Goal: Task Accomplishment & Management: Manage account settings

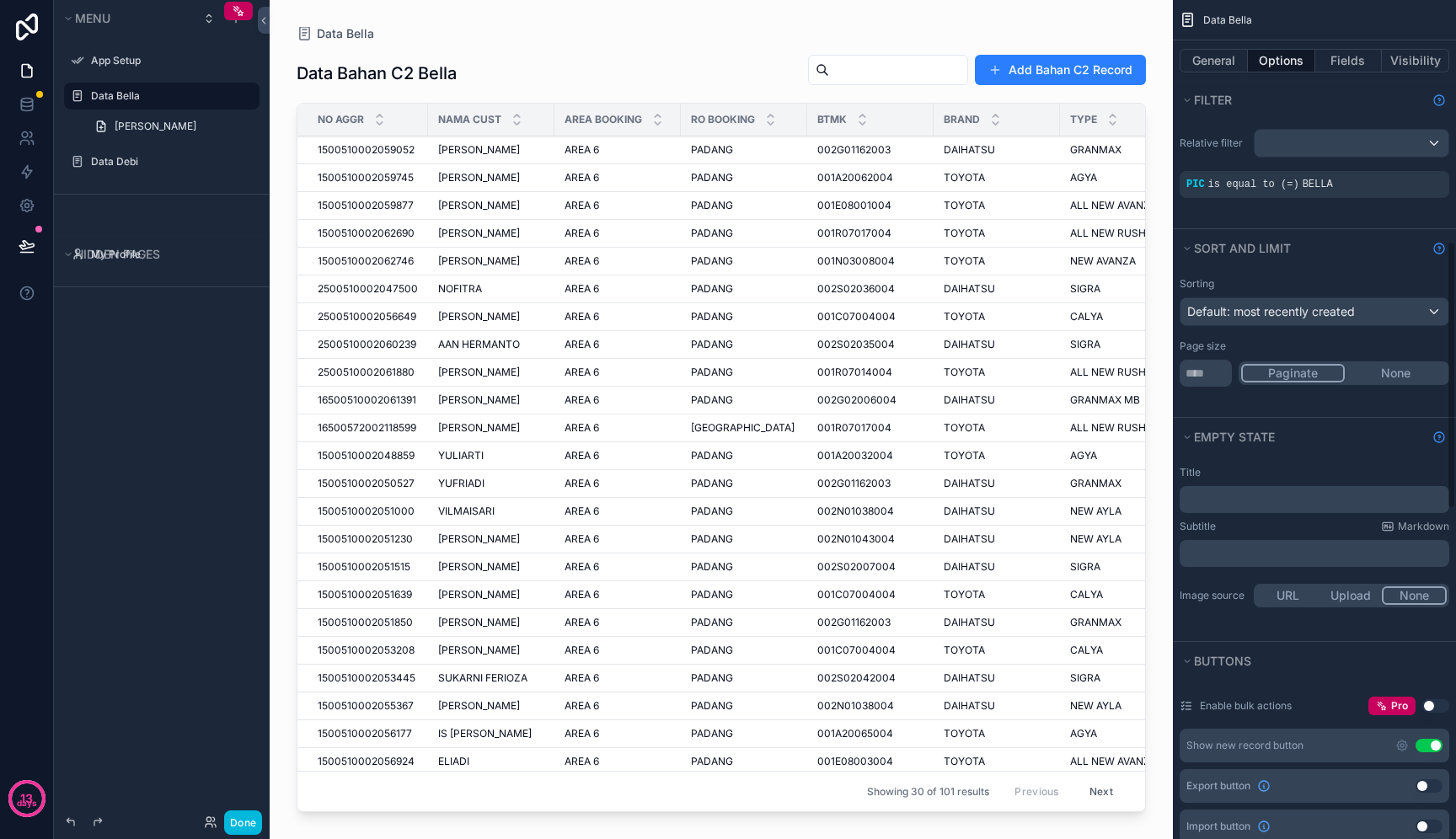
scroll to position [752, 0]
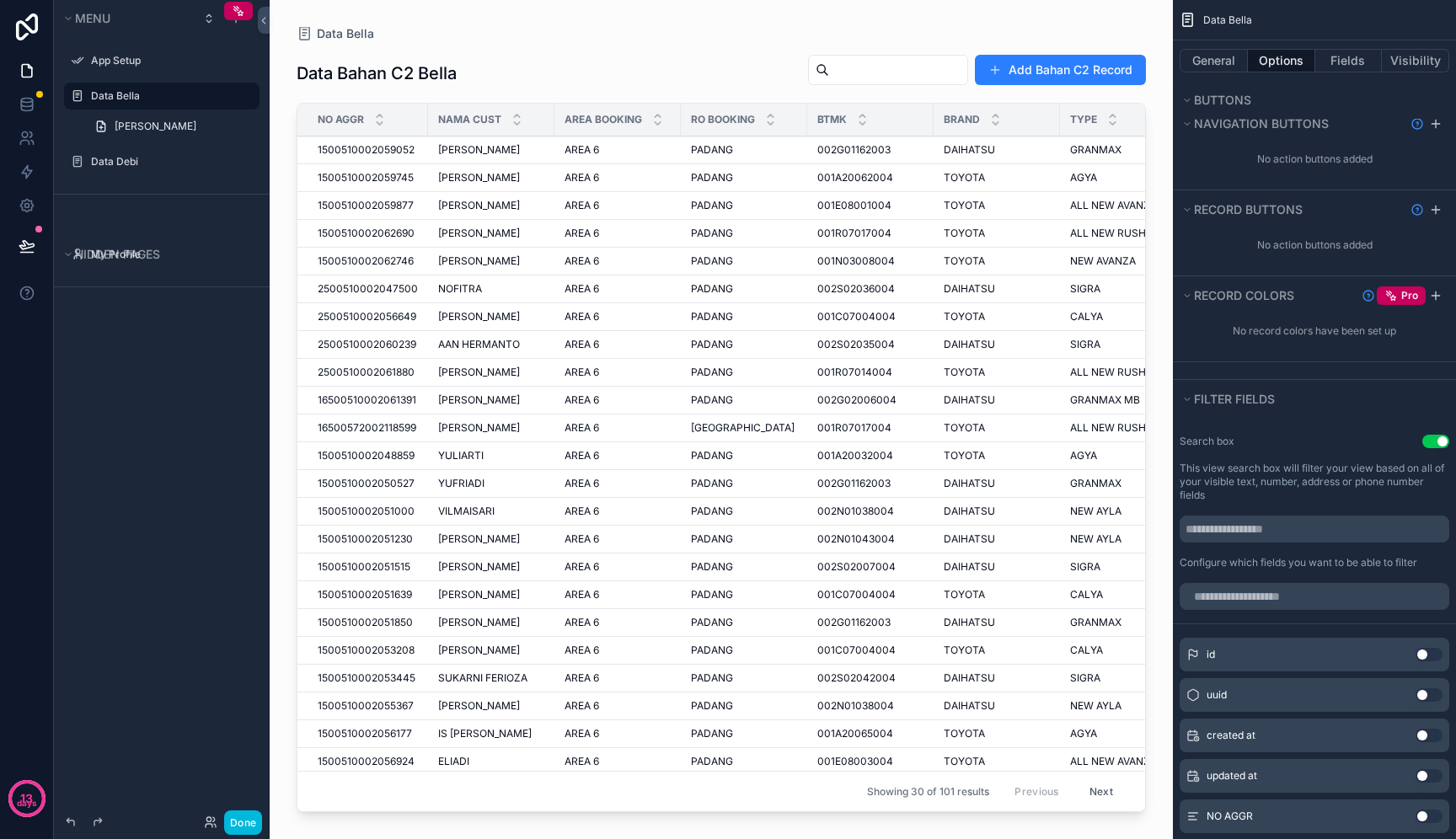
click at [1084, 12] on div "scrollable content" at bounding box center [722, 409] width 903 height 819
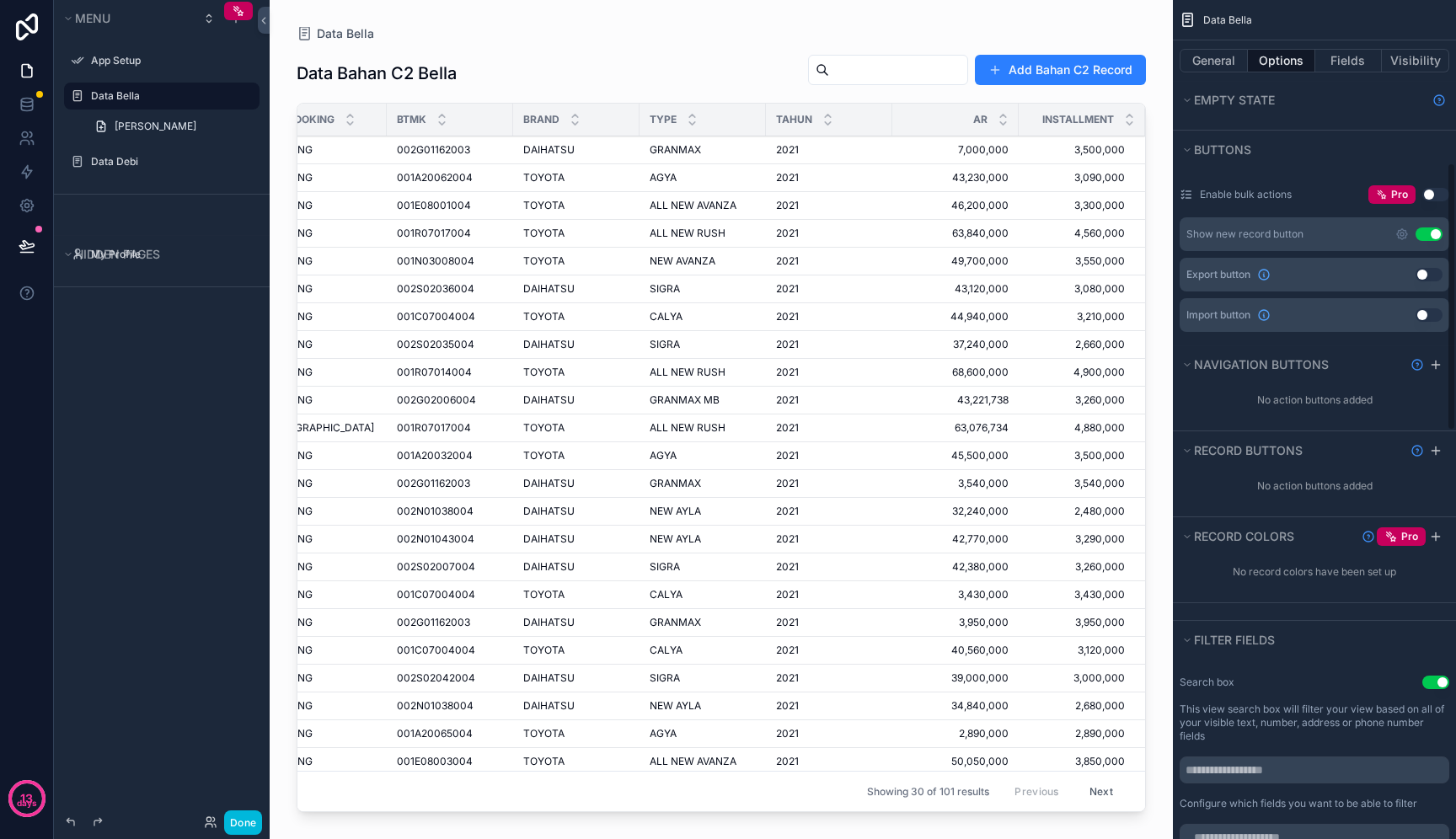
scroll to position [502, 0]
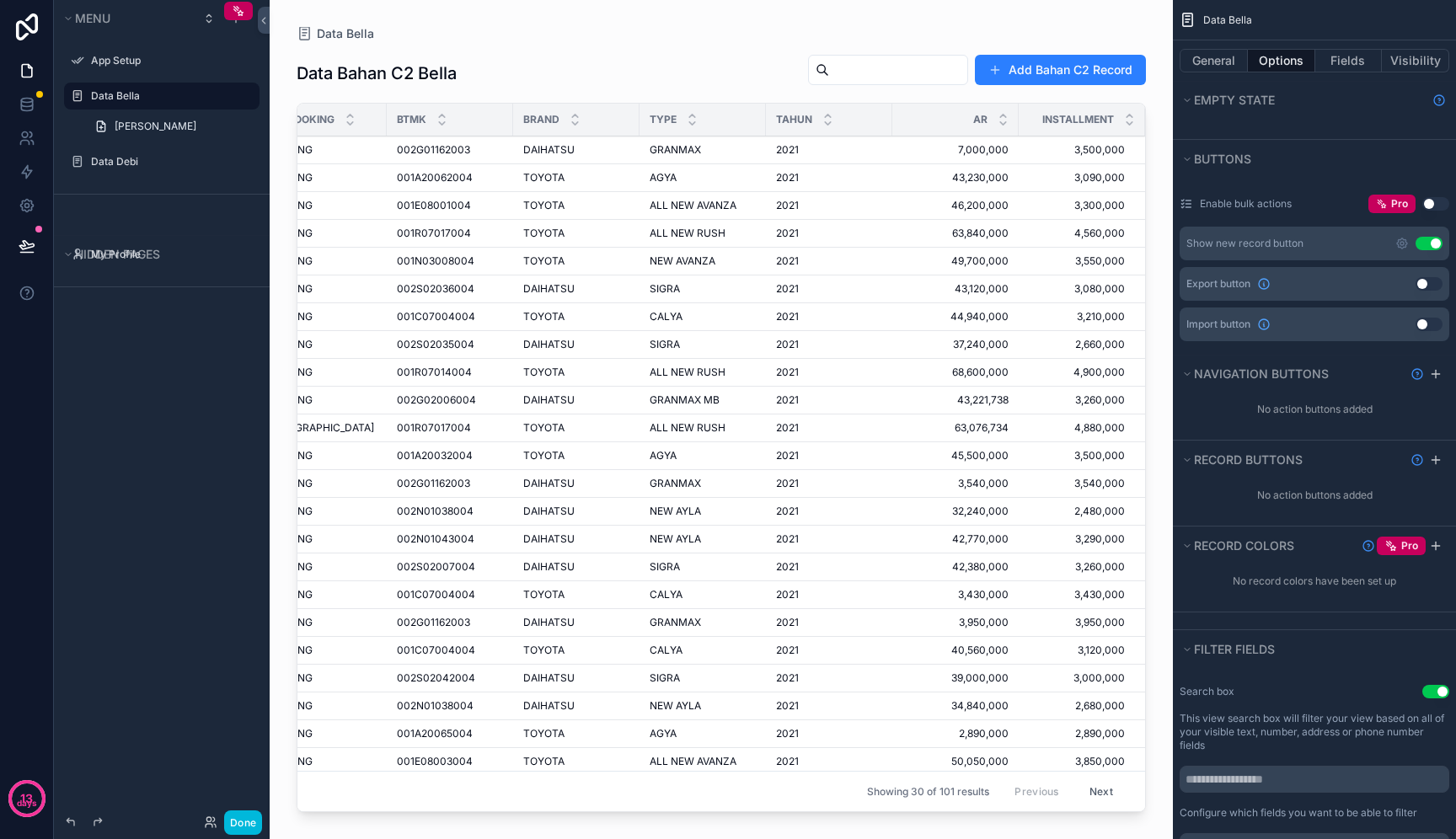
click at [1435, 247] on button "Use setting" at bounding box center [1429, 244] width 27 height 14
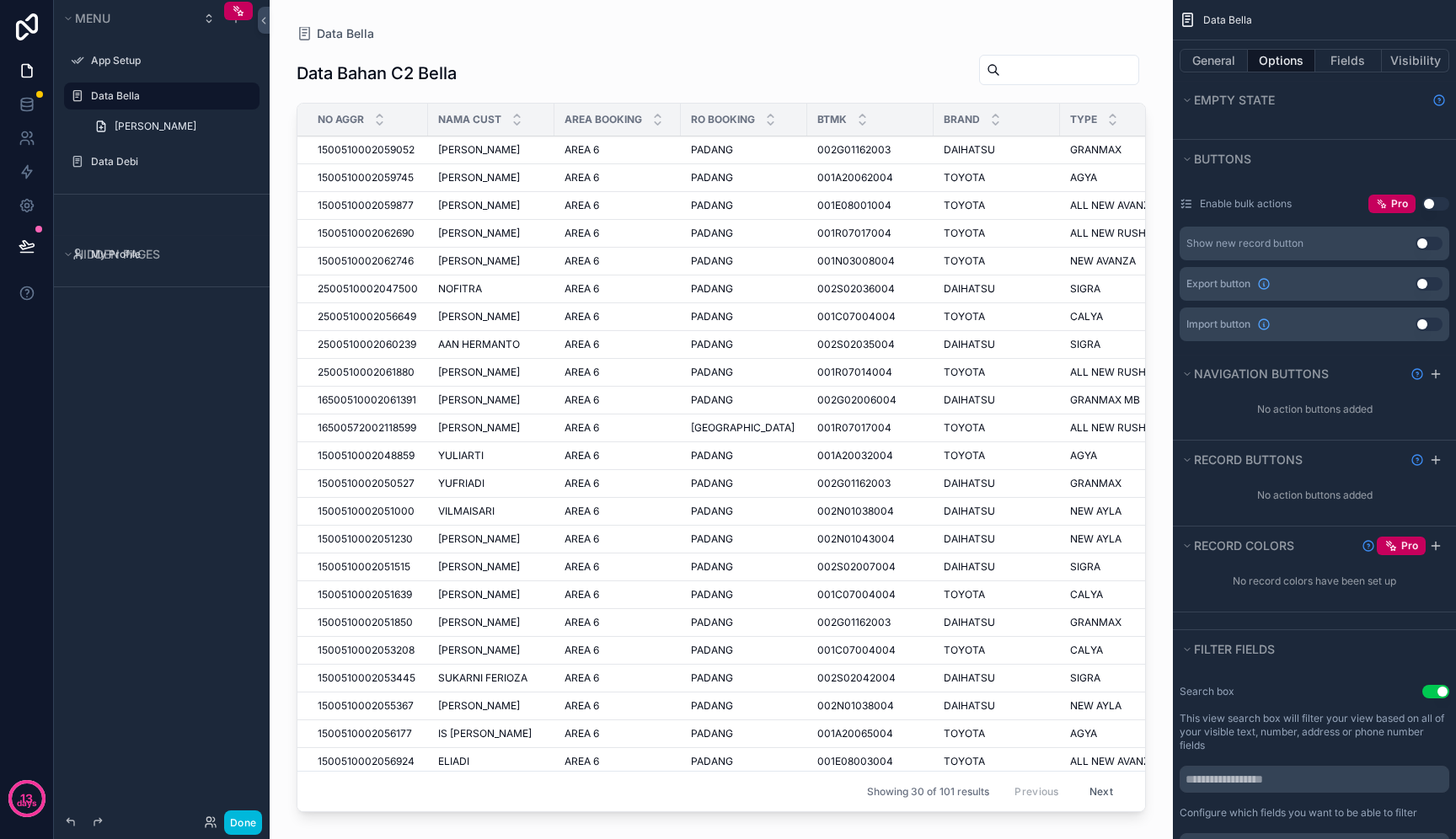
click at [1435, 247] on button "Use setting" at bounding box center [1429, 244] width 27 height 14
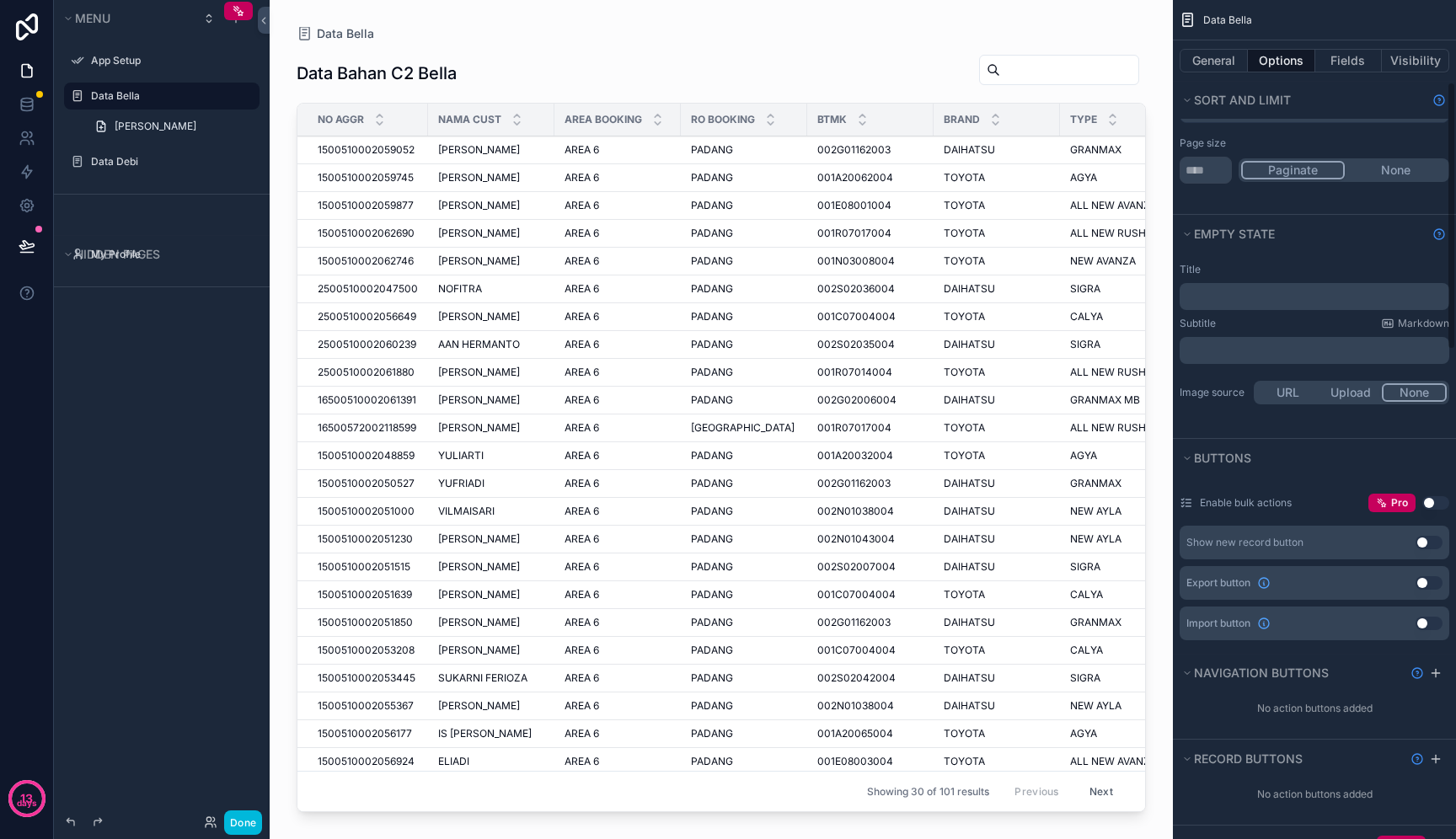
scroll to position [0, 0]
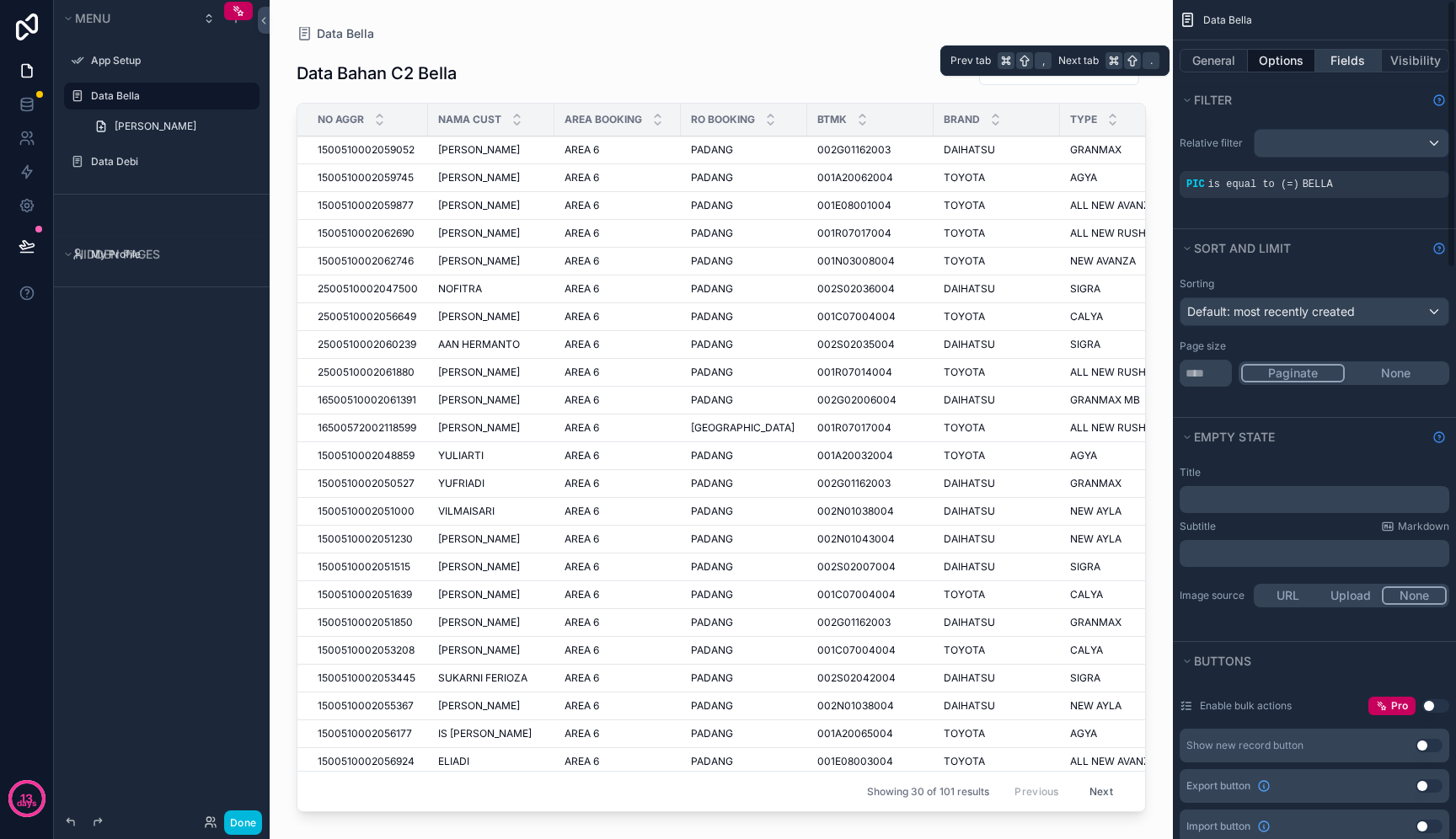
click at [1361, 66] on button "Fields" at bounding box center [1349, 60] width 67 height 24
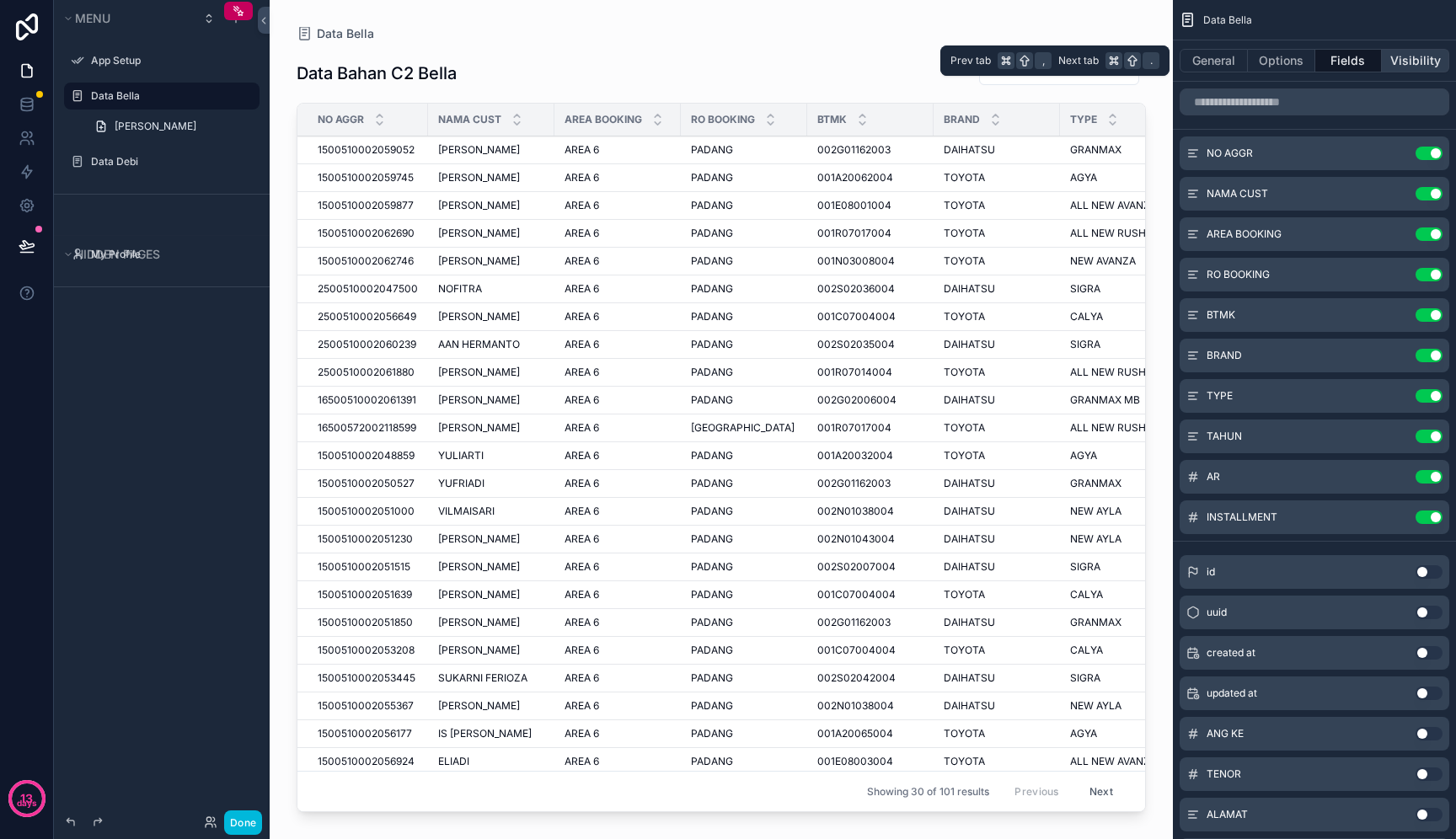
click at [1419, 70] on button "Visibility" at bounding box center [1415, 60] width 67 height 24
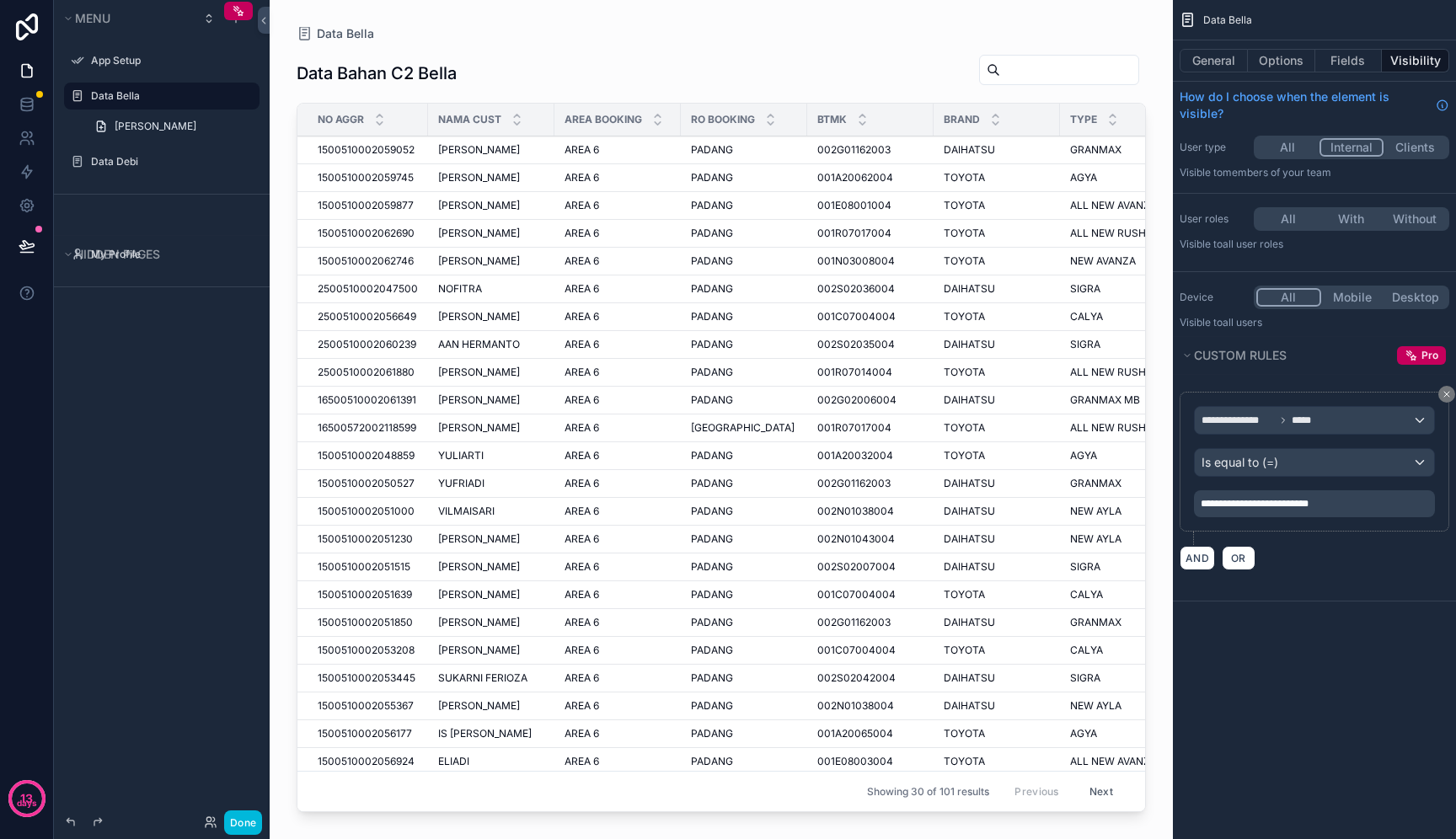
click at [870, 46] on div "Data Bahan C2 Bella NO AGGR NAMA CUST AREA BOOKING RO BOOKING BTMK BRAND TYPE T…" at bounding box center [722, 430] width 850 height 779
drag, startPoint x: 1355, startPoint y: 506, endPoint x: 1199, endPoint y: 507, distance: 156.0
click at [1199, 507] on div "**********" at bounding box center [1315, 503] width 241 height 27
copy span "**********"
click at [1199, 555] on button "AND" at bounding box center [1198, 558] width 36 height 25
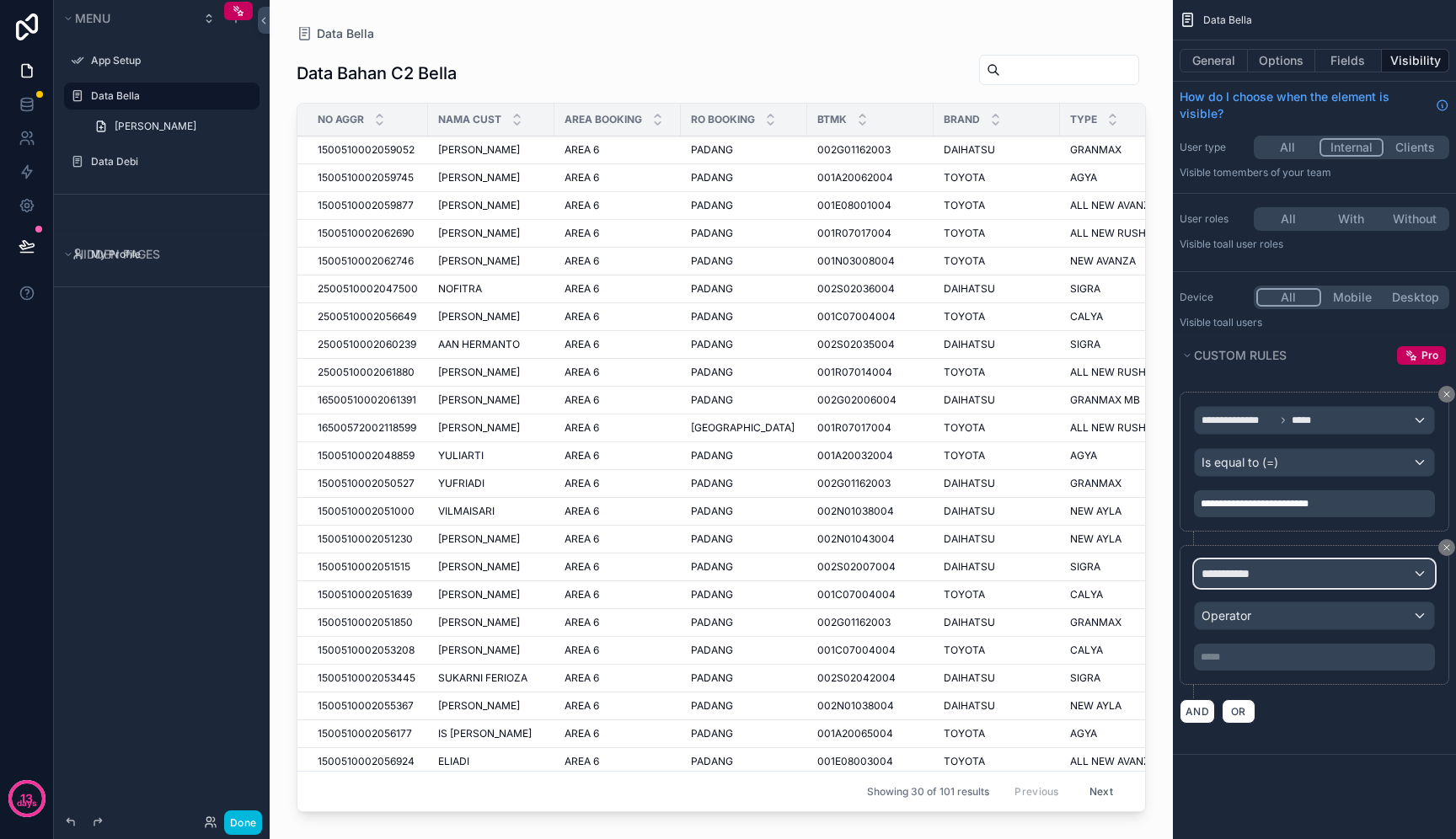
click at [1227, 585] on div "**********" at bounding box center [1315, 573] width 239 height 27
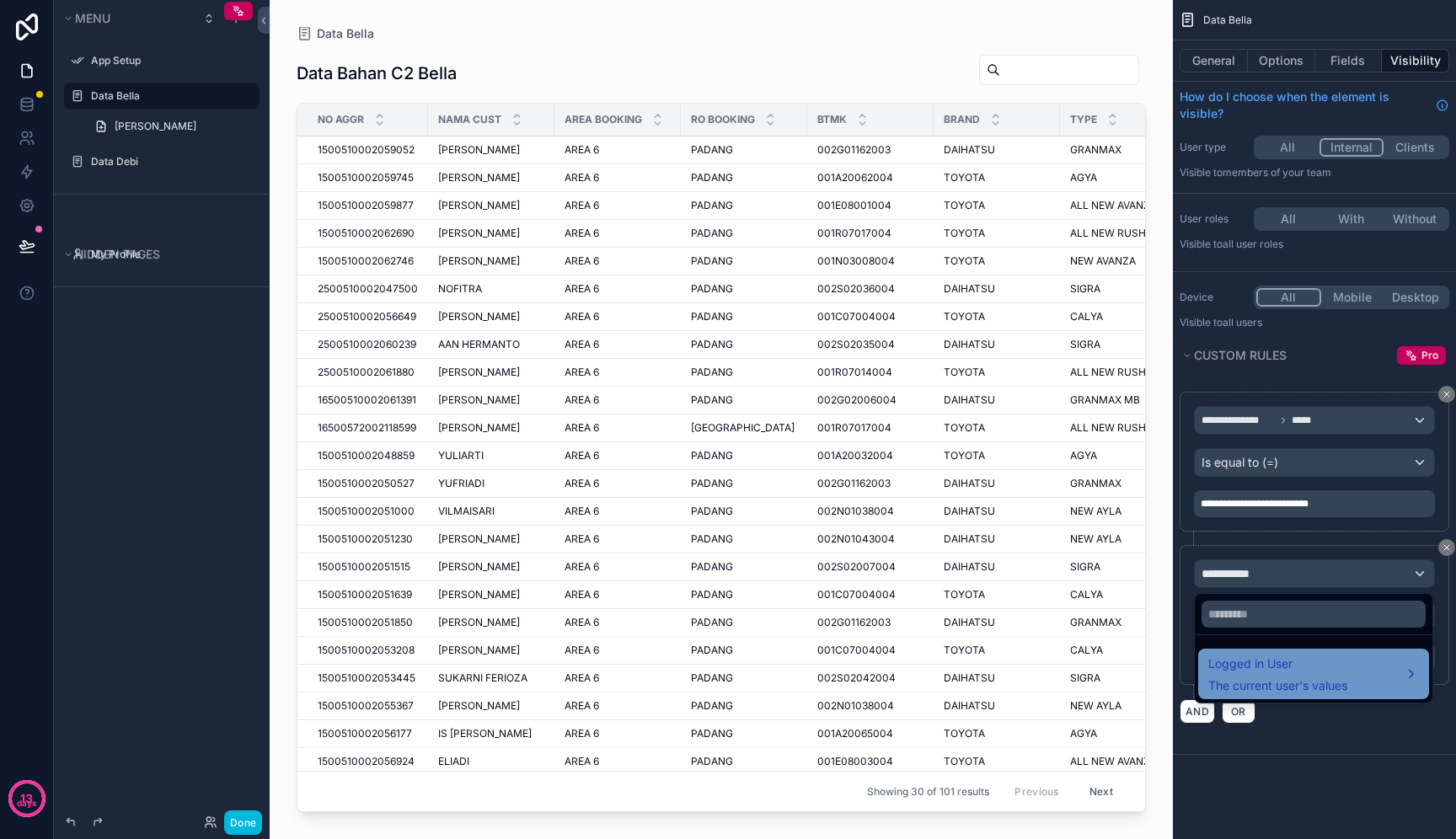
click at [1254, 664] on span "Logged in User" at bounding box center [1278, 664] width 139 height 20
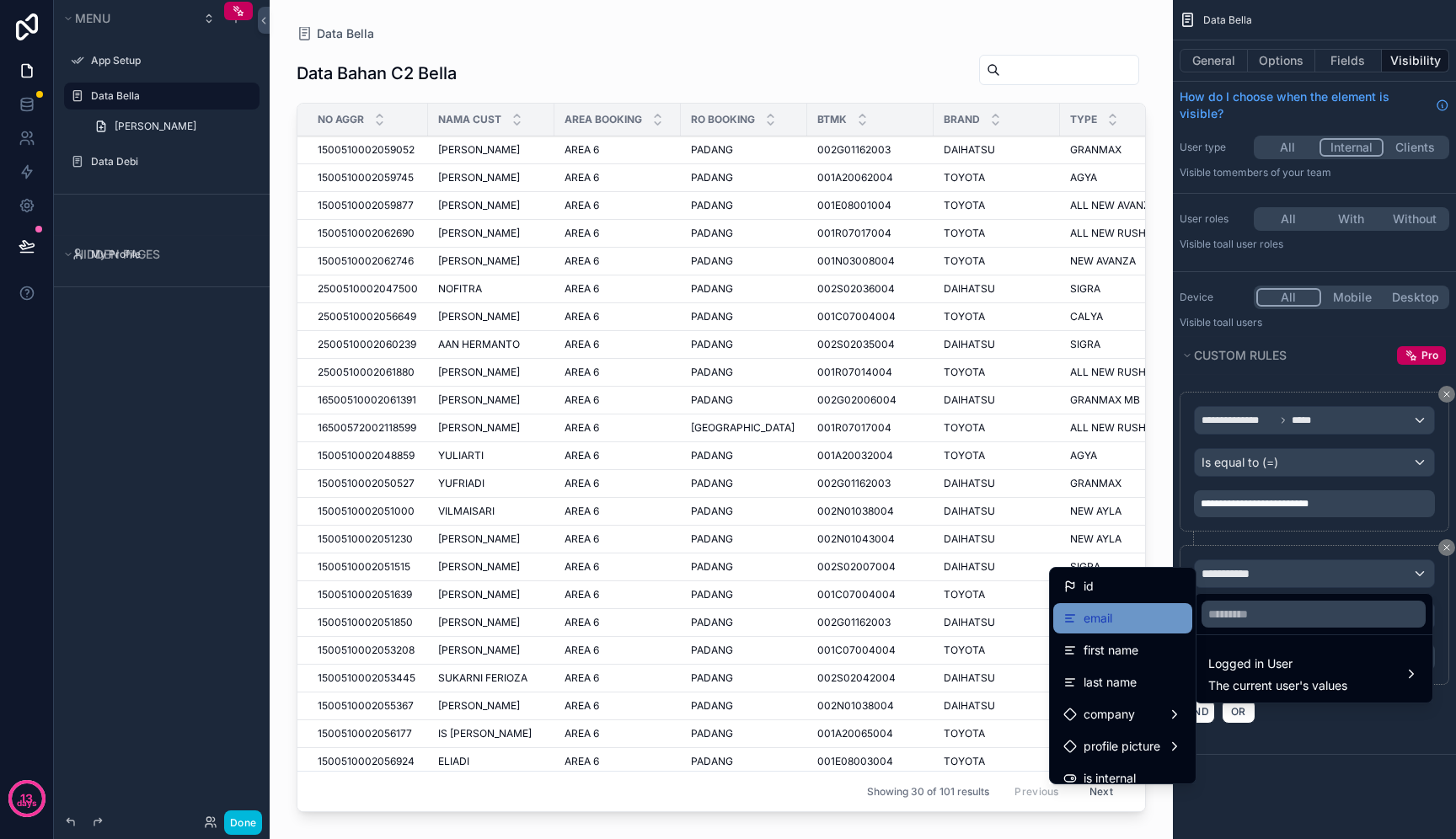
click at [1176, 621] on div "email" at bounding box center [1123, 619] width 119 height 20
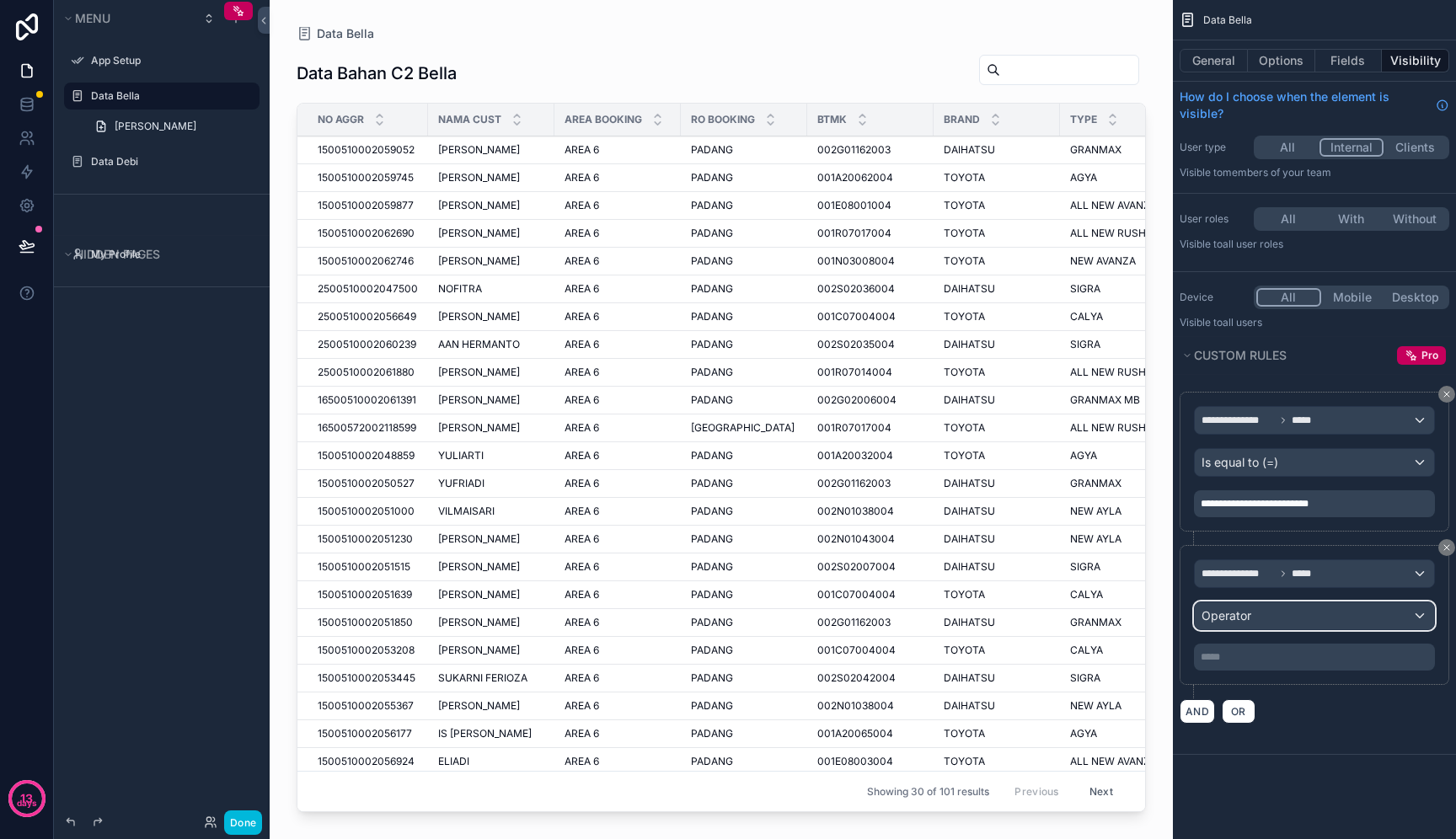
click at [1244, 617] on span "Operator" at bounding box center [1227, 616] width 49 height 14
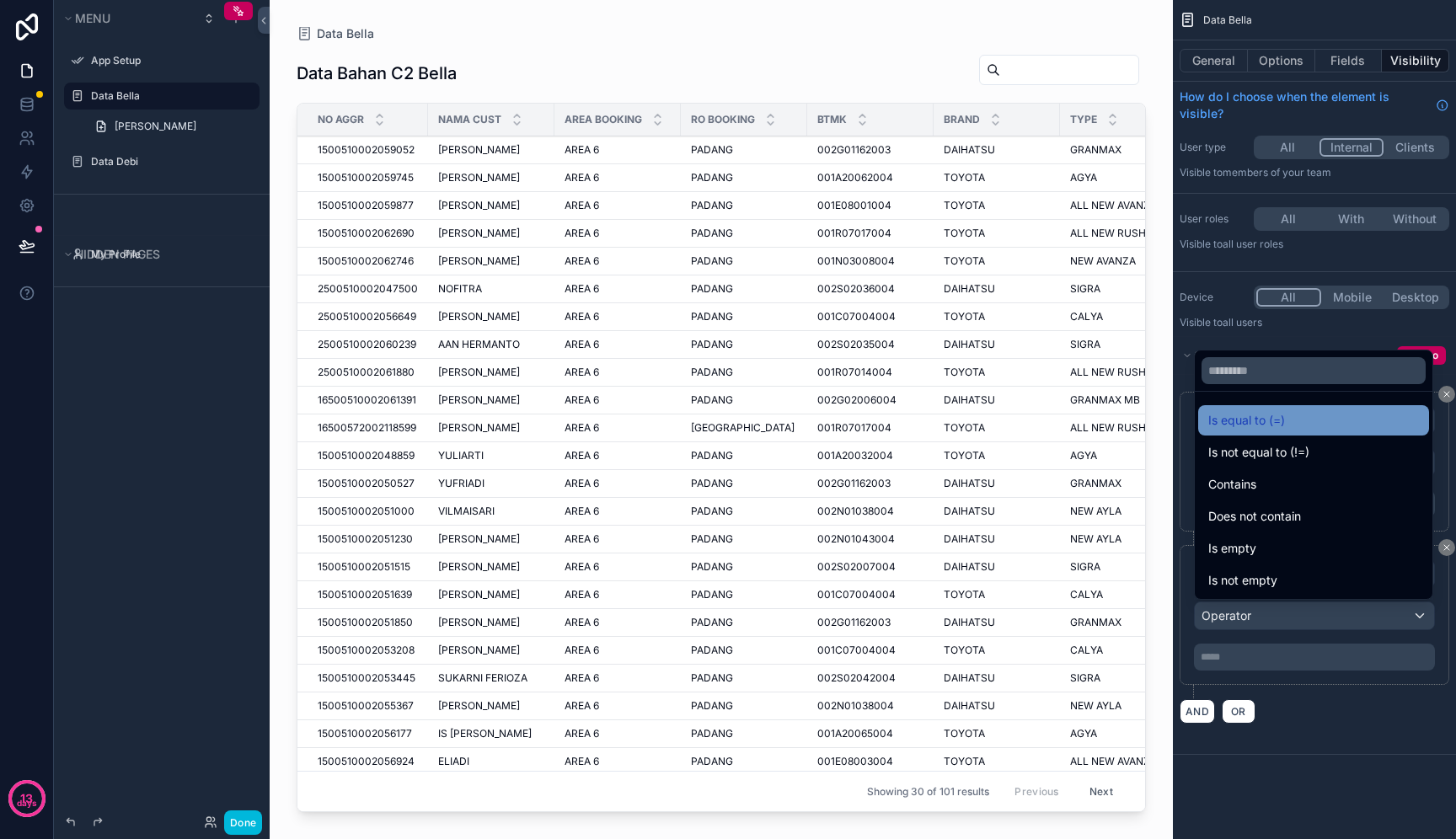
click at [1299, 422] on div "Is equal to (=)" at bounding box center [1314, 420] width 211 height 20
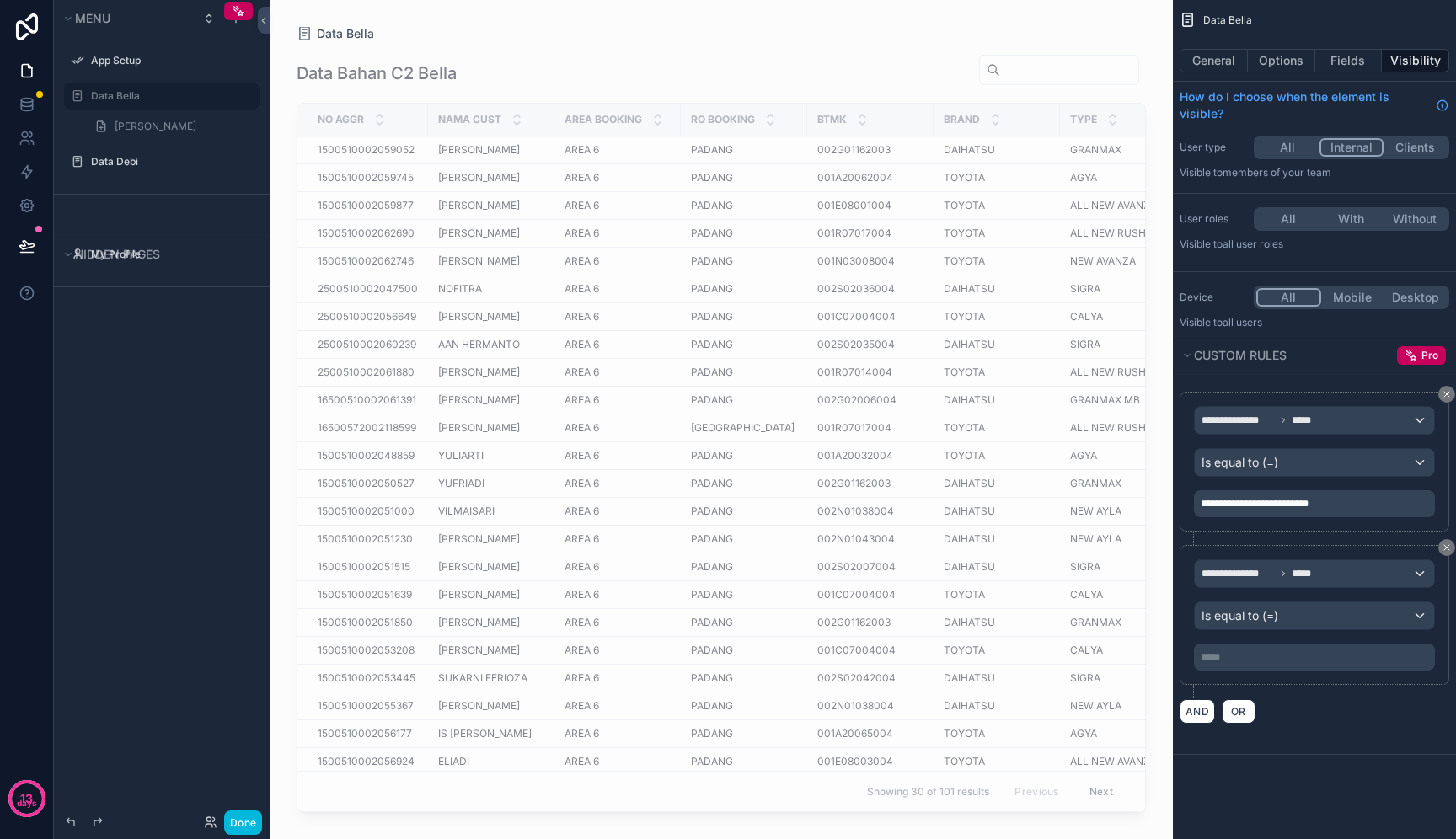
click at [1278, 540] on div "**********" at bounding box center [1315, 468] width 270 height 153
click at [1448, 545] on icon "scrollable content" at bounding box center [1447, 547] width 10 height 10
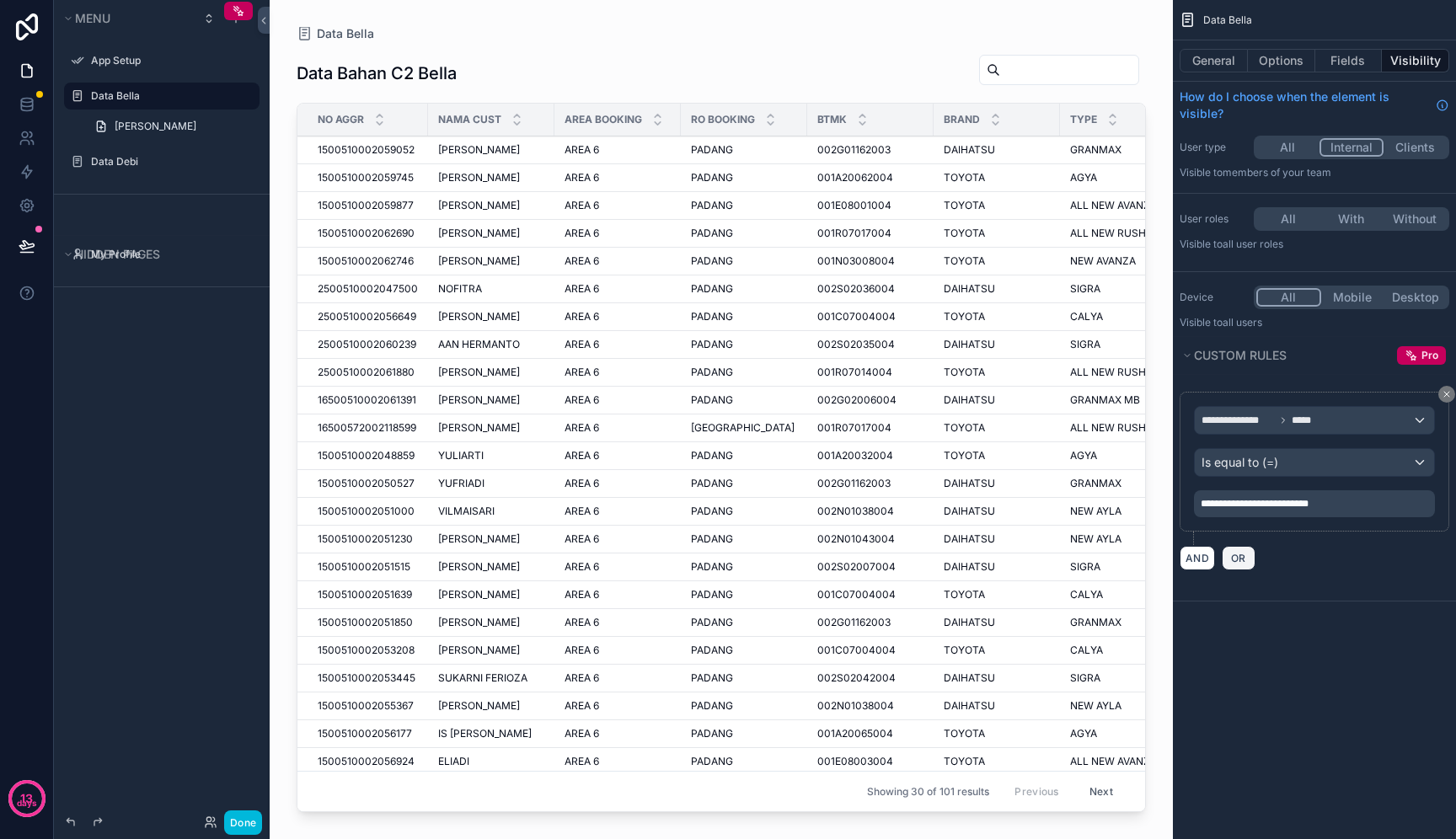
click at [1246, 569] on button "OR" at bounding box center [1239, 558] width 34 height 25
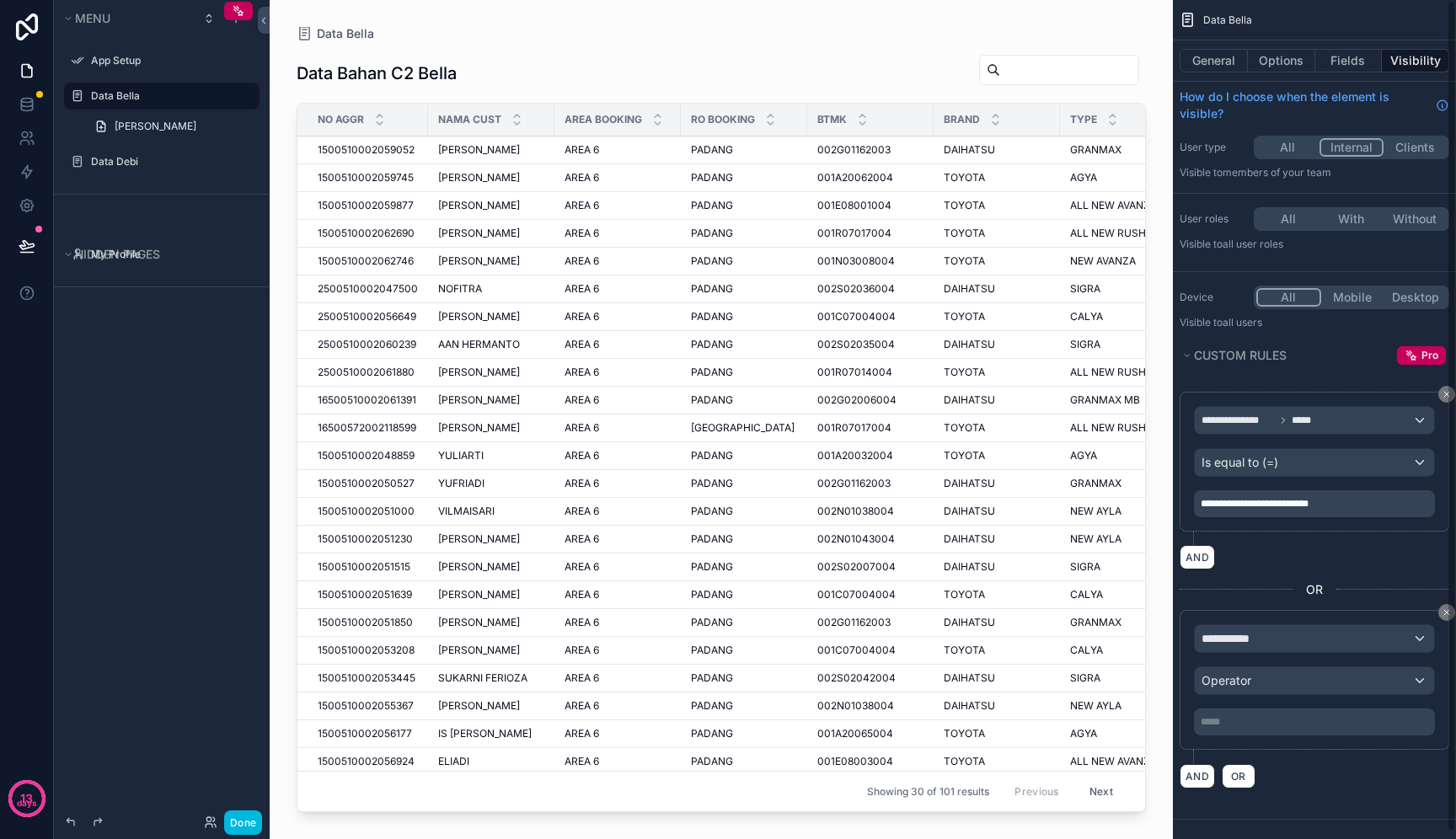
click at [1264, 712] on div "***** ﻿" at bounding box center [1315, 721] width 241 height 27
click at [1264, 726] on p "***** ﻿" at bounding box center [1317, 722] width 231 height 14
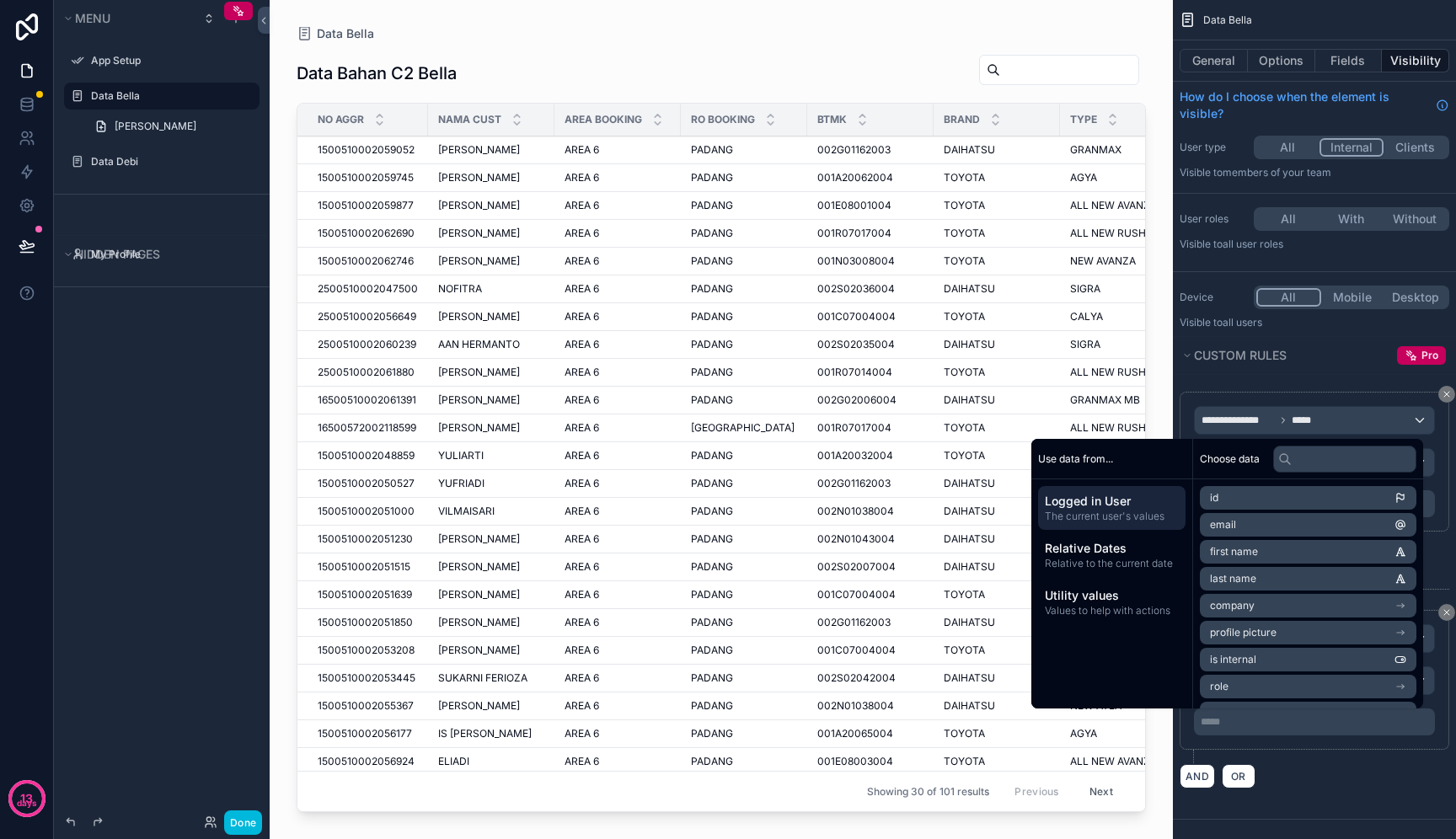
paste div "scrollable content"
click at [1373, 814] on div "**********" at bounding box center [1315, 596] width 284 height 444
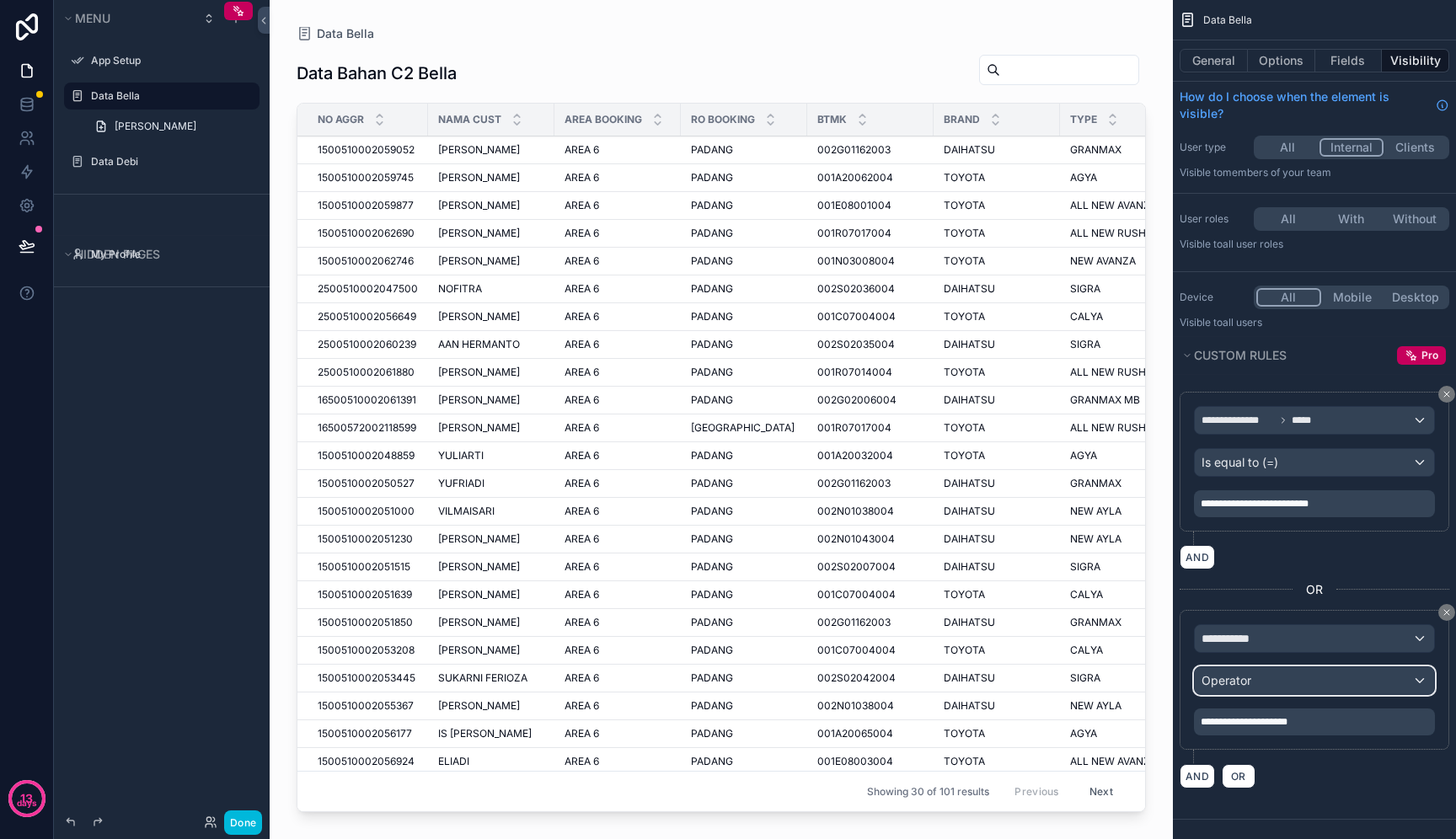
click at [1353, 675] on div "Operator" at bounding box center [1315, 680] width 239 height 27
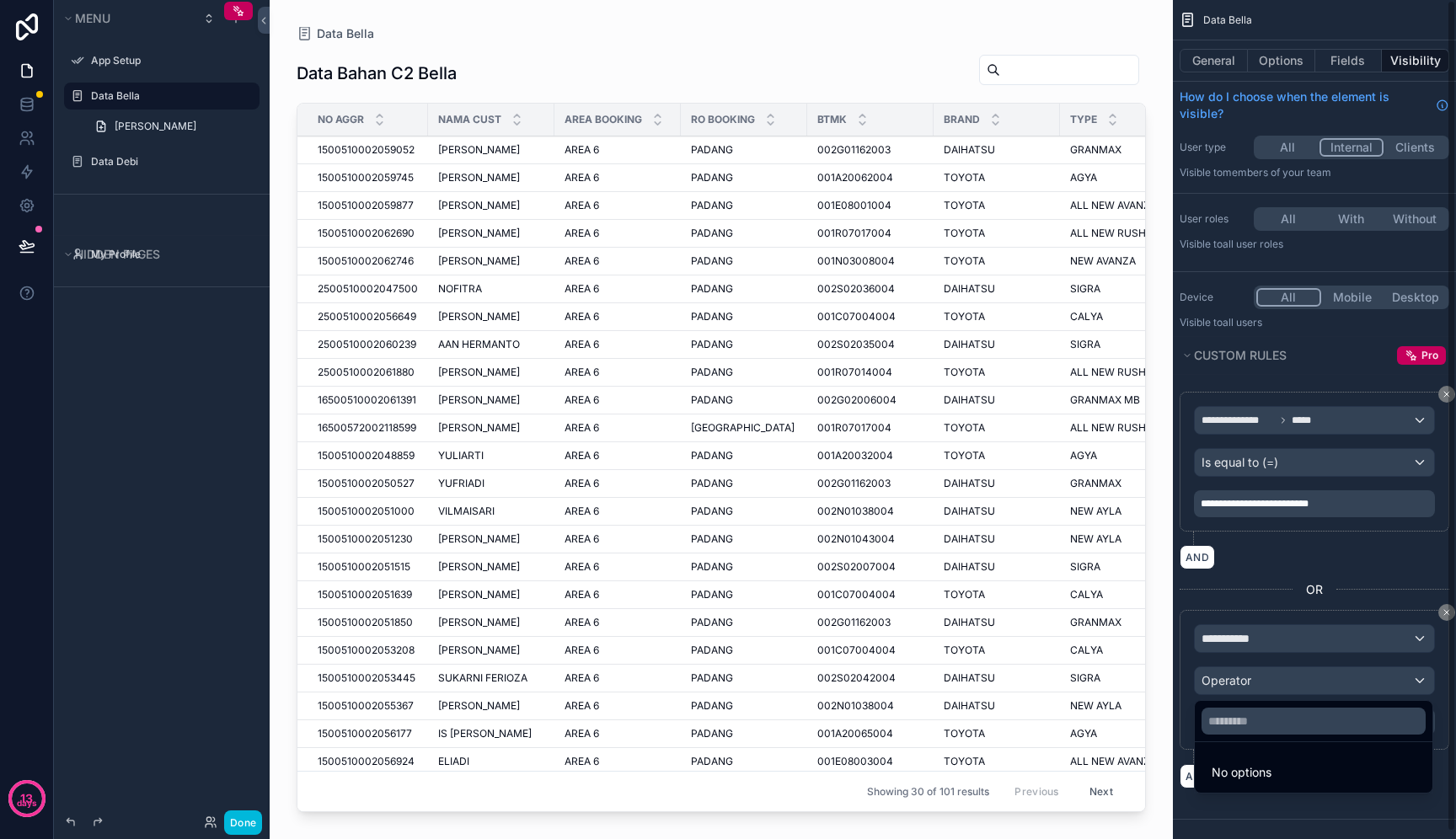
click at [1325, 649] on div "scrollable content" at bounding box center [728, 419] width 1456 height 839
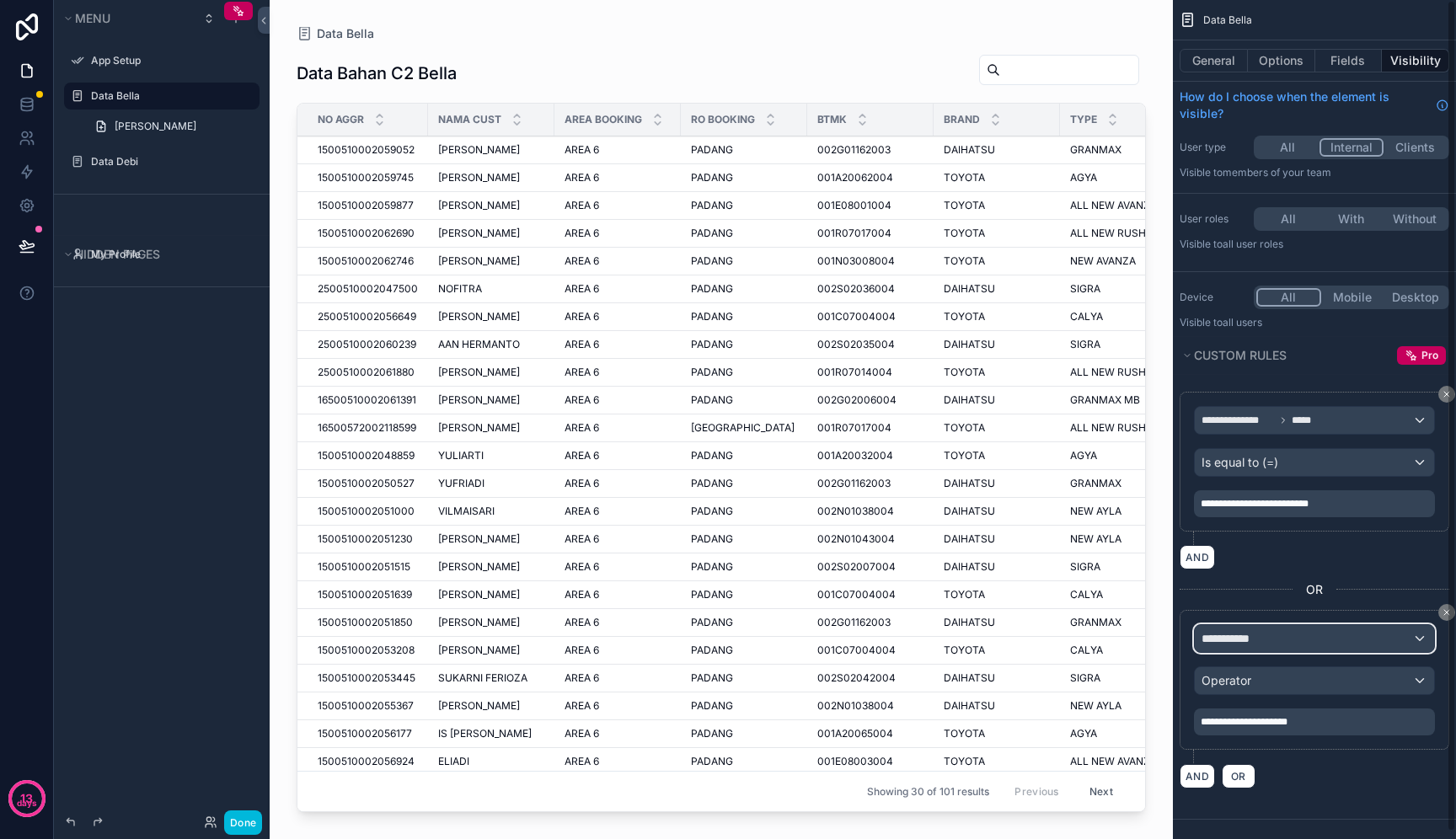
click at [1327, 636] on div "**********" at bounding box center [1315, 638] width 239 height 27
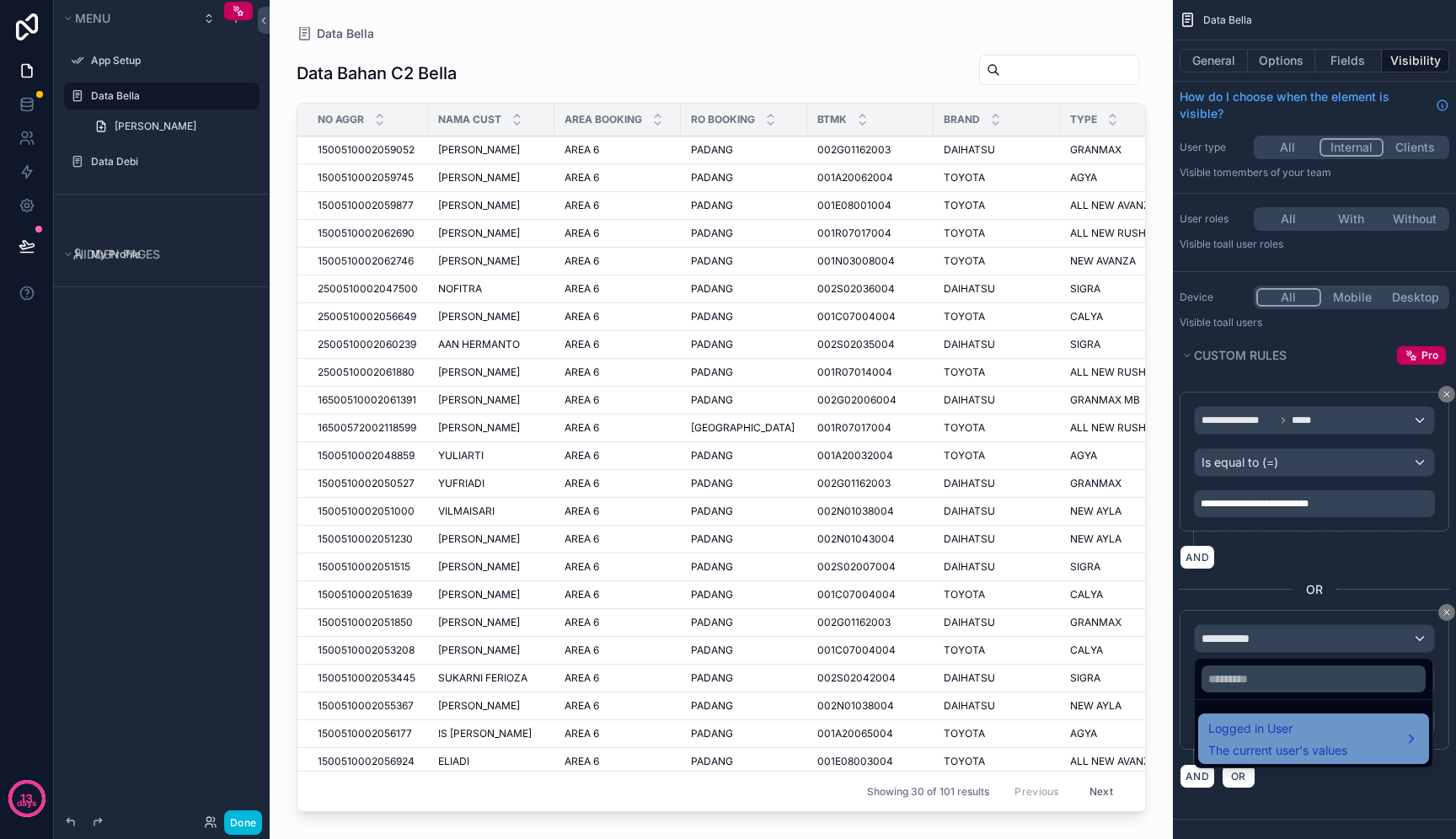
click at [1258, 740] on div "Logged in User The current user's values" at bounding box center [1278, 738] width 139 height 41
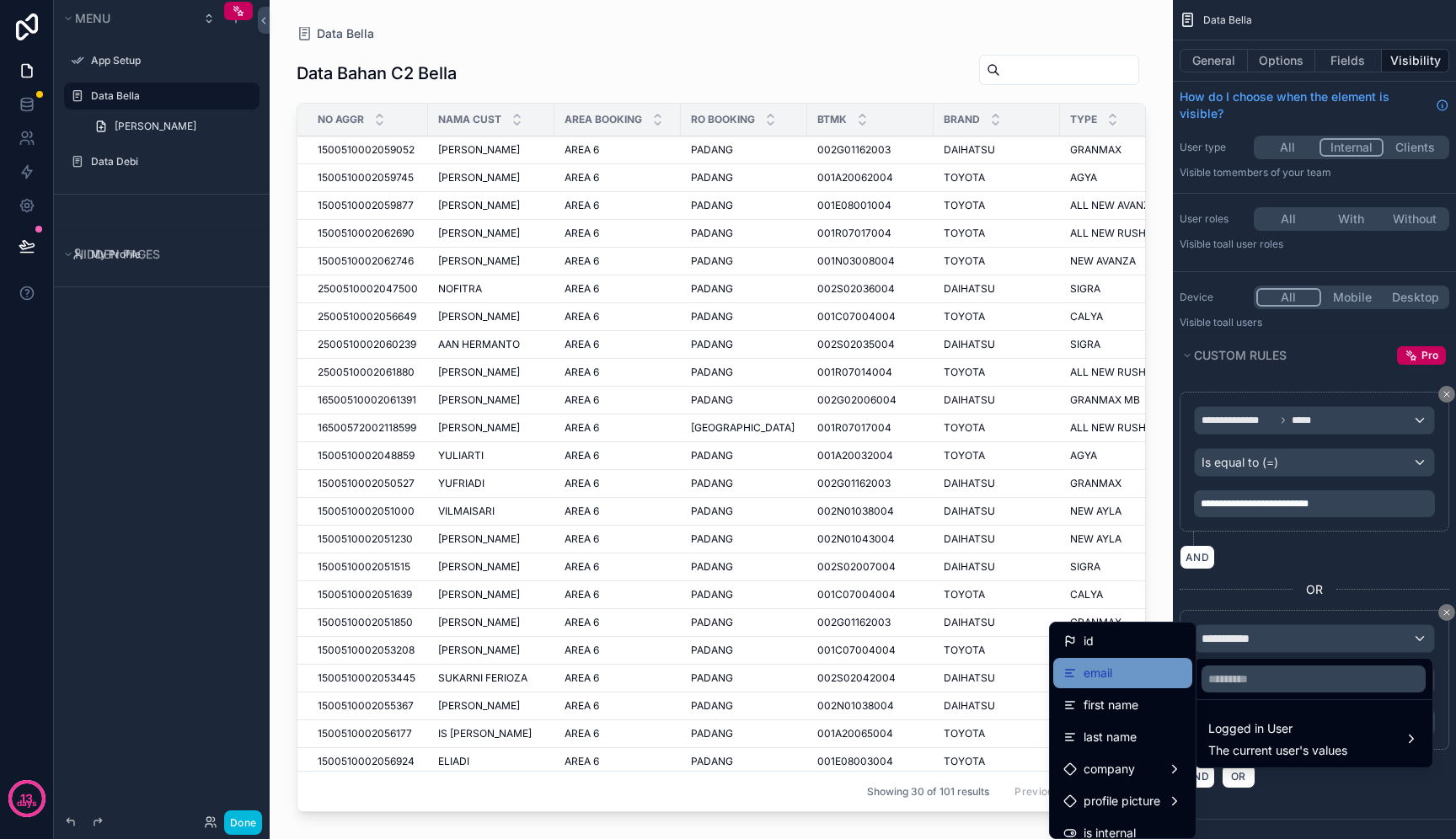
click at [1164, 684] on div "email" at bounding box center [1123, 673] width 139 height 31
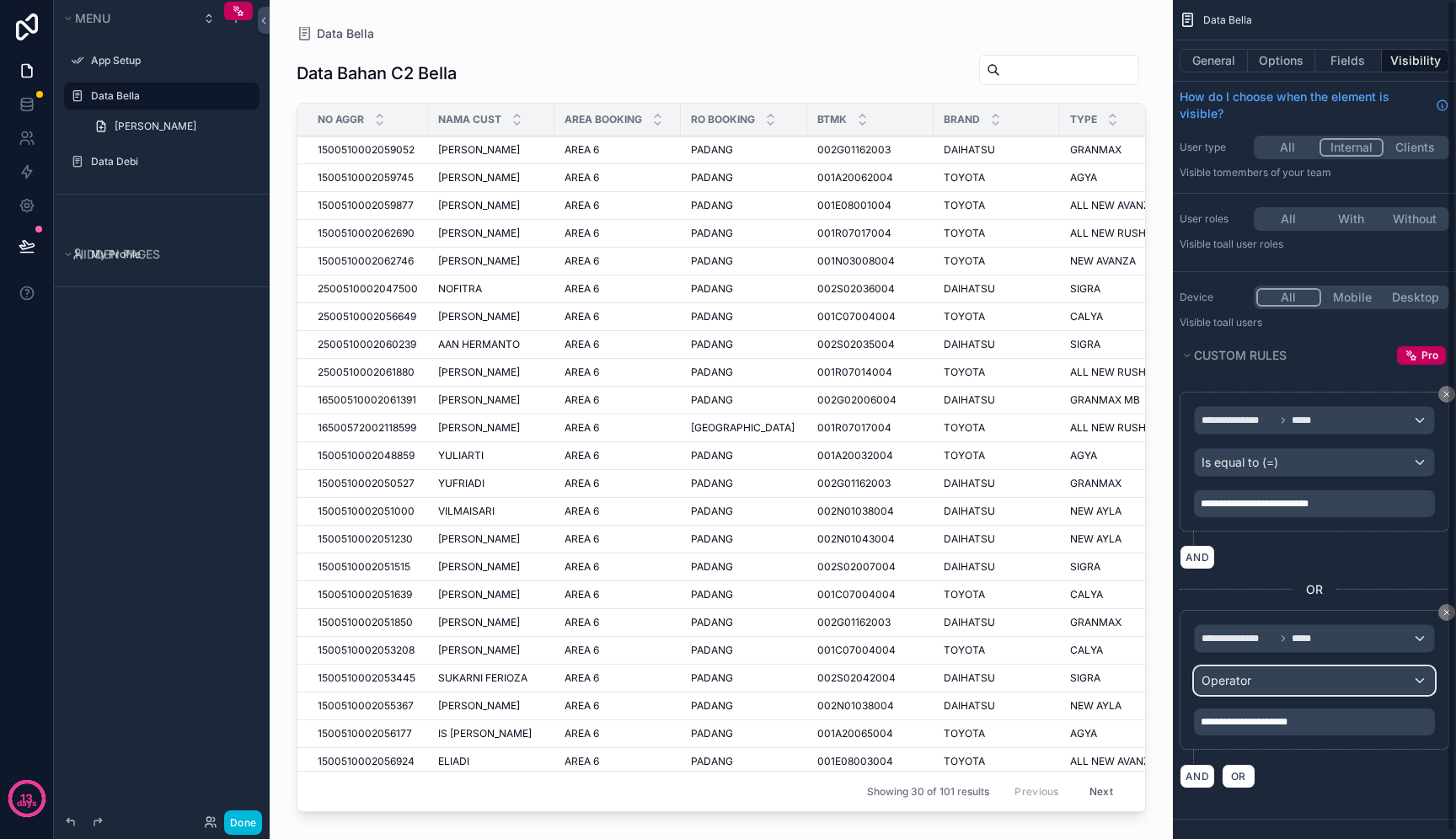
click at [1220, 690] on div "Operator" at bounding box center [1315, 680] width 239 height 27
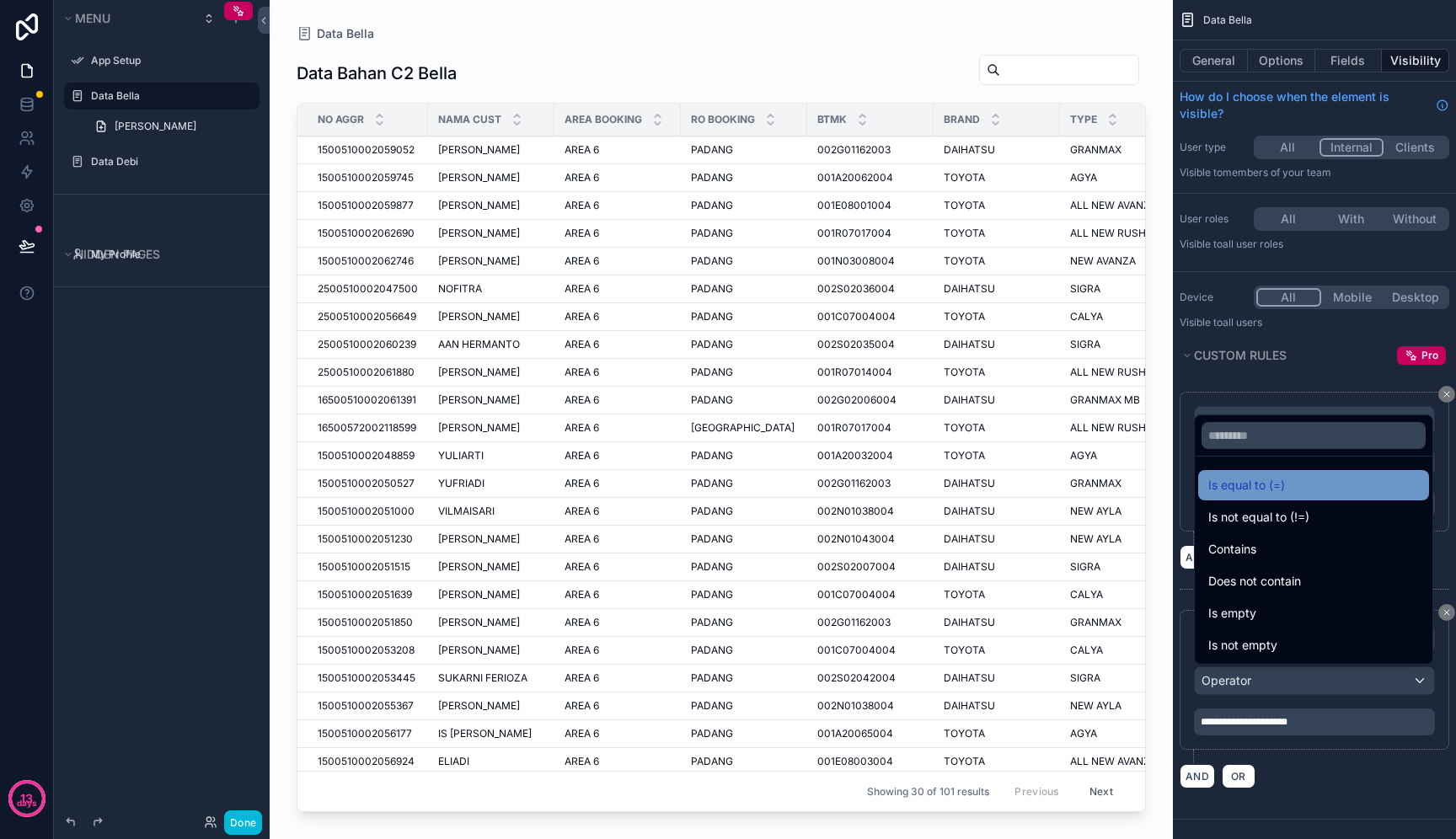
click at [1273, 496] on div "Is equal to (=)" at bounding box center [1315, 485] width 231 height 31
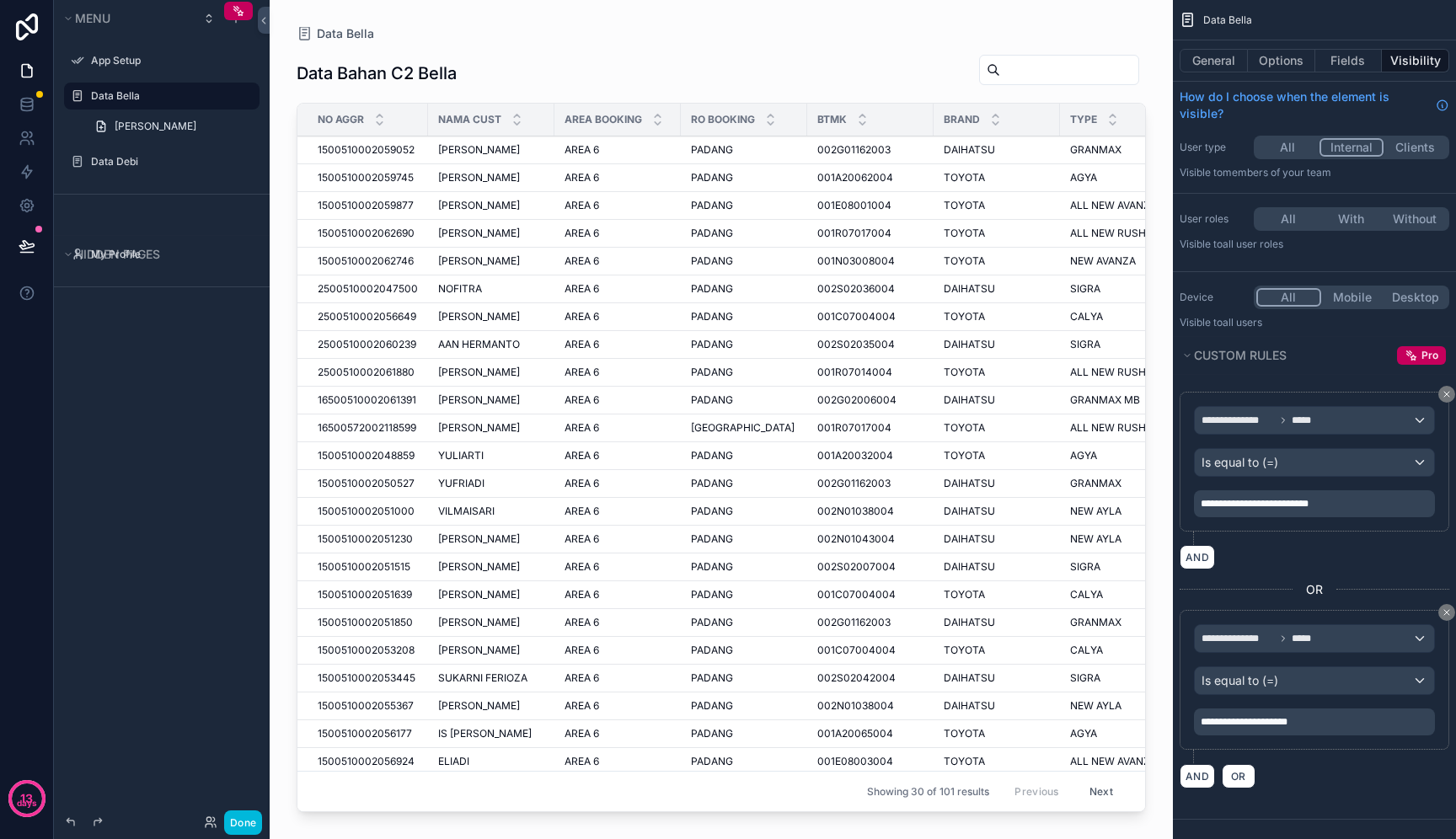
click at [1325, 512] on div "**********" at bounding box center [1315, 503] width 241 height 27
click at [1335, 502] on p "**********" at bounding box center [1317, 504] width 231 height 14
drag, startPoint x: 1335, startPoint y: 502, endPoint x: 1188, endPoint y: 501, distance: 147.0
click at [1188, 501] on div "**********" at bounding box center [1315, 462] width 270 height 140
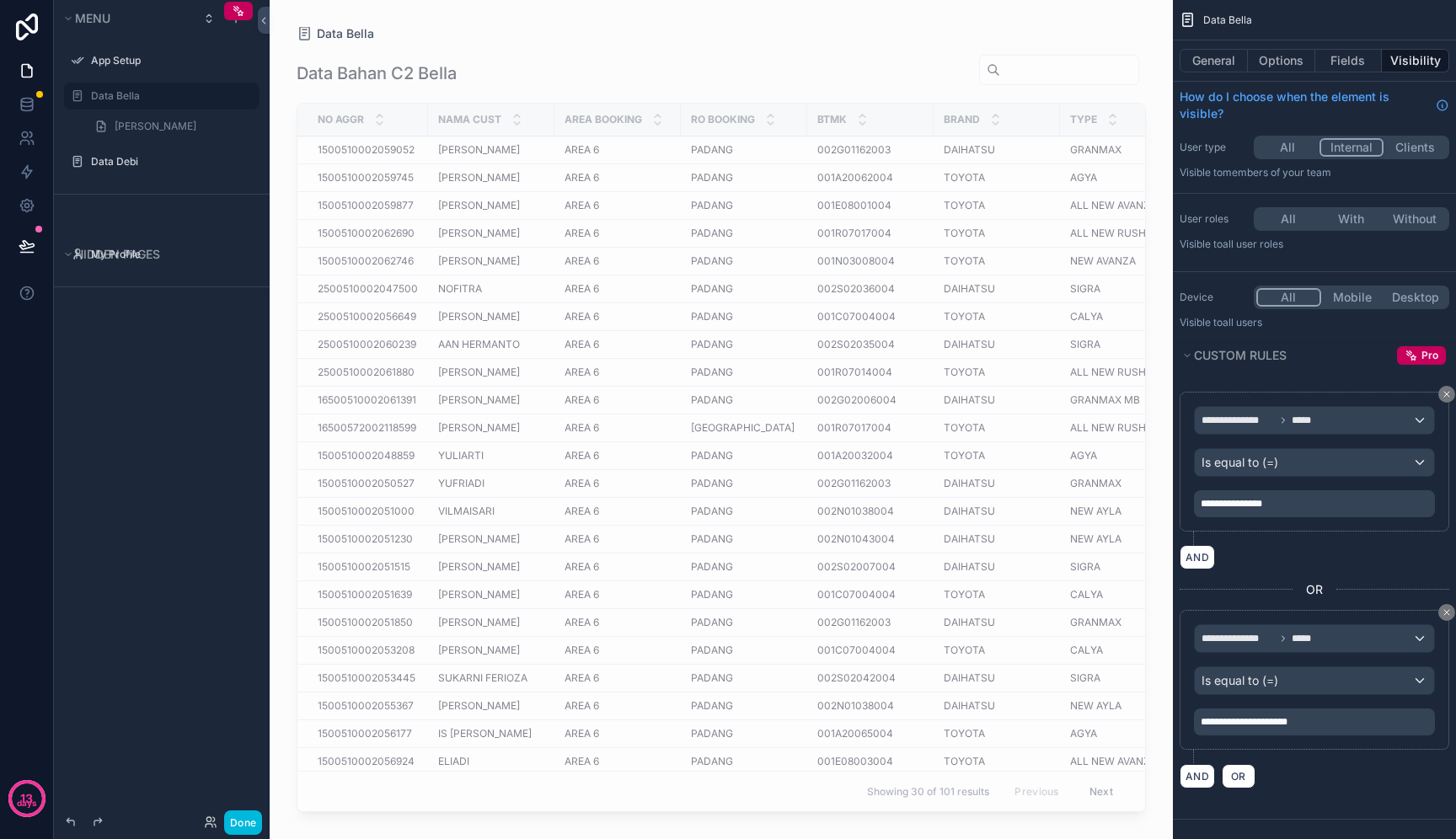
click at [1016, 16] on div "Data Bella Data Bahan C2 Bella NO AGGR NAMA CUST AREA BOOKING RO BOOKING BTMK B…" at bounding box center [722, 409] width 903 height 819
click at [143, 159] on label "Data Debi" at bounding box center [170, 162] width 158 height 14
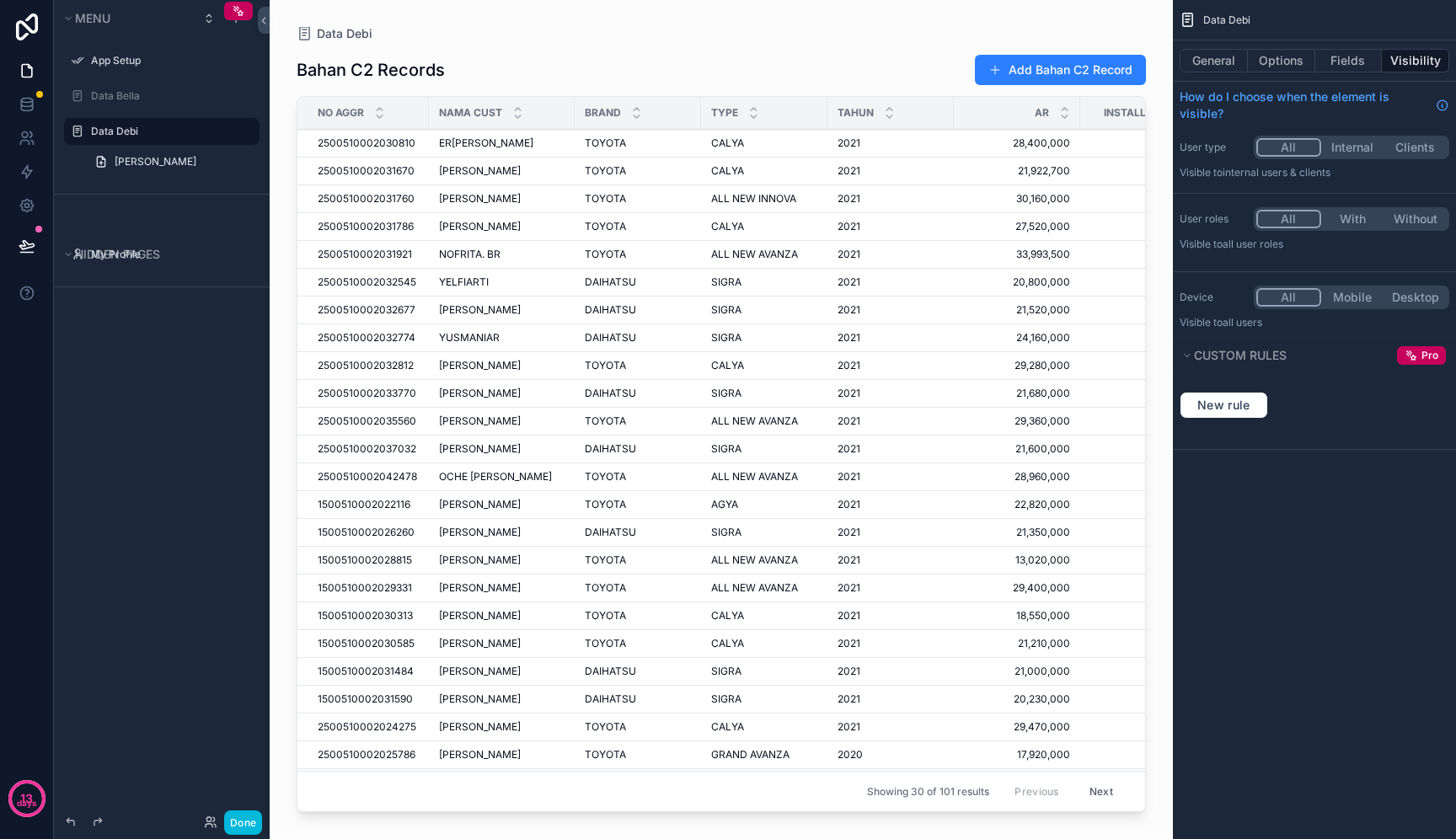
click at [0, 0] on icon "scrollable content" at bounding box center [0, 0] width 0 height 0
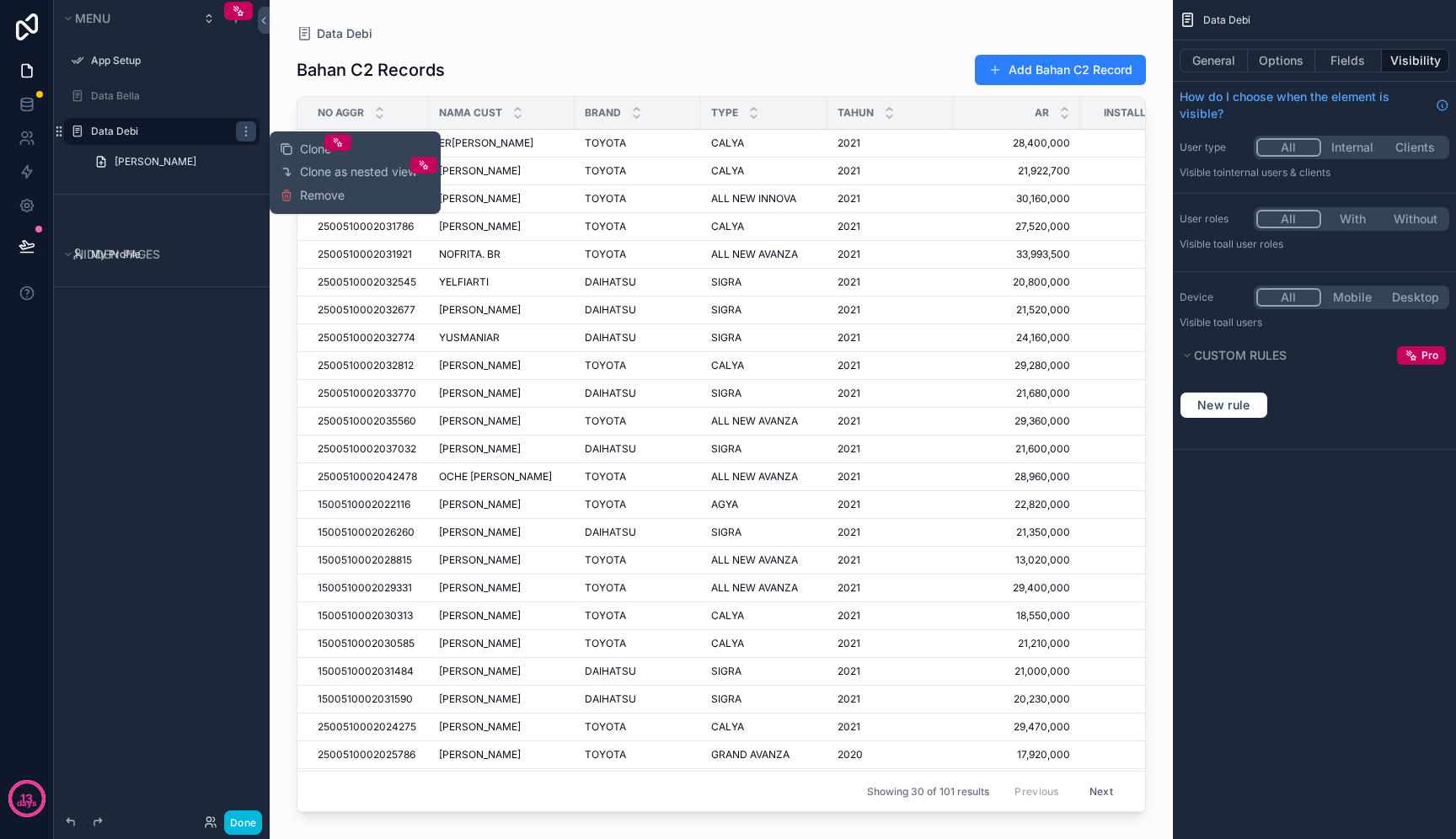
click at [294, 183] on div "Clone Clone as nested view Remove" at bounding box center [355, 173] width 151 height 69
click at [299, 192] on button "Remove" at bounding box center [312, 195] width 65 height 17
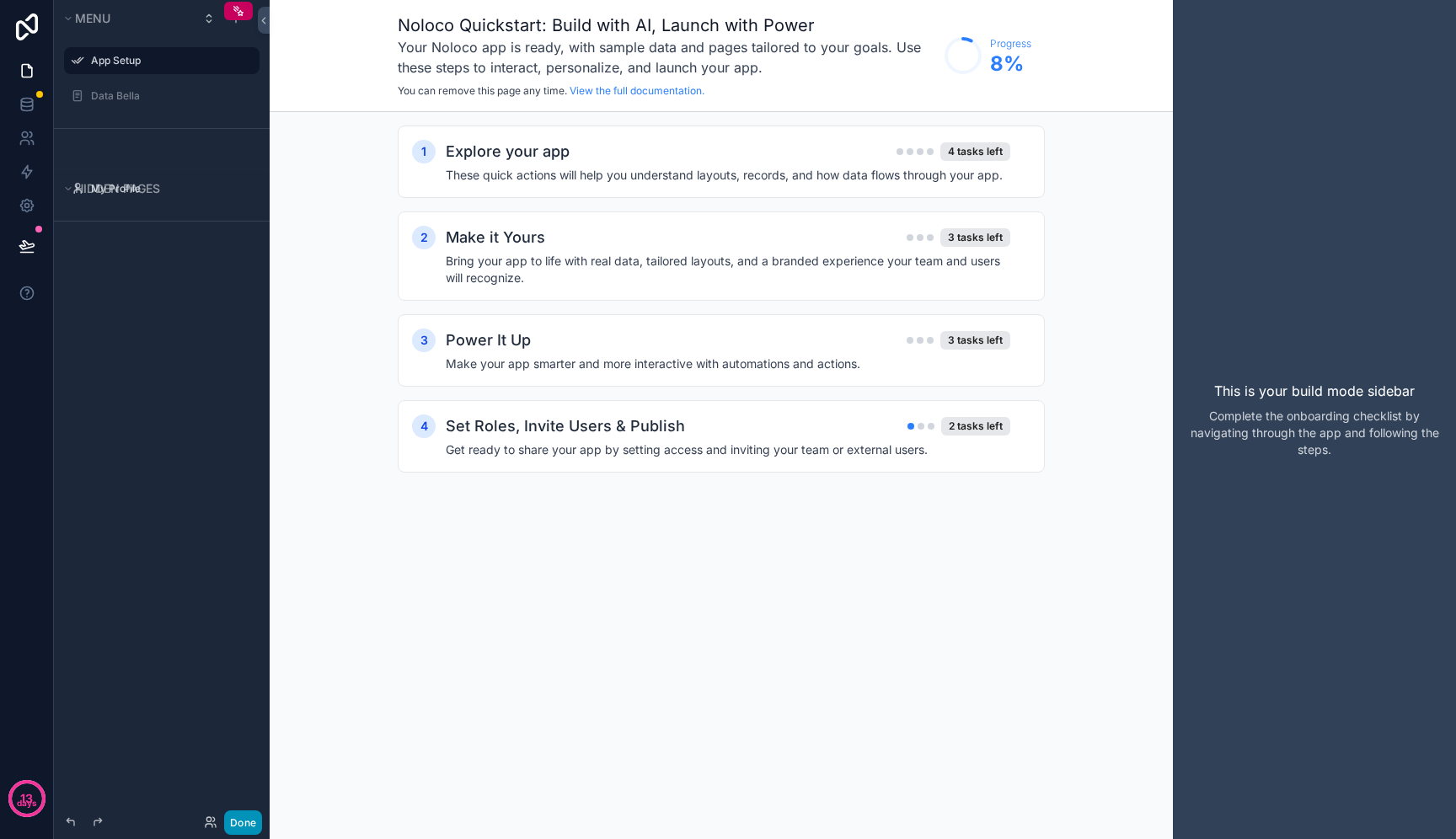
click at [248, 819] on button "Done" at bounding box center [243, 822] width 38 height 25
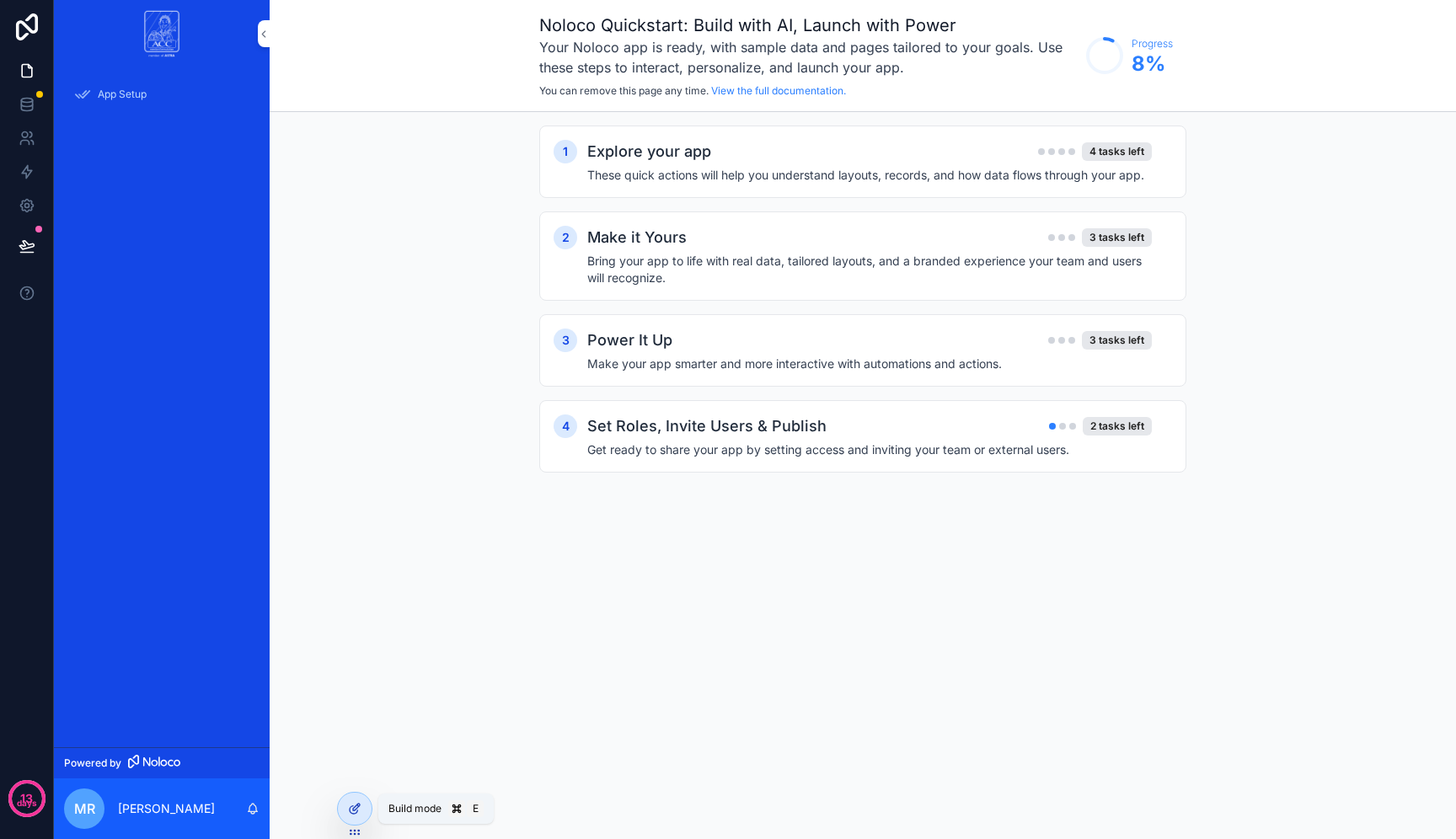
click at [345, 809] on div at bounding box center [355, 808] width 34 height 32
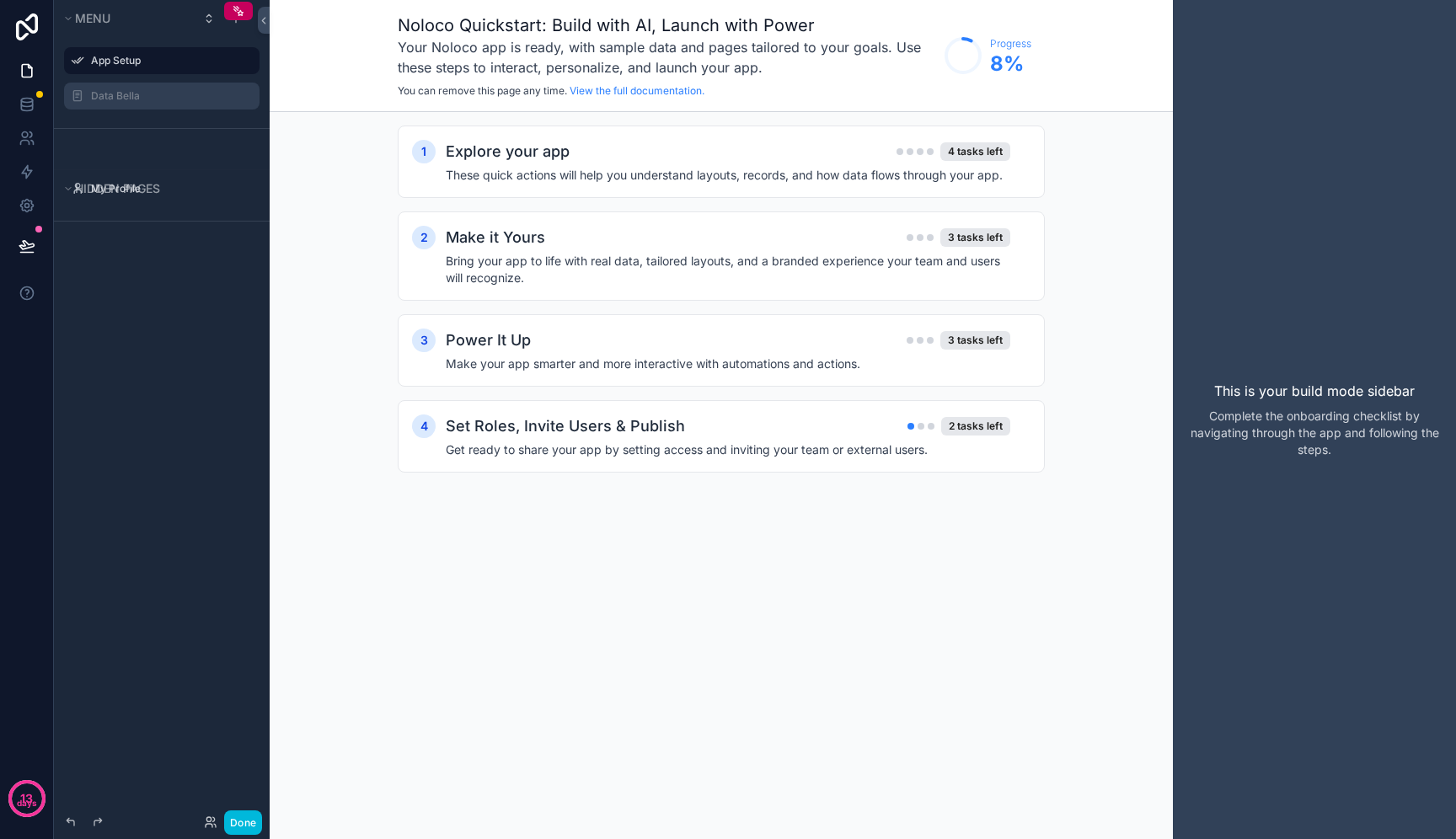
click at [0, 0] on icon "scrollable content" at bounding box center [0, 0] width 0 height 0
click at [0, 0] on button "scrollable content" at bounding box center [0, 0] width 0 height 0
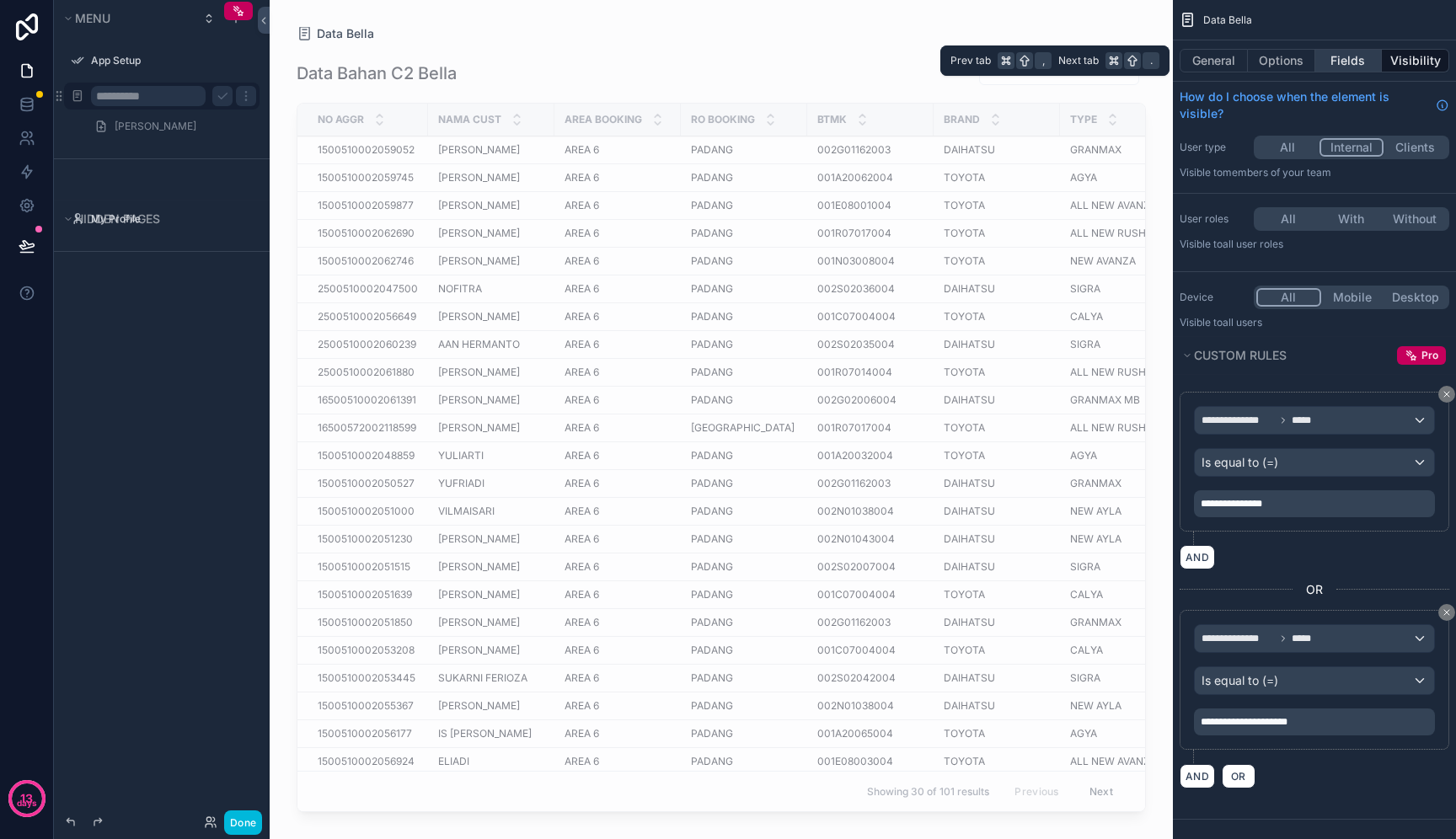
click at [1328, 58] on button "Fields" at bounding box center [1349, 60] width 67 height 24
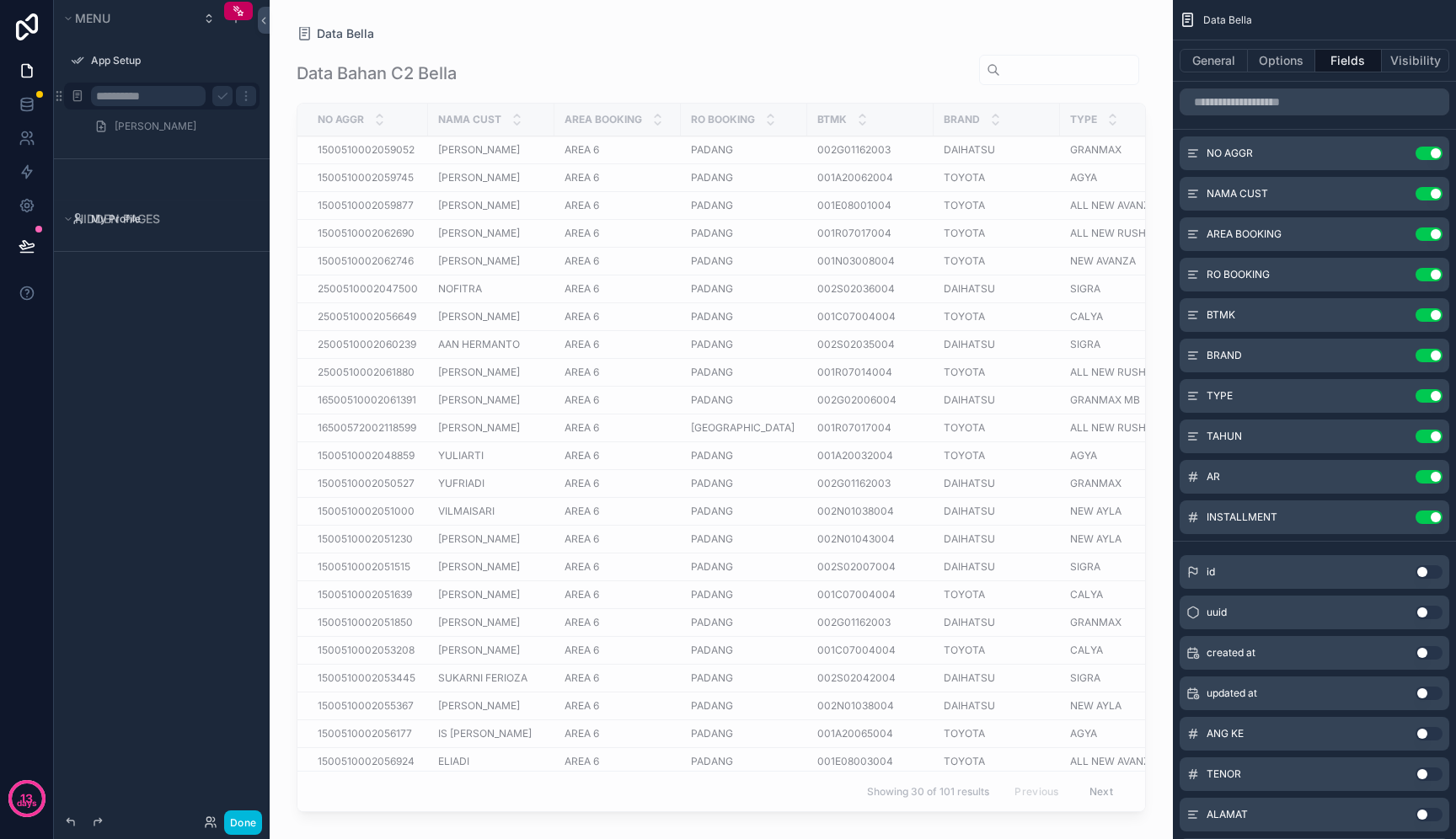
click at [1434, 232] on button "Use setting" at bounding box center [1429, 234] width 27 height 14
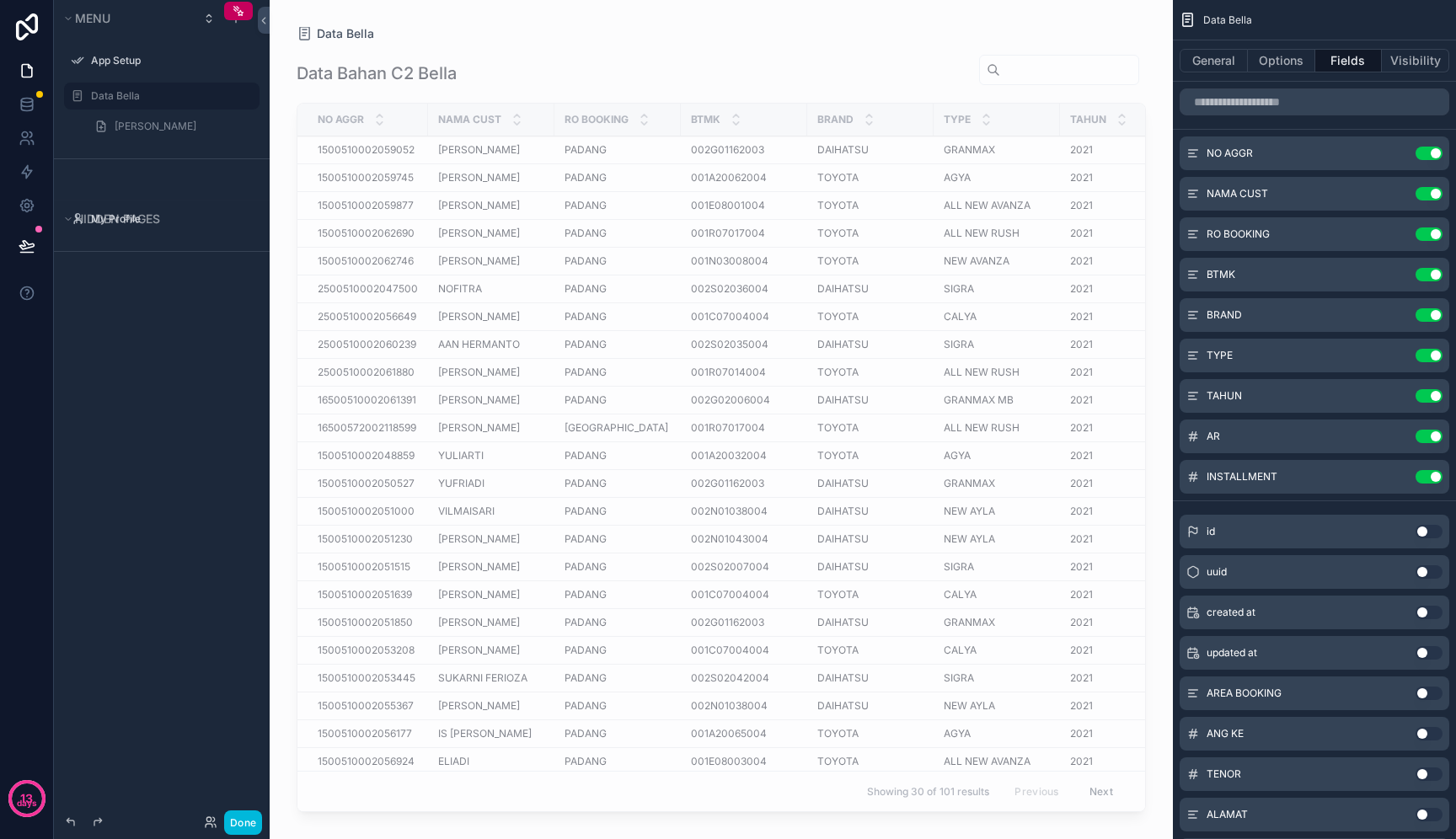
click at [1432, 233] on button "Use setting" at bounding box center [1429, 234] width 27 height 14
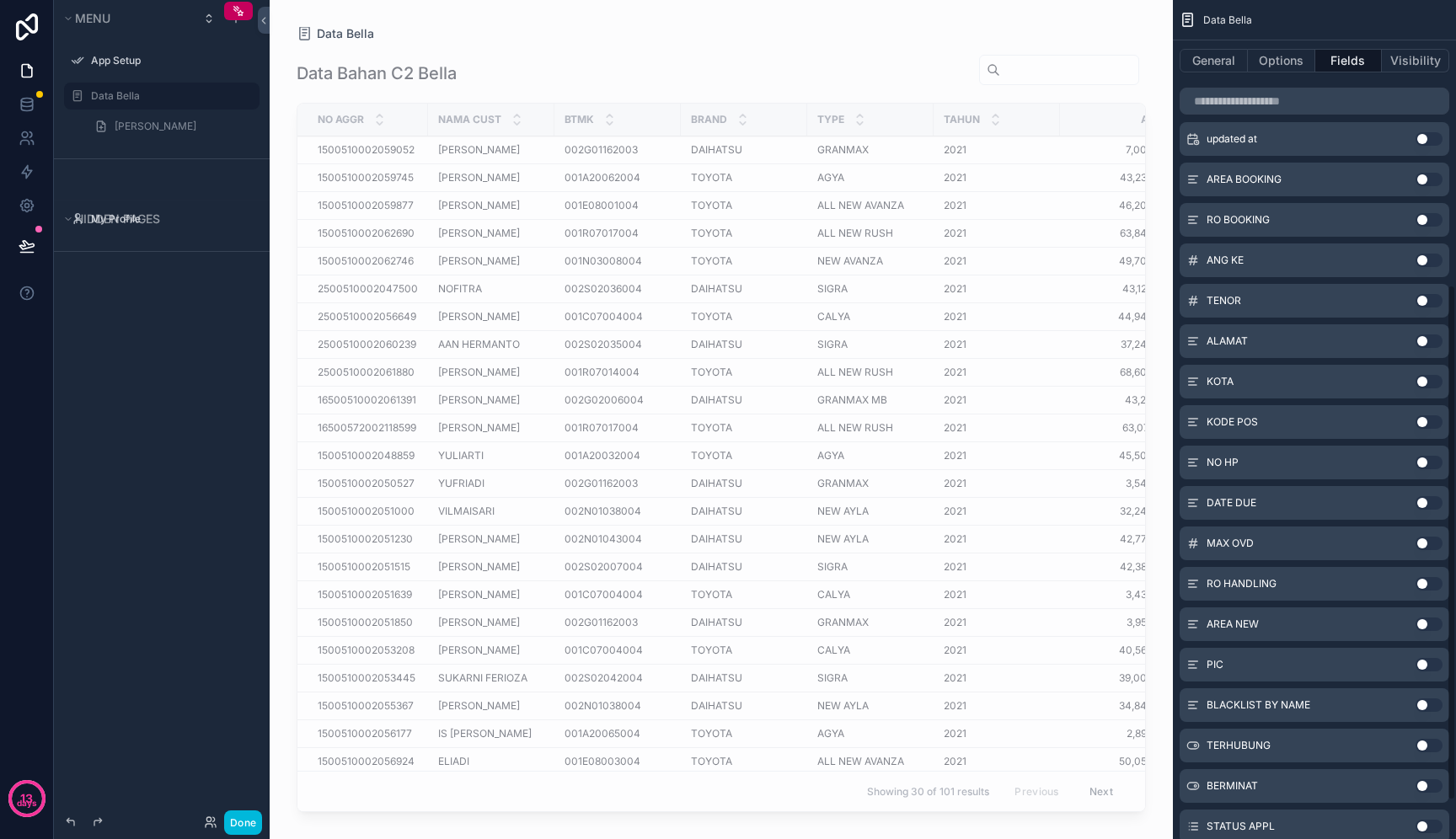
scroll to position [525, 0]
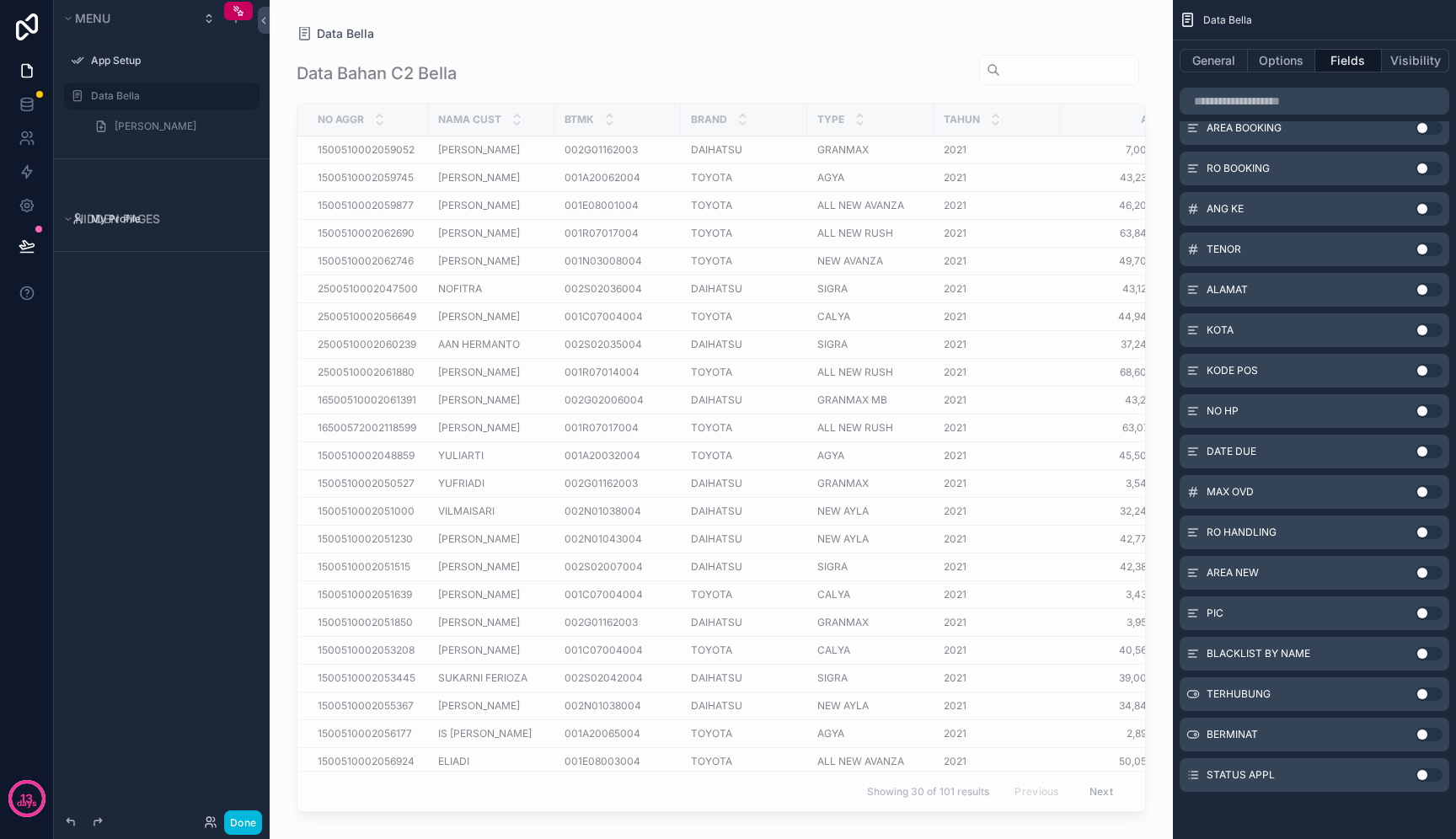
click at [1424, 693] on button "Use setting" at bounding box center [1429, 695] width 27 height 14
click at [992, 374] on div "scrollable content" at bounding box center [722, 409] width 903 height 819
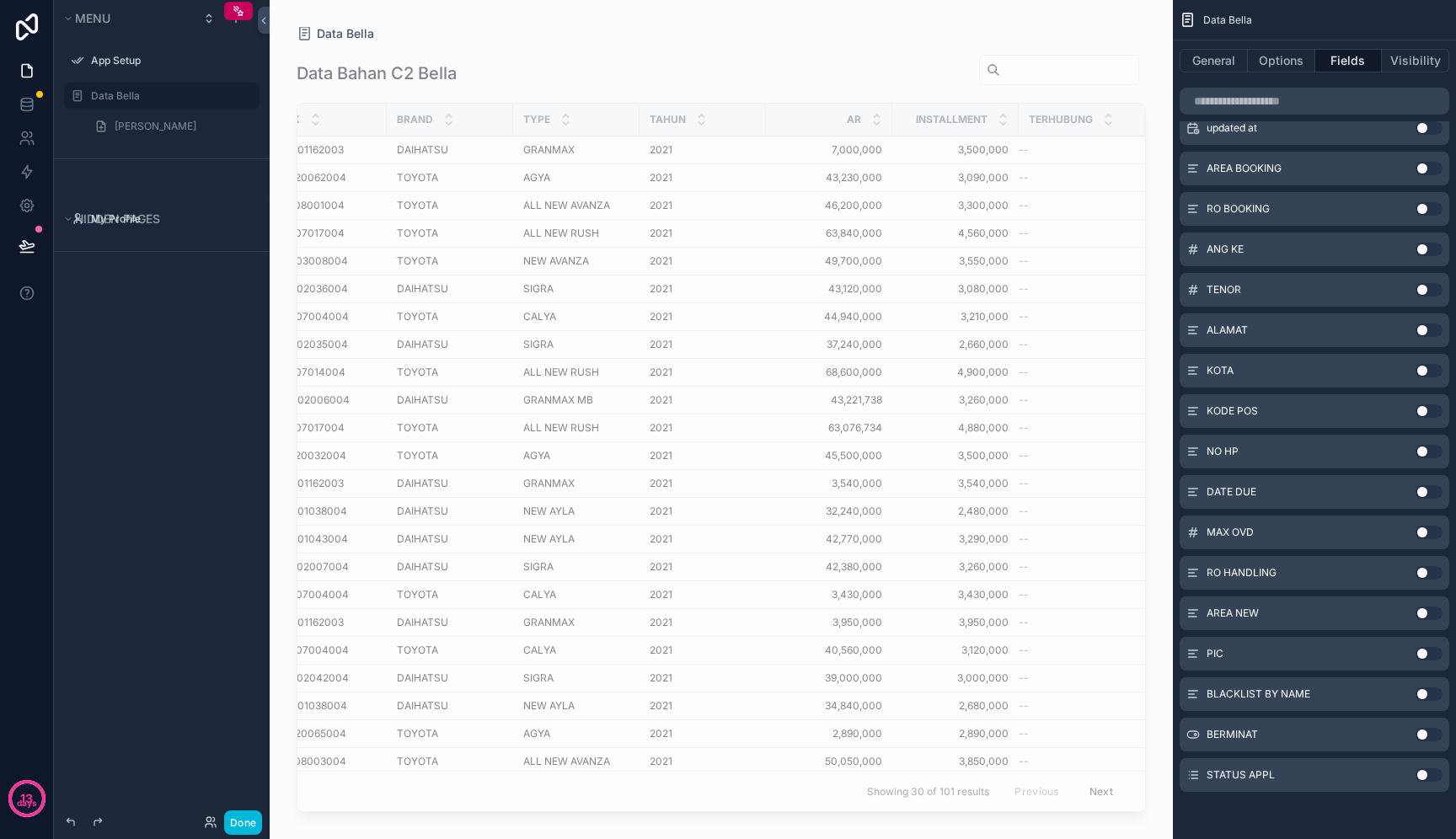
click at [1426, 736] on button "Use setting" at bounding box center [1429, 735] width 27 height 14
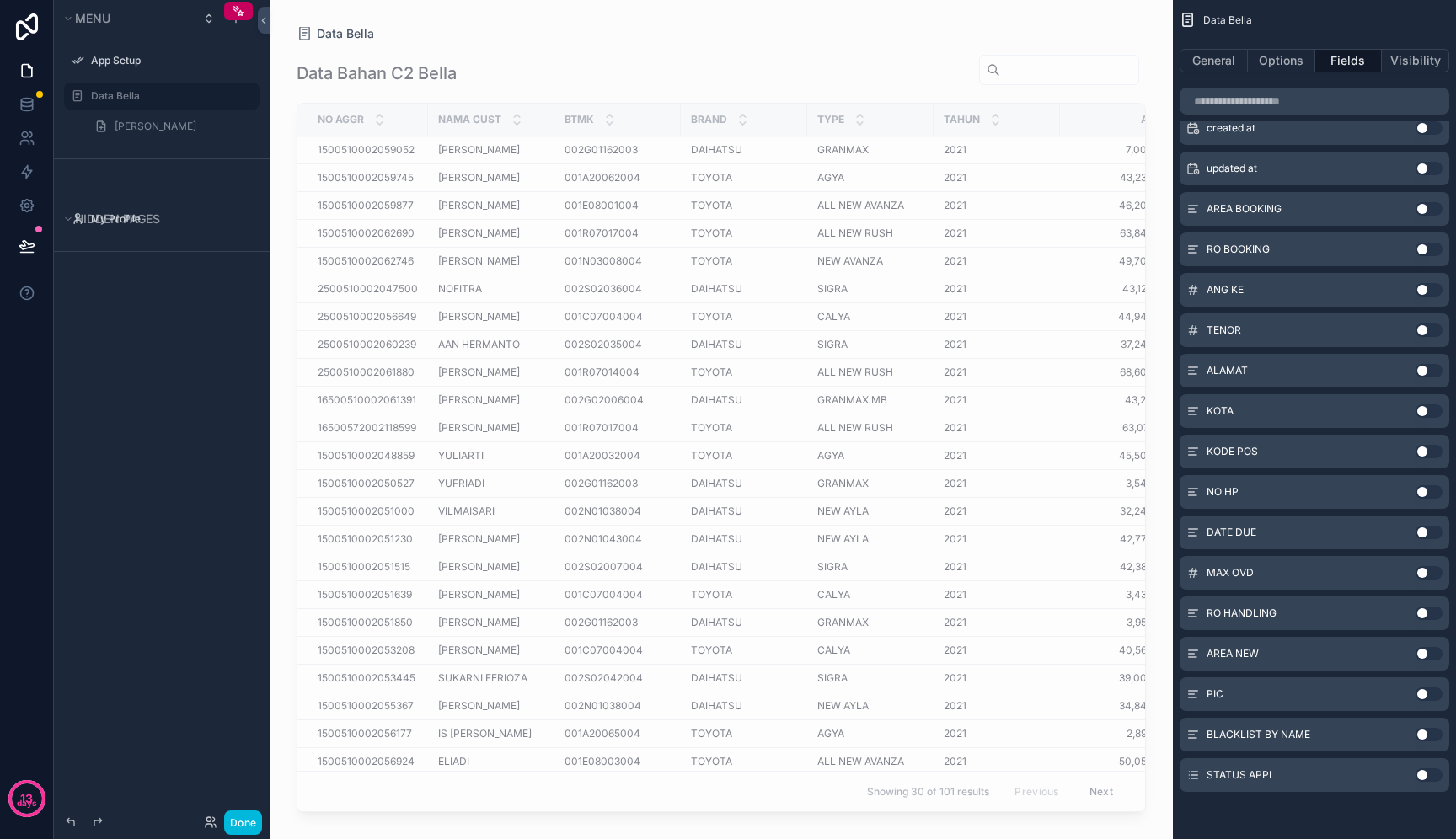
click at [1431, 779] on button "Use setting" at bounding box center [1429, 776] width 27 height 14
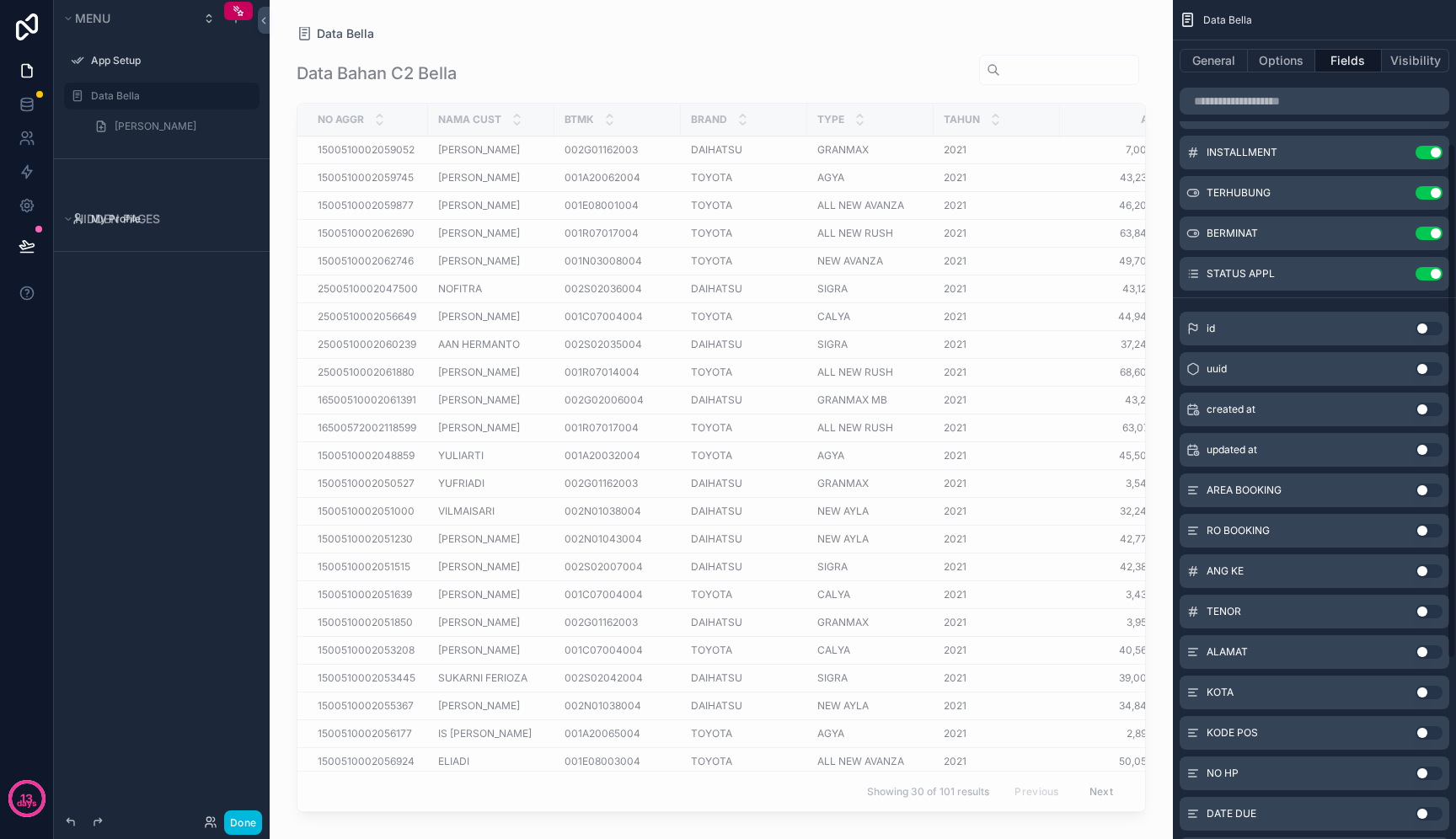
scroll to position [0, 0]
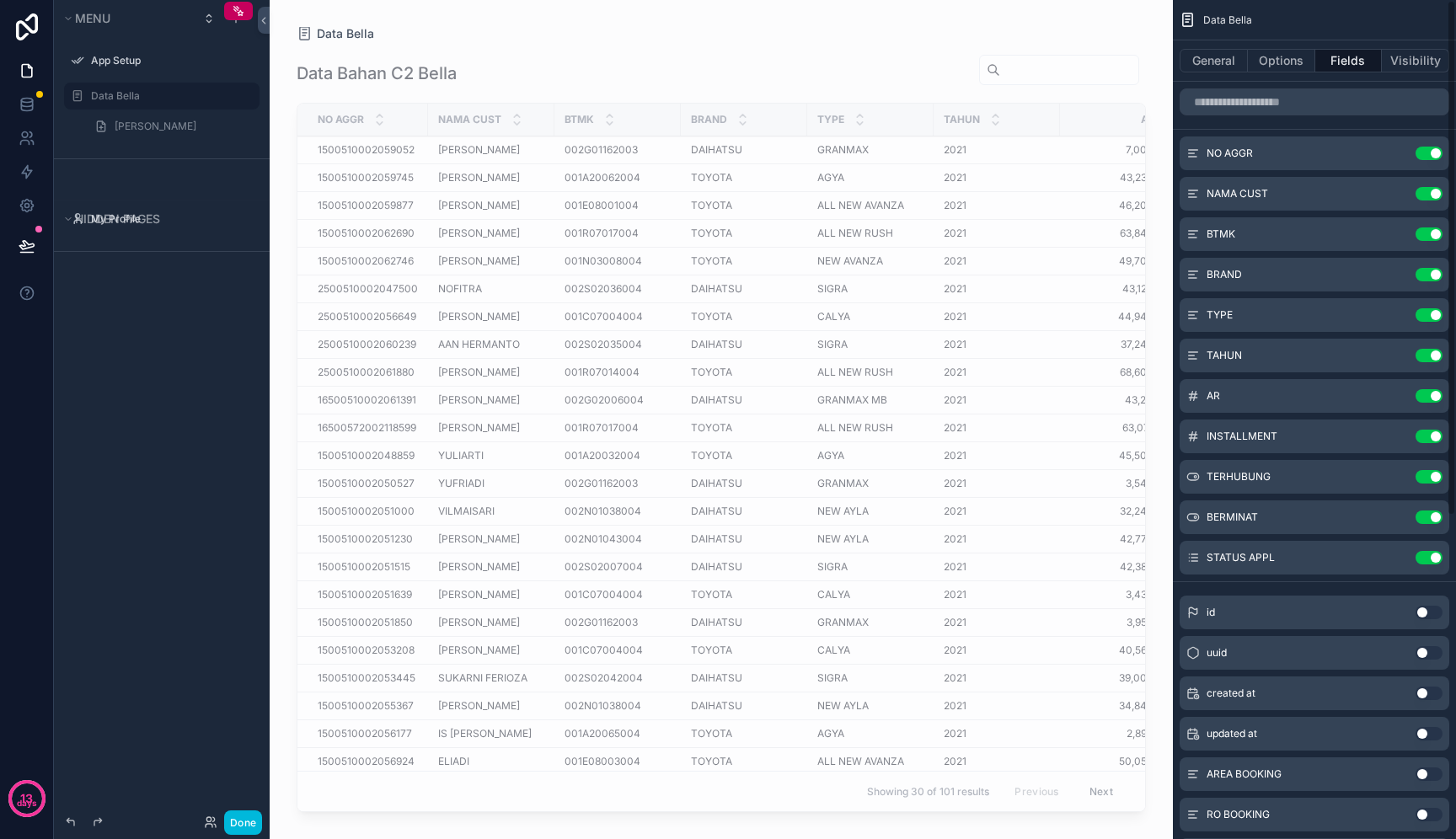
click at [1053, 470] on td "2021 2021" at bounding box center [997, 457] width 127 height 28
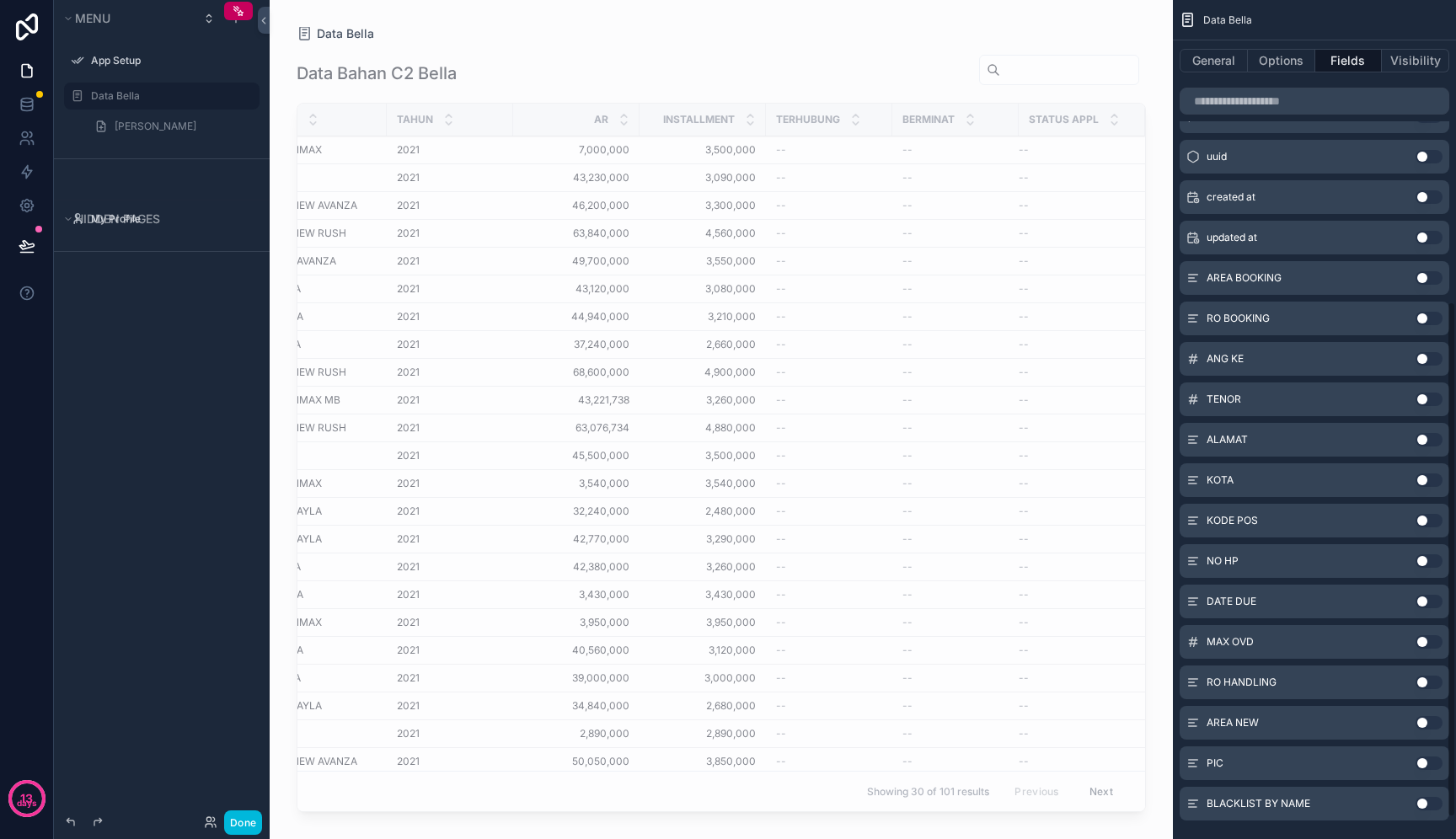
scroll to position [473, 0]
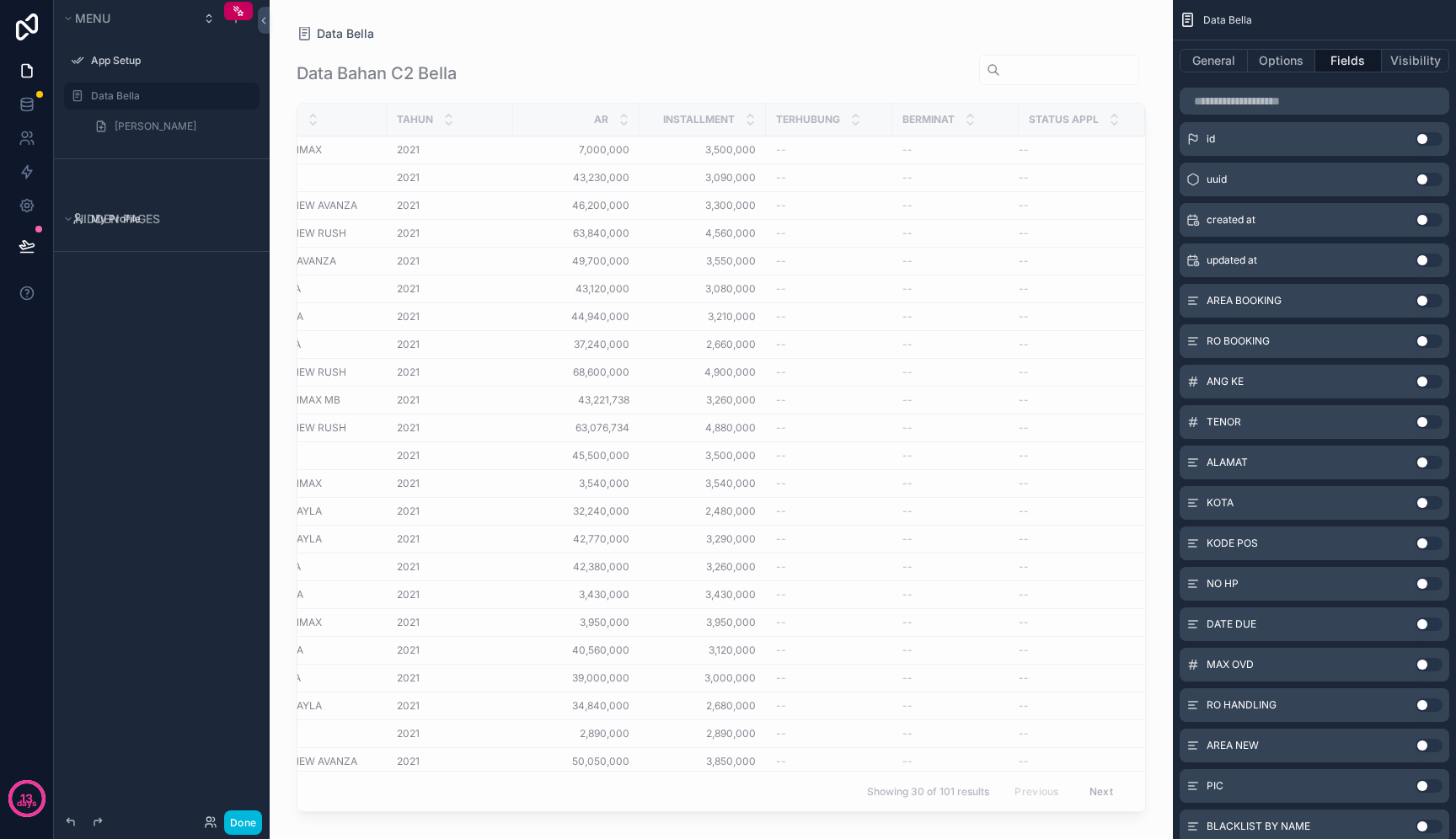
click at [240, 808] on div "Done" at bounding box center [162, 822] width 215 height 34
click at [240, 810] on button "Done" at bounding box center [243, 822] width 38 height 25
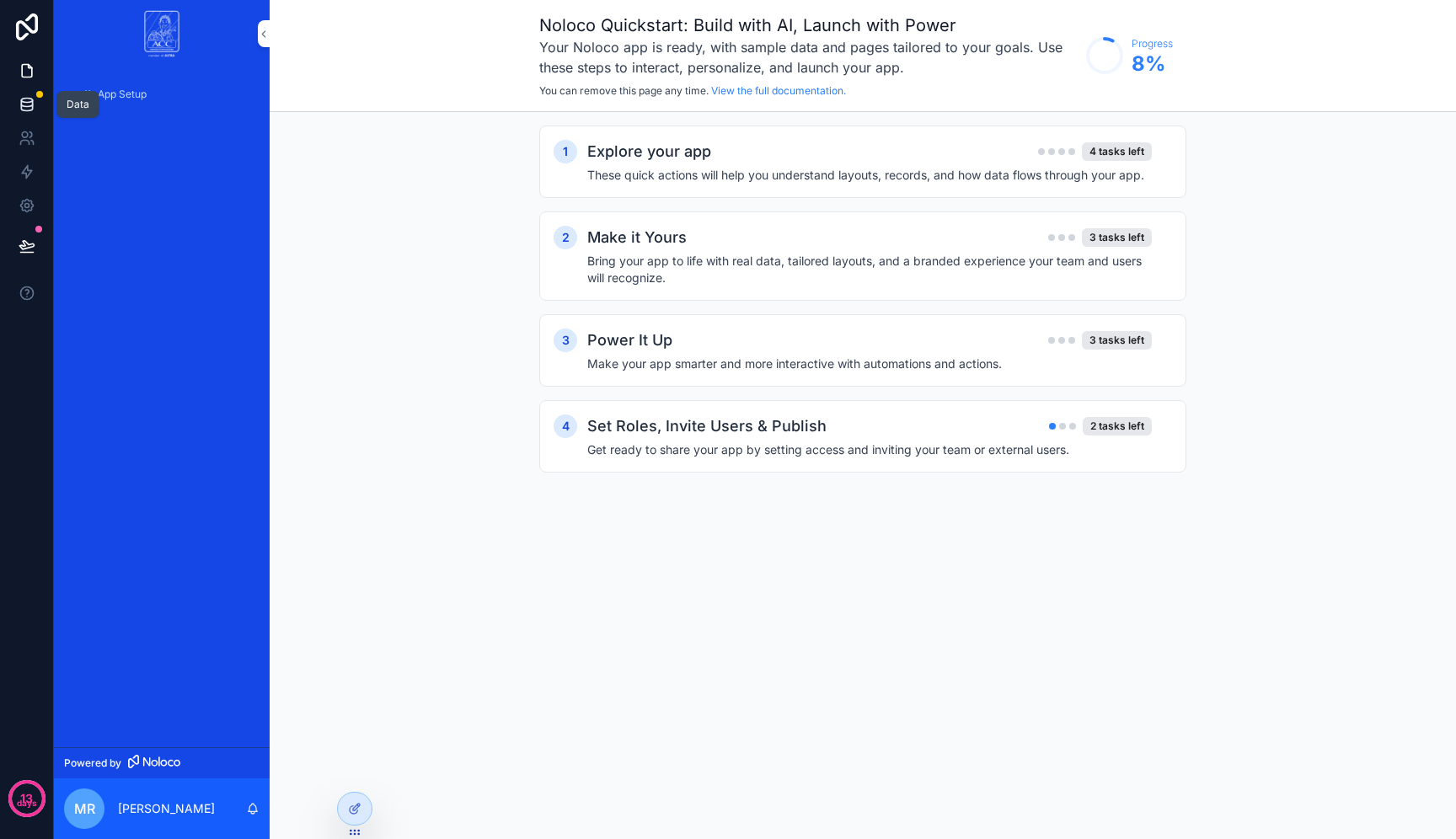
click at [20, 114] on link at bounding box center [27, 105] width 53 height 34
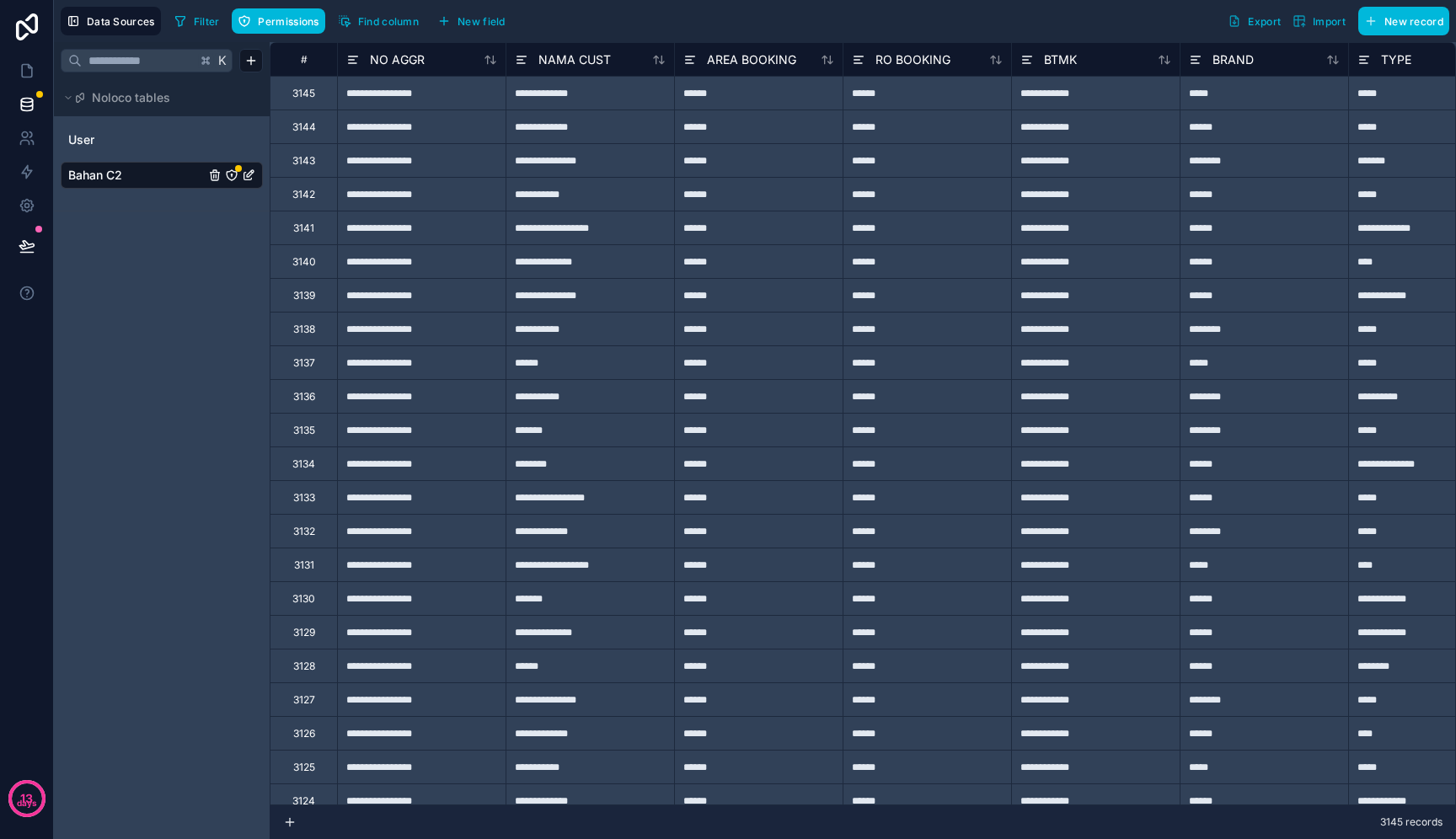
click at [156, 176] on link "Bahan C2" at bounding box center [136, 175] width 136 height 17
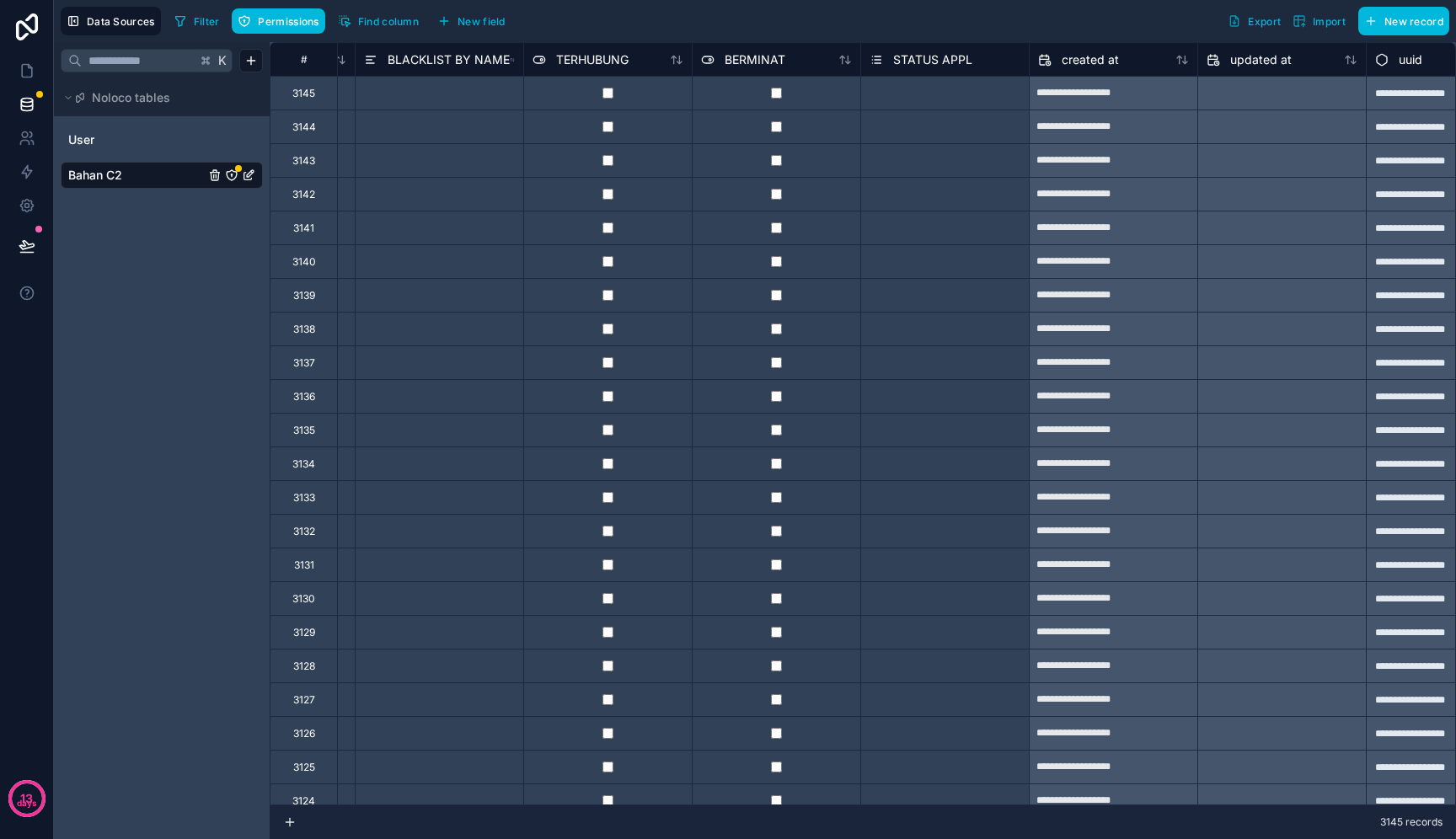
scroll to position [0, 3521]
click at [486, 25] on span "New field" at bounding box center [481, 21] width 48 height 13
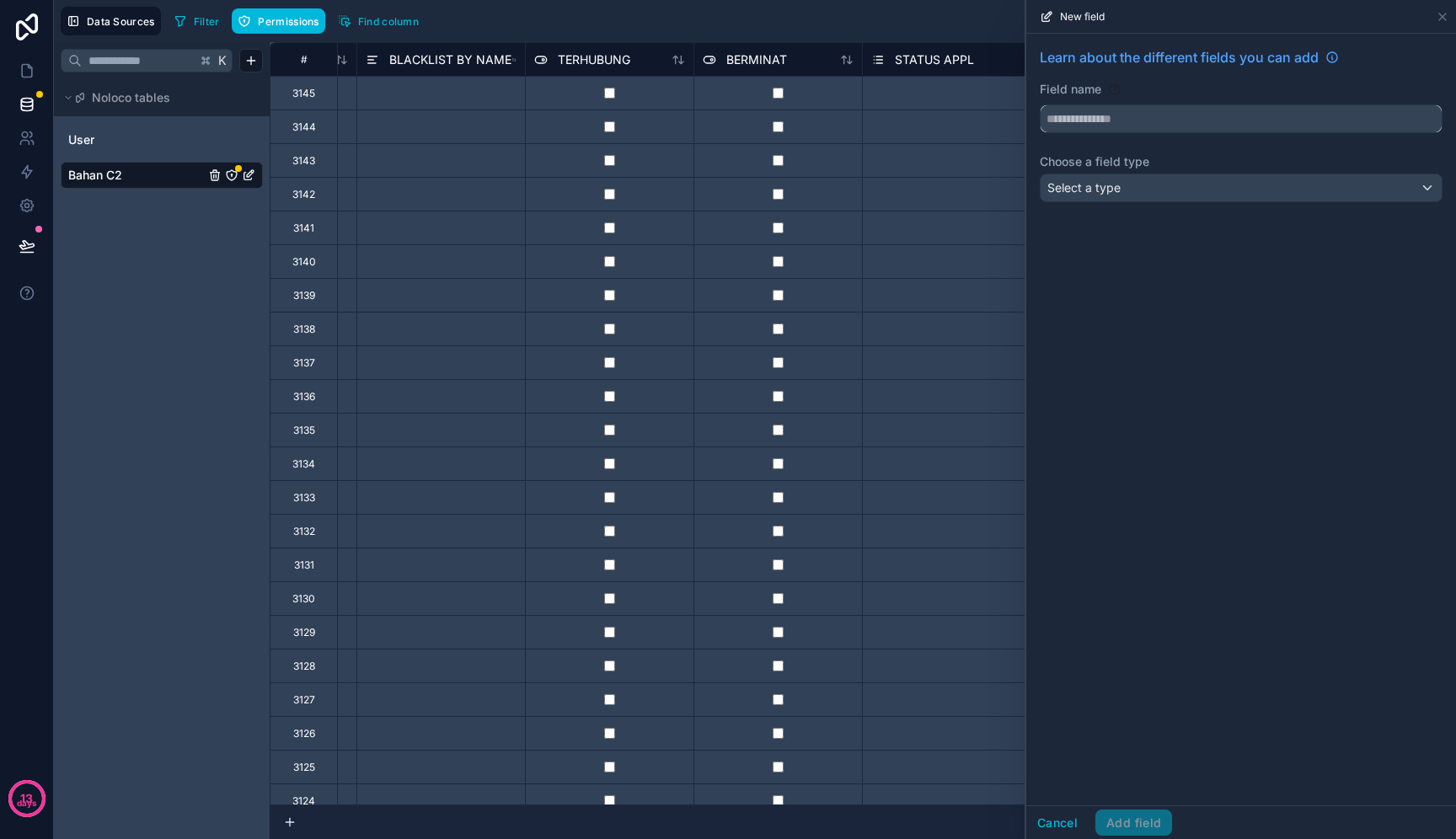
click at [1099, 118] on input "text" at bounding box center [1242, 119] width 401 height 27
type input "**********"
click at [1119, 209] on div "**********" at bounding box center [1242, 127] width 430 height 189
click at [1148, 192] on div "Select a type" at bounding box center [1242, 188] width 401 height 27
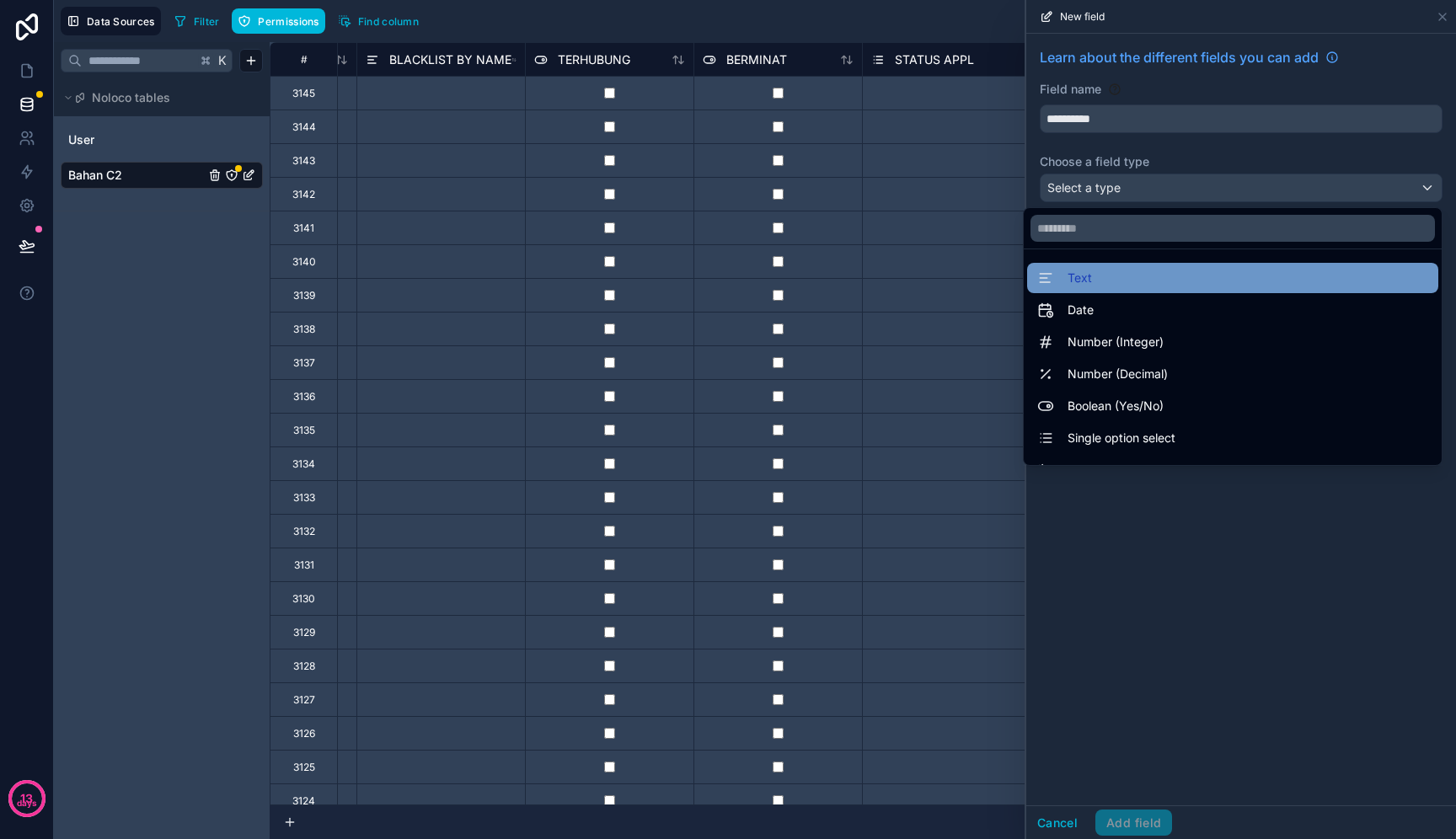
click at [1110, 284] on div "Text" at bounding box center [1234, 278] width 391 height 20
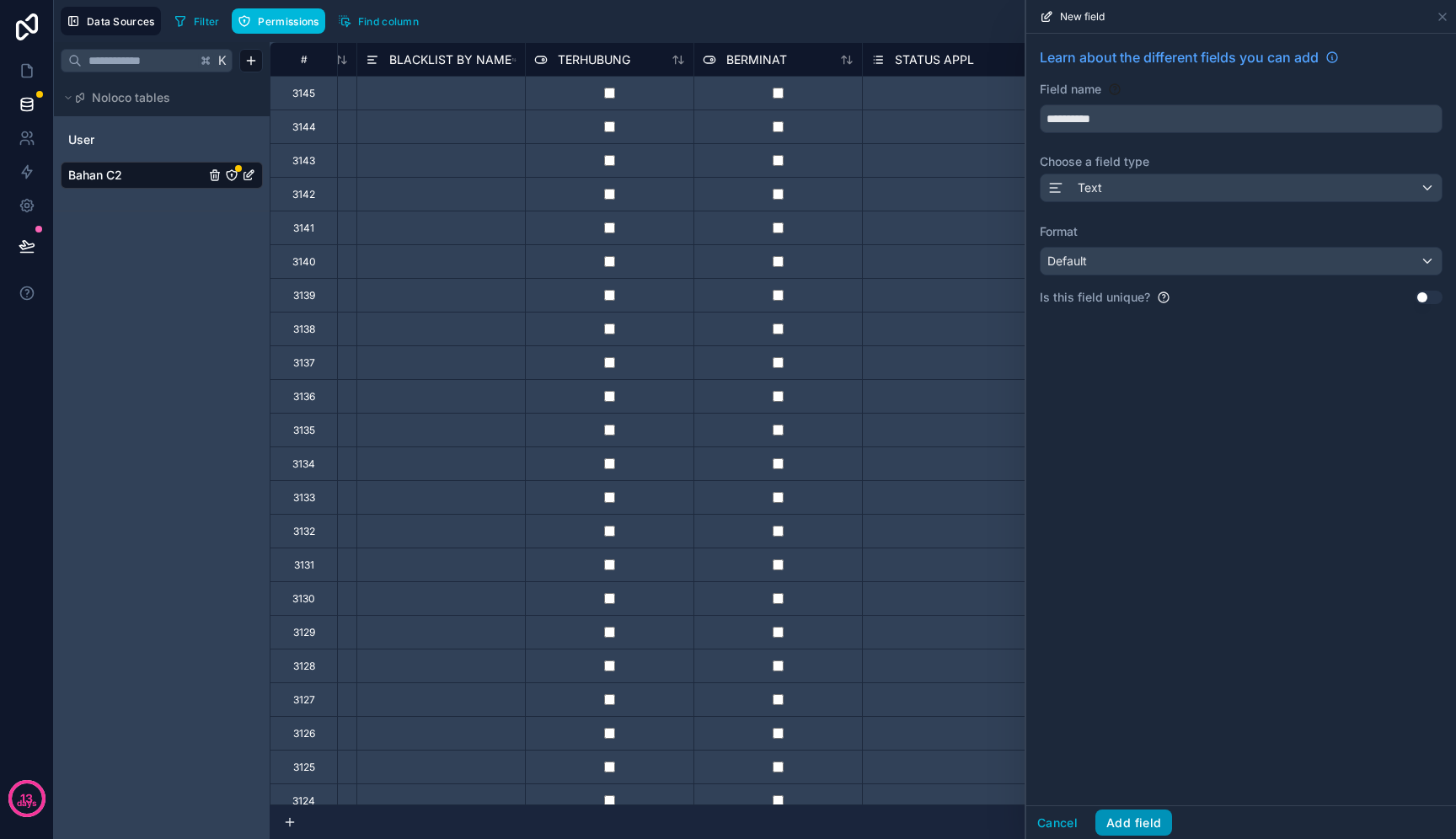
click at [1152, 818] on button "Add field" at bounding box center [1135, 822] width 77 height 27
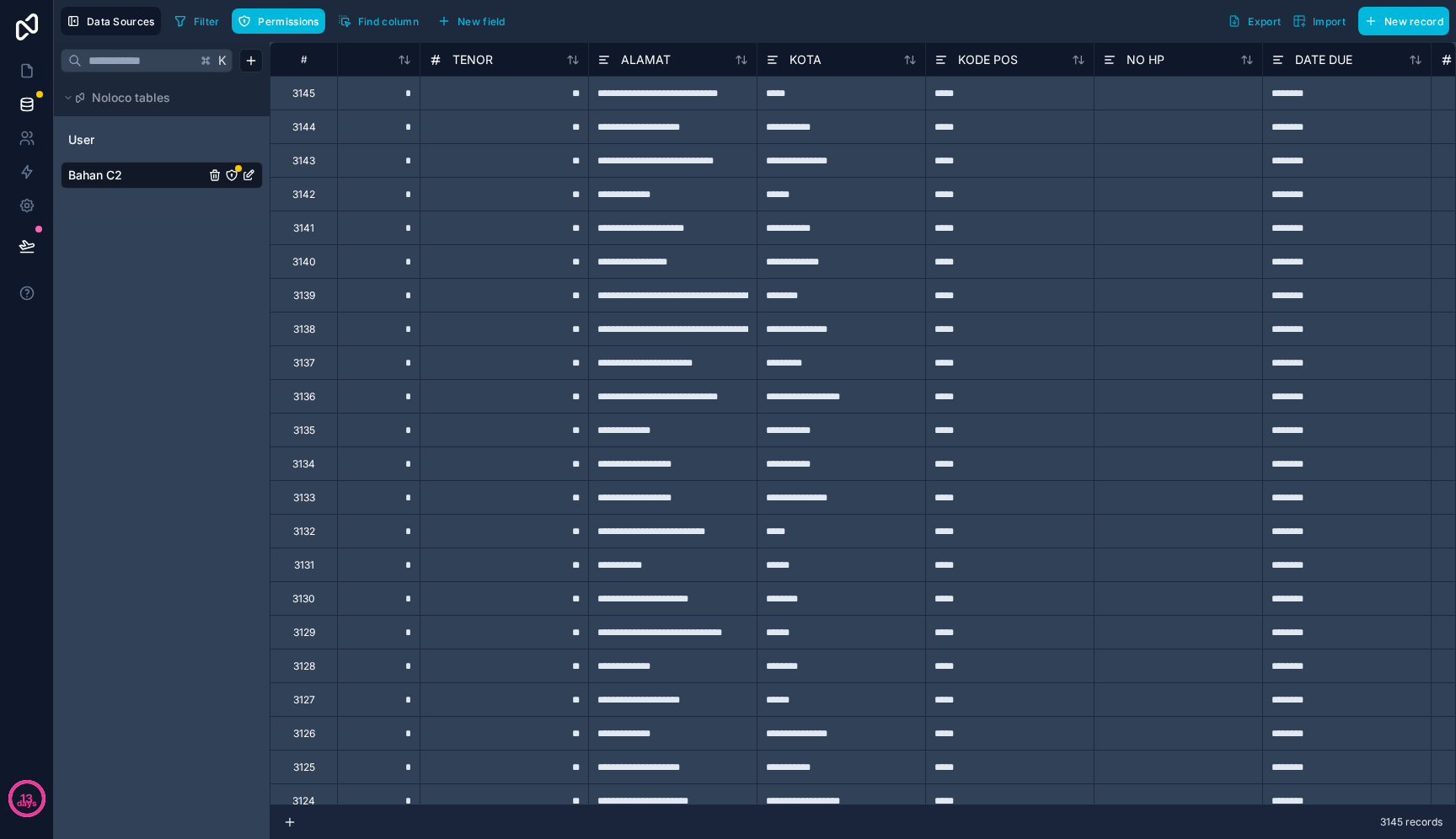
scroll to position [0, 1708]
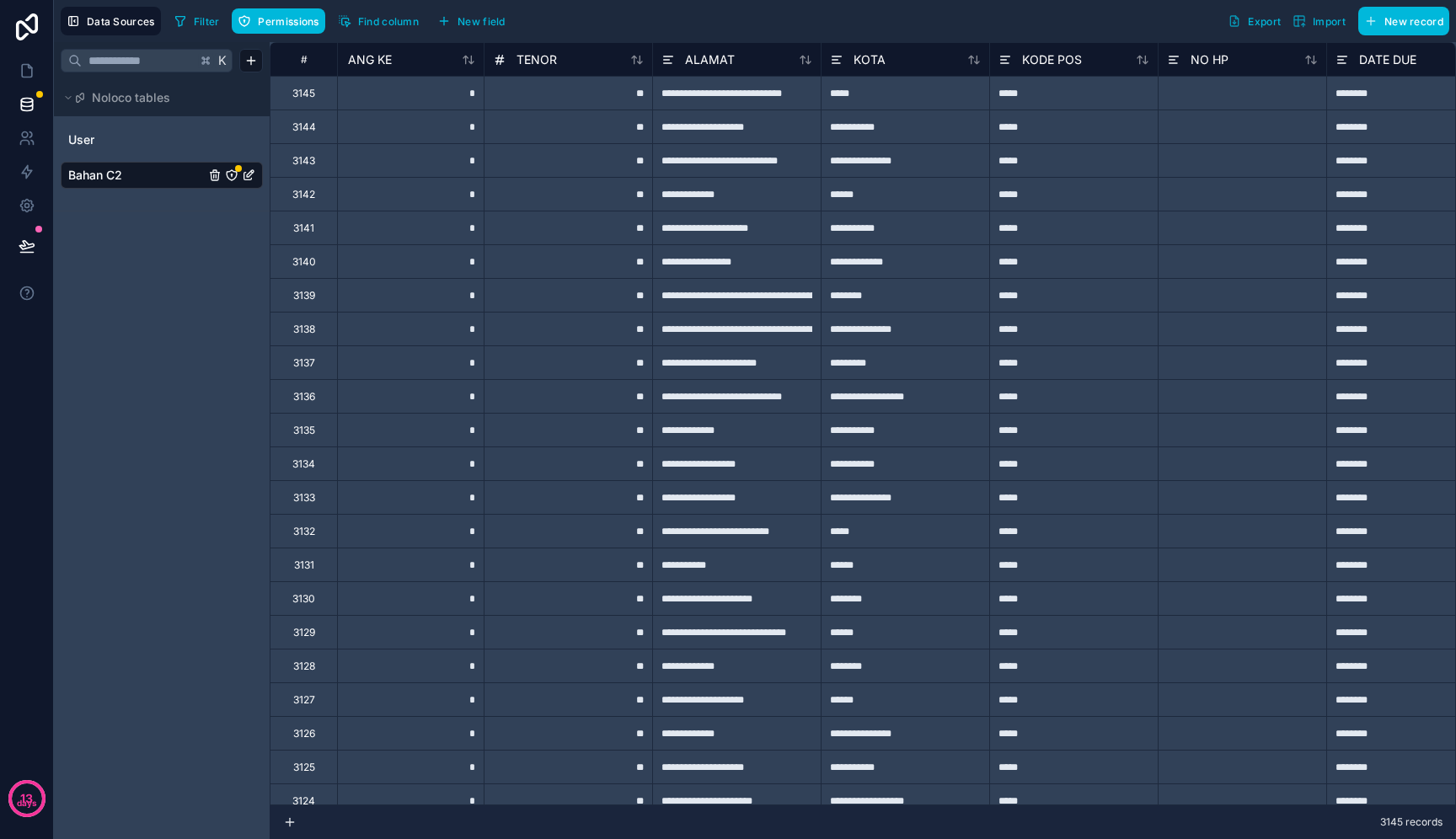
click at [1273, 102] on div at bounding box center [1242, 93] width 169 height 34
click at [1280, 155] on div at bounding box center [1242, 160] width 169 height 34
click at [1290, 83] on div at bounding box center [1242, 93] width 169 height 34
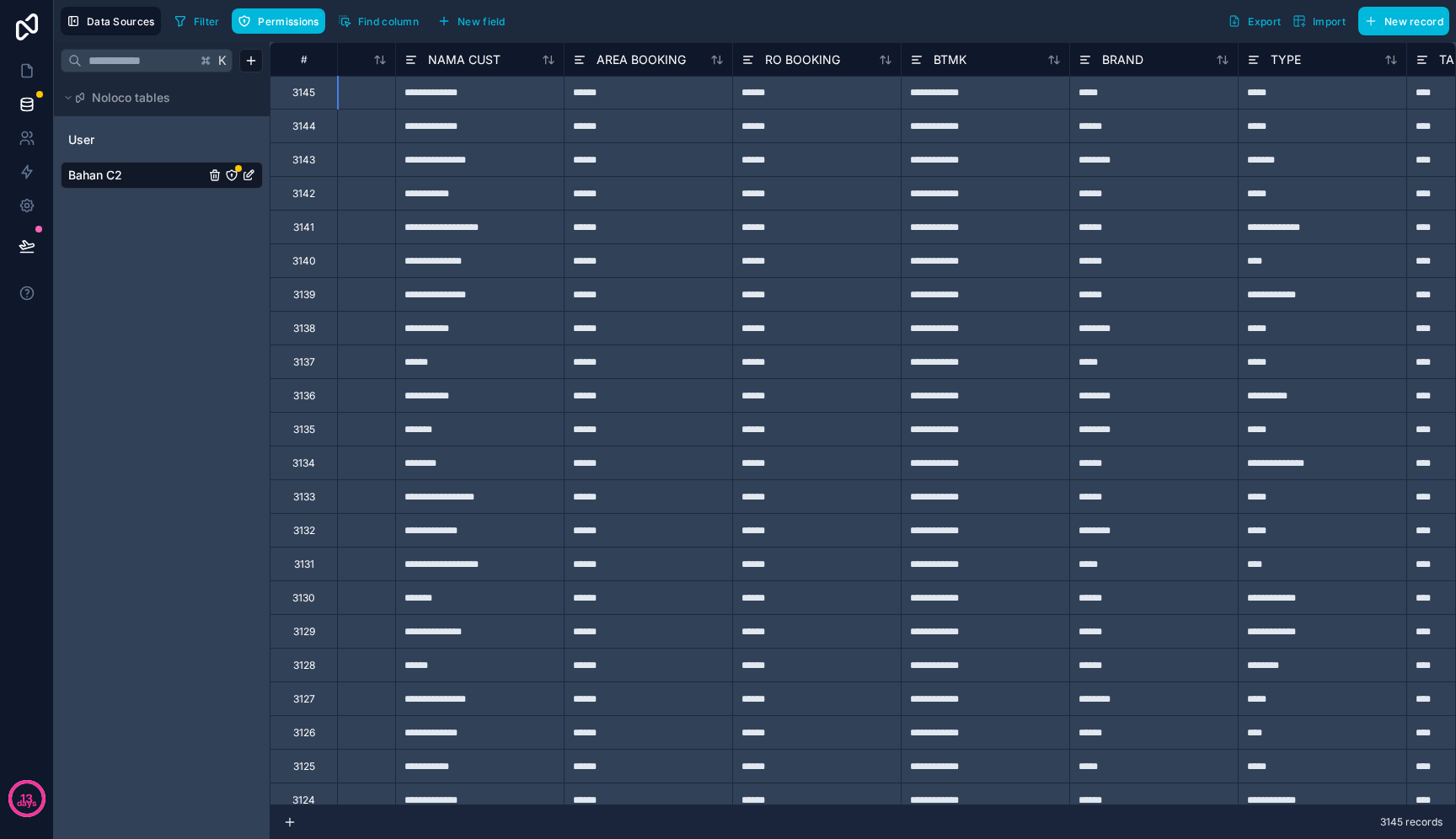
scroll to position [1, 0]
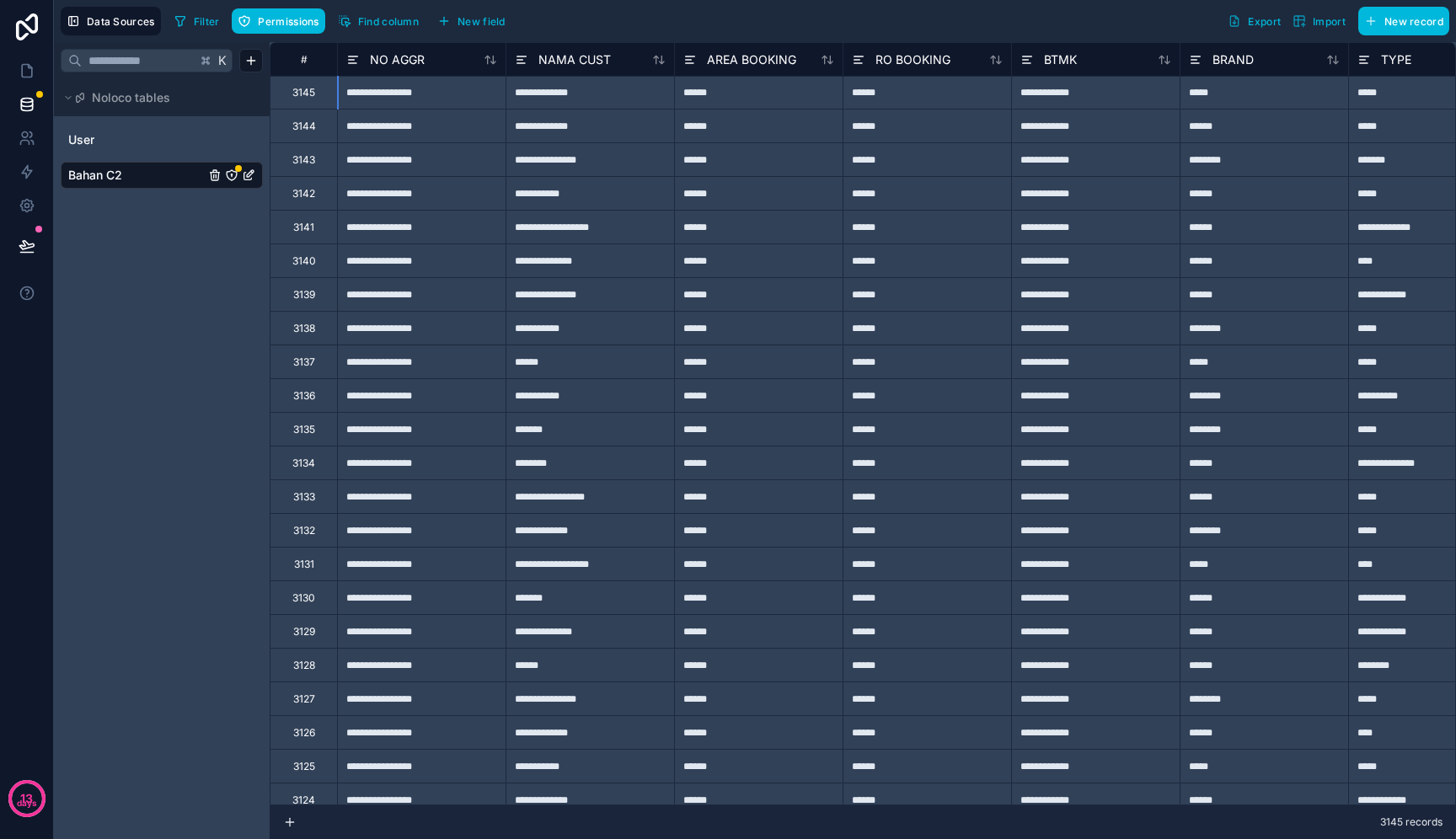
click at [300, 64] on div "#" at bounding box center [304, 59] width 42 height 13
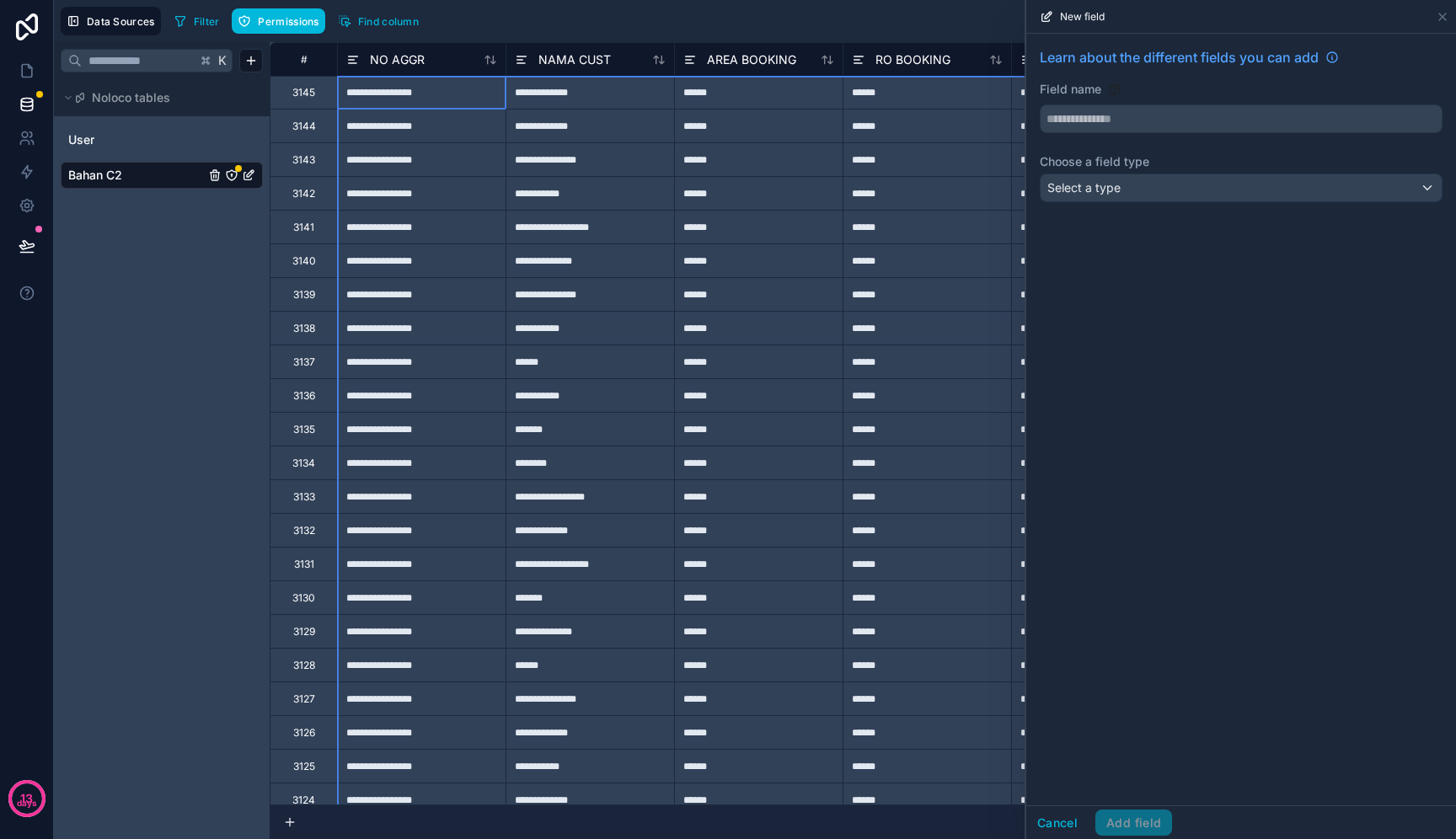
click at [164, 381] on div "K Noloco tables User Bahan C2" at bounding box center [162, 441] width 215 height 797
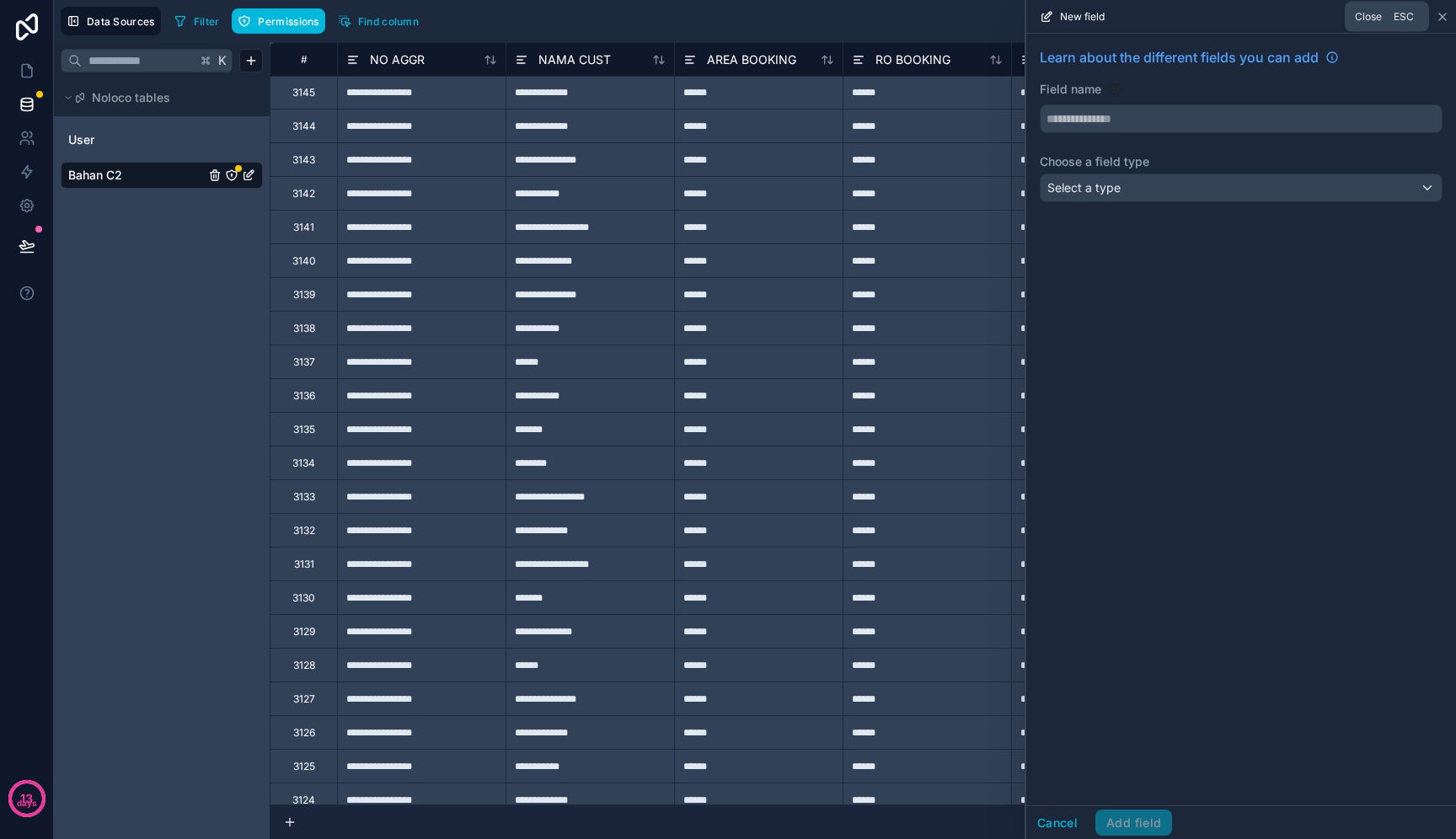
click at [1446, 15] on icon at bounding box center [1443, 17] width 14 height 14
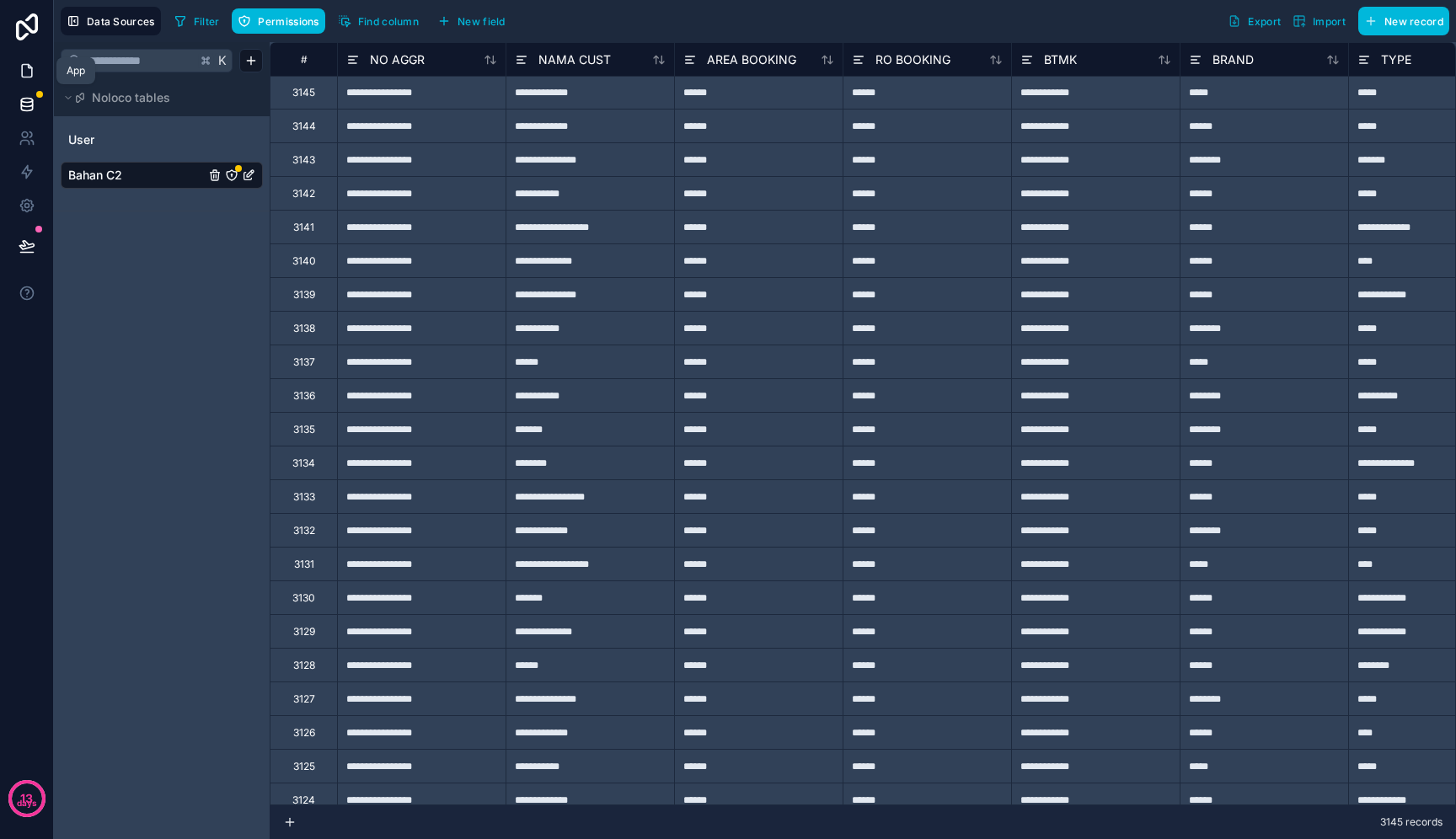
click at [19, 74] on icon at bounding box center [27, 70] width 17 height 17
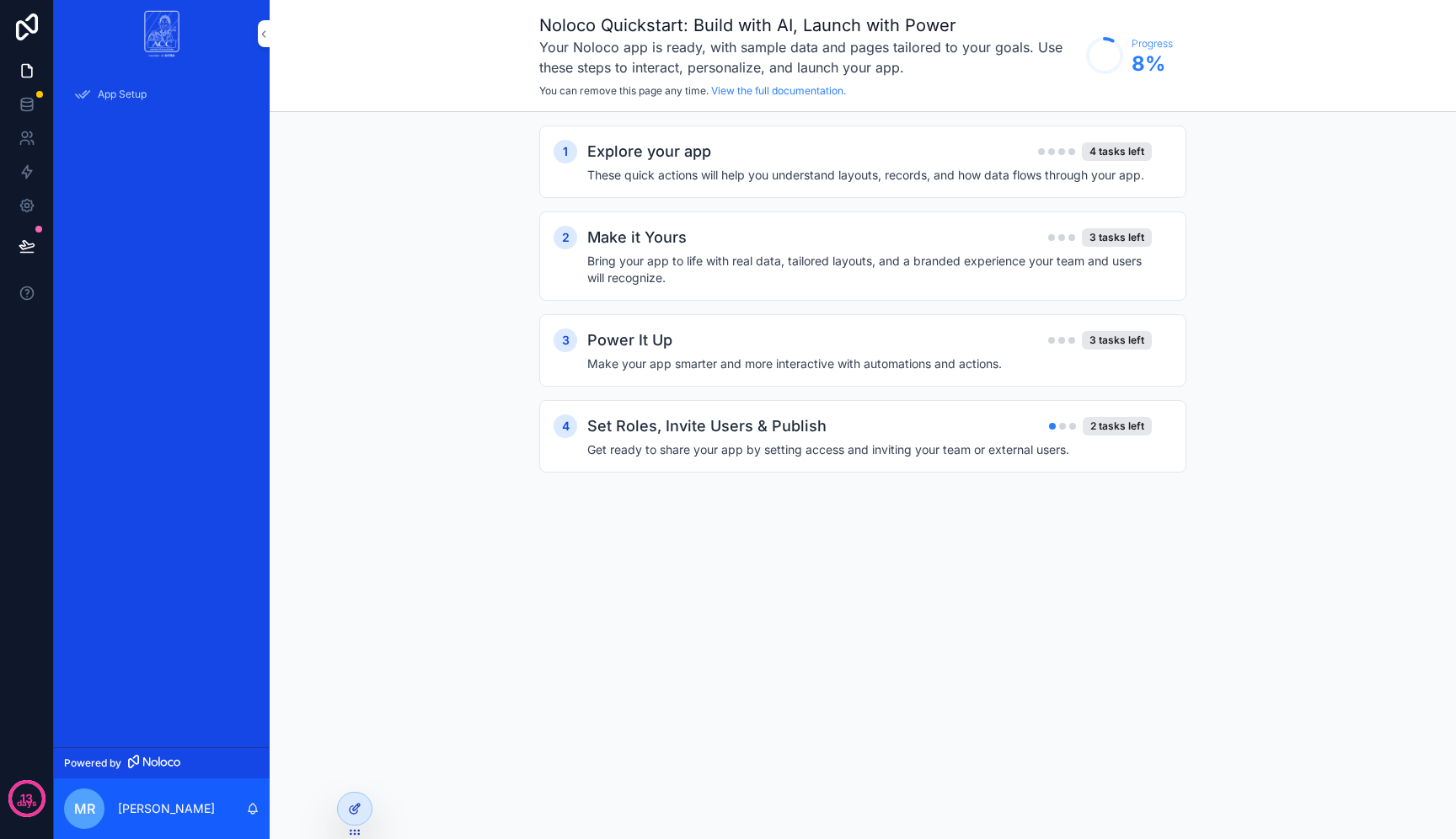
click at [362, 800] on div at bounding box center [355, 808] width 34 height 32
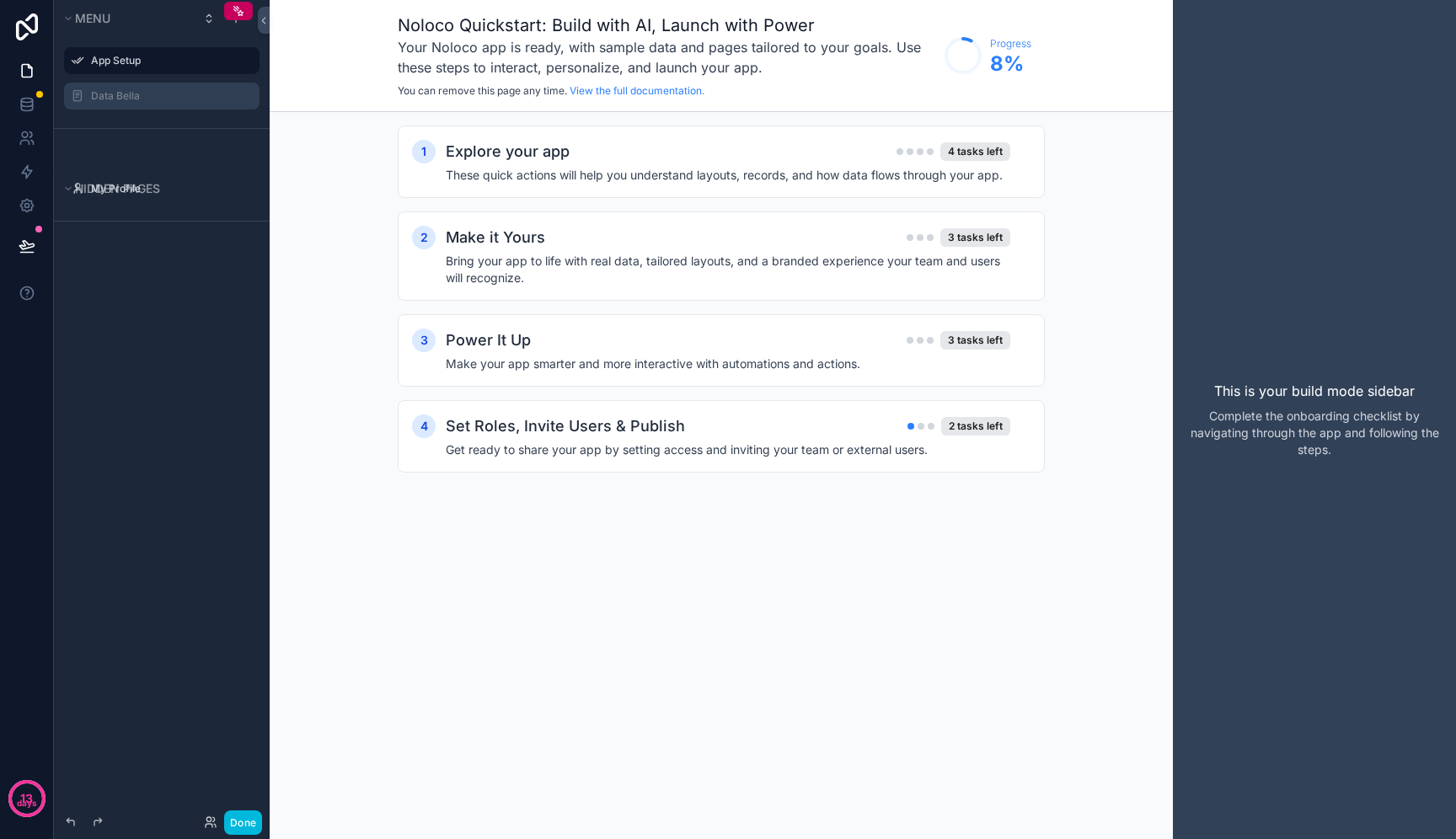
click at [0, 0] on icon "scrollable content" at bounding box center [0, 0] width 0 height 0
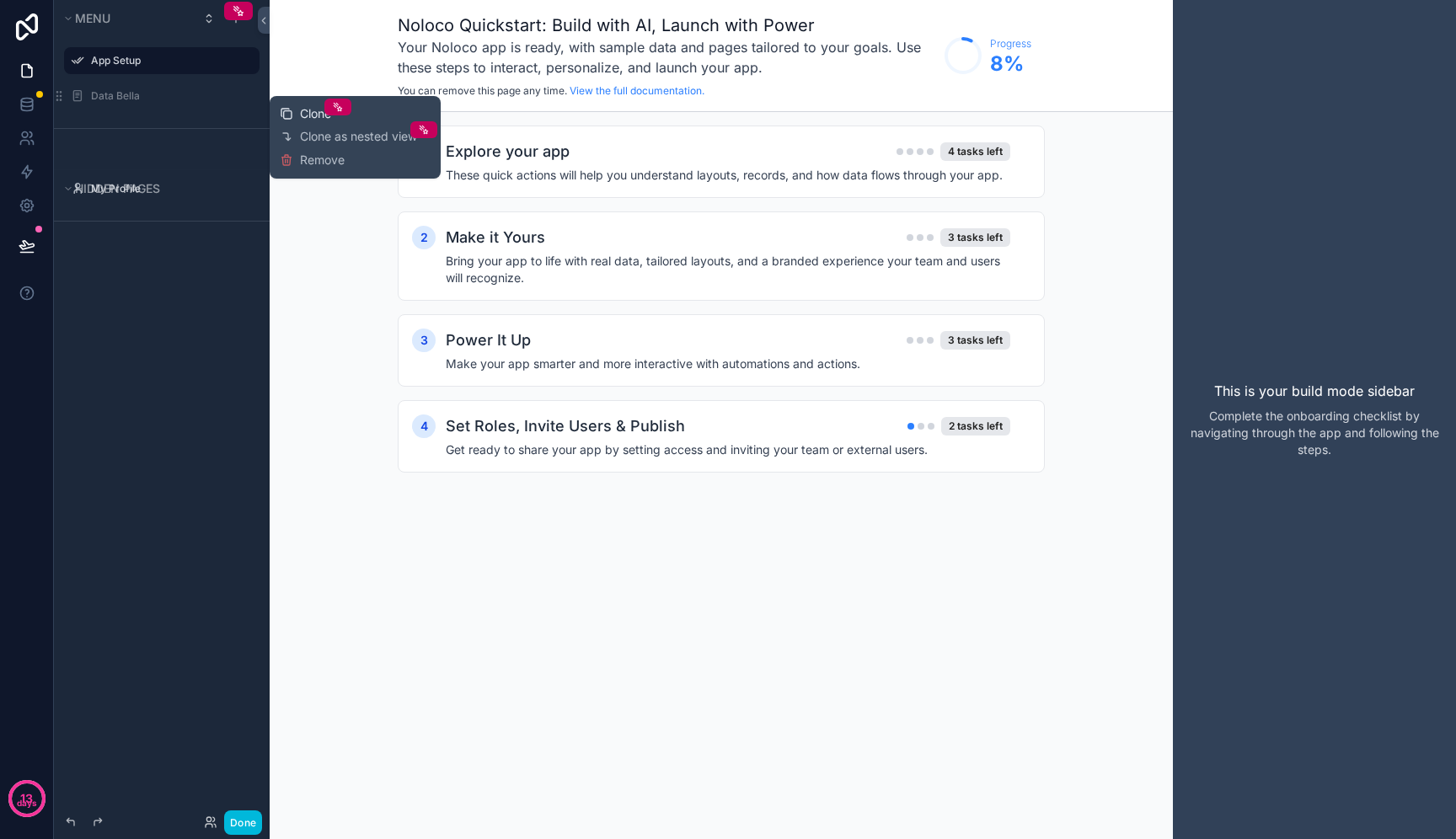
click at [308, 108] on span "Clone" at bounding box center [316, 114] width 32 height 17
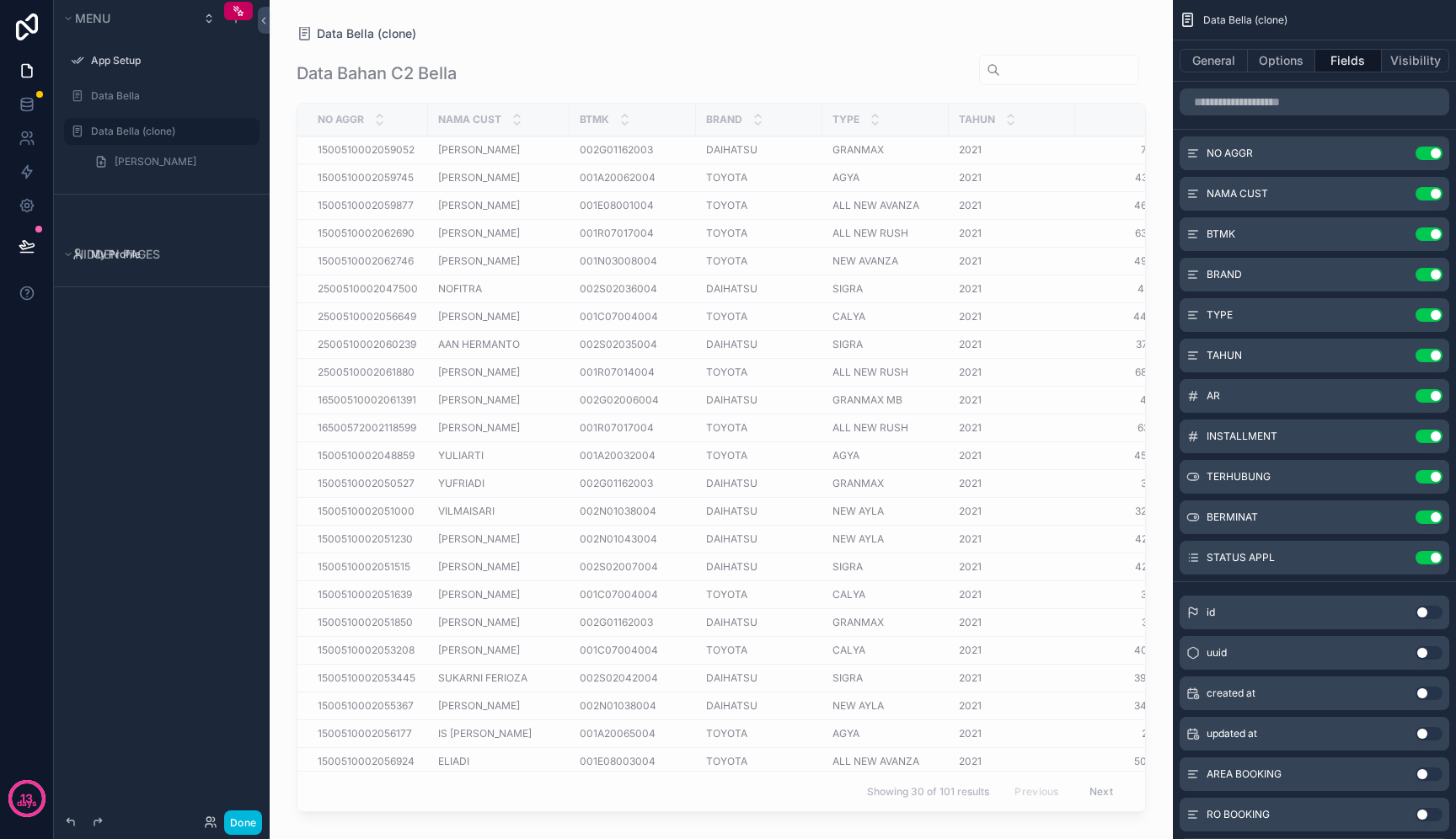
click at [739, 461] on div "scrollable content" at bounding box center [722, 409] width 903 height 819
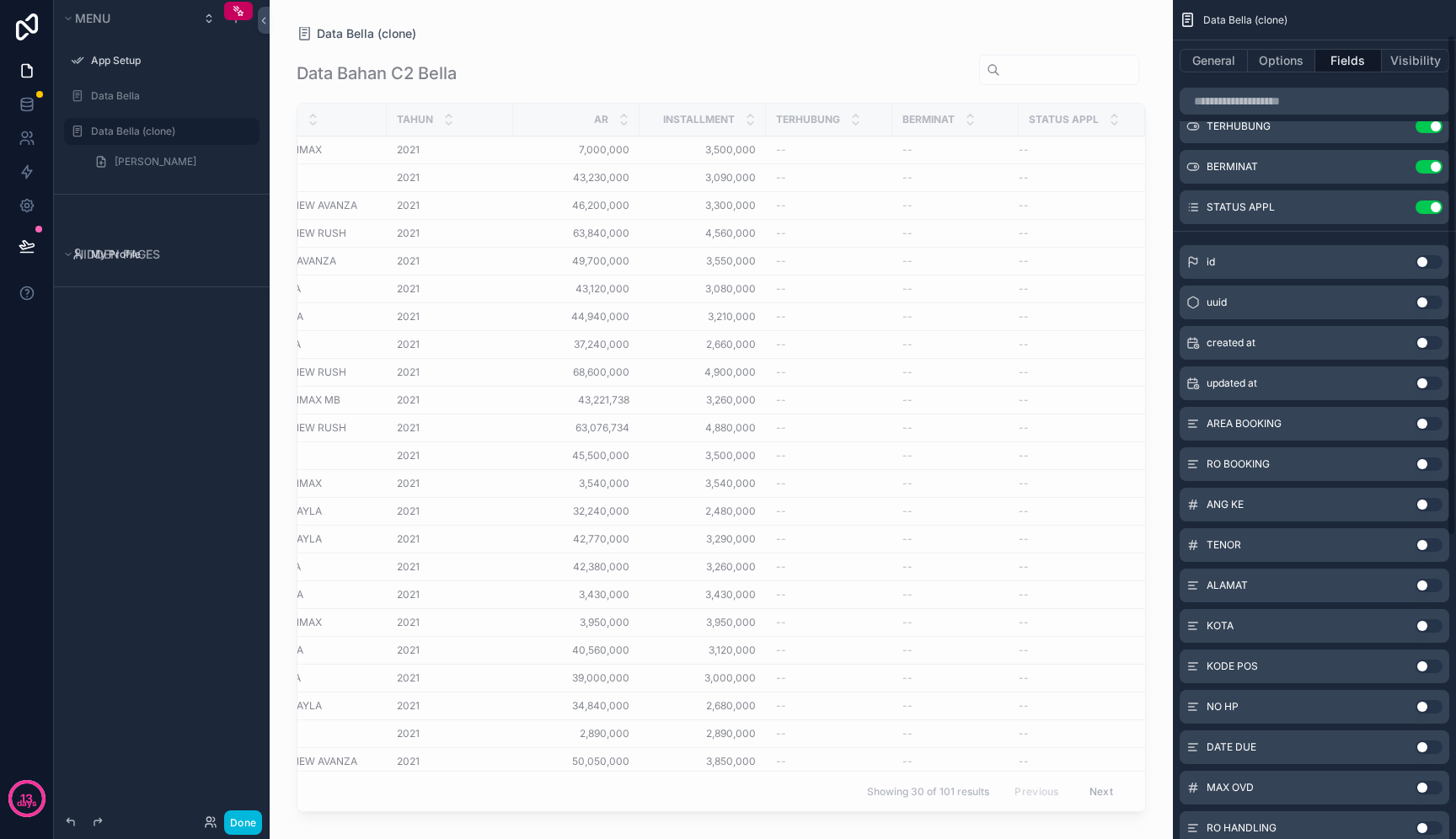
scroll to position [565, 0]
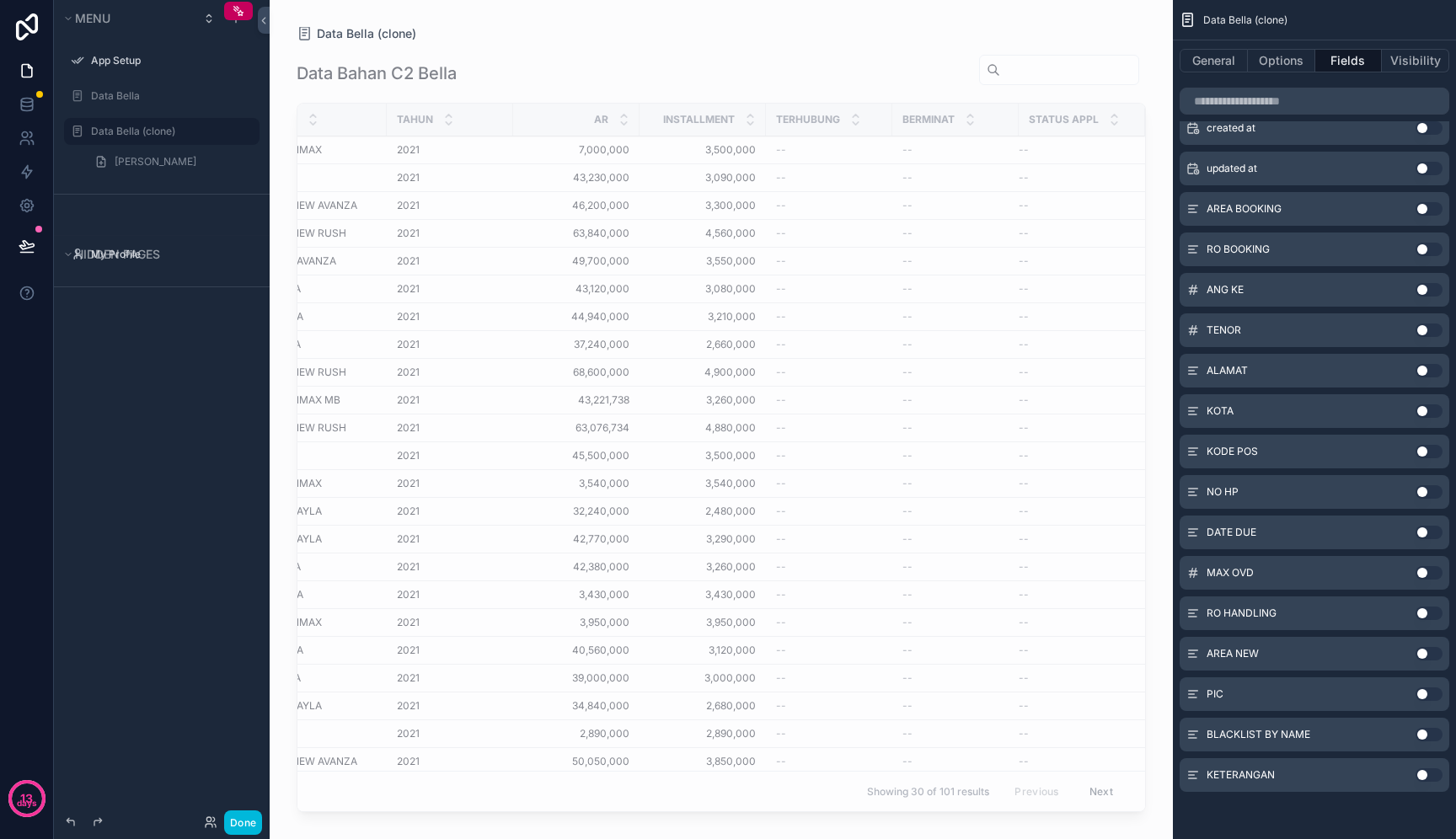
click at [1426, 782] on div "KETERANGAN Use setting" at bounding box center [1315, 775] width 270 height 34
click at [1430, 771] on button "Use setting" at bounding box center [1429, 776] width 27 height 14
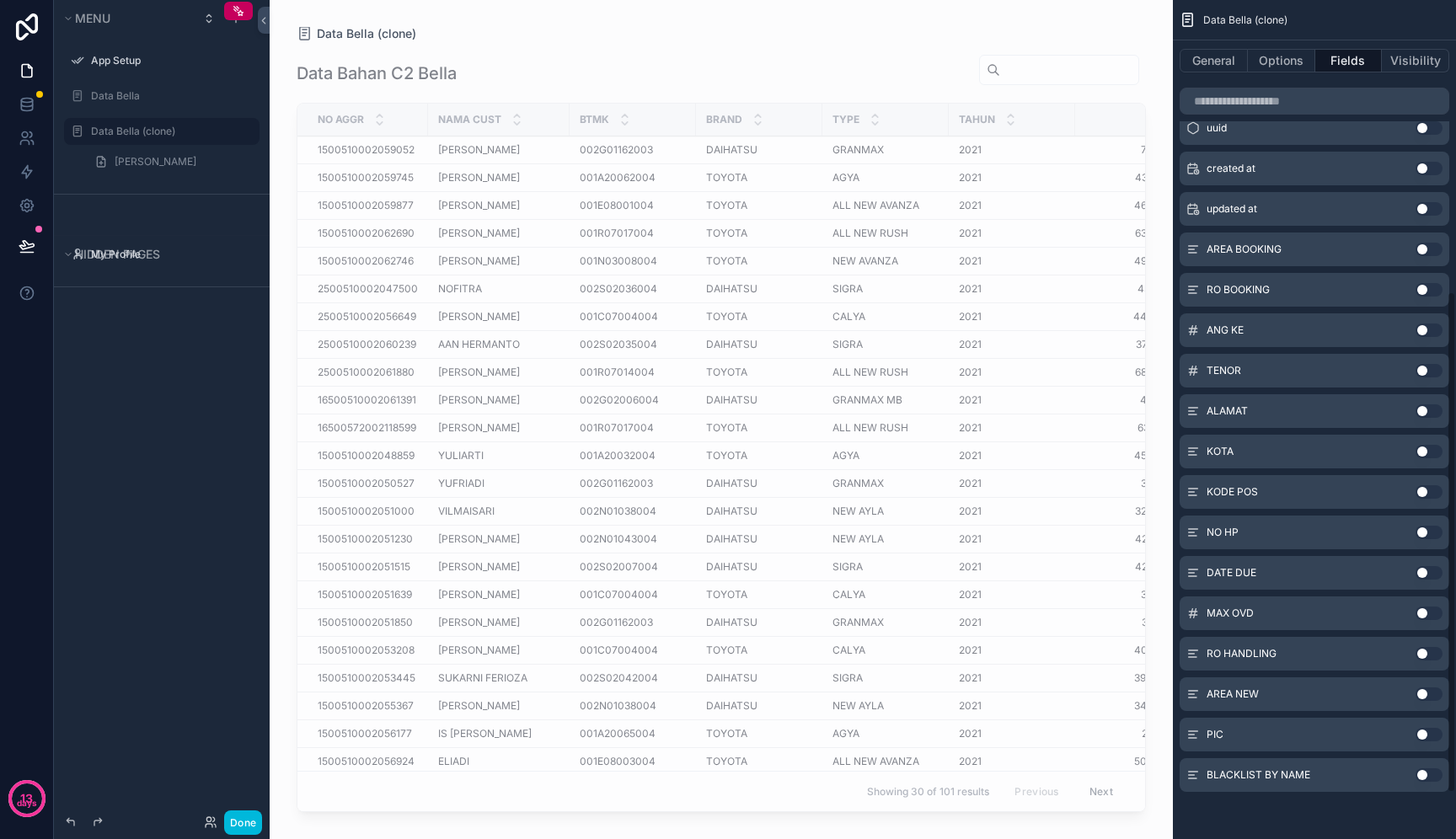
scroll to position [0, 0]
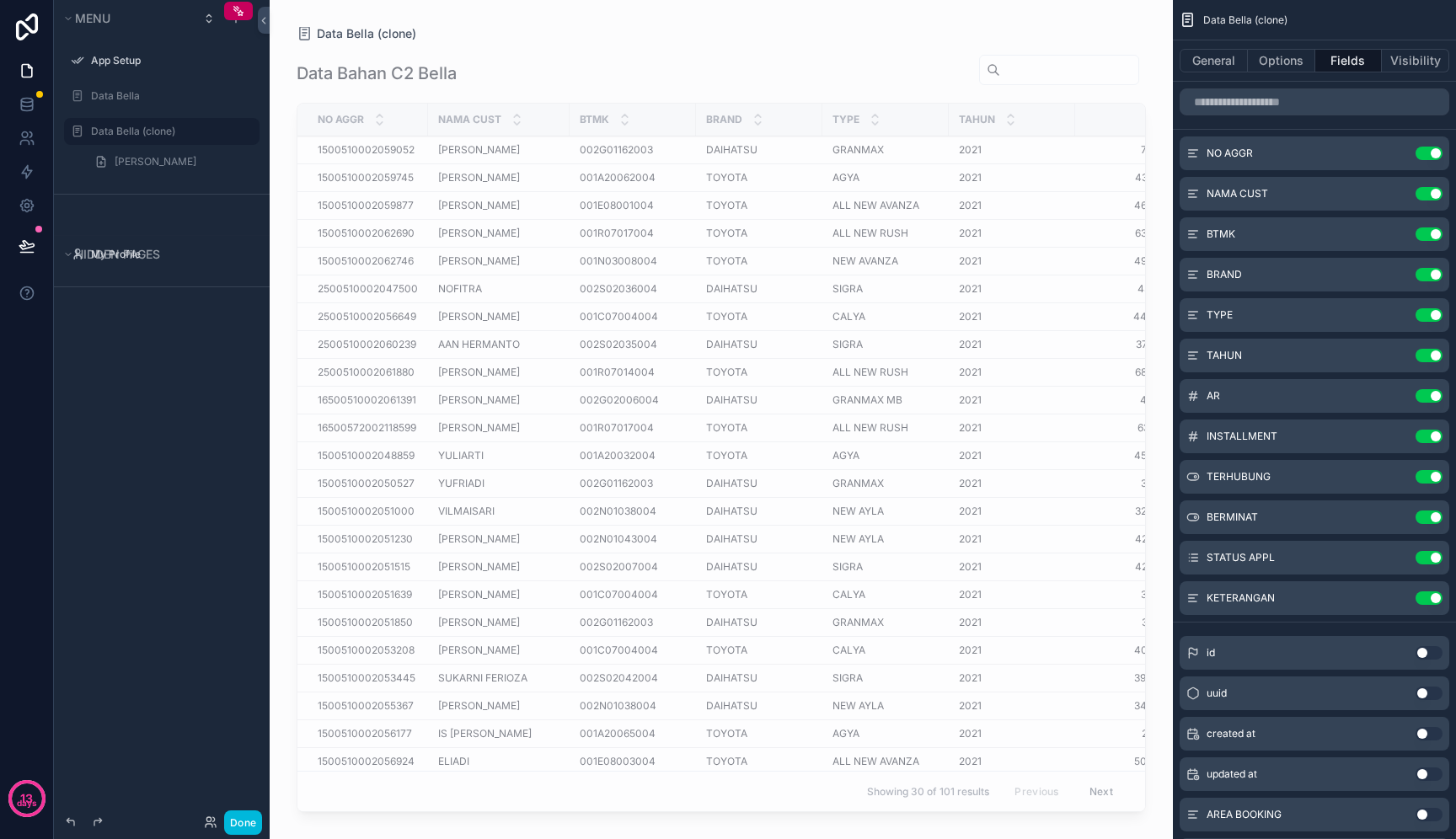
click at [1430, 234] on button "Use setting" at bounding box center [1429, 234] width 27 height 14
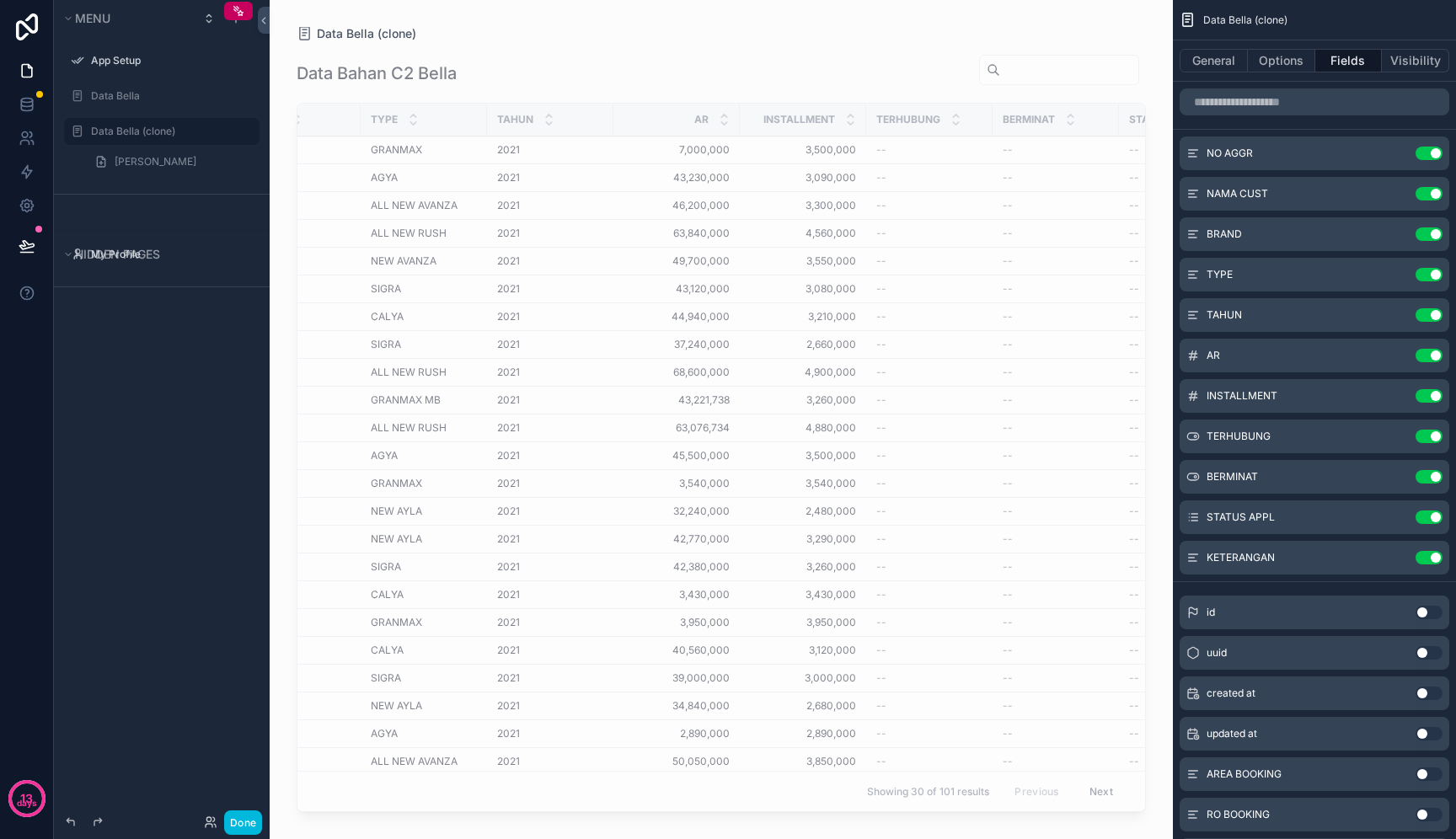
scroll to position [0, 345]
click at [1428, 608] on button "Use setting" at bounding box center [1429, 613] width 27 height 14
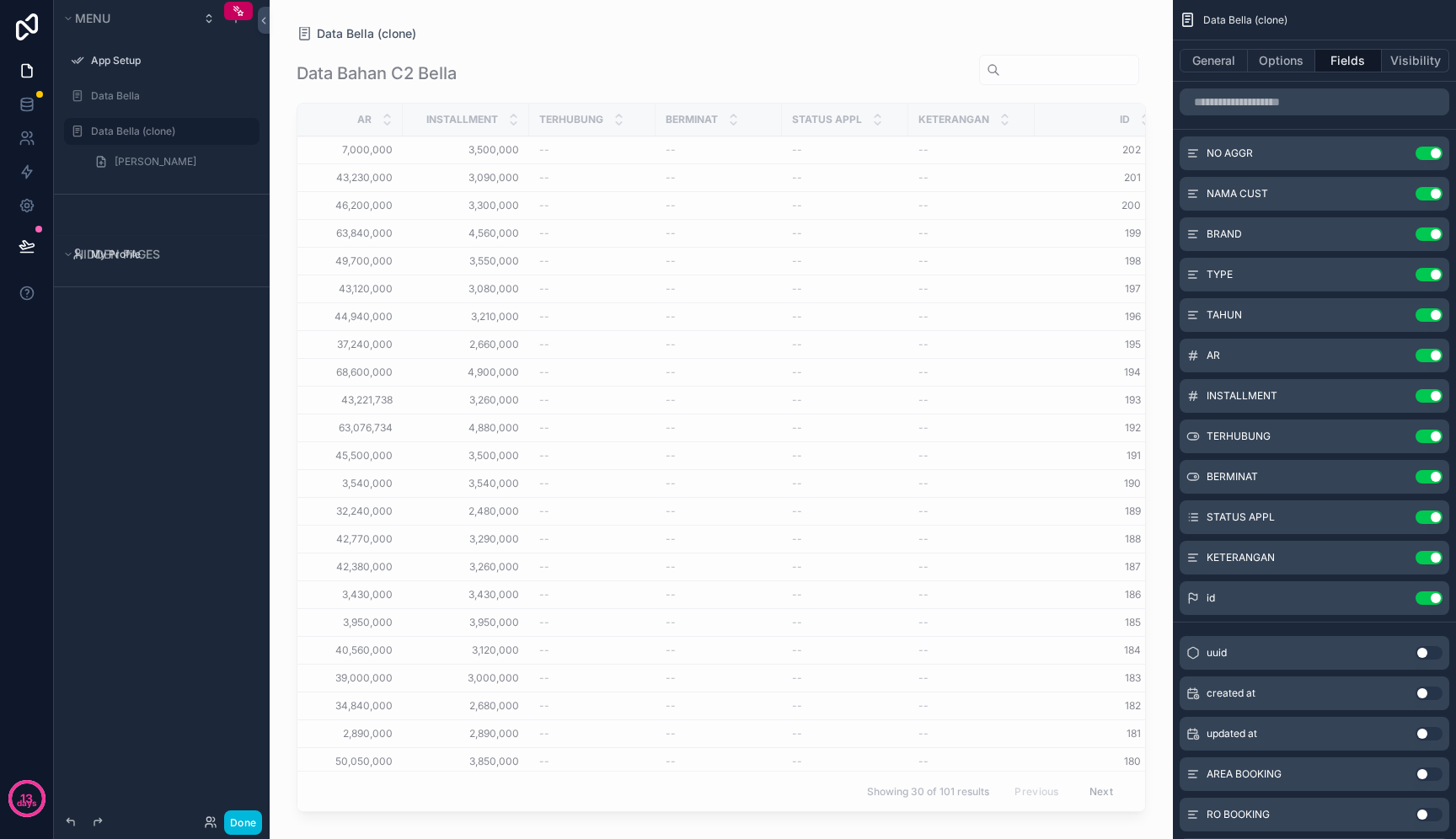
scroll to position [0, 701]
click at [1427, 593] on button "Use setting" at bounding box center [1429, 599] width 27 height 14
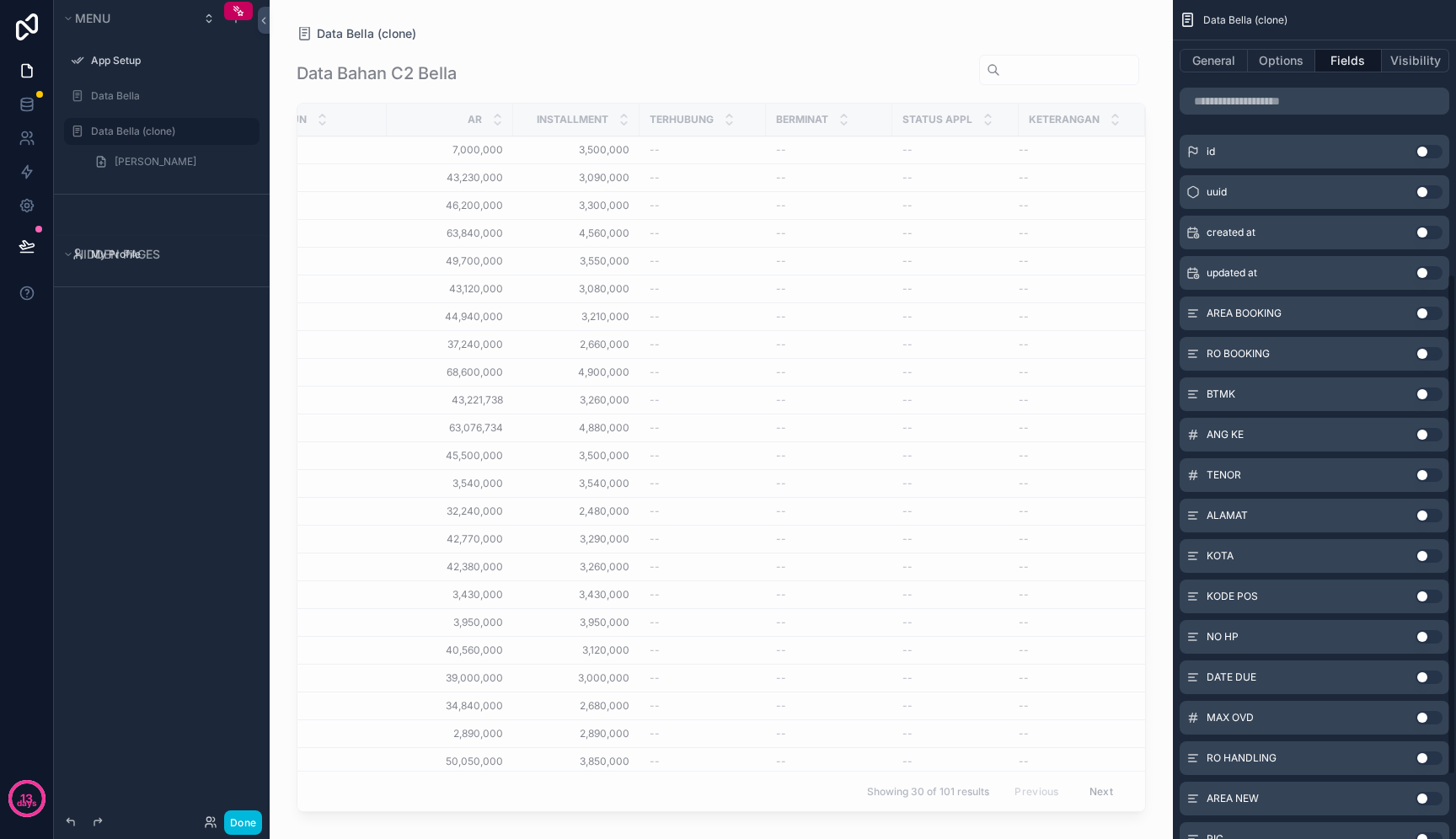
scroll to position [565, 0]
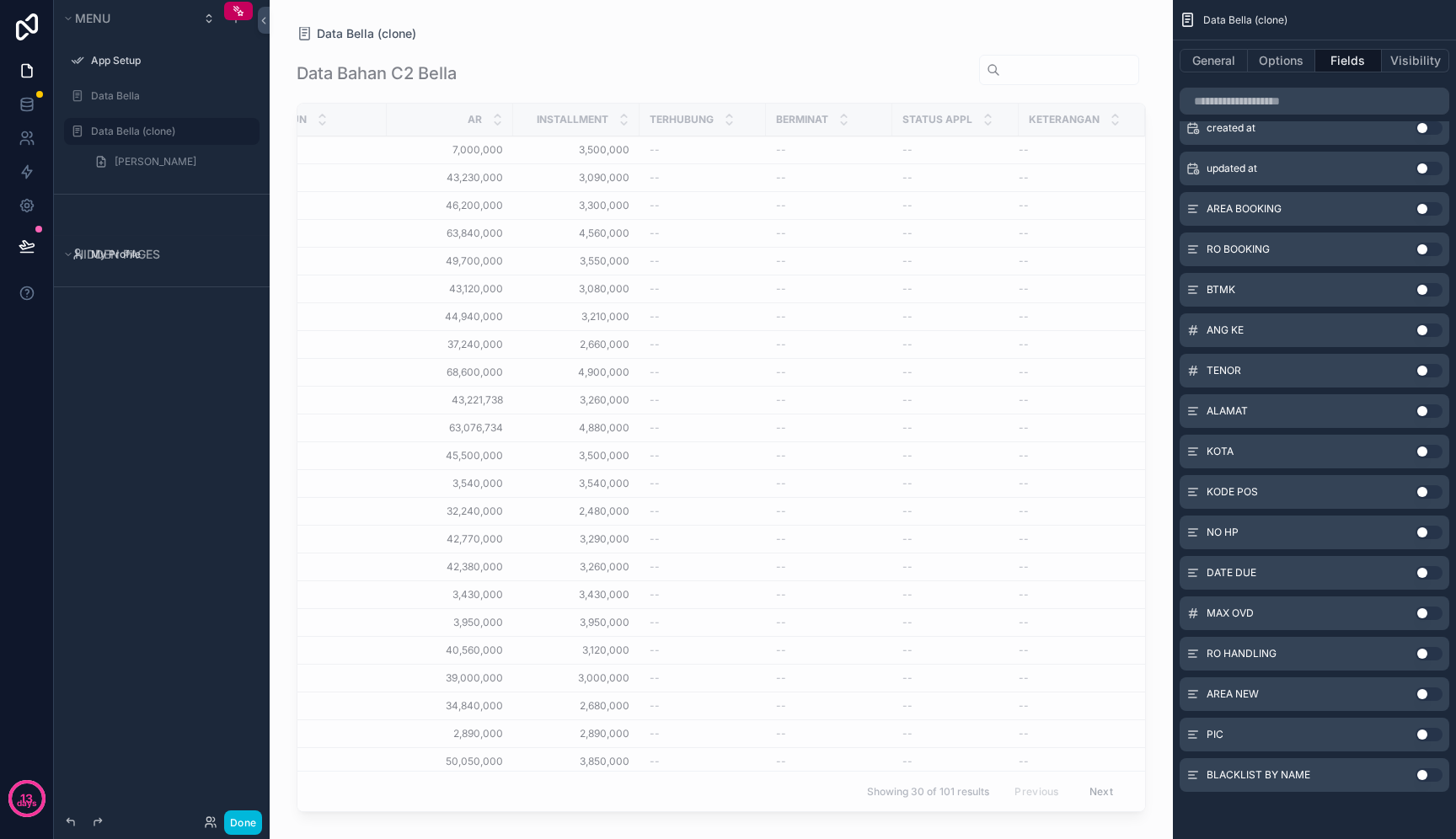
click at [1430, 531] on button "Use setting" at bounding box center [1429, 533] width 27 height 14
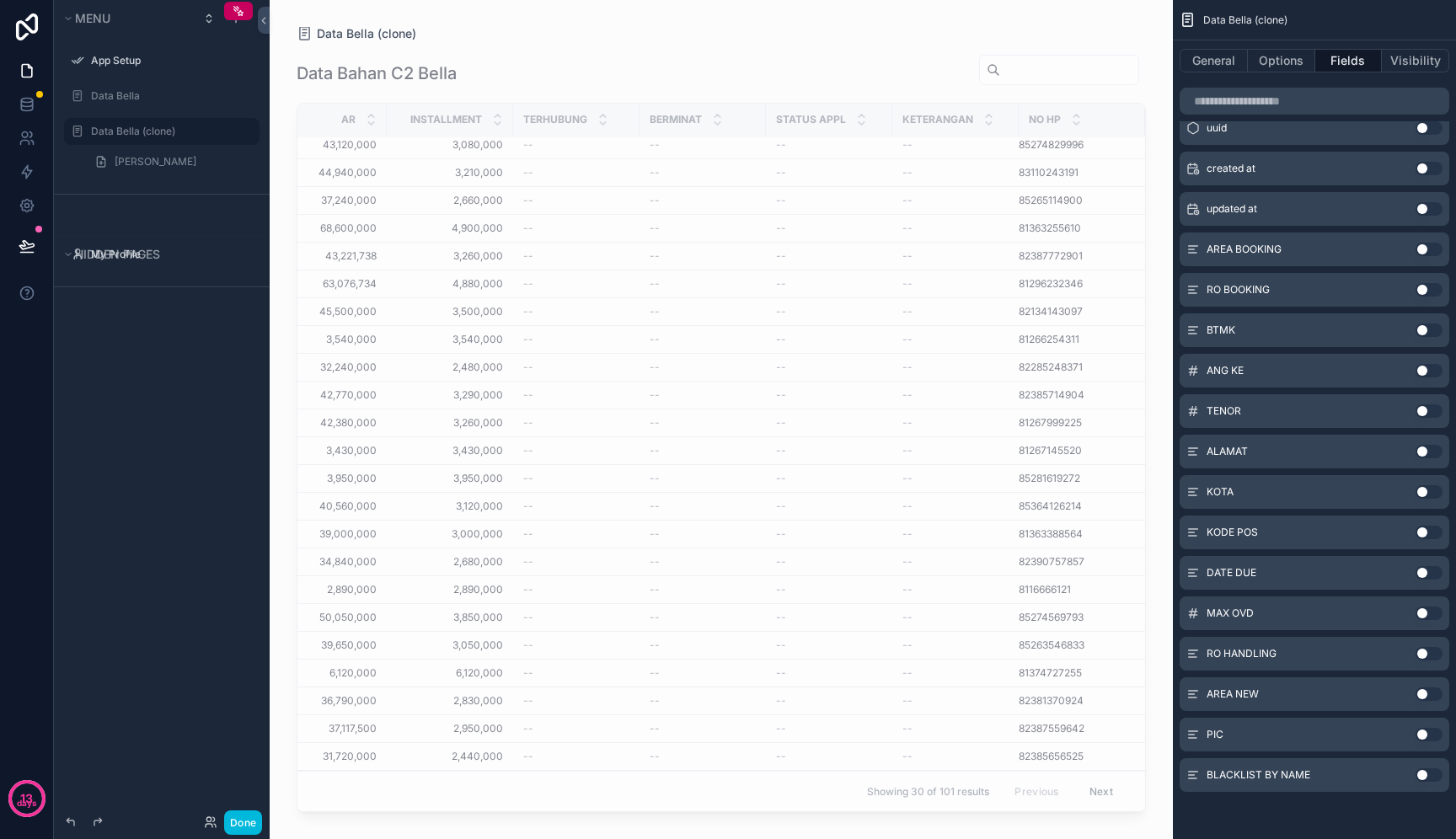
scroll to position [0, 701]
click at [27, 106] on icon at bounding box center [26, 103] width 11 height 7
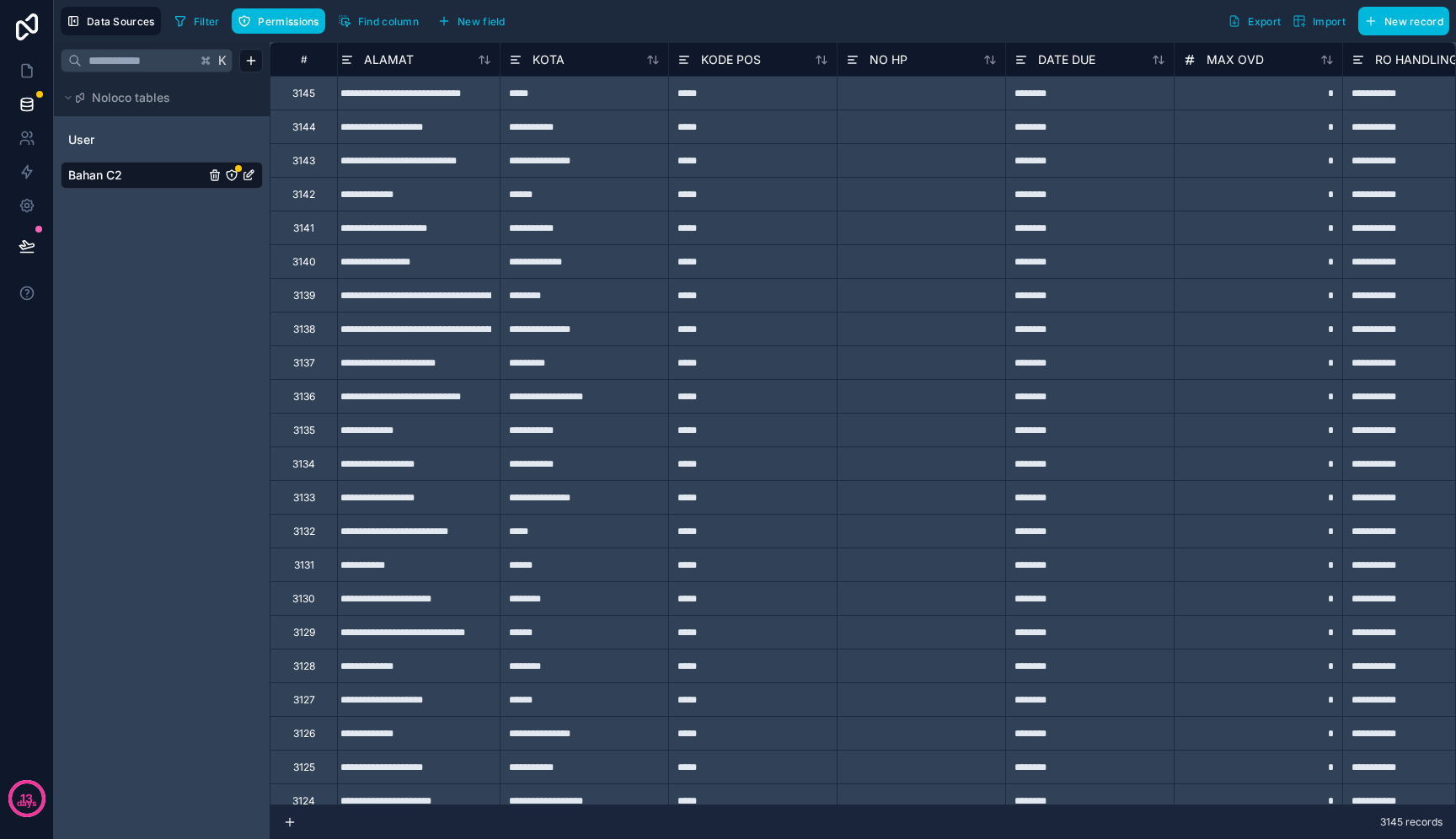
scroll to position [0, 2029]
click at [909, 94] on div at bounding box center [920, 93] width 169 height 34
click at [909, 94] on input at bounding box center [921, 93] width 168 height 33
click at [907, 130] on div at bounding box center [920, 126] width 169 height 34
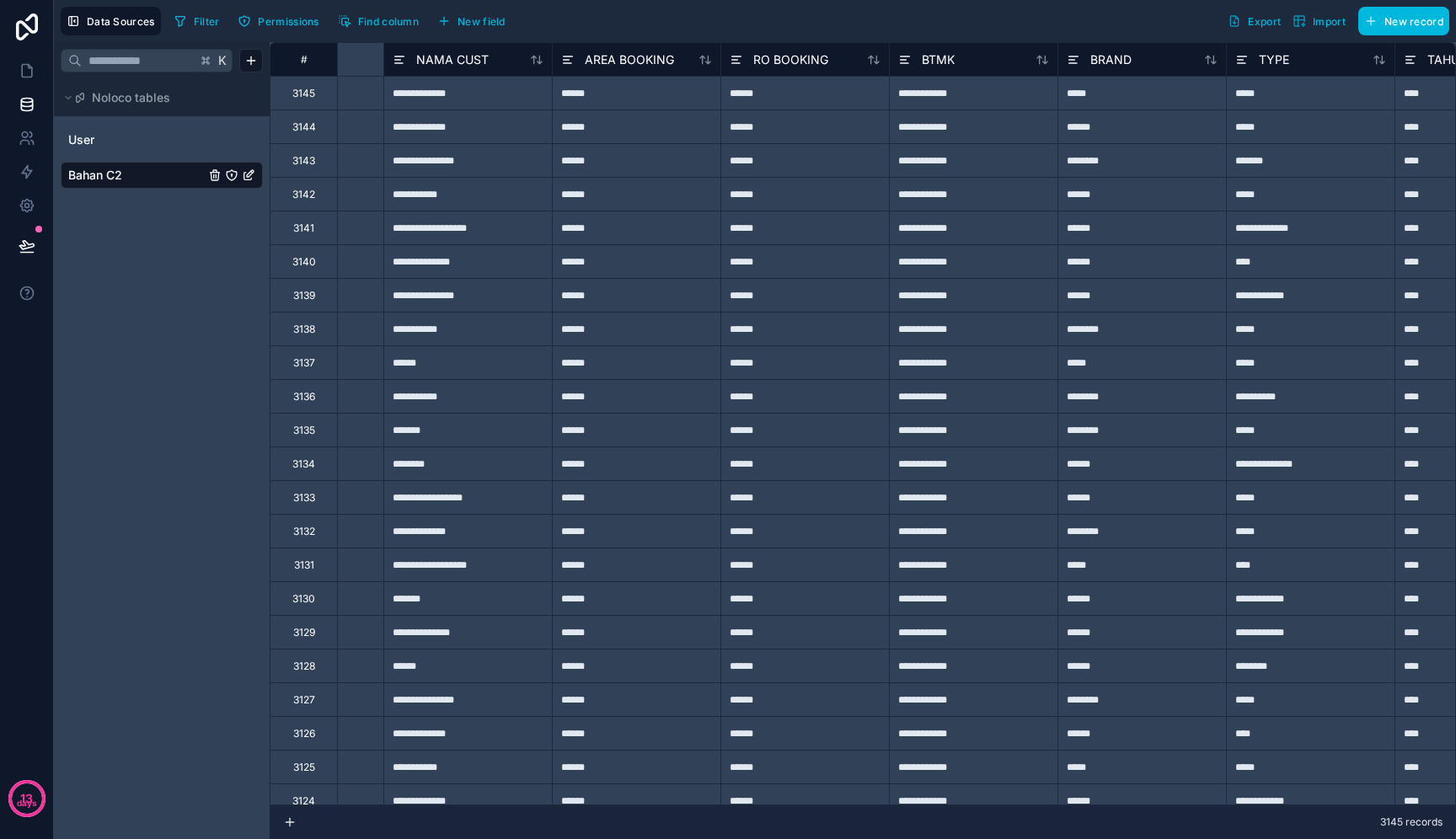
scroll to position [0, 0]
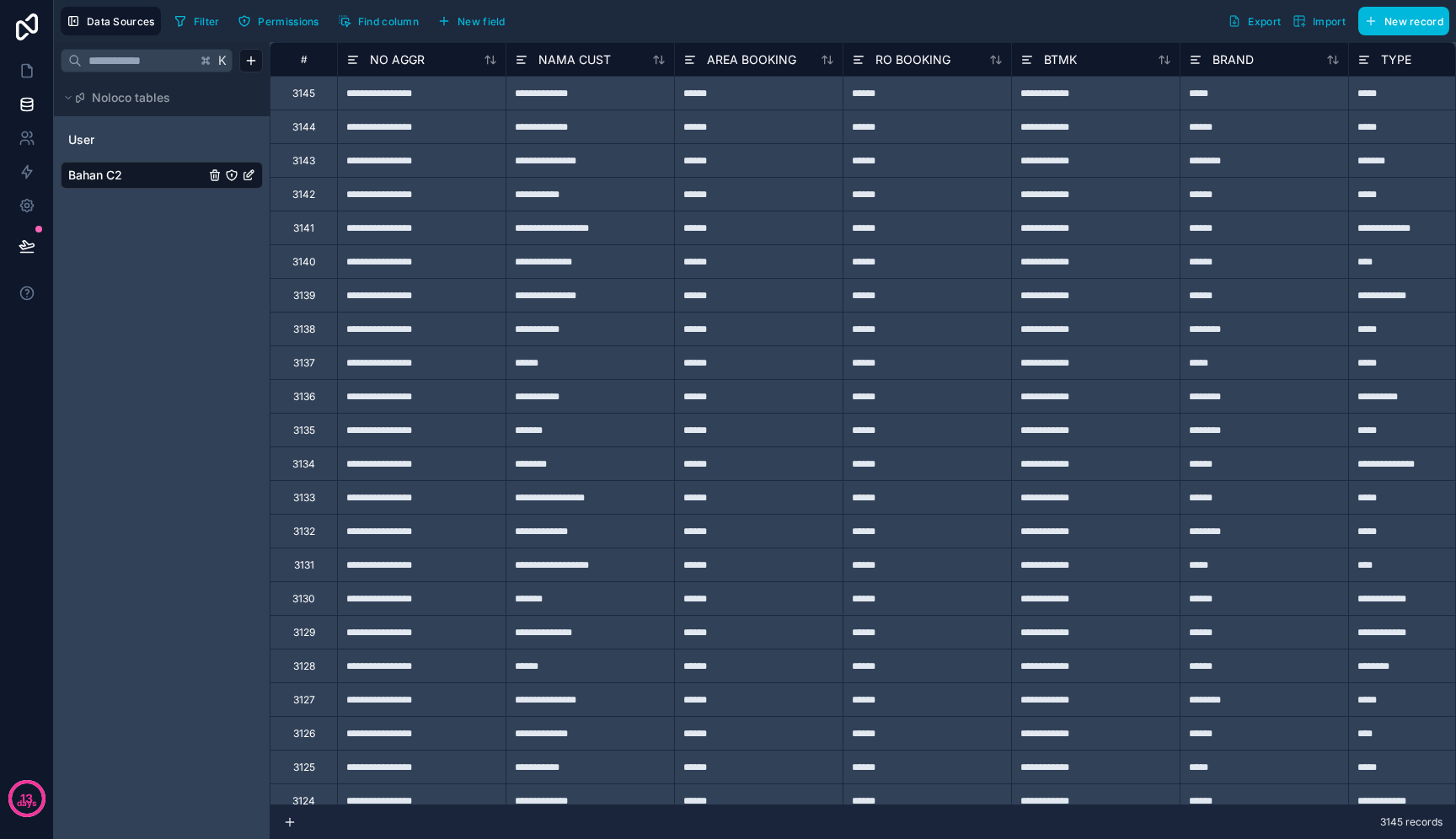
click at [204, 21] on span "Filter" at bounding box center [207, 21] width 26 height 13
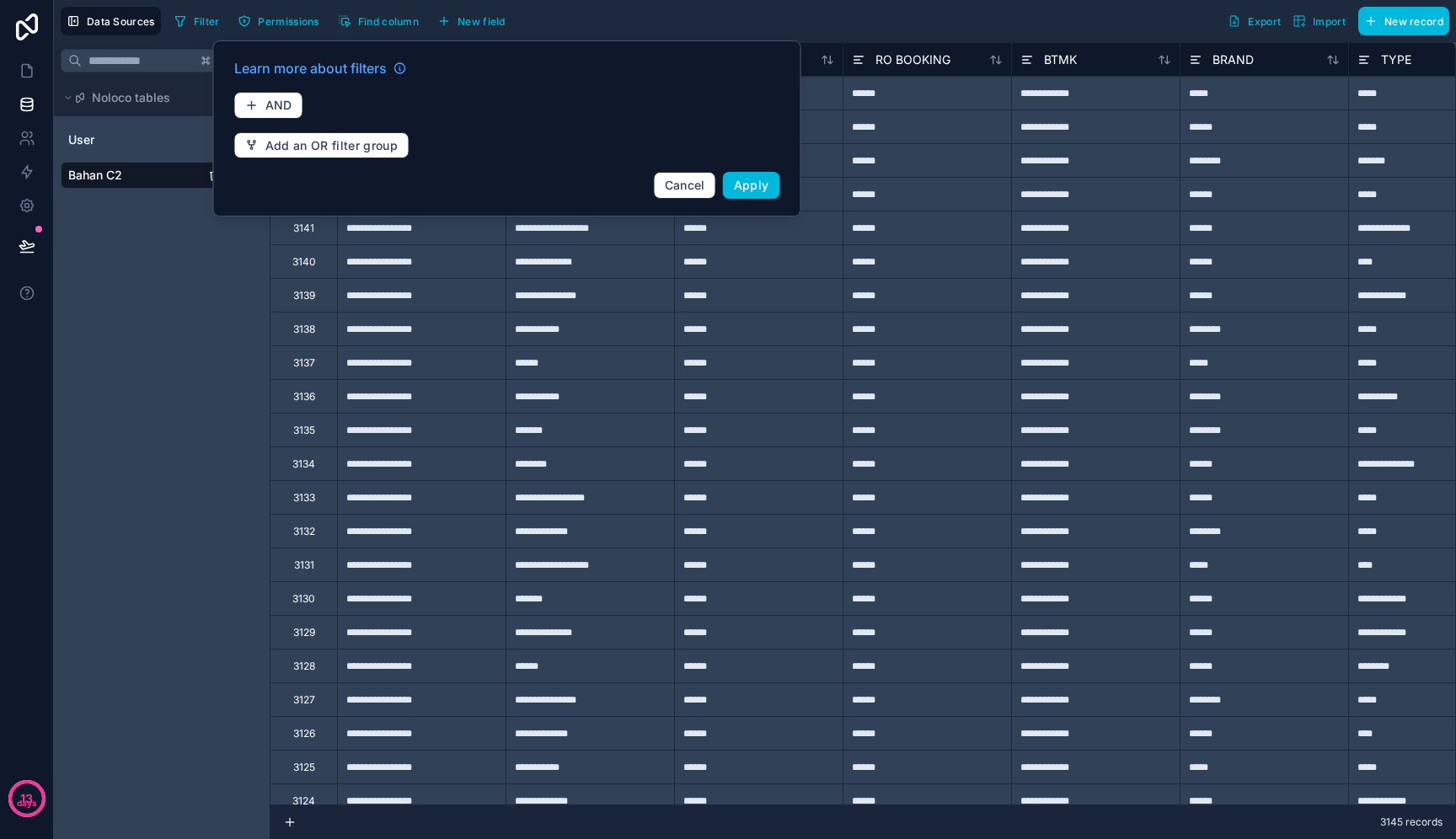
click at [193, 298] on div "K Noloco tables User Bahan C2" at bounding box center [162, 441] width 215 height 797
click at [678, 193] on button "Cancel" at bounding box center [685, 185] width 62 height 27
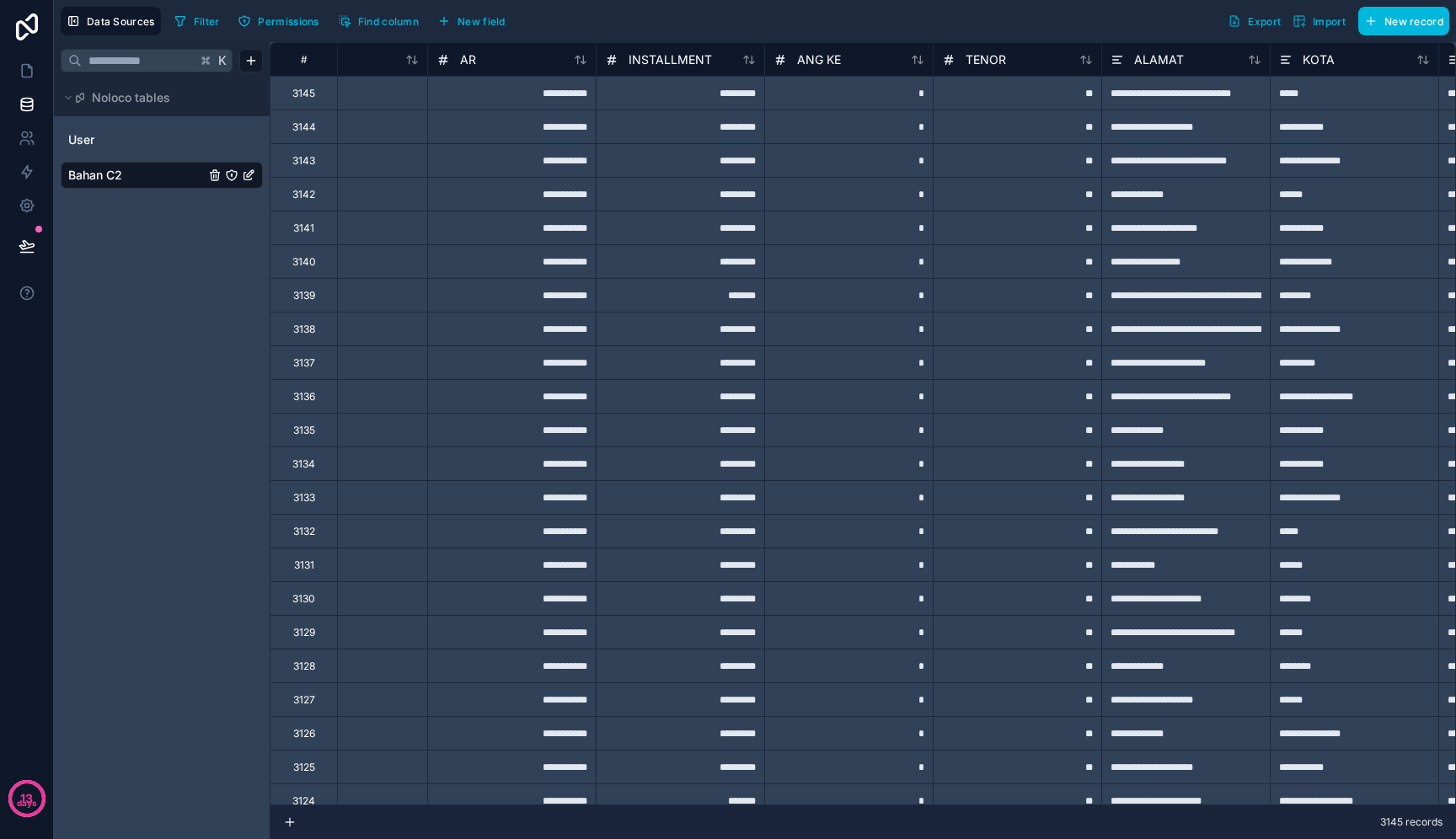
scroll to position [0, 1259]
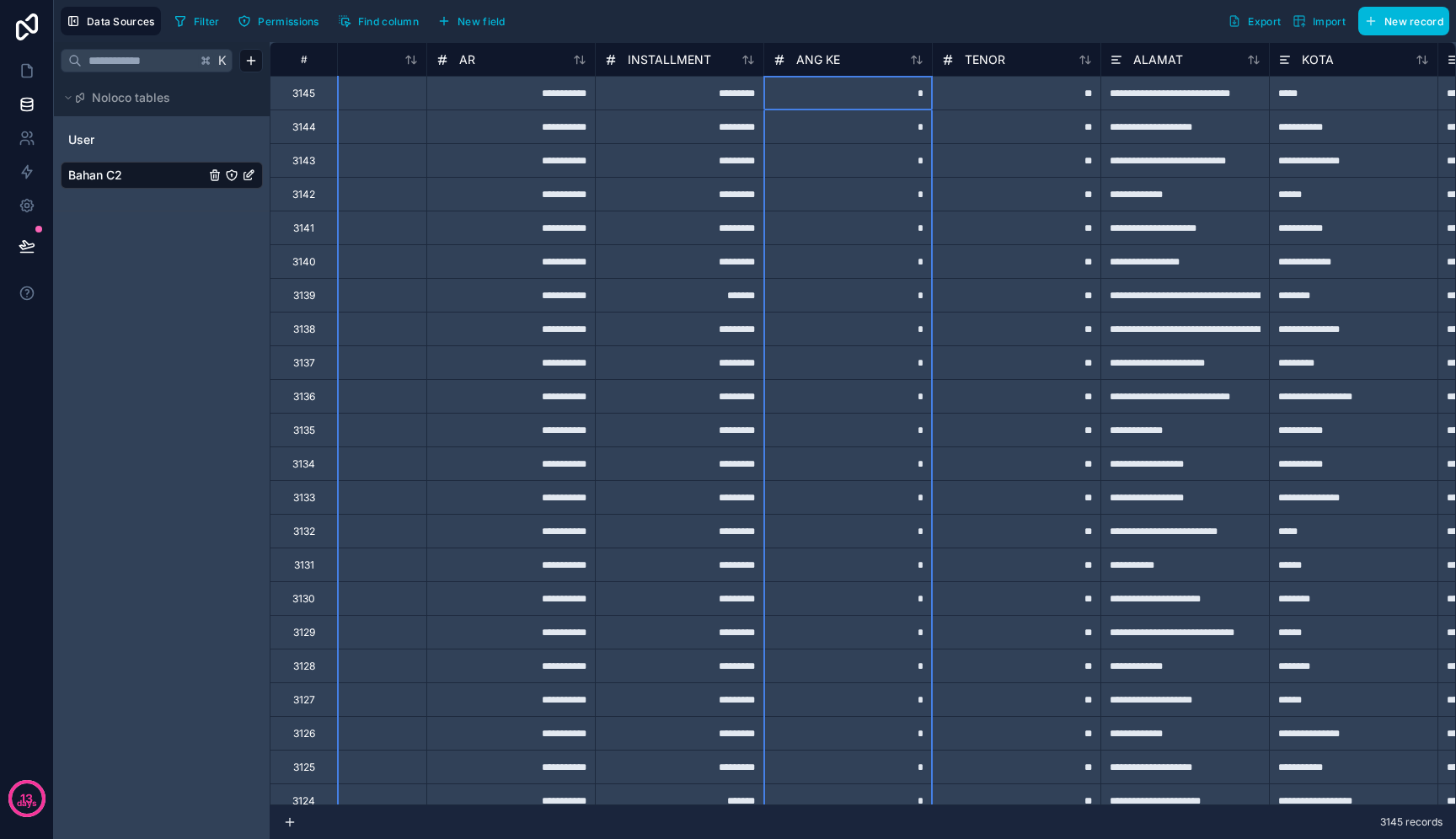
click at [920, 60] on icon at bounding box center [917, 60] width 14 height 14
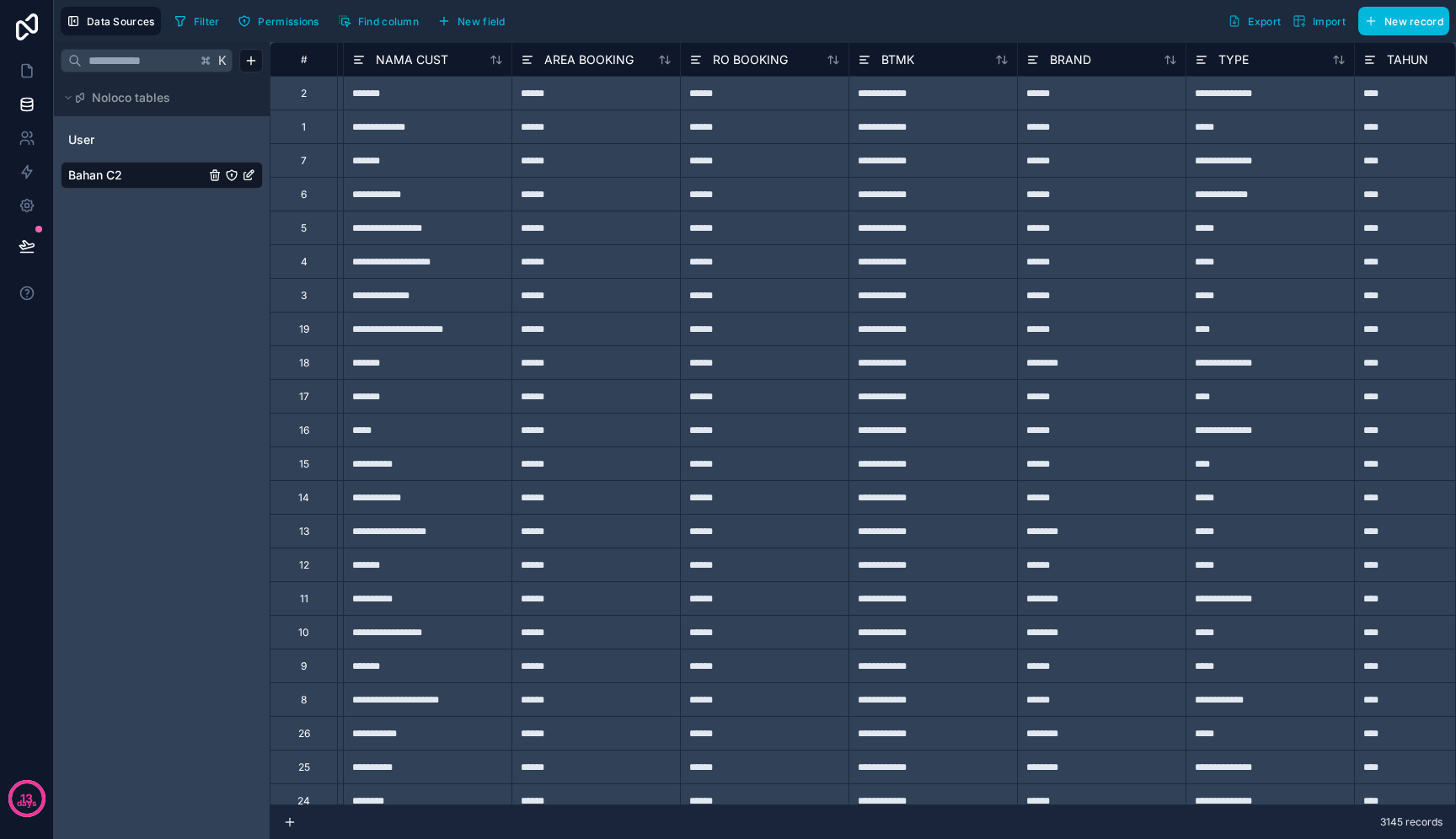
scroll to position [0, 0]
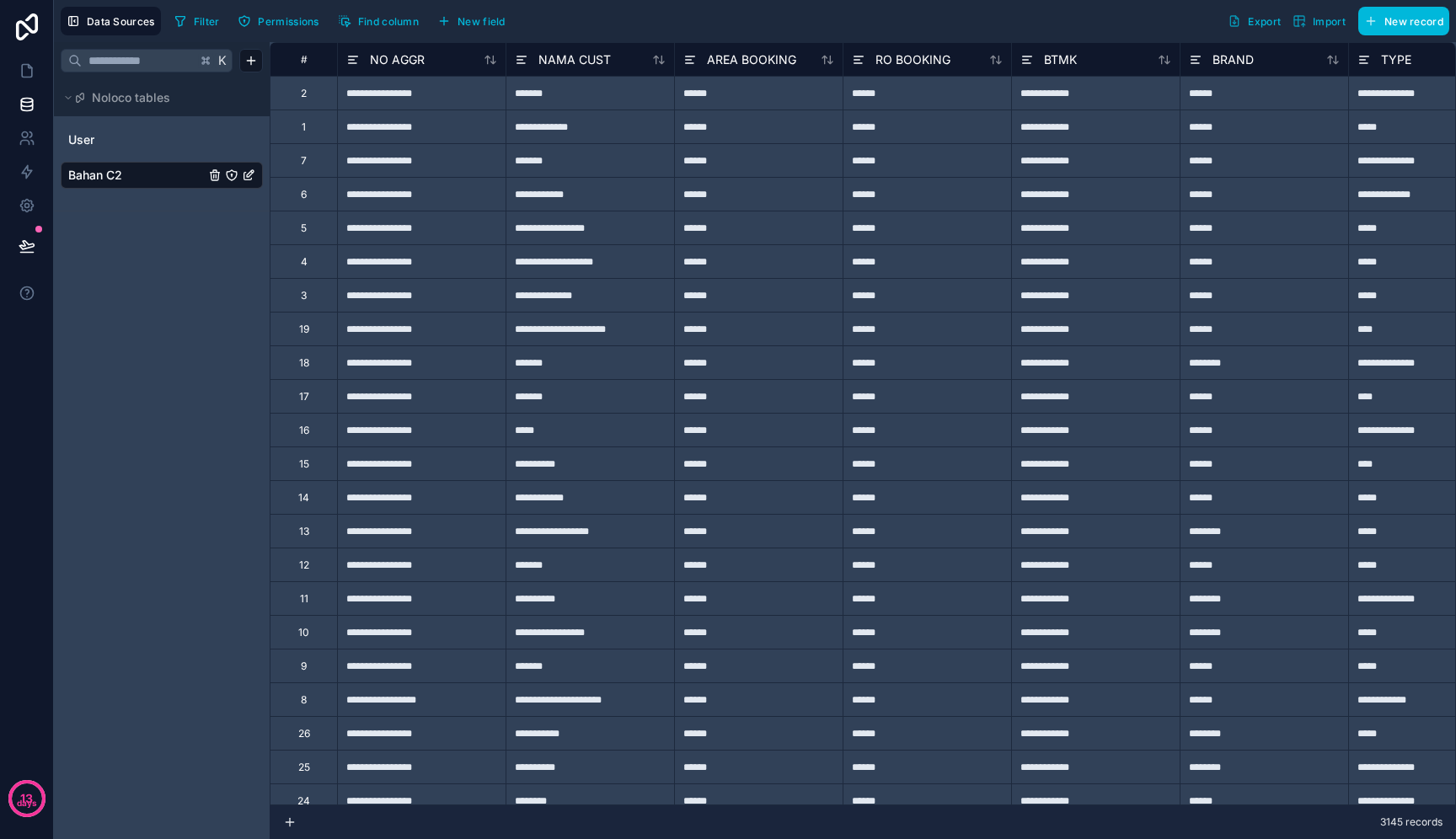
click at [306, 60] on div "#" at bounding box center [304, 59] width 42 height 13
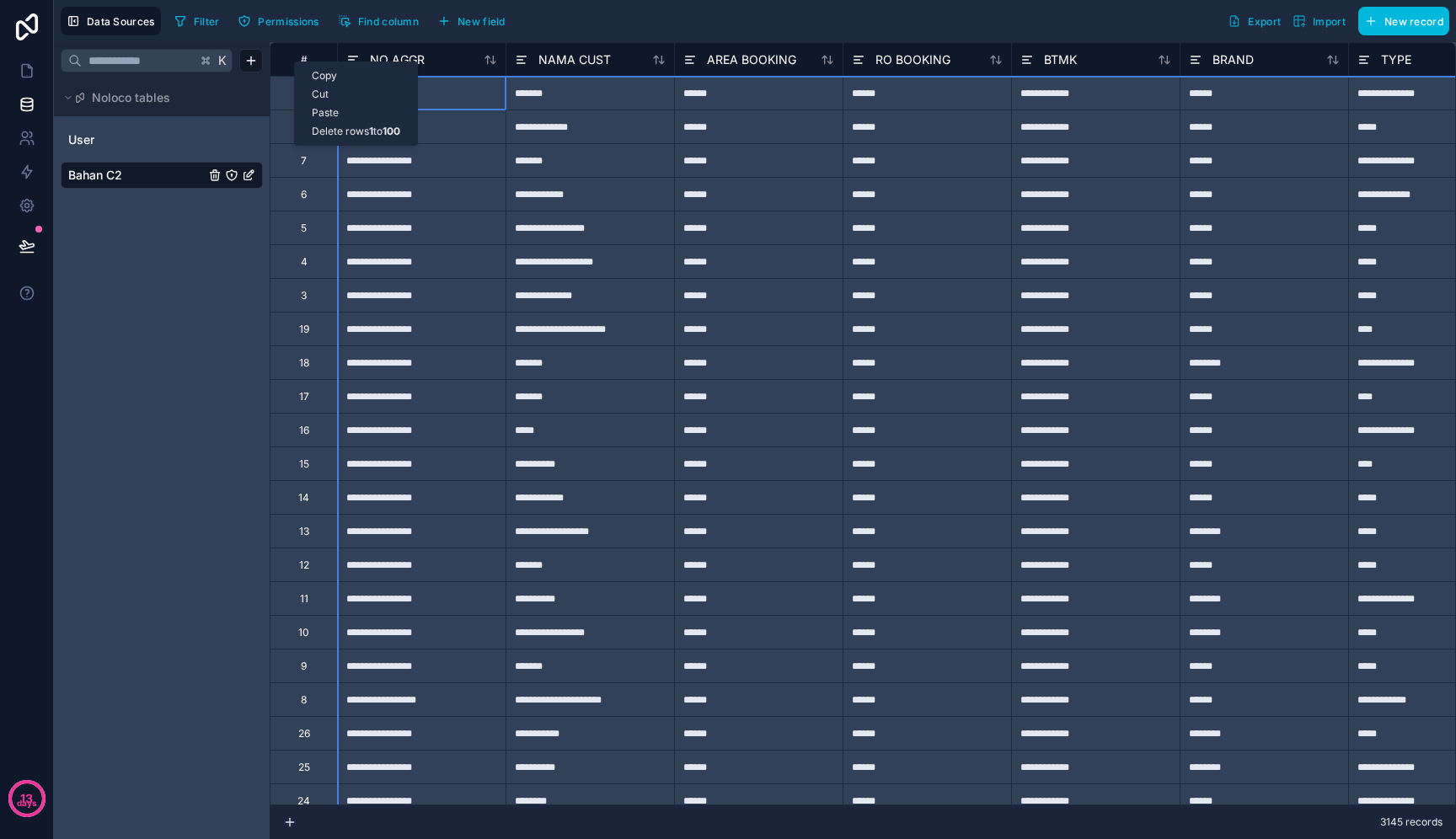
click at [192, 224] on div "K Noloco tables User Bahan C2" at bounding box center [162, 441] width 215 height 797
click at [158, 100] on span "Noloco tables" at bounding box center [130, 97] width 78 height 17
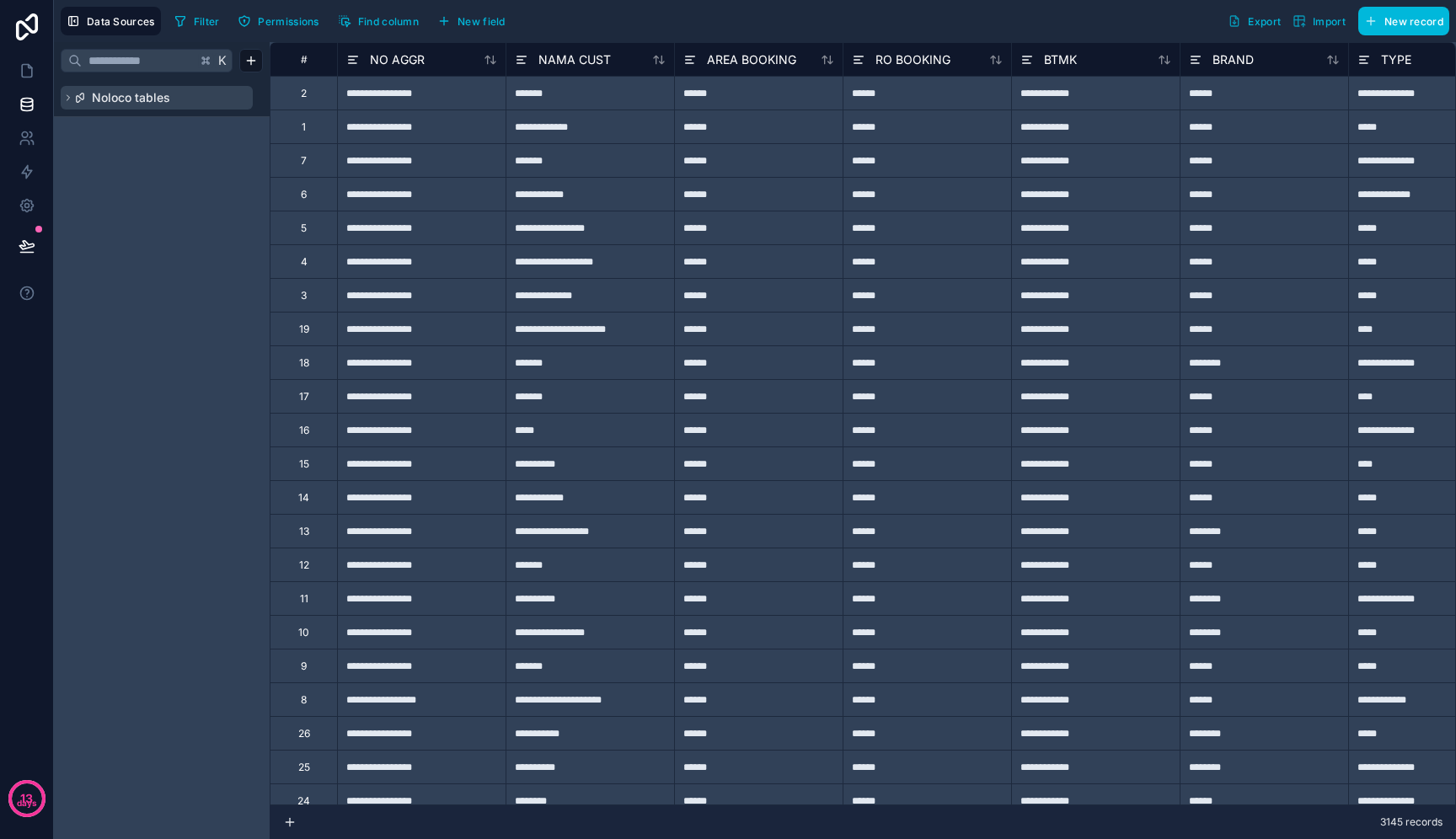
click at [158, 100] on span "Noloco tables" at bounding box center [130, 97] width 78 height 17
click at [32, 60] on link at bounding box center [27, 71] width 53 height 34
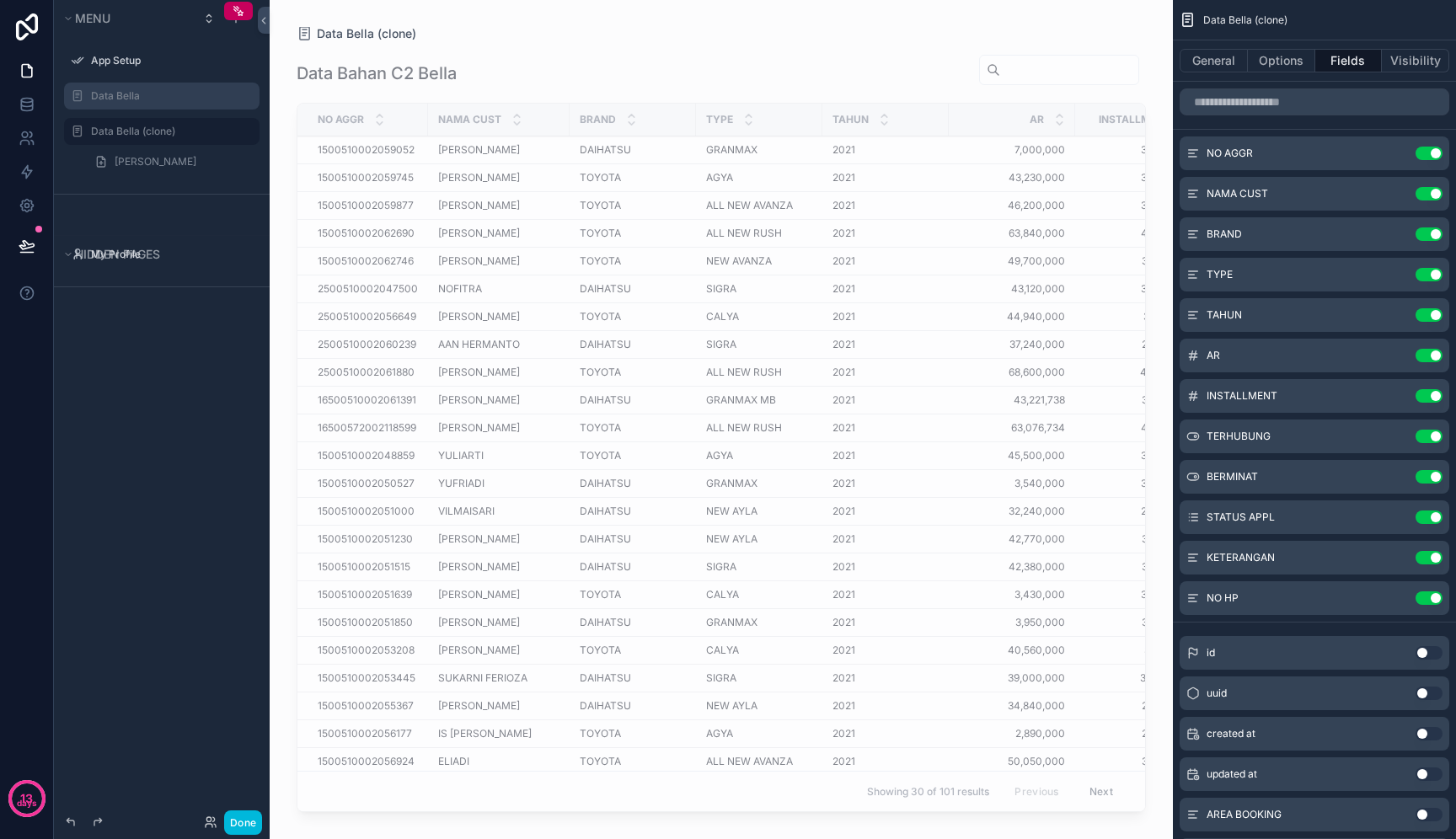
click at [166, 93] on label "Data Bella" at bounding box center [170, 96] width 158 height 14
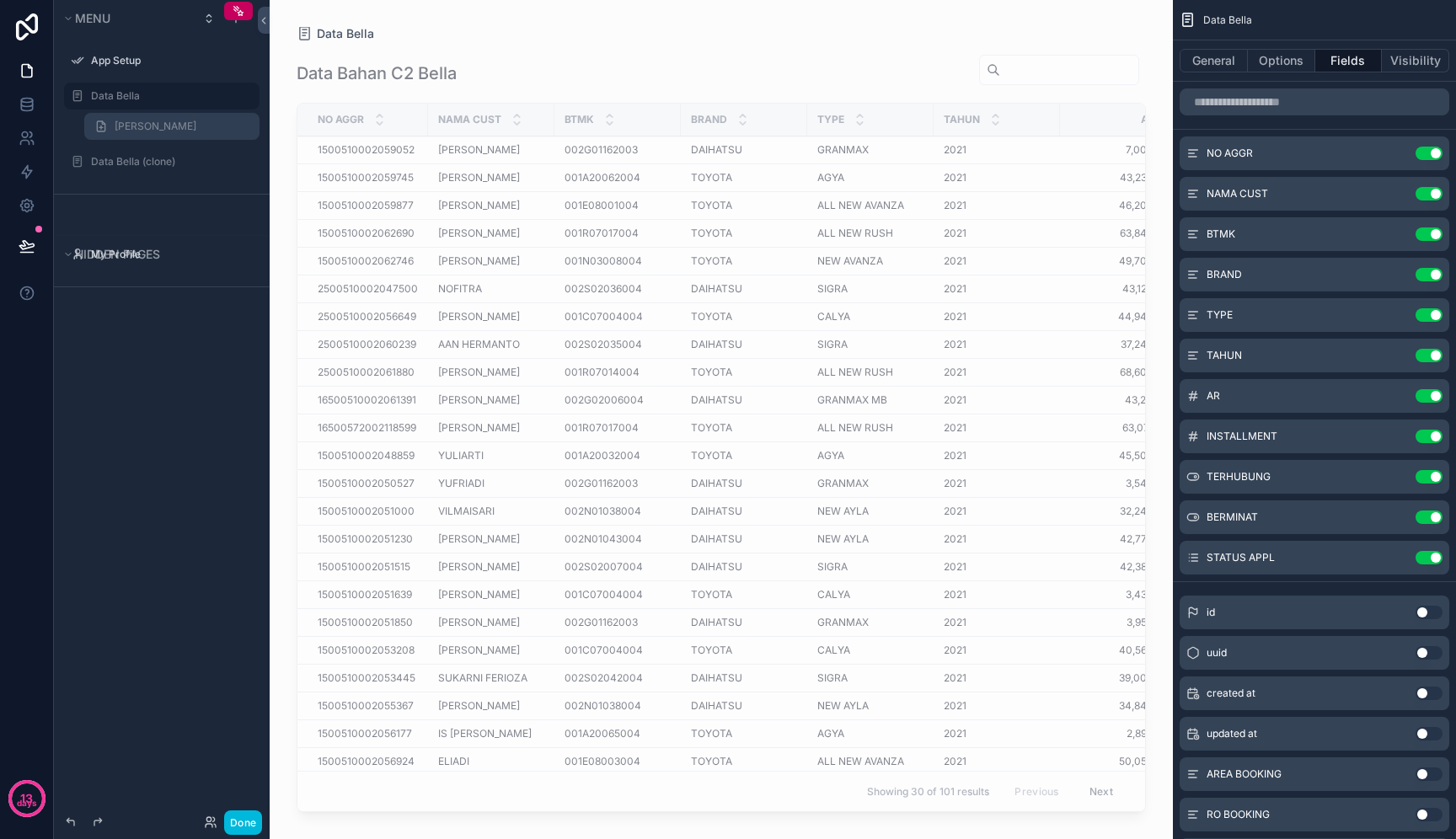
click at [170, 123] on span "[PERSON_NAME]" at bounding box center [155, 126] width 82 height 14
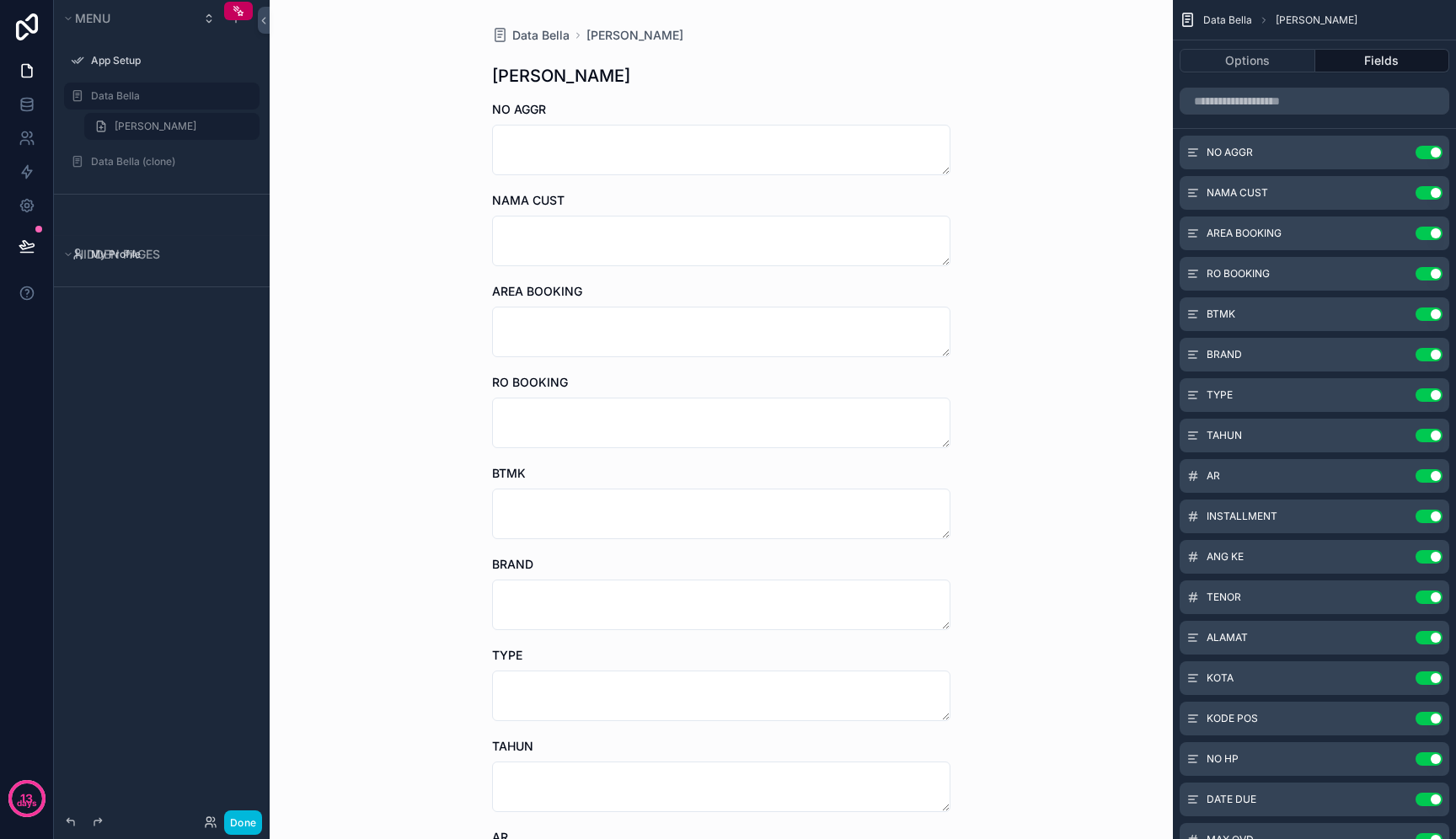
click at [175, 93] on label "Data Bella" at bounding box center [170, 96] width 158 height 14
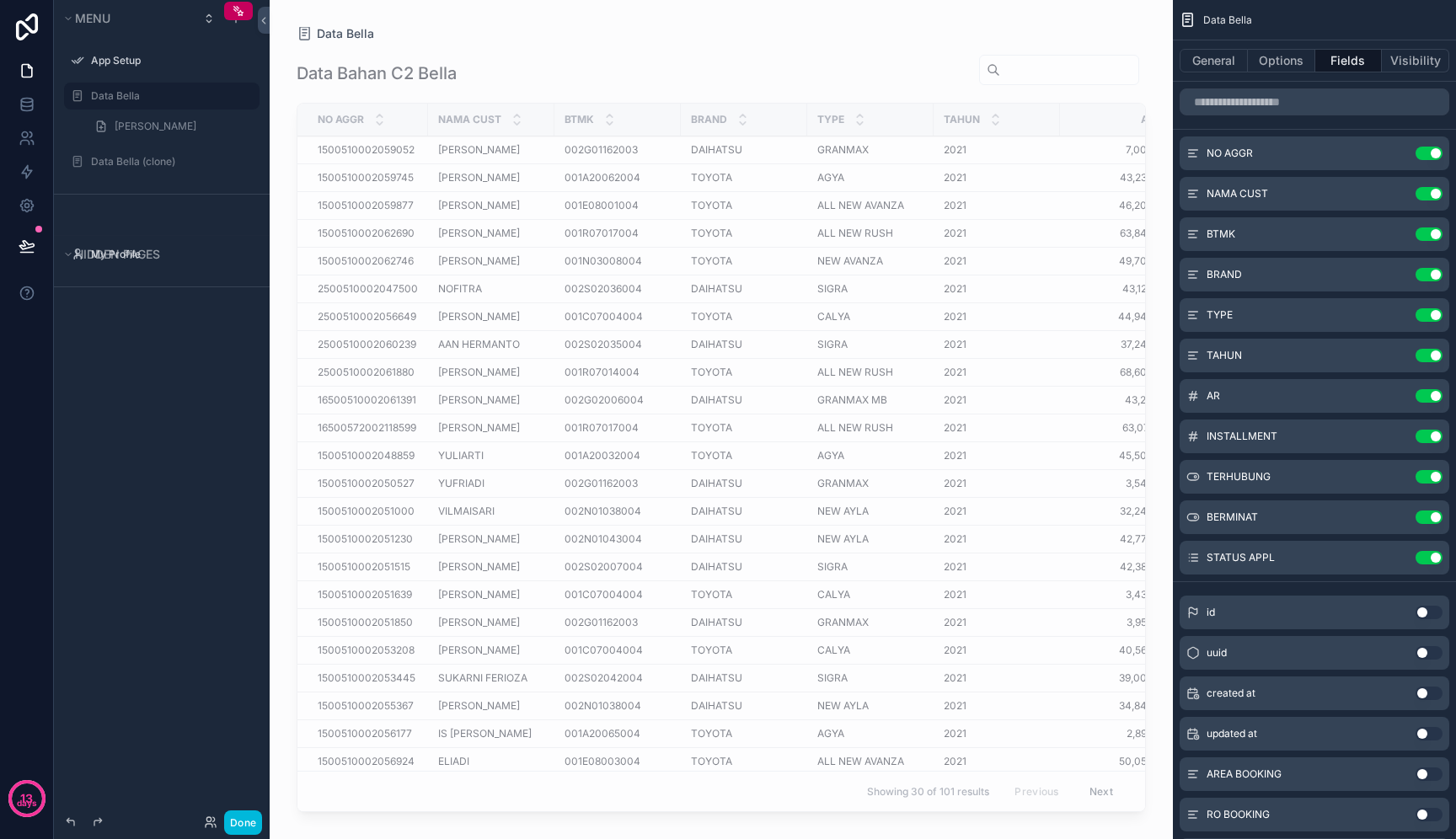
click at [467, 152] on div "scrollable content" at bounding box center [722, 409] width 903 height 819
click at [487, 151] on span "[PERSON_NAME]" at bounding box center [478, 150] width 82 height 14
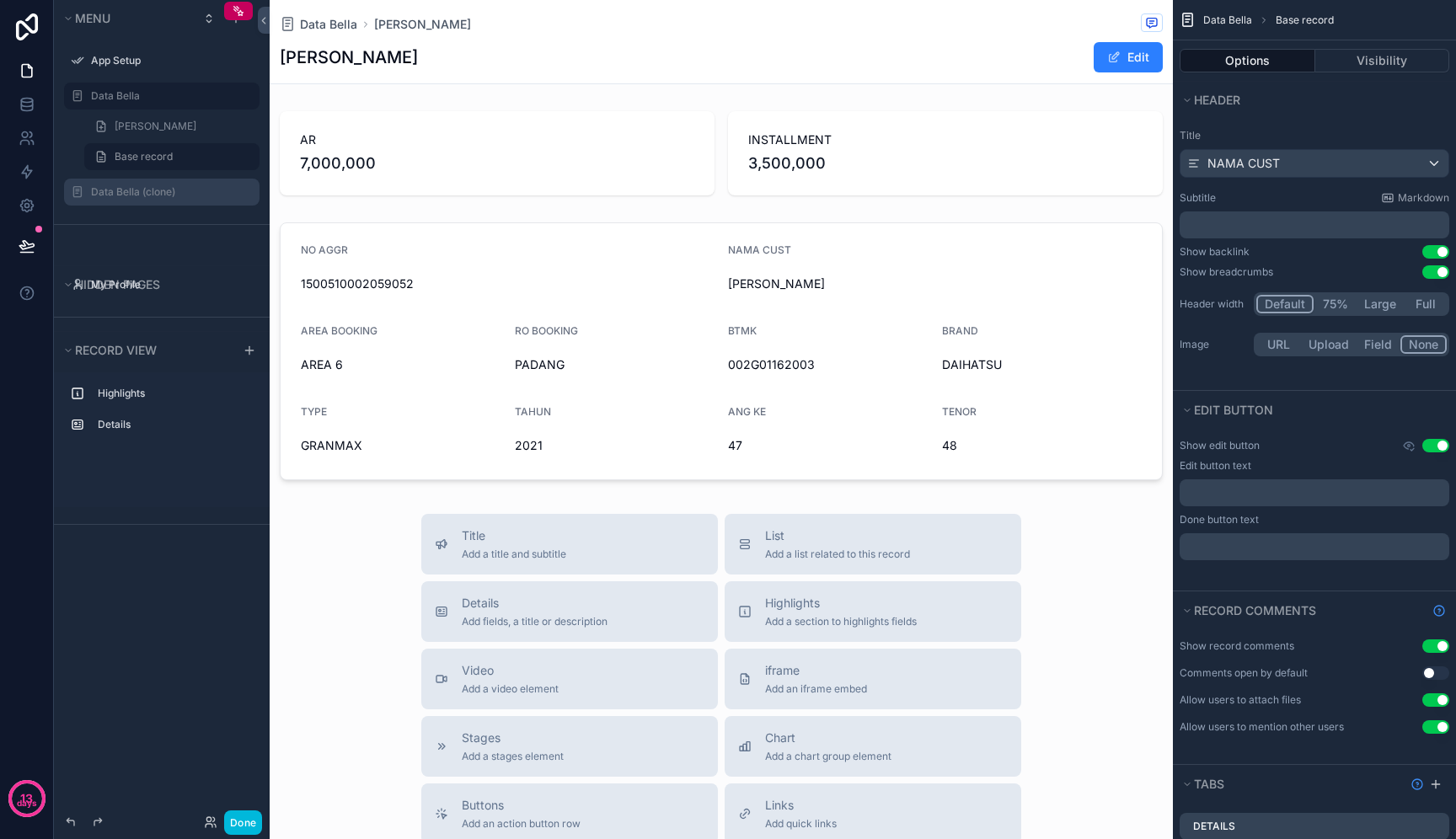
click at [0, 0] on icon "scrollable content" at bounding box center [0, 0] width 0 height 0
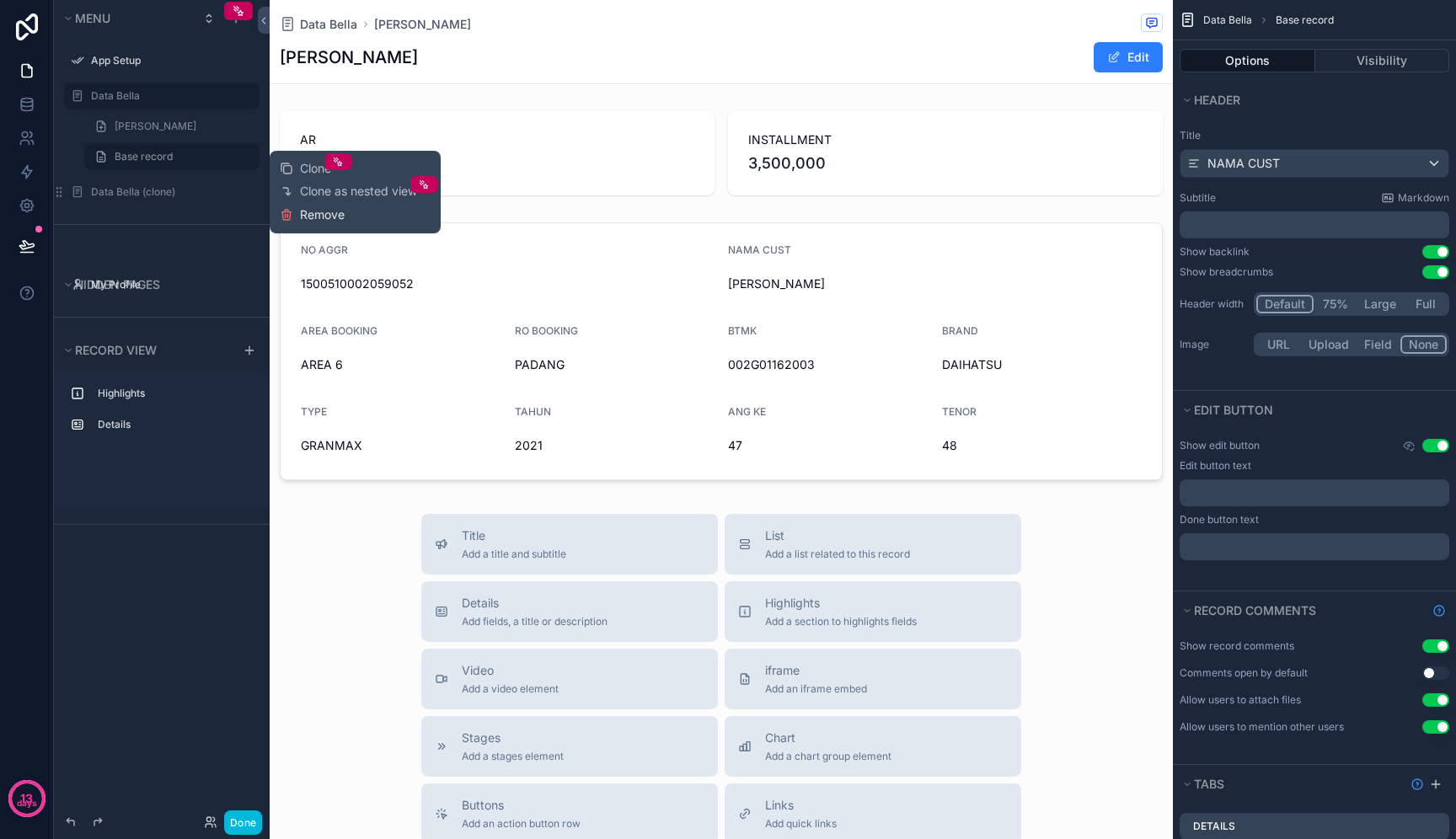
click at [300, 209] on span "Remove" at bounding box center [322, 214] width 44 height 17
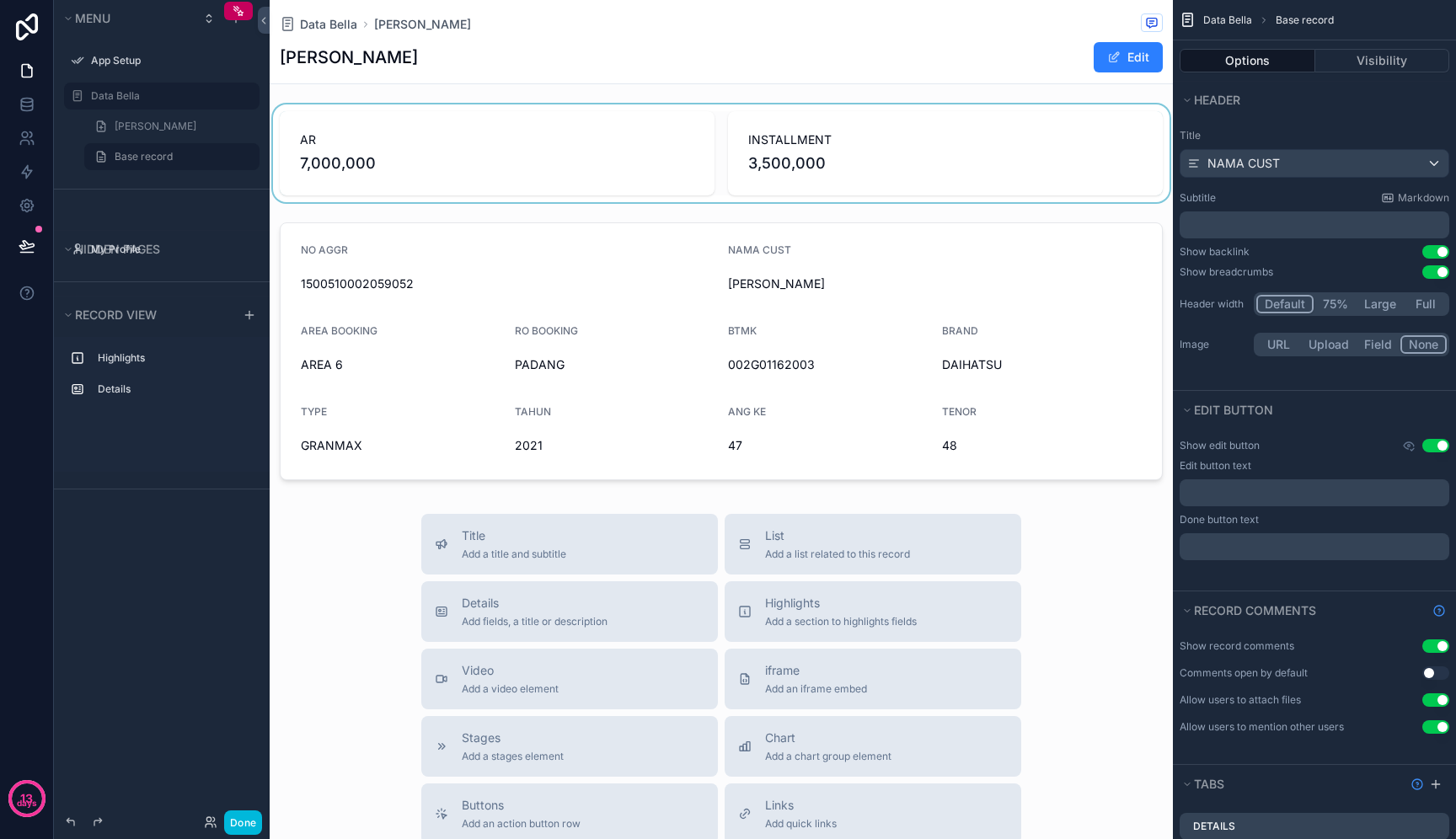
click at [970, 160] on div "scrollable content" at bounding box center [722, 153] width 903 height 98
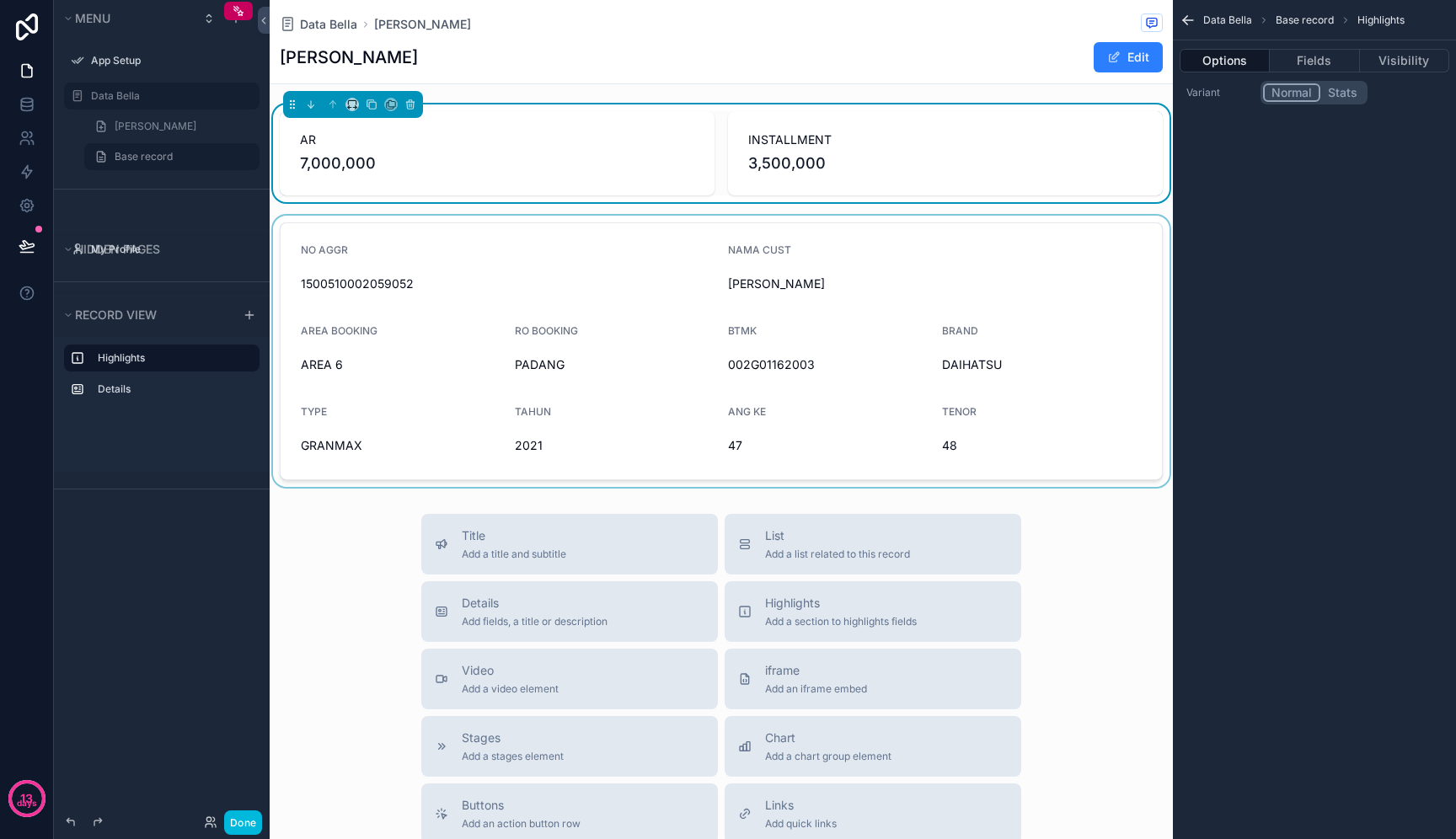
click at [985, 336] on div "scrollable content" at bounding box center [722, 351] width 903 height 272
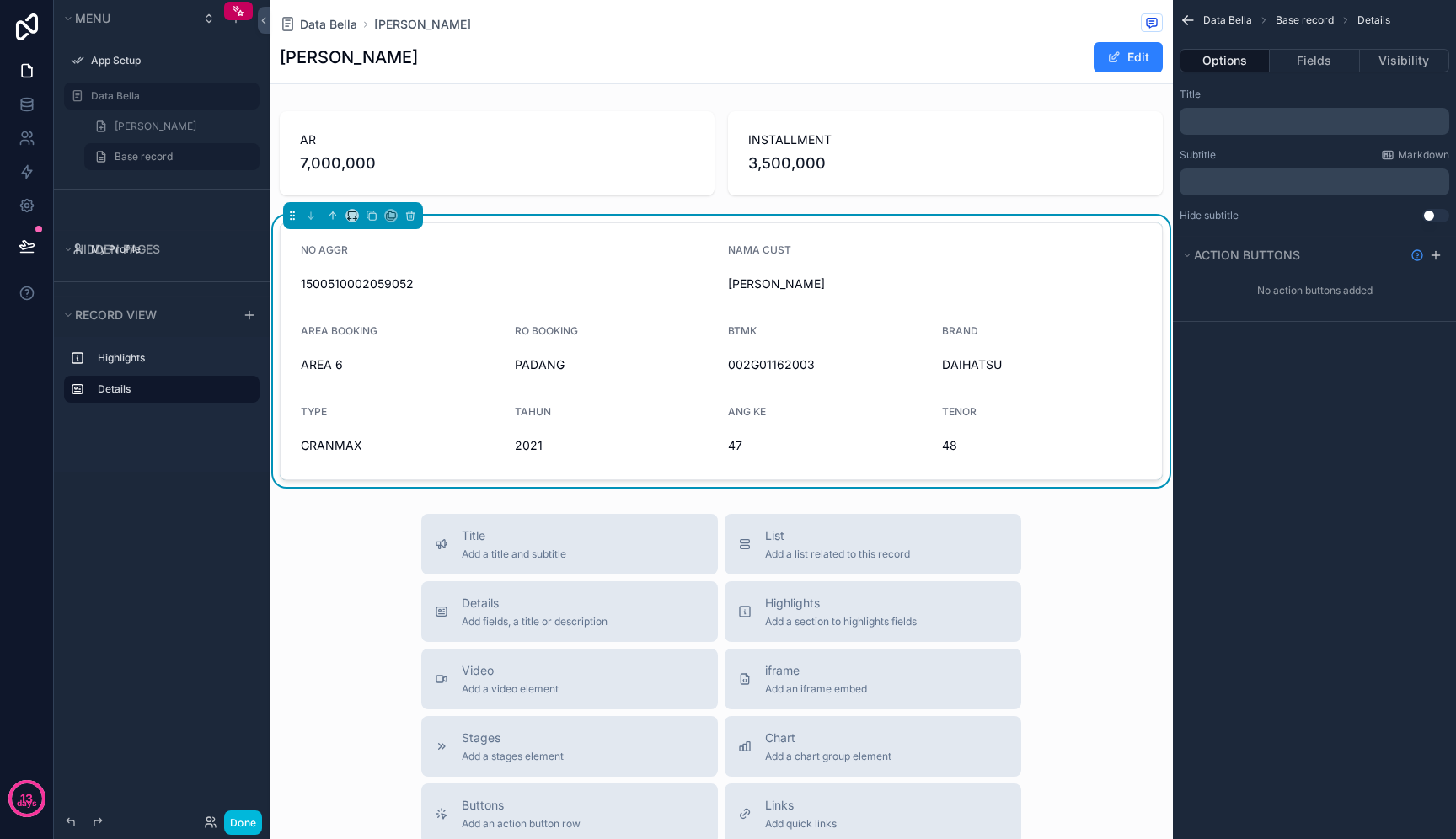
click at [941, 87] on div "Data [PERSON_NAME] [PERSON_NAME] Edit AR 7,000,000 INSTALLMENT 3,500,000 NO AGG…" at bounding box center [722, 625] width 903 height 1249
click at [1148, 570] on div "Title Add a title and subtitle List Add a list related to this record Details A…" at bounding box center [722, 813] width 903 height 600
click at [170, 157] on span "Base record" at bounding box center [143, 157] width 58 height 14
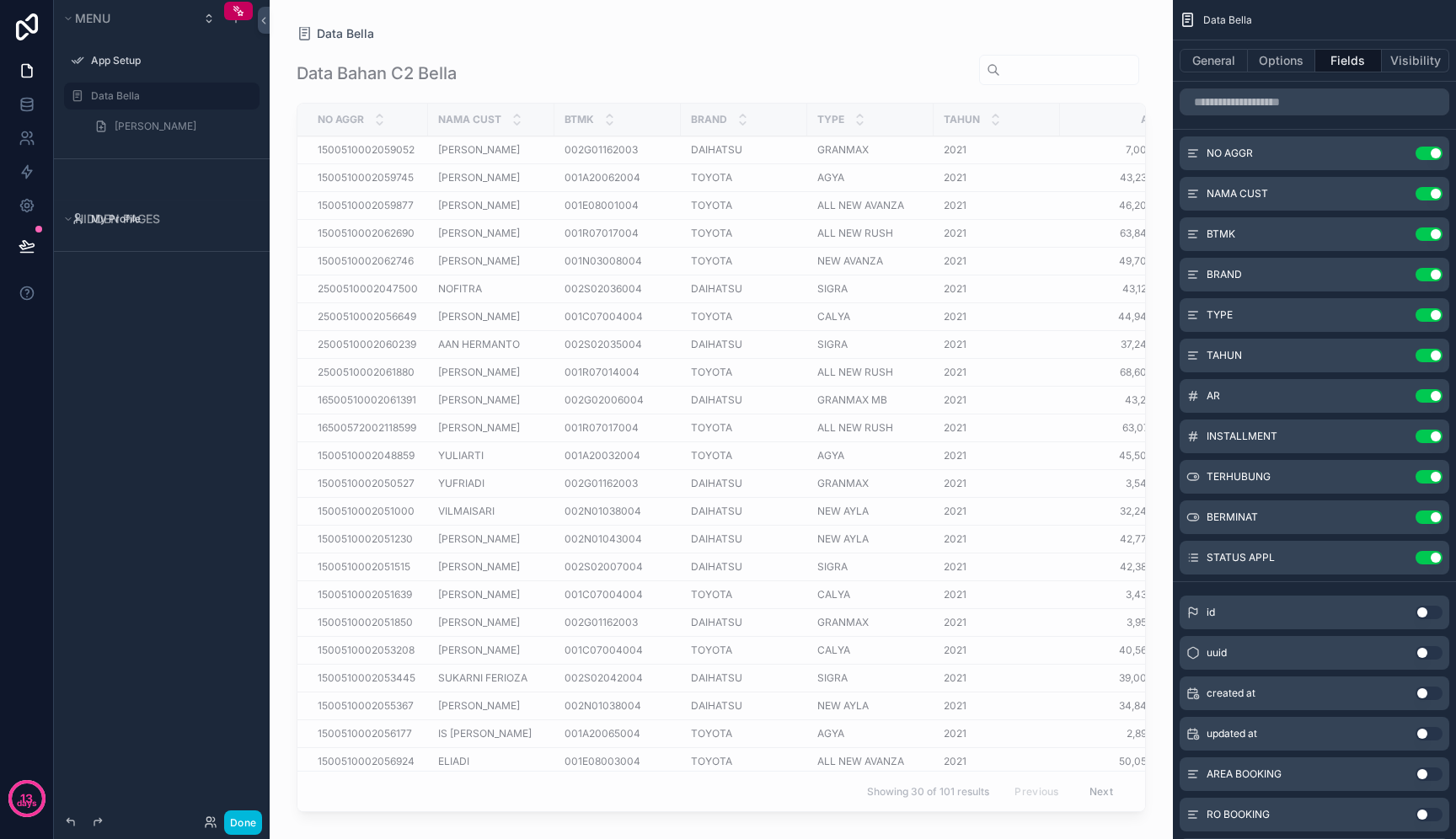
click at [586, 148] on span "002G01162003" at bounding box center [601, 150] width 73 height 14
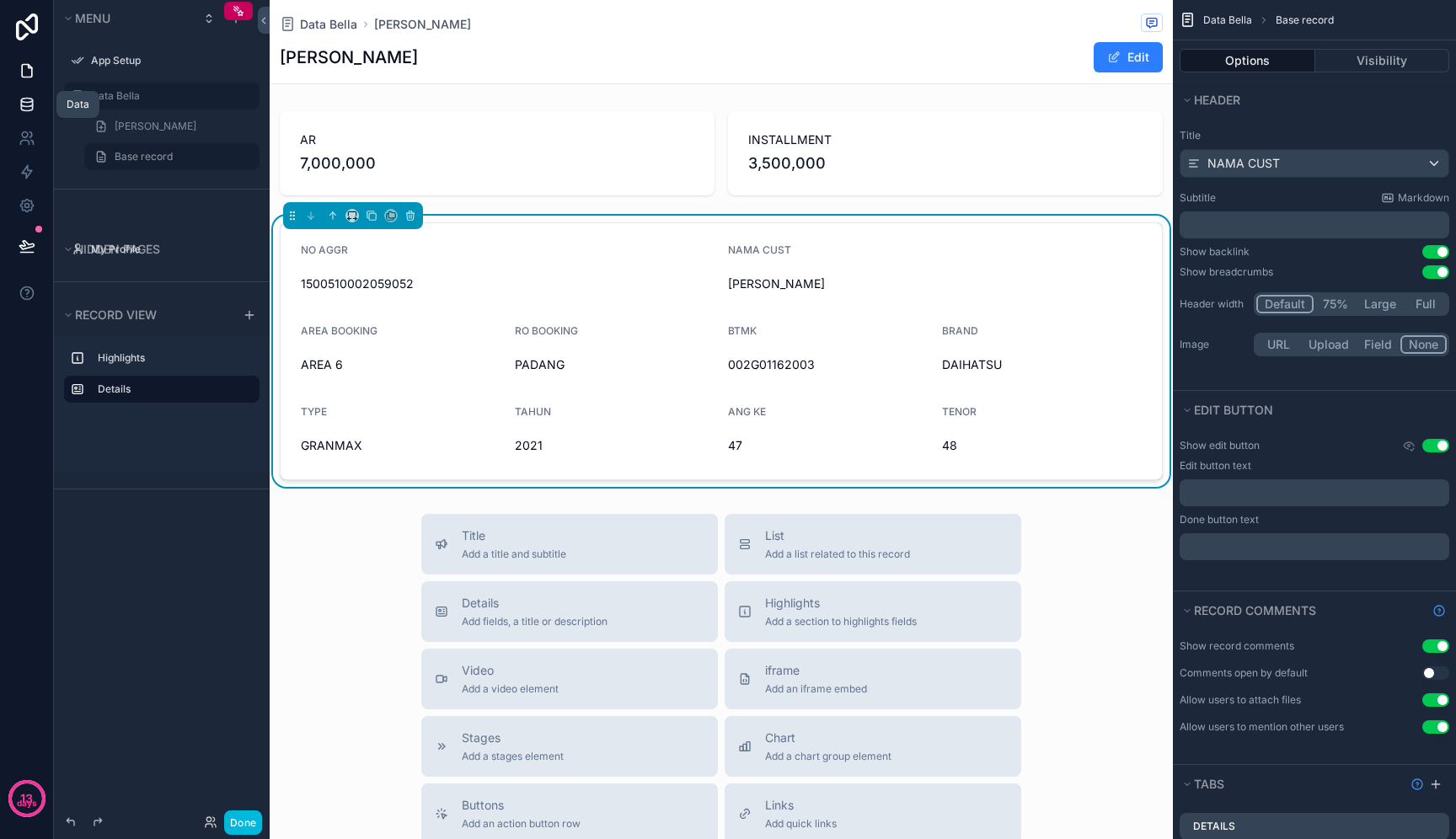
click at [17, 106] on link at bounding box center [27, 105] width 53 height 34
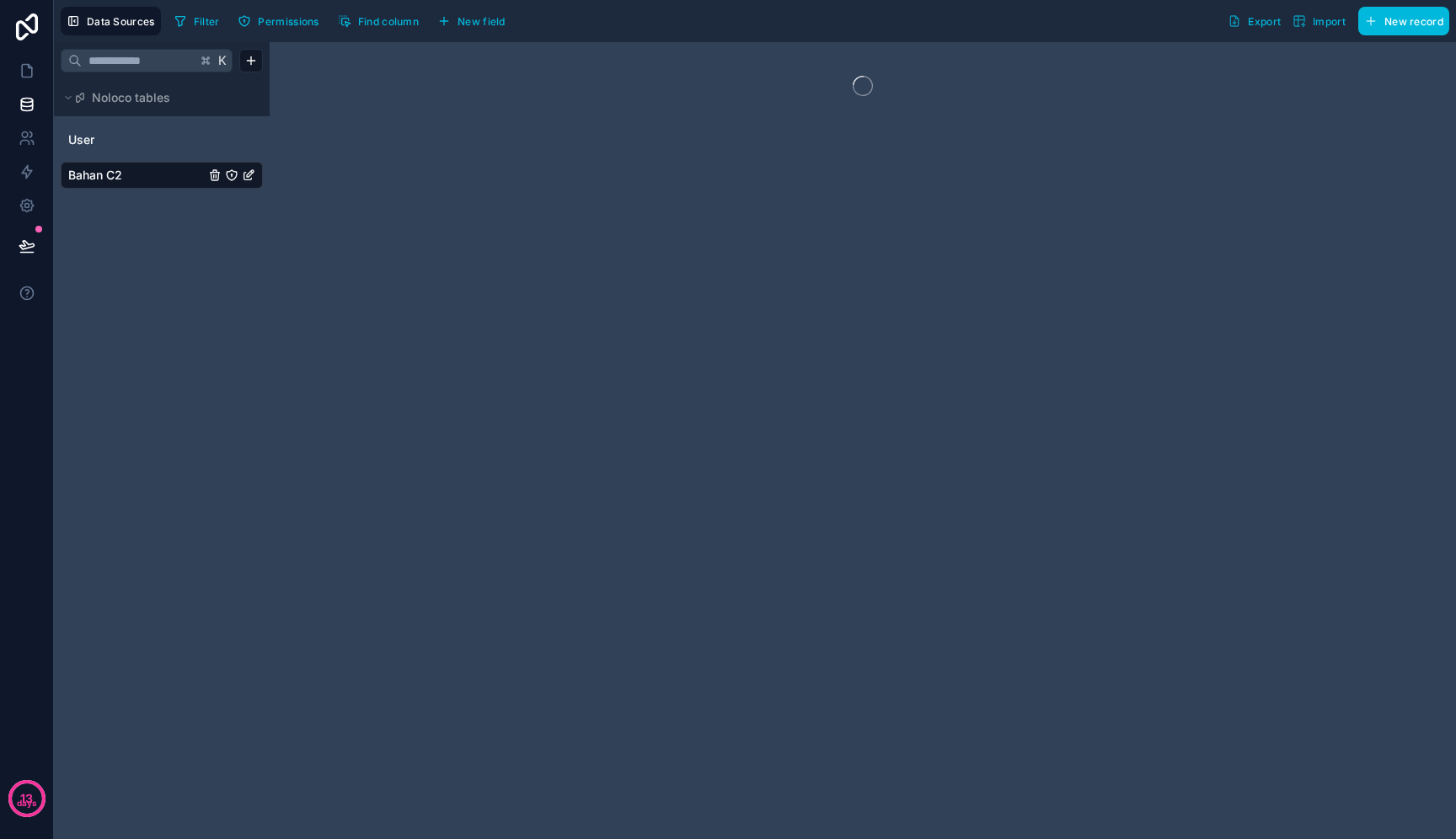
click at [302, 17] on span "Permissions" at bounding box center [288, 21] width 60 height 13
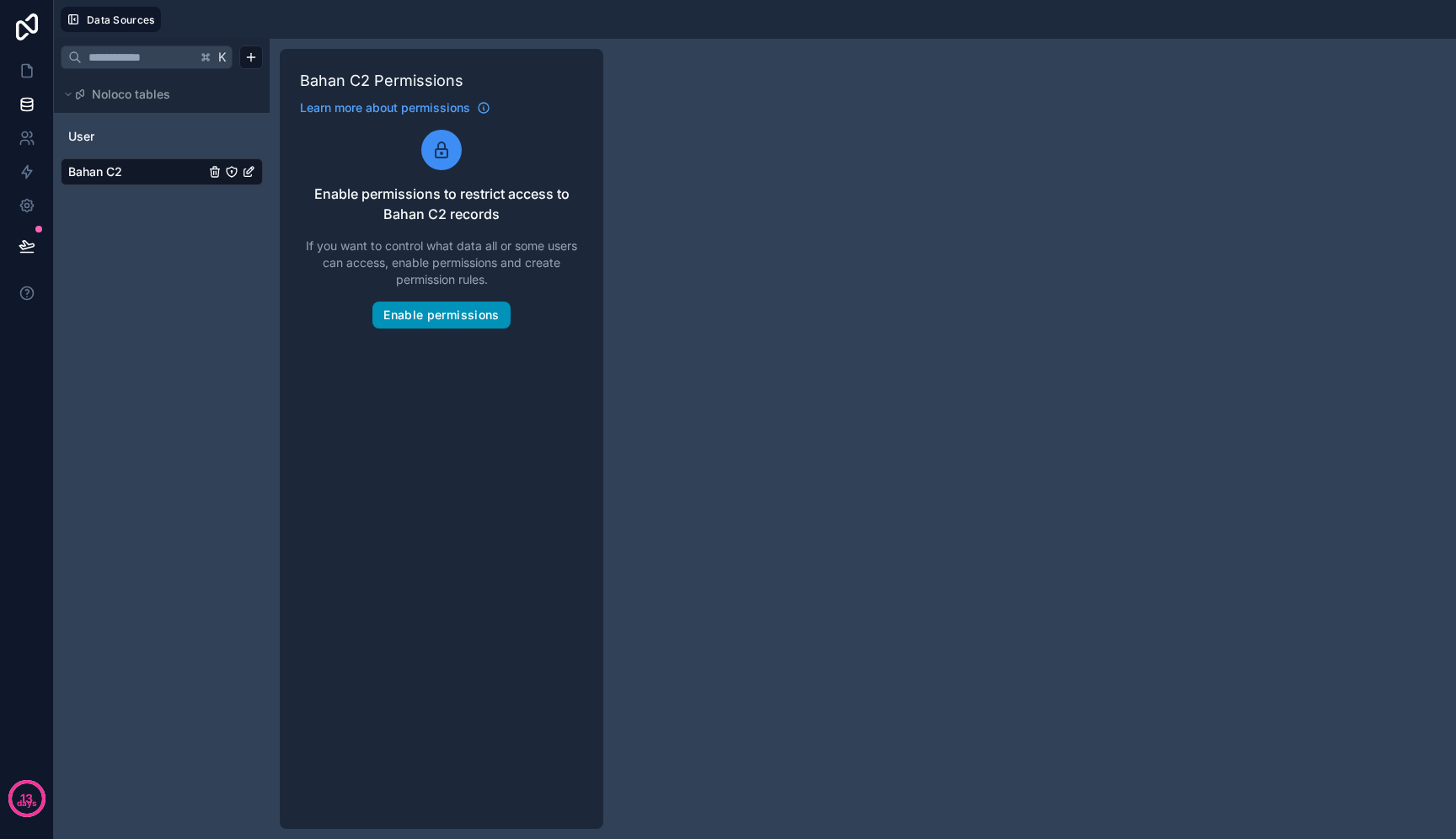
click at [444, 317] on button "Enable permissions" at bounding box center [441, 314] width 137 height 27
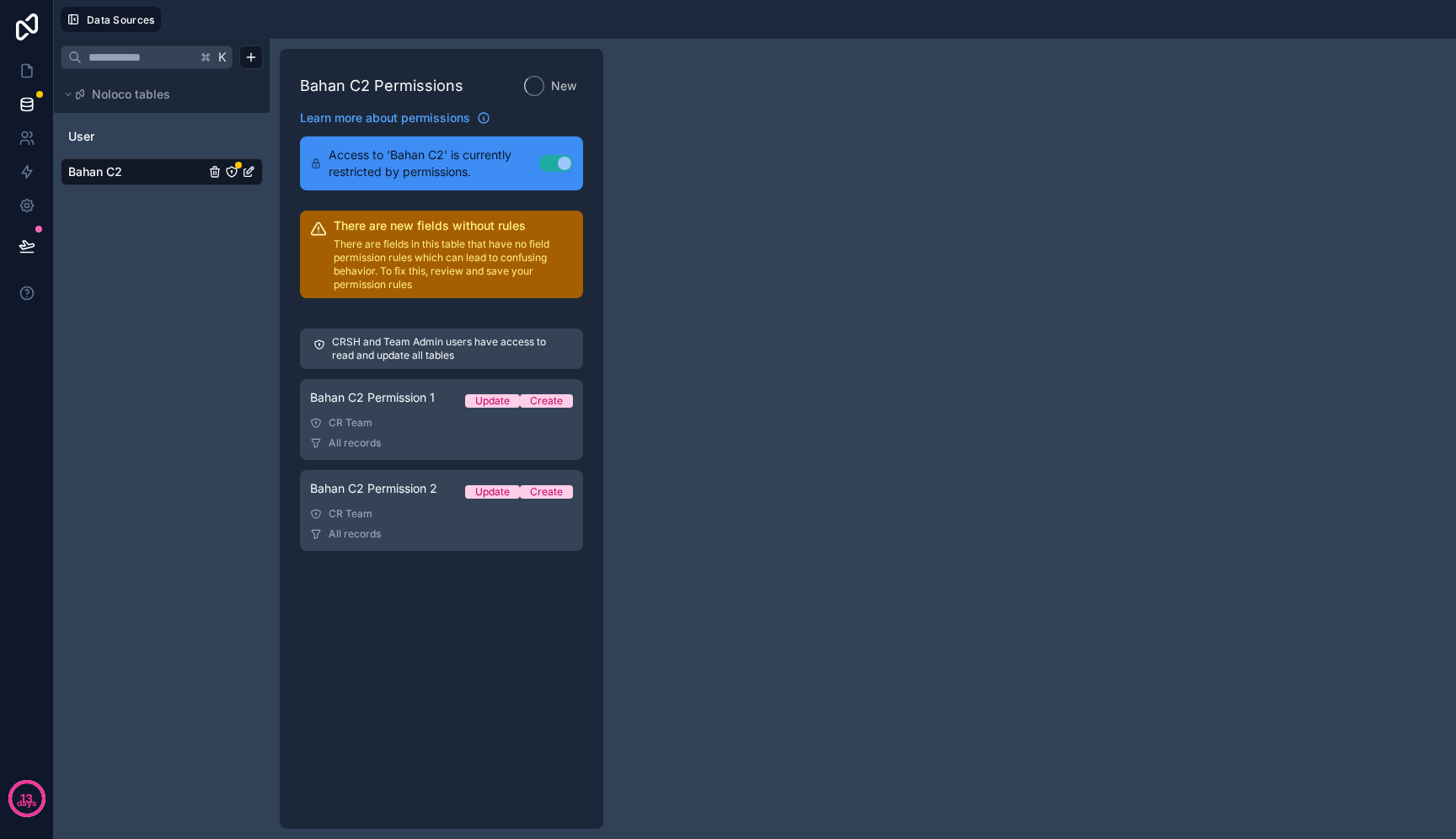
click at [364, 421] on div "CR Team" at bounding box center [442, 423] width 263 height 14
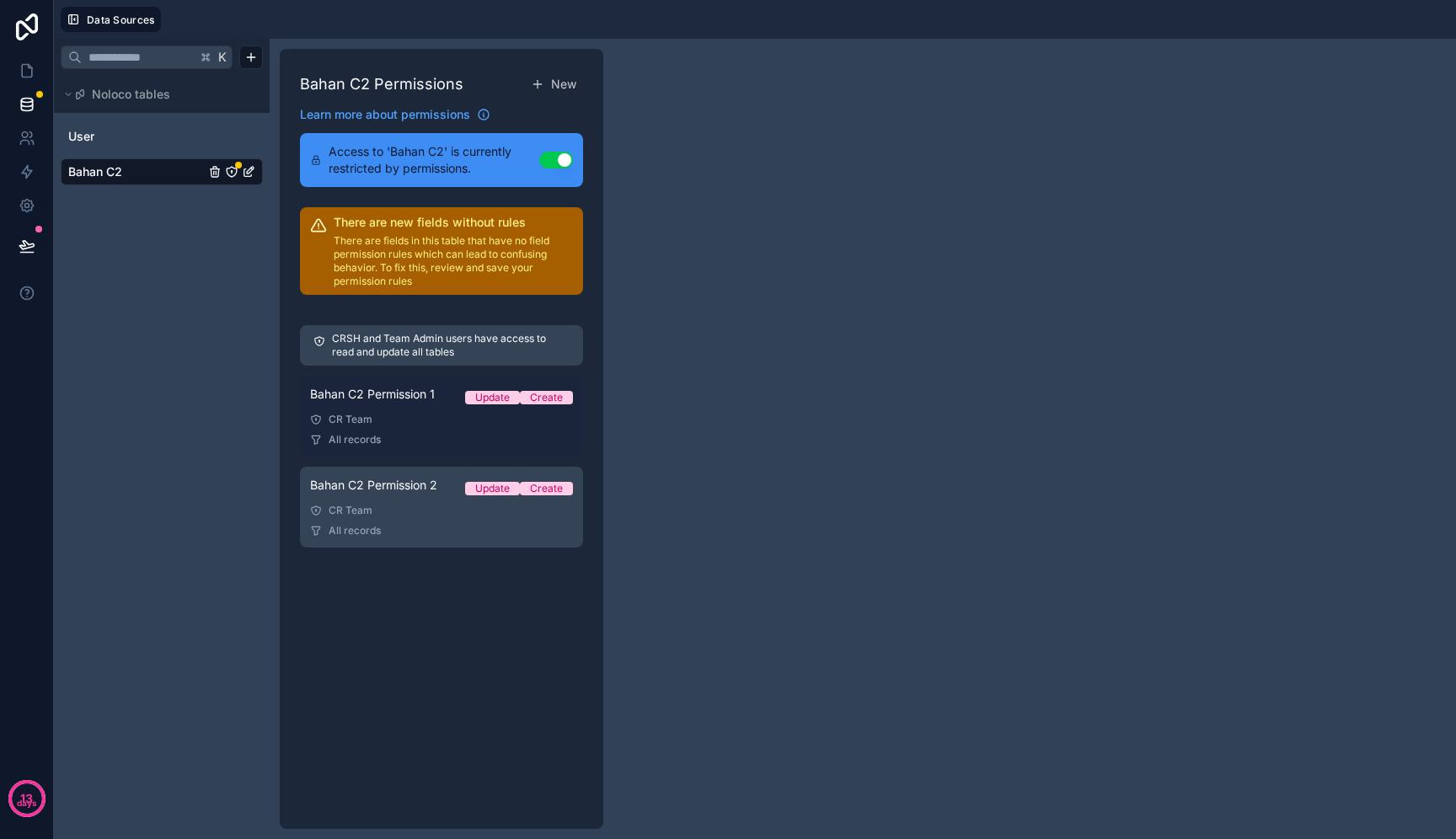
click at [450, 426] on div "CR Team" at bounding box center [442, 420] width 263 height 14
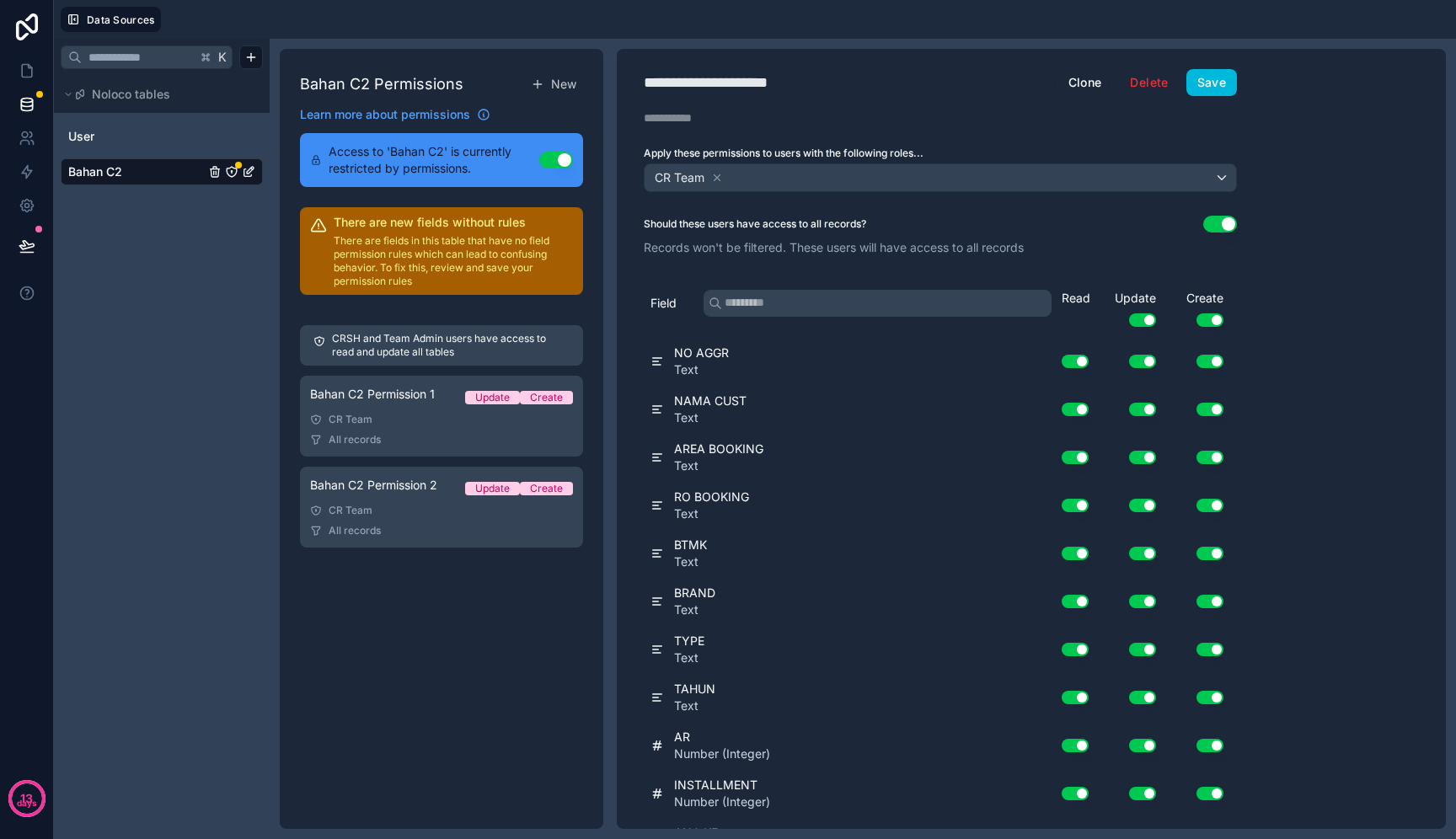
click at [1148, 323] on button "Use setting" at bounding box center [1143, 320] width 27 height 14
click at [1150, 316] on button "Use setting" at bounding box center [1143, 320] width 27 height 14
click at [1146, 360] on button "Use setting" at bounding box center [1143, 362] width 27 height 14
click at [1142, 408] on button "Use setting" at bounding box center [1143, 410] width 27 height 14
click at [1144, 463] on button "Use setting" at bounding box center [1143, 458] width 27 height 14
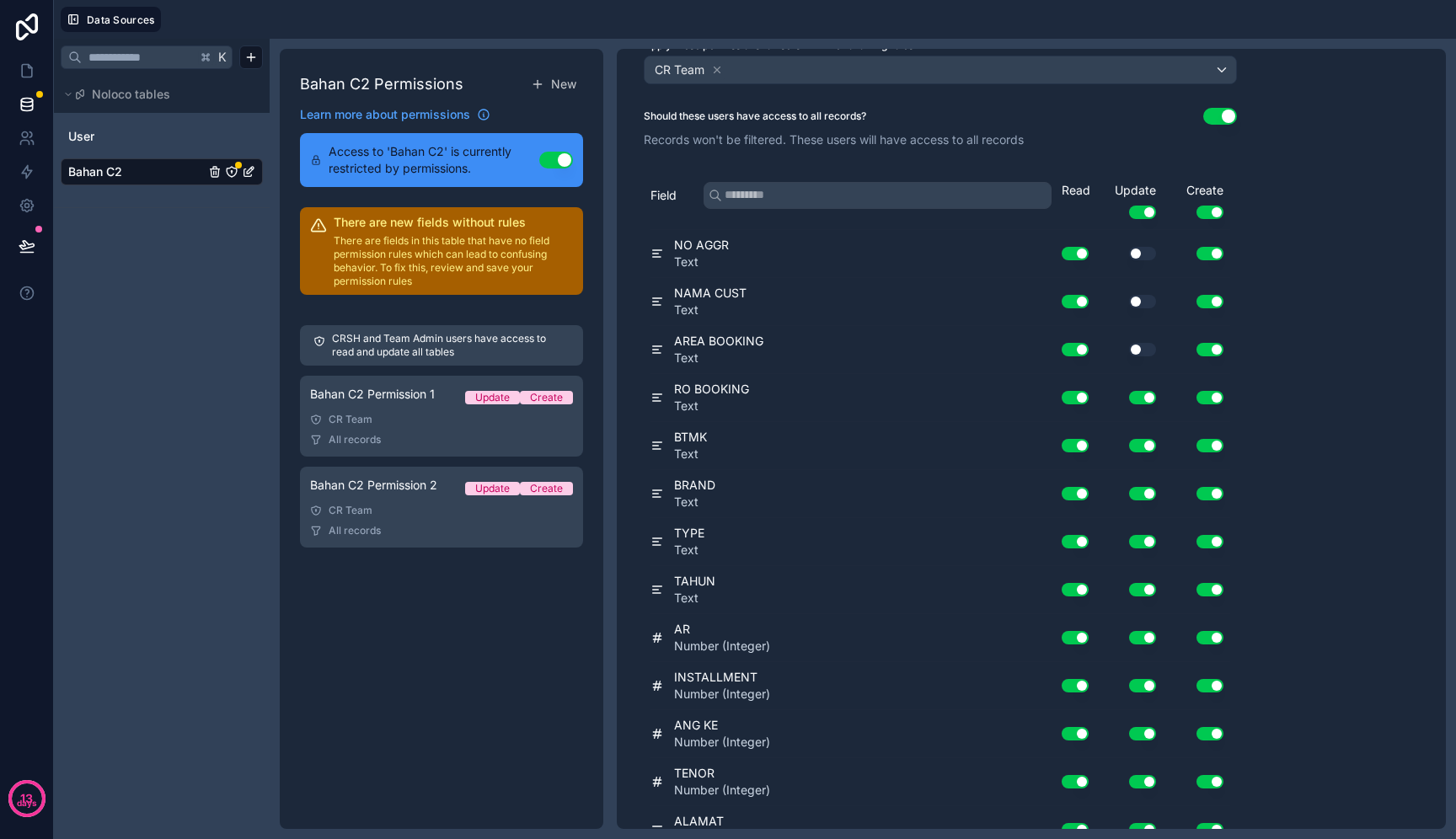
scroll to position [112, 0]
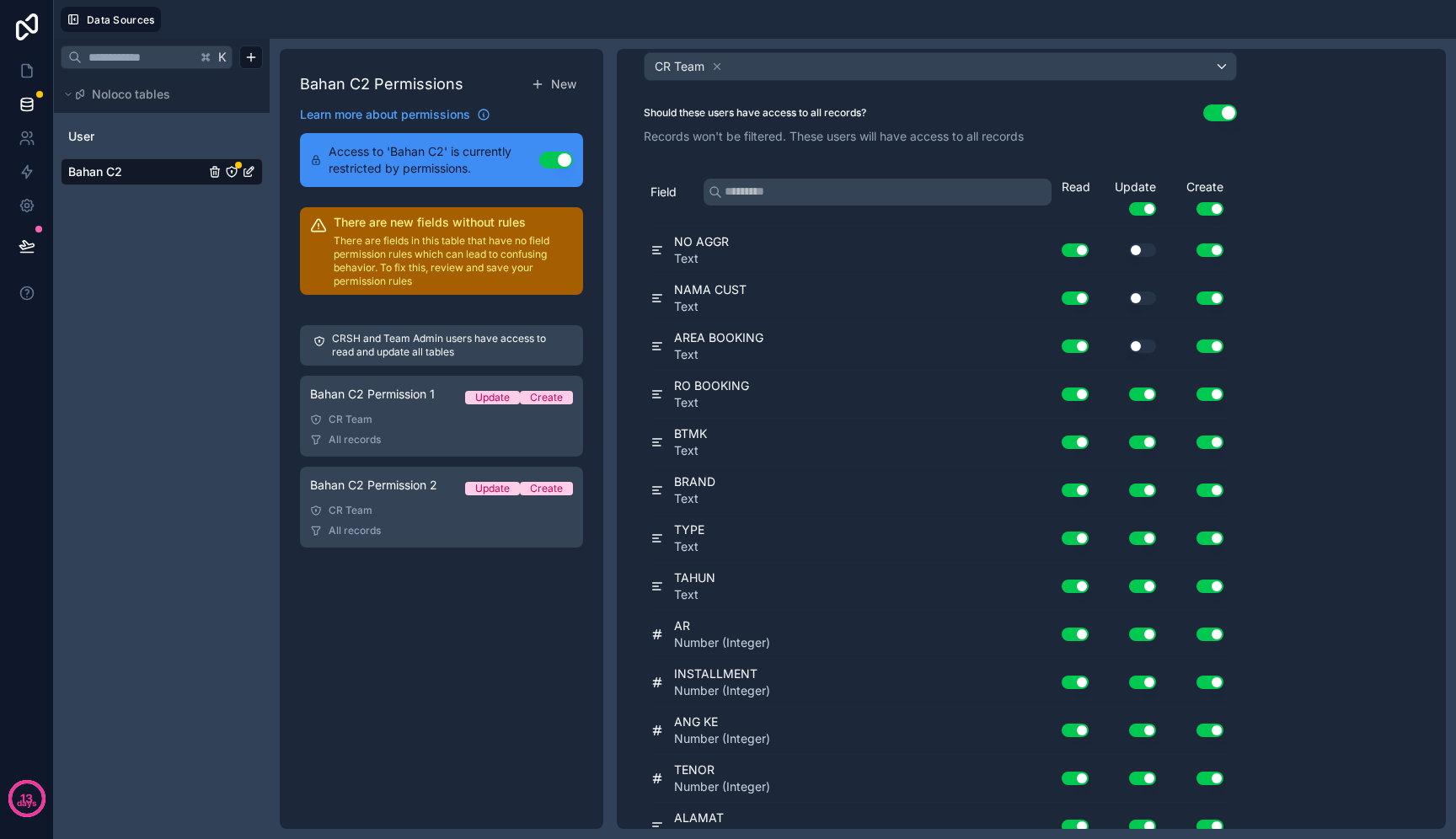
click at [1156, 395] on div "Use setting" at bounding box center [1130, 394] width 67 height 14
click at [1153, 395] on button "Use setting" at bounding box center [1143, 394] width 27 height 14
click at [1143, 449] on button "Use setting" at bounding box center [1143, 443] width 27 height 14
click at [1139, 512] on div "BRAND Text Use setting Use setting Use setting" at bounding box center [940, 490] width 580 height 48
click at [1144, 497] on div "Use setting" at bounding box center [1130, 490] width 67 height 27
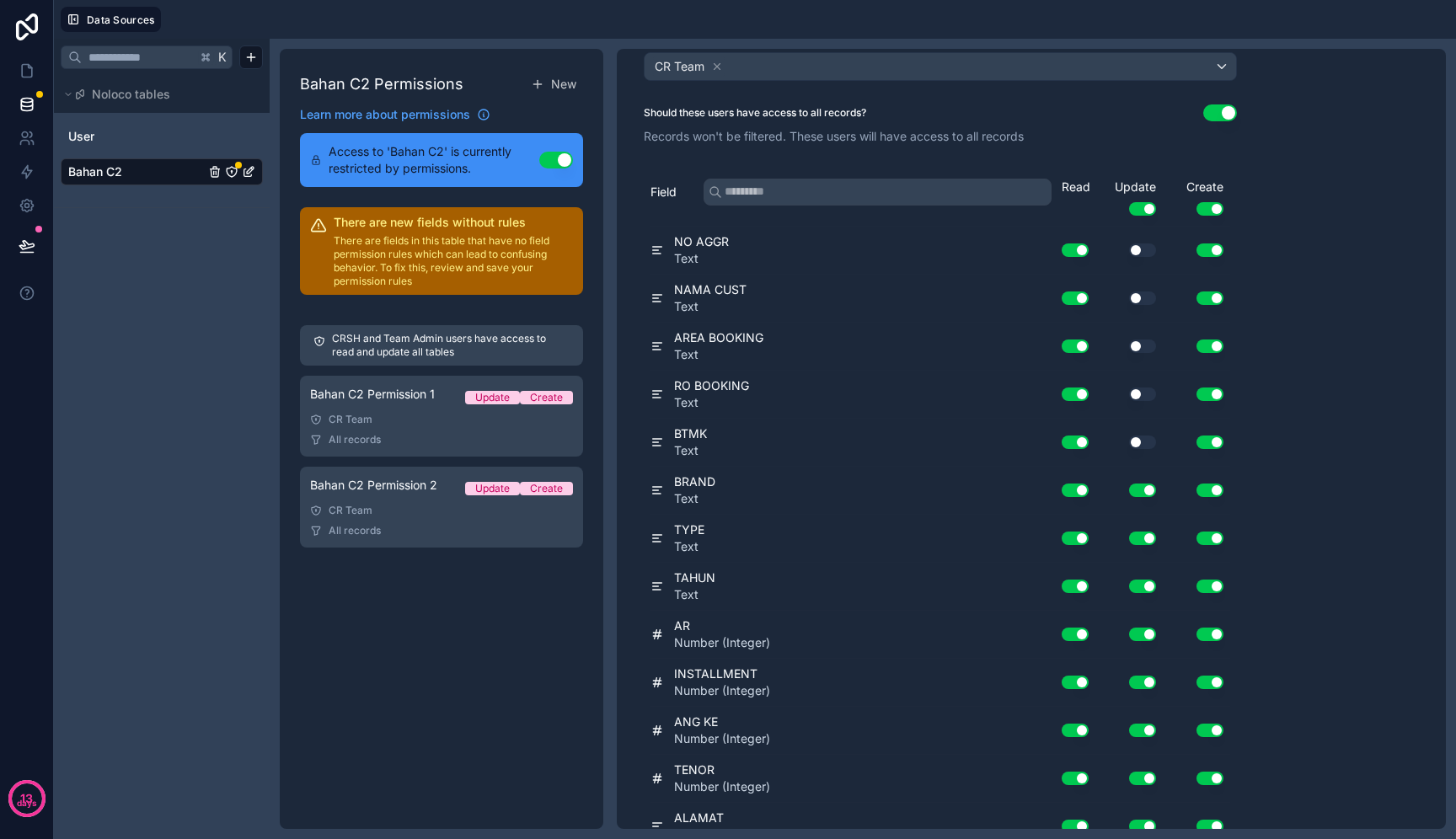
click at [1145, 489] on button "Use setting" at bounding box center [1143, 490] width 27 height 14
click at [1146, 537] on button "Use setting" at bounding box center [1143, 539] width 27 height 14
click at [1144, 589] on button "Use setting" at bounding box center [1143, 587] width 27 height 14
click at [1142, 635] on button "Use setting" at bounding box center [1143, 634] width 27 height 14
click at [1142, 680] on button "Use setting" at bounding box center [1143, 683] width 27 height 14
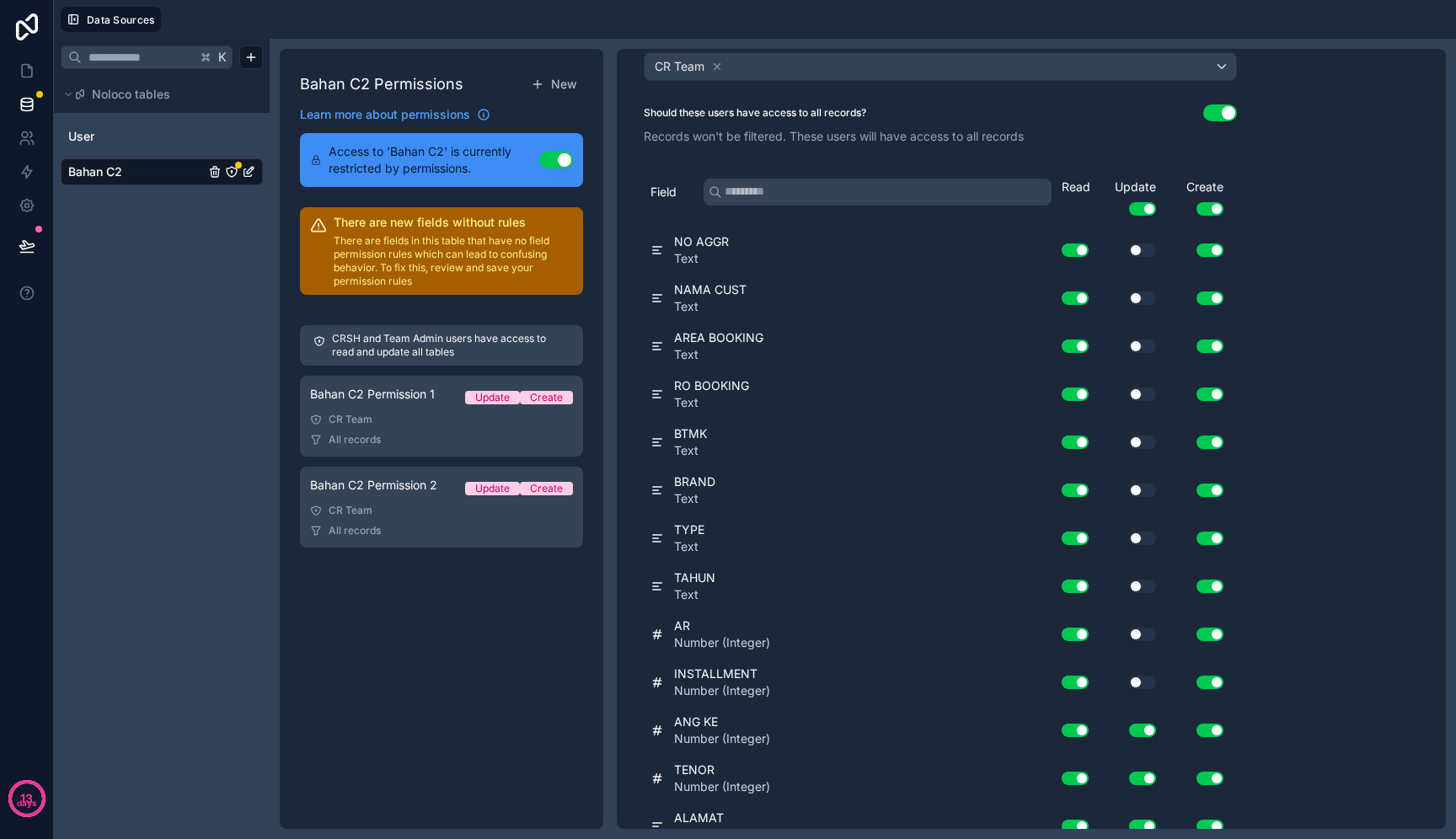
click at [1143, 740] on div "Use setting" at bounding box center [1130, 730] width 67 height 27
click at [1143, 717] on div "Use setting" at bounding box center [1130, 730] width 67 height 27
click at [1143, 731] on button "Use setting" at bounding box center [1143, 730] width 27 height 14
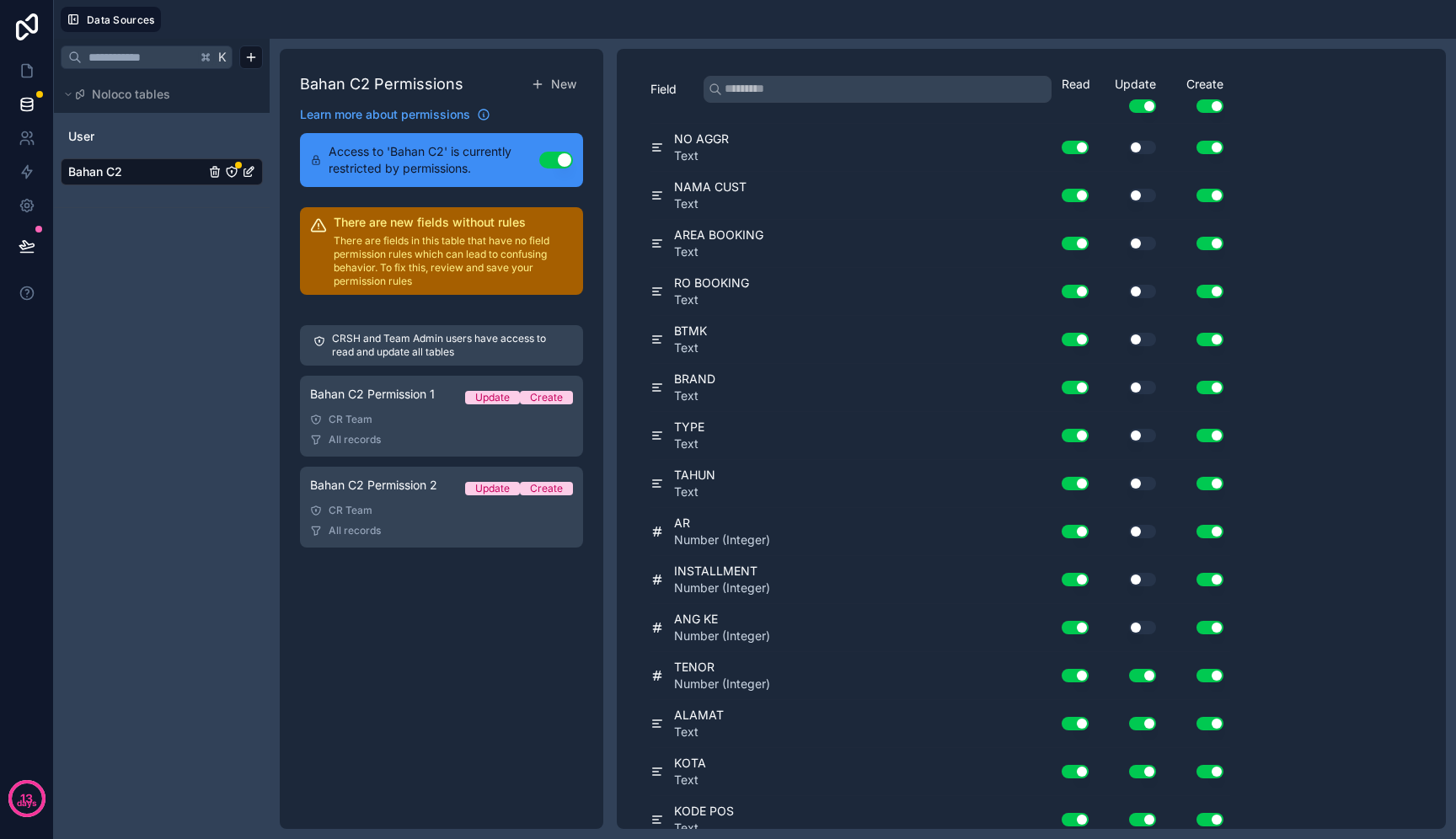
scroll to position [231, 0]
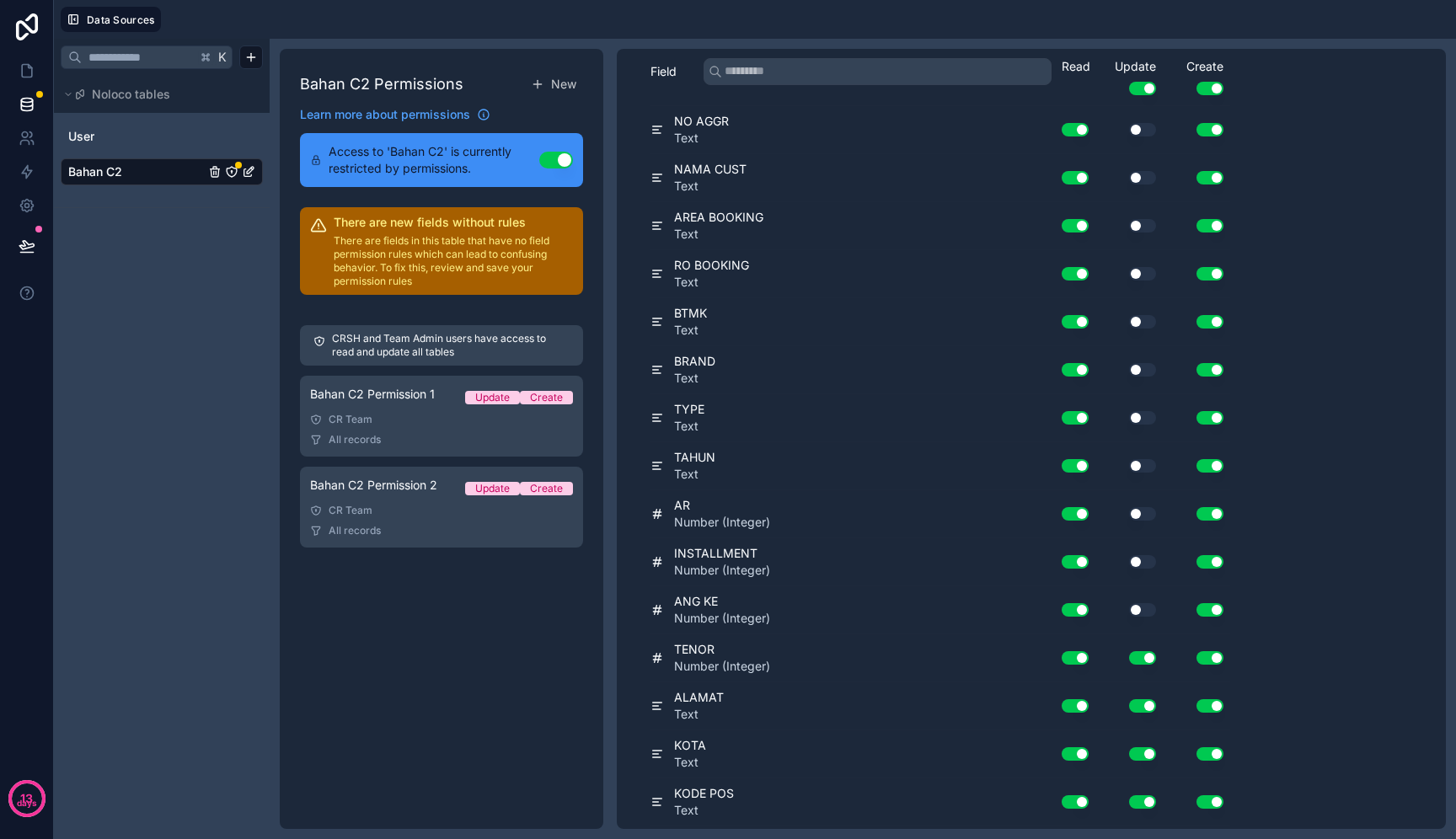
click at [1151, 655] on button "Use setting" at bounding box center [1143, 658] width 27 height 14
click at [1142, 701] on button "Use setting" at bounding box center [1143, 707] width 27 height 14
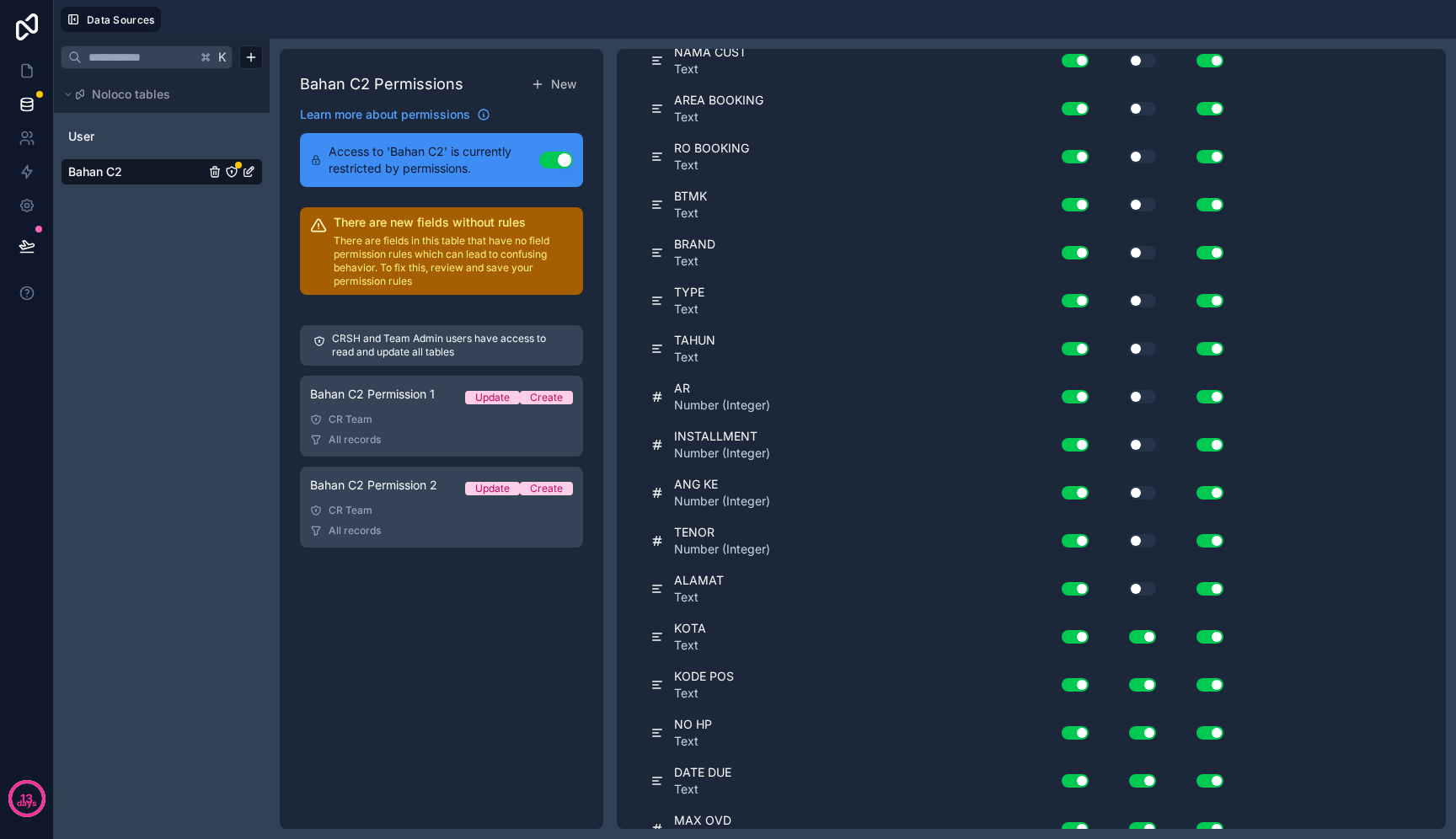
scroll to position [364, 0]
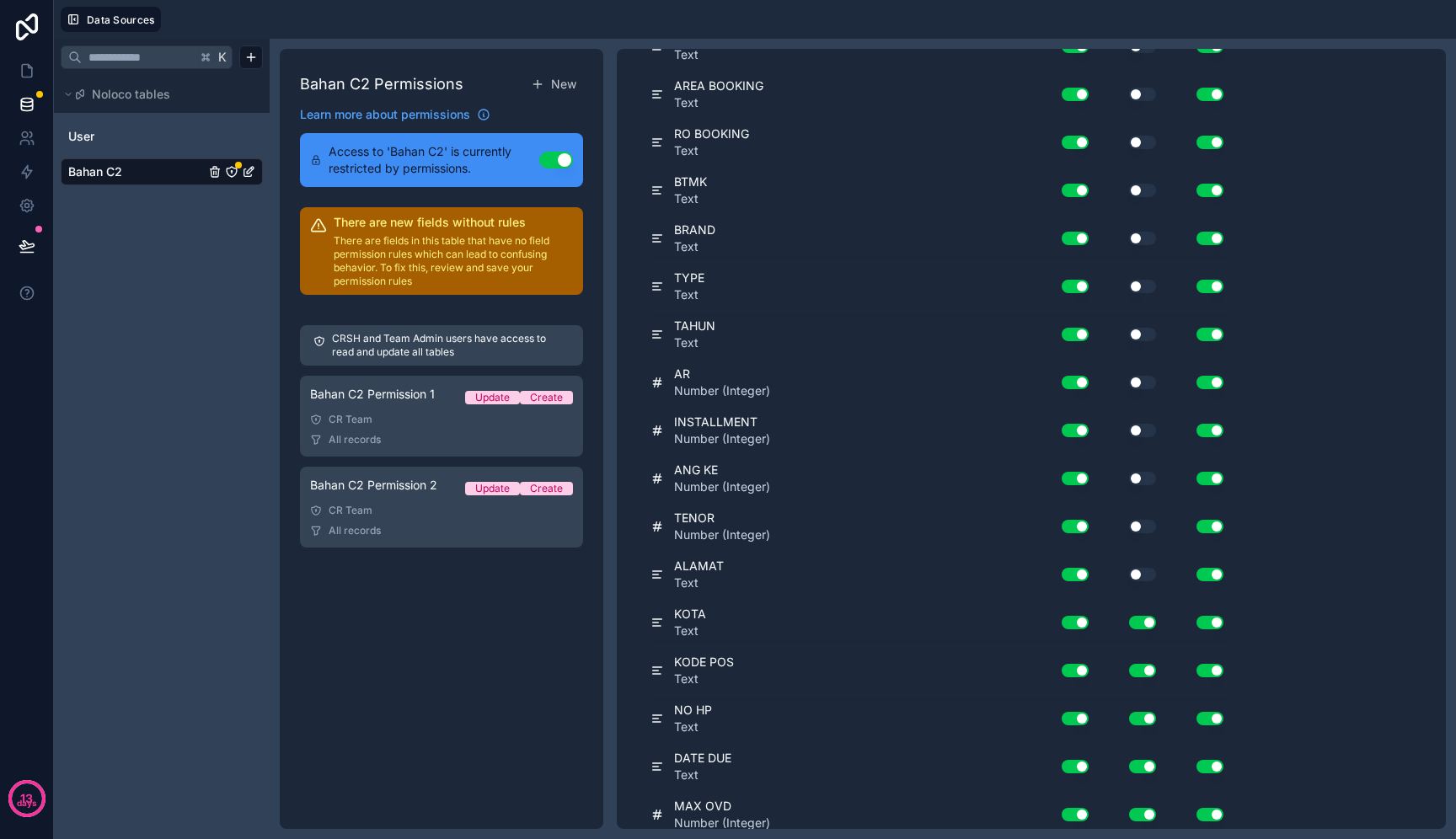
click at [1145, 632] on div "Use setting" at bounding box center [1130, 623] width 67 height 27
click at [1145, 628] on button "Use setting" at bounding box center [1143, 623] width 27 height 14
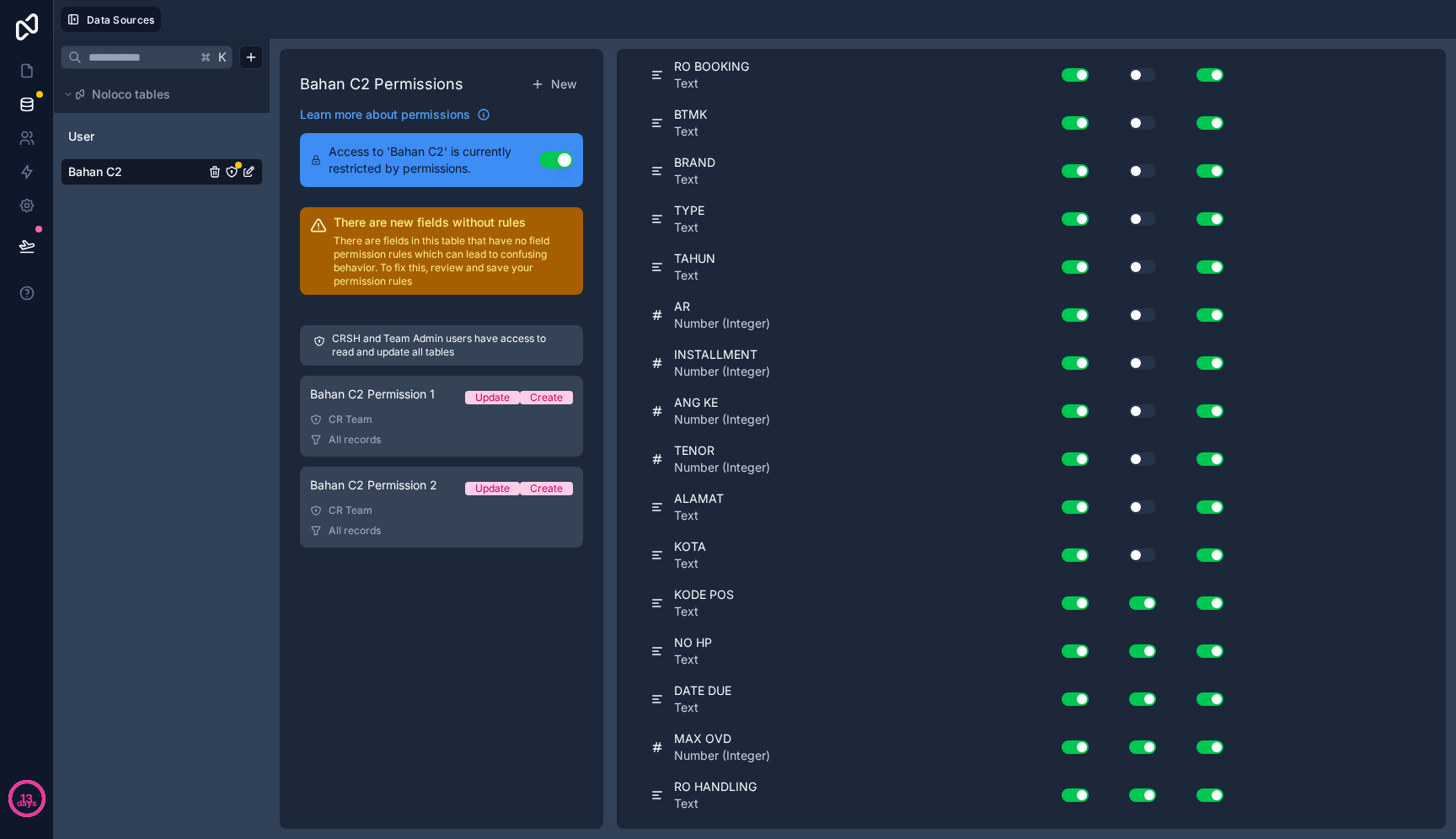
scroll to position [444, 0]
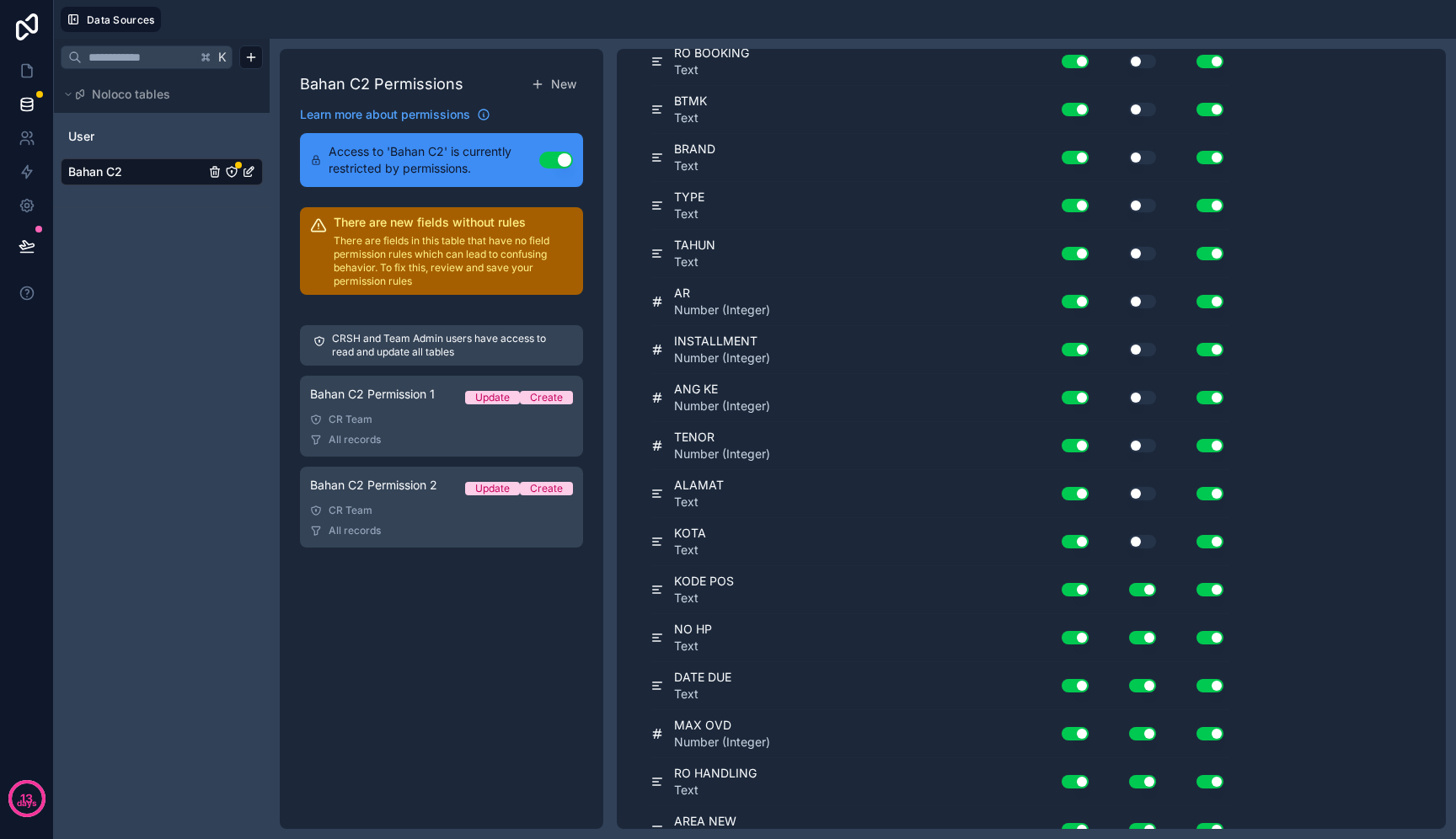
click at [1147, 588] on button "Use setting" at bounding box center [1143, 590] width 27 height 14
click at [1147, 626] on div "Use setting" at bounding box center [1130, 637] width 67 height 27
click at [1144, 643] on button "Use setting" at bounding box center [1143, 638] width 27 height 14
click at [1153, 684] on button "Use setting" at bounding box center [1143, 686] width 27 height 14
click at [1145, 732] on button "Use setting" at bounding box center [1143, 734] width 27 height 14
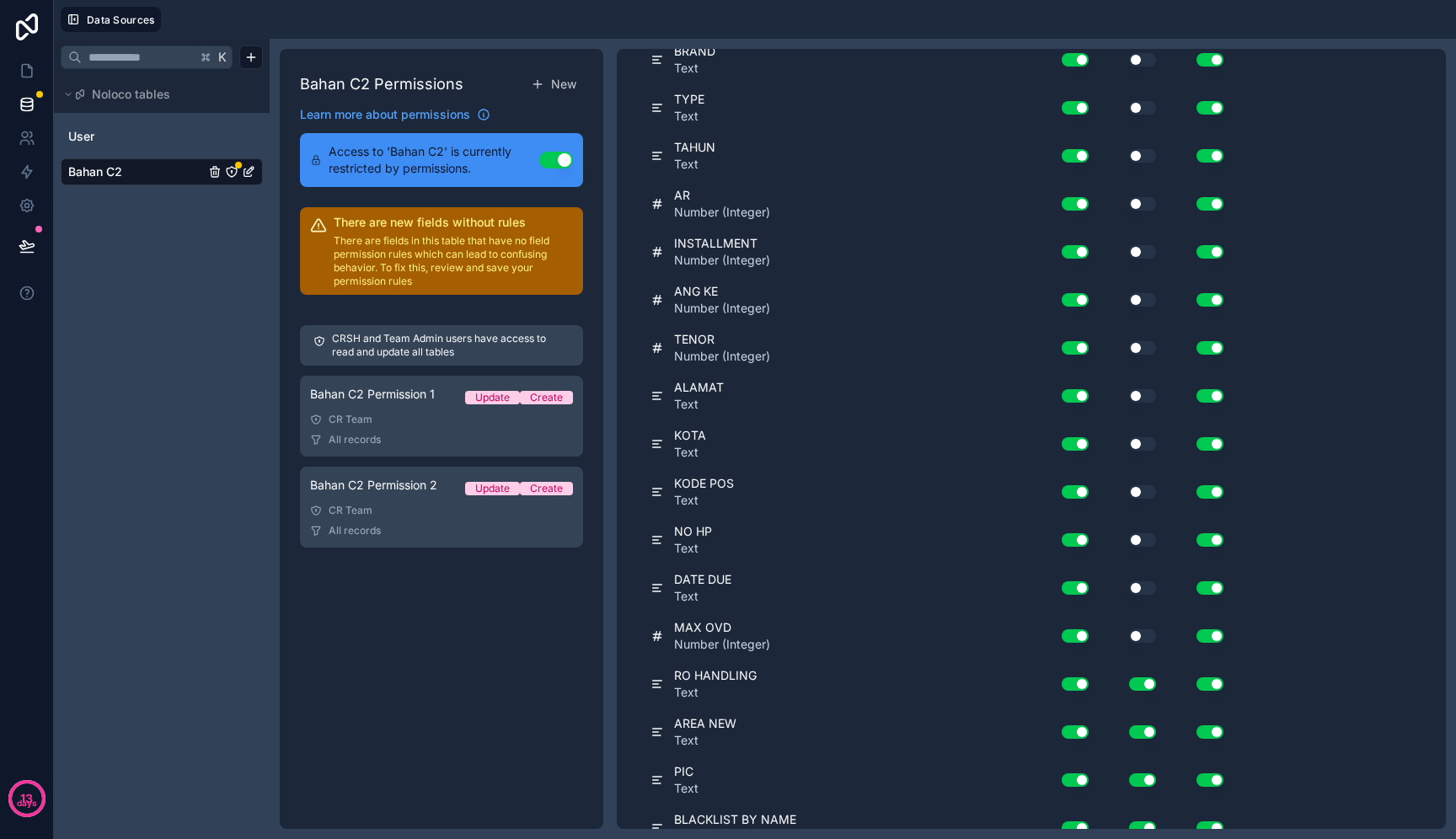
scroll to position [555, 0]
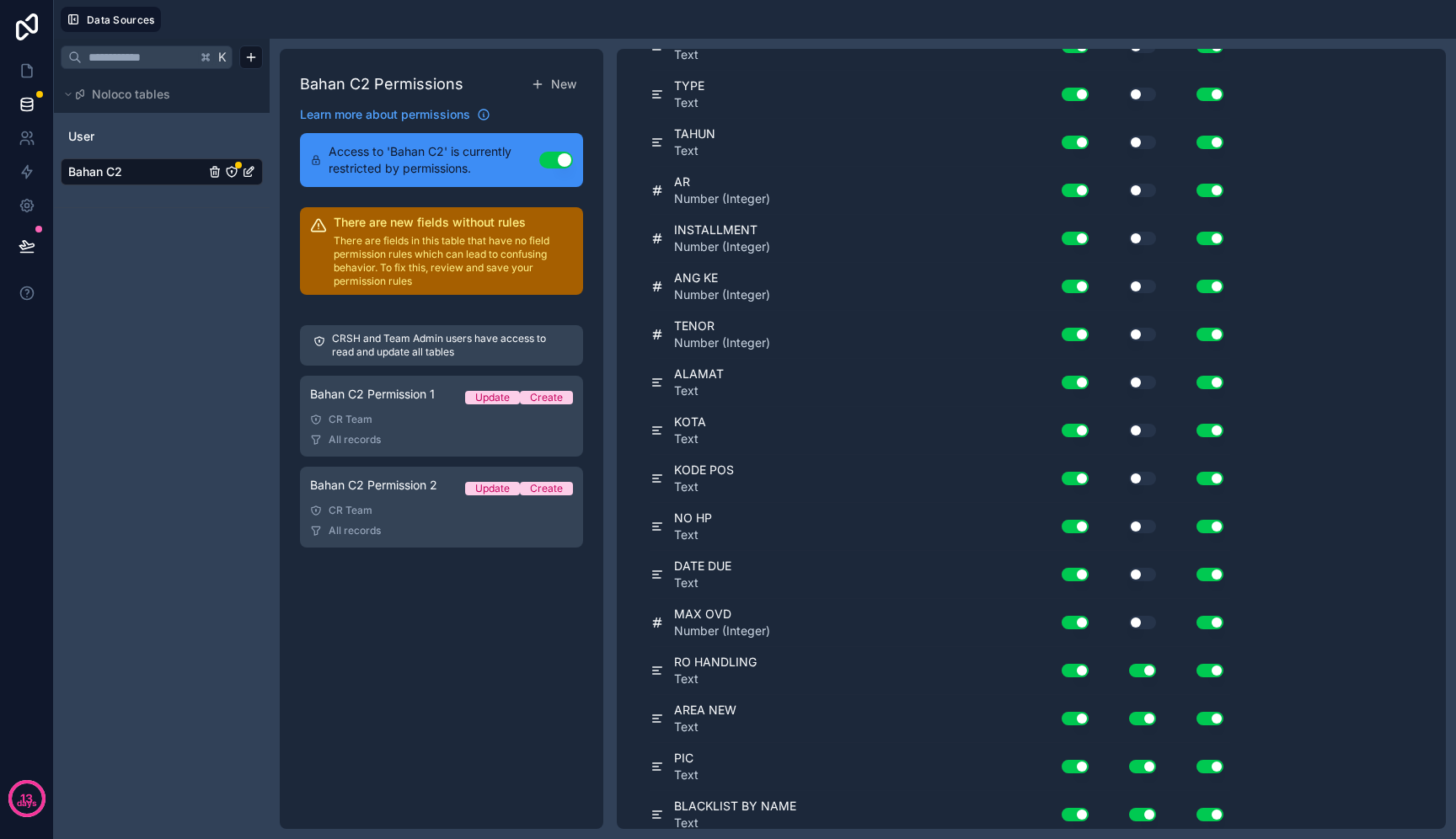
click at [1130, 660] on div "Use setting" at bounding box center [1130, 670] width 67 height 27
click at [1137, 666] on button "Use setting" at bounding box center [1143, 671] width 27 height 14
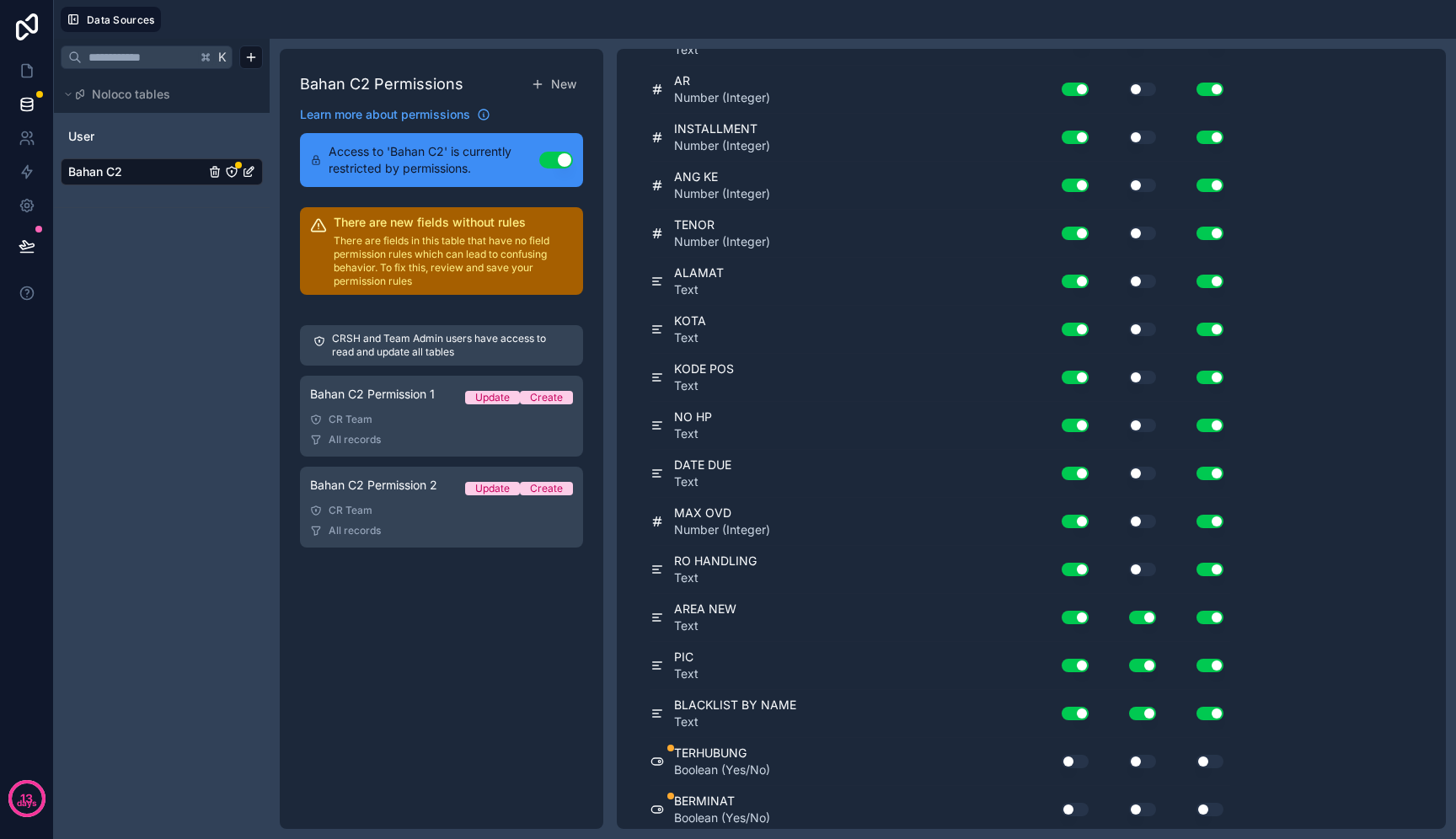
scroll to position [664, 0]
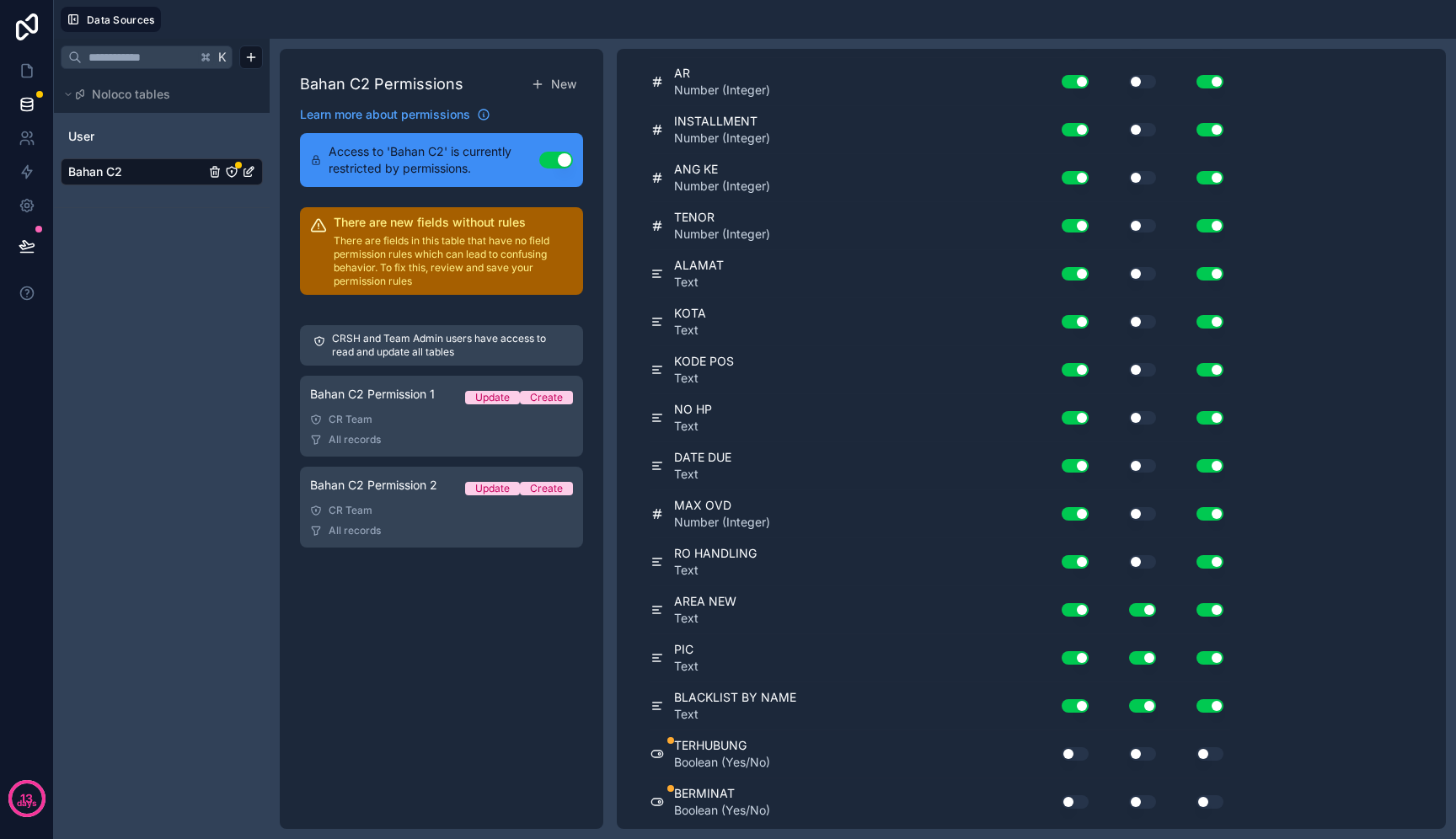
click at [1140, 606] on button "Use setting" at bounding box center [1143, 611] width 27 height 14
click at [1145, 656] on button "Use setting" at bounding box center [1143, 658] width 27 height 14
click at [1147, 700] on button "Use setting" at bounding box center [1143, 707] width 27 height 14
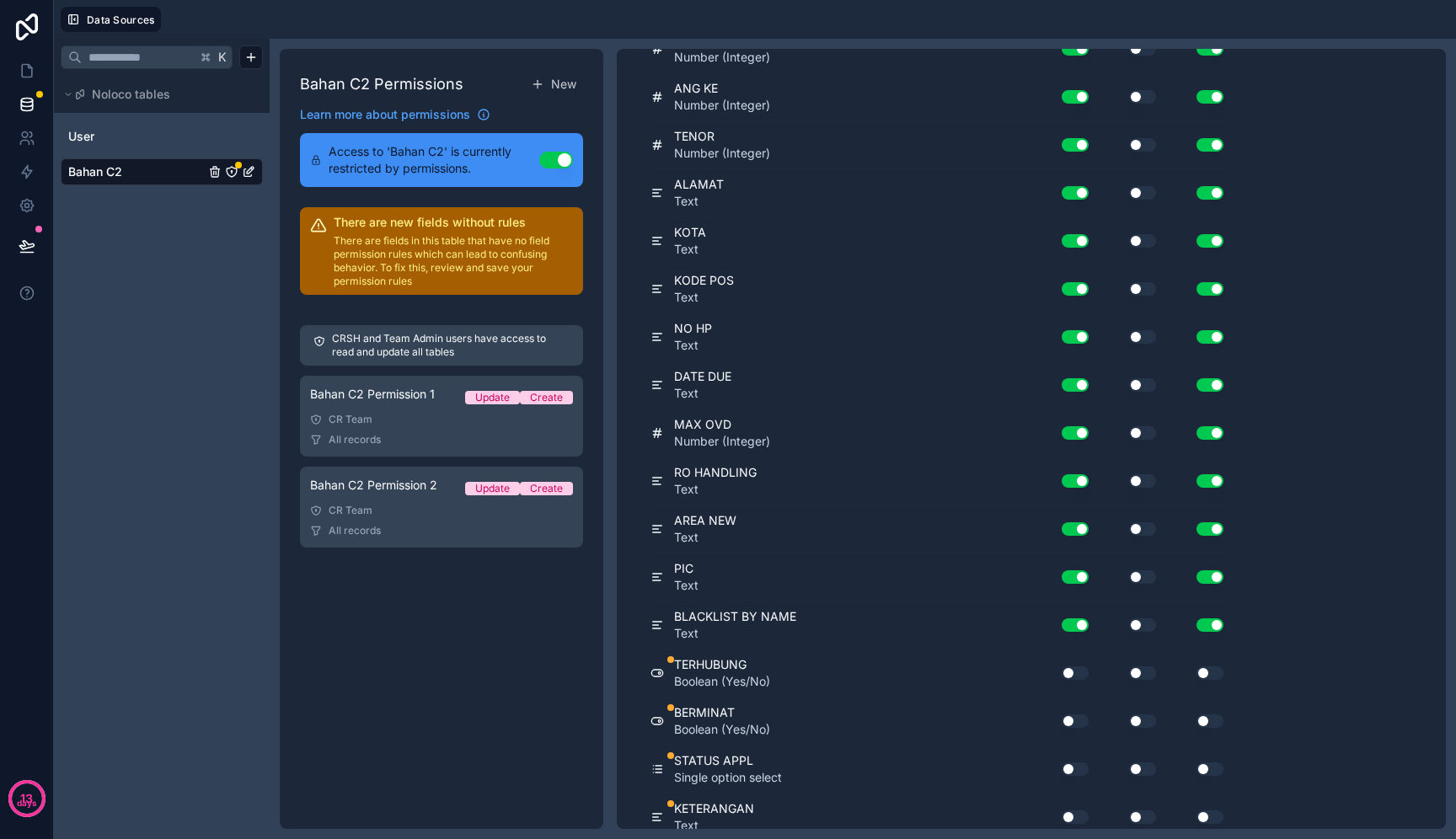
scroll to position [752, 0]
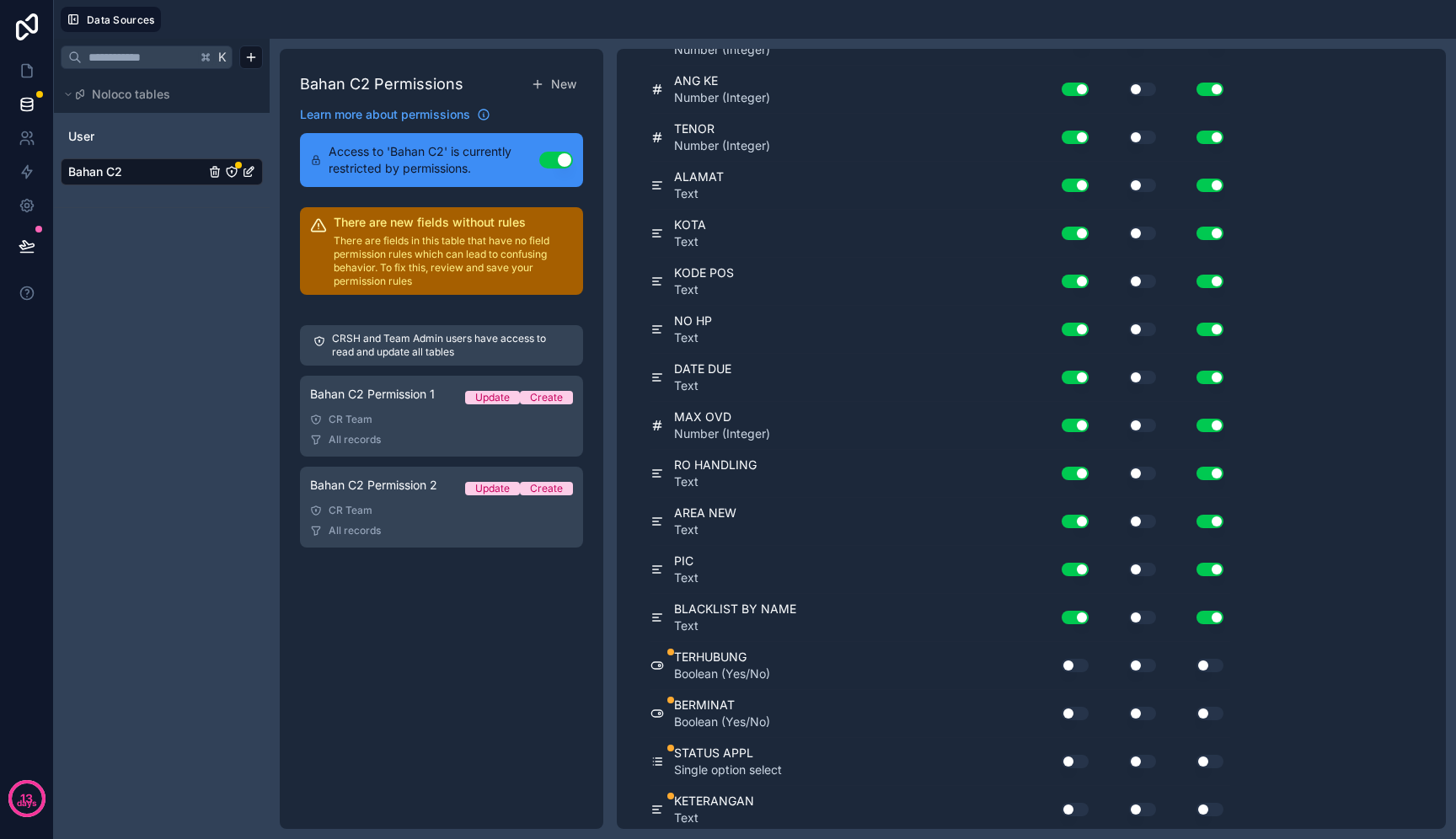
click at [1142, 666] on button "Use setting" at bounding box center [1143, 666] width 27 height 14
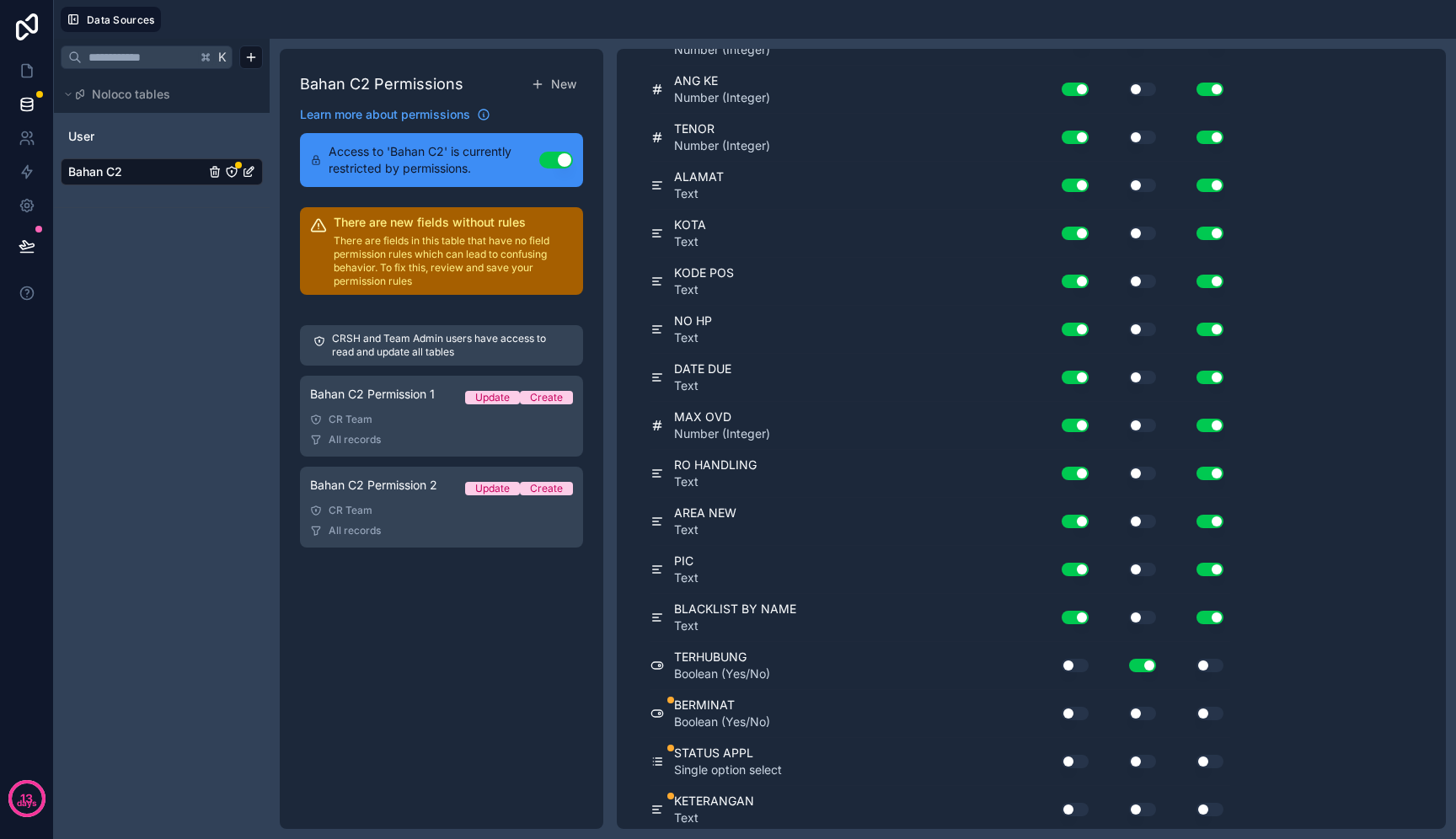
click at [1141, 708] on button "Use setting" at bounding box center [1143, 713] width 27 height 14
click at [1140, 759] on button "Use setting" at bounding box center [1143, 762] width 27 height 14
click at [1145, 809] on button "Use setting" at bounding box center [1143, 810] width 27 height 14
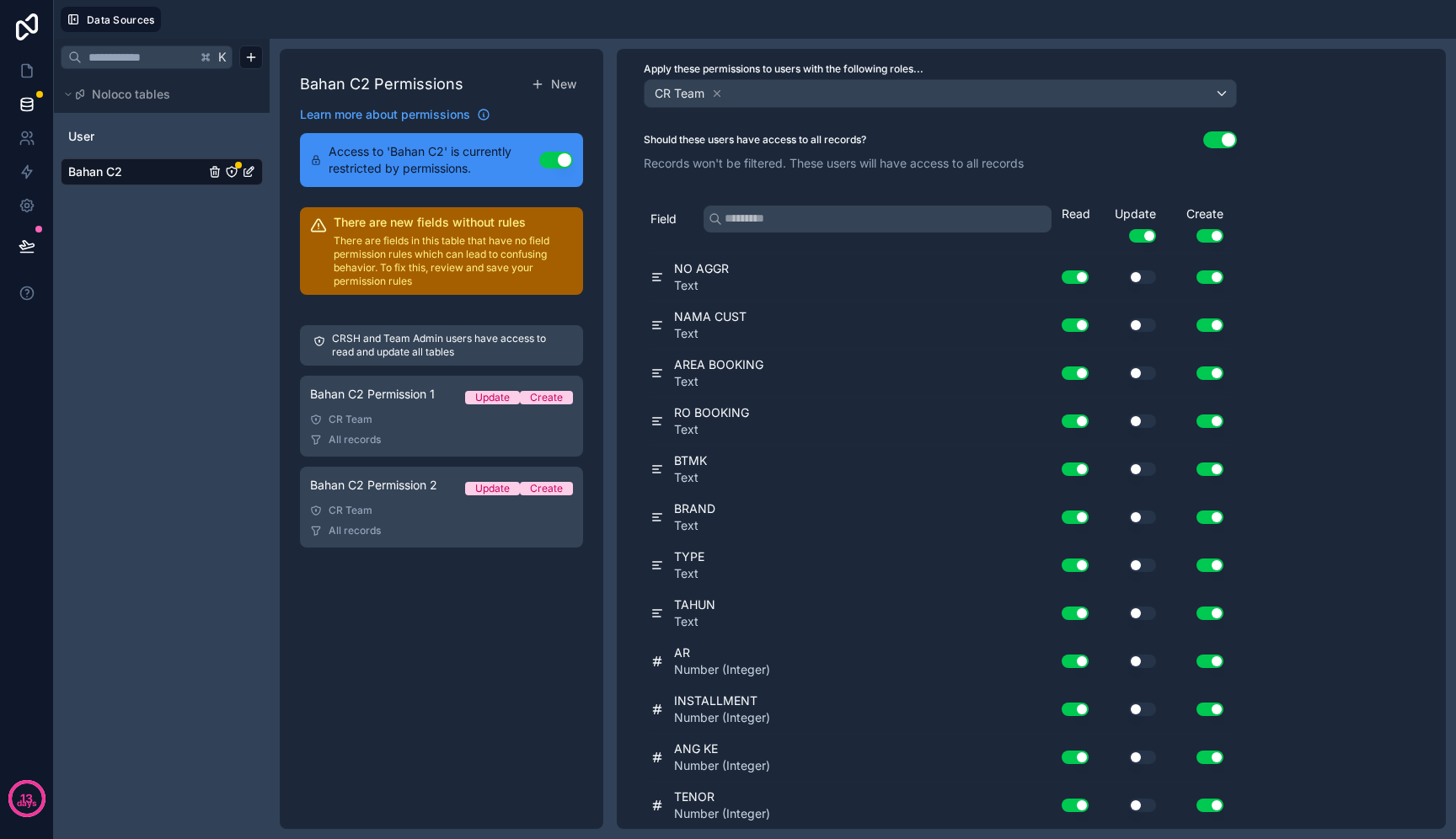
scroll to position [86, 0]
click at [1209, 225] on div "Create Use setting" at bounding box center [1197, 222] width 67 height 38
click at [1209, 230] on button "Use setting" at bounding box center [1210, 234] width 27 height 14
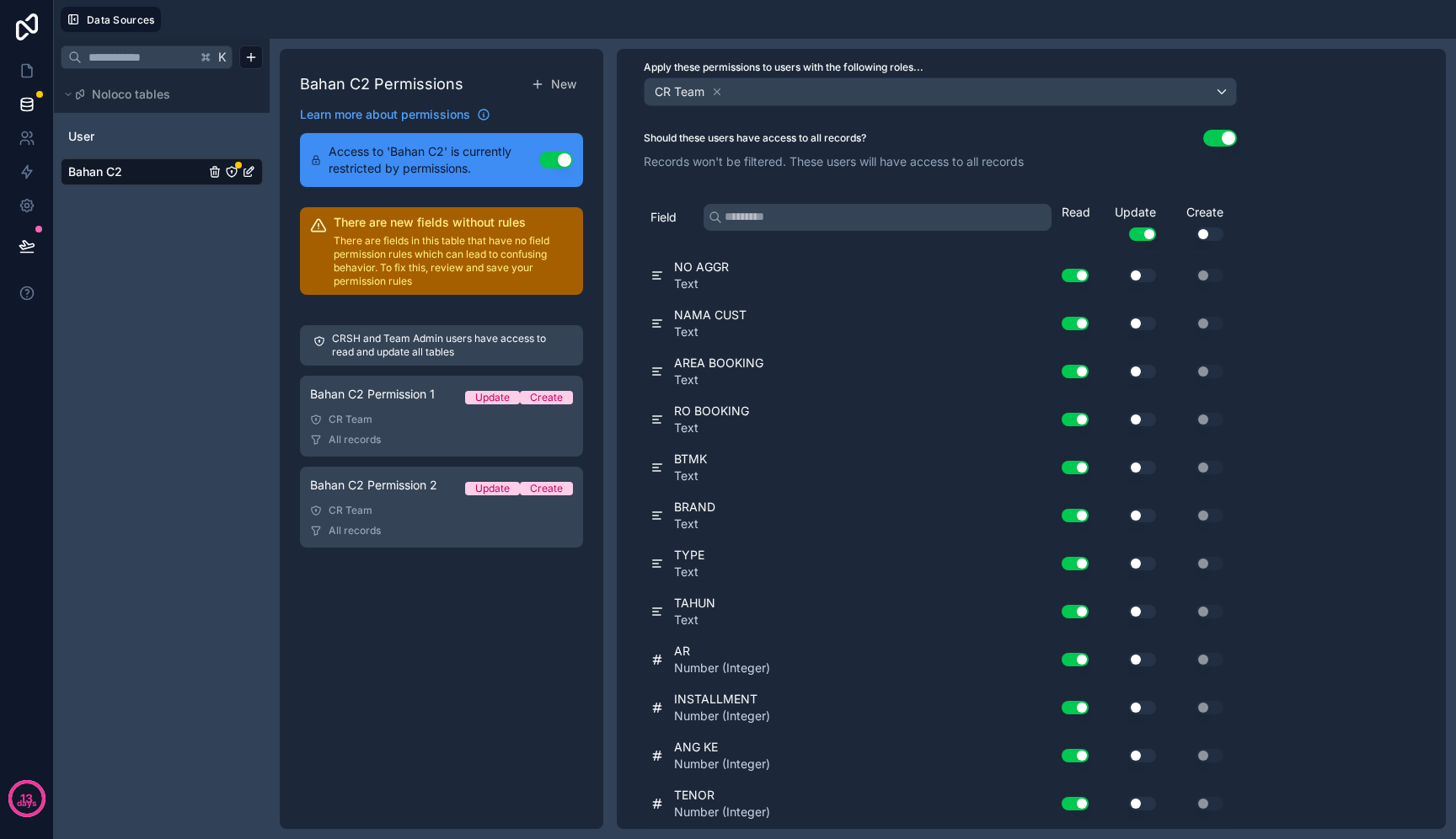
click at [1209, 230] on button "Use setting" at bounding box center [1210, 234] width 27 height 14
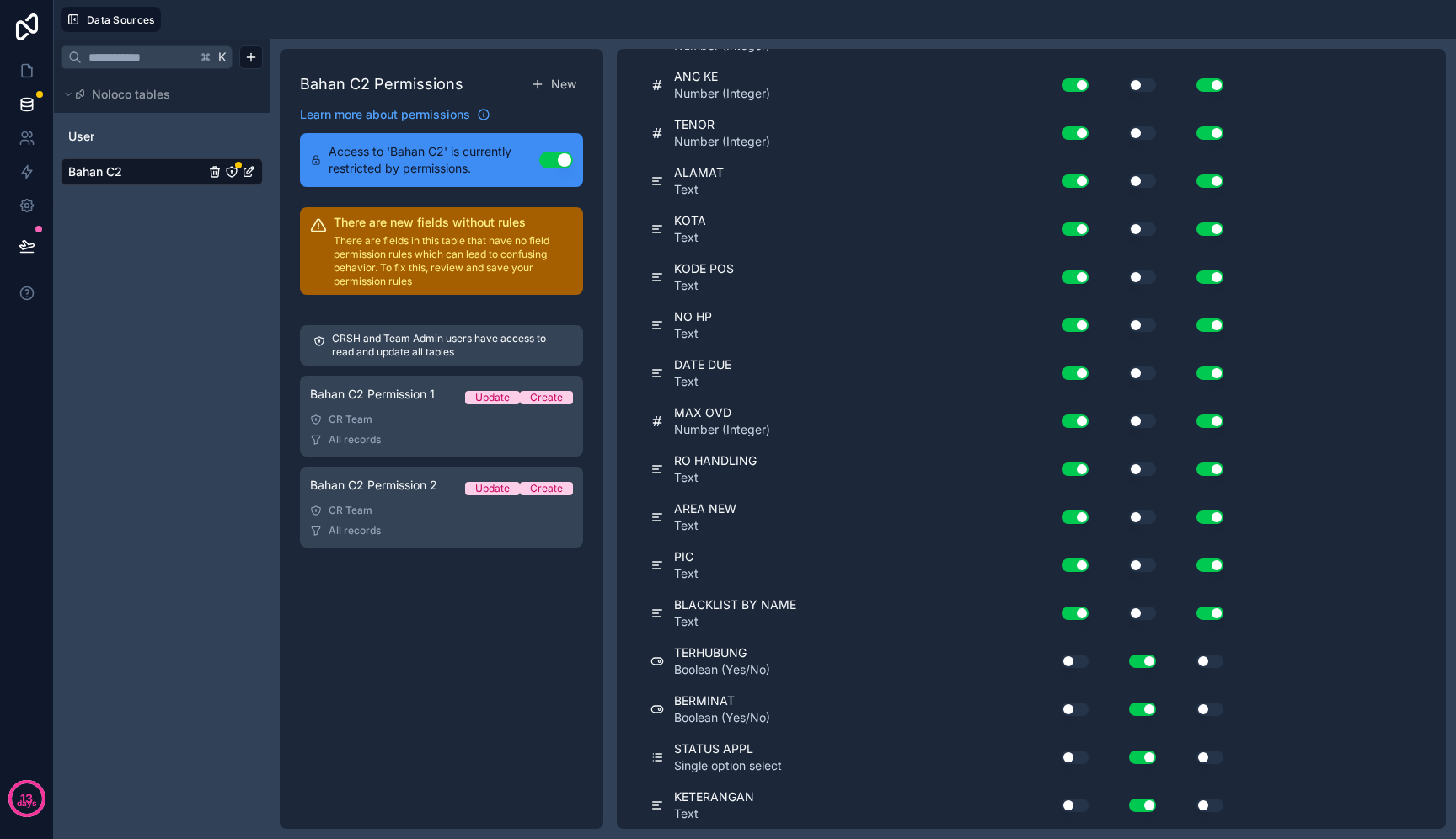
click at [1211, 664] on button "Use setting" at bounding box center [1210, 662] width 27 height 14
click at [1210, 717] on div "Use setting" at bounding box center [1197, 709] width 67 height 27
click at [1210, 708] on button "Use setting" at bounding box center [1210, 710] width 27 height 14
click at [1209, 759] on button "Use setting" at bounding box center [1210, 758] width 27 height 14
click at [1209, 793] on div "Use setting" at bounding box center [1197, 805] width 67 height 27
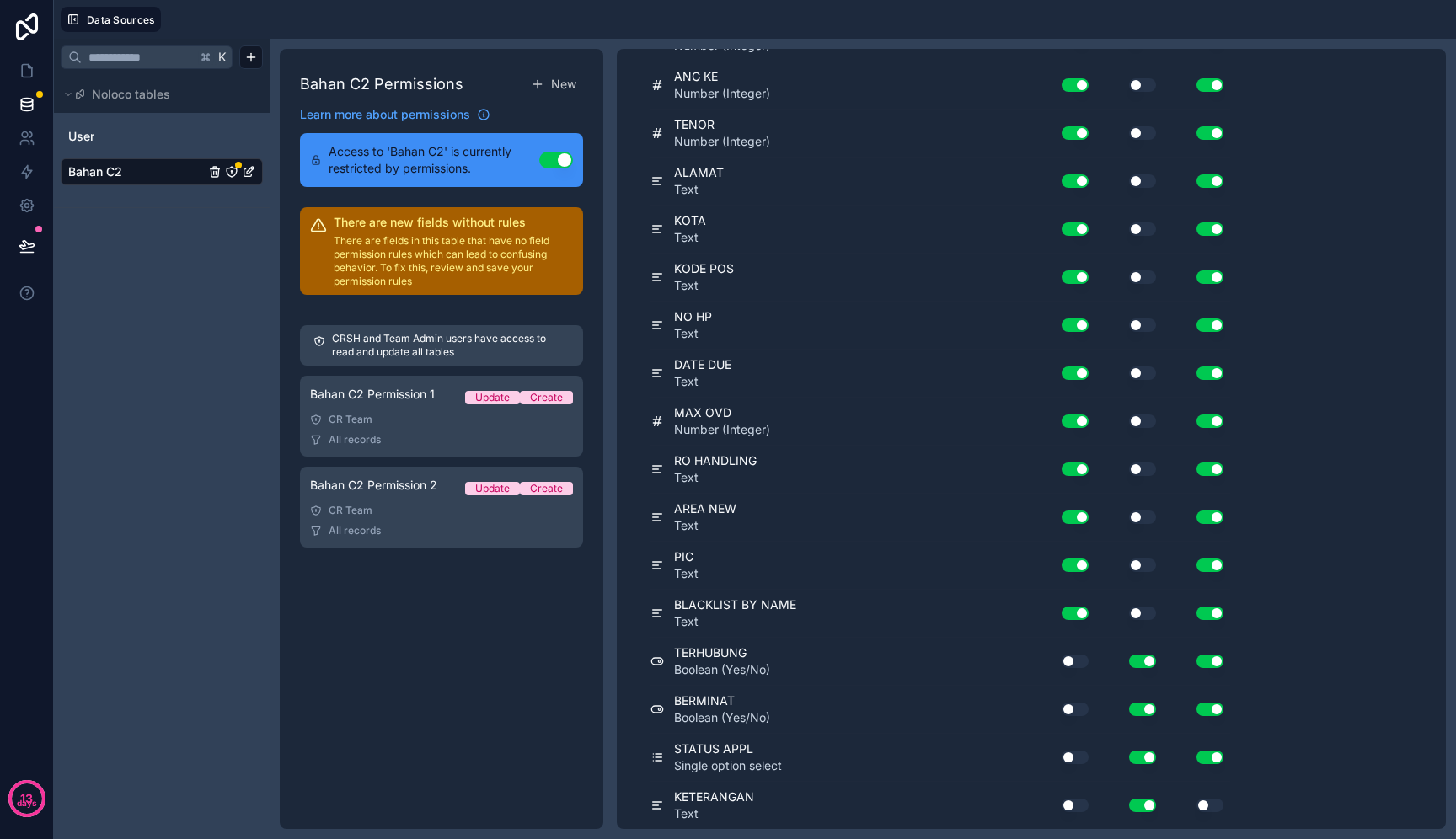
click at [1210, 801] on button "Use setting" at bounding box center [1210, 805] width 27 height 14
click at [553, 159] on button "Use setting" at bounding box center [557, 159] width 34 height 17
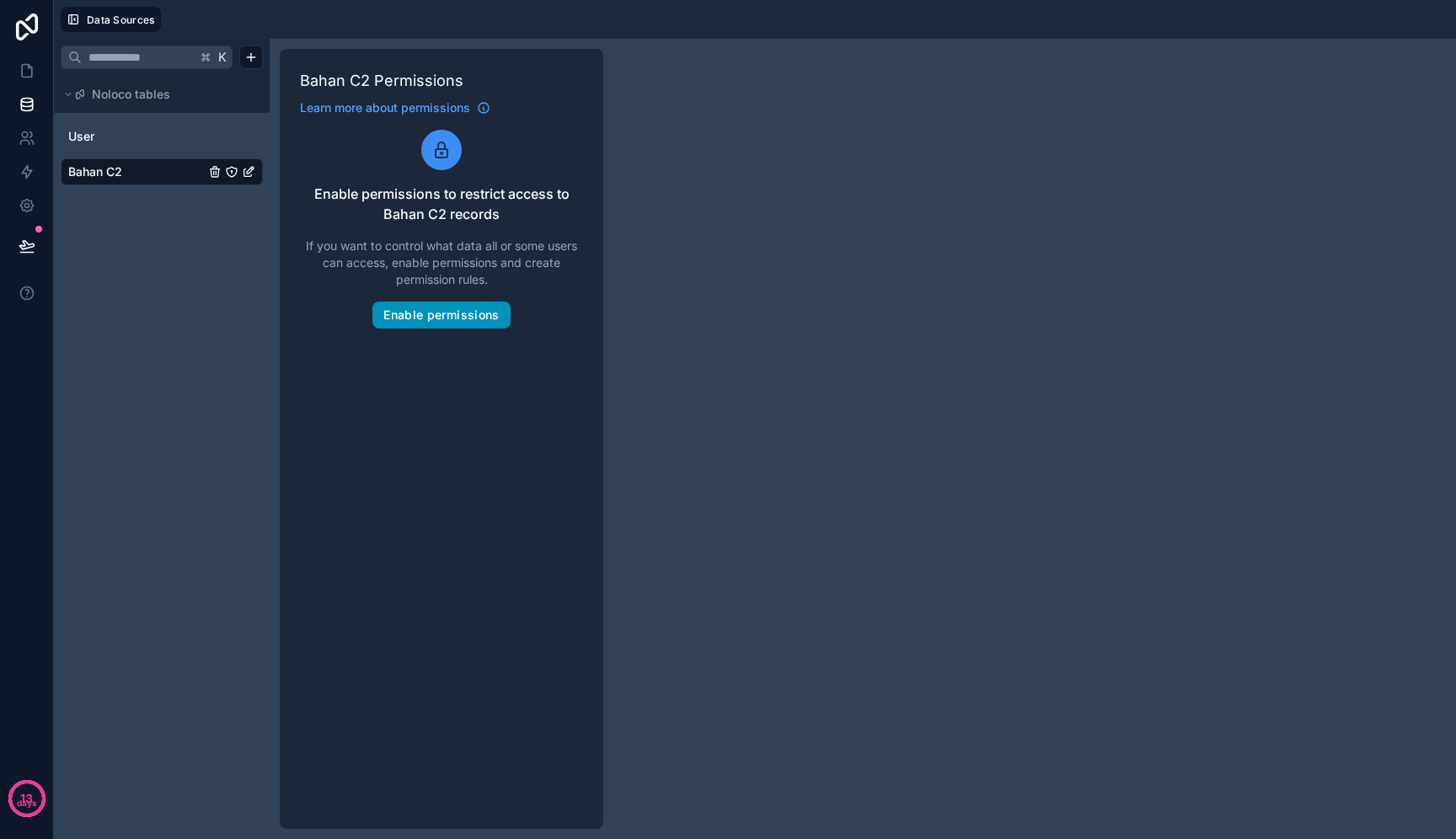
click at [460, 317] on button "Enable permissions" at bounding box center [441, 314] width 137 height 27
click at [460, 303] on button "Enable permissions" at bounding box center [441, 314] width 137 height 27
click at [415, 312] on button "Enable permissions" at bounding box center [441, 314] width 137 height 27
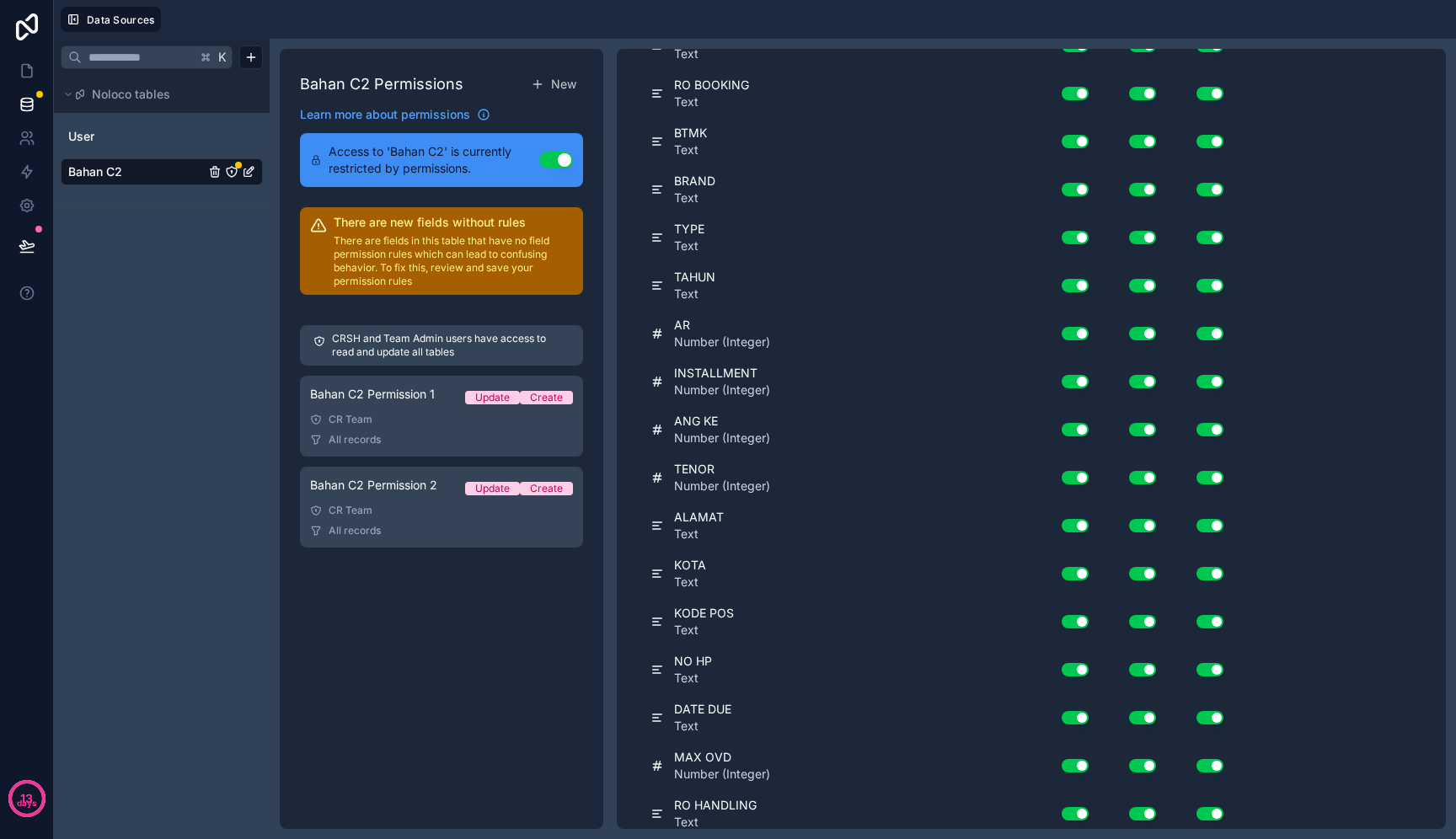
scroll to position [0, 0]
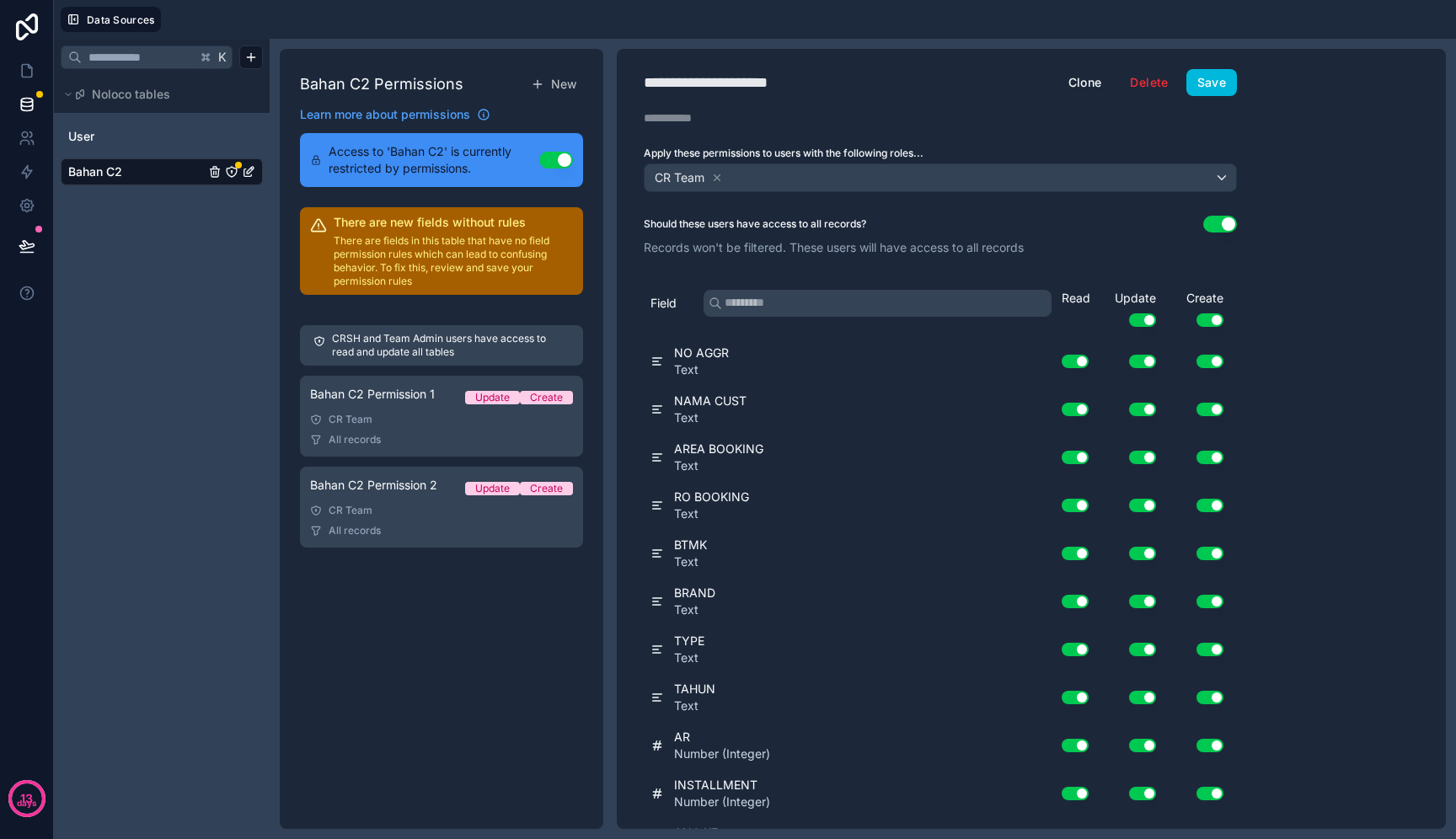
click at [1152, 318] on button "Use setting" at bounding box center [1143, 320] width 27 height 14
click at [1143, 323] on button "Use setting" at bounding box center [1143, 320] width 27 height 14
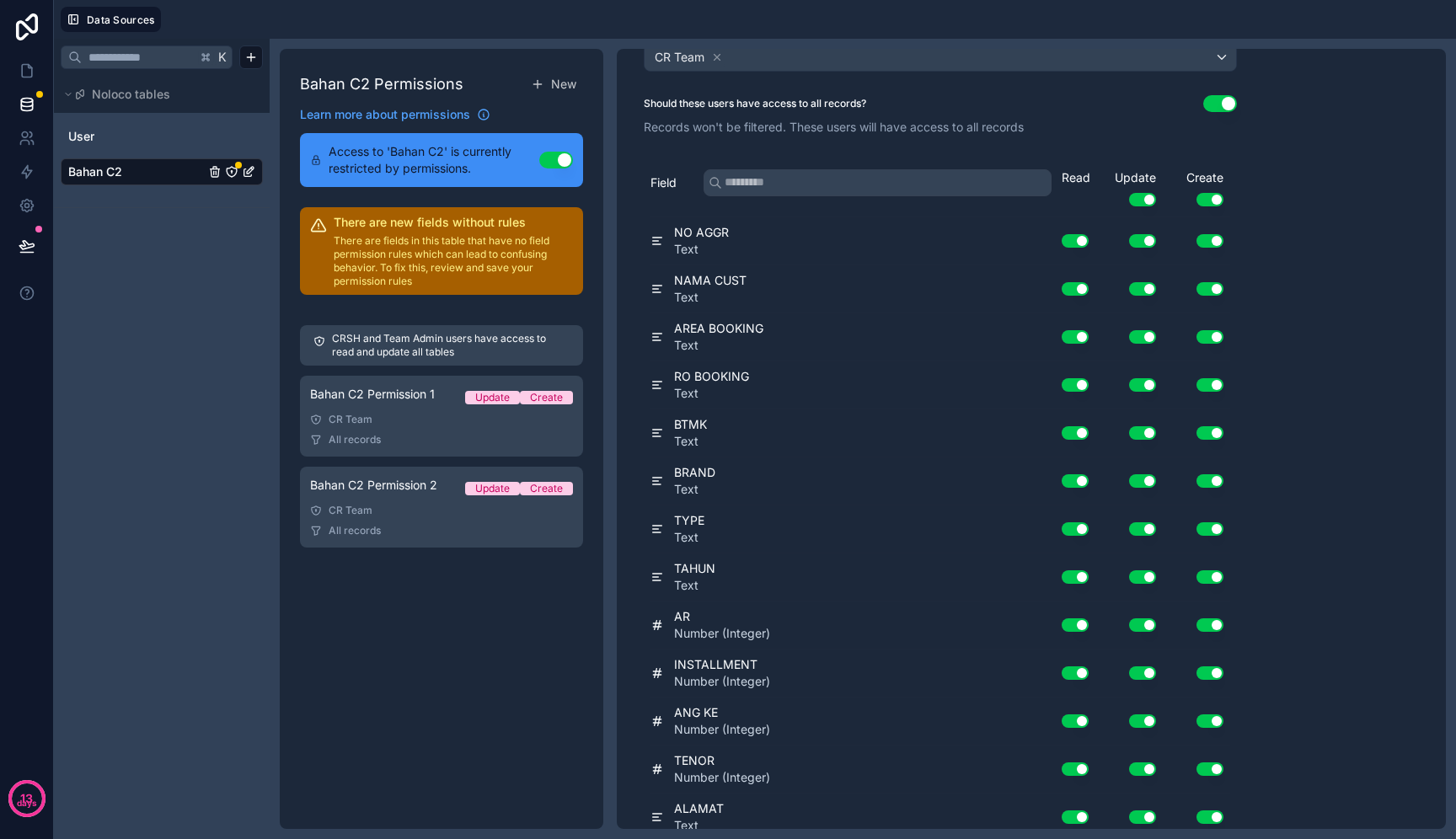
scroll to position [125, 0]
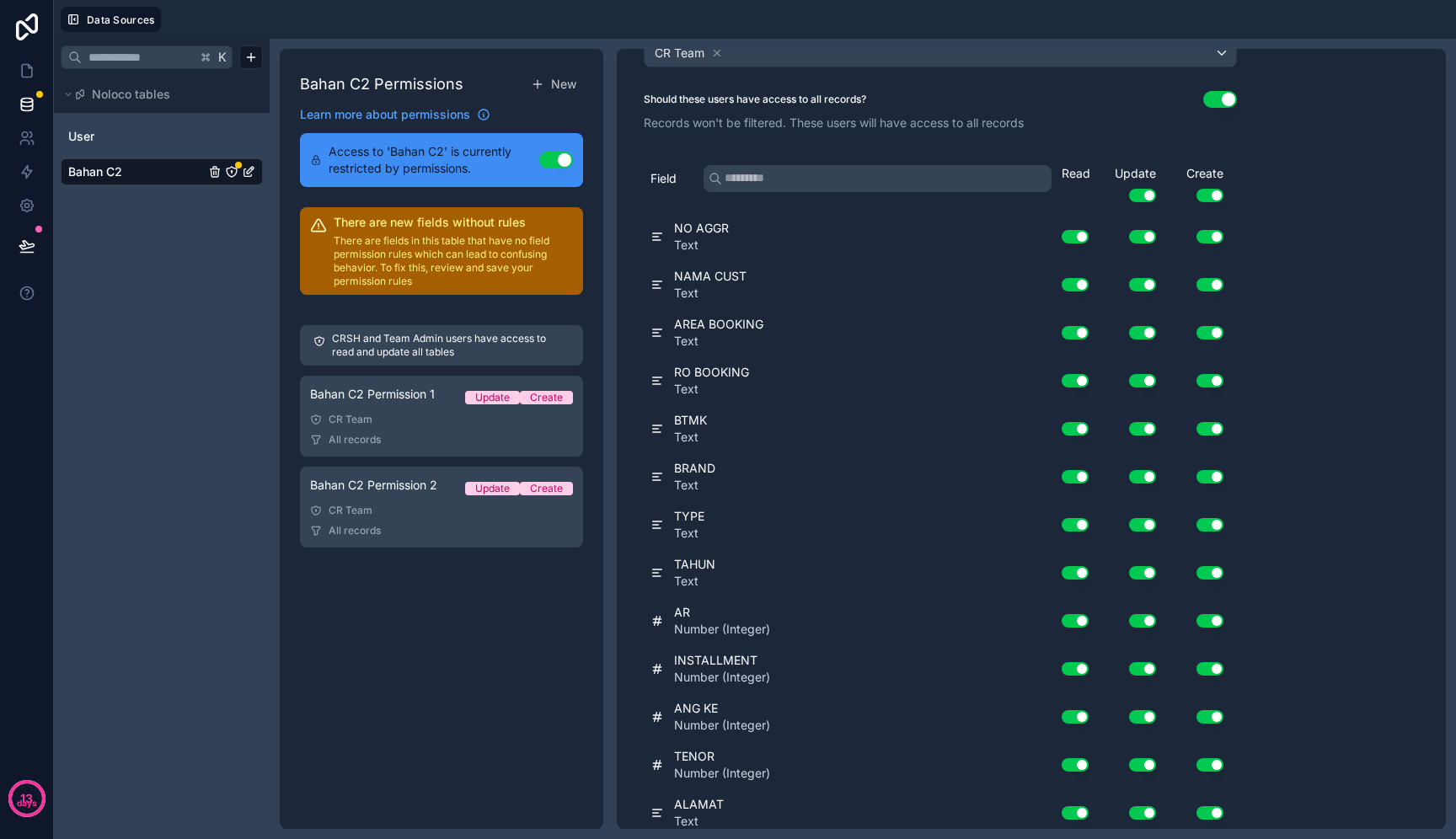
click at [1137, 232] on button "Use setting" at bounding box center [1143, 237] width 27 height 14
click at [1141, 277] on div "Use setting" at bounding box center [1130, 285] width 67 height 27
click at [1141, 288] on button "Use setting" at bounding box center [1143, 285] width 27 height 14
click at [1140, 334] on button "Use setting" at bounding box center [1143, 333] width 27 height 14
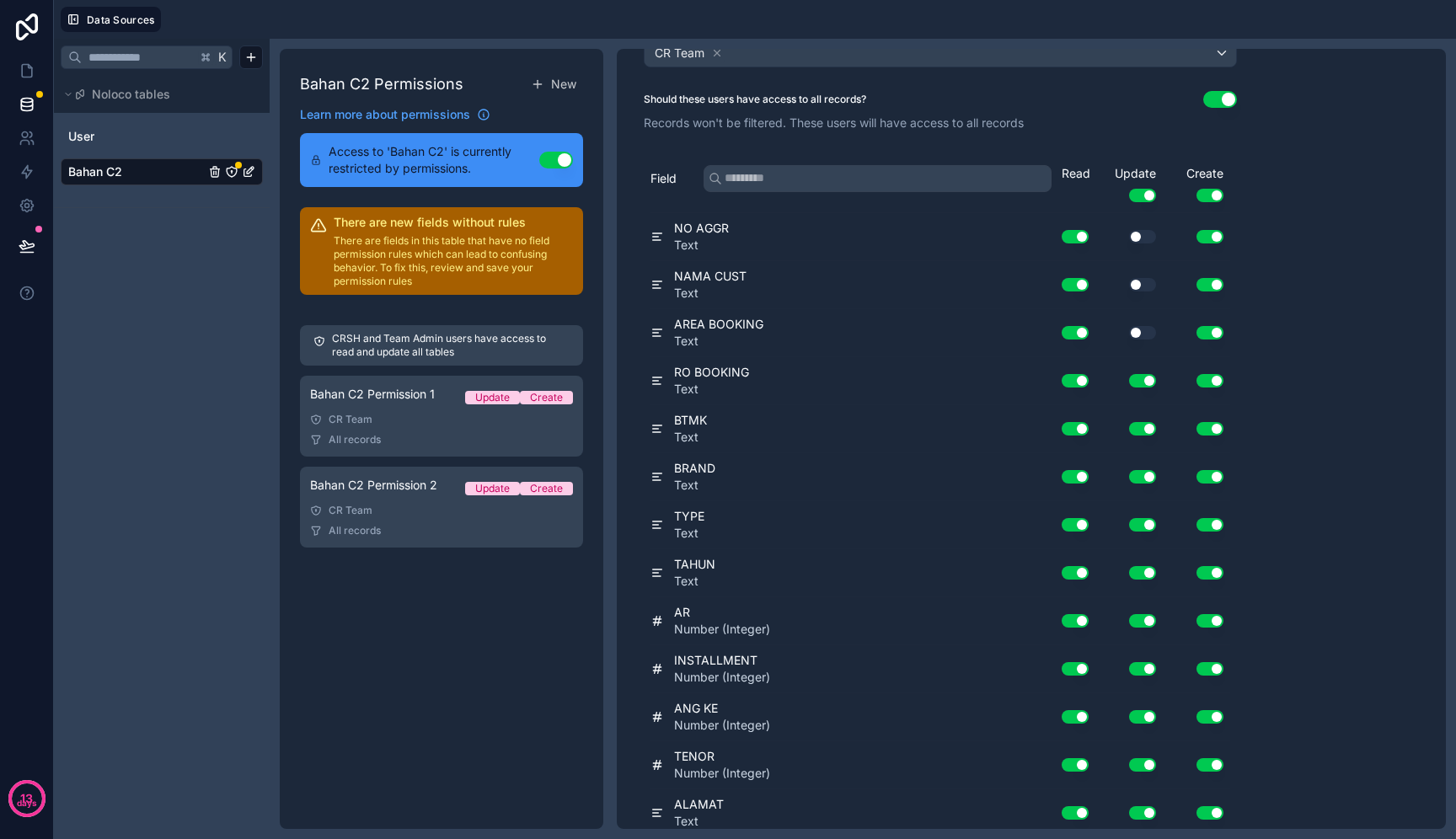
click at [1139, 369] on div "Use setting" at bounding box center [1130, 380] width 67 height 27
click at [1139, 384] on button "Use setting" at bounding box center [1143, 381] width 27 height 14
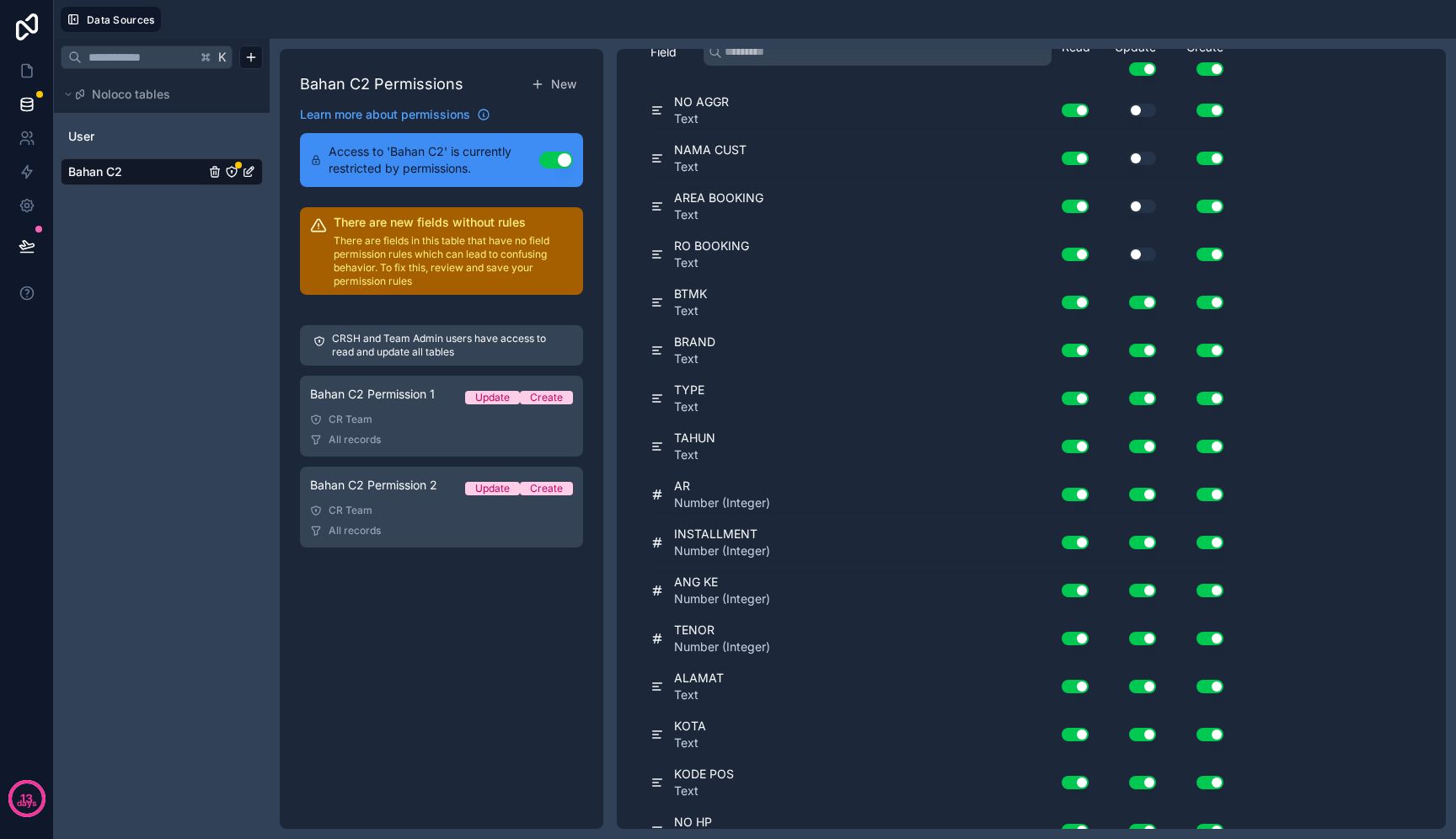
scroll to position [256, 0]
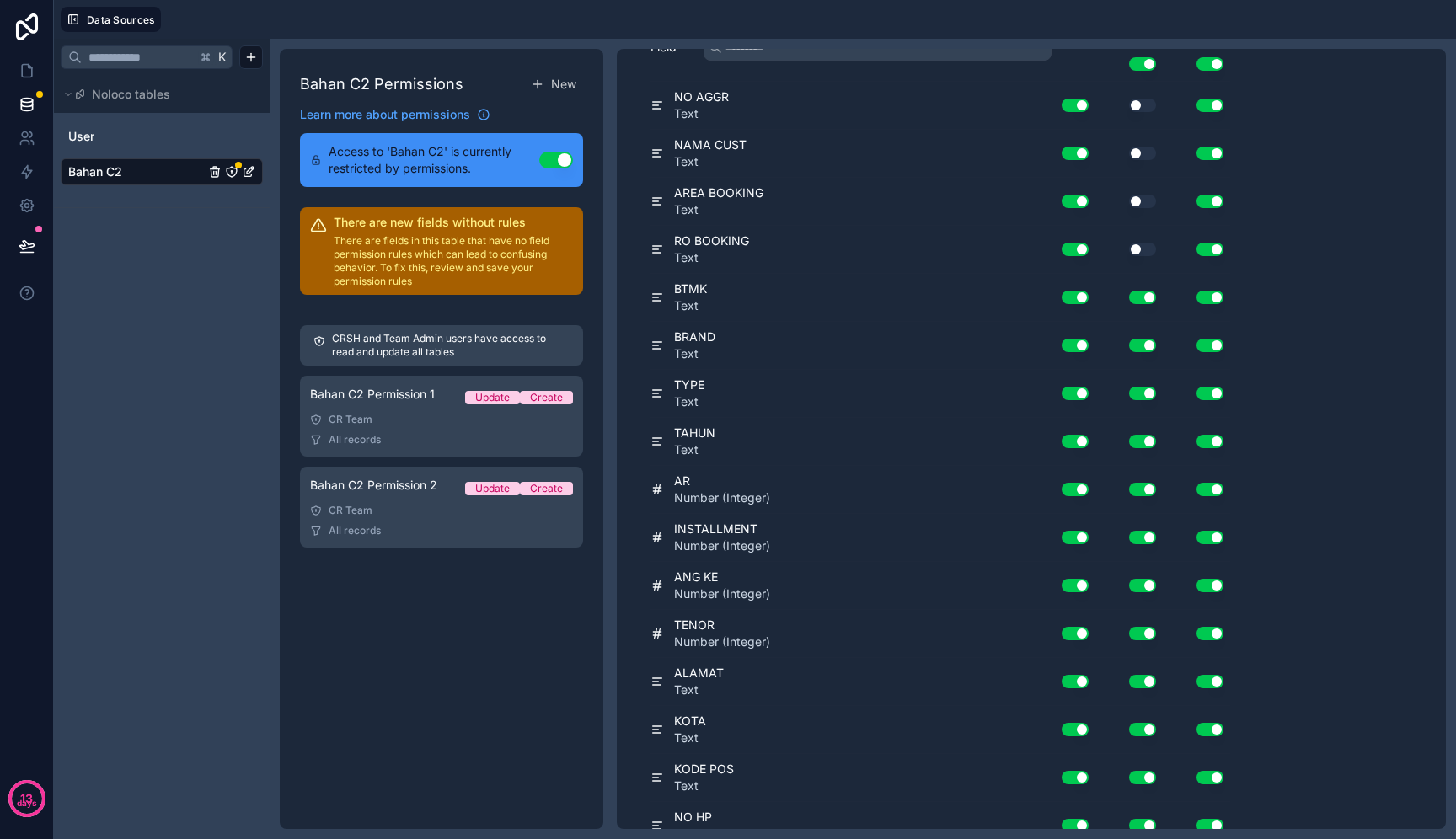
click at [1146, 305] on div "Use setting" at bounding box center [1130, 296] width 67 height 27
click at [1146, 300] on button "Use setting" at bounding box center [1143, 297] width 27 height 14
click at [1148, 335] on div "Use setting" at bounding box center [1130, 345] width 67 height 27
click at [1148, 339] on button "Use setting" at bounding box center [1143, 346] width 27 height 14
click at [1146, 389] on button "Use setting" at bounding box center [1143, 393] width 27 height 14
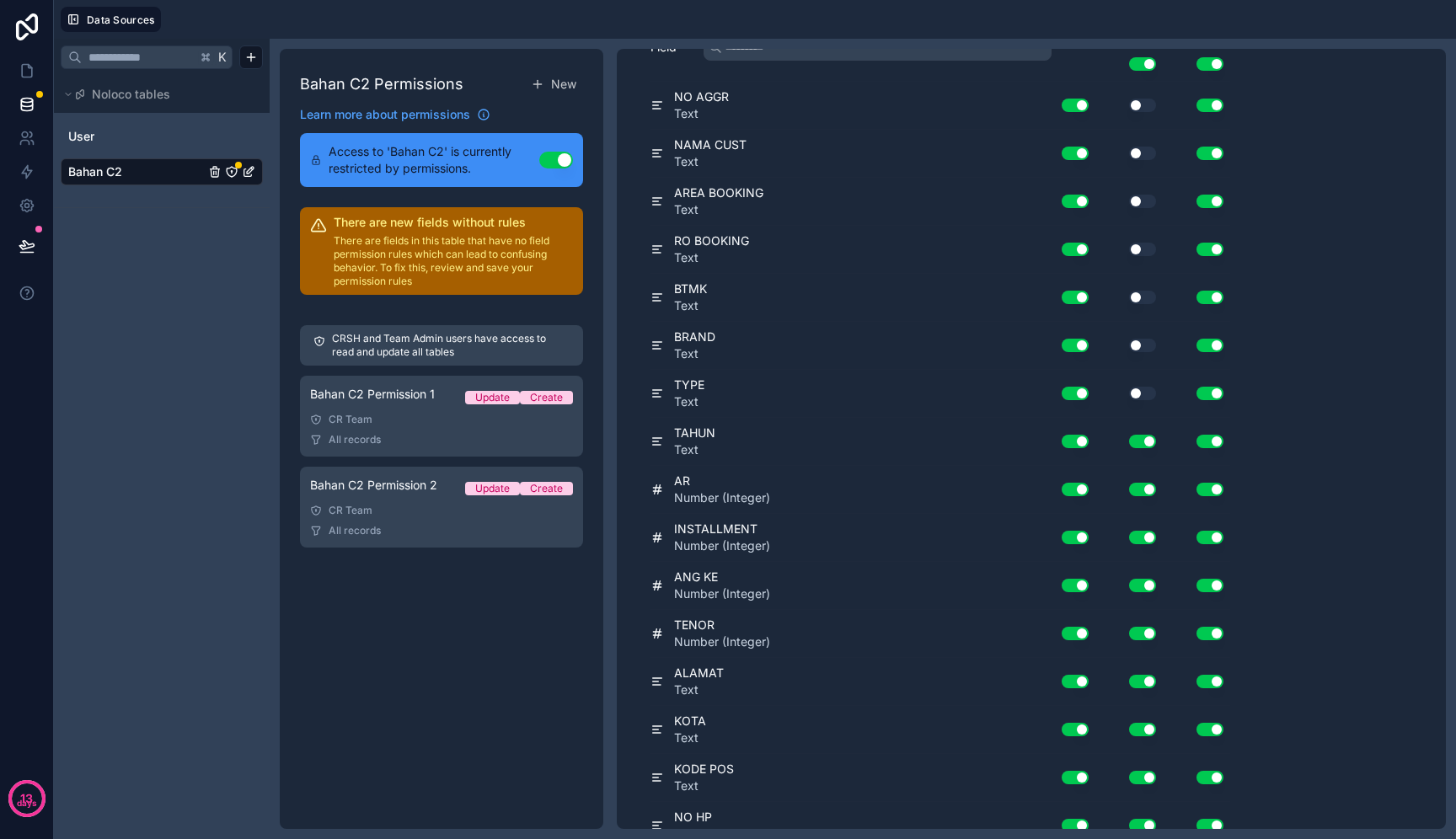
click at [1146, 438] on button "Use setting" at bounding box center [1143, 442] width 27 height 14
click at [1147, 506] on div "AR Number (Integer) Use setting Use setting Use setting" at bounding box center [940, 490] width 580 height 48
click at [1147, 491] on button "Use setting" at bounding box center [1143, 490] width 27 height 14
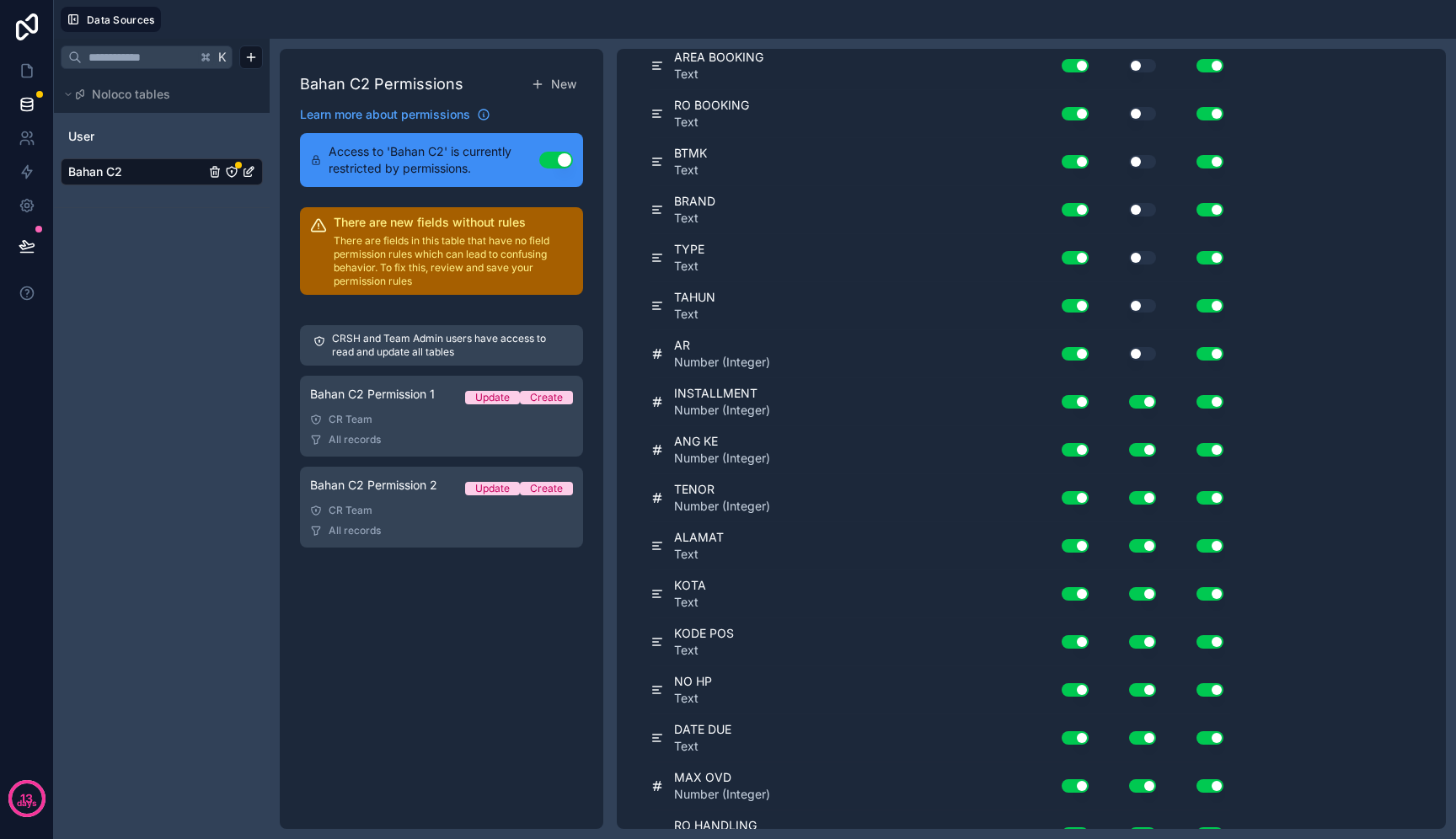
scroll to position [395, 0]
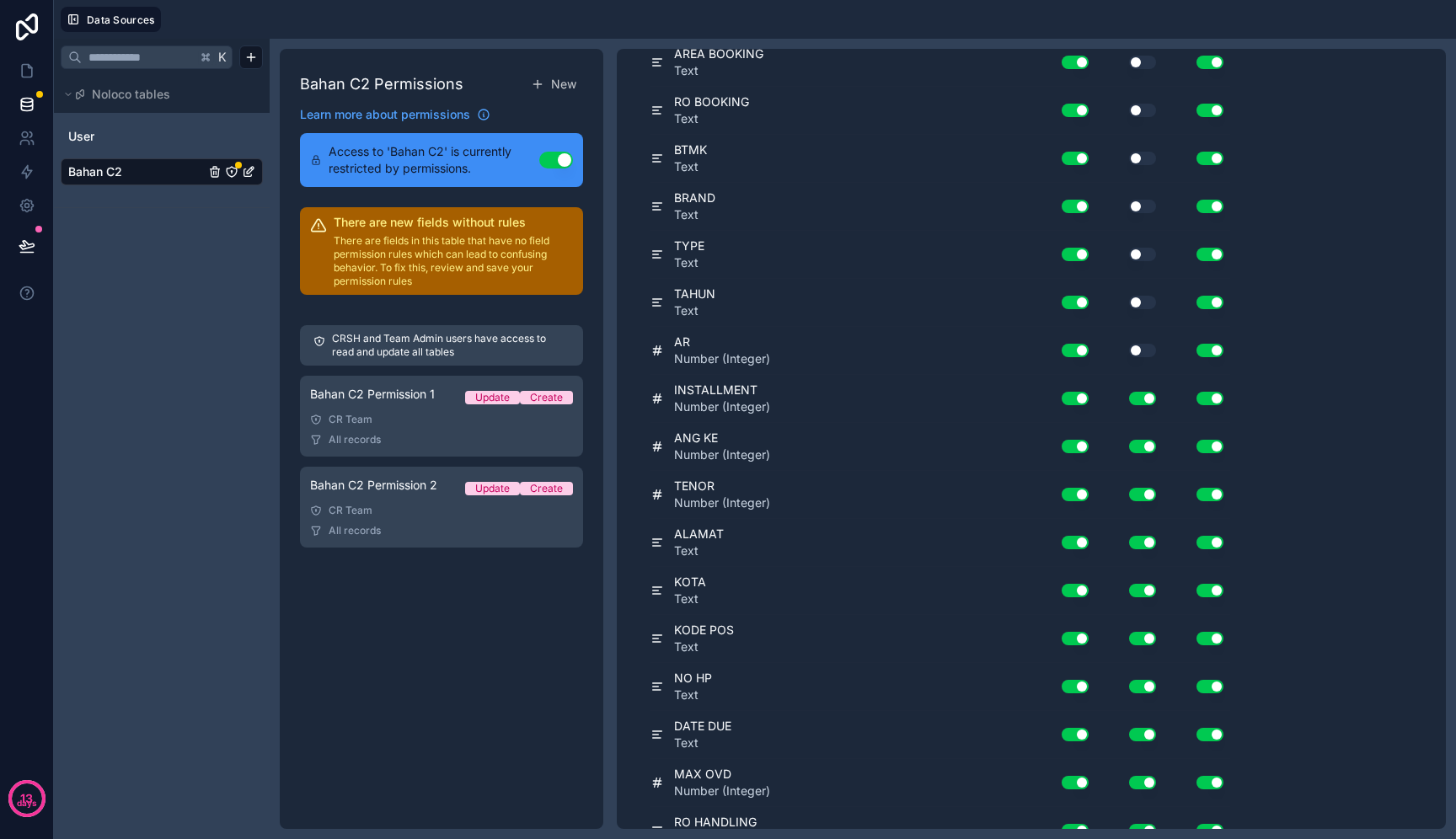
click at [1142, 399] on button "Use setting" at bounding box center [1143, 399] width 27 height 14
click at [1142, 443] on button "Use setting" at bounding box center [1143, 447] width 27 height 14
click at [1142, 477] on div "TENOR Number (Integer) Use setting Use setting Use setting" at bounding box center [940, 495] width 580 height 48
click at [1142, 489] on button "Use setting" at bounding box center [1143, 495] width 27 height 14
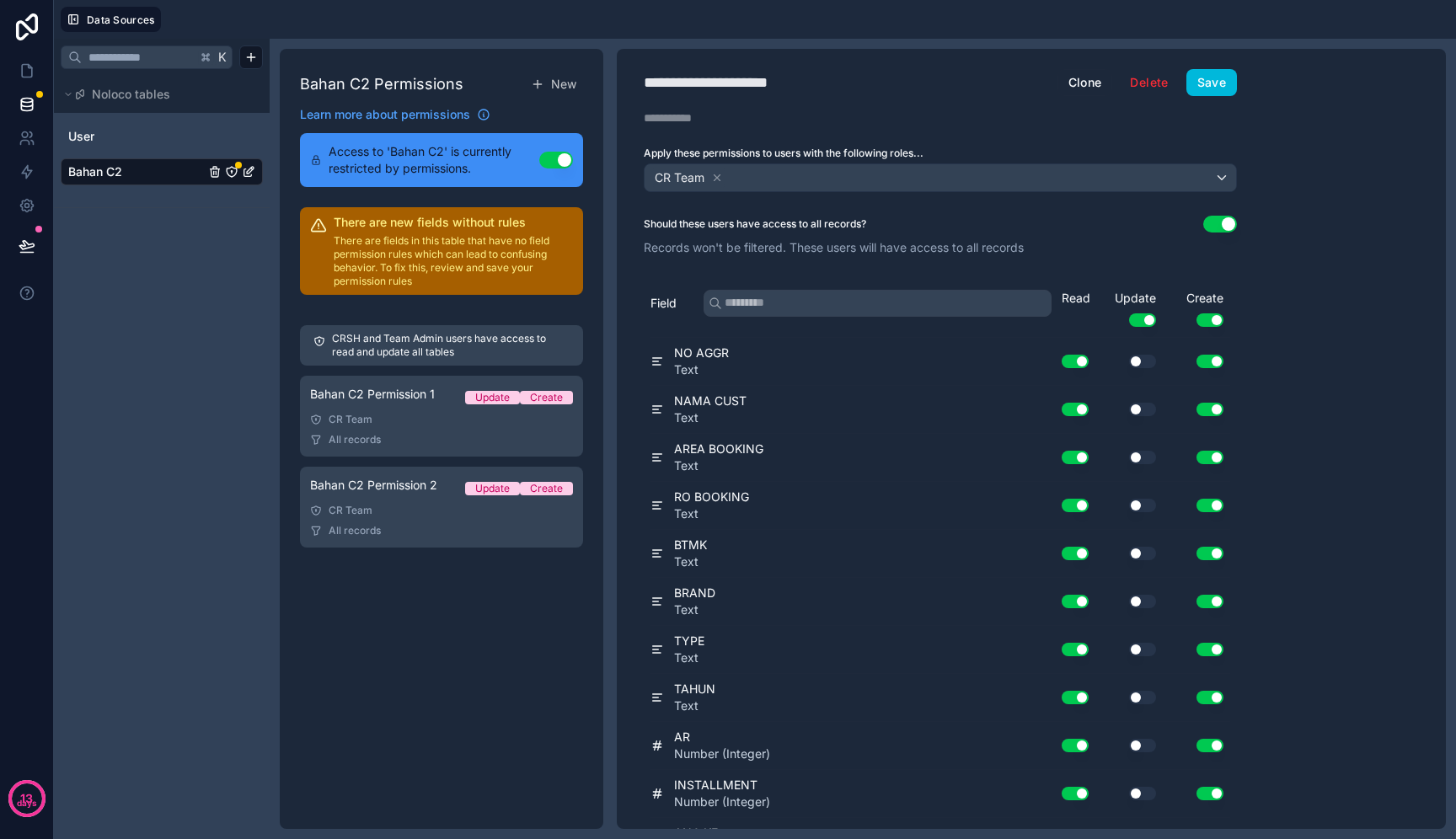
scroll to position [757, 0]
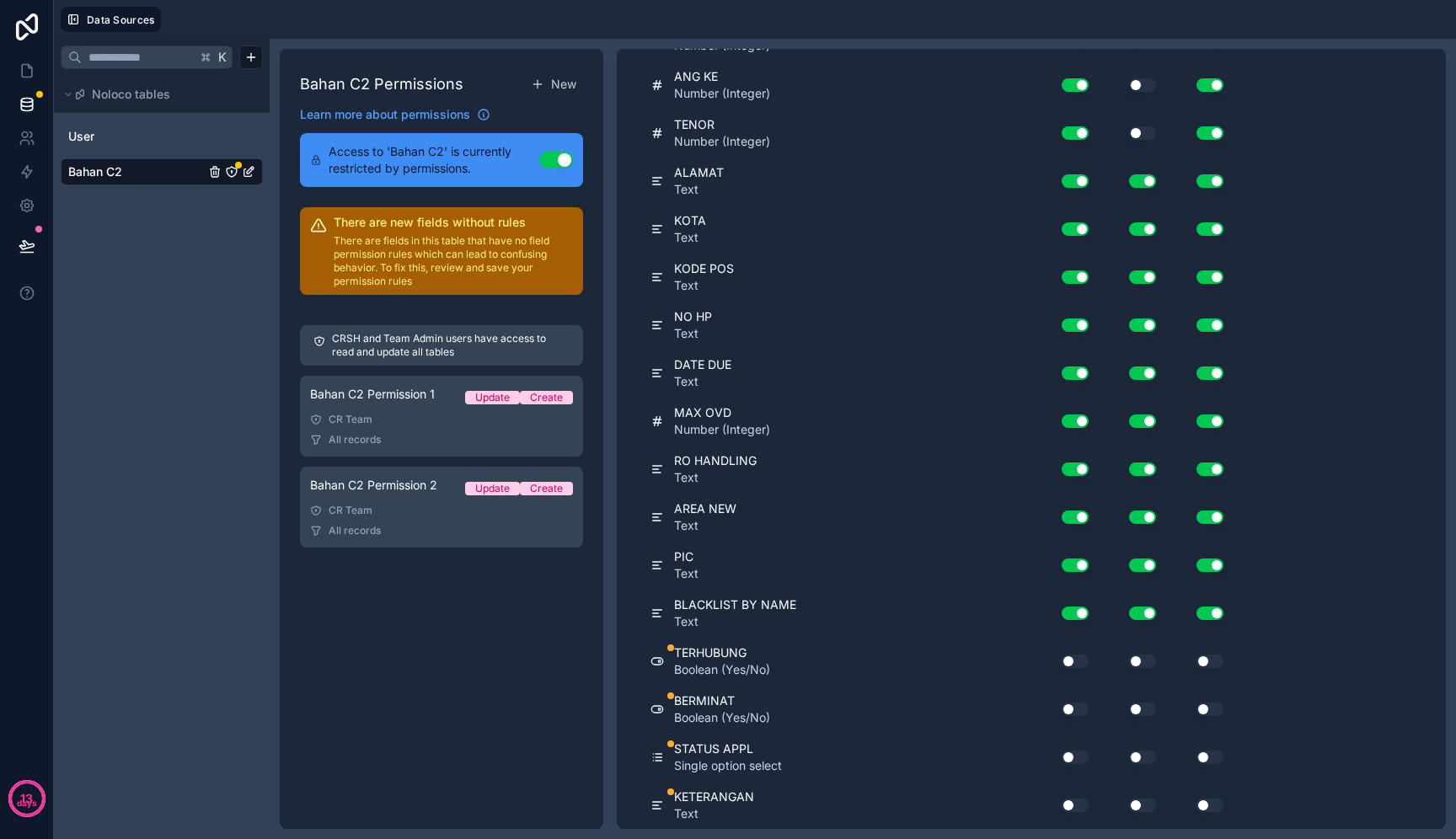
click at [1137, 173] on div "Use setting" at bounding box center [1130, 181] width 67 height 27
click at [1137, 175] on button "Use setting" at bounding box center [1143, 182] width 27 height 14
click at [1138, 222] on button "Use setting" at bounding box center [1143, 229] width 27 height 14
click at [1148, 284] on div "Use setting" at bounding box center [1130, 277] width 67 height 27
click at [1148, 278] on button "Use setting" at bounding box center [1143, 278] width 27 height 14
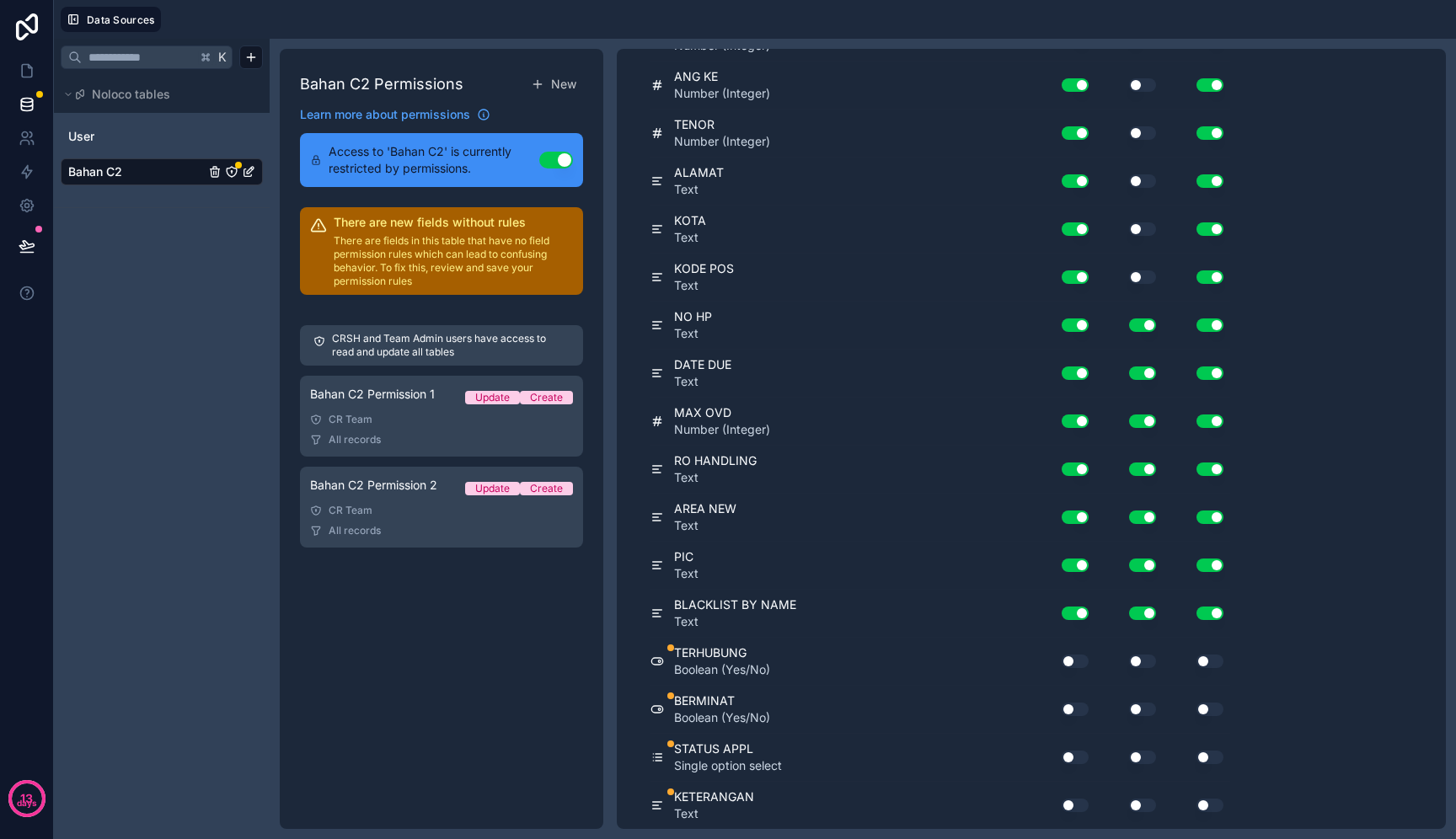
click at [1148, 331] on div "Use setting" at bounding box center [1130, 325] width 67 height 27
click at [1149, 323] on button "Use setting" at bounding box center [1143, 325] width 27 height 14
click at [1140, 384] on div "Use setting" at bounding box center [1130, 373] width 67 height 27
click at [1141, 378] on button "Use setting" at bounding box center [1143, 374] width 27 height 14
click at [1143, 431] on div "Use setting" at bounding box center [1130, 421] width 67 height 27
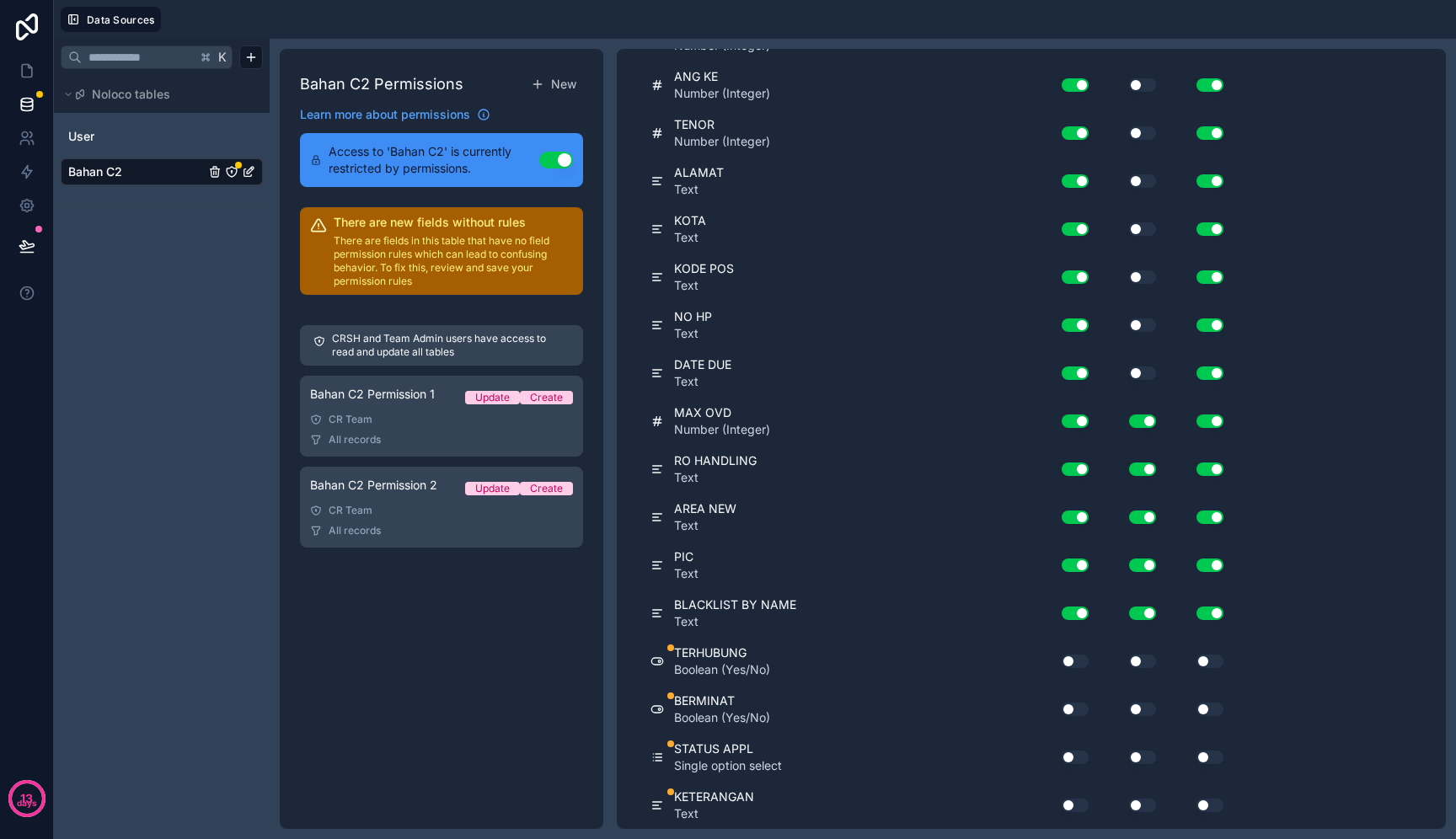
click at [1143, 424] on button "Use setting" at bounding box center [1143, 422] width 27 height 14
click at [1145, 474] on button "Use setting" at bounding box center [1143, 469] width 27 height 14
click at [1142, 506] on div "Use setting" at bounding box center [1130, 517] width 67 height 27
click at [1143, 518] on button "Use setting" at bounding box center [1143, 518] width 27 height 14
click at [1143, 563] on button "Use setting" at bounding box center [1143, 565] width 27 height 14
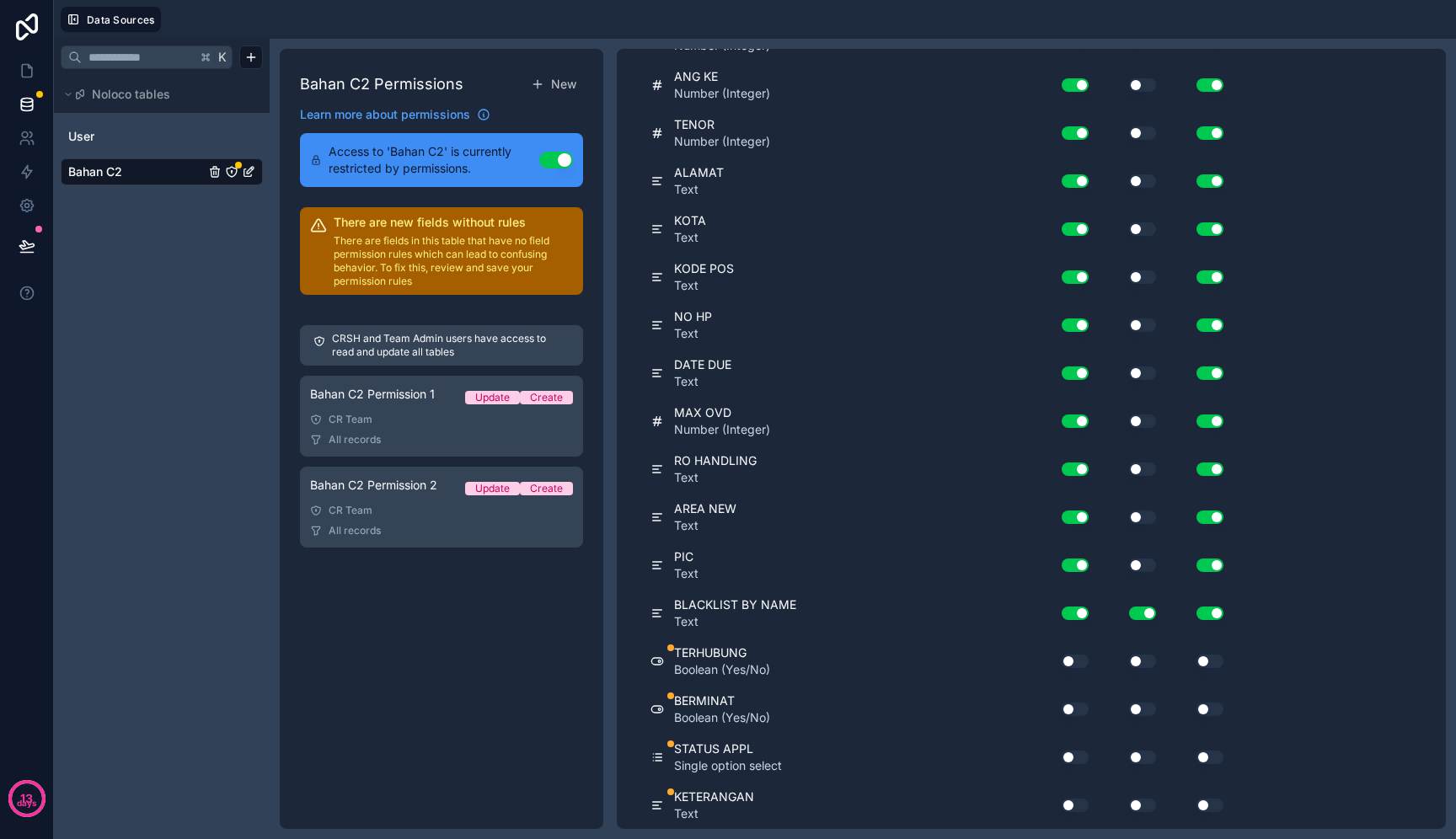
click at [1141, 598] on div "BLACKLIST BY NAME Text Use setting Use setting Use setting" at bounding box center [940, 614] width 580 height 48
click at [1142, 611] on button "Use setting" at bounding box center [1143, 614] width 27 height 14
click at [1141, 665] on button "Use setting" at bounding box center [1143, 662] width 27 height 14
click at [1140, 711] on button "Use setting" at bounding box center [1143, 710] width 27 height 14
click at [1149, 754] on button "Use setting" at bounding box center [1143, 758] width 27 height 14
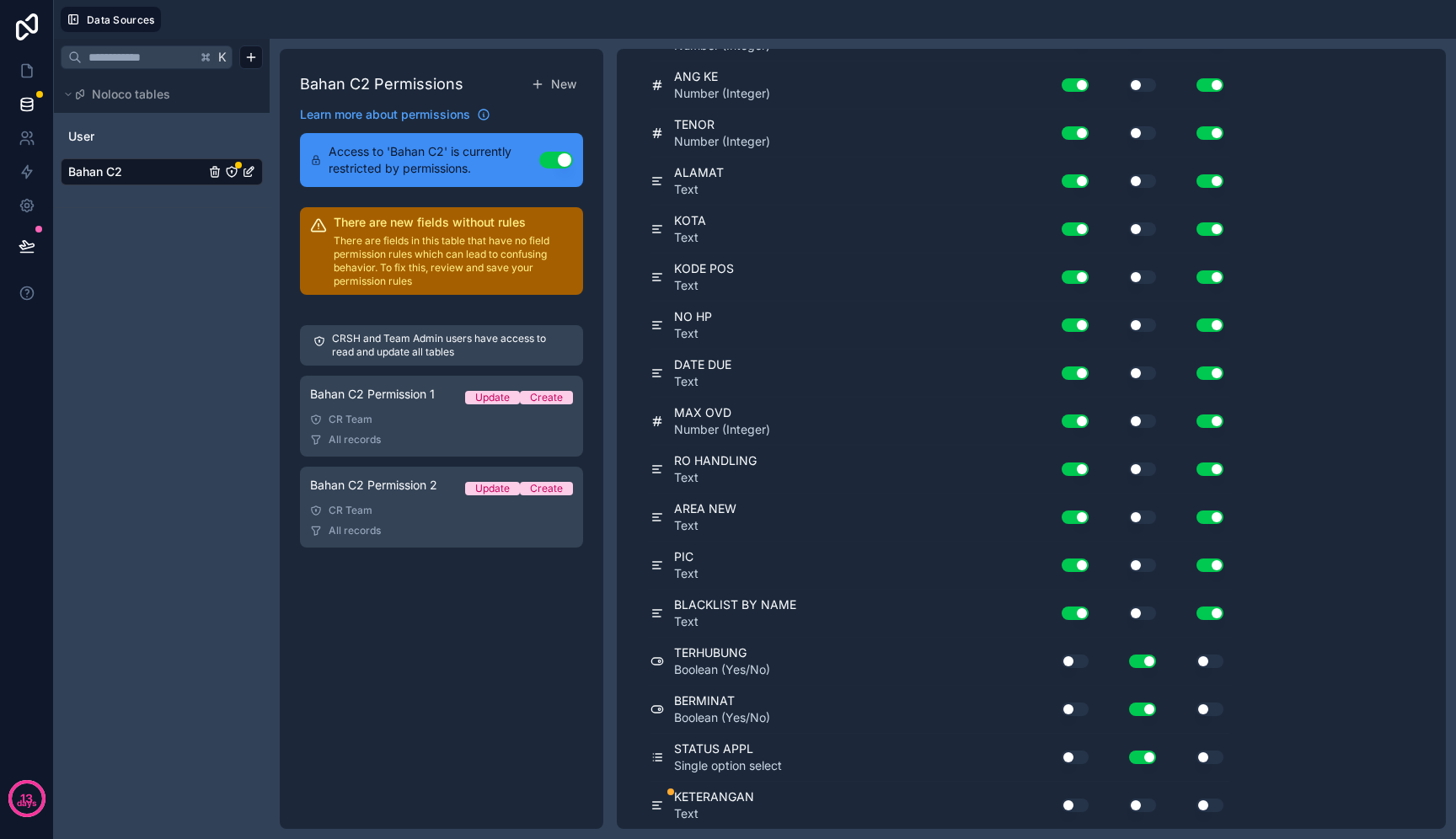
click at [1147, 803] on button "Use setting" at bounding box center [1143, 805] width 27 height 14
click at [1212, 663] on button "Use setting" at bounding box center [1210, 662] width 27 height 14
click at [1210, 701] on div "Use setting" at bounding box center [1197, 709] width 67 height 27
click at [1211, 705] on button "Use setting" at bounding box center [1210, 710] width 27 height 14
click at [1211, 744] on div "Use setting" at bounding box center [1197, 757] width 67 height 27
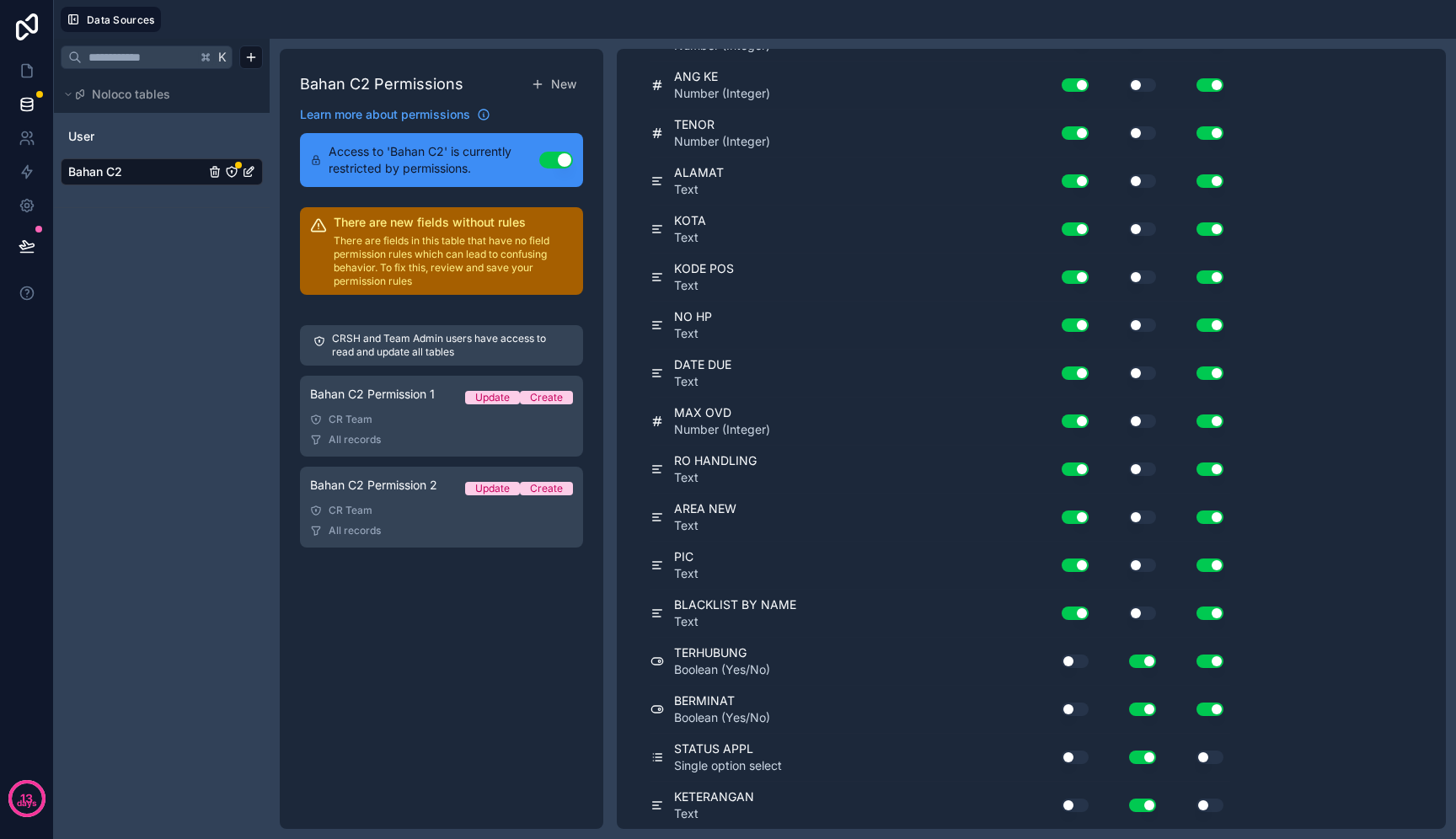
click at [1211, 758] on button "Use setting" at bounding box center [1210, 758] width 27 height 14
click at [1211, 806] on button "Use setting" at bounding box center [1210, 805] width 27 height 14
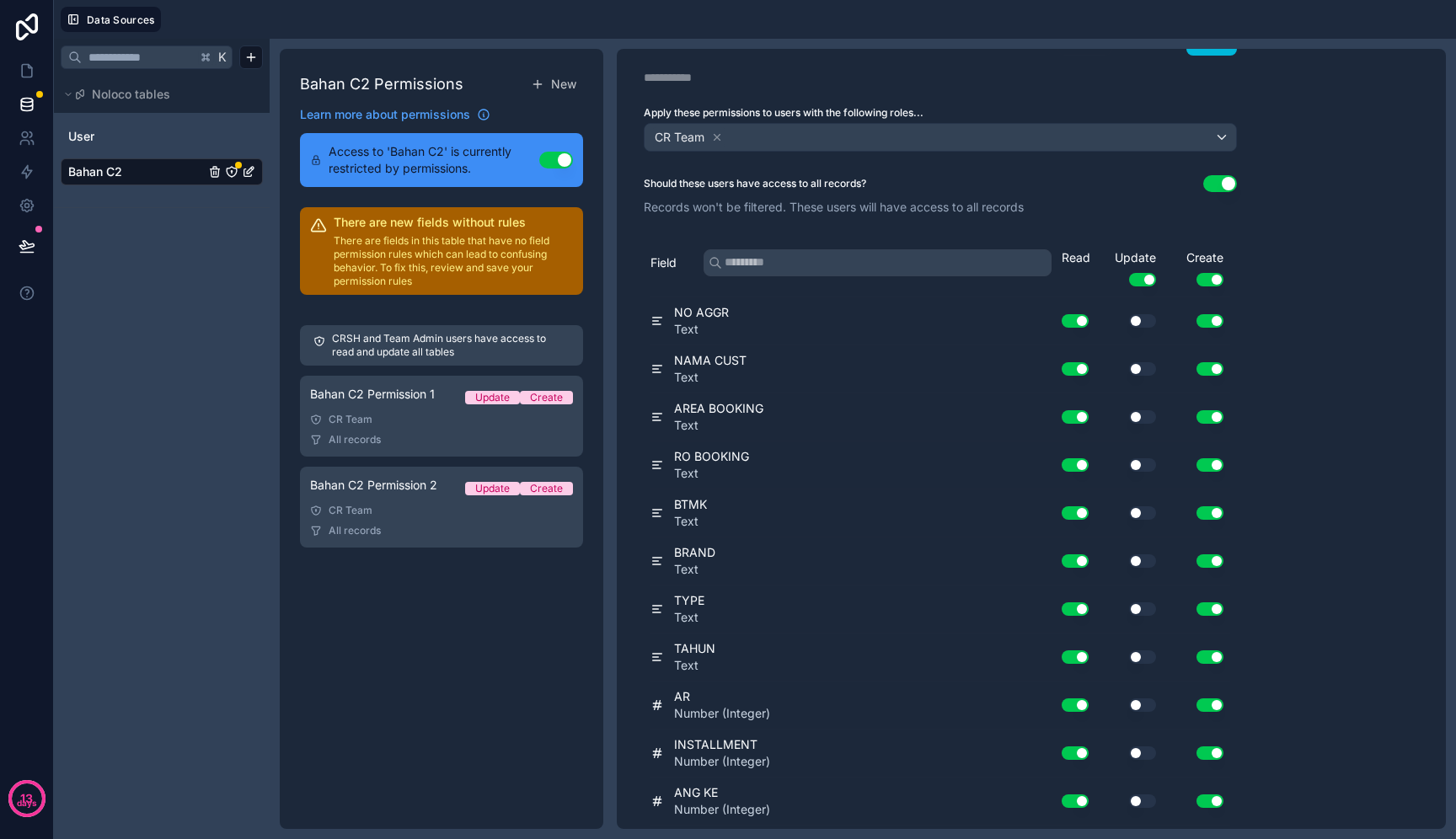
scroll to position [0, 0]
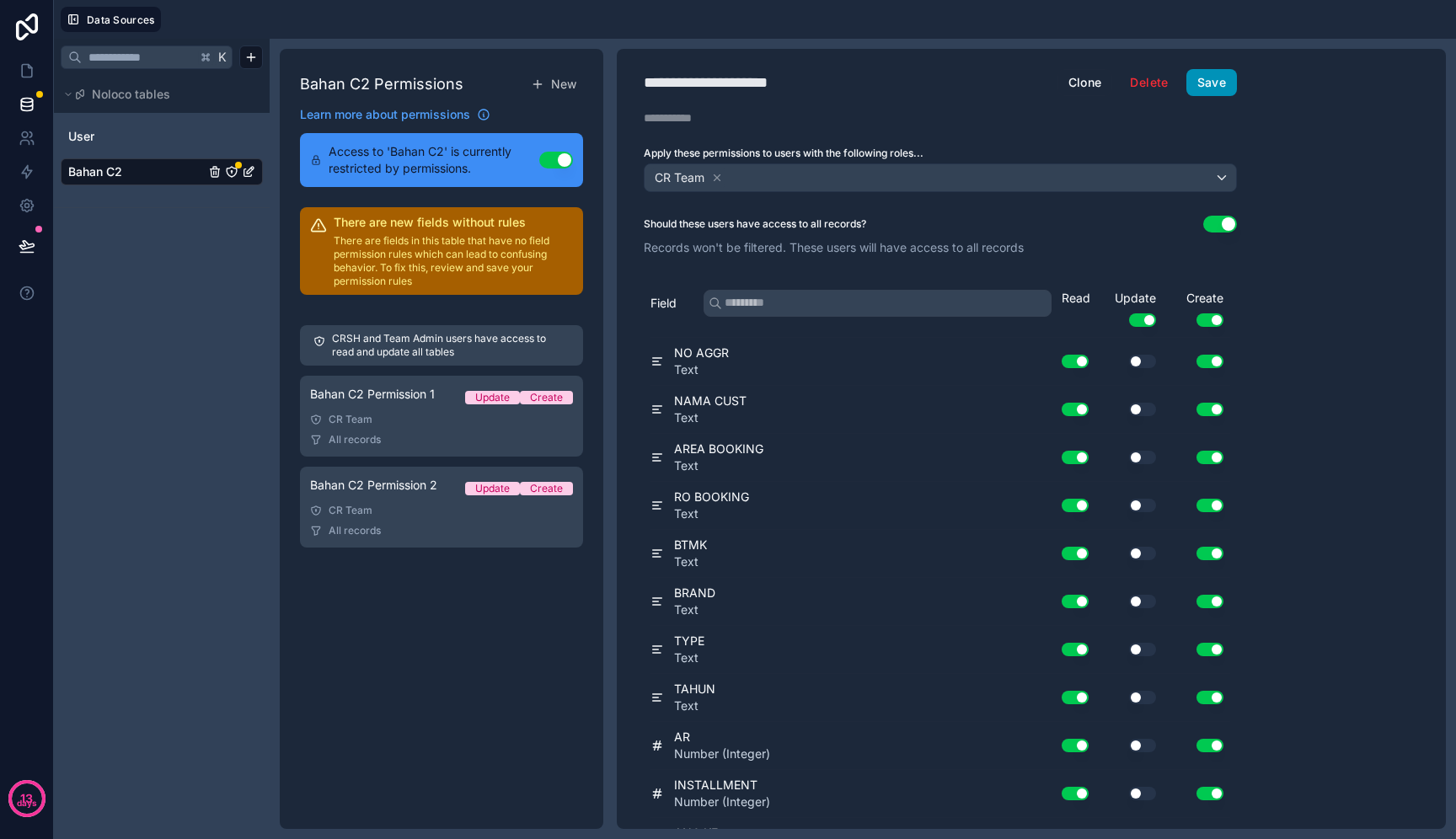
click at [1224, 86] on button "Save" at bounding box center [1212, 82] width 50 height 27
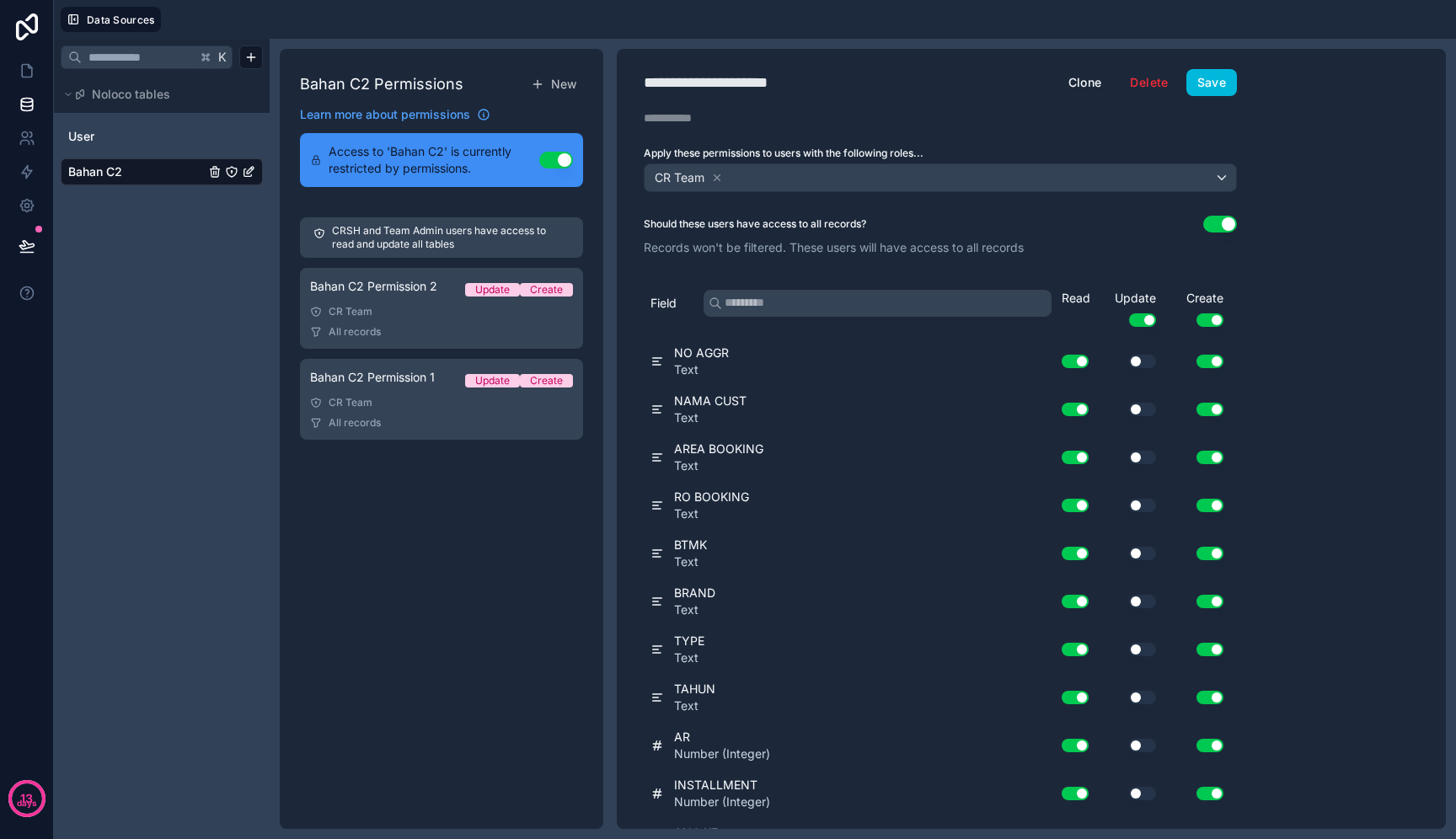
click at [784, 80] on div "**********" at bounding box center [731, 83] width 177 height 24
click at [808, 83] on div "**********" at bounding box center [731, 83] width 177 height 24
type div "**********"
click at [1228, 82] on button "Save" at bounding box center [1212, 82] width 50 height 27
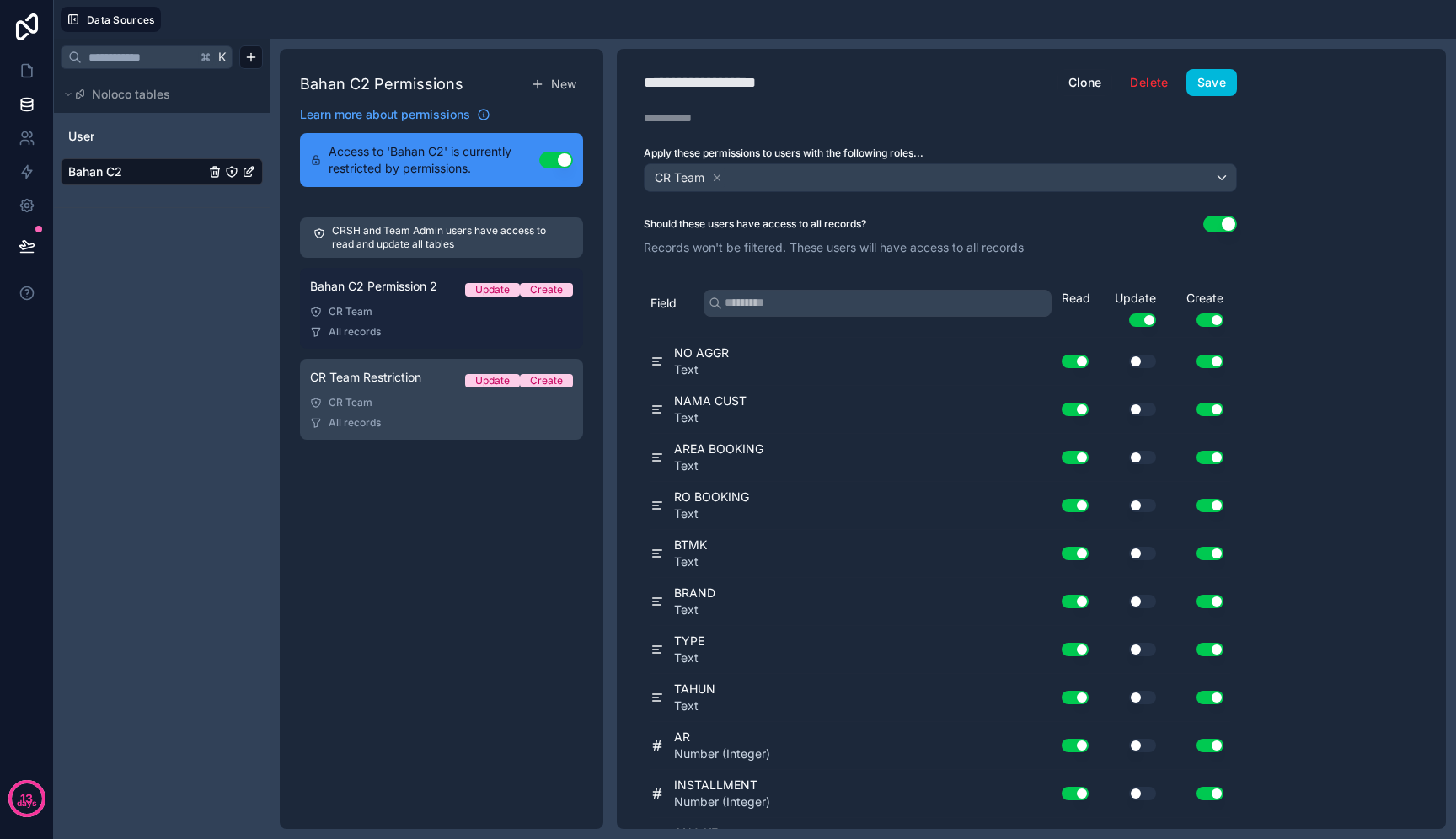
click at [473, 312] on div "CR Team" at bounding box center [442, 312] width 263 height 14
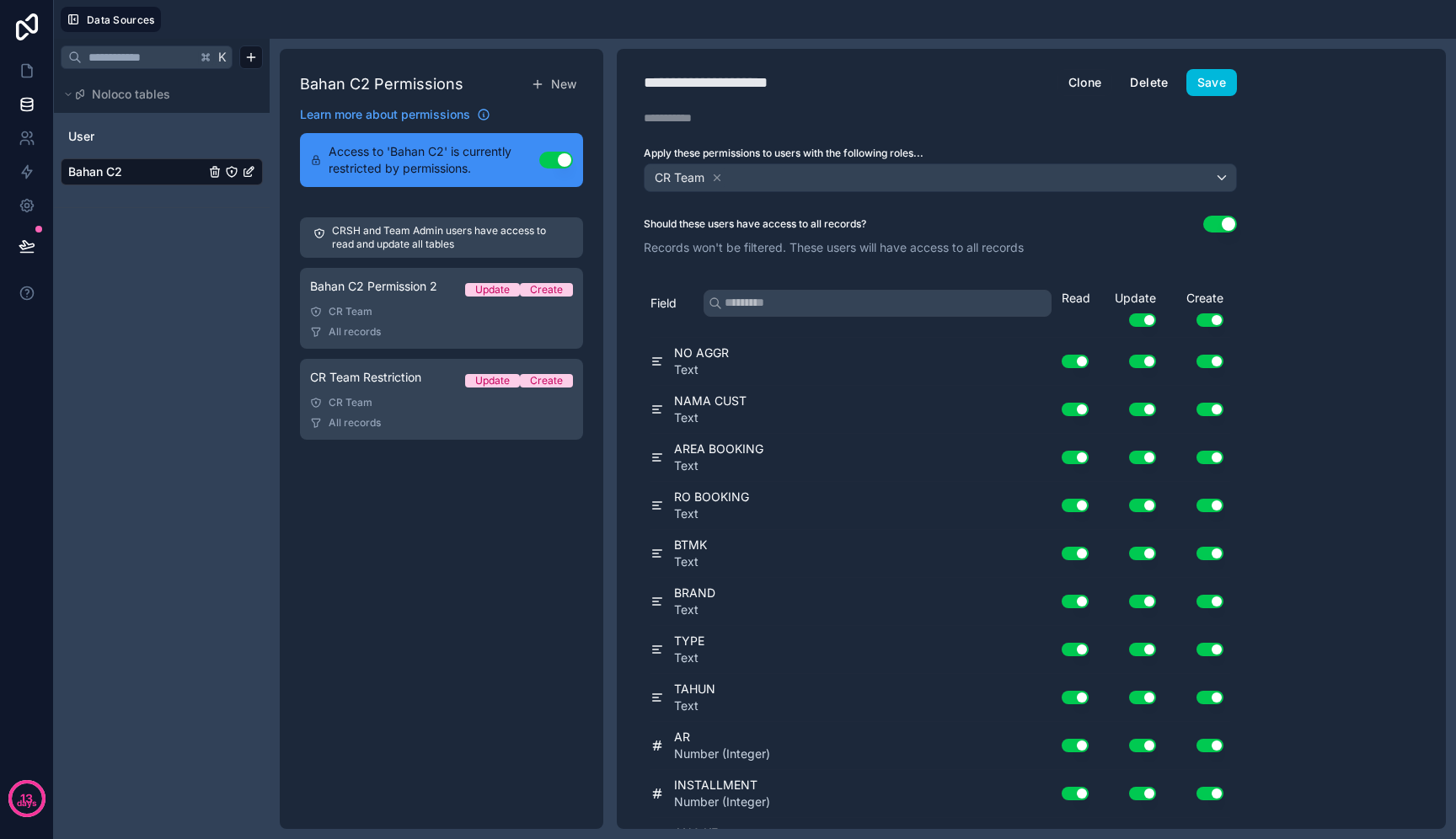
click at [1152, 91] on button "Delete" at bounding box center [1149, 82] width 60 height 27
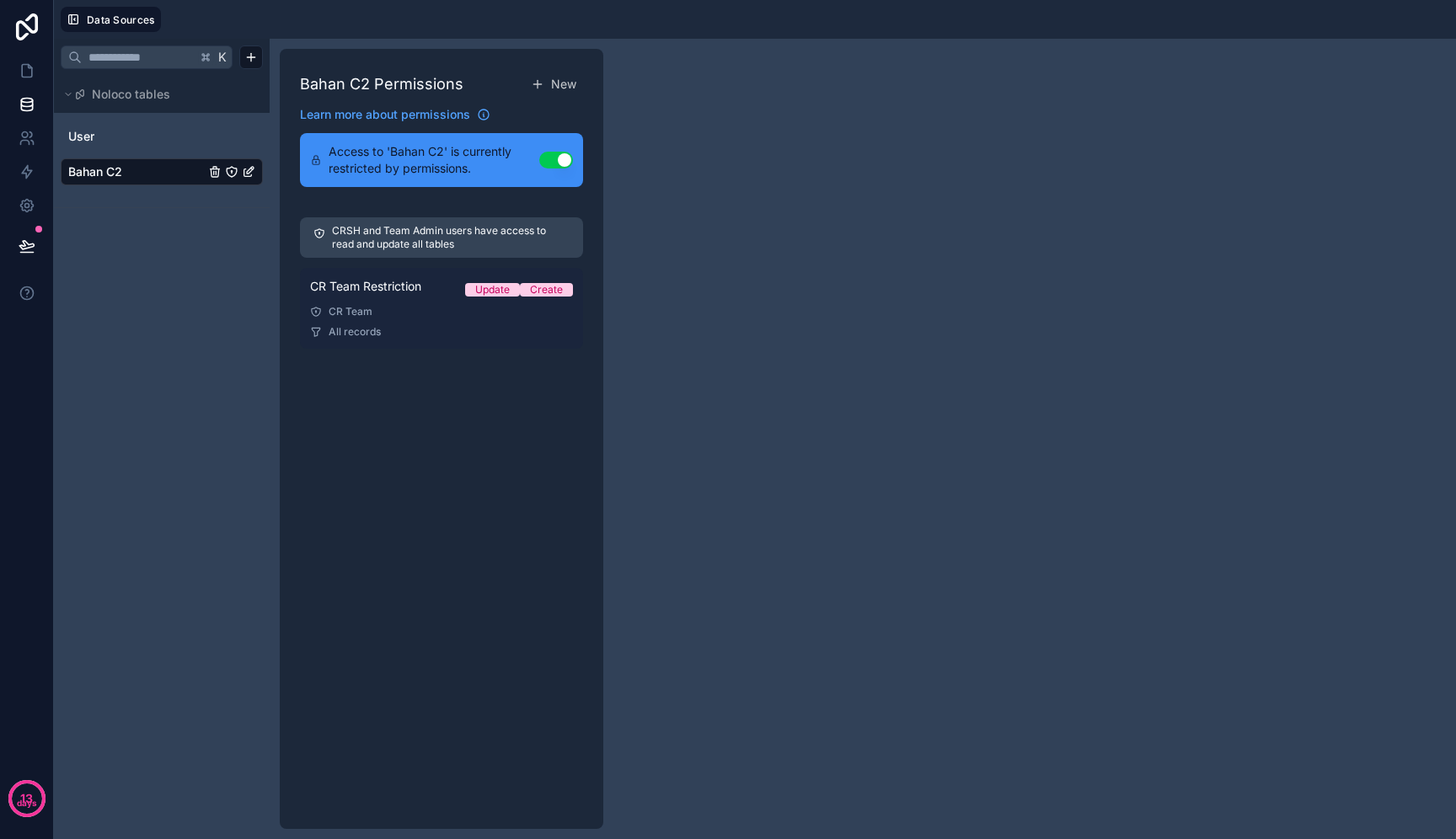
click at [496, 308] on div "CR Team" at bounding box center [442, 312] width 263 height 14
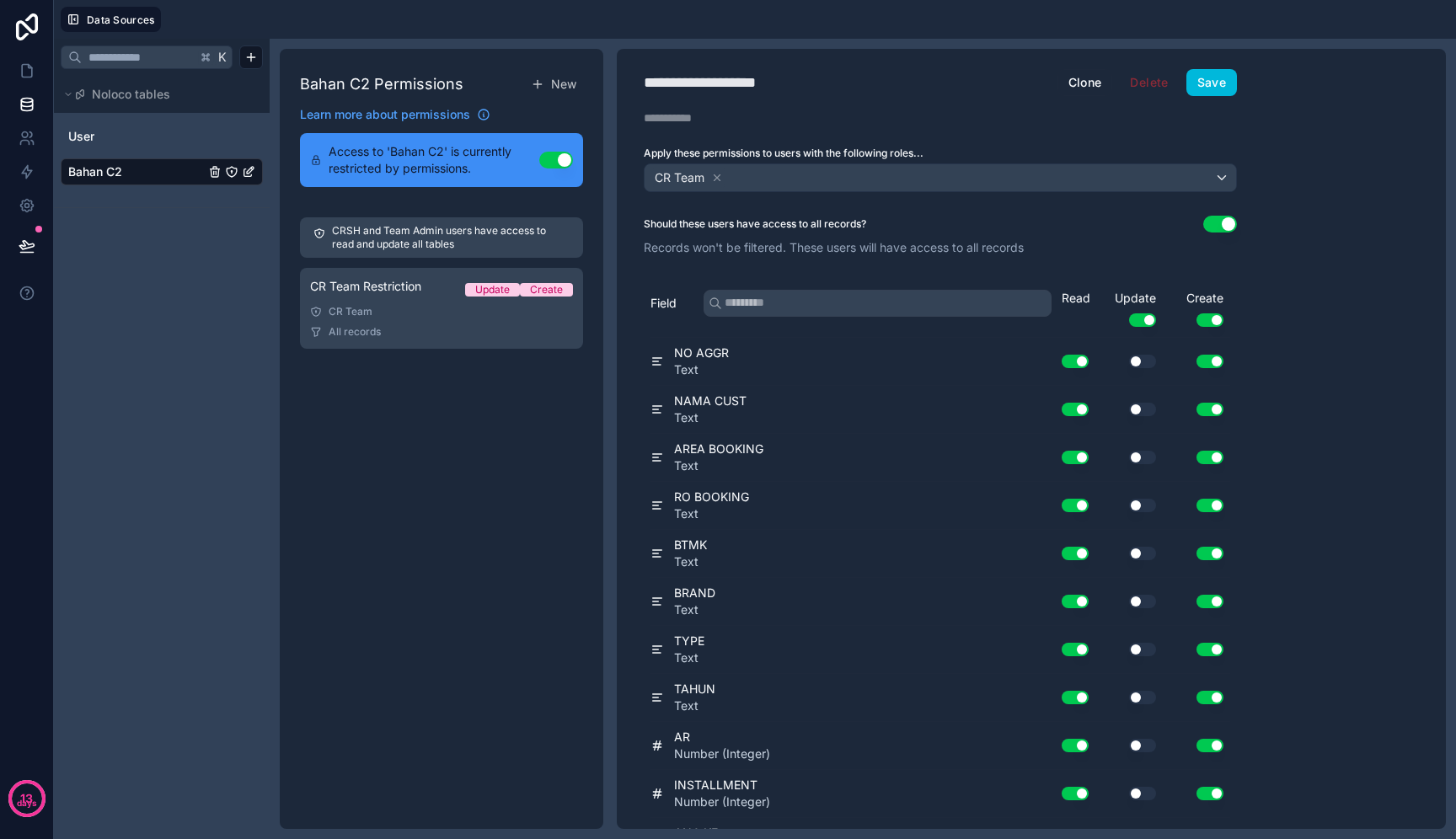
scroll to position [757, 0]
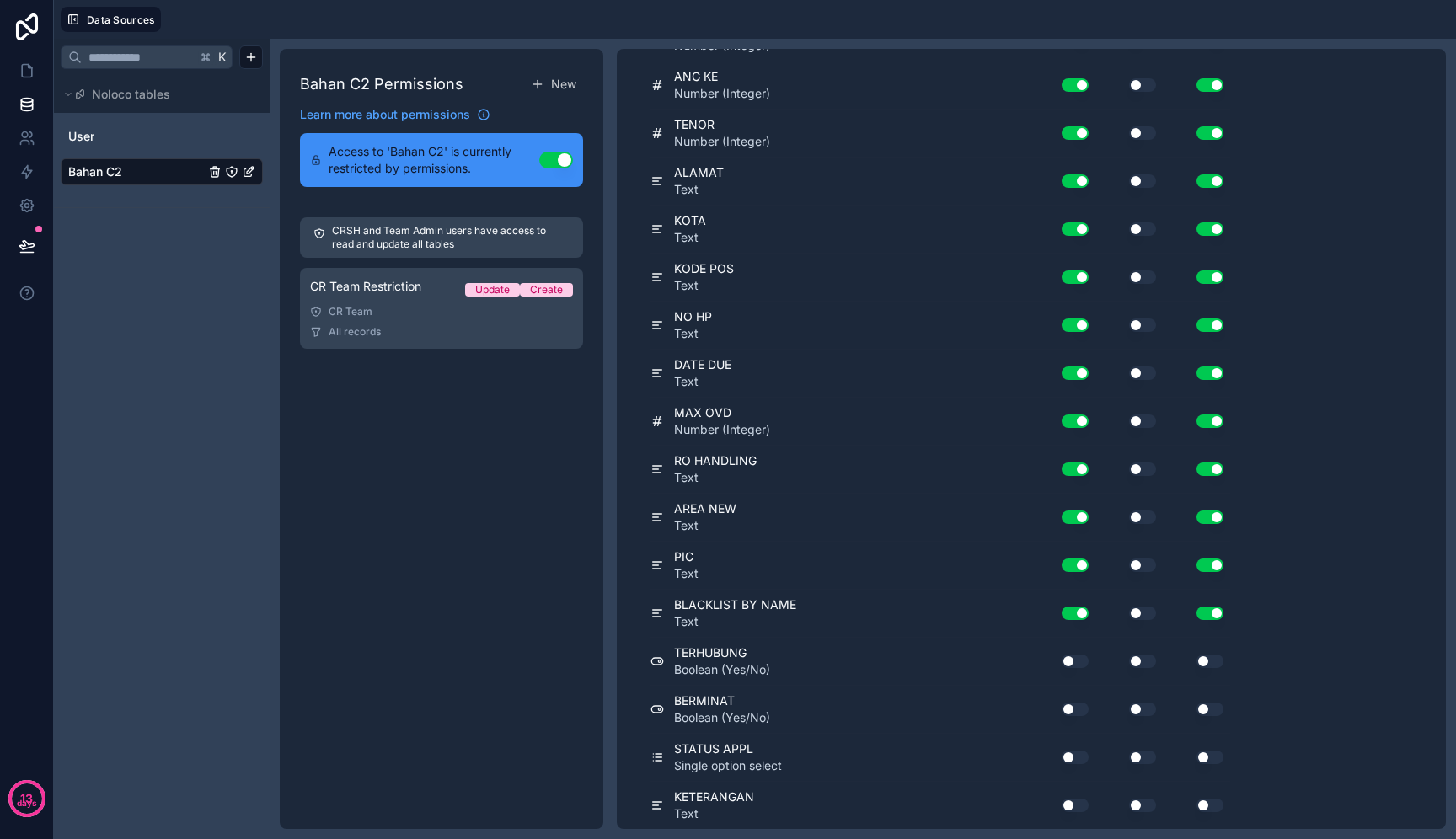
click at [1146, 663] on button "Use setting" at bounding box center [1143, 662] width 27 height 14
click at [1140, 692] on div "BERMINAT Boolean (Yes/No) Use setting Use setting Use setting" at bounding box center [940, 710] width 580 height 48
click at [1142, 713] on button "Use setting" at bounding box center [1143, 710] width 27 height 14
click at [1142, 770] on div "Use setting" at bounding box center [1130, 757] width 67 height 27
click at [1149, 757] on button "Use setting" at bounding box center [1143, 758] width 27 height 14
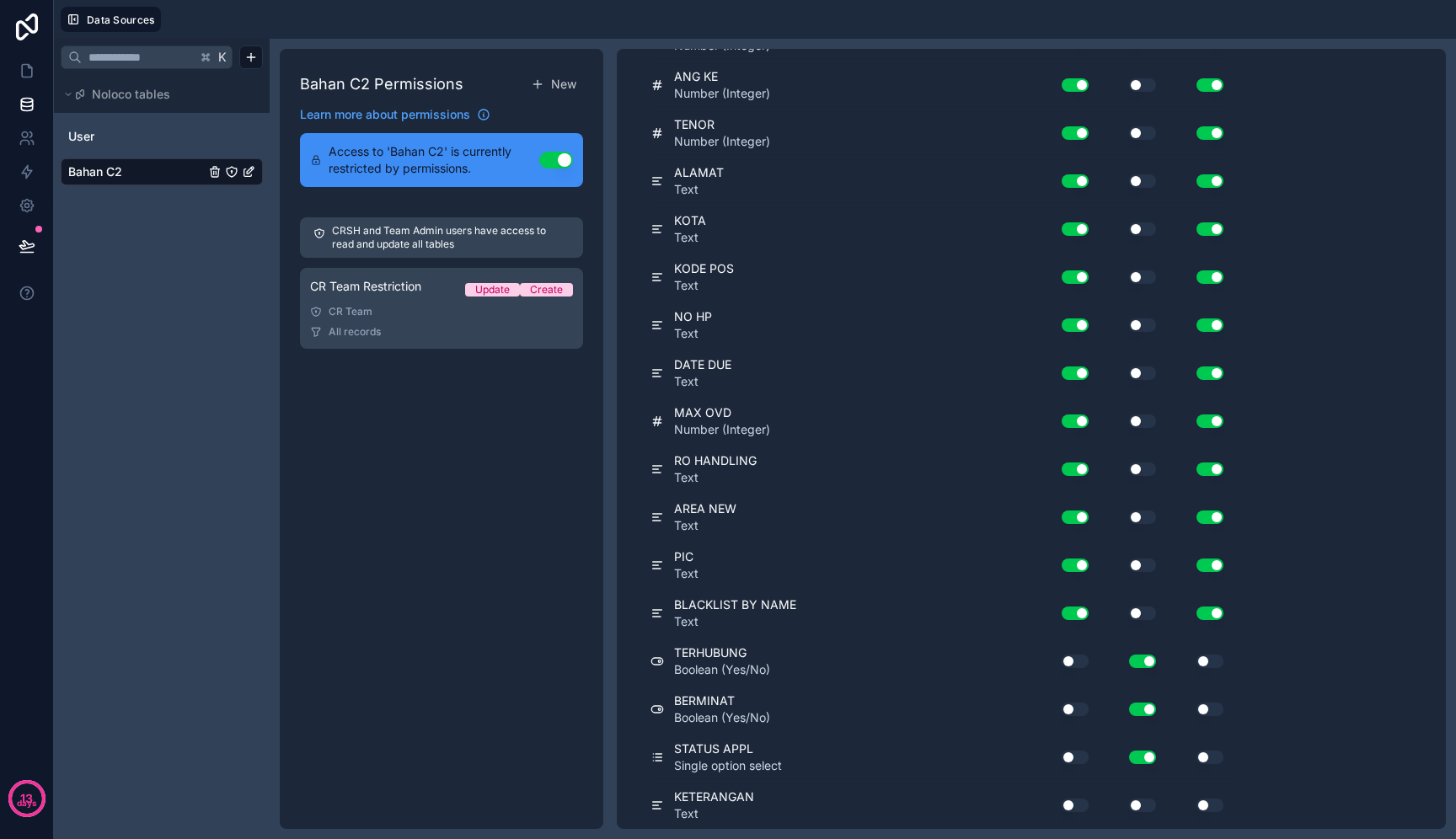
click at [1140, 810] on button "Use setting" at bounding box center [1143, 805] width 27 height 14
click at [1228, 655] on div "Use setting" at bounding box center [1197, 662] width 67 height 14
click at [1222, 656] on div "Use setting" at bounding box center [1197, 662] width 67 height 14
click at [1213, 665] on button "Use setting" at bounding box center [1210, 662] width 27 height 14
click at [1205, 713] on button "Use setting" at bounding box center [1210, 710] width 27 height 14
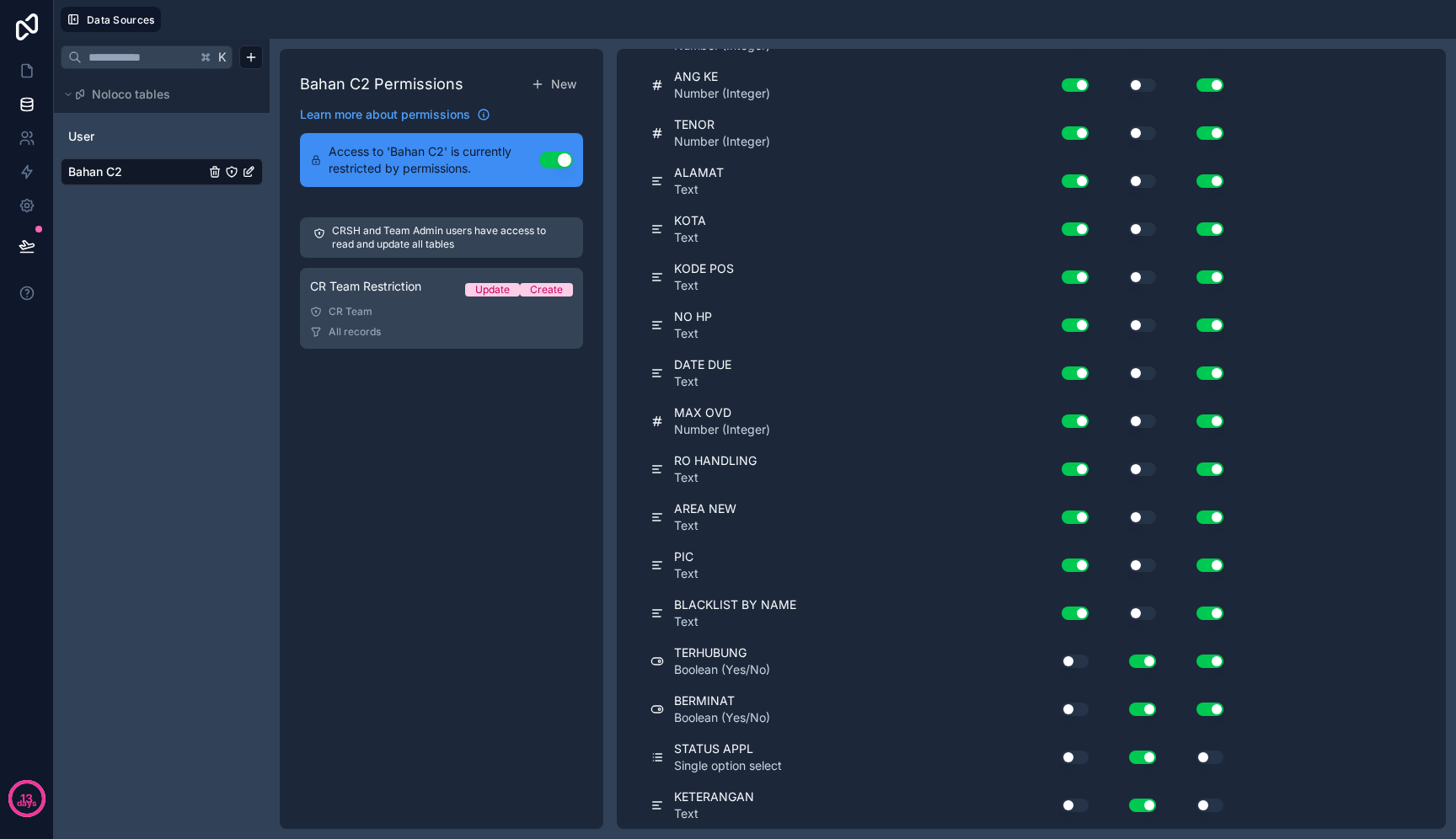
click at [1205, 754] on button "Use setting" at bounding box center [1210, 758] width 27 height 14
click at [1205, 806] on button "Use setting" at bounding box center [1210, 805] width 27 height 14
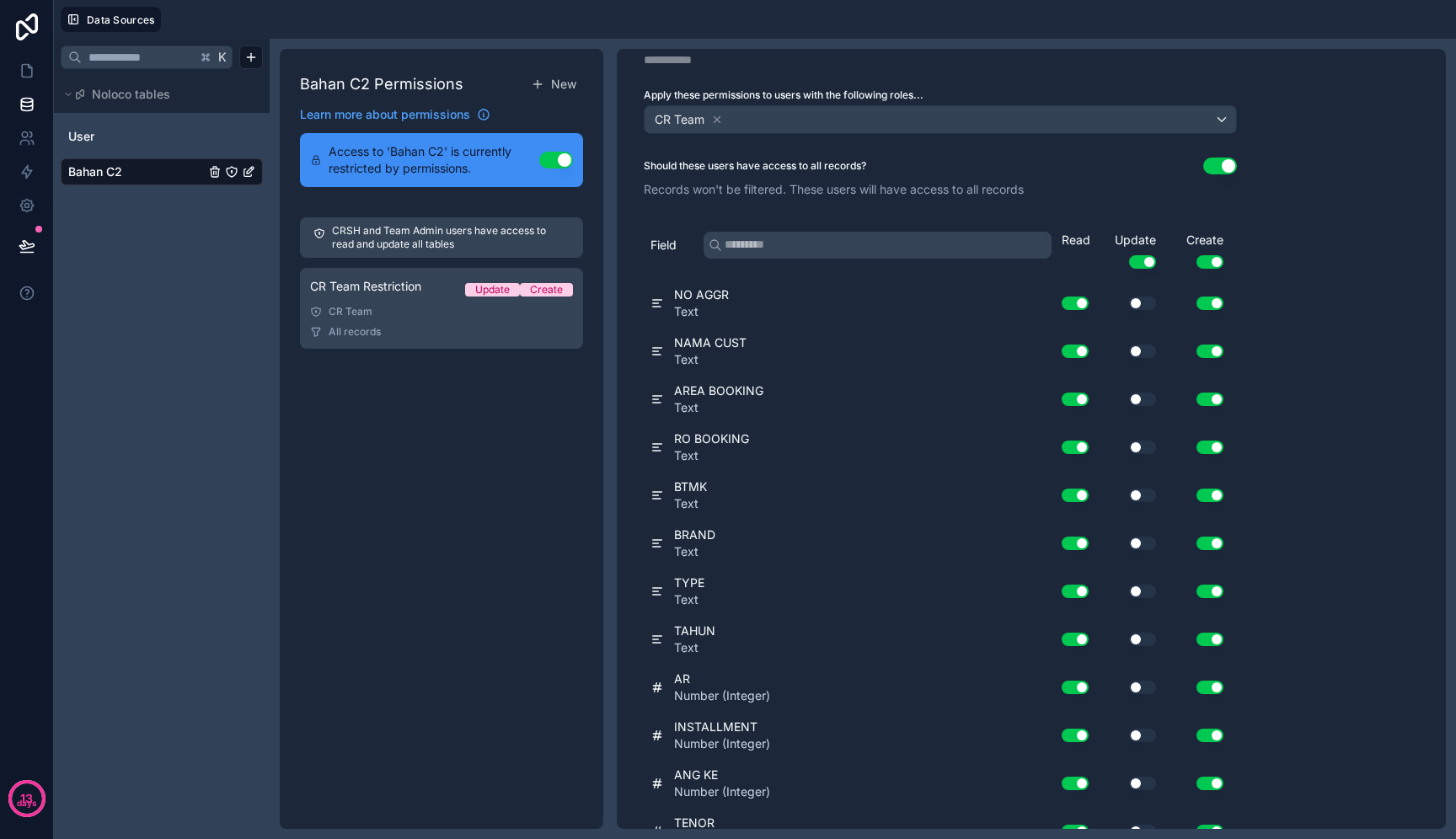
scroll to position [0, 0]
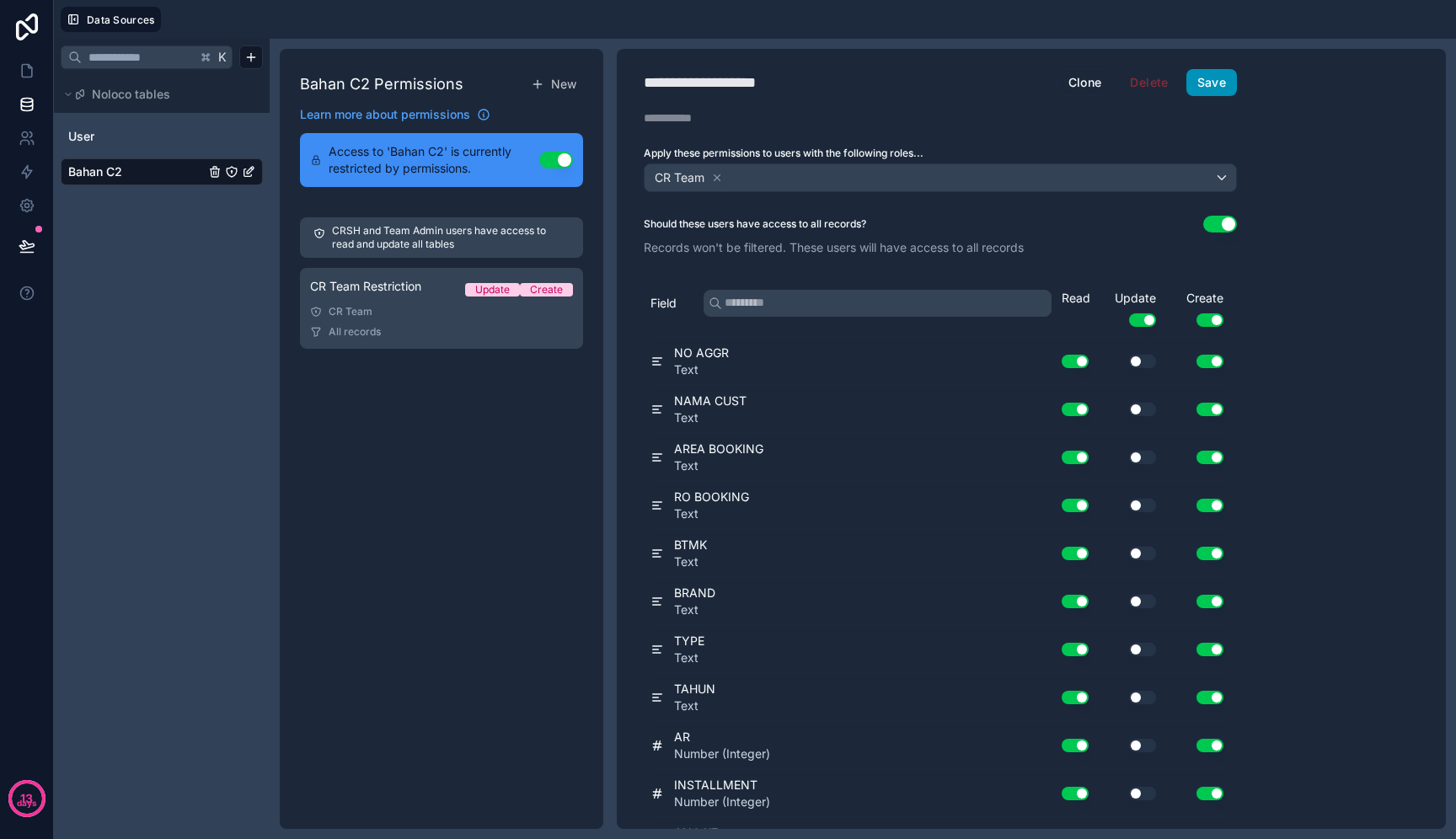
click at [1210, 86] on button "Save" at bounding box center [1212, 82] width 50 height 27
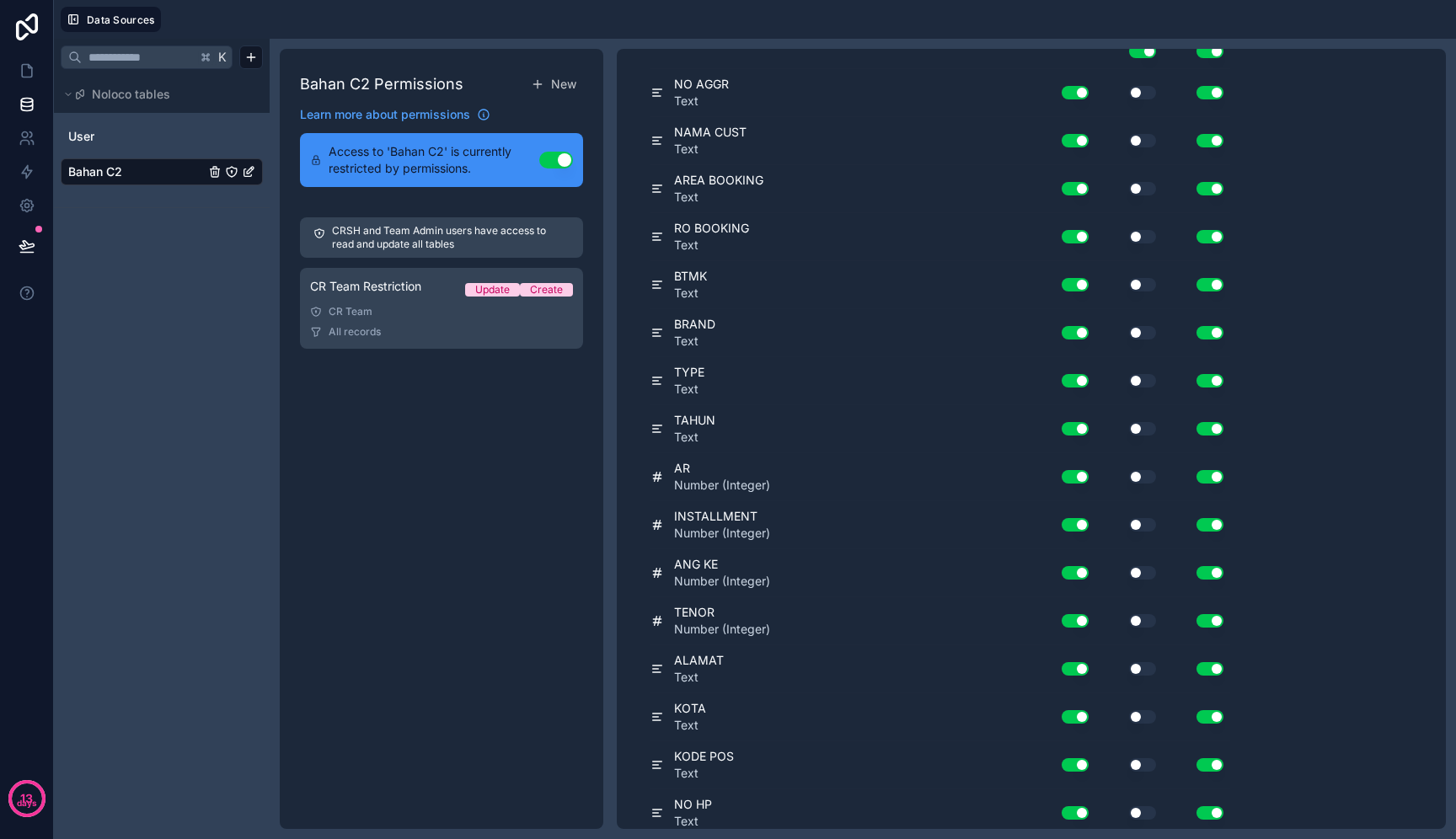
scroll to position [757, 0]
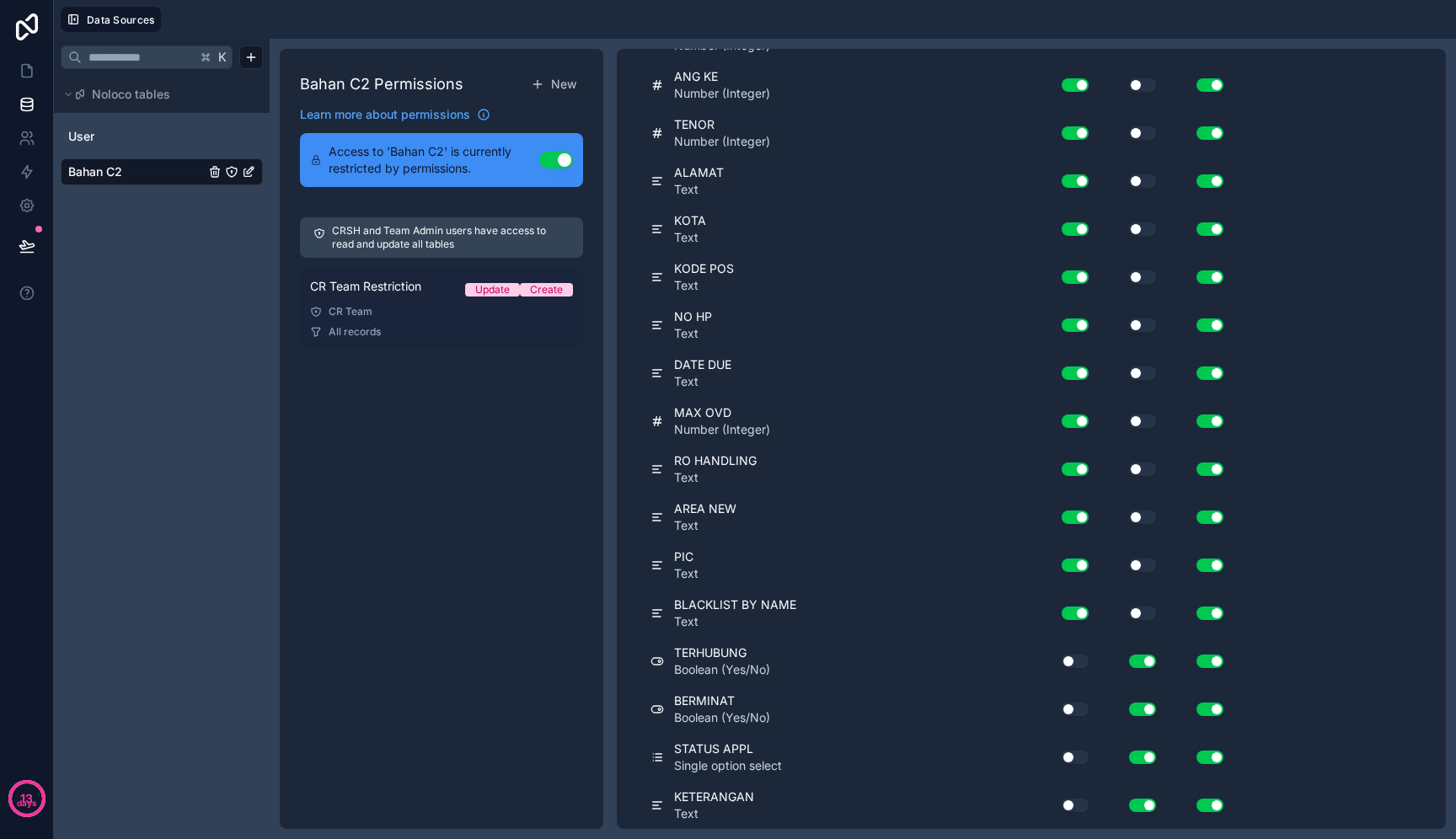
click at [410, 312] on div "CR Team" at bounding box center [442, 312] width 263 height 14
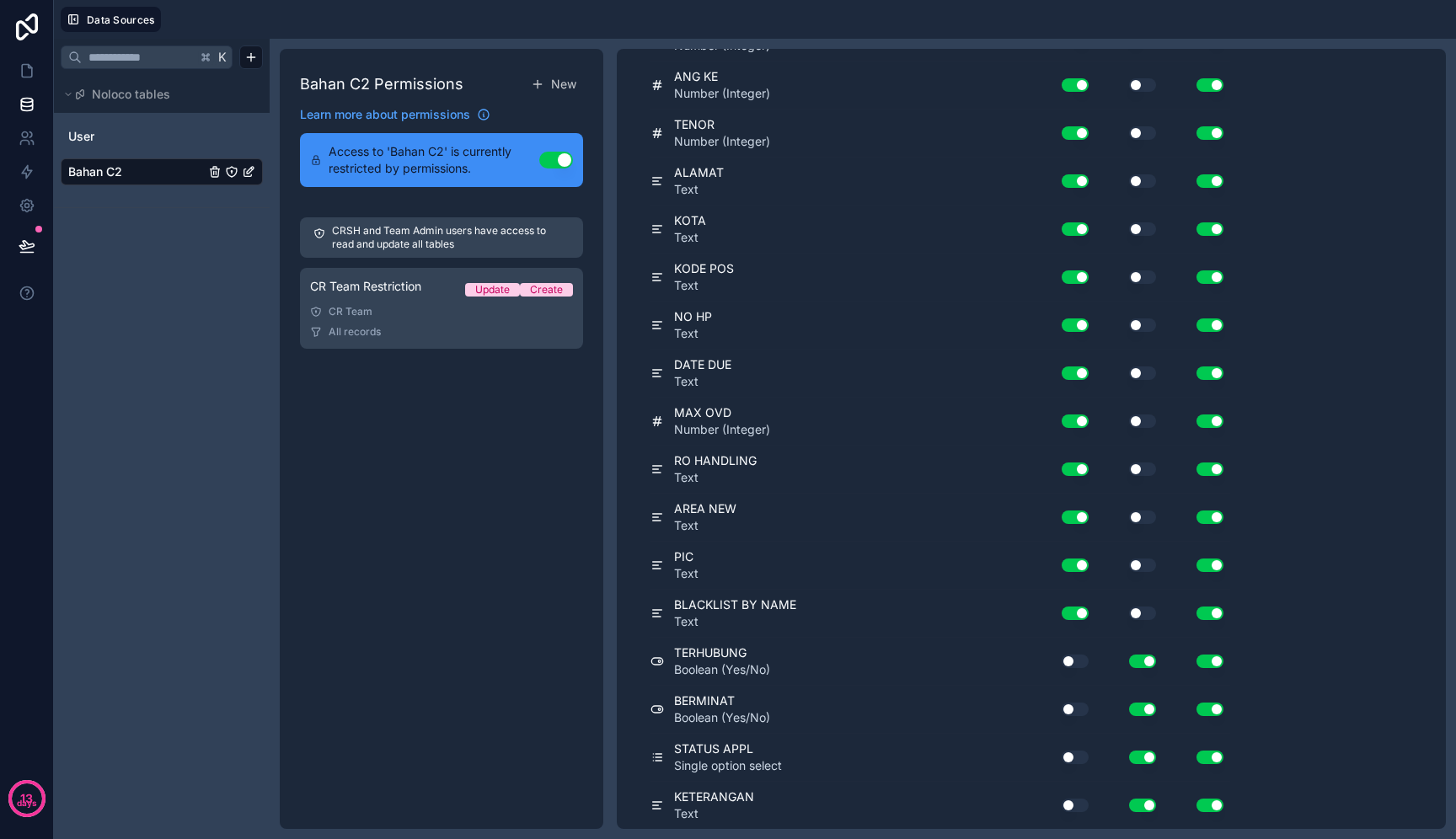
click at [80, 312] on div "K Noloco tables User Bahan C2" at bounding box center [162, 439] width 215 height 800
click at [24, 71] on icon at bounding box center [27, 70] width 17 height 17
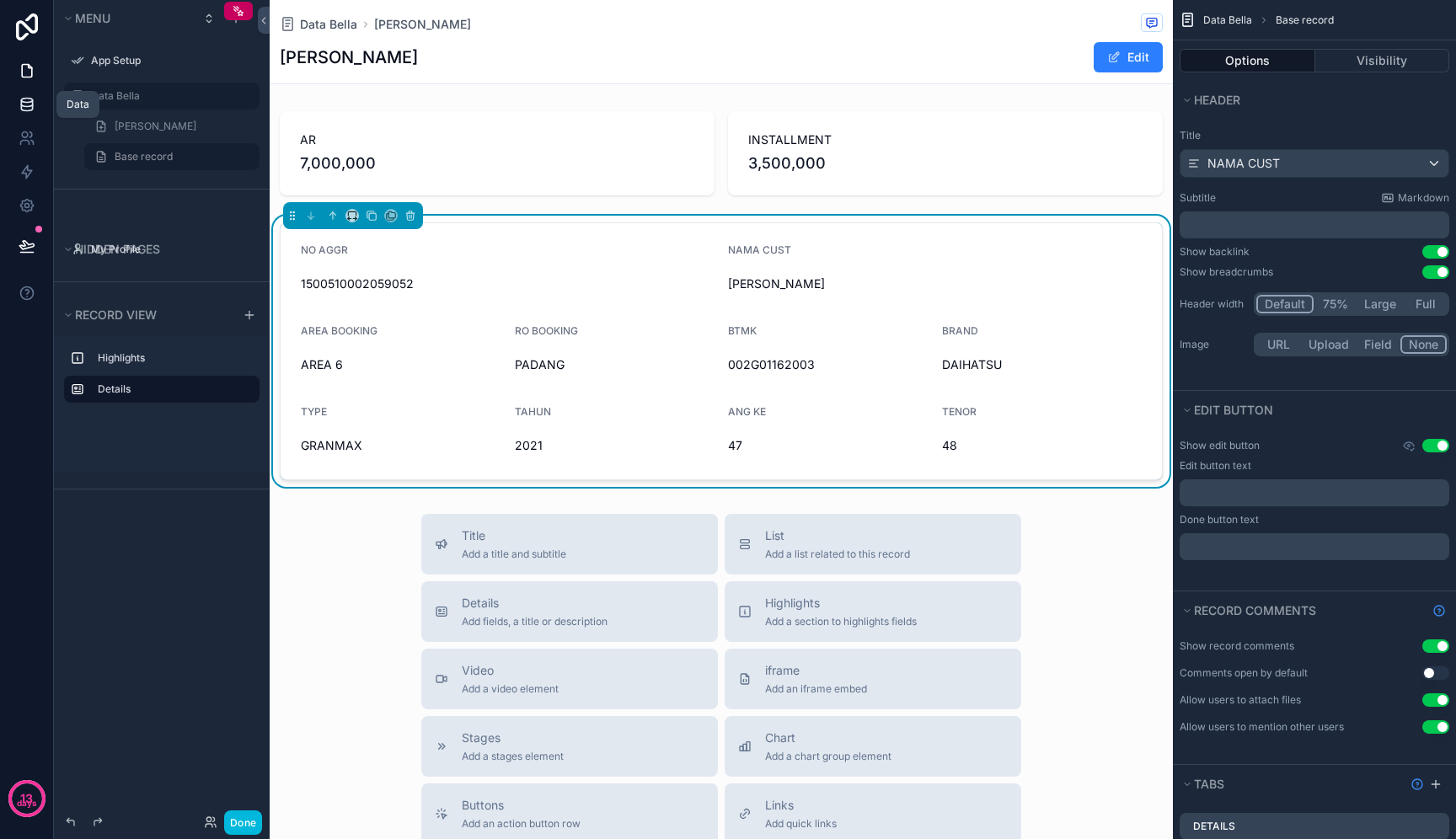
click at [33, 109] on icon at bounding box center [27, 104] width 17 height 17
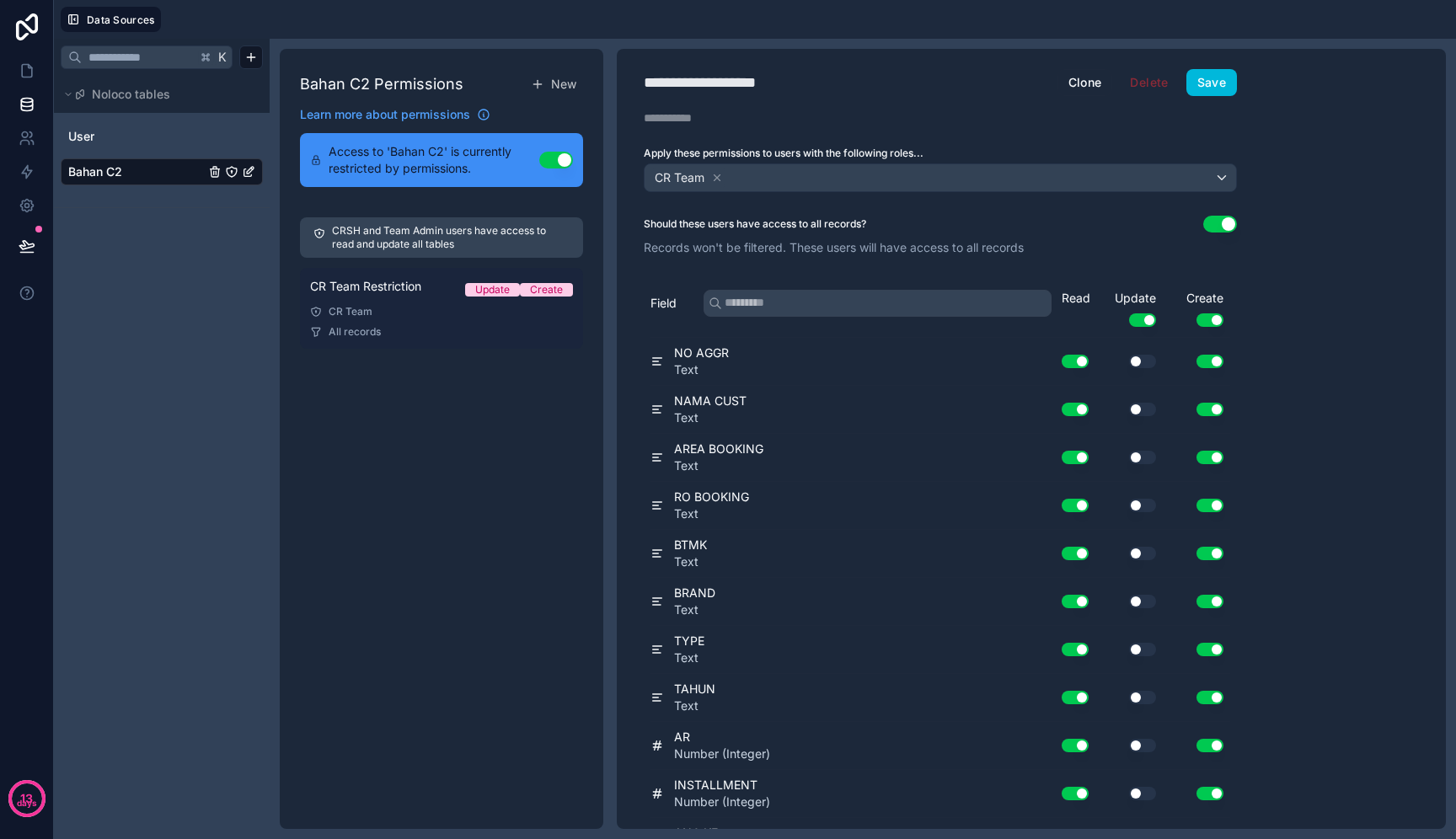
click at [425, 325] on div "All records" at bounding box center [442, 332] width 263 height 14
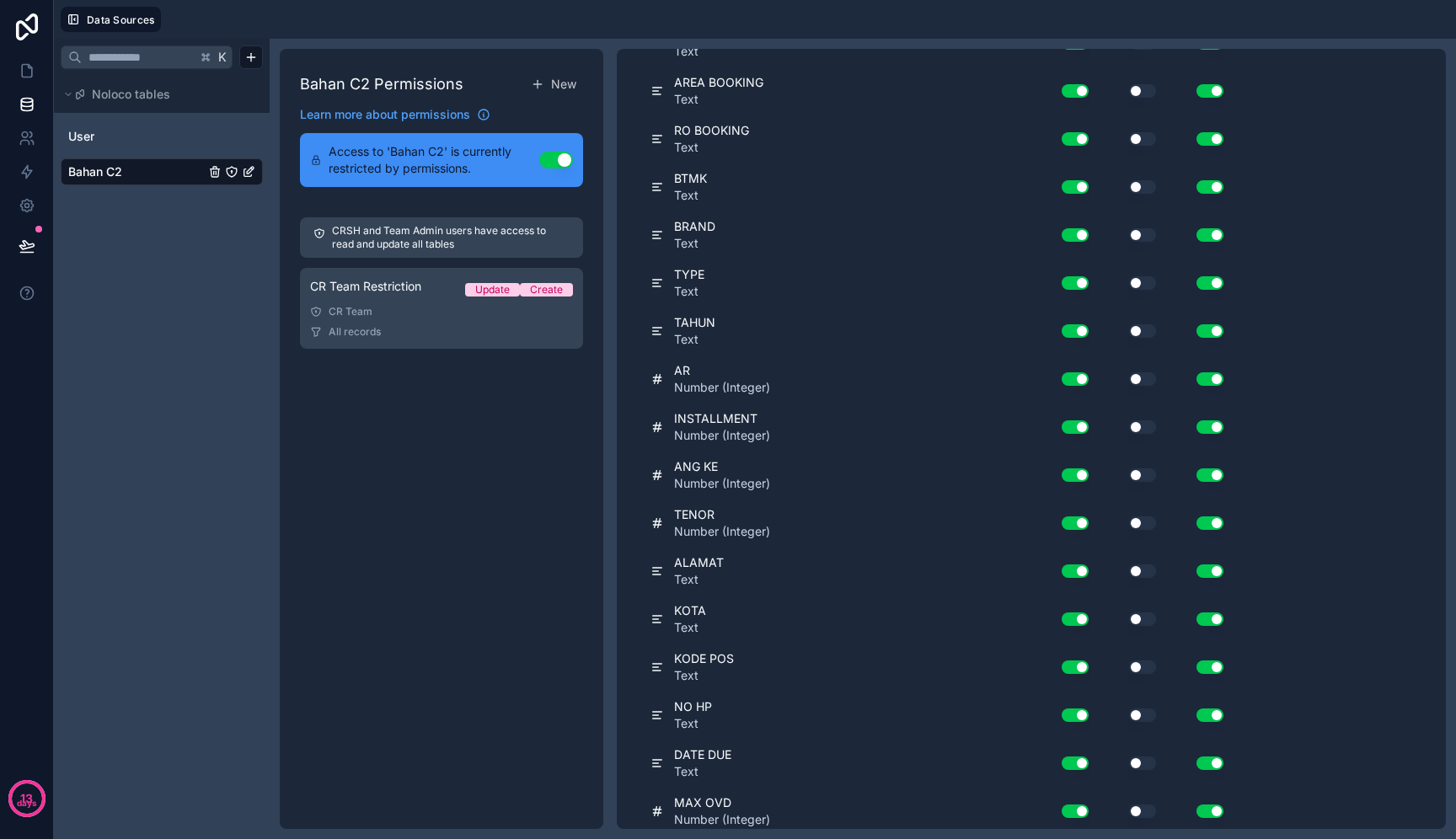
scroll to position [757, 0]
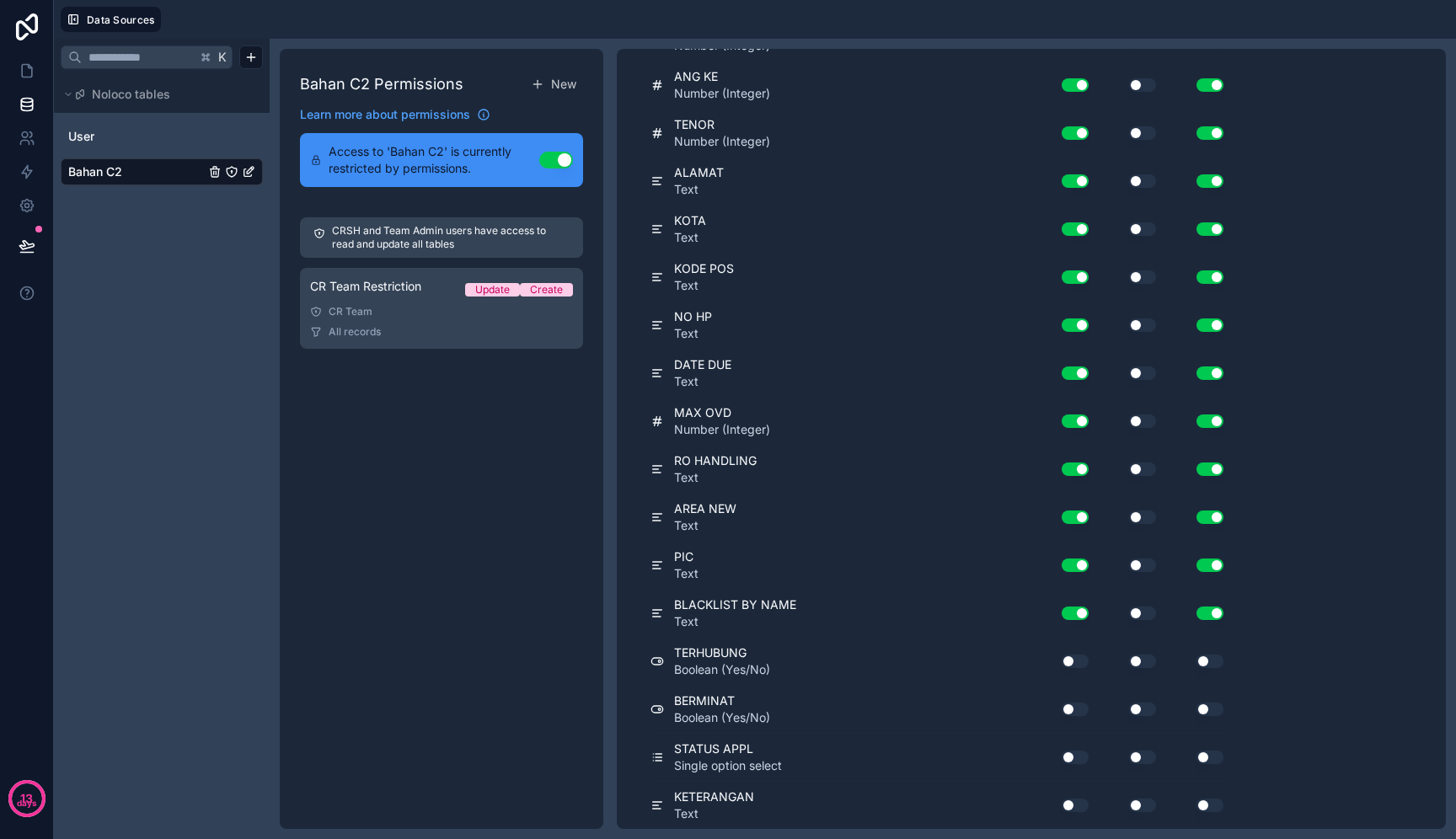
click at [655, 661] on icon at bounding box center [657, 661] width 14 height 20
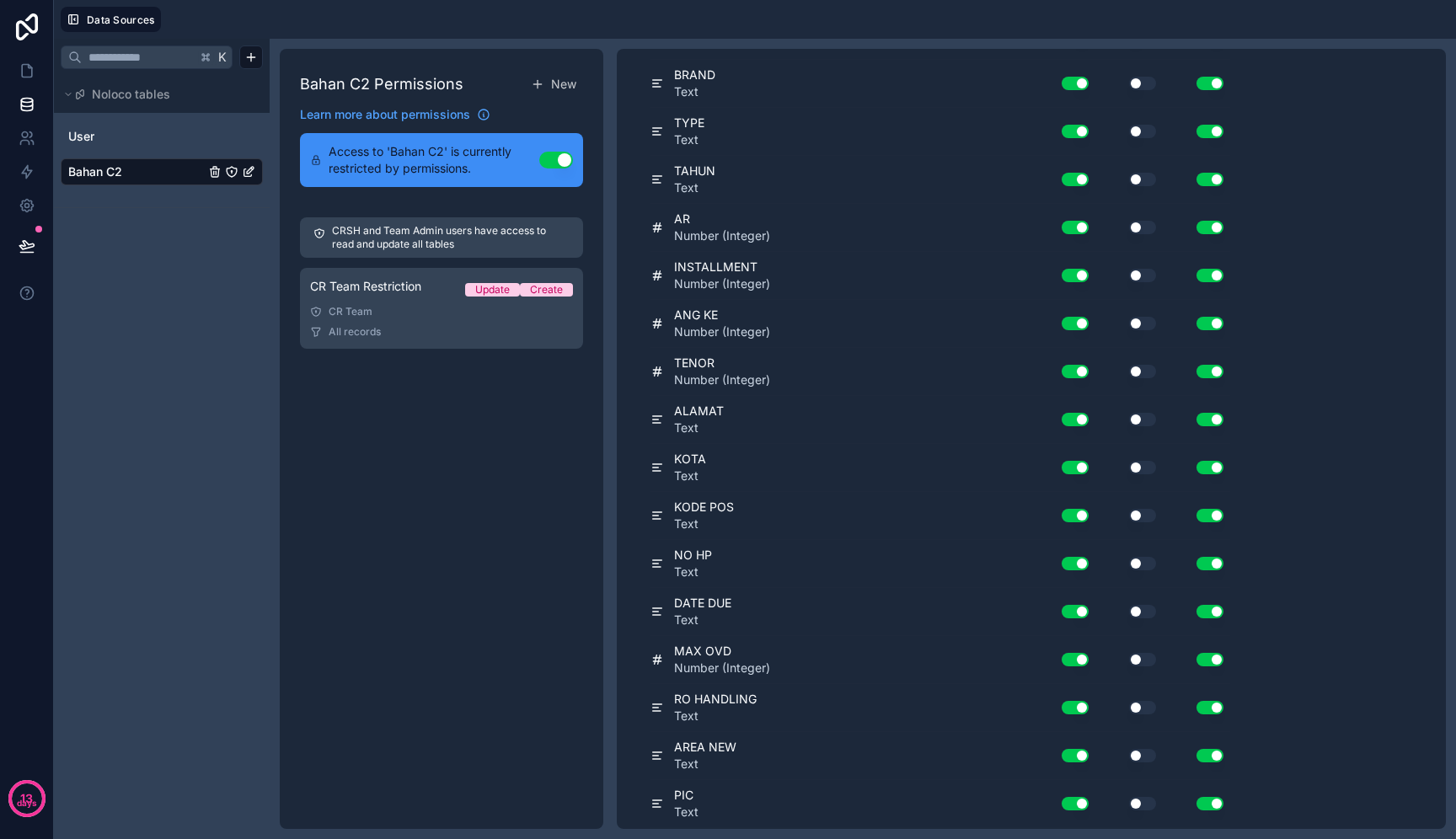
scroll to position [0, 0]
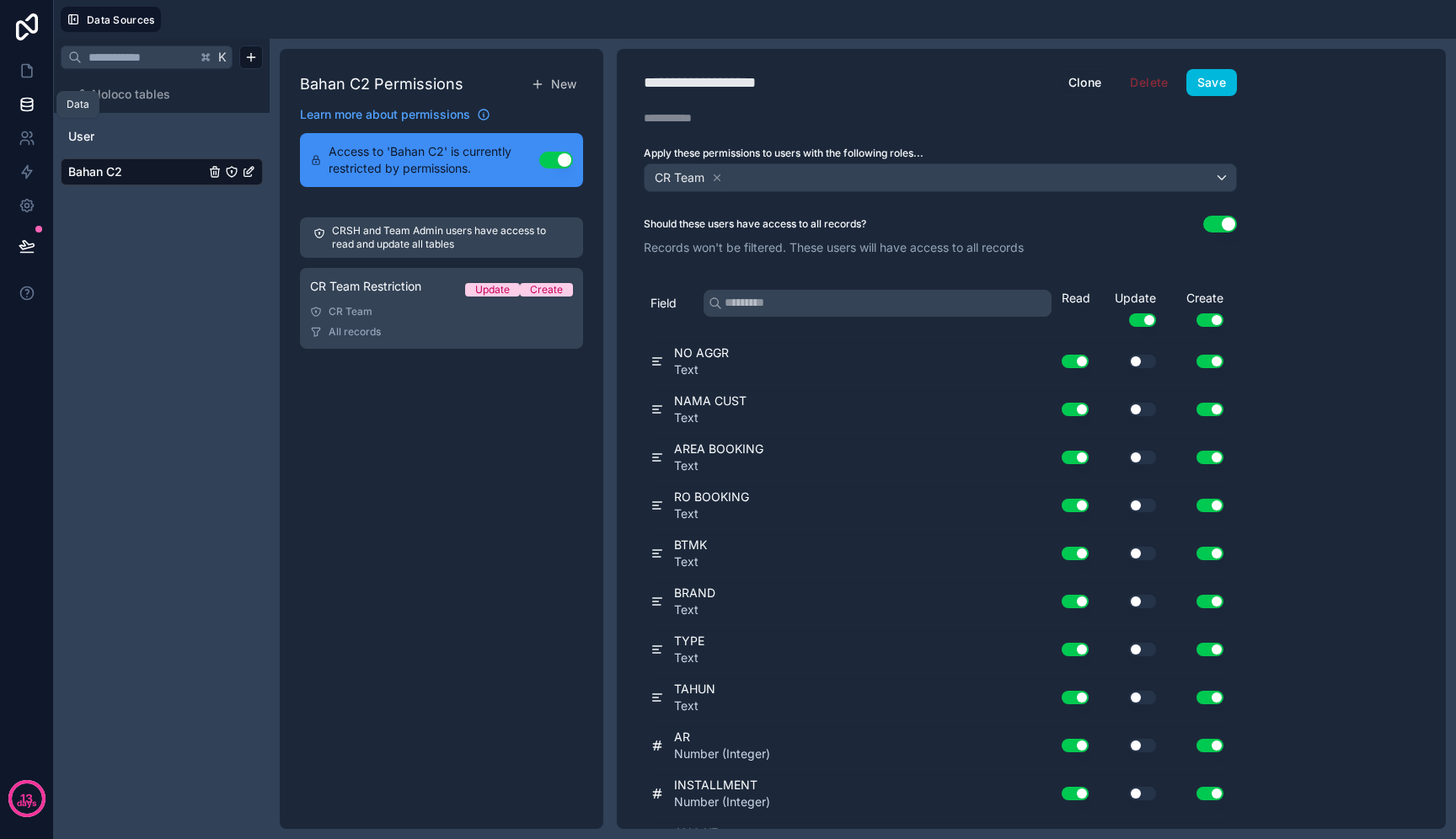
click at [14, 97] on link at bounding box center [27, 105] width 53 height 34
click at [563, 152] on button "Use setting" at bounding box center [557, 159] width 34 height 17
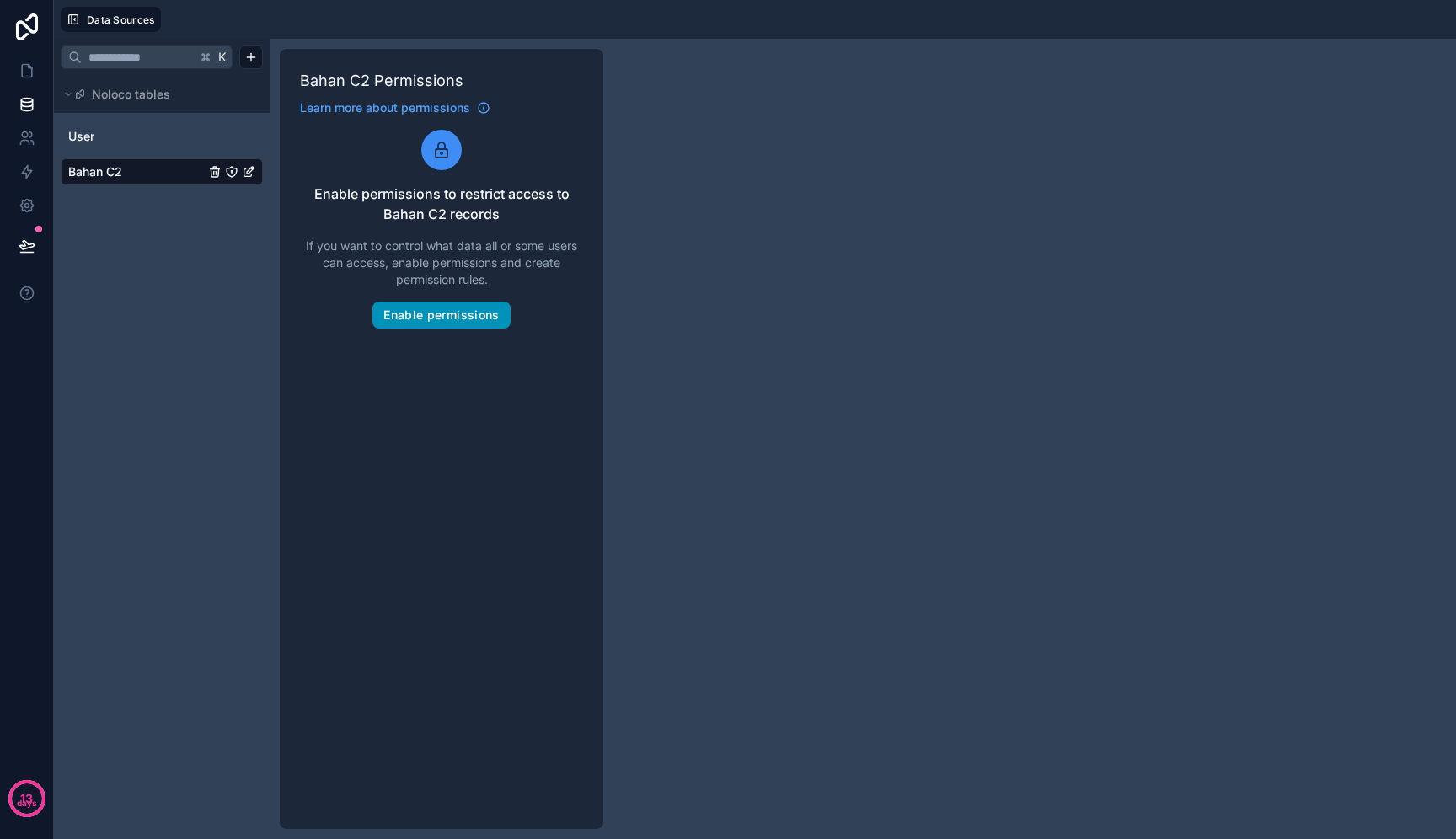
click at [469, 325] on button "Enable permissions" at bounding box center [441, 314] width 137 height 27
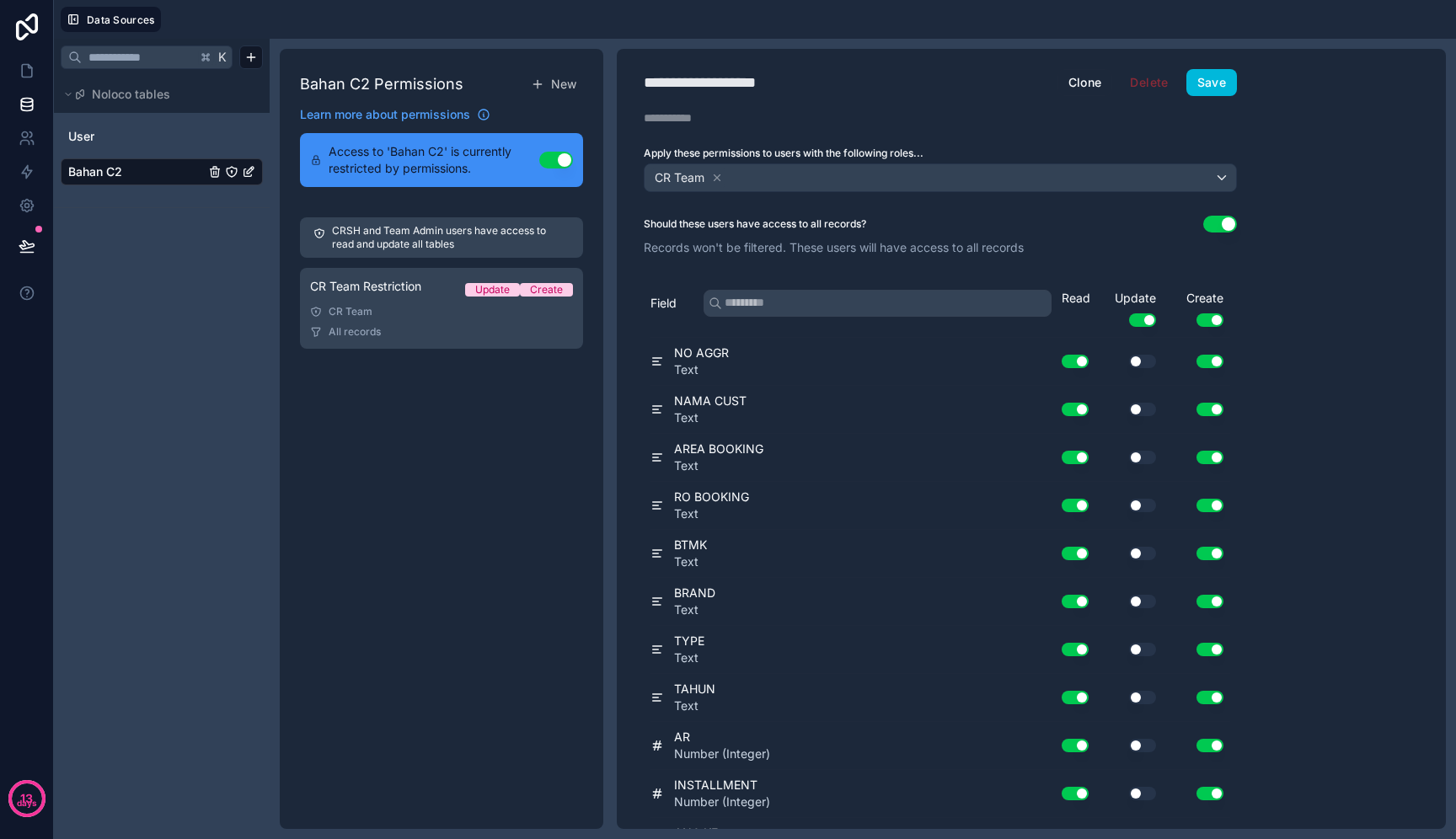
click at [235, 175] on icon "Bahan C2" at bounding box center [231, 172] width 10 height 10
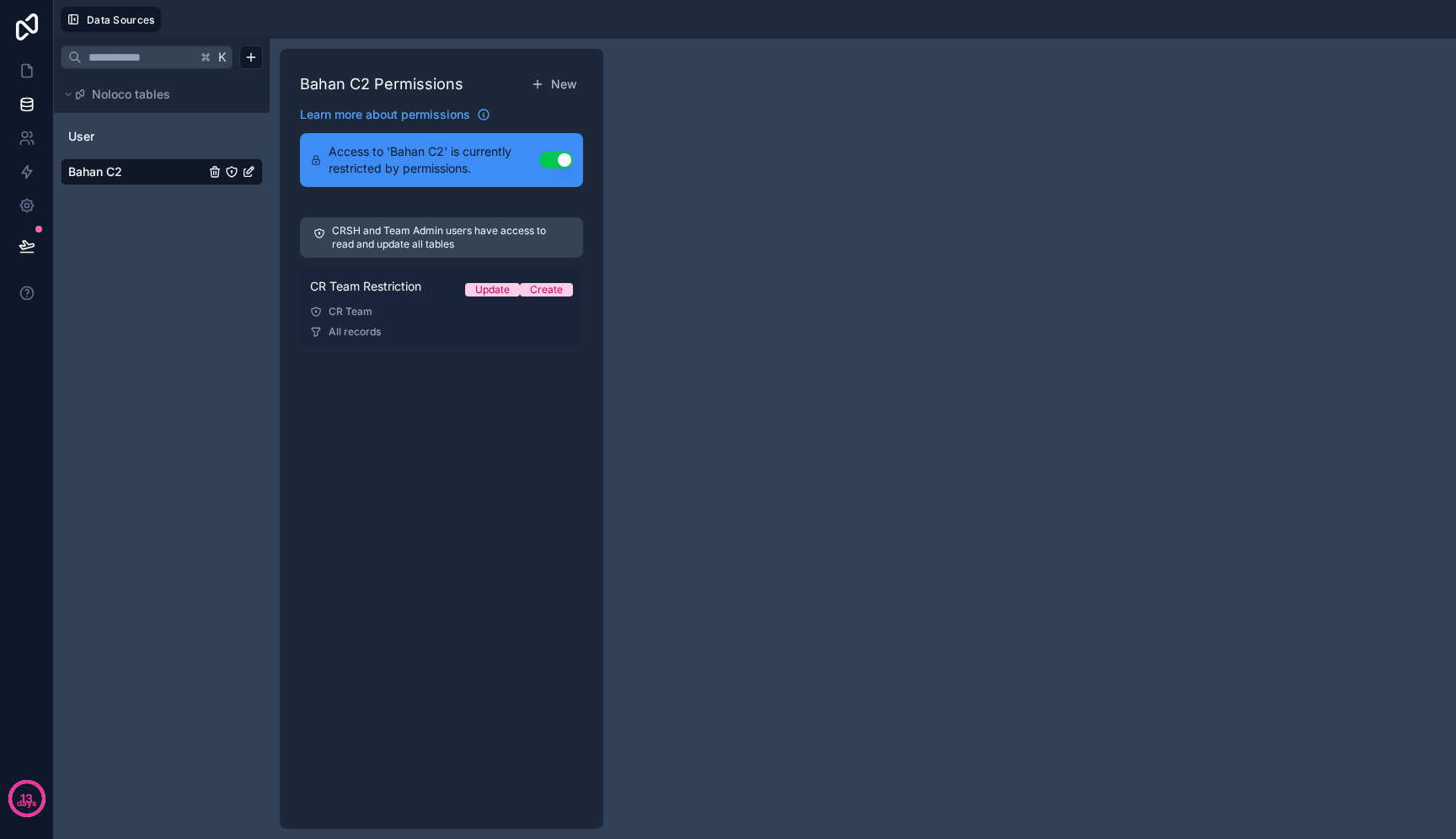
click at [496, 312] on div "CR Team" at bounding box center [442, 312] width 263 height 14
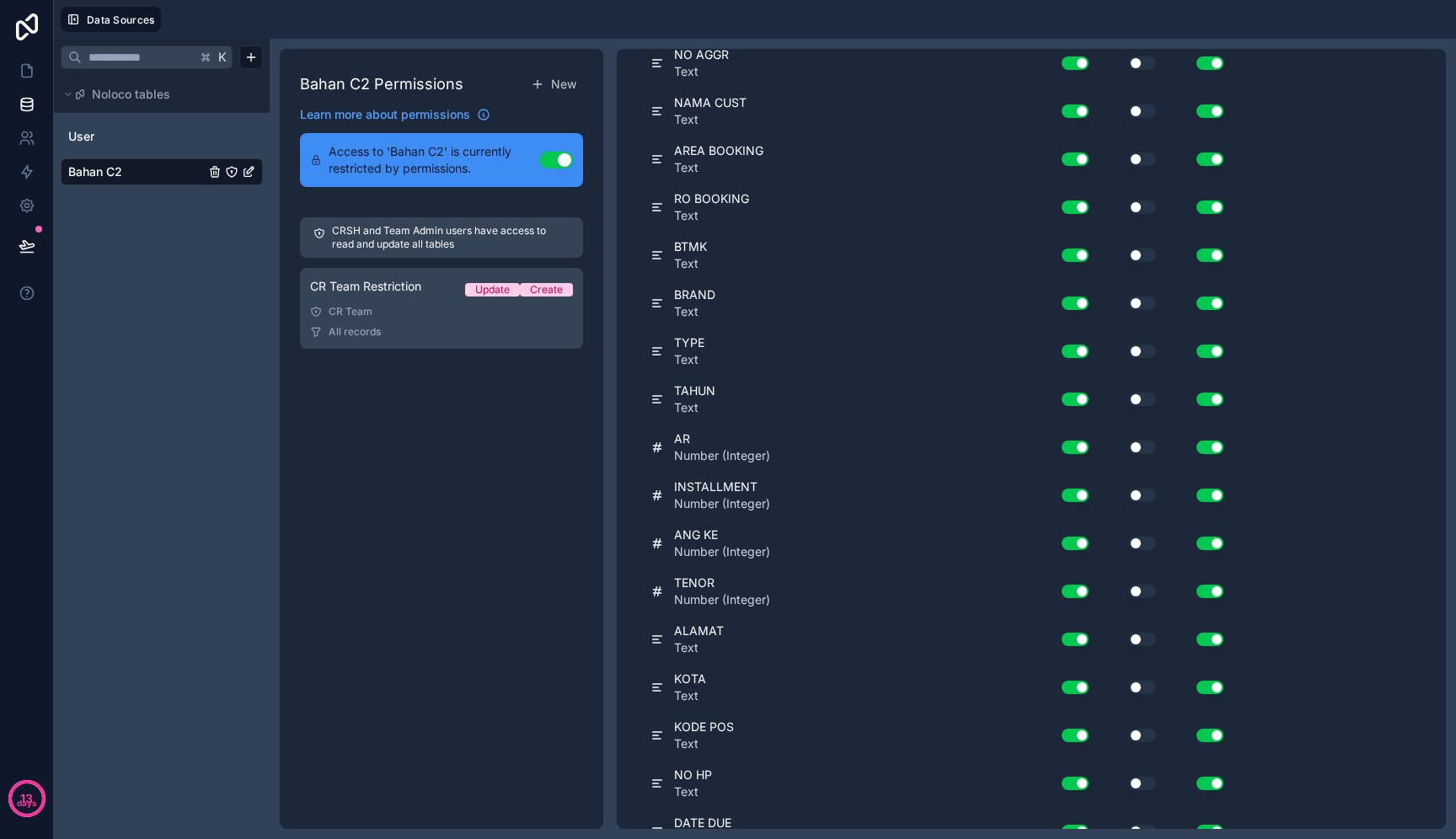
scroll to position [757, 0]
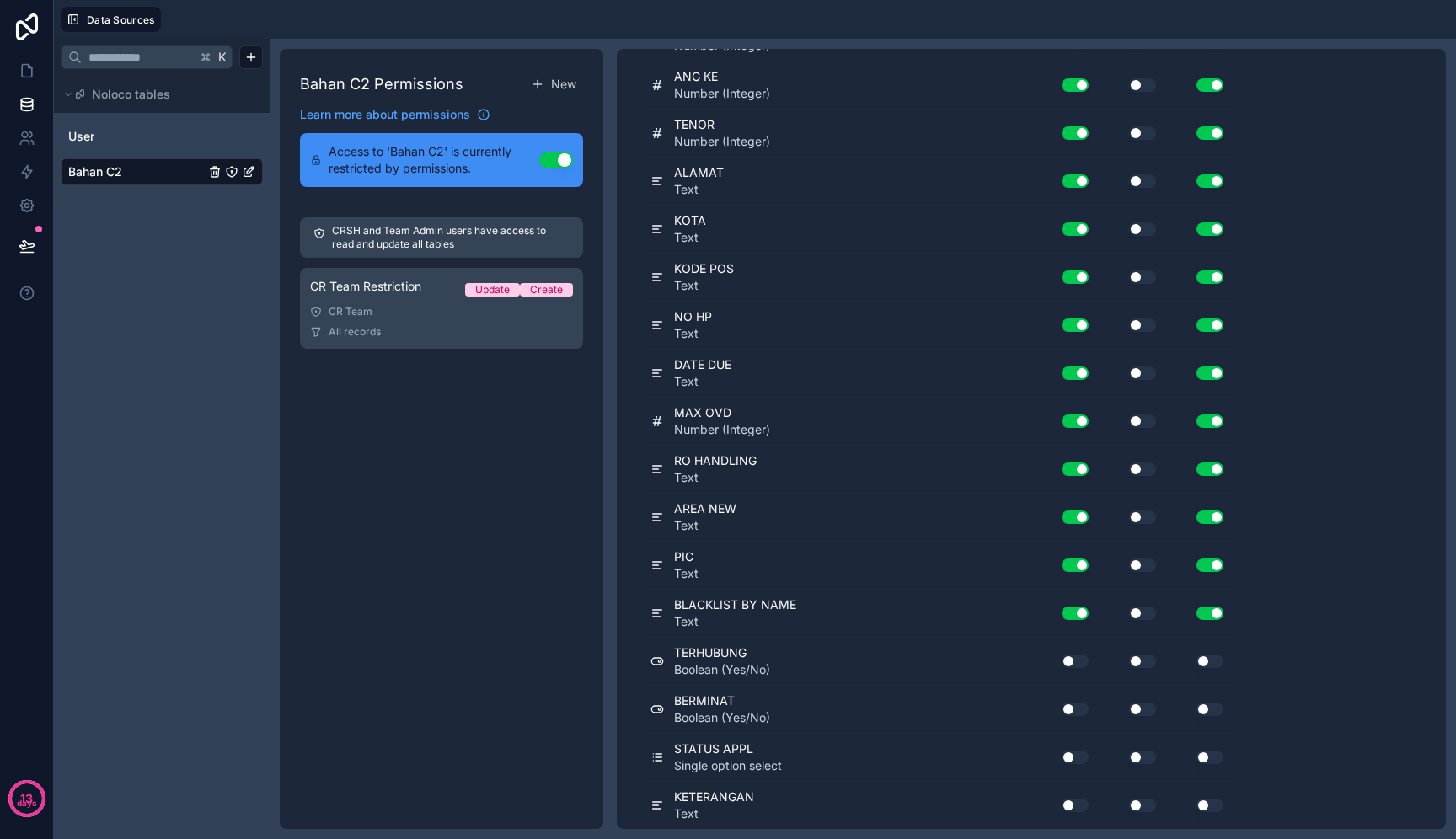
click at [233, 172] on icon "Bahan C2" at bounding box center [232, 172] width 14 height 14
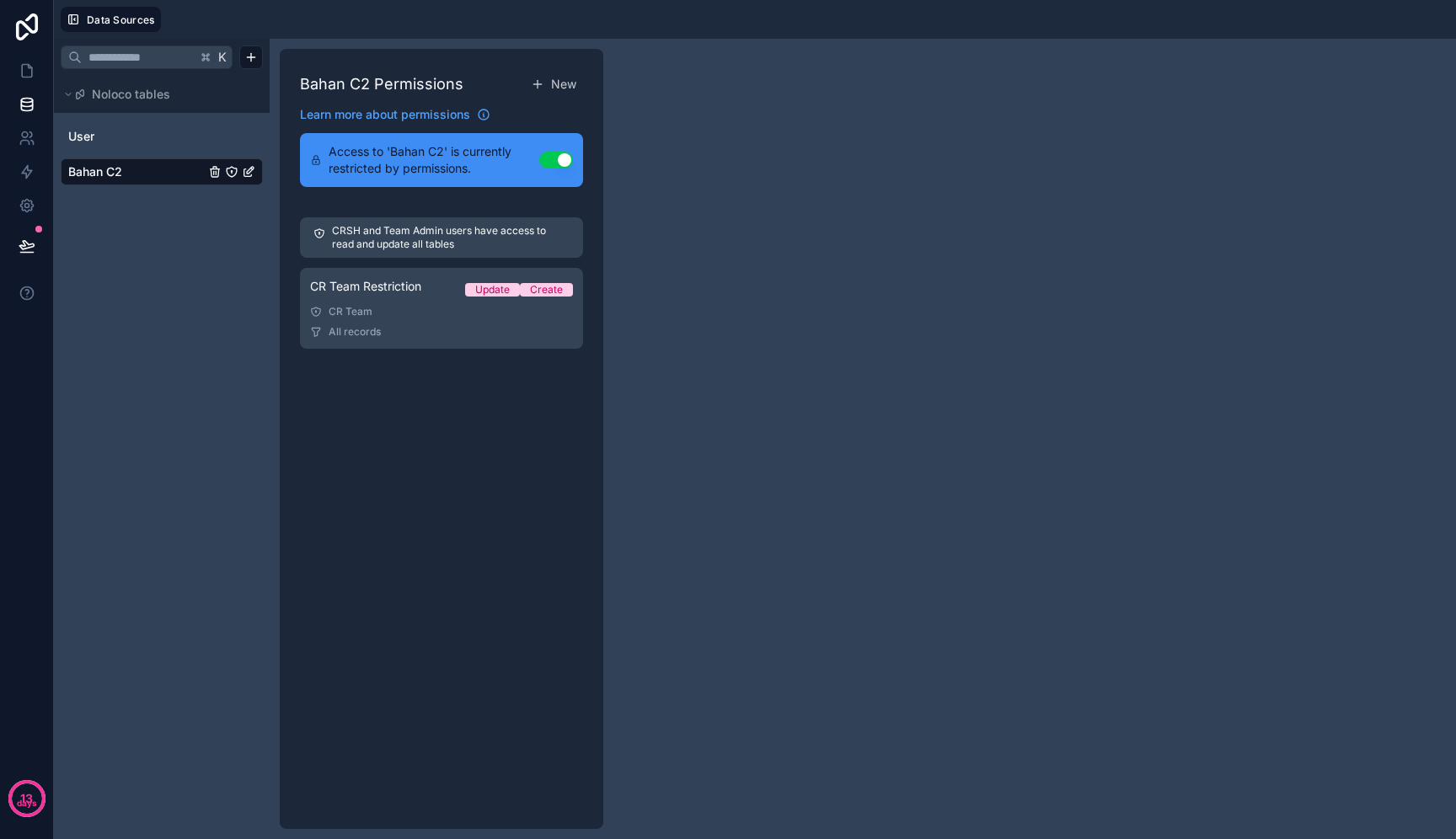
click at [233, 172] on icon "Bahan C2" at bounding box center [232, 172] width 14 height 14
click at [28, 109] on icon at bounding box center [27, 104] width 17 height 17
click at [168, 174] on link "Bahan C2" at bounding box center [136, 171] width 136 height 17
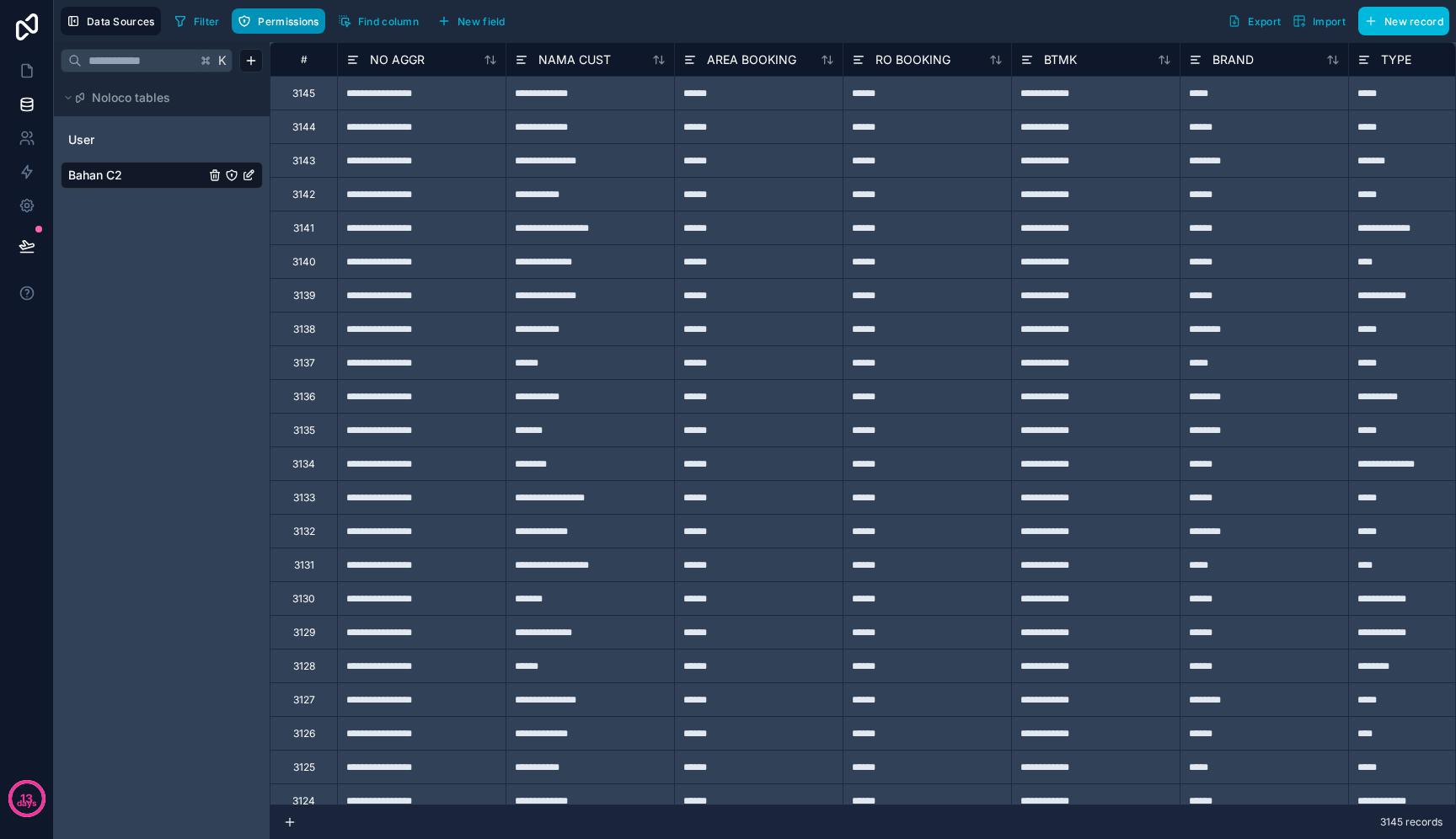
click at [304, 24] on span "Permissions" at bounding box center [288, 21] width 60 height 13
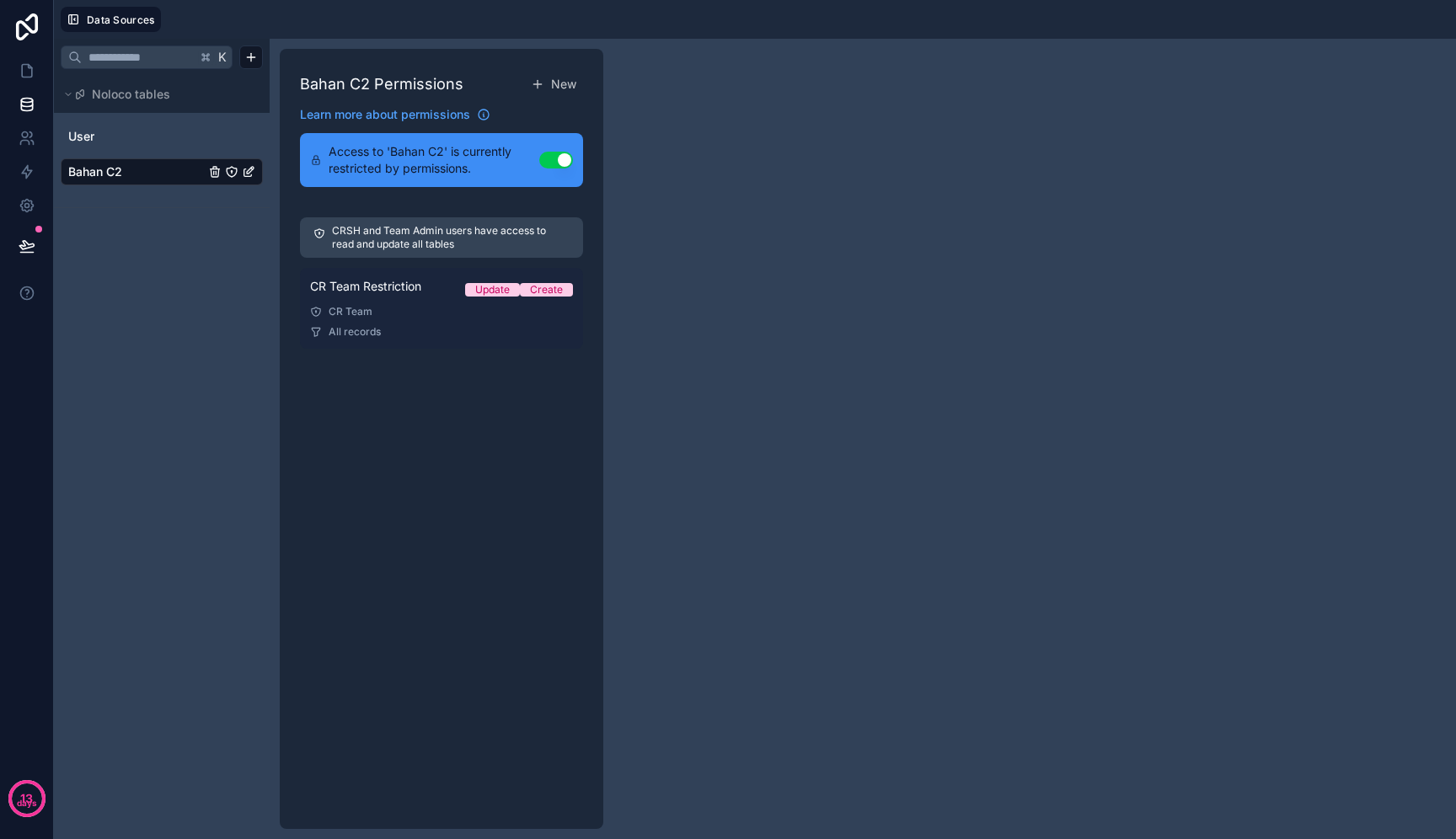
click at [405, 317] on div "CR Team" at bounding box center [442, 312] width 263 height 14
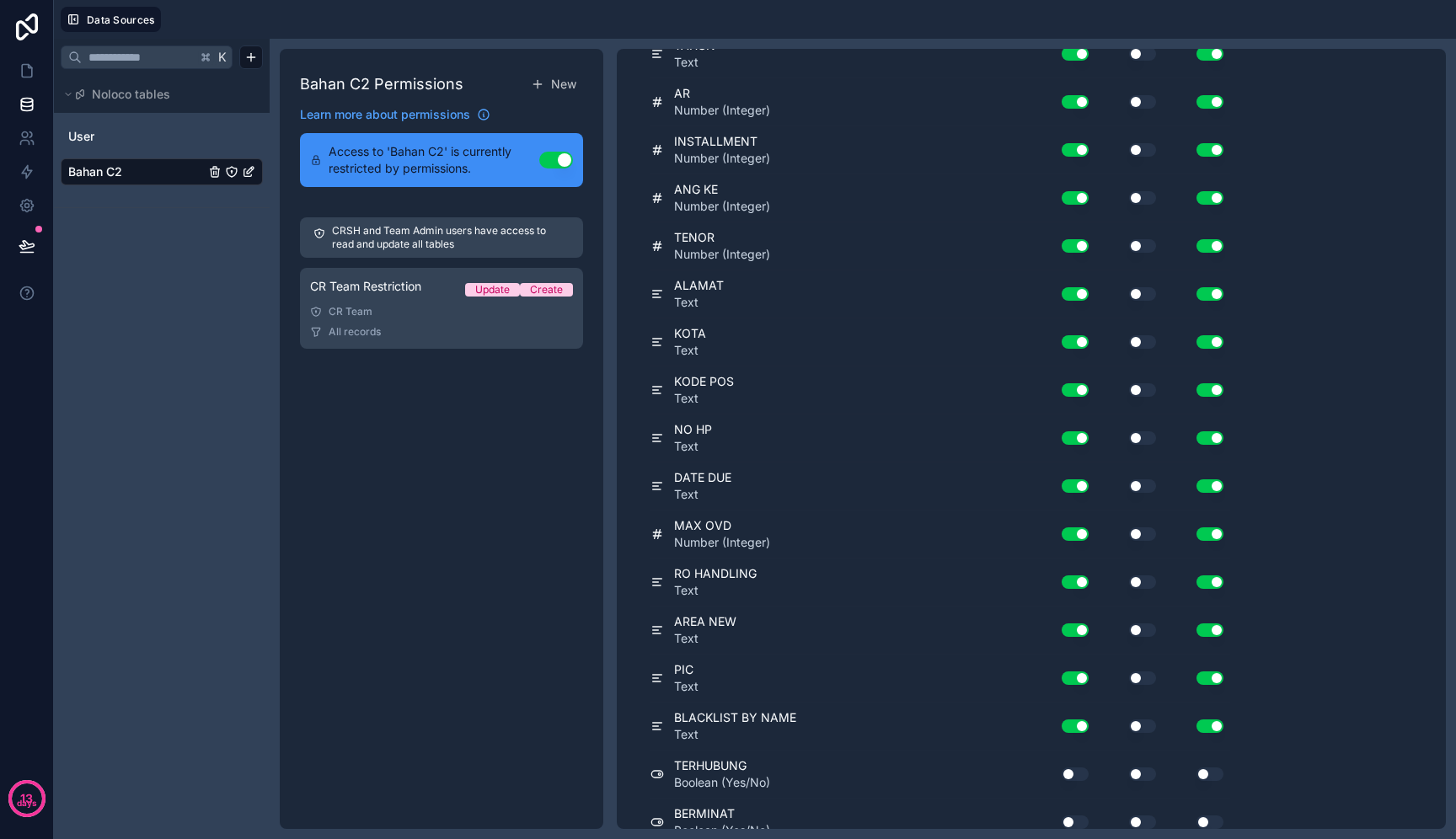
scroll to position [757, 0]
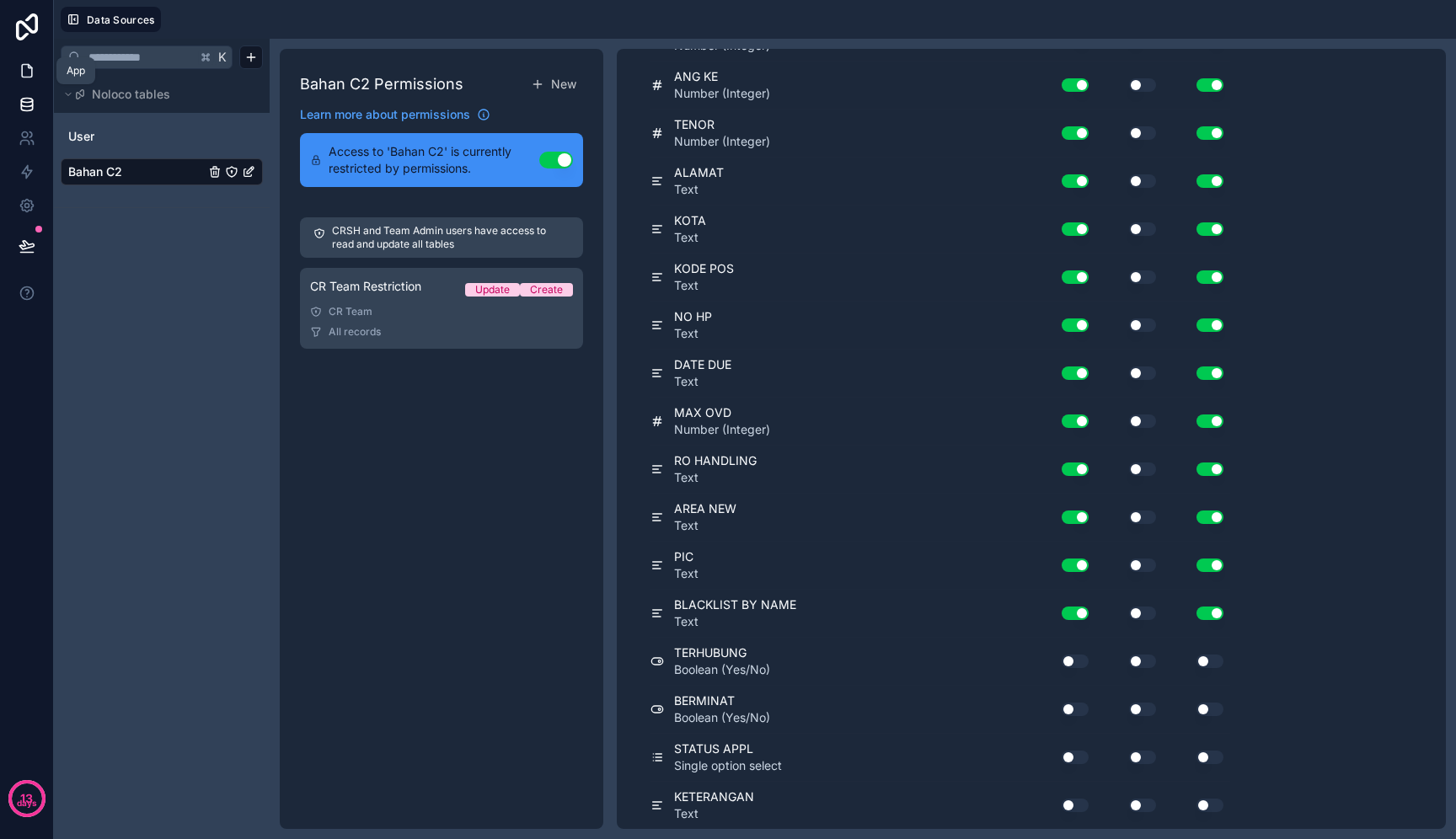
click at [25, 73] on icon at bounding box center [27, 70] width 17 height 17
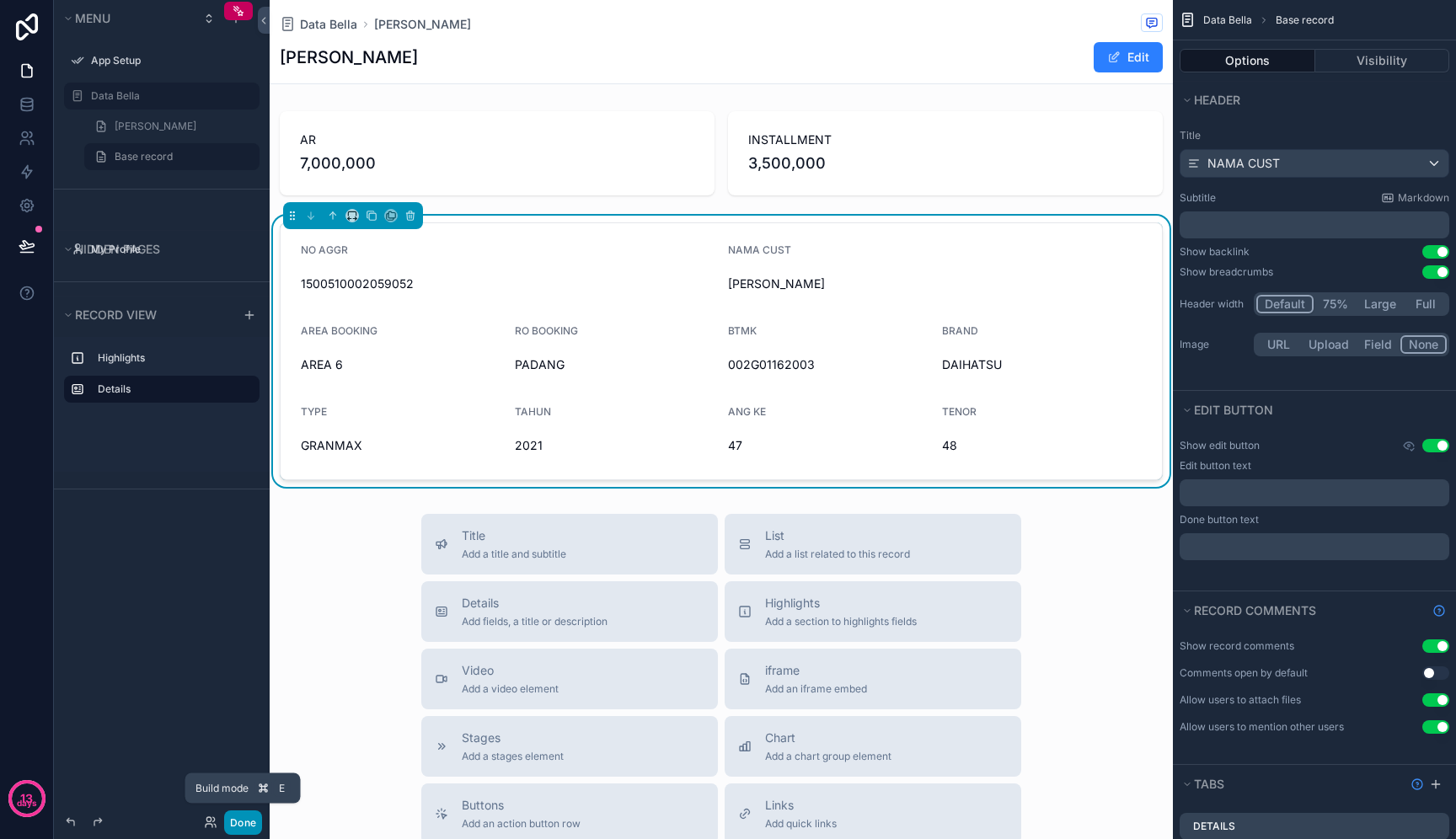
click at [248, 825] on button "Done" at bounding box center [243, 822] width 38 height 25
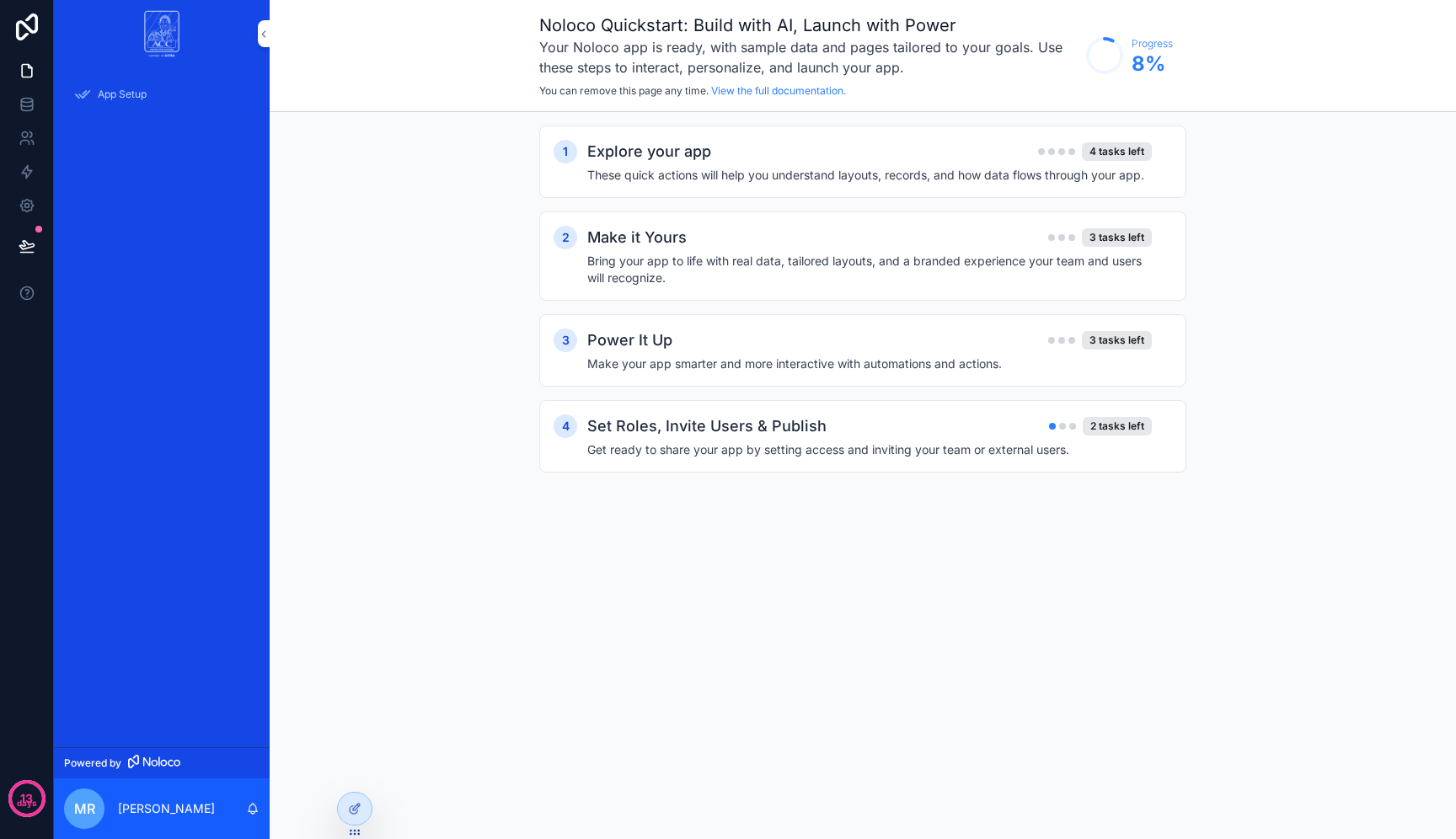
click at [0, 0] on div at bounding box center [0, 0] width 0 height 0
click at [0, 0] on icon at bounding box center [0, 0] width 0 height 0
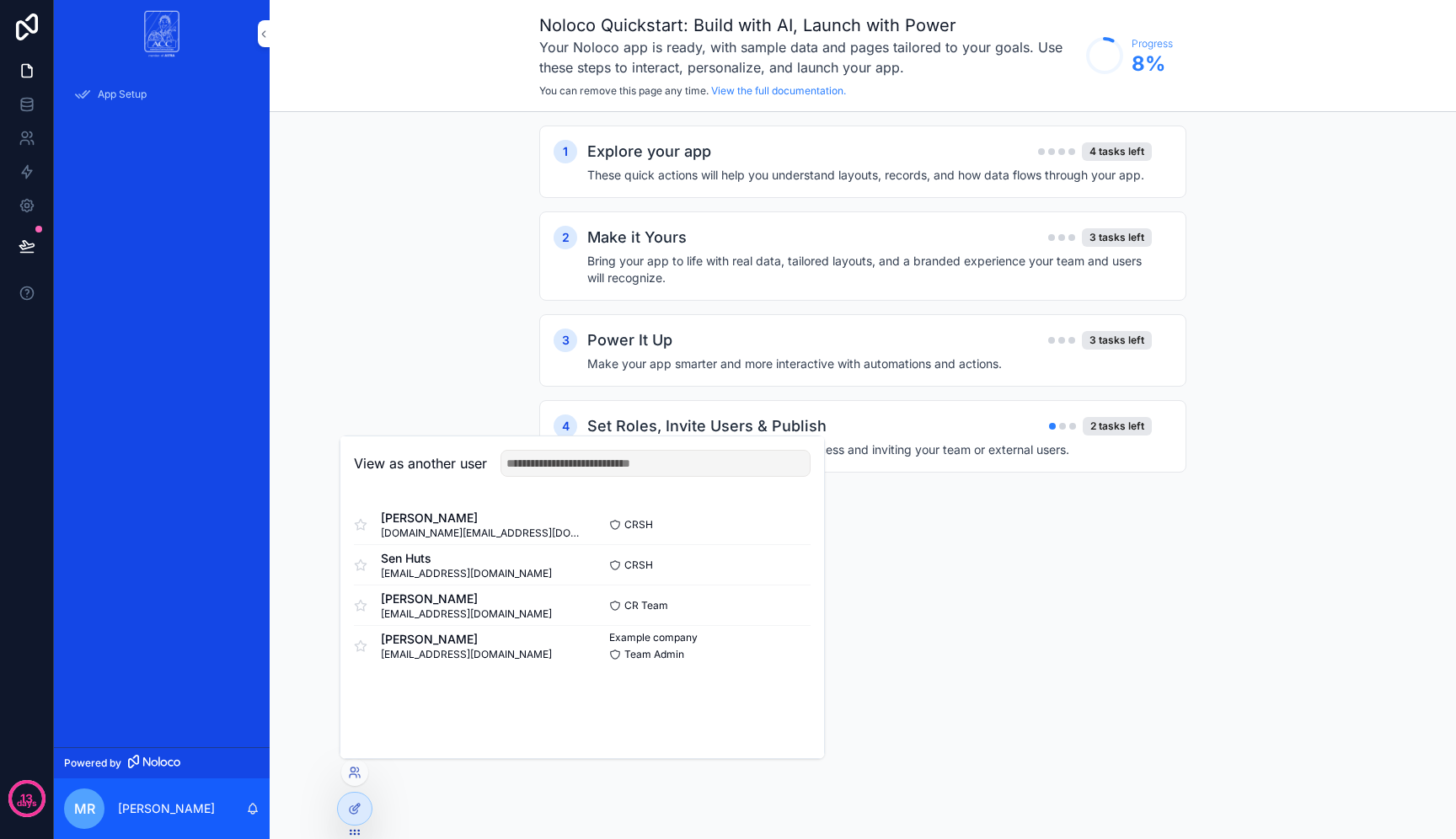
click at [0, 0] on button "Select" at bounding box center [0, 0] width 0 height 0
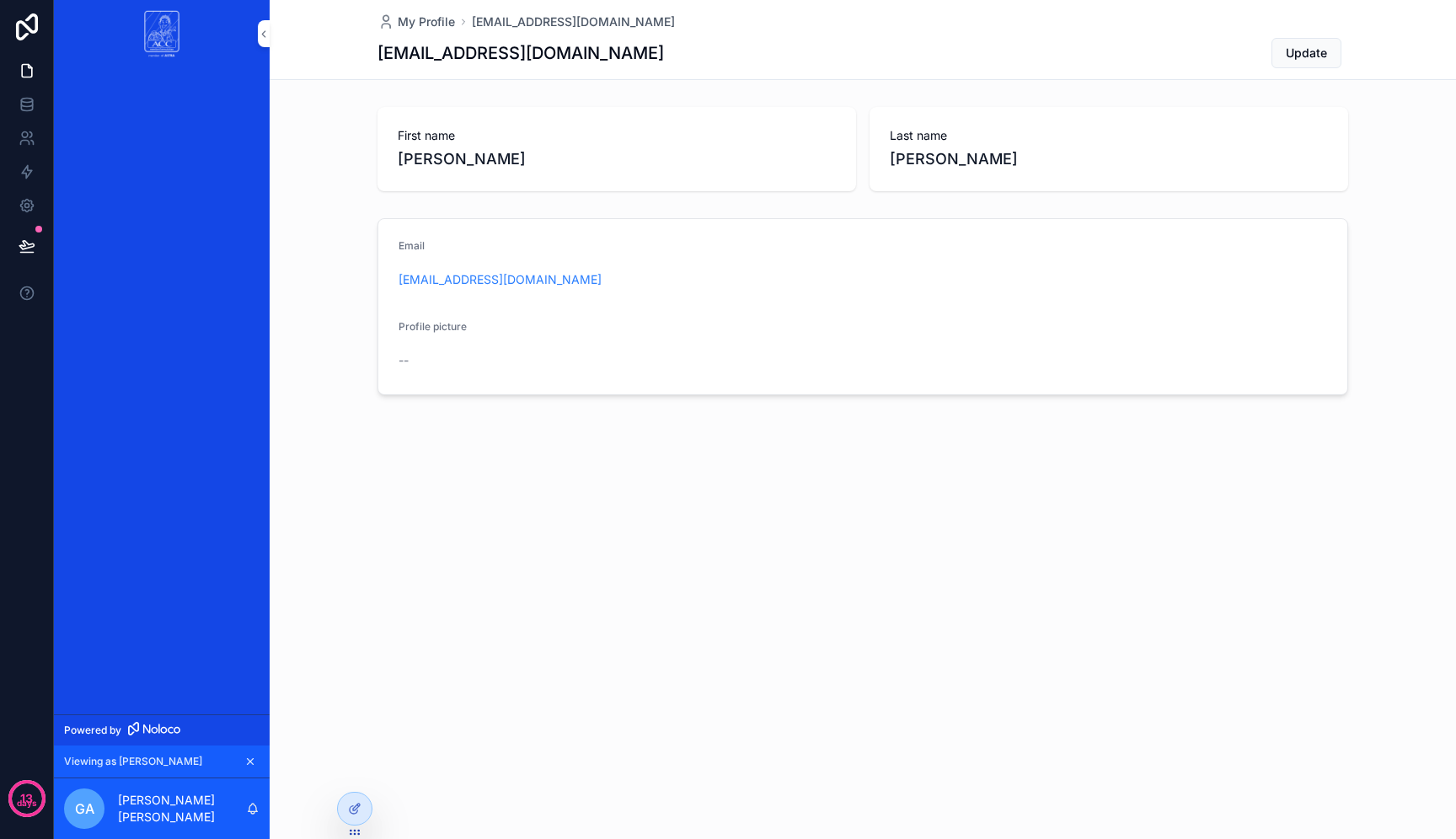
click at [0, 0] on icon at bounding box center [0, 0] width 0 height 0
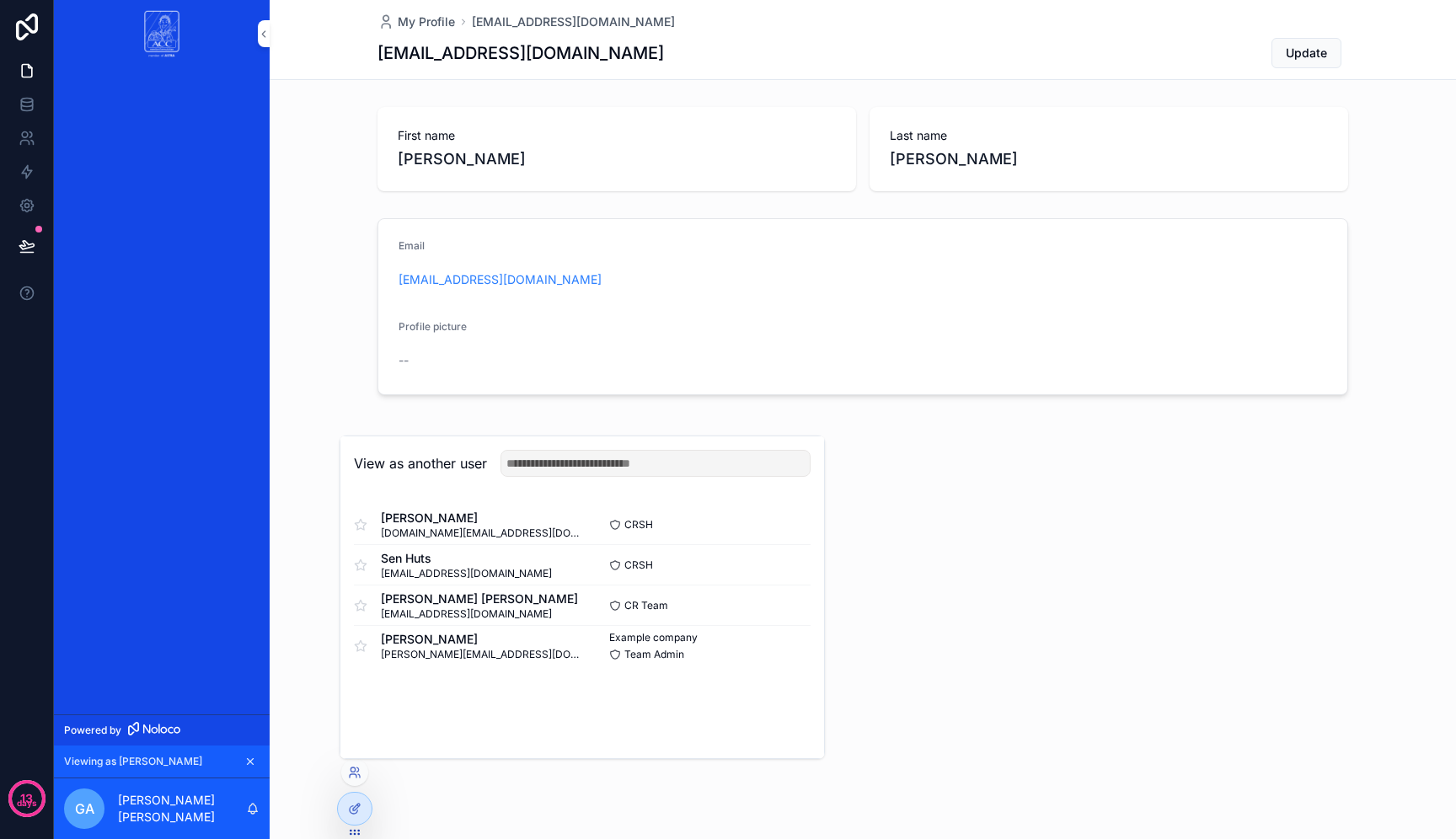
click at [272, 438] on div "My Profile gabrielaangelica3001@gmail.com gabrielaangelica3001@gmail.com Update…" at bounding box center [863, 255] width 1187 height 510
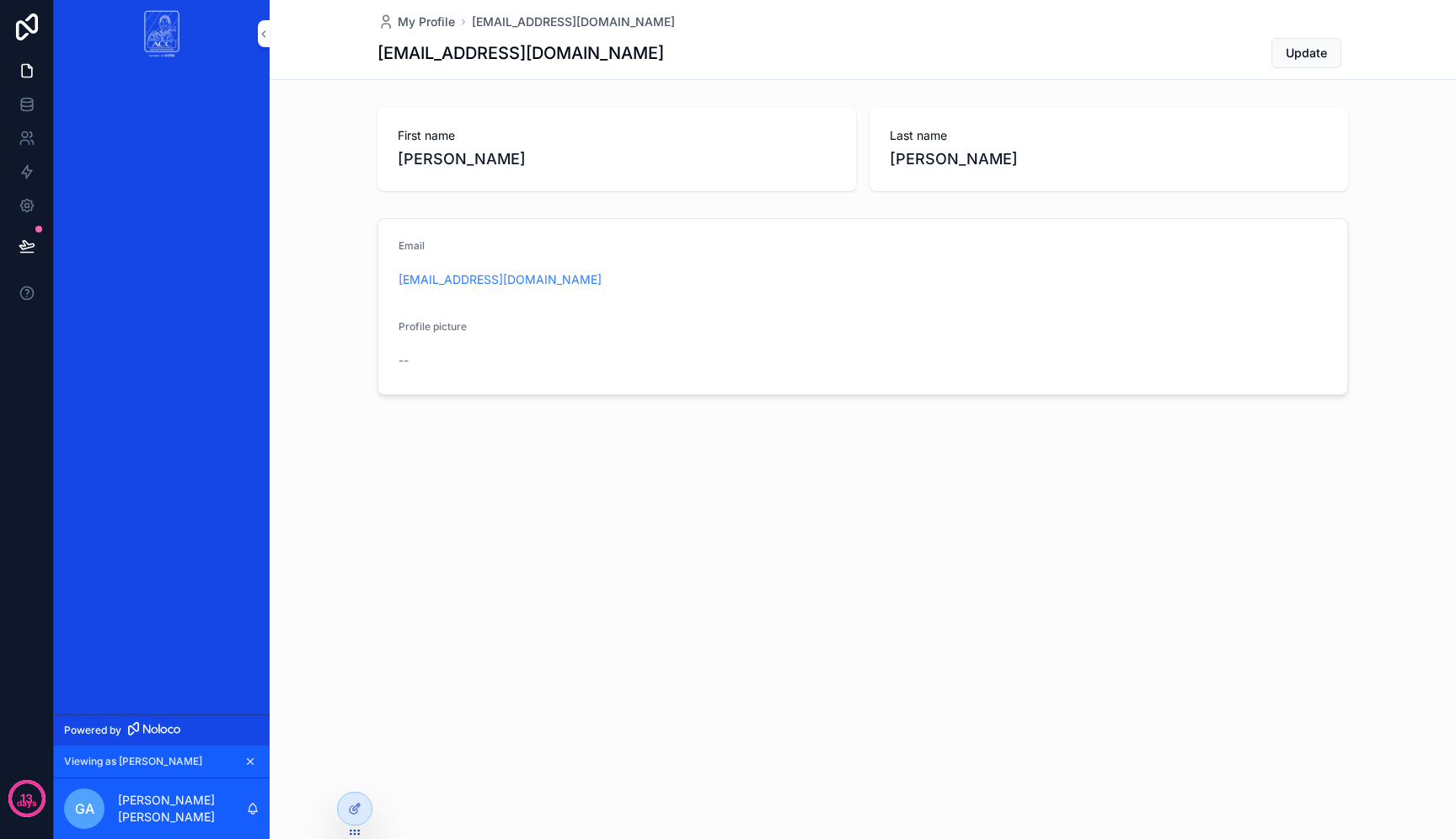
click at [0, 0] on icon at bounding box center [0, 0] width 0 height 0
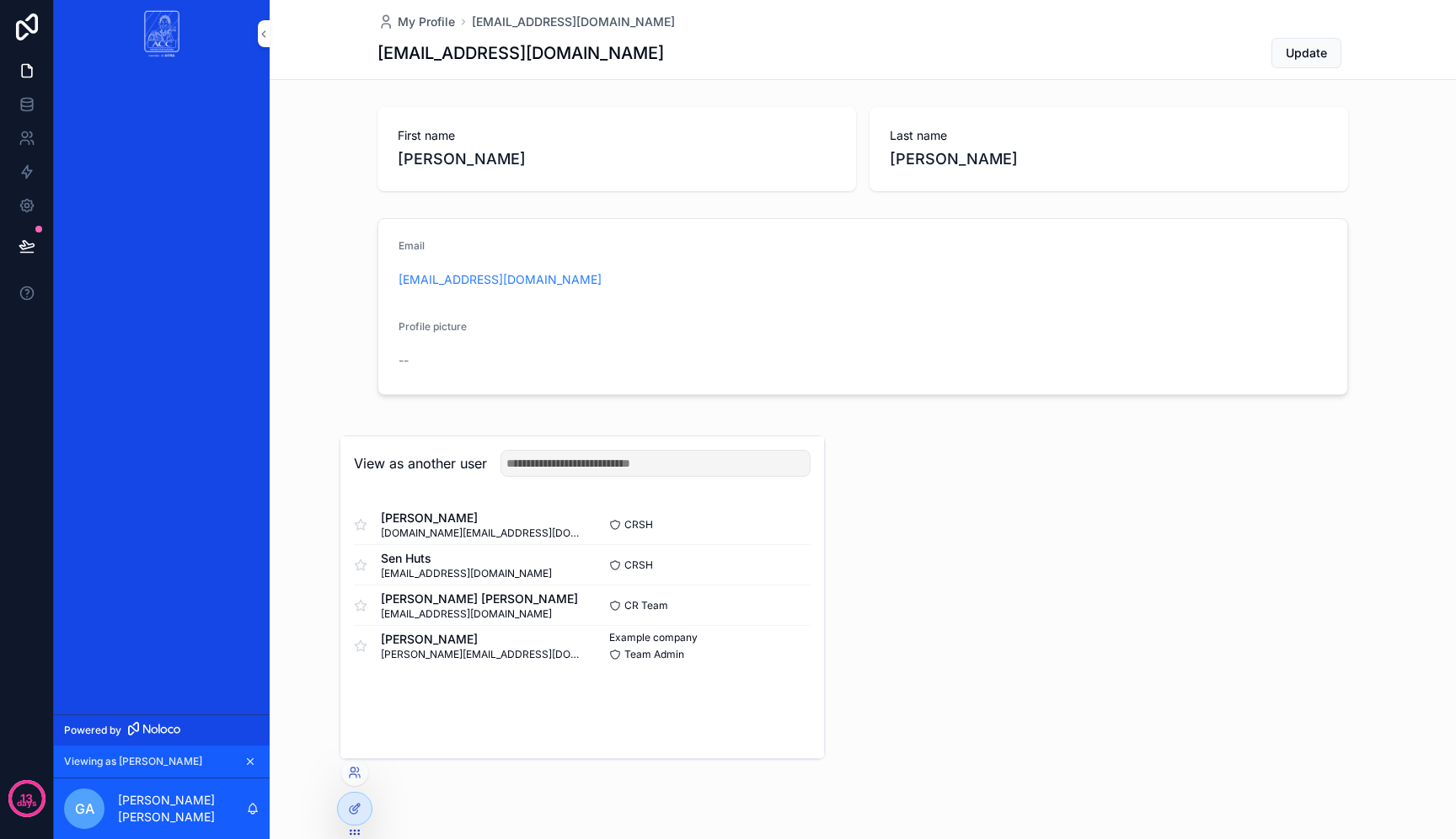
click at [335, 720] on div "My Profile gabrielaangelica3001@gmail.com gabrielaangelica3001@gmail.com Update…" at bounding box center [863, 419] width 1187 height 839
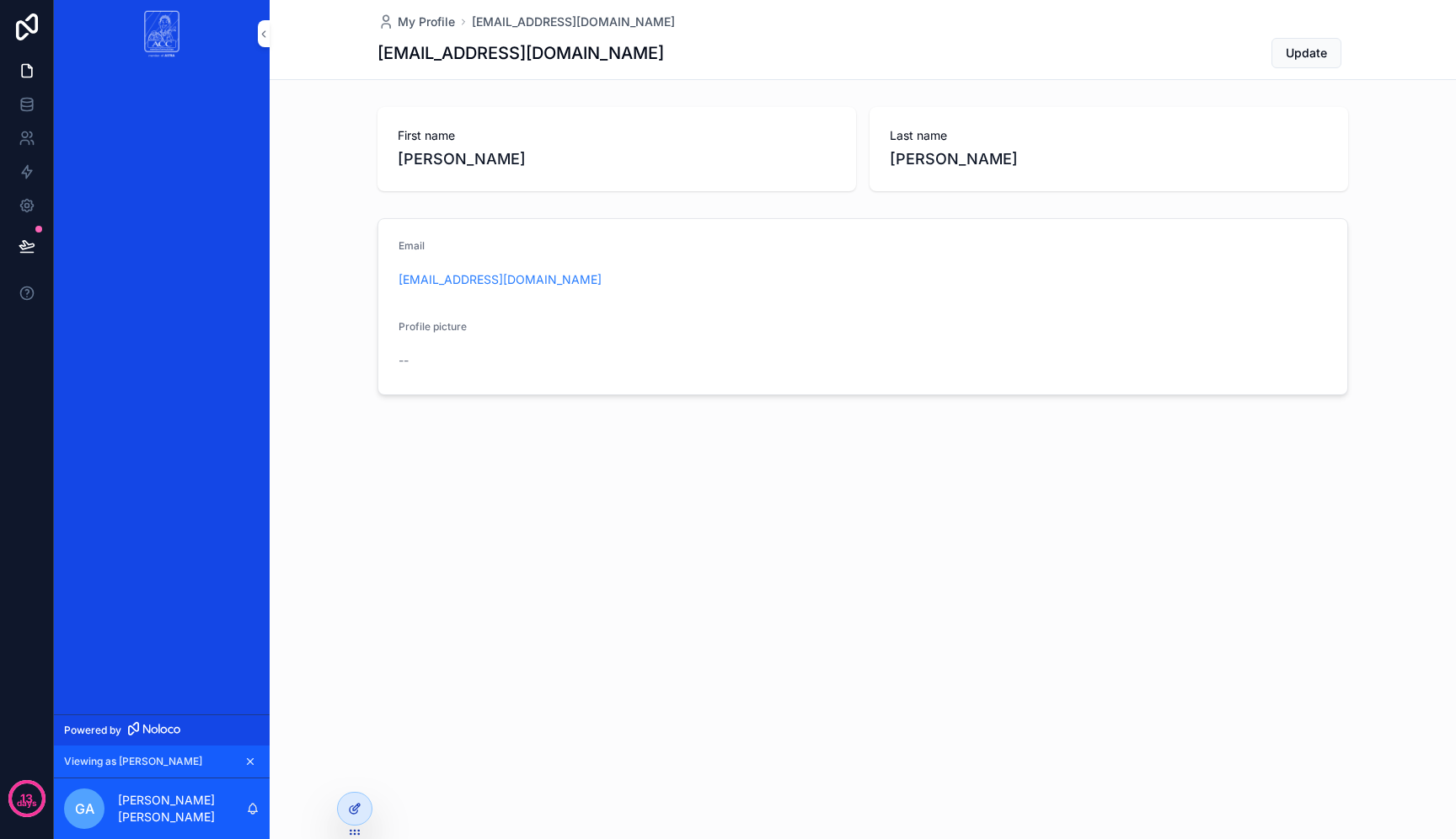
click at [354, 804] on icon at bounding box center [355, 809] width 14 height 14
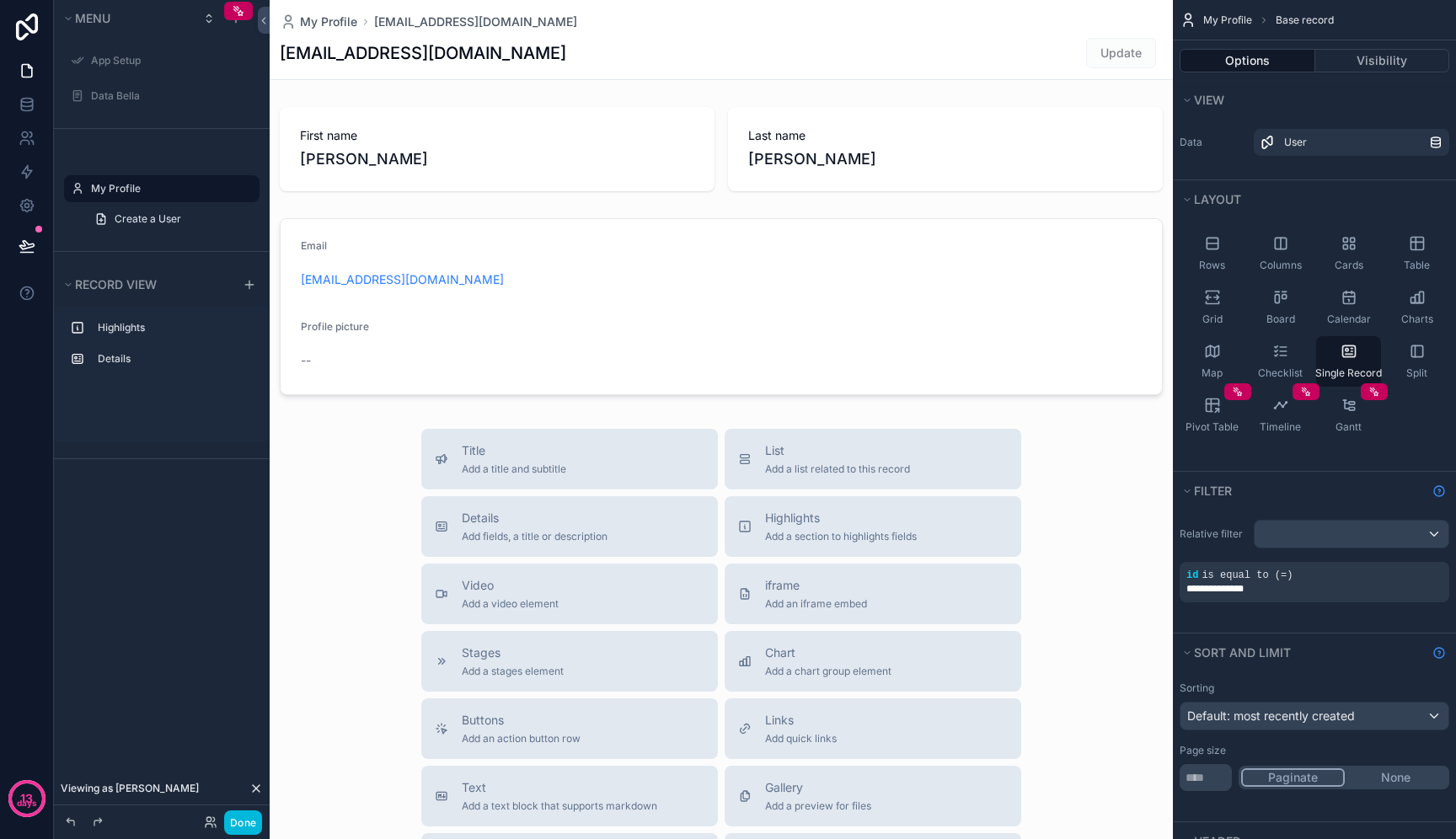
click at [151, 192] on label "My Profile" at bounding box center [170, 189] width 158 height 14
click at [144, 93] on label "Data Bella" at bounding box center [170, 96] width 158 height 14
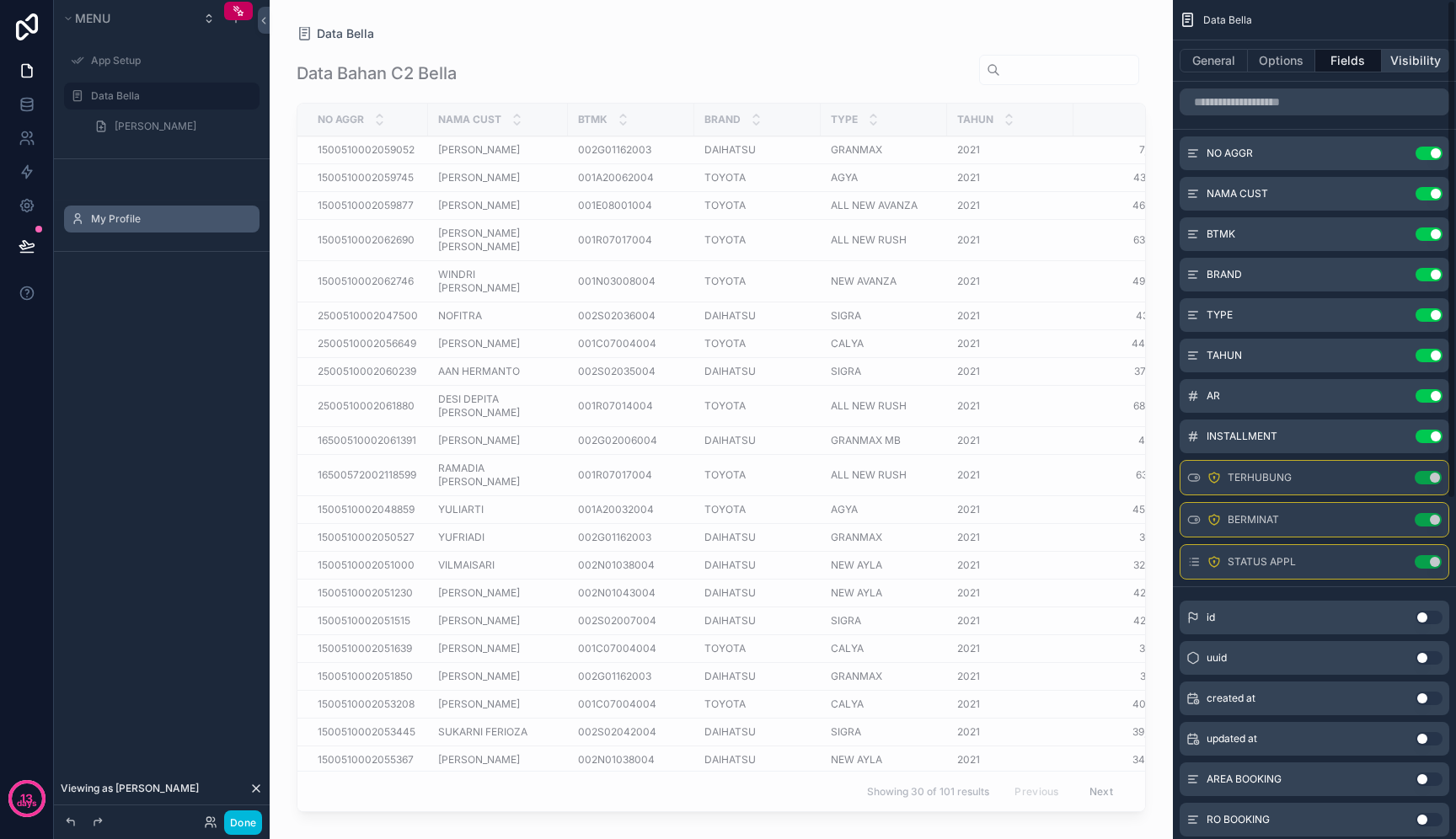
click at [1400, 71] on button "Visibility" at bounding box center [1415, 60] width 67 height 24
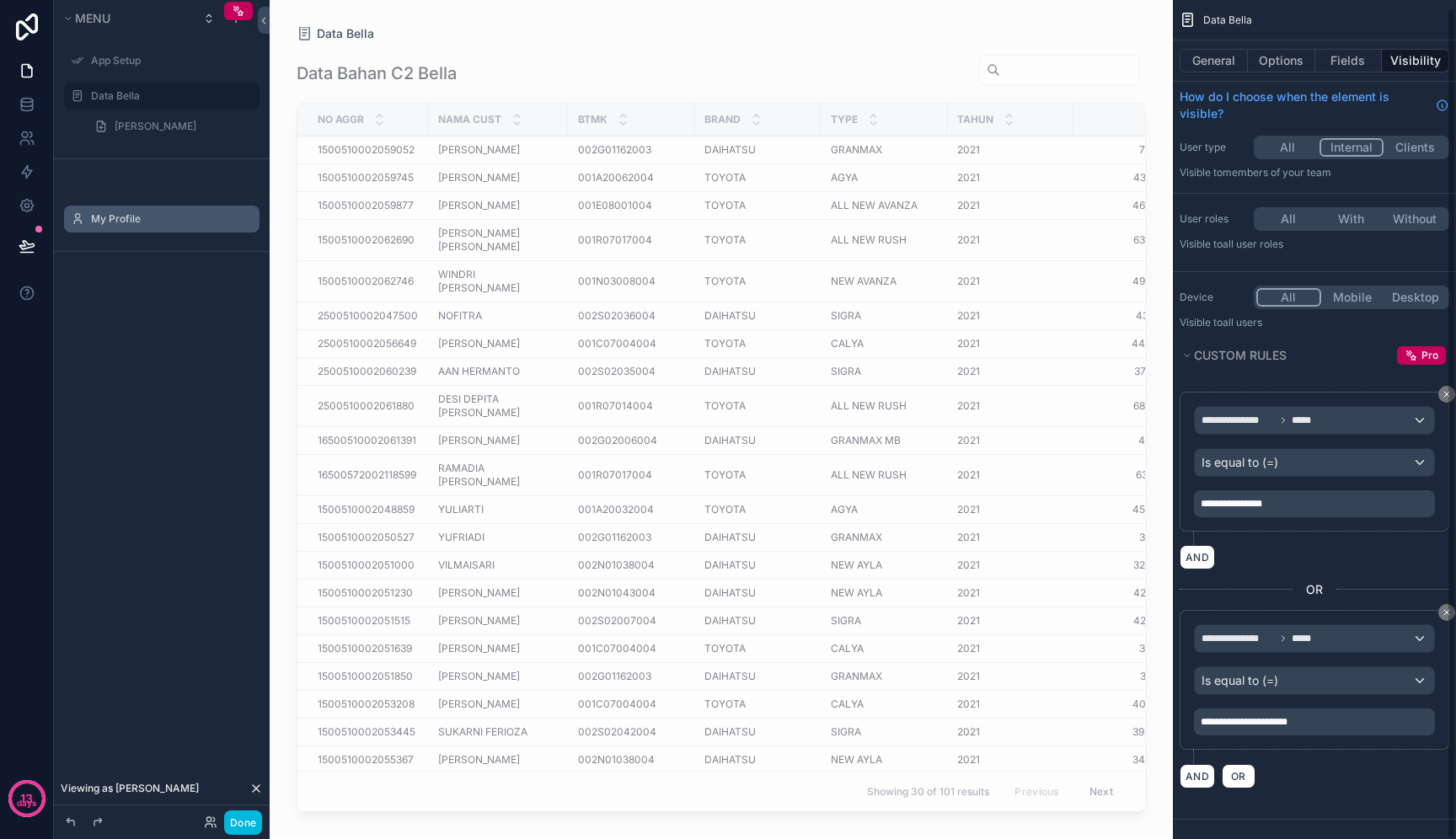
scroll to position [8, 0]
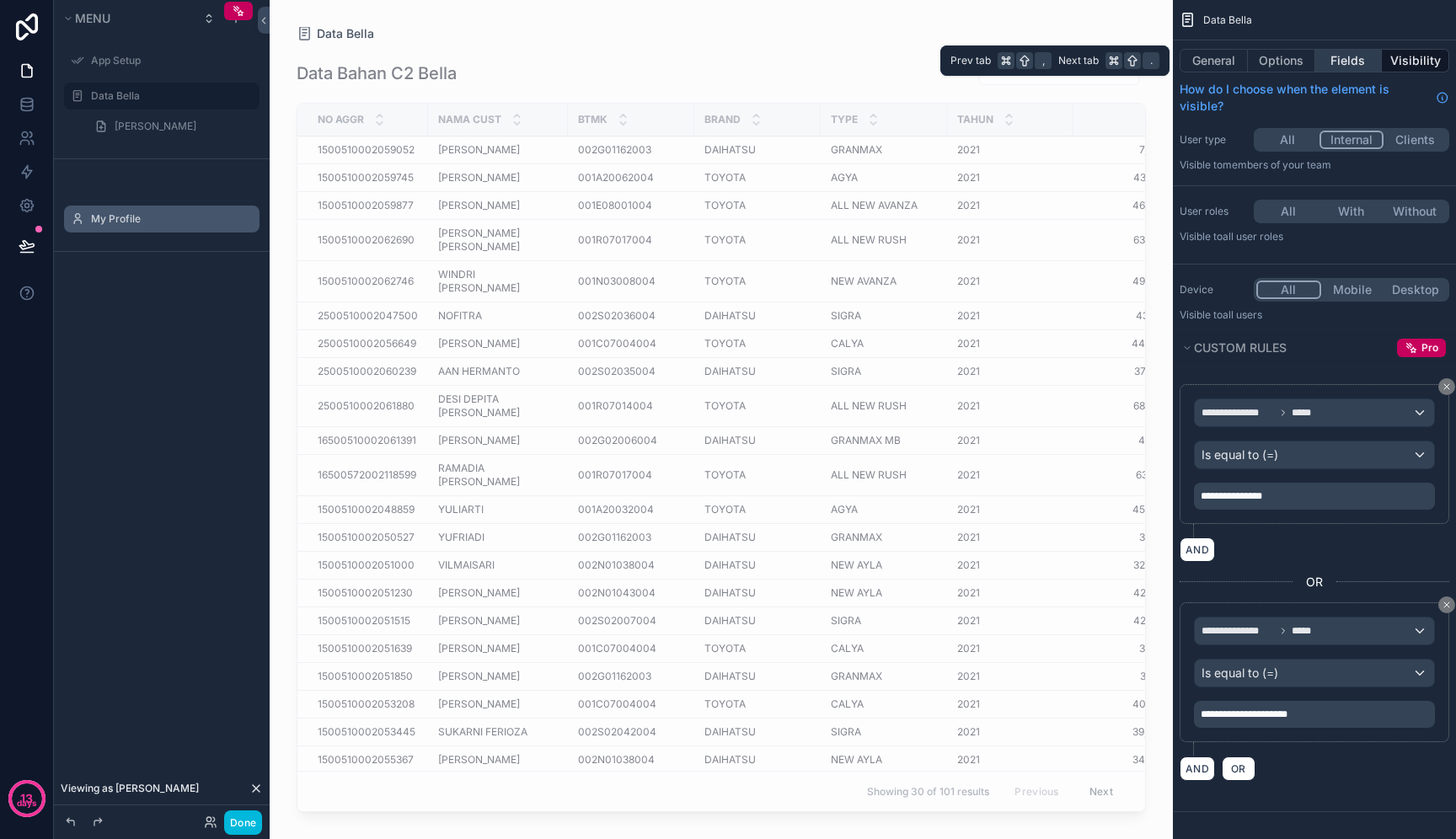
click at [1363, 64] on button "Fields" at bounding box center [1349, 60] width 67 height 24
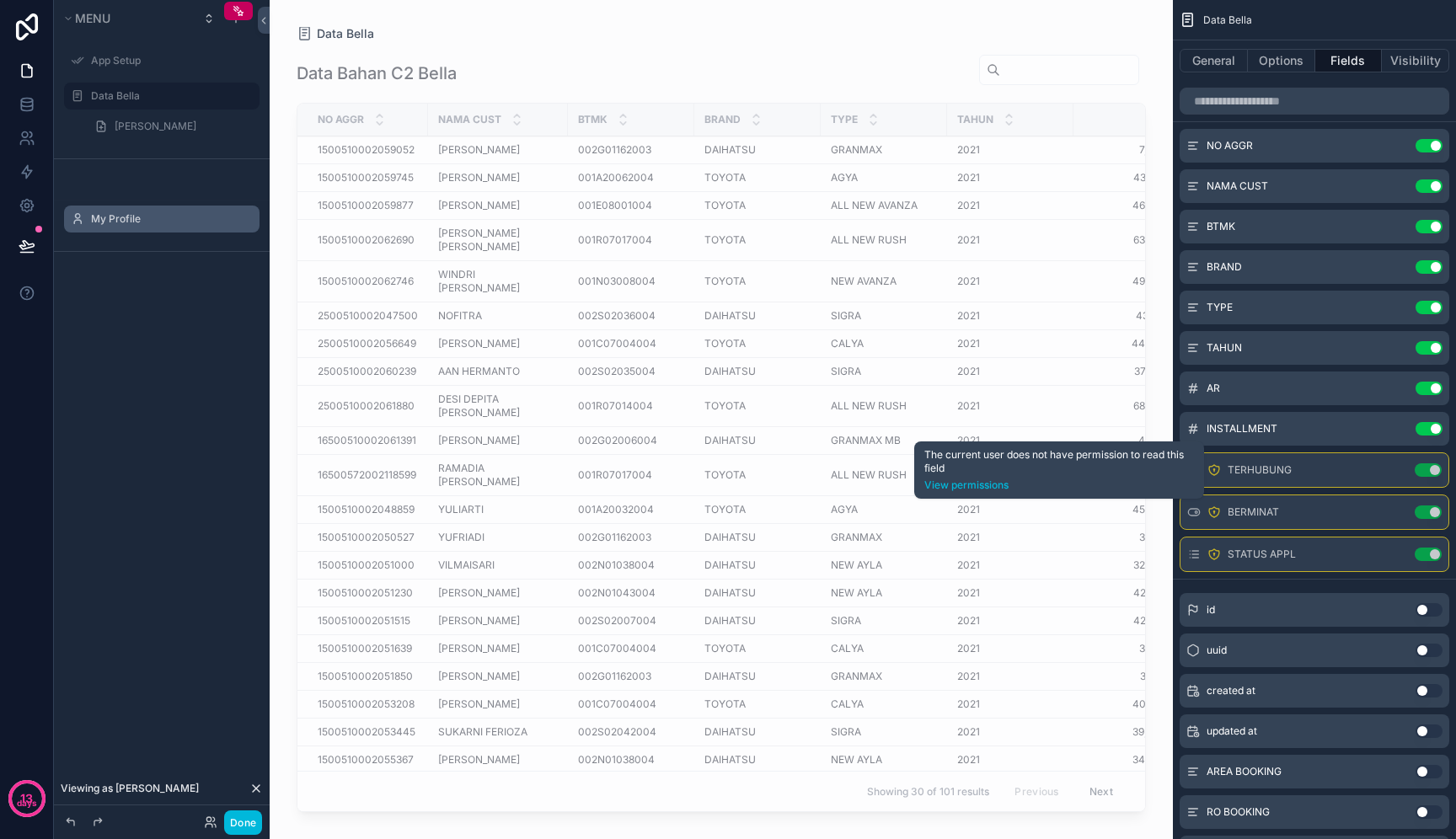
click at [1221, 476] on icon "scrollable content" at bounding box center [1215, 470] width 14 height 14
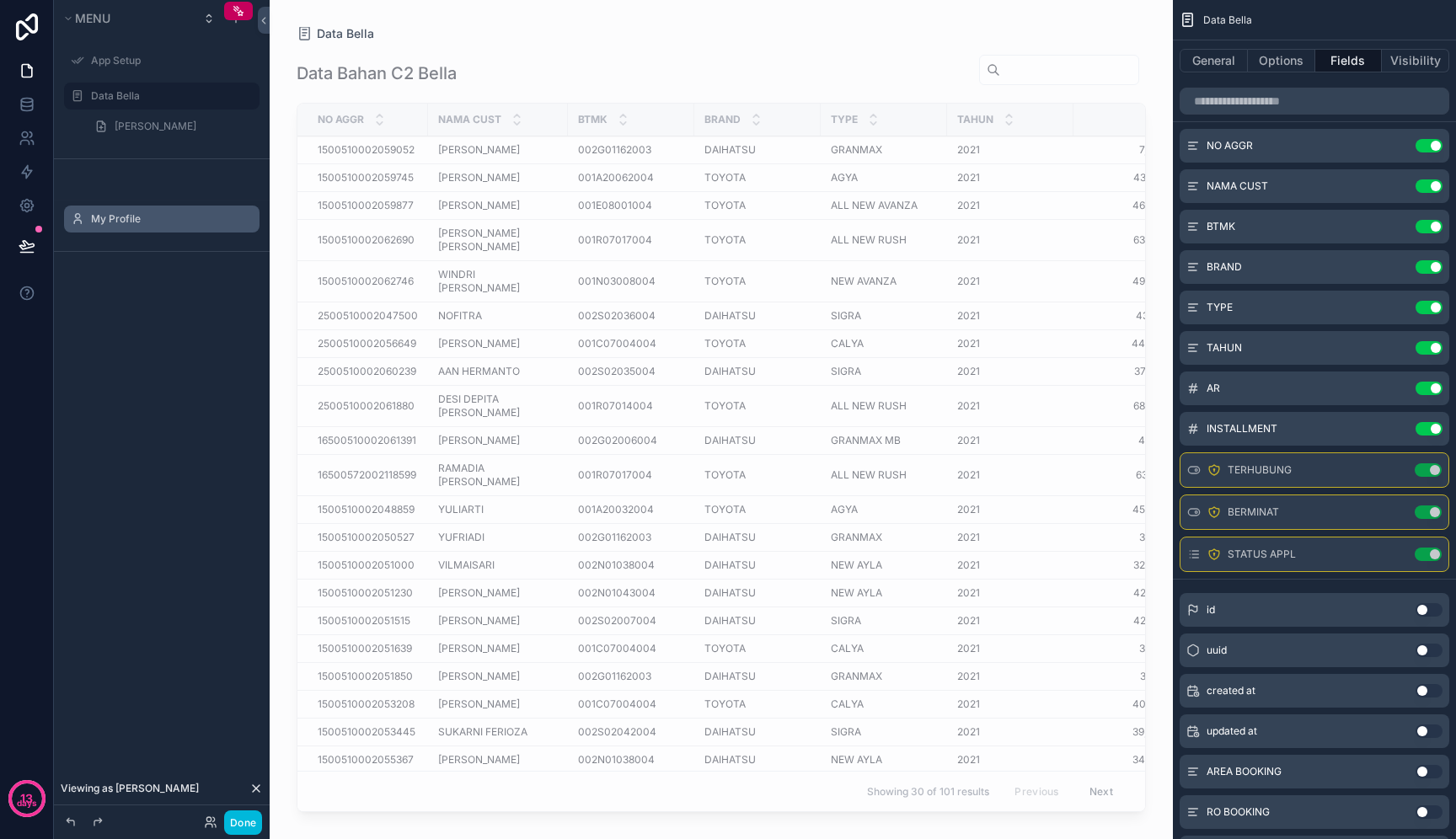
click at [1215, 477] on div "TERHUBUNG Use setting" at bounding box center [1315, 470] width 270 height 36
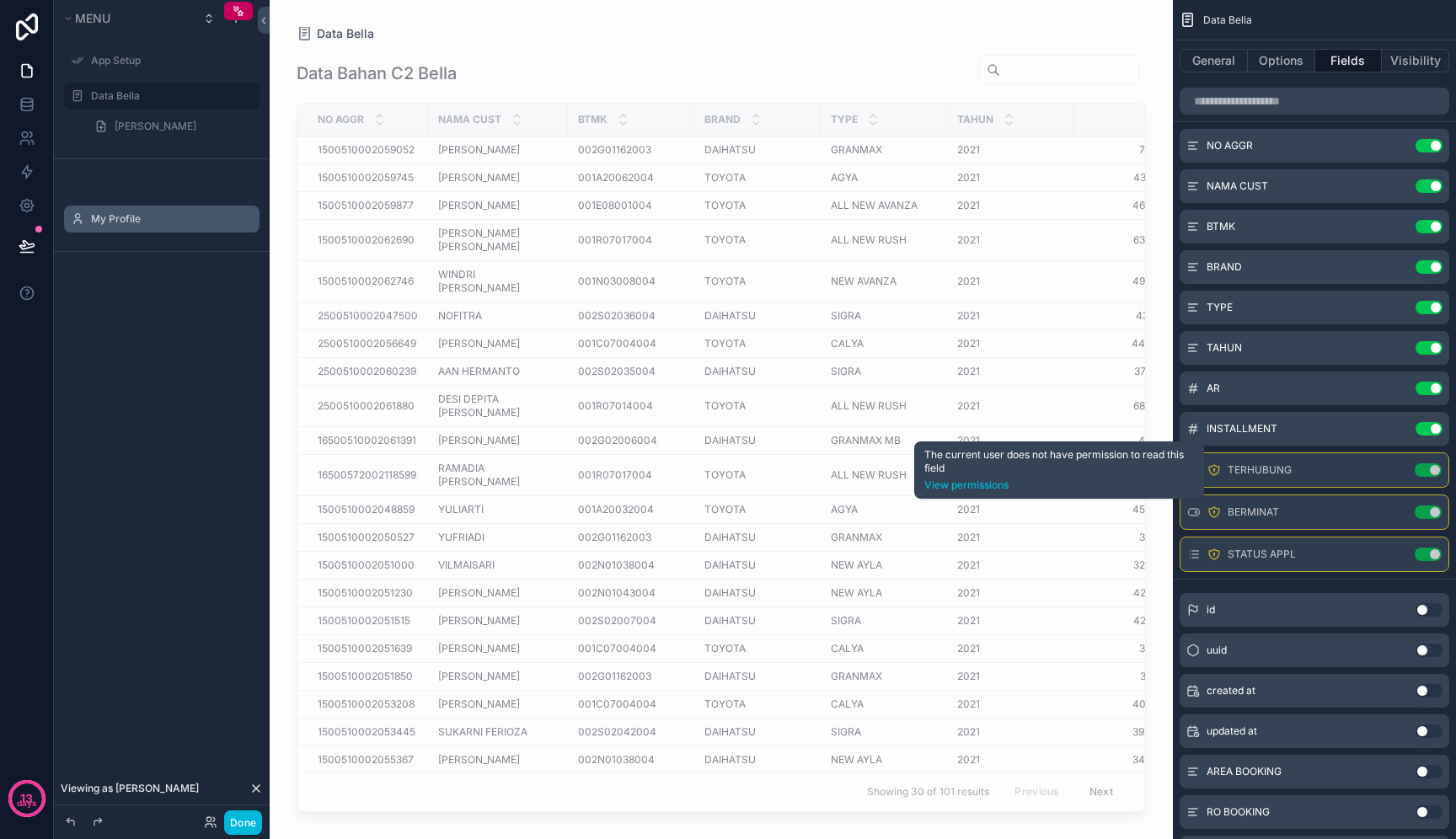
click at [1219, 470] on icon "scrollable content" at bounding box center [1215, 470] width 10 height 10
click at [964, 484] on link "View permissions" at bounding box center [1059, 485] width 270 height 14
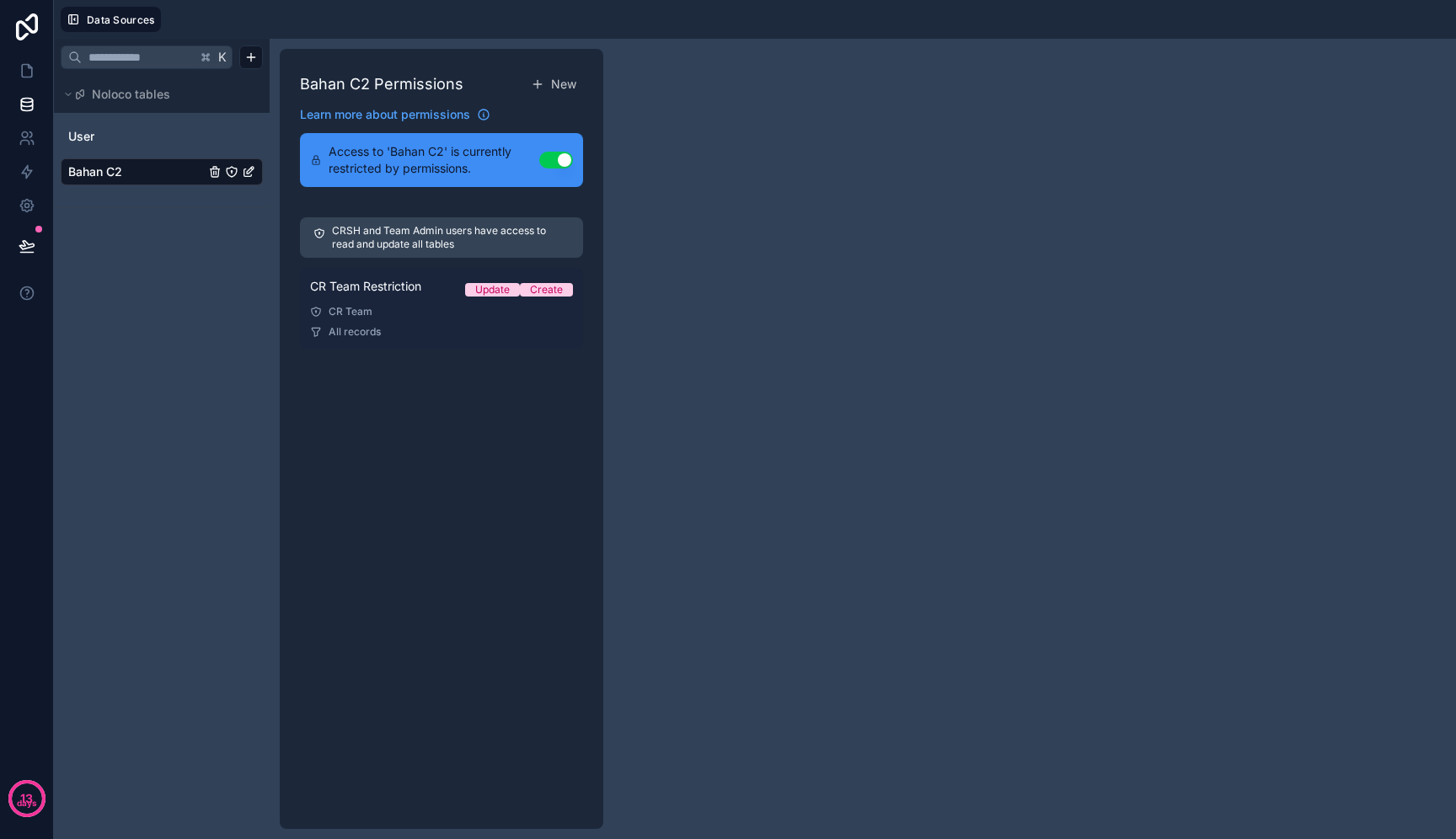
click at [472, 300] on div "CR Team Restriction Update Create" at bounding box center [442, 290] width 263 height 24
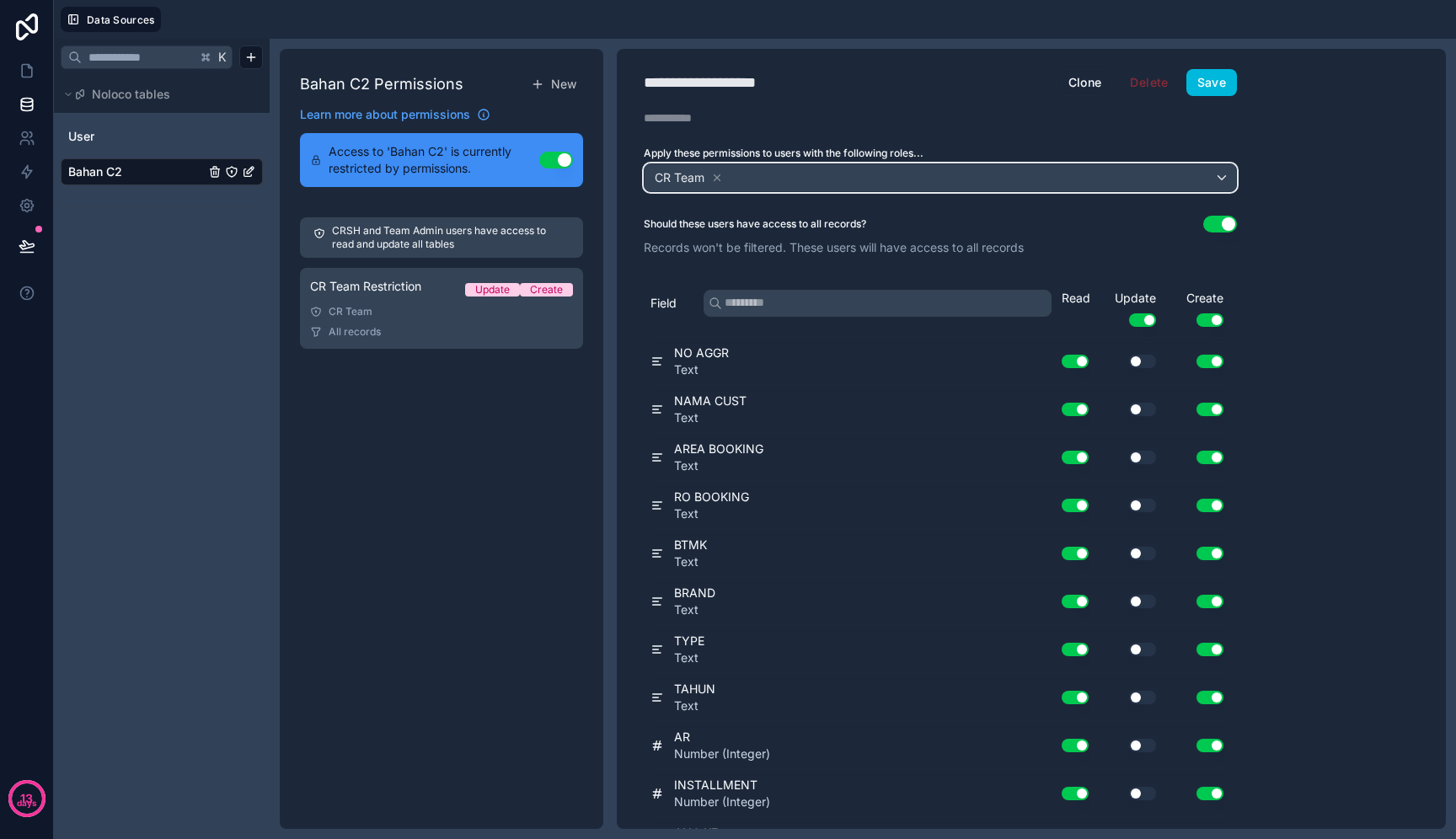
click at [1210, 170] on div "CR Team" at bounding box center [940, 177] width 592 height 27
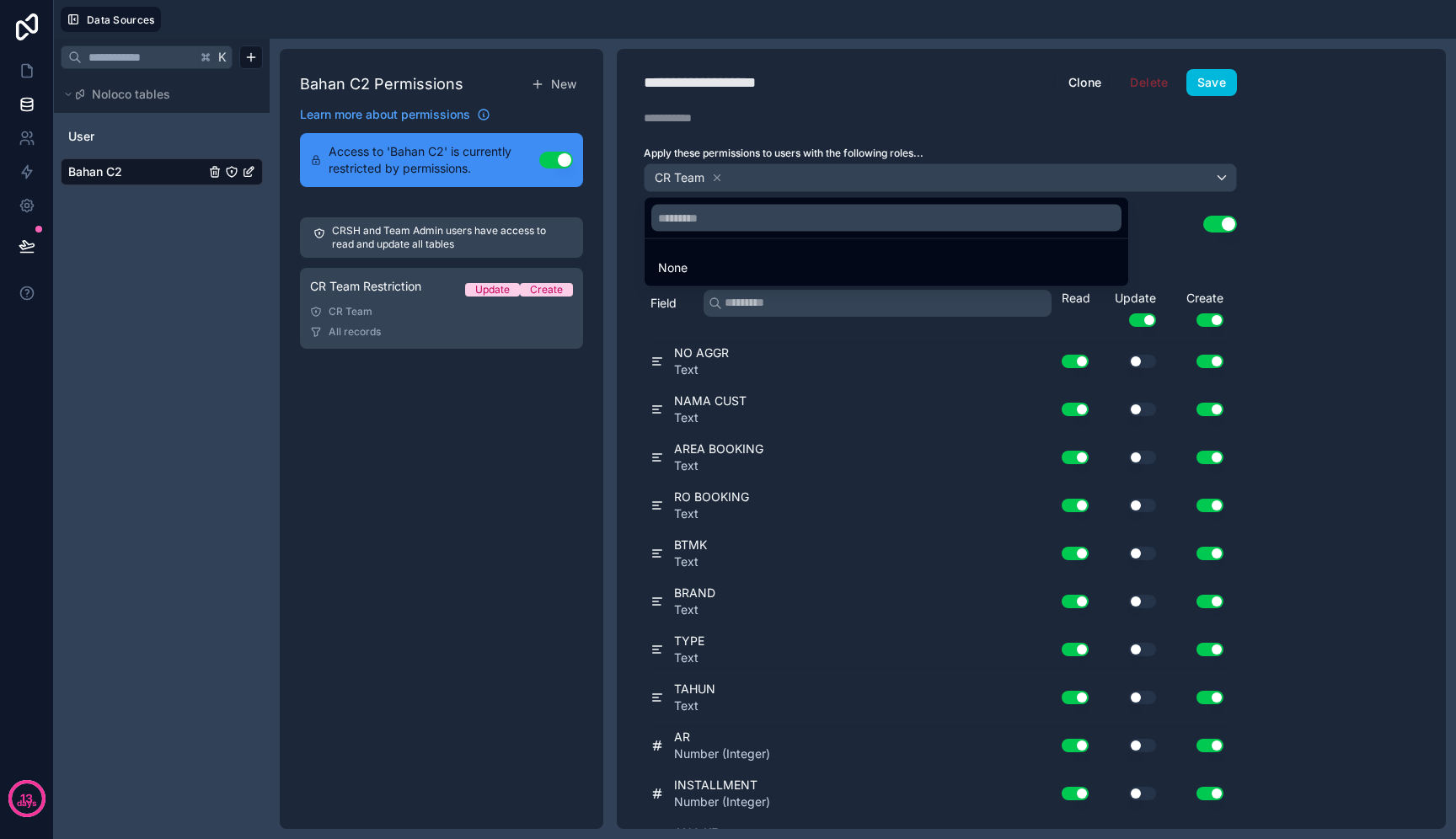
click at [1208, 175] on div at bounding box center [728, 419] width 1456 height 839
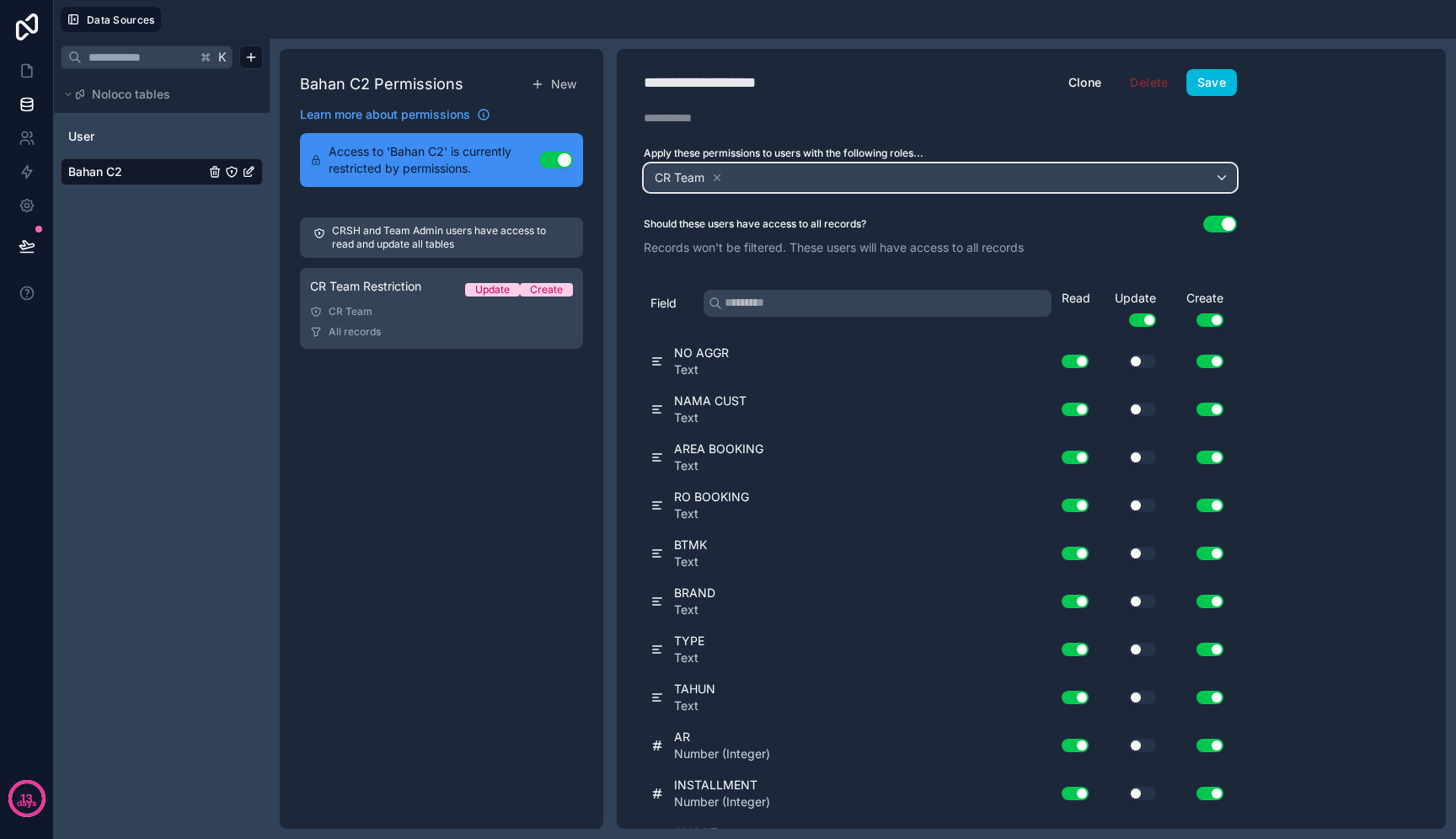
click at [1208, 175] on div "CR Team" at bounding box center [940, 177] width 592 height 27
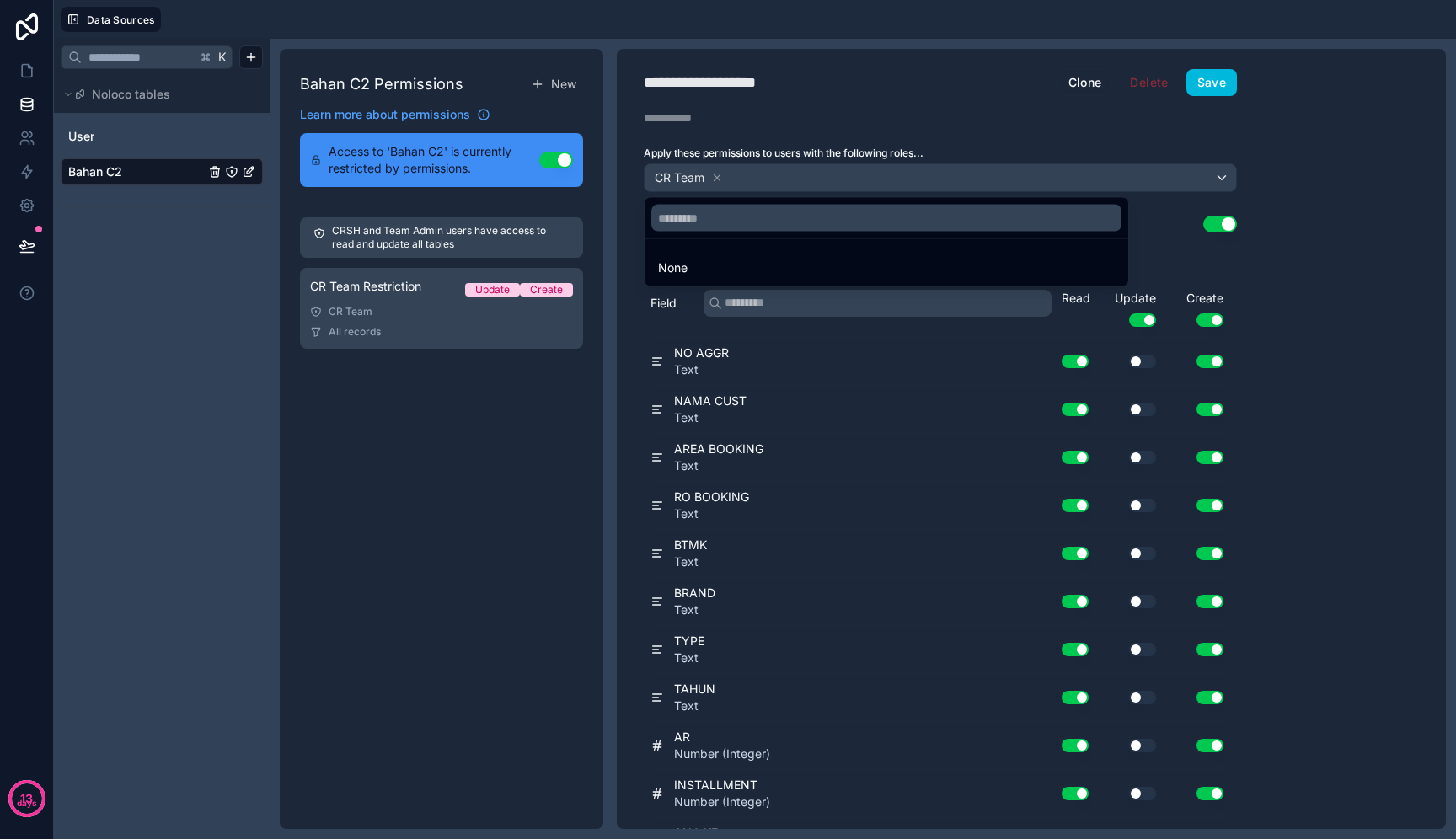
click at [719, 175] on div at bounding box center [728, 419] width 1456 height 839
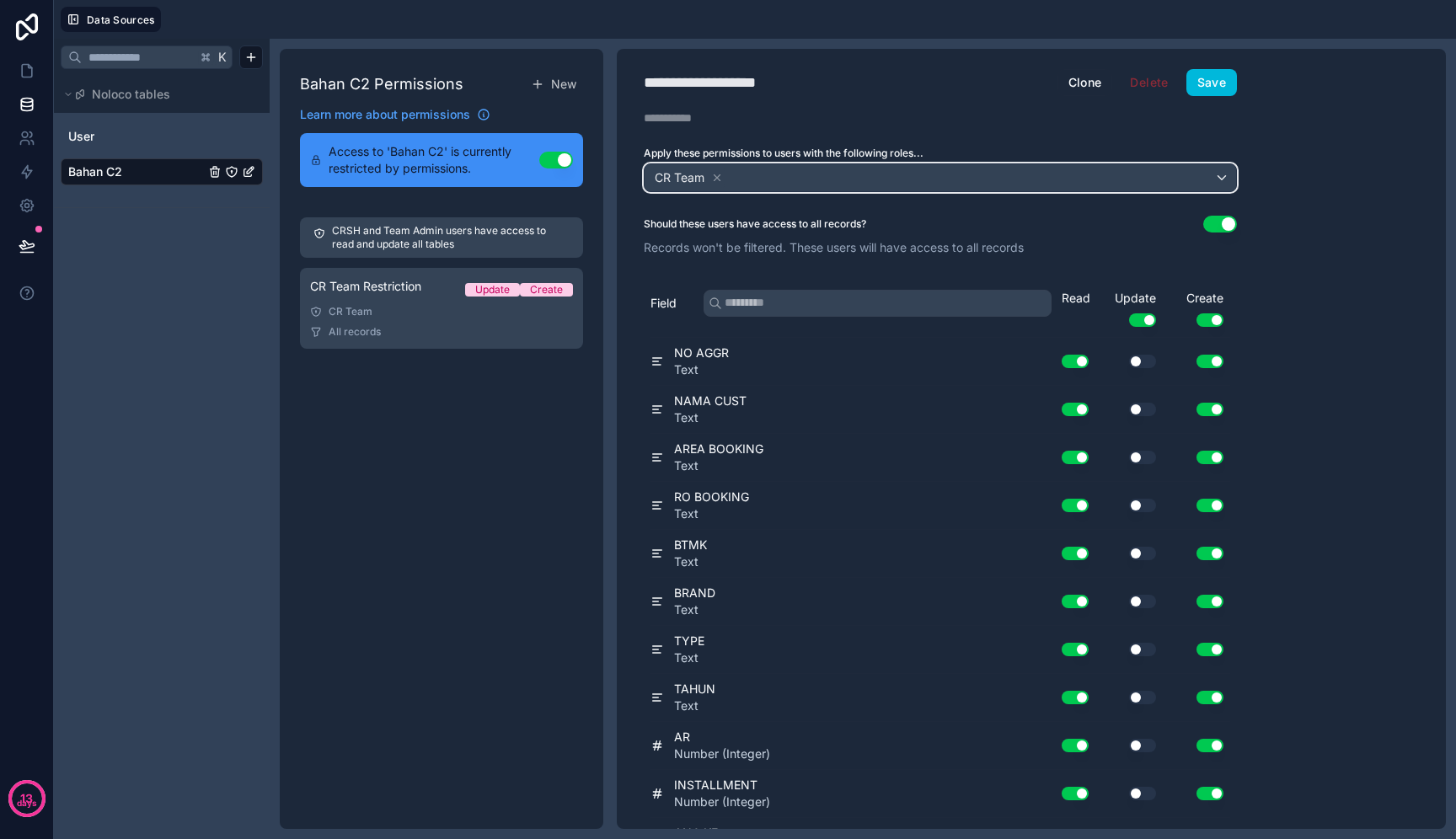
click at [834, 189] on div "CR Team" at bounding box center [940, 177] width 592 height 27
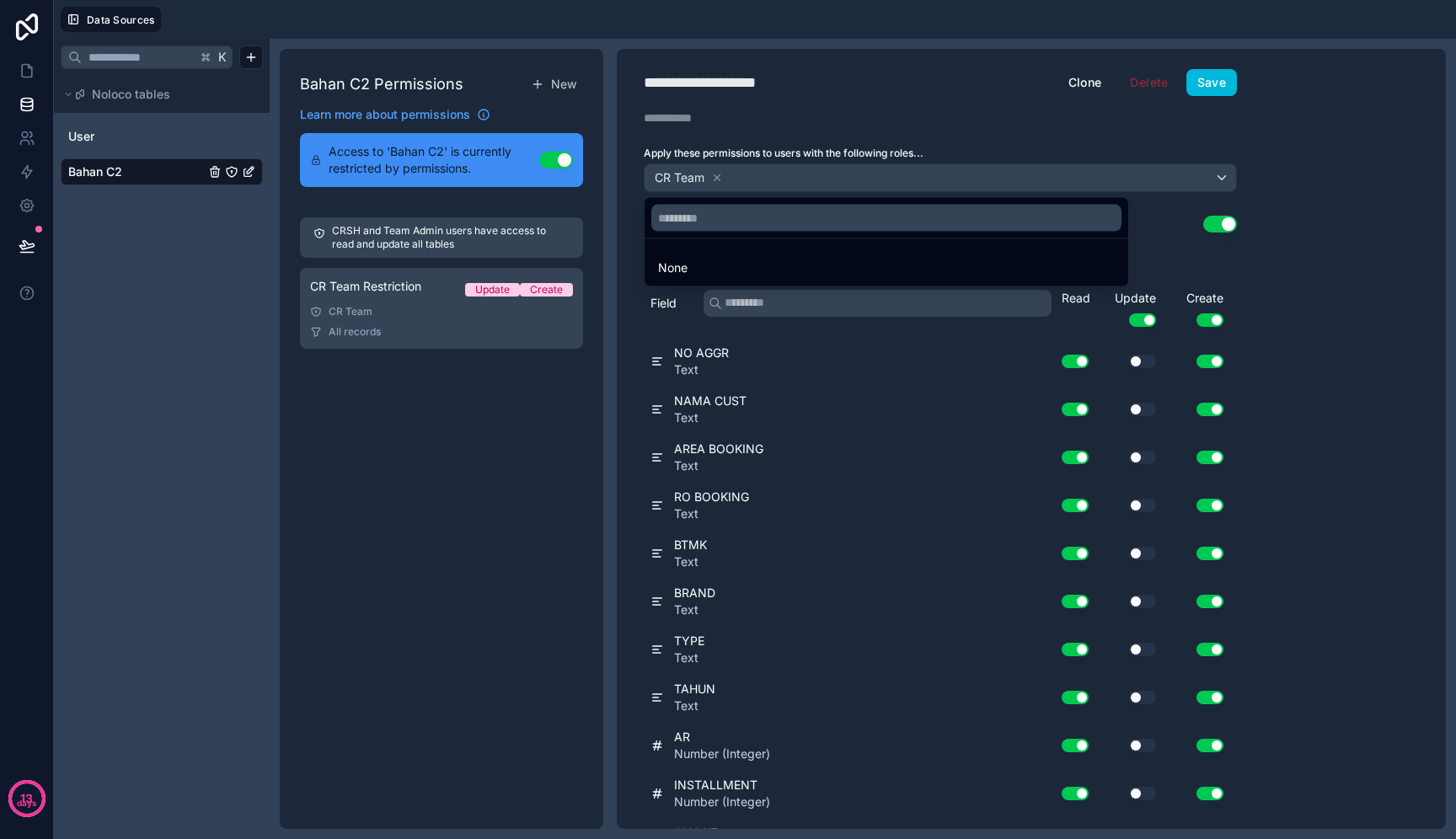
click at [719, 177] on div at bounding box center [728, 419] width 1456 height 839
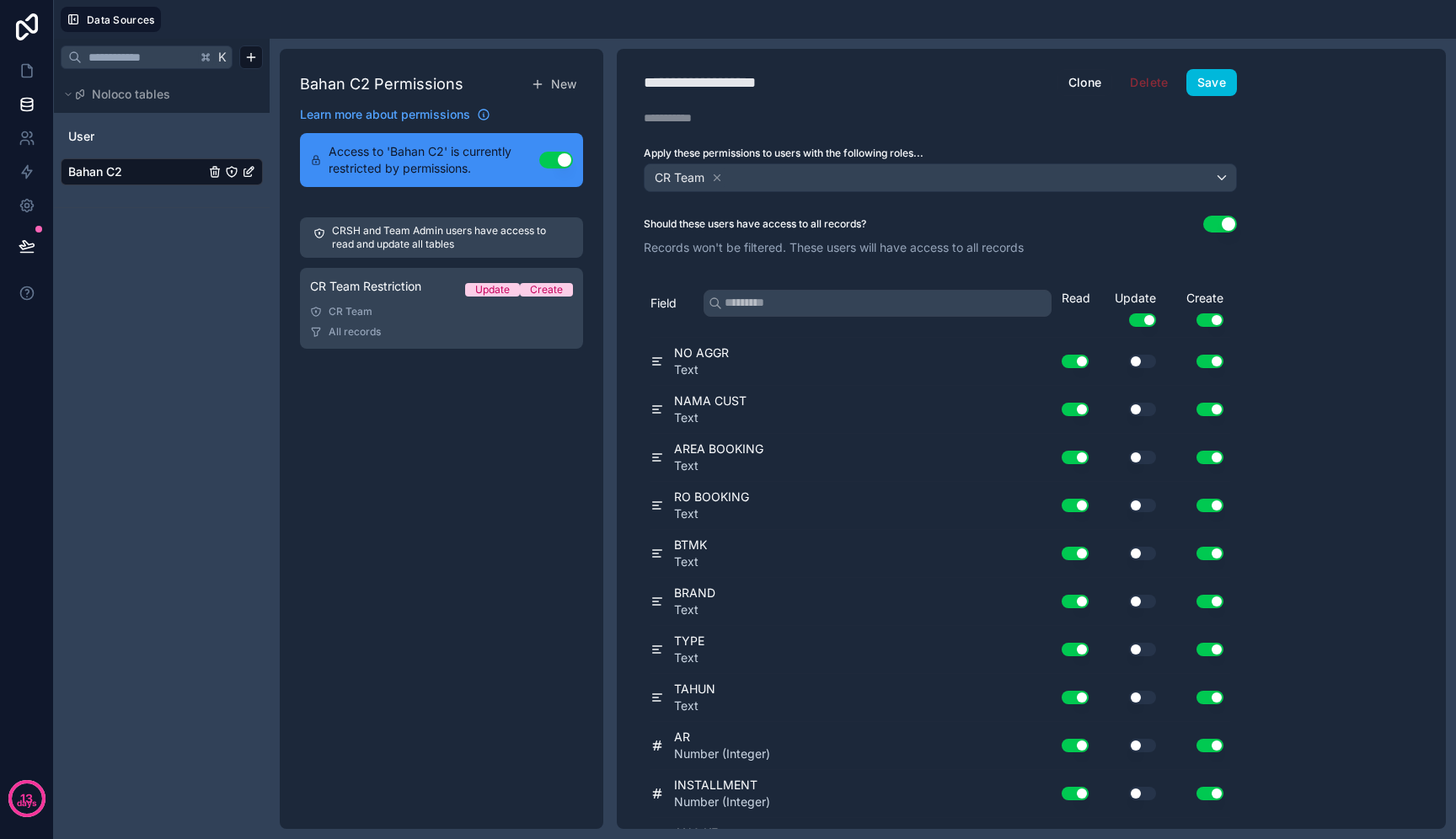
click at [719, 177] on icon at bounding box center [718, 178] width 6 height 6
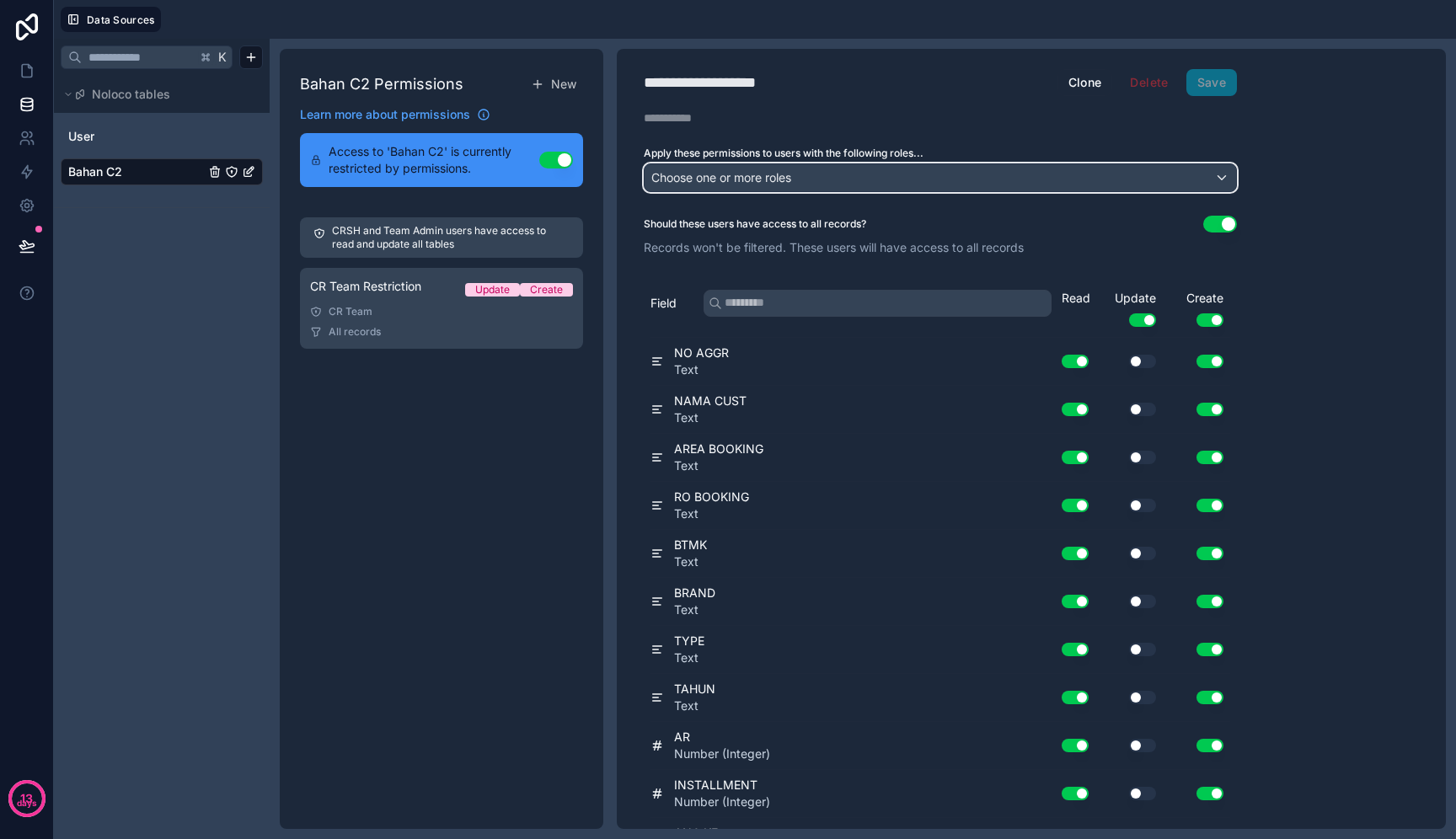
click at [791, 187] on span "Choose one or more roles" at bounding box center [722, 178] width 140 height 24
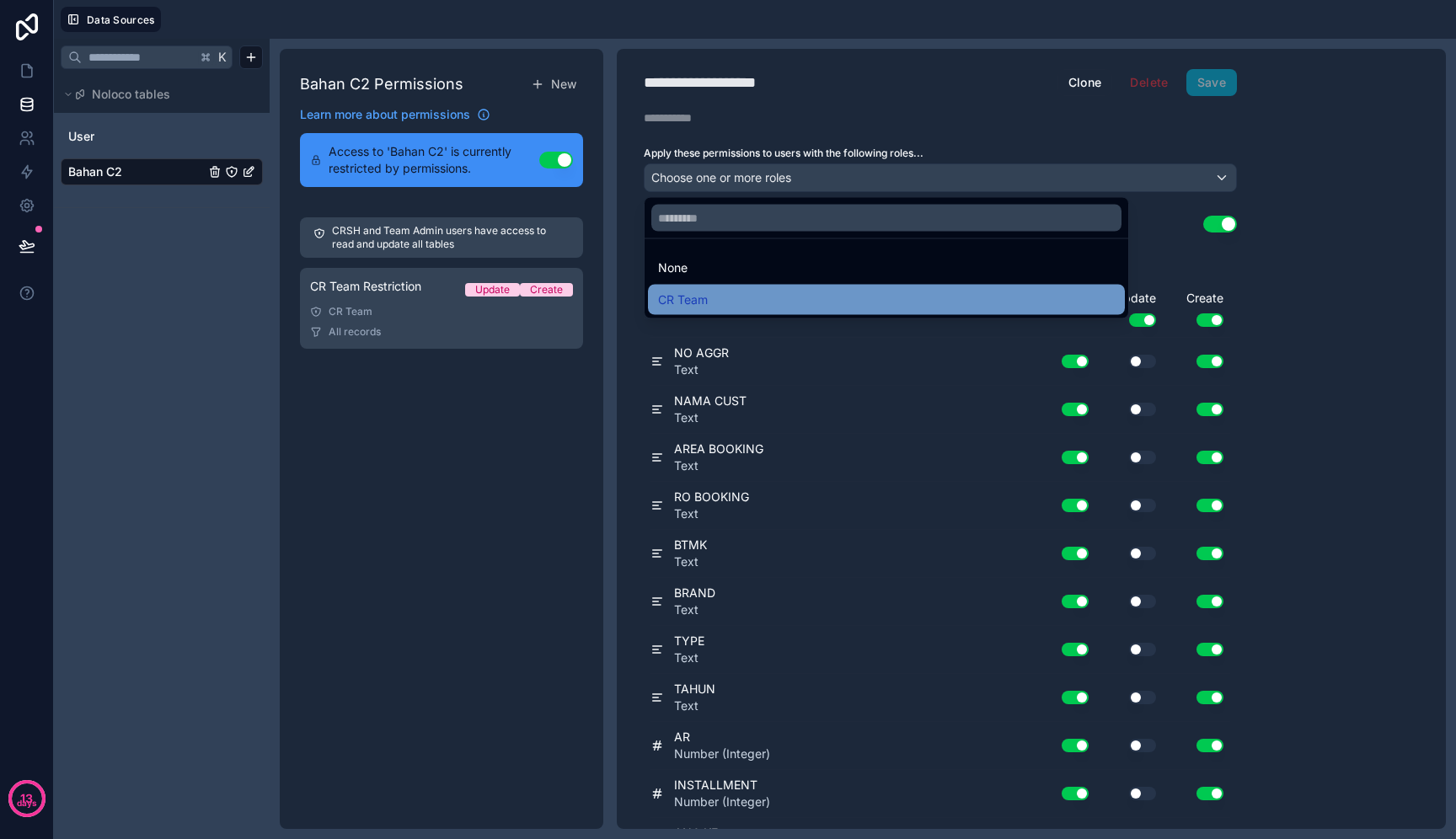
click at [780, 298] on div "CR Team" at bounding box center [887, 299] width 457 height 20
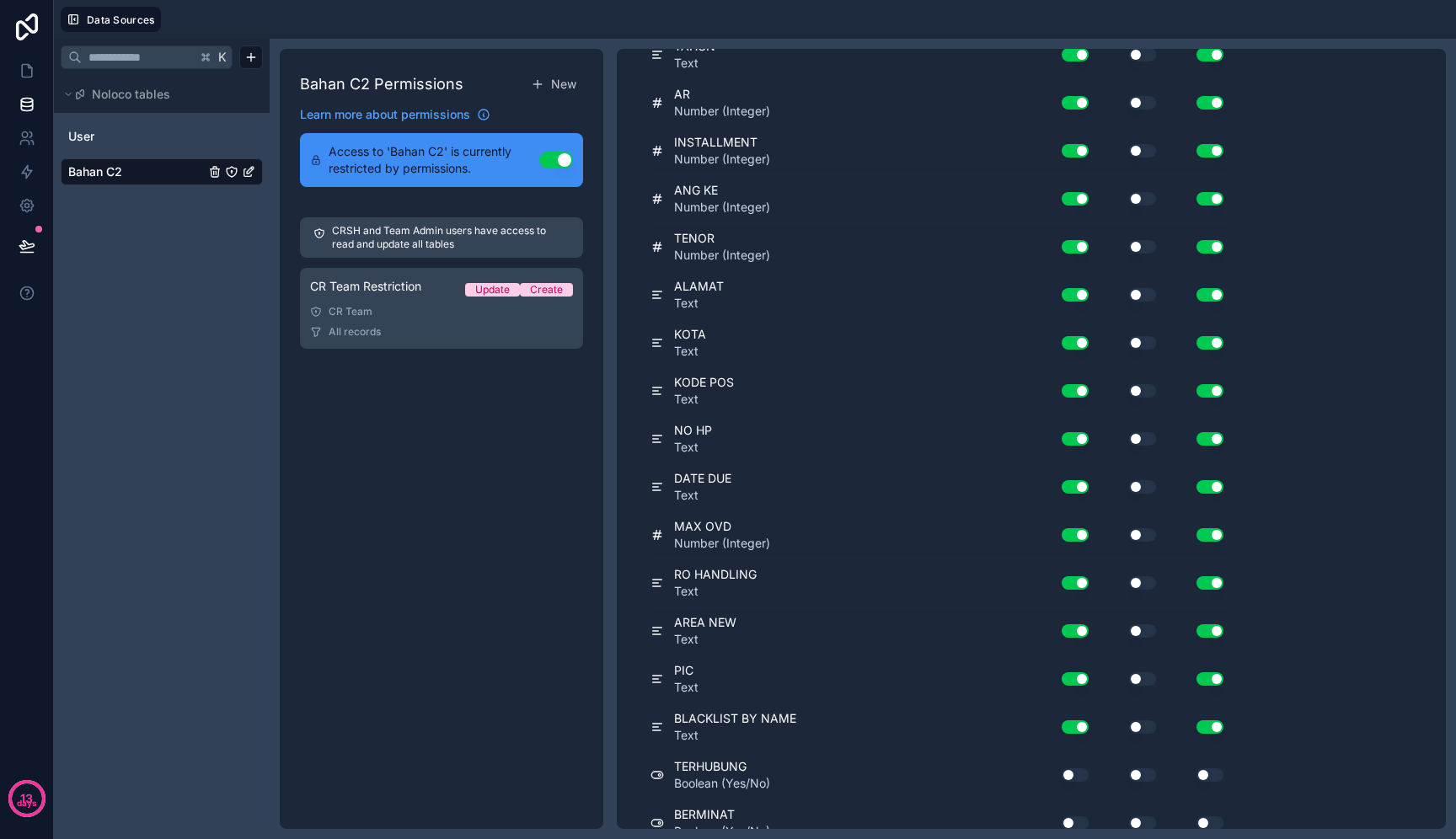
scroll to position [757, 0]
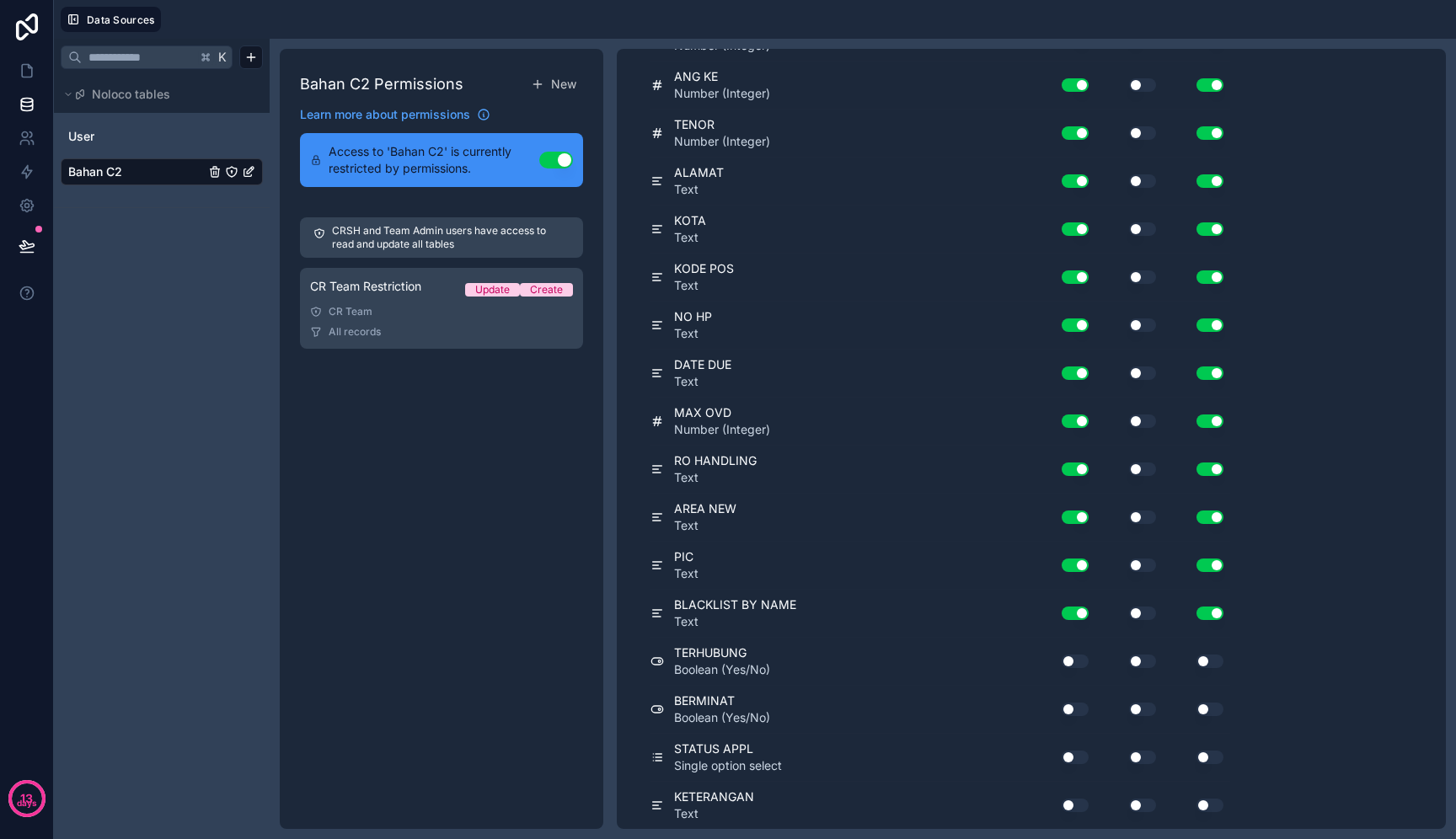
click at [1141, 656] on button "Use setting" at bounding box center [1143, 662] width 27 height 14
click at [1142, 706] on button "Use setting" at bounding box center [1143, 710] width 27 height 14
click at [1138, 739] on div "STATUS APPL Single option select Use setting Use setting Use setting" at bounding box center [940, 758] width 580 height 48
click at [1142, 754] on button "Use setting" at bounding box center [1143, 758] width 27 height 14
click at [1146, 806] on button "Use setting" at bounding box center [1143, 805] width 27 height 14
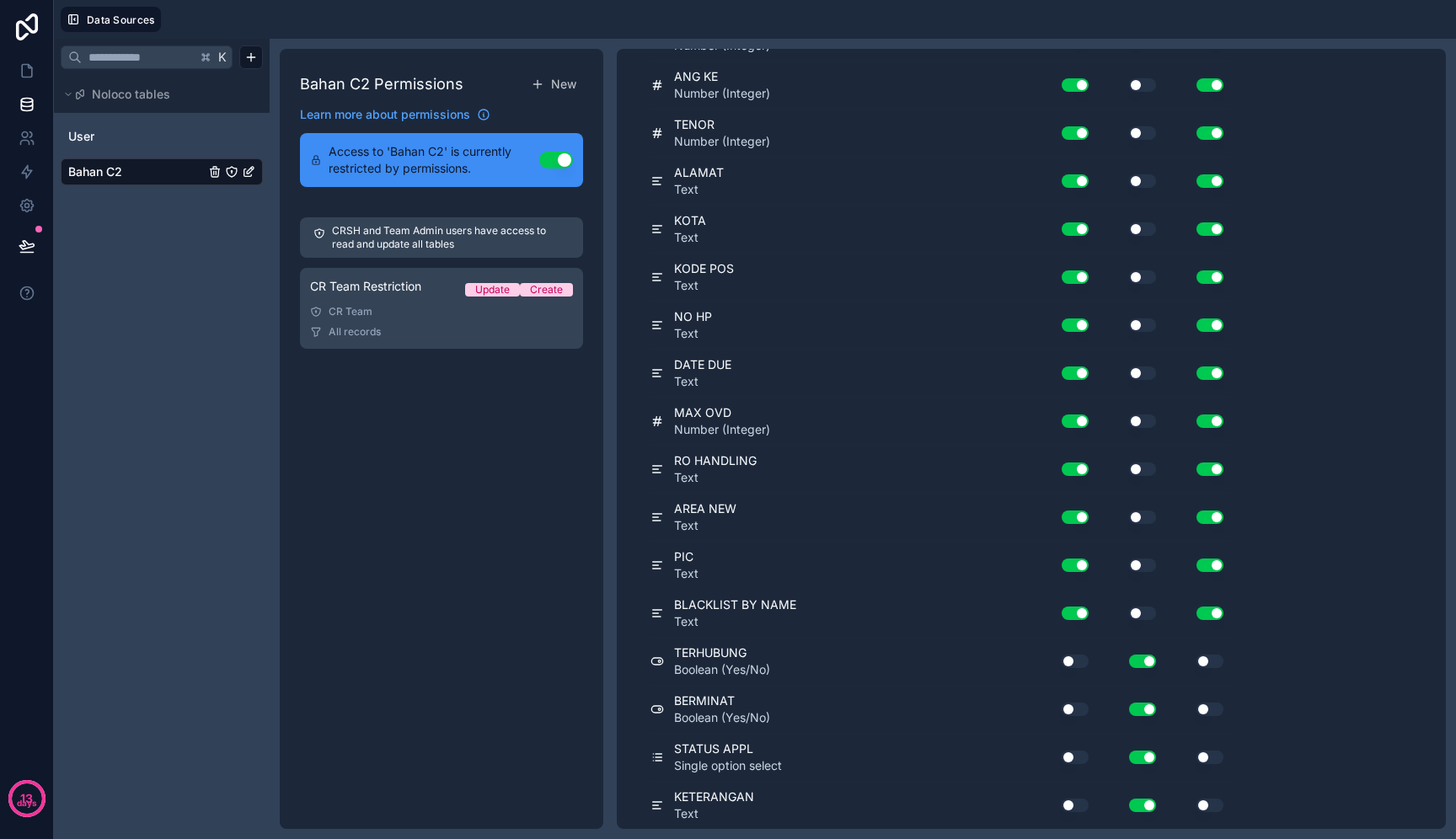
click at [1078, 666] on button "Use setting" at bounding box center [1074, 662] width 27 height 14
click at [1083, 710] on button "Use setting" at bounding box center [1074, 710] width 27 height 14
click at [1078, 744] on div "Use setting" at bounding box center [1069, 757] width 54 height 27
click at [1078, 755] on button "Use setting" at bounding box center [1074, 758] width 27 height 14
click at [1078, 813] on div "Use setting" at bounding box center [1069, 805] width 54 height 27
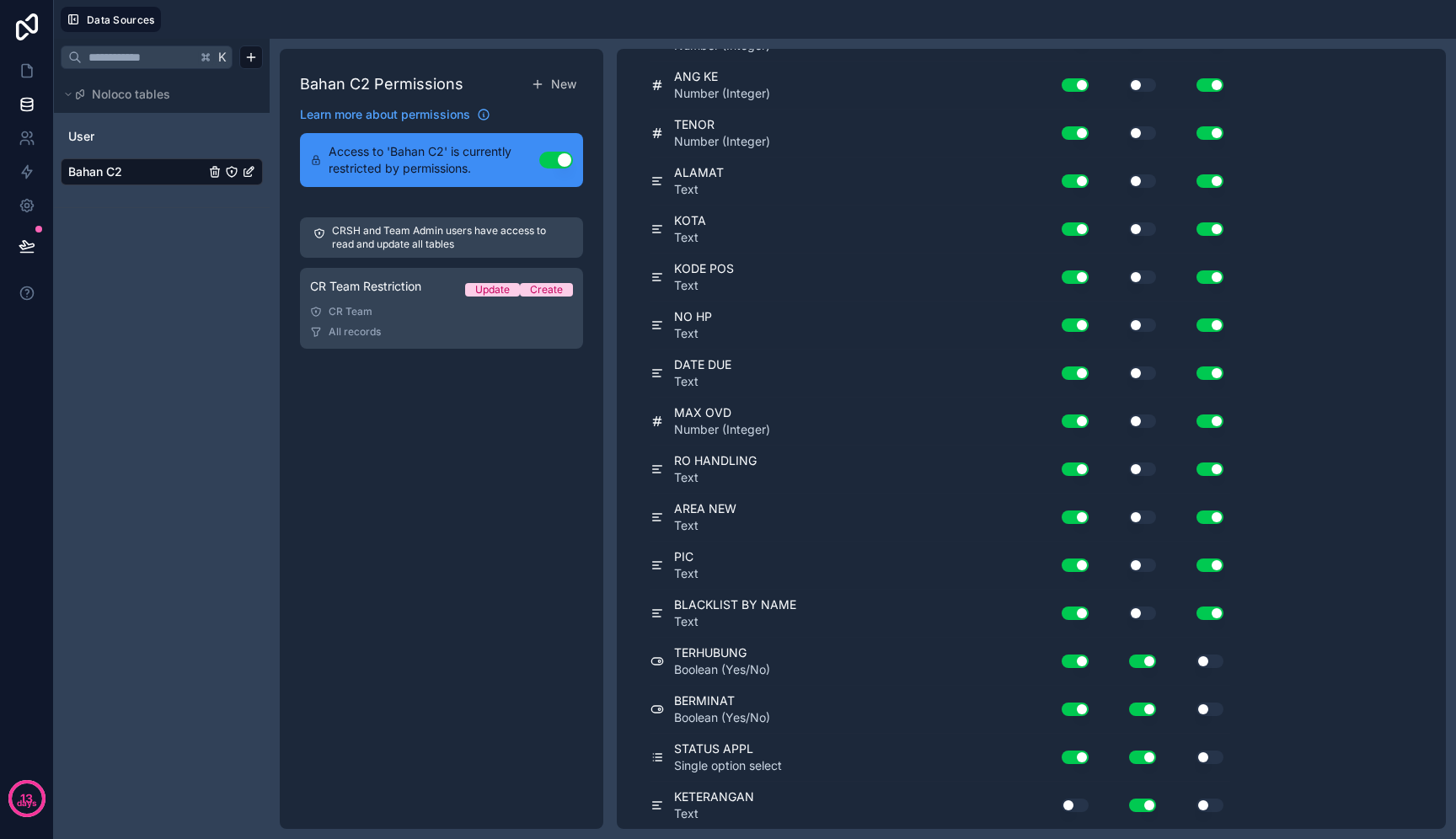
click at [1079, 807] on button "Use setting" at bounding box center [1074, 805] width 27 height 14
click at [1218, 655] on button "Use setting" at bounding box center [1210, 662] width 27 height 14
click at [1212, 707] on button "Use setting" at bounding box center [1210, 710] width 27 height 14
click at [1212, 751] on button "Use setting" at bounding box center [1210, 758] width 27 height 14
click at [1215, 806] on button "Use setting" at bounding box center [1210, 805] width 27 height 14
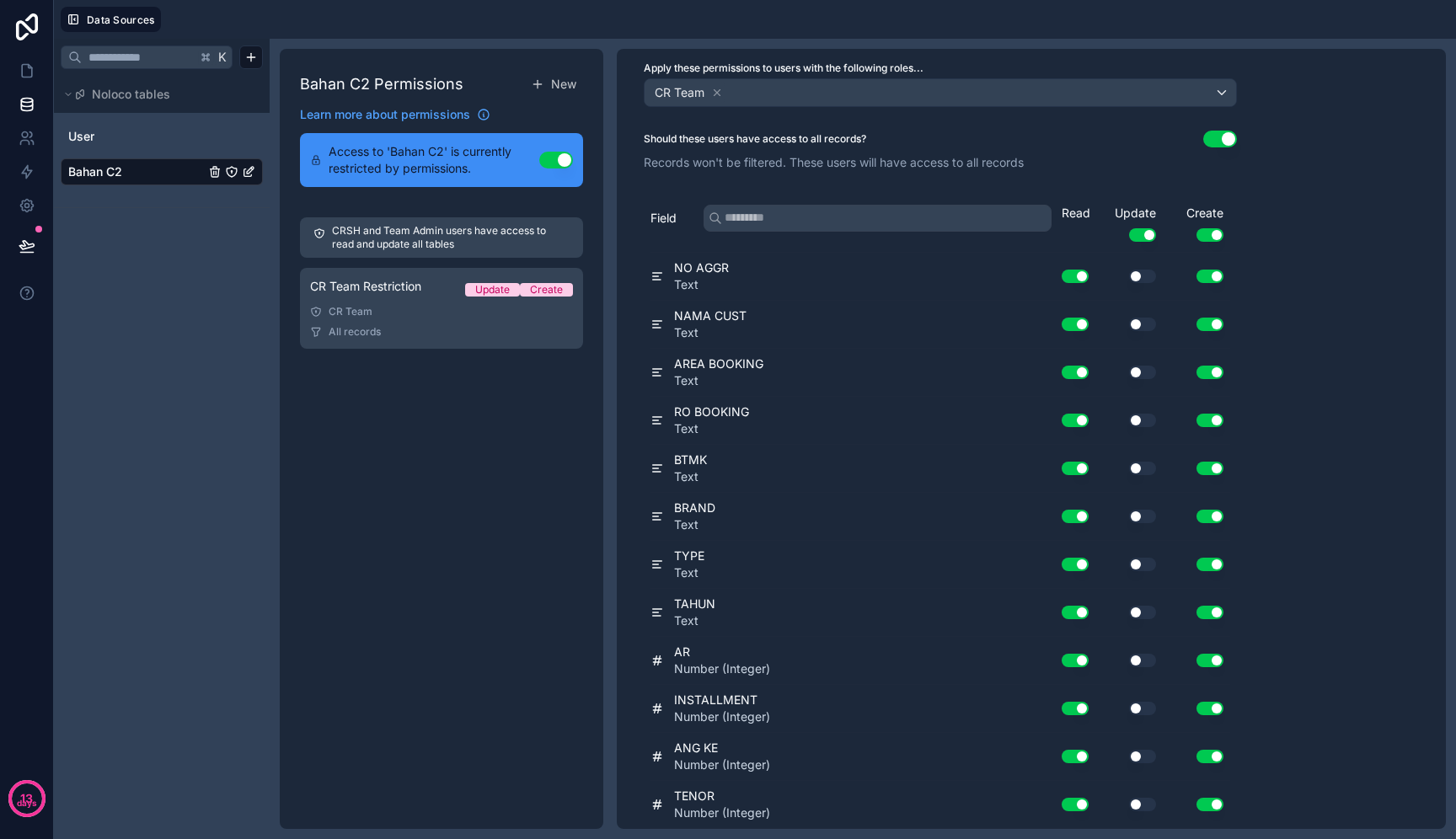
scroll to position [0, 0]
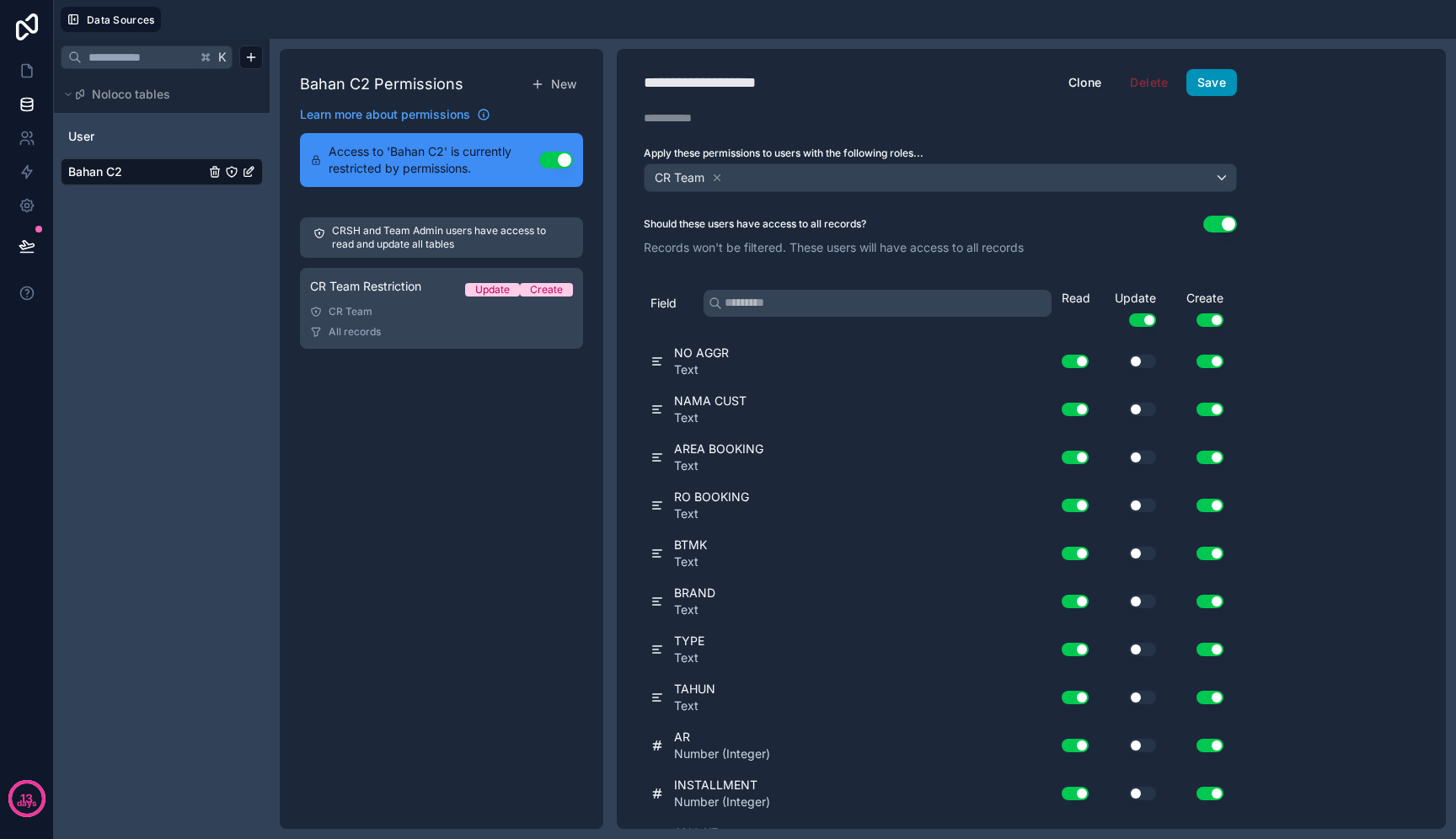
click at [1219, 76] on button "Save" at bounding box center [1212, 82] width 50 height 27
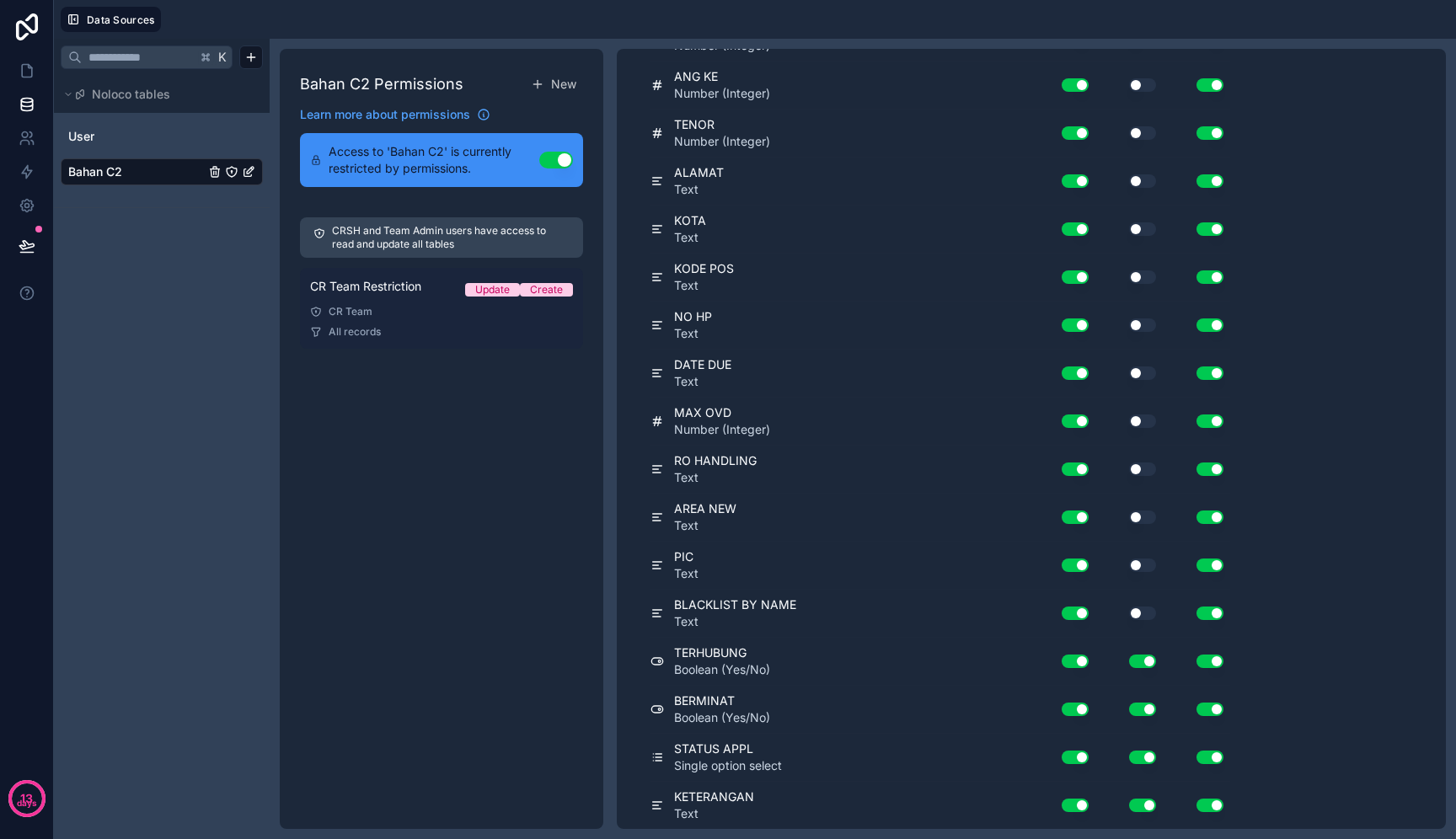
click at [486, 342] on link "CR Team Restriction Update Create CR Team All records" at bounding box center [442, 308] width 284 height 81
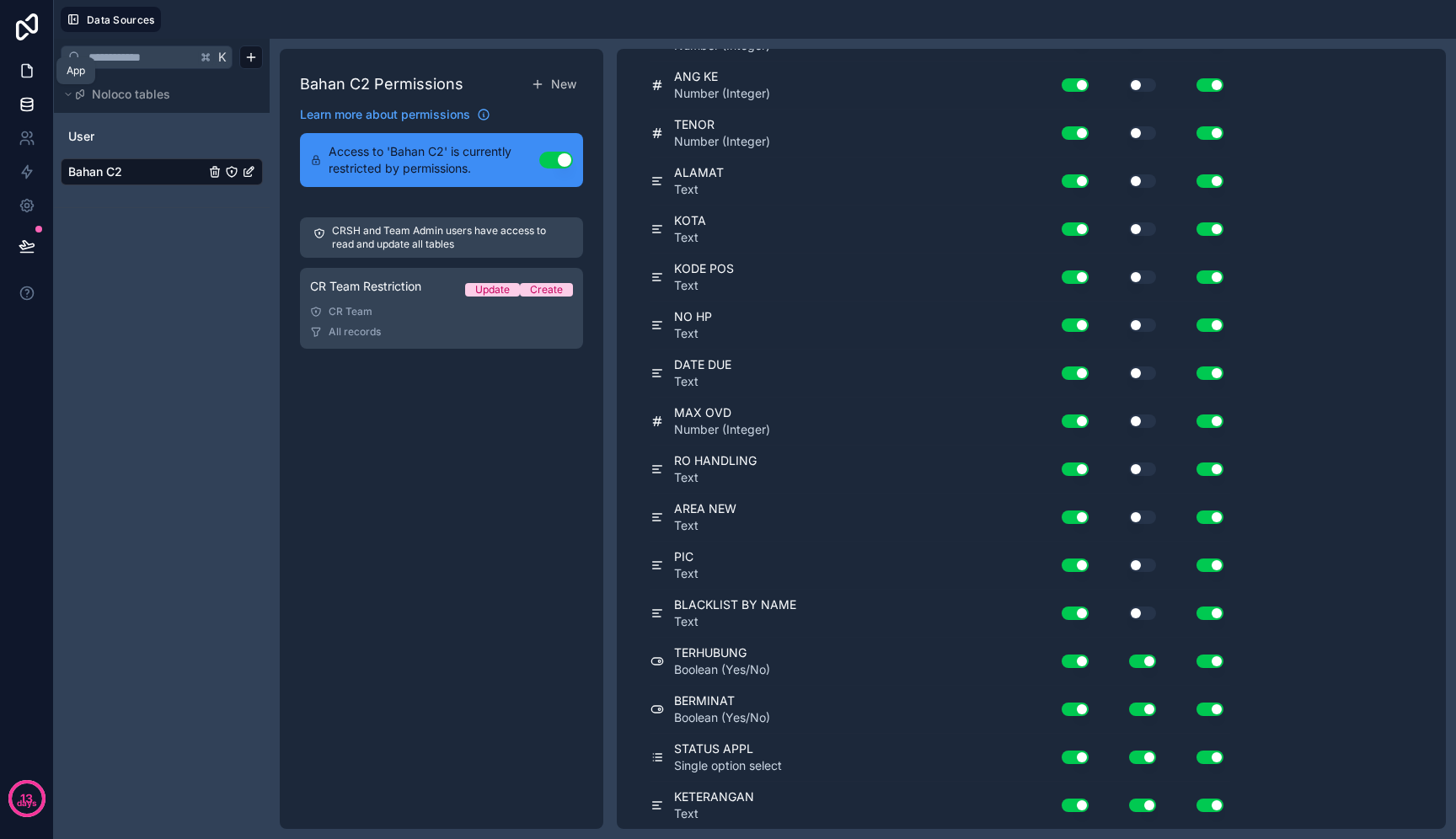
click at [20, 73] on icon at bounding box center [27, 70] width 17 height 17
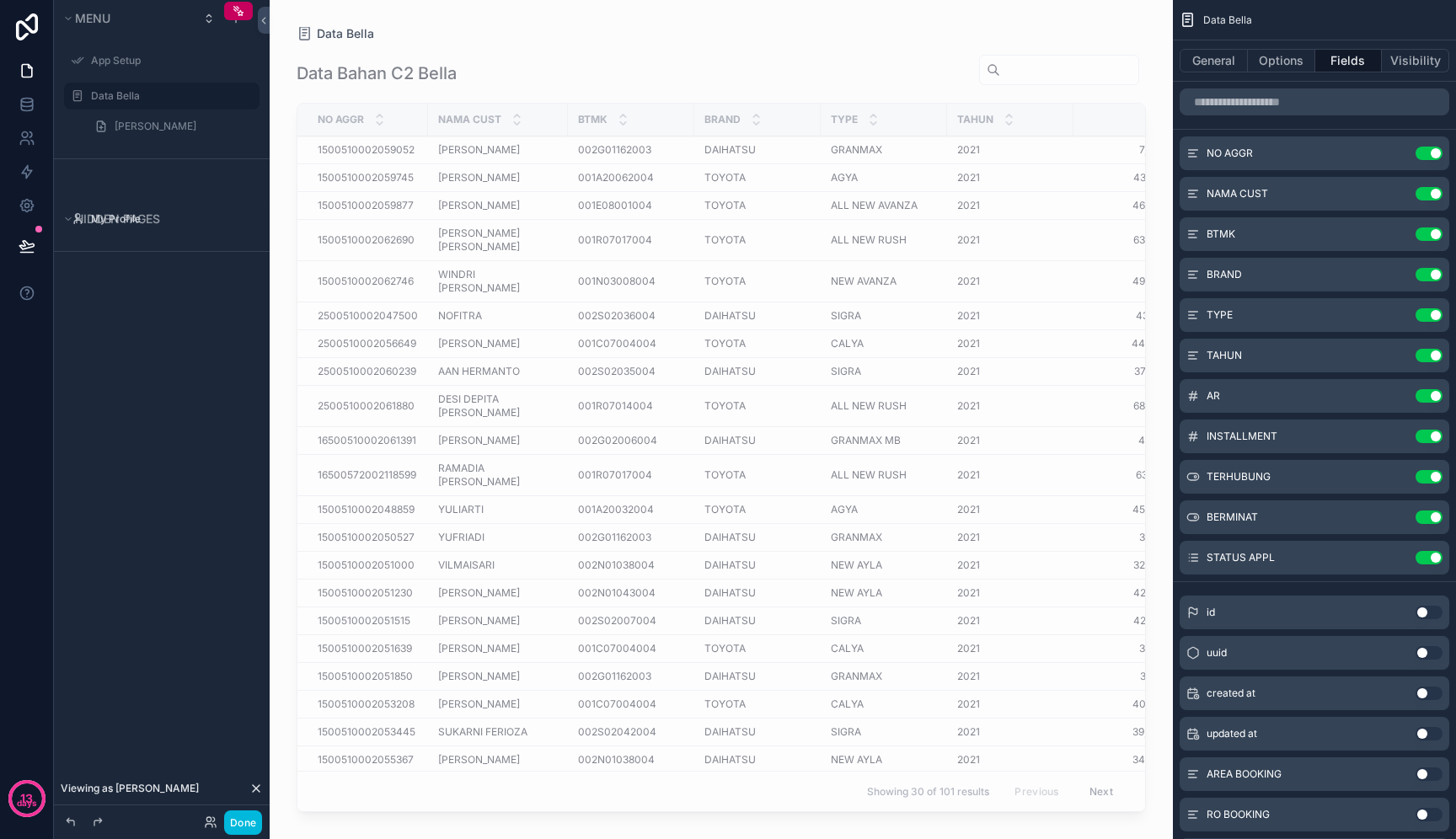
click at [929, 556] on div "scrollable content" at bounding box center [722, 409] width 903 height 819
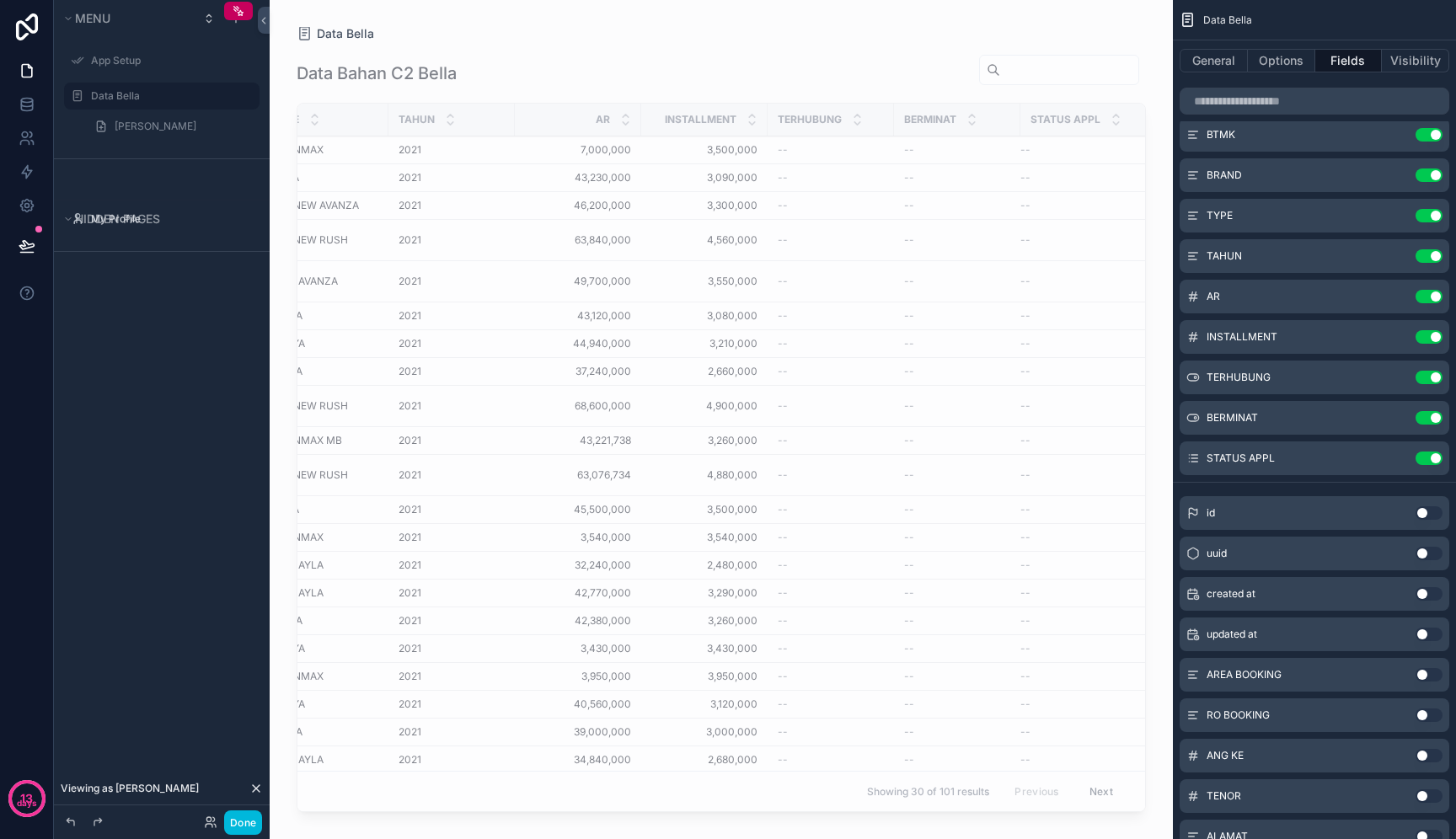
scroll to position [565, 0]
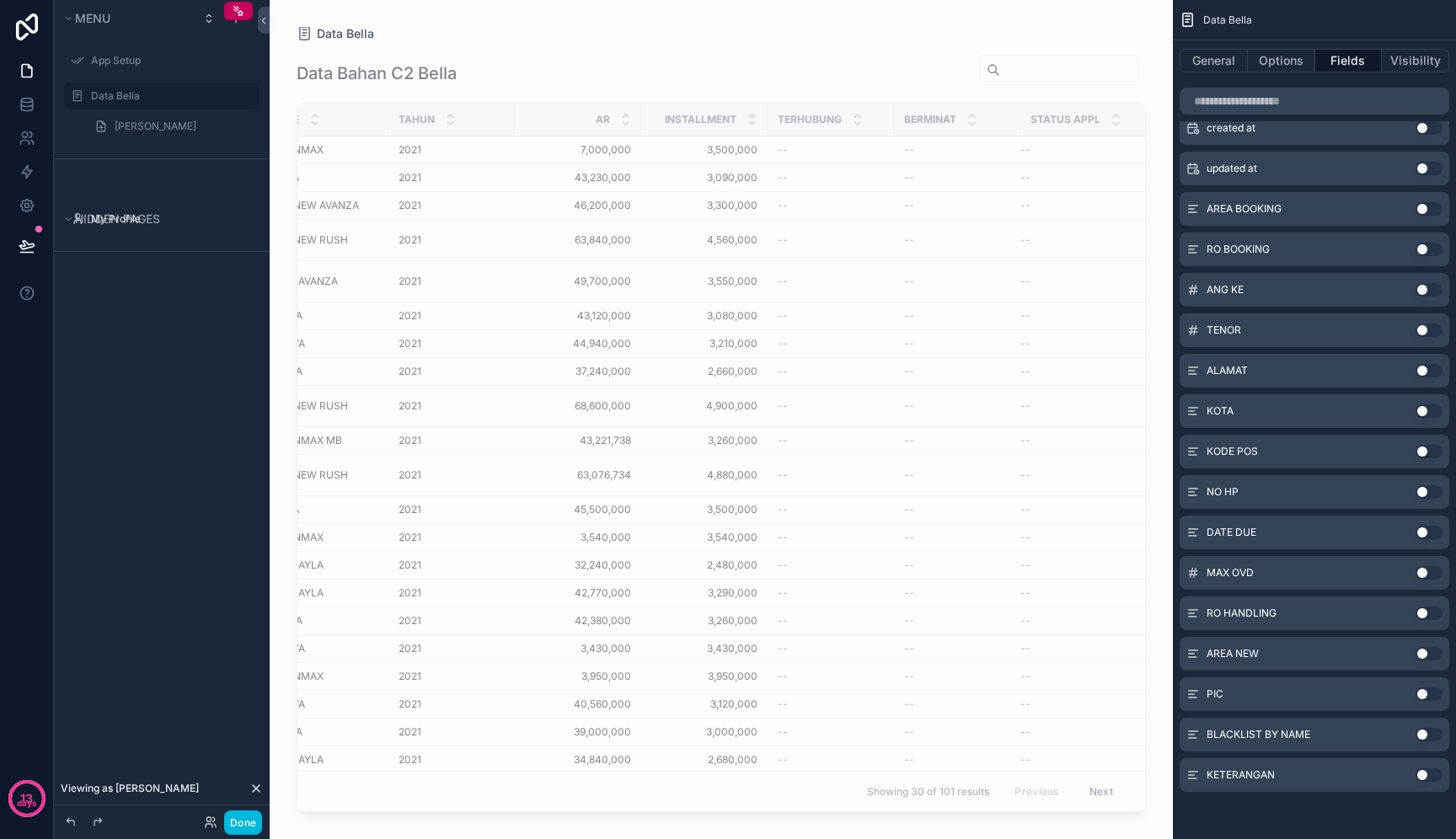
click at [1431, 781] on button "Use setting" at bounding box center [1429, 776] width 27 height 14
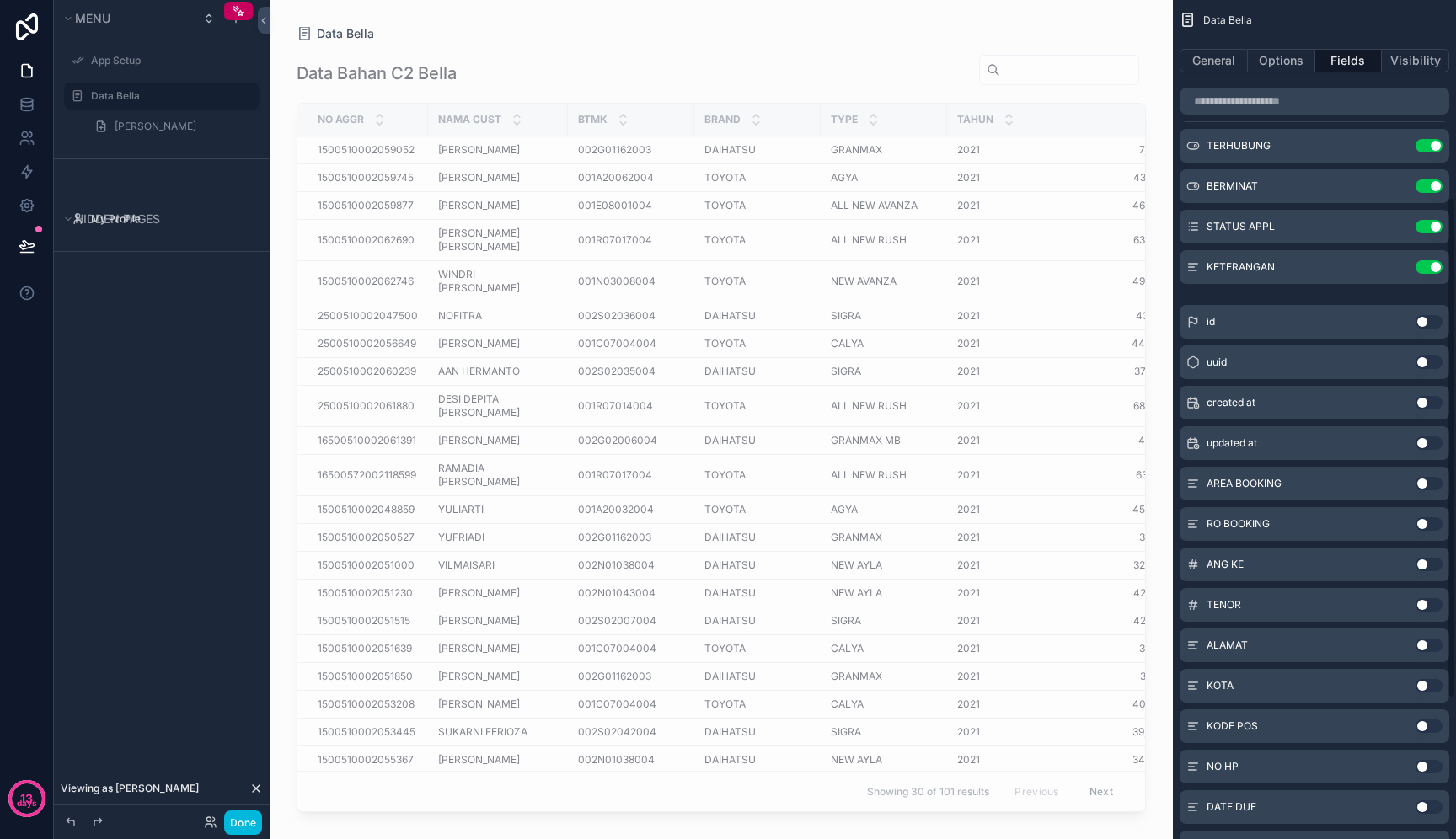
scroll to position [0, 0]
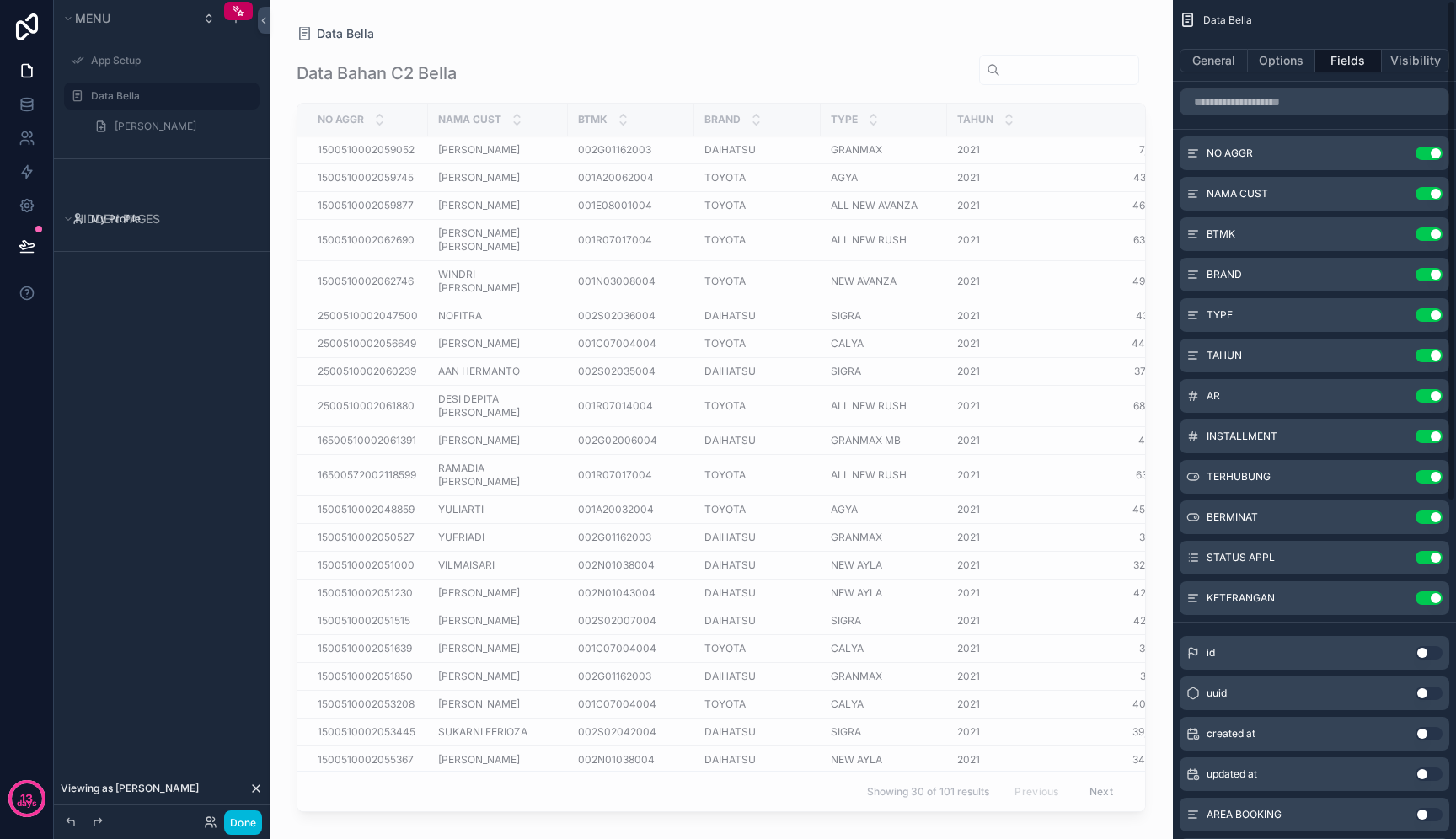
click at [907, 388] on td "ALL NEW RUSH ALL NEW RUSH" at bounding box center [885, 407] width 127 height 42
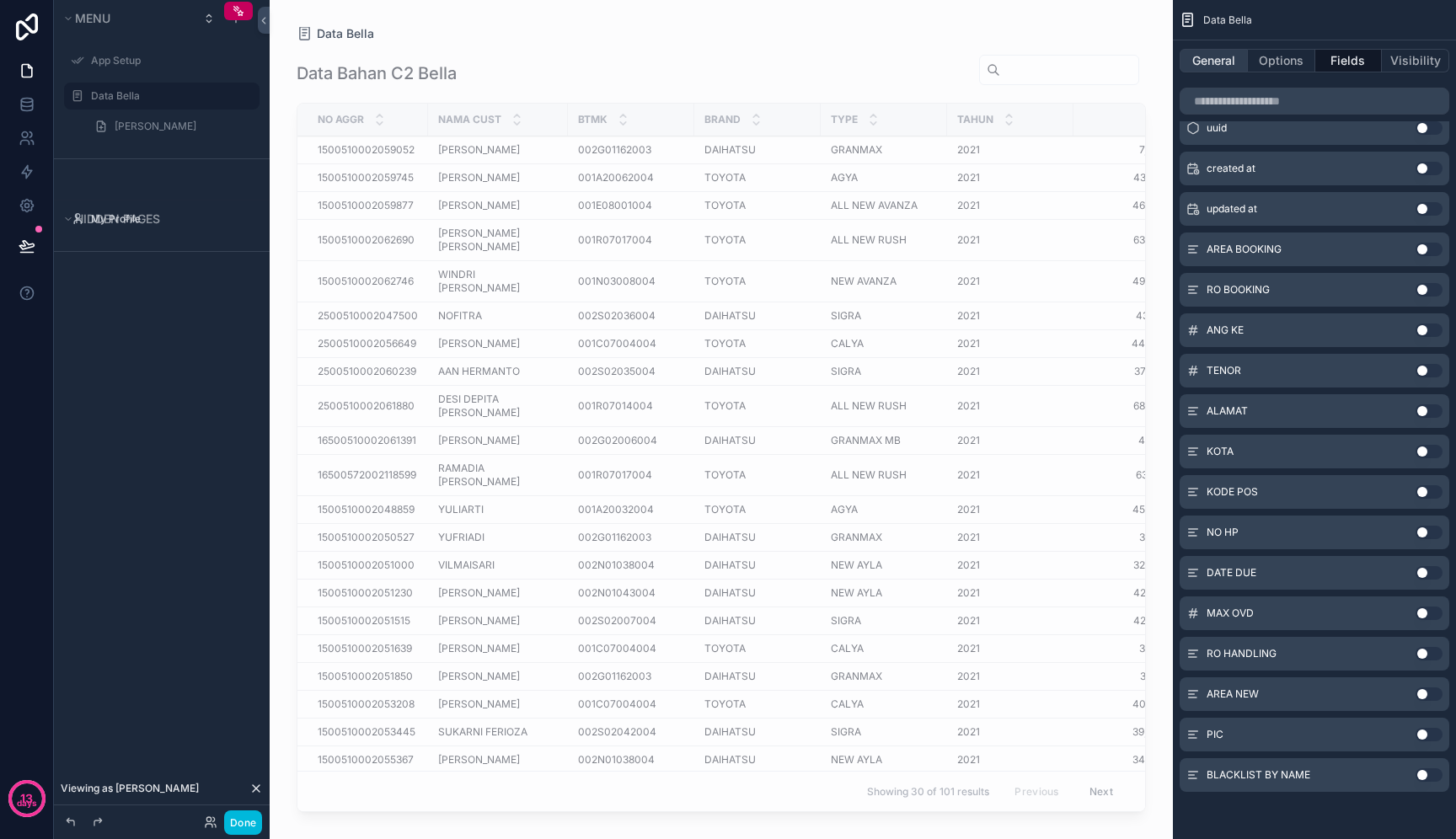
click at [1222, 63] on button "General" at bounding box center [1214, 60] width 68 height 24
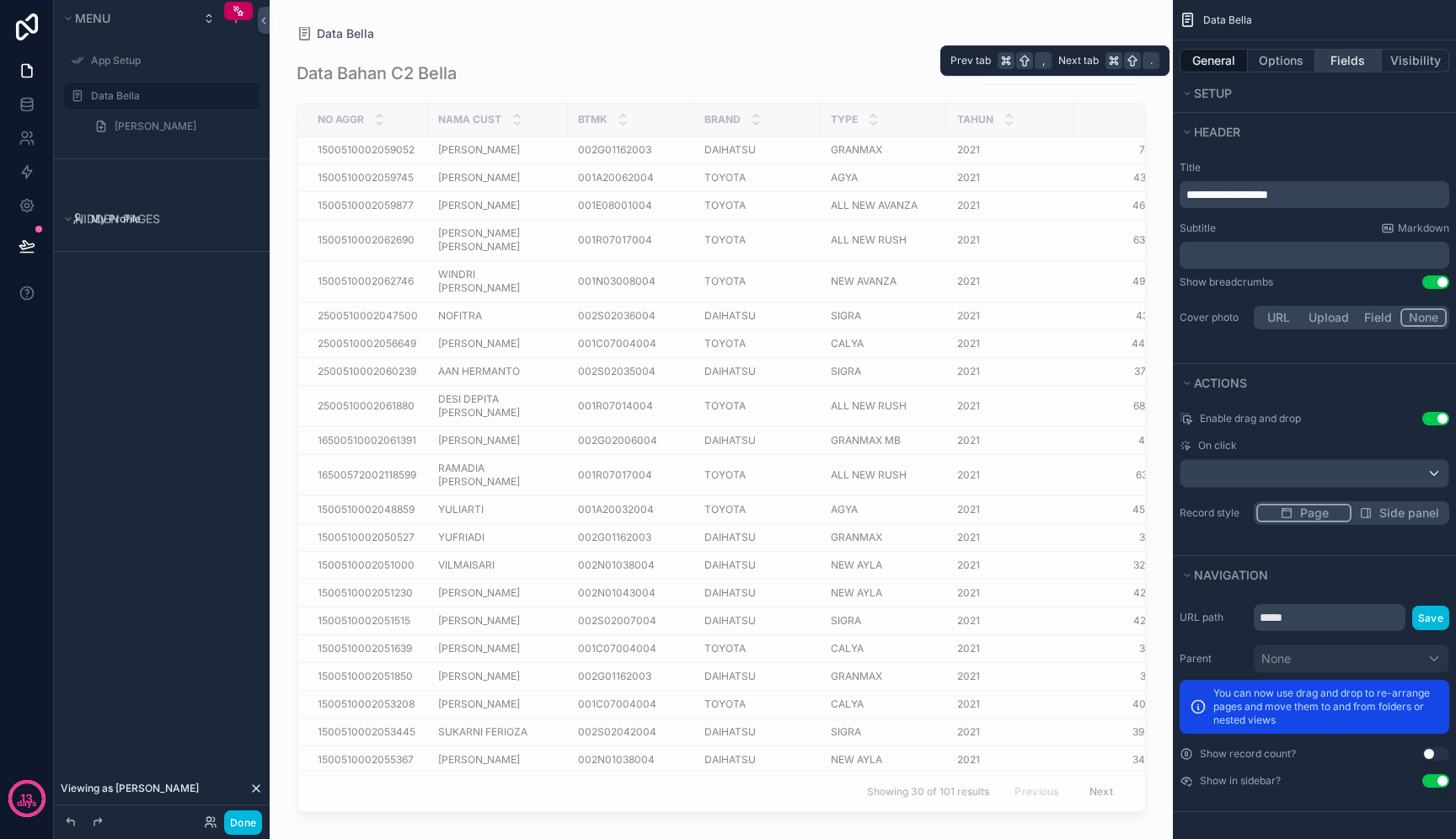
click at [1349, 70] on button "Fields" at bounding box center [1349, 60] width 67 height 24
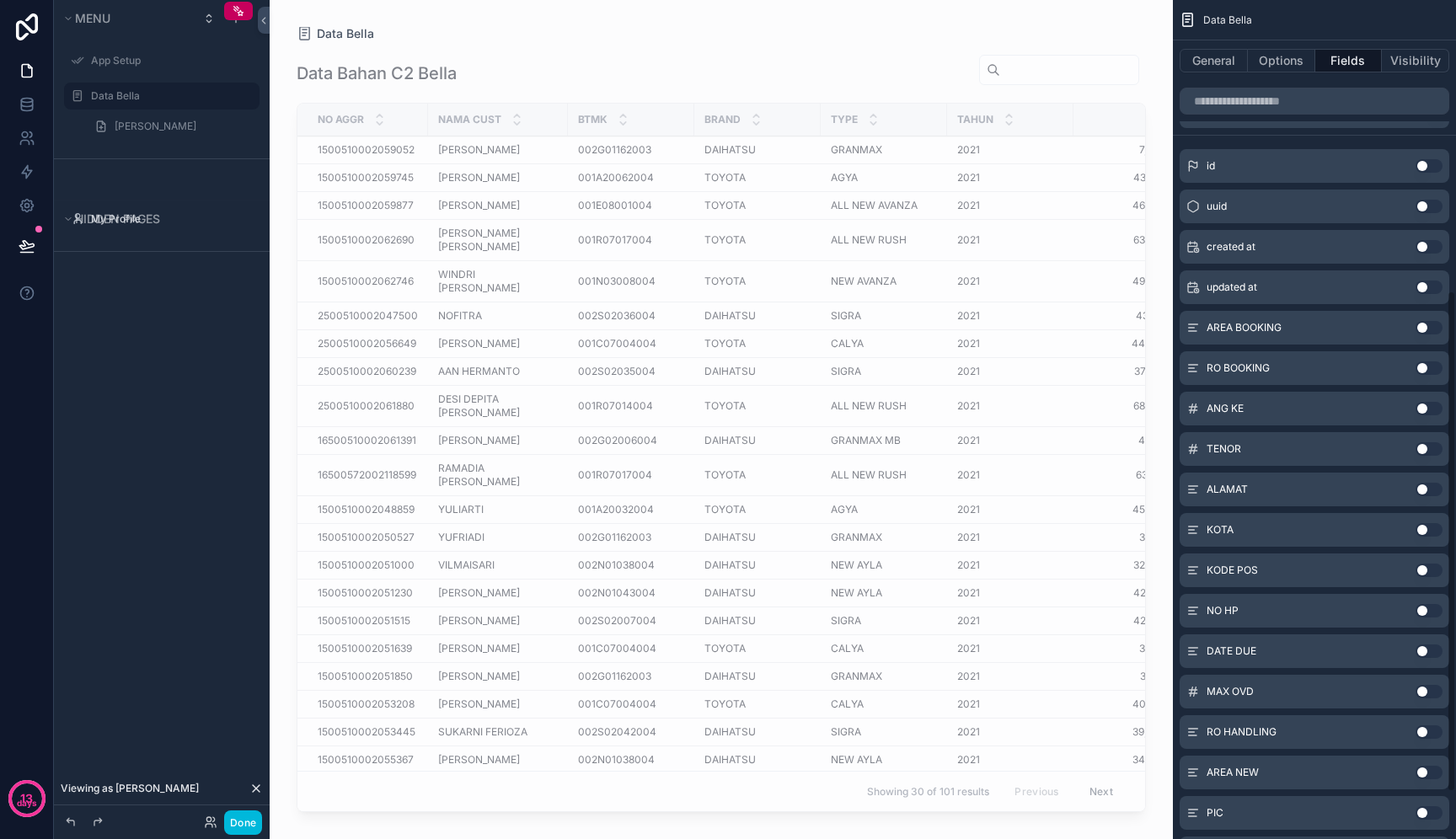
scroll to position [0, 0]
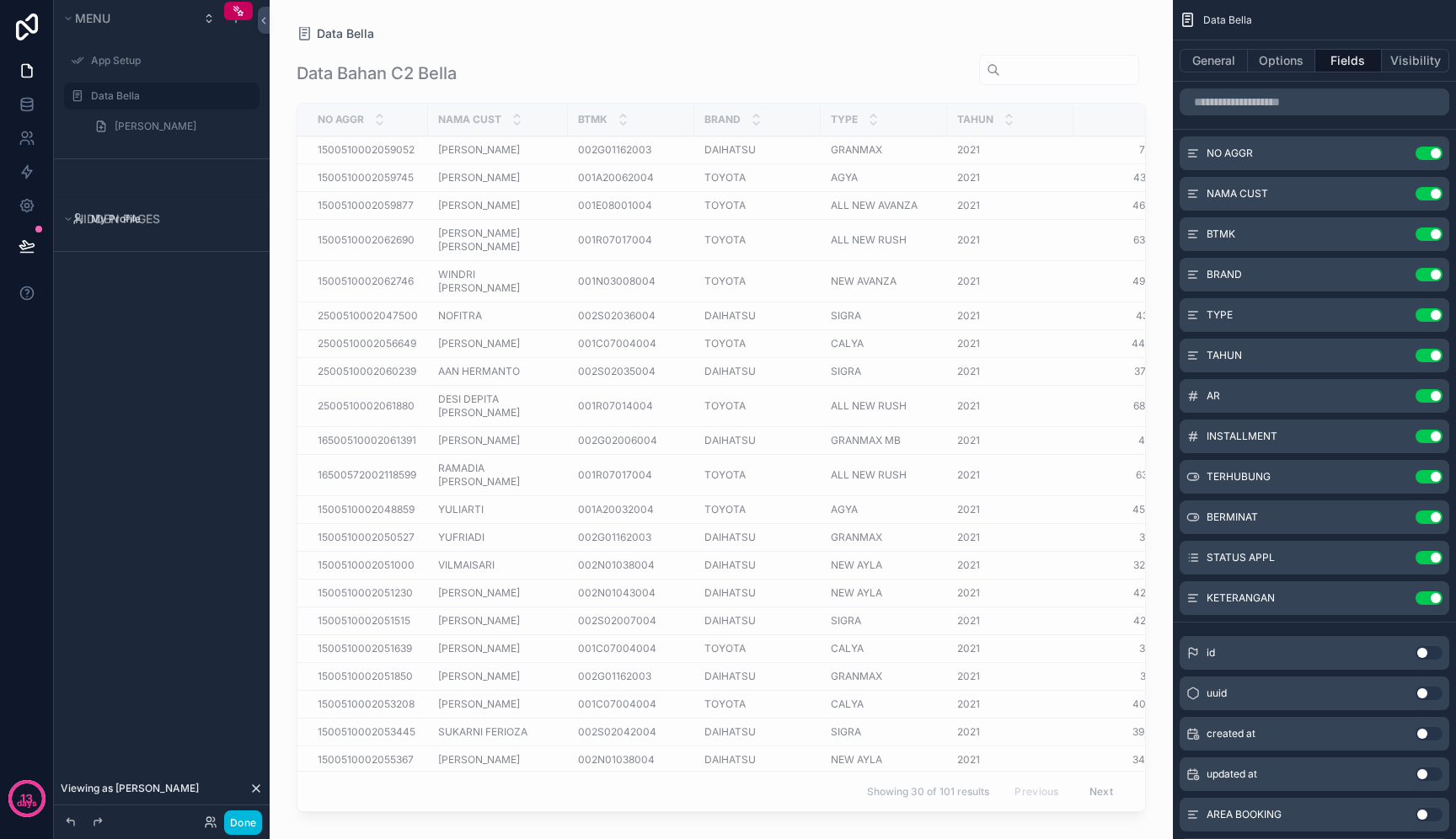
click at [1433, 157] on button "Use setting" at bounding box center [1429, 153] width 27 height 14
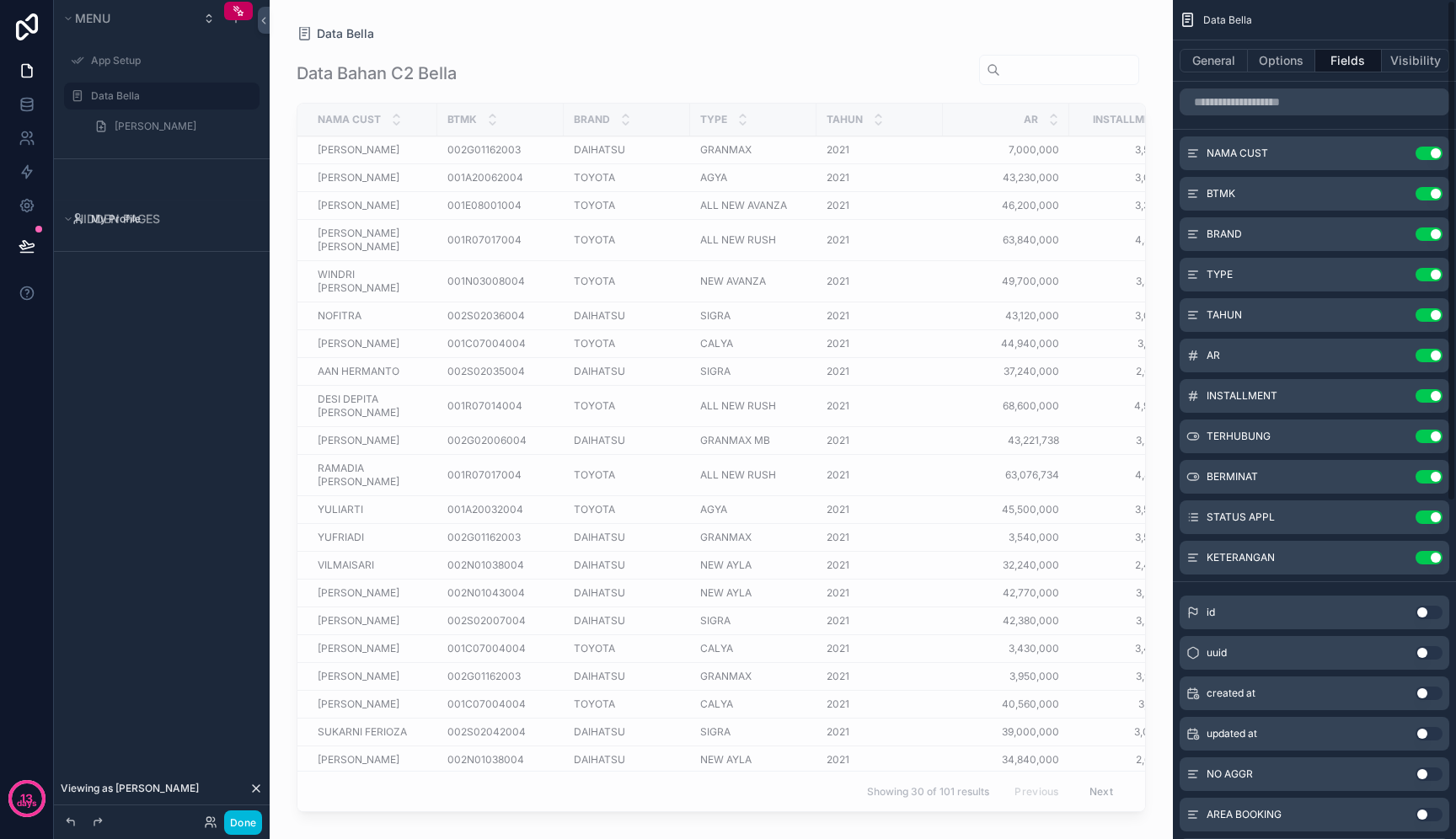
click at [1433, 155] on button "Use setting" at bounding box center [1429, 153] width 27 height 14
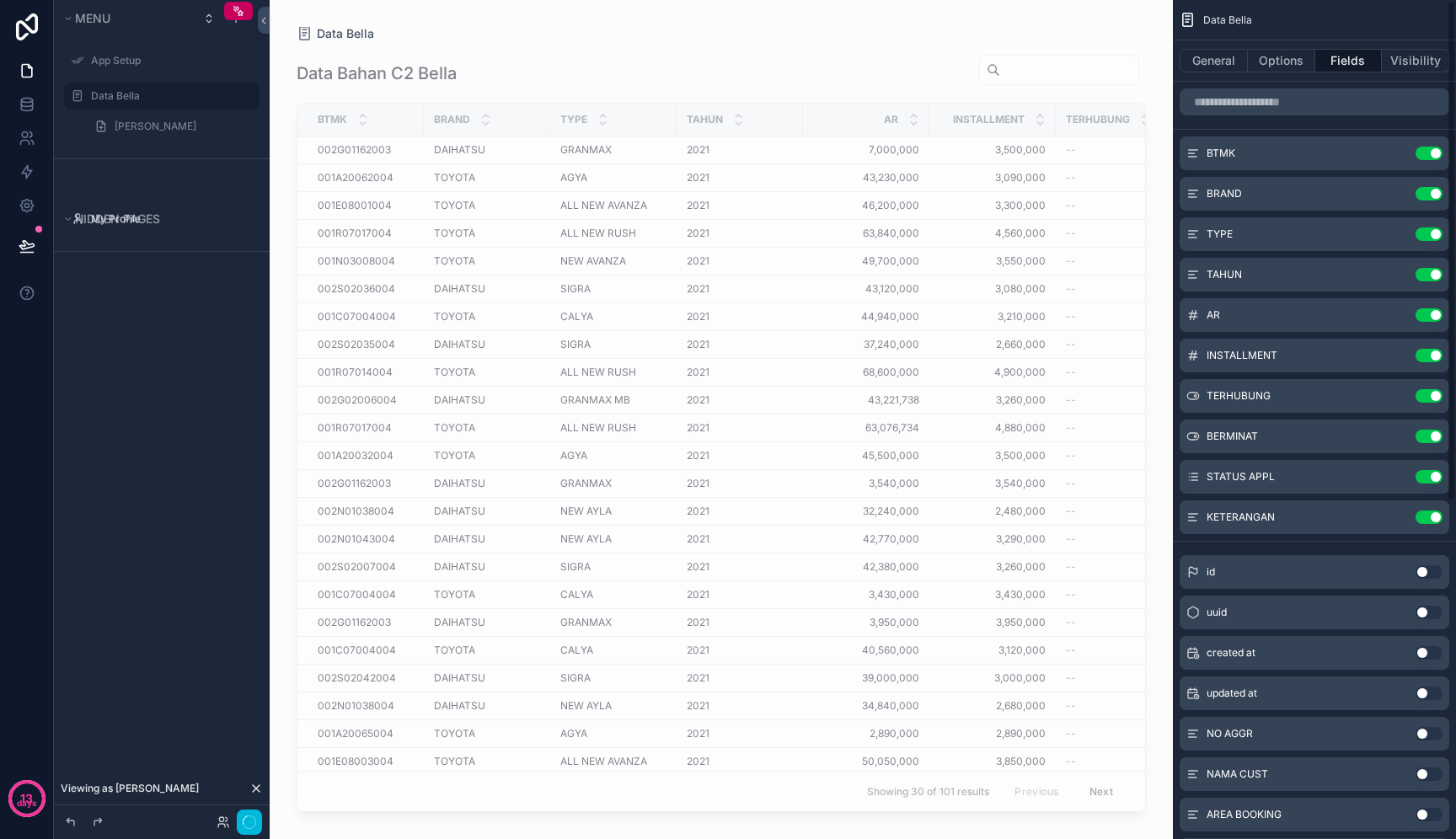
click at [1433, 155] on button "Use setting" at bounding box center [1429, 153] width 27 height 14
click at [1433, 187] on button "Use setting" at bounding box center [1429, 194] width 27 height 14
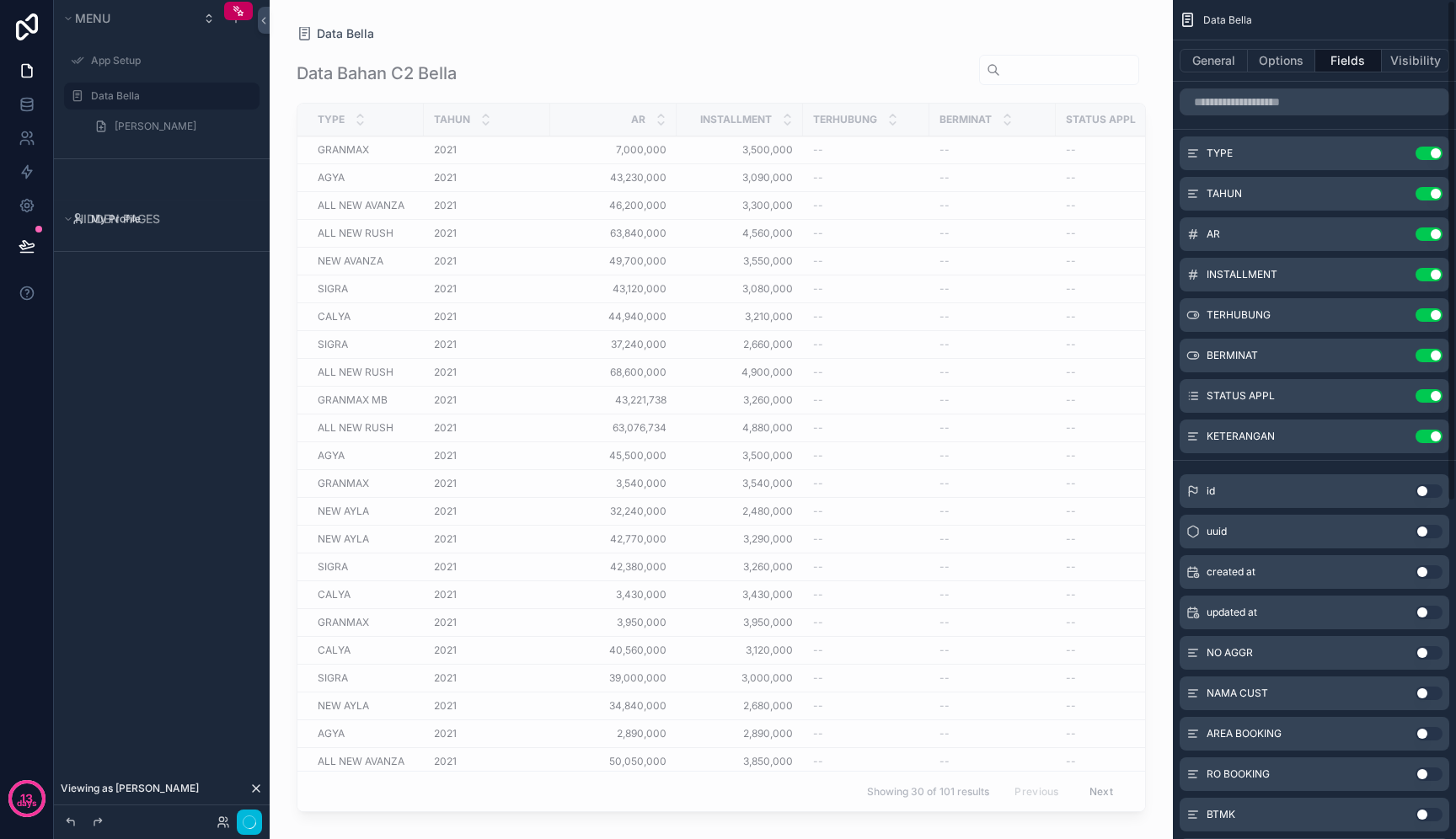
click at [1433, 155] on button "Use setting" at bounding box center [1429, 153] width 27 height 14
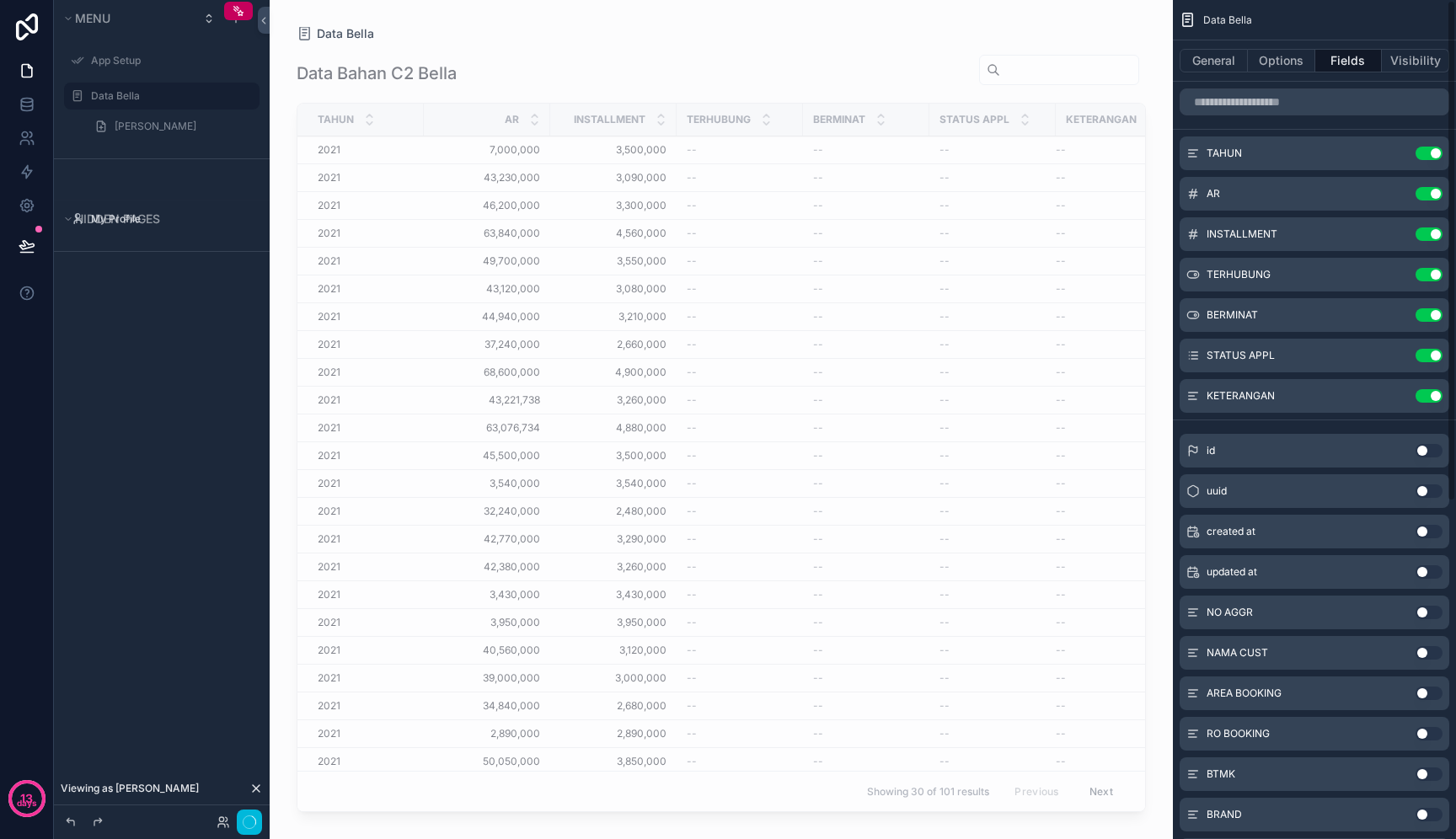
click at [1433, 155] on button "Use setting" at bounding box center [1429, 153] width 27 height 14
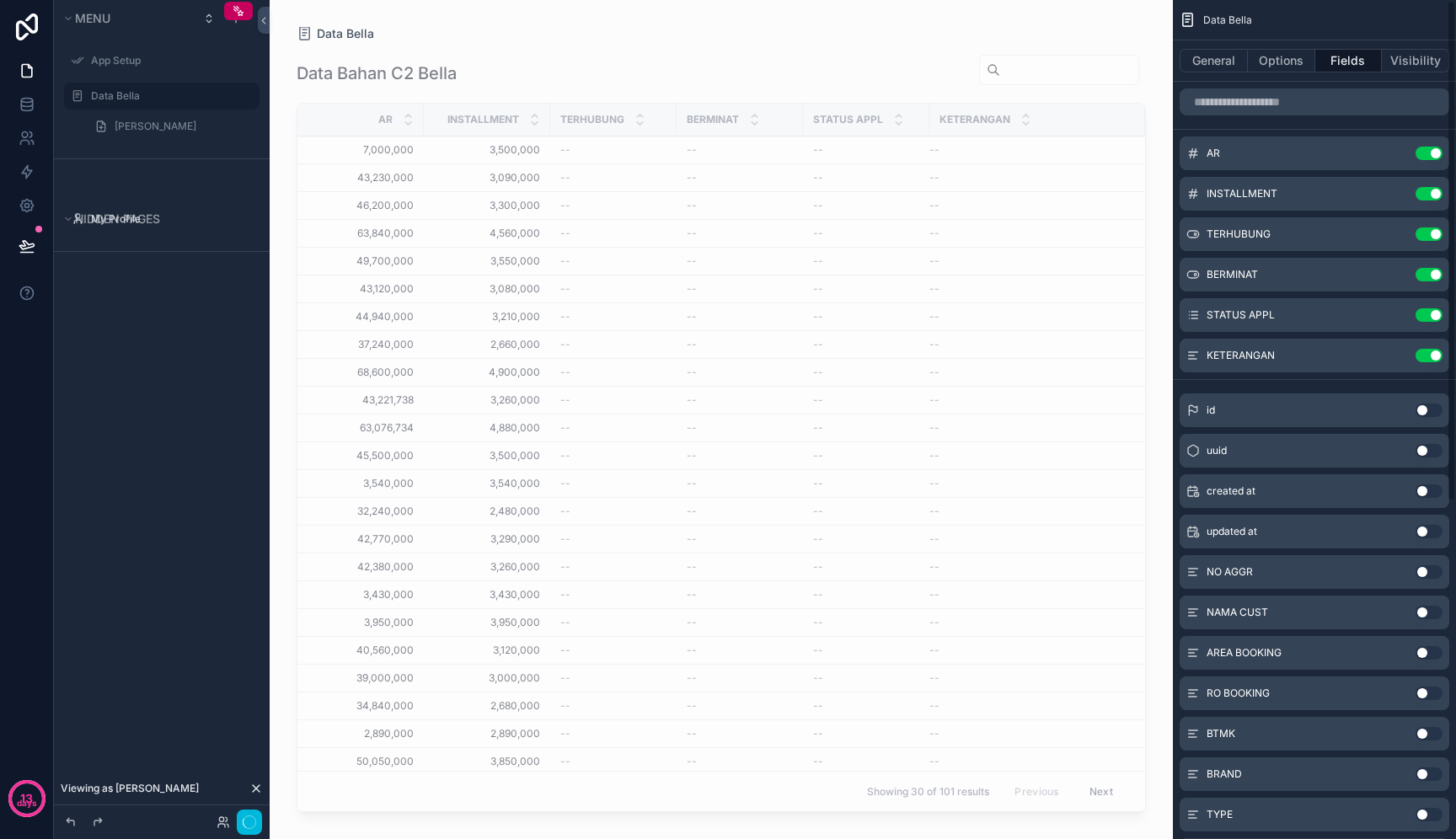
click at [1433, 155] on button "Use setting" at bounding box center [1429, 153] width 27 height 14
click at [1433, 187] on button "Use setting" at bounding box center [1429, 194] width 27 height 14
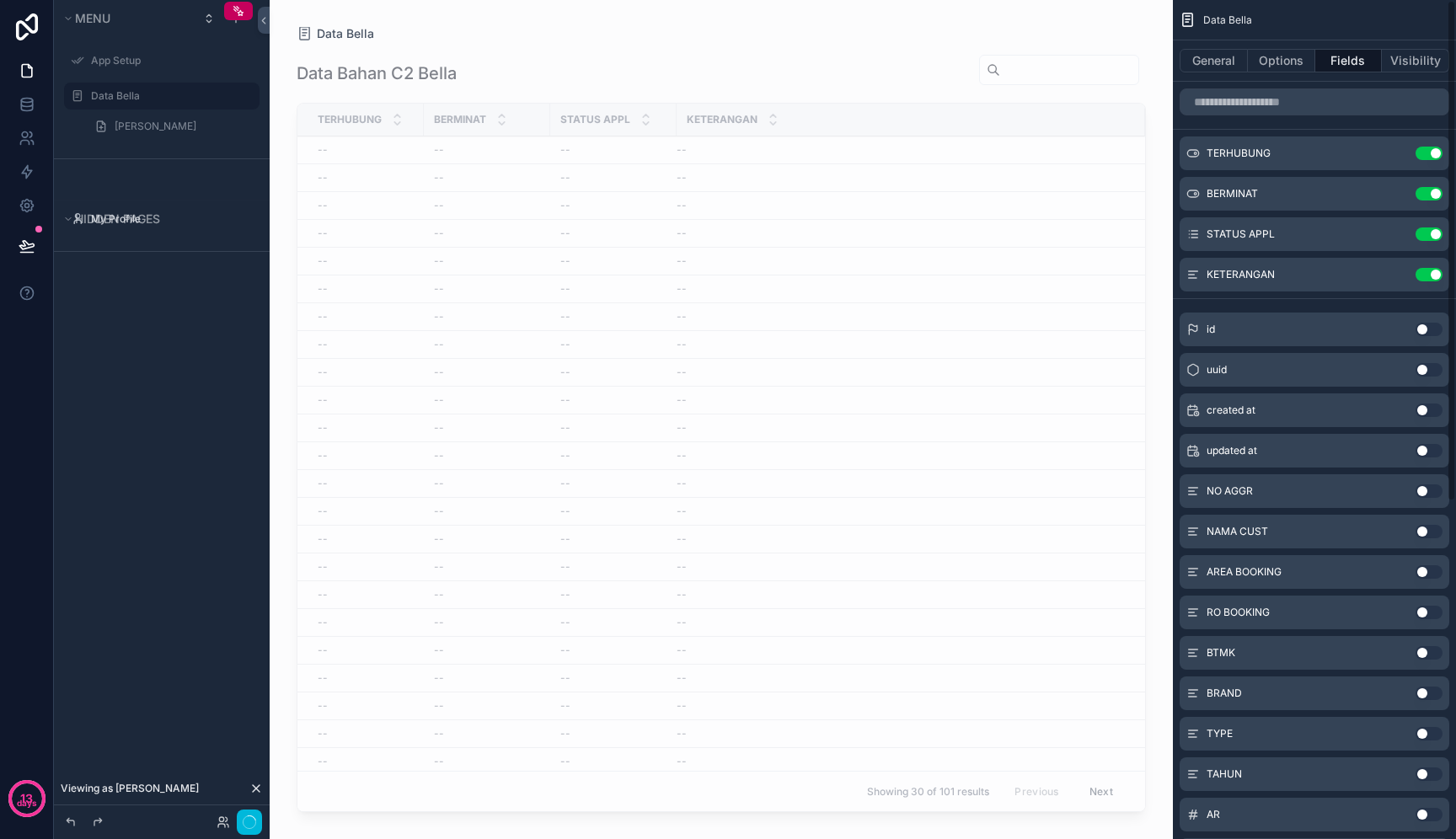
click at [1433, 155] on button "Use setting" at bounding box center [1429, 153] width 27 height 14
click at [1433, 187] on button "Use setting" at bounding box center [1429, 194] width 27 height 14
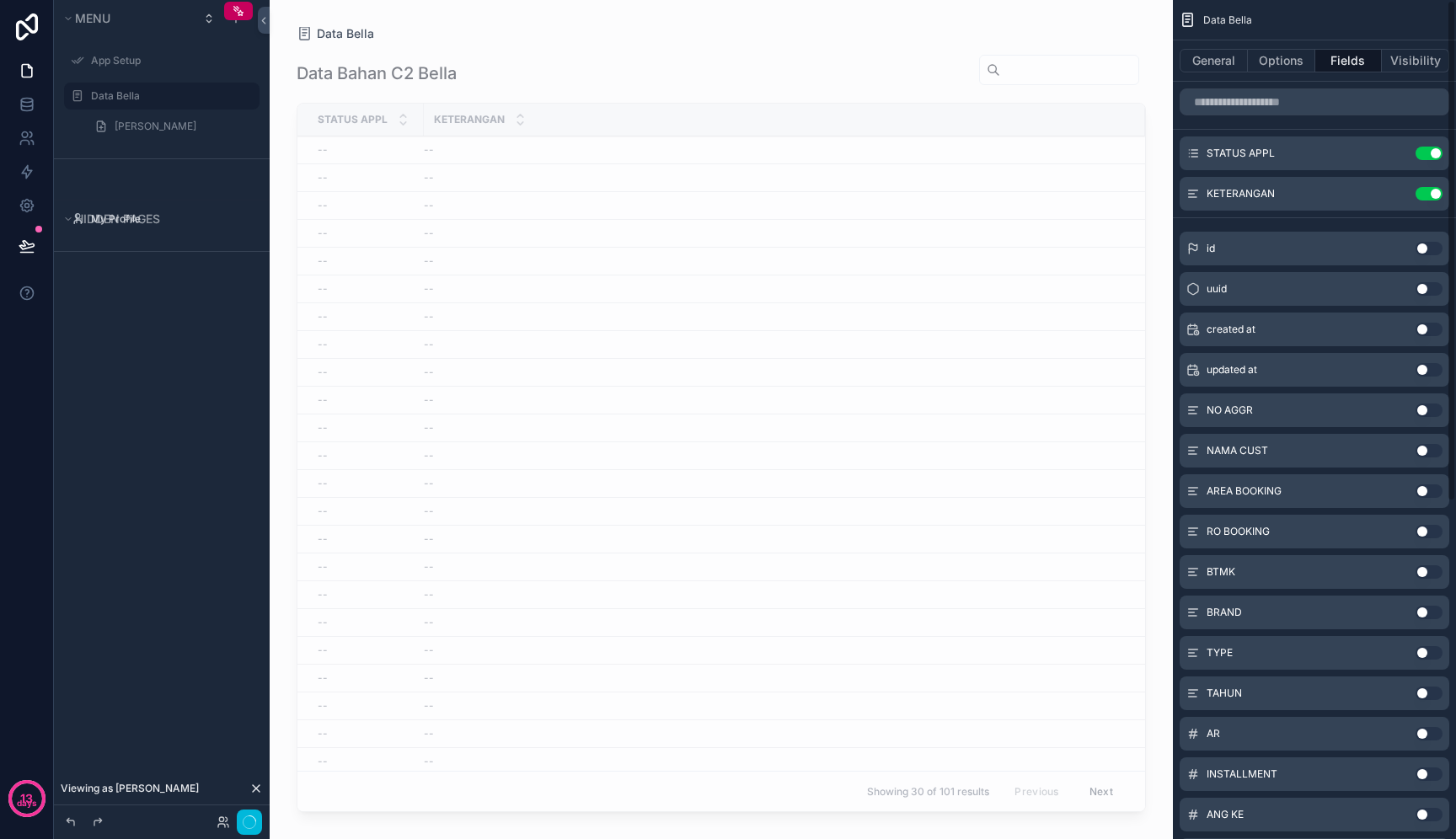
click at [1433, 155] on button "Use setting" at bounding box center [1429, 153] width 27 height 14
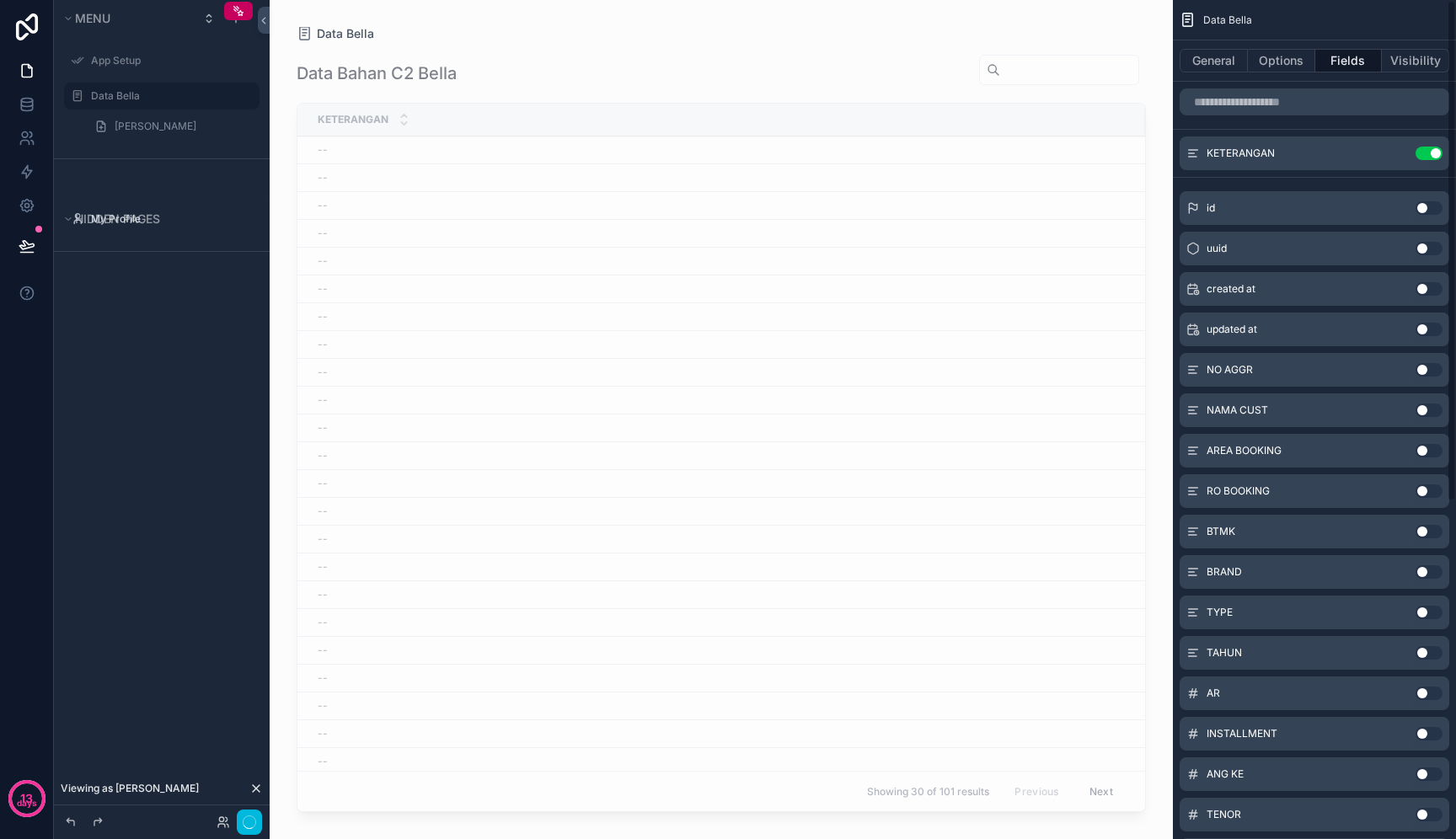
click at [1433, 155] on button "Use setting" at bounding box center [1429, 153] width 27 height 14
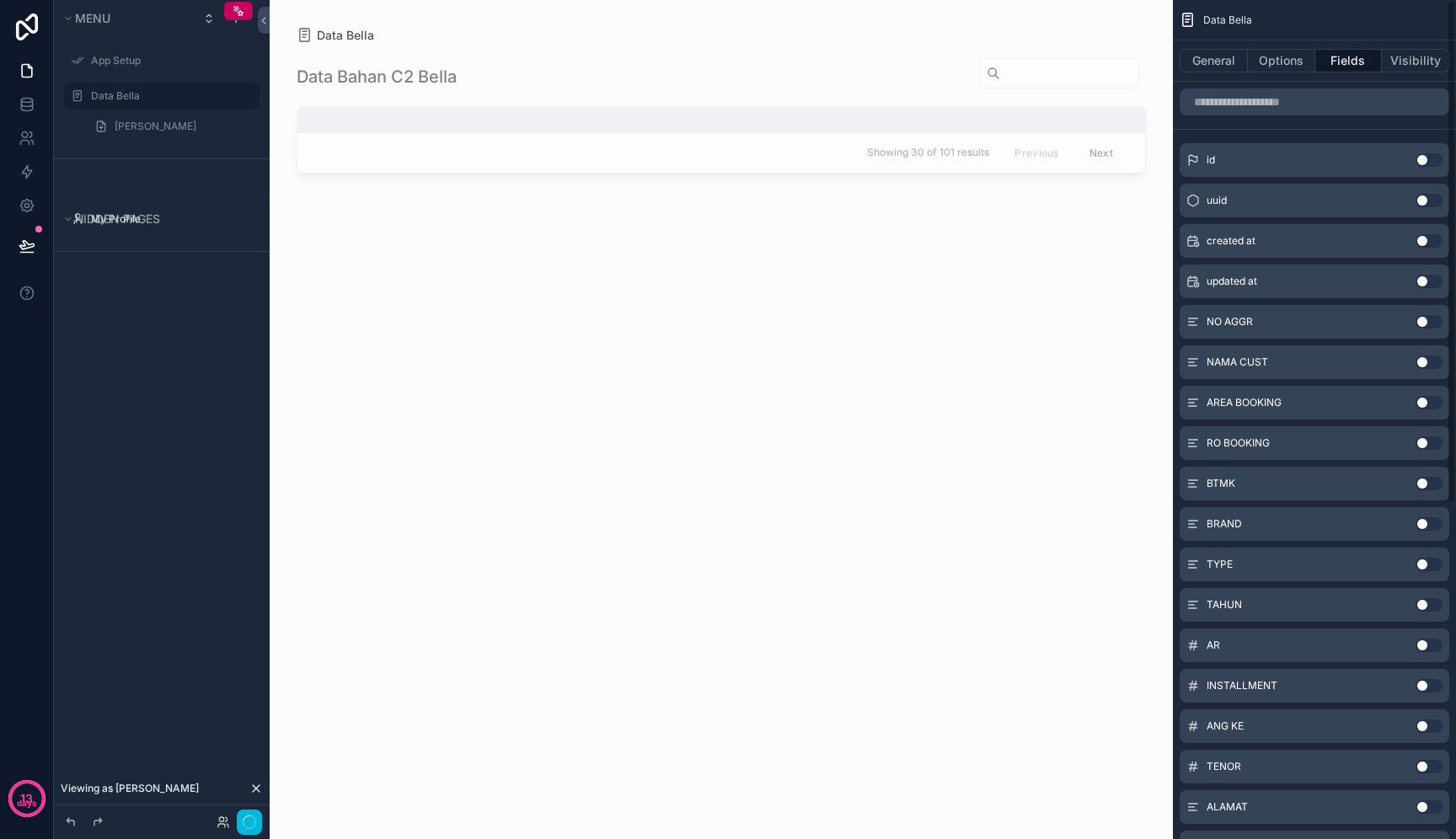
click at [1433, 155] on button "Use setting" at bounding box center [1429, 160] width 27 height 14
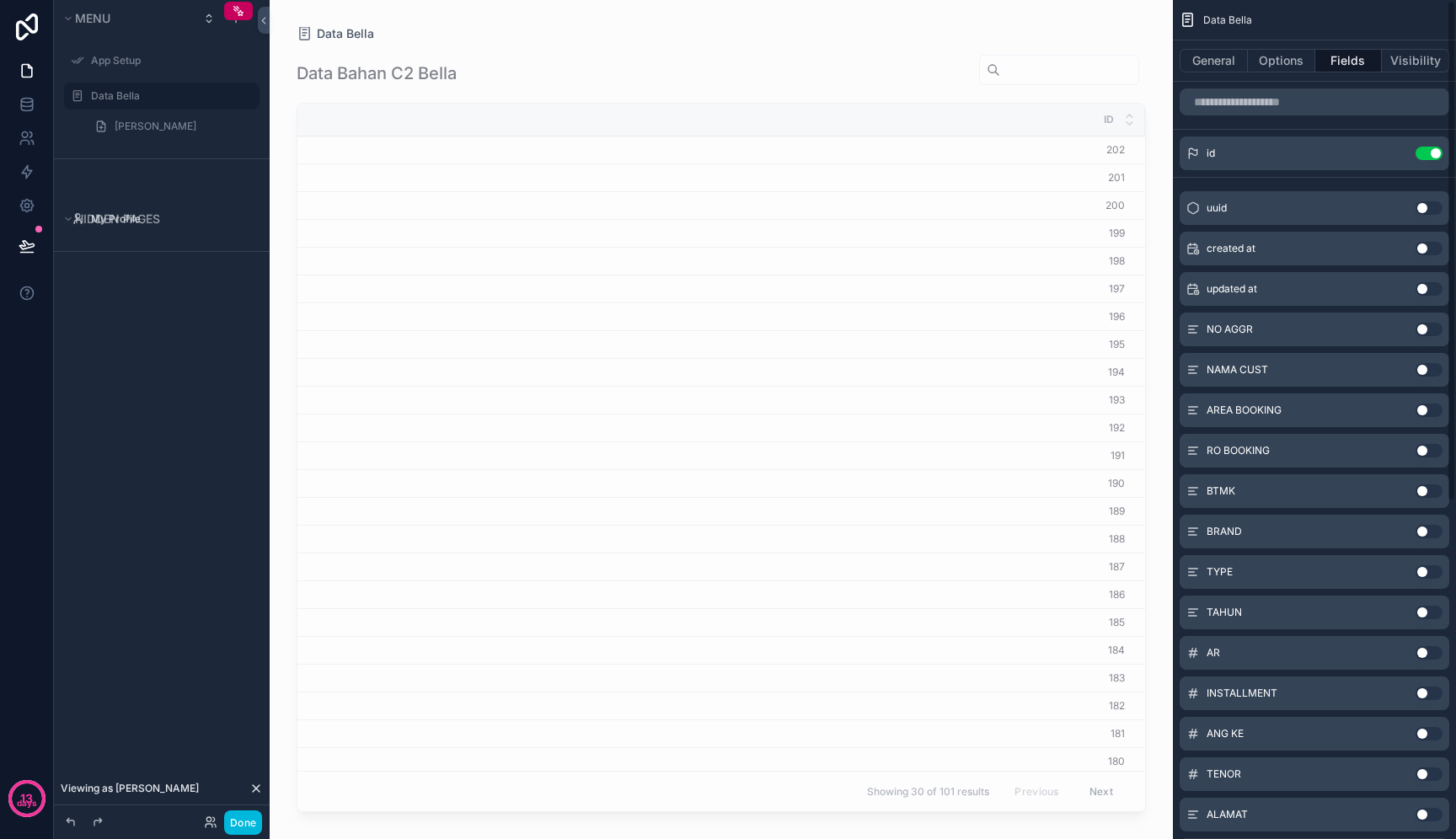
click at [1433, 155] on button "Use setting" at bounding box center [1429, 153] width 27 height 14
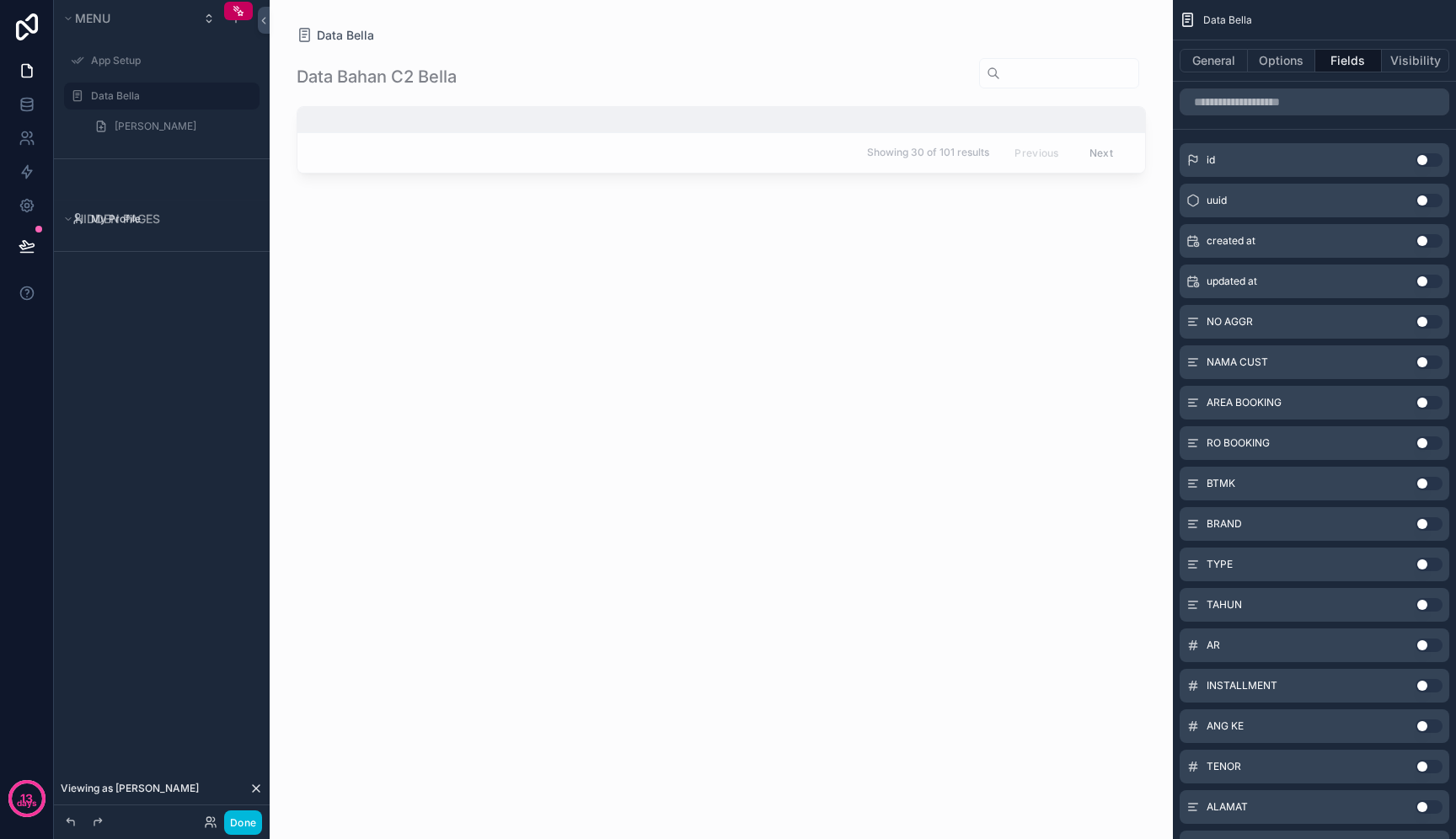
click at [1433, 322] on button "Use setting" at bounding box center [1429, 322] width 27 height 14
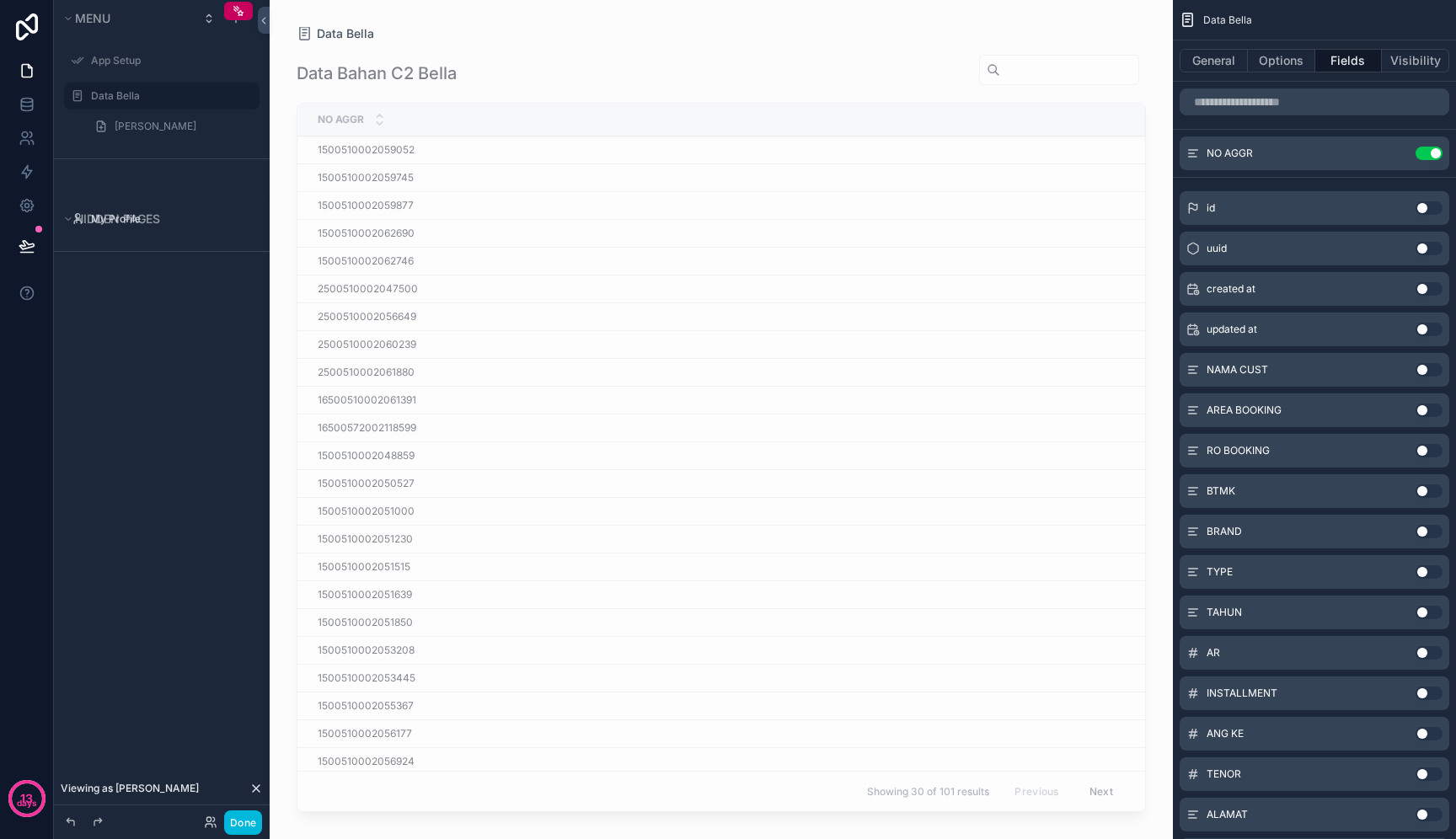
click at [1433, 373] on button "Use setting" at bounding box center [1429, 371] width 27 height 14
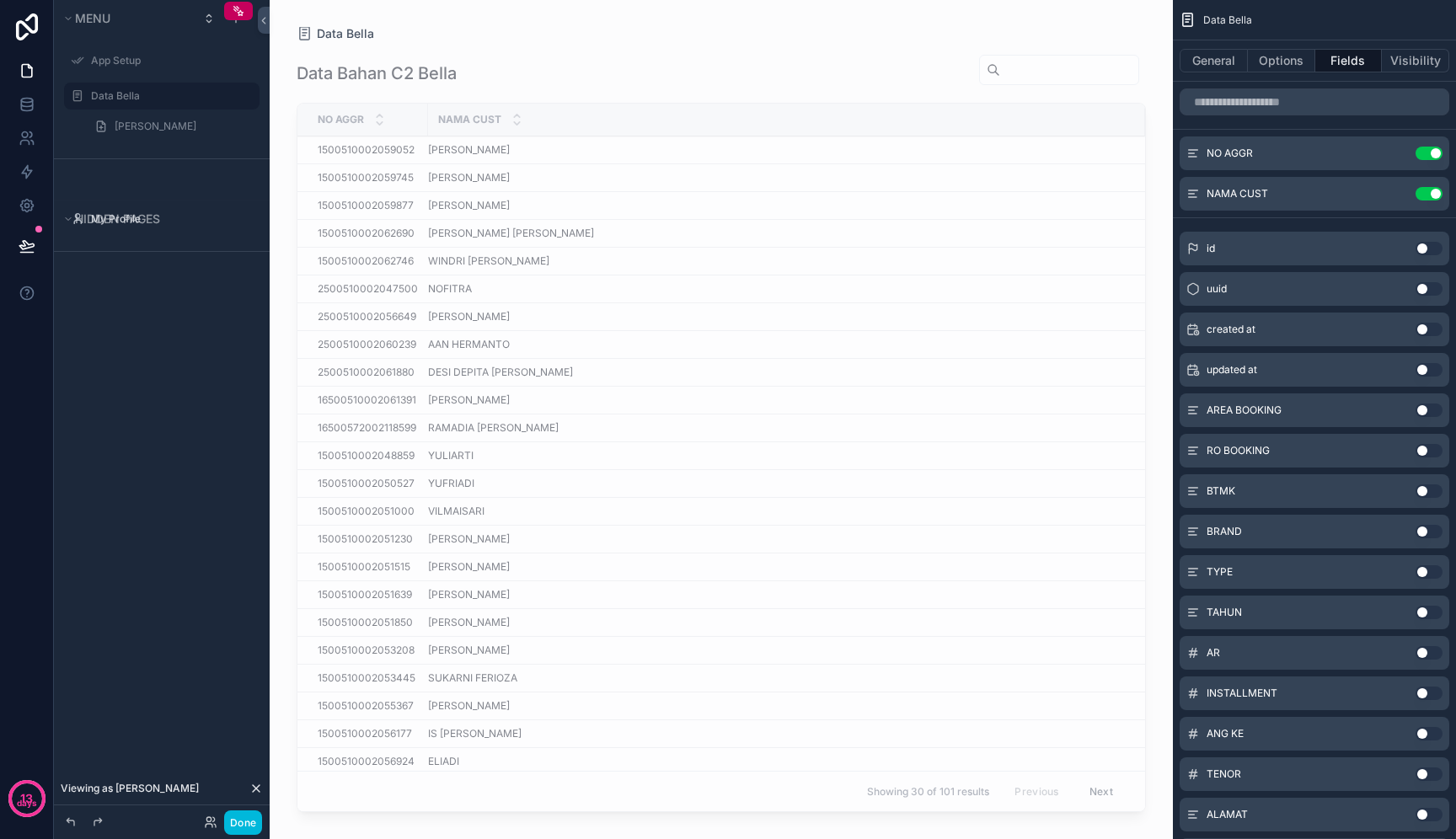
click at [1429, 447] on button "Use setting" at bounding box center [1429, 451] width 27 height 14
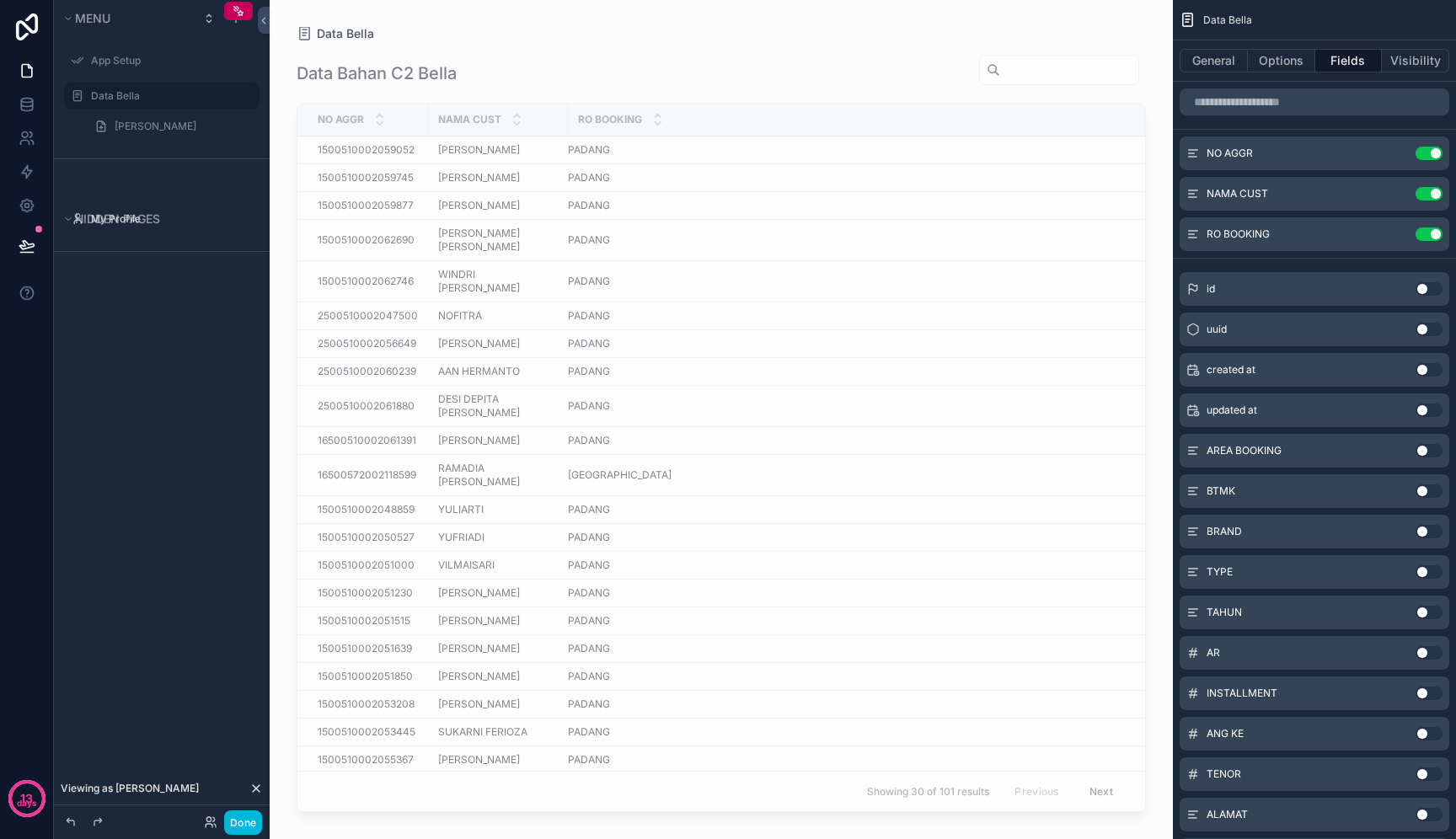
click at [1425, 531] on button "Use setting" at bounding box center [1429, 532] width 27 height 14
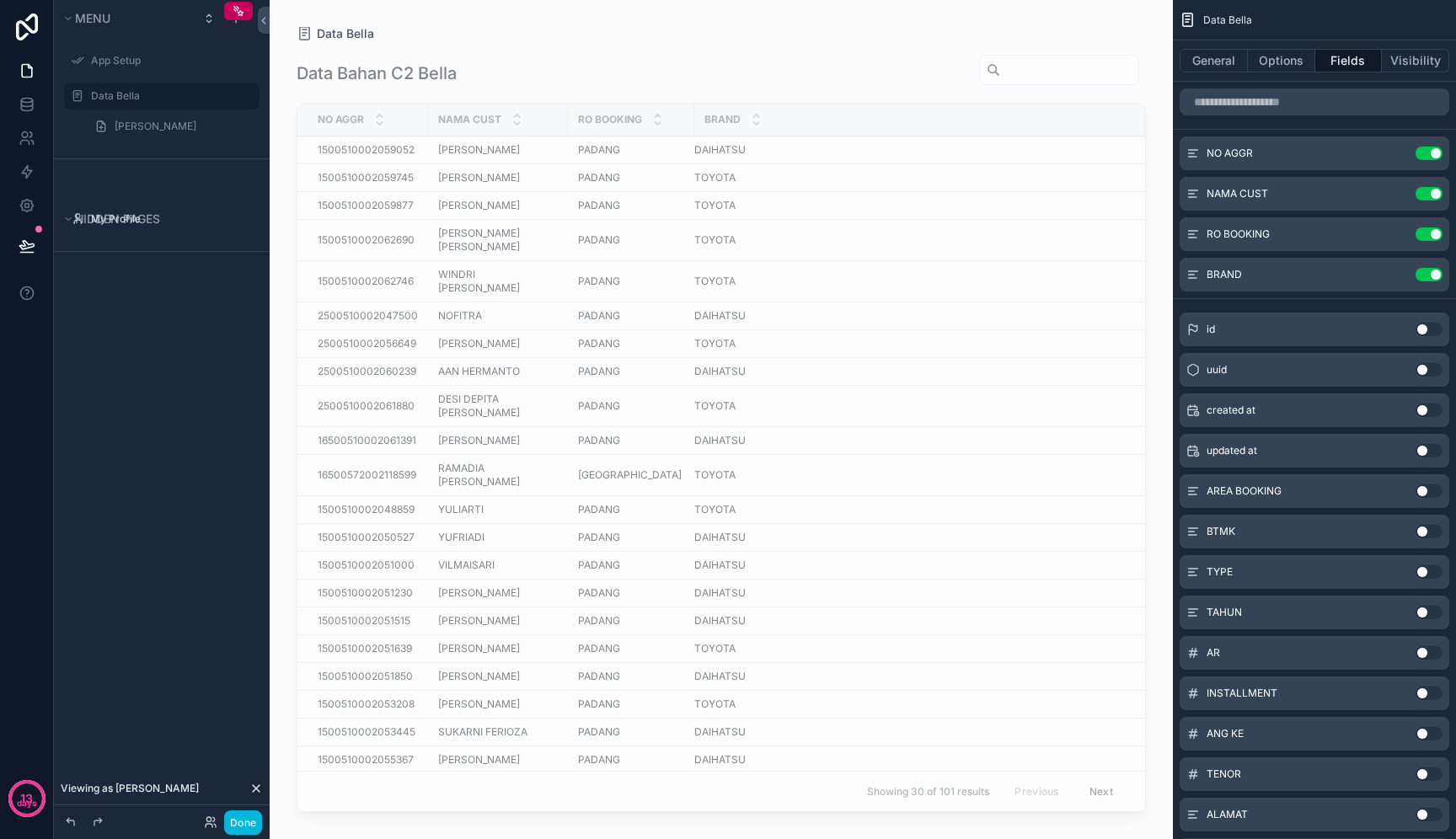
click at [1427, 575] on button "Use setting" at bounding box center [1429, 572] width 27 height 14
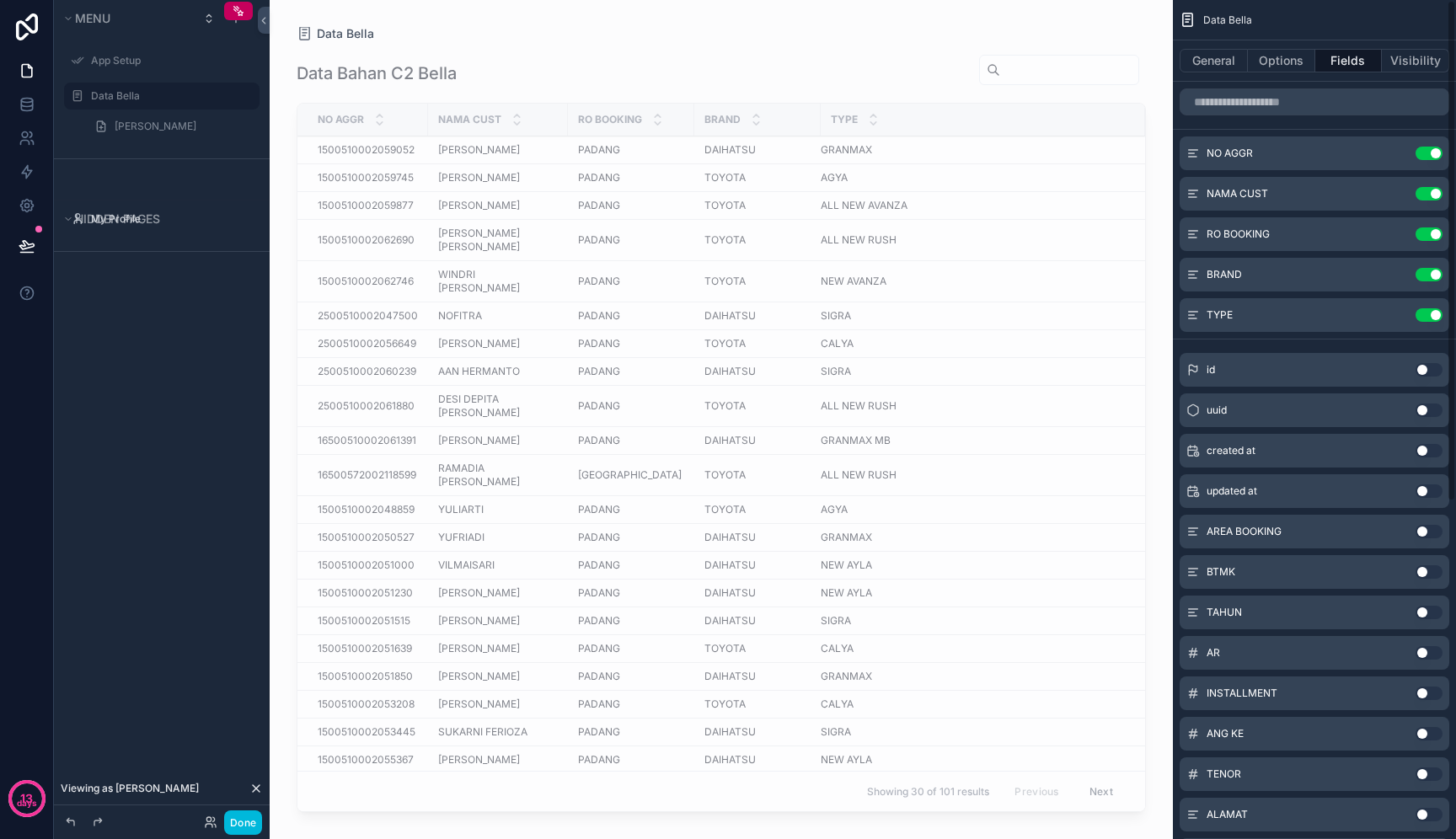
click at [1426, 614] on button "Use setting" at bounding box center [1429, 613] width 27 height 14
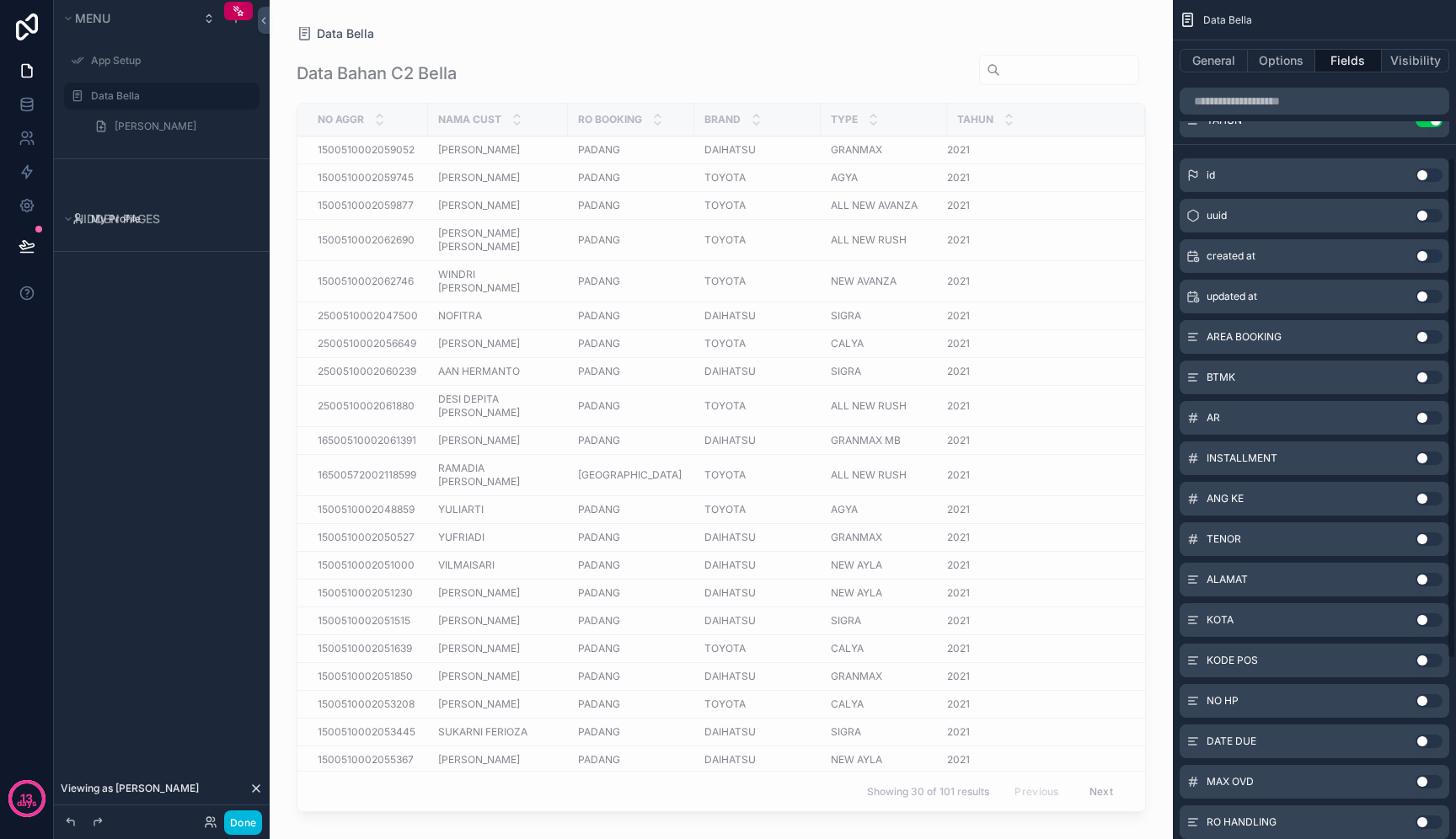
scroll to position [189, 0]
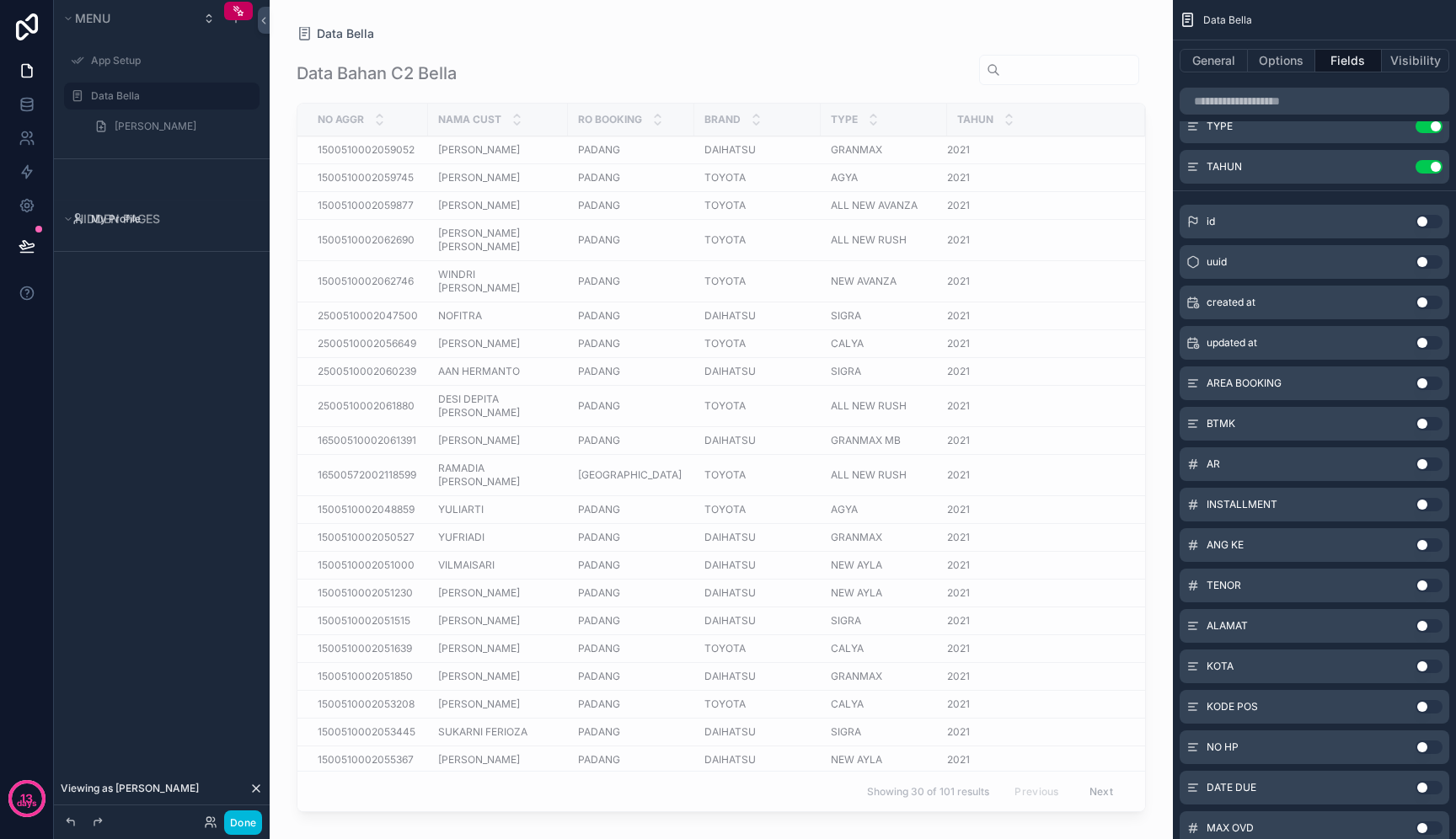
click at [1429, 462] on button "Use setting" at bounding box center [1429, 464] width 27 height 14
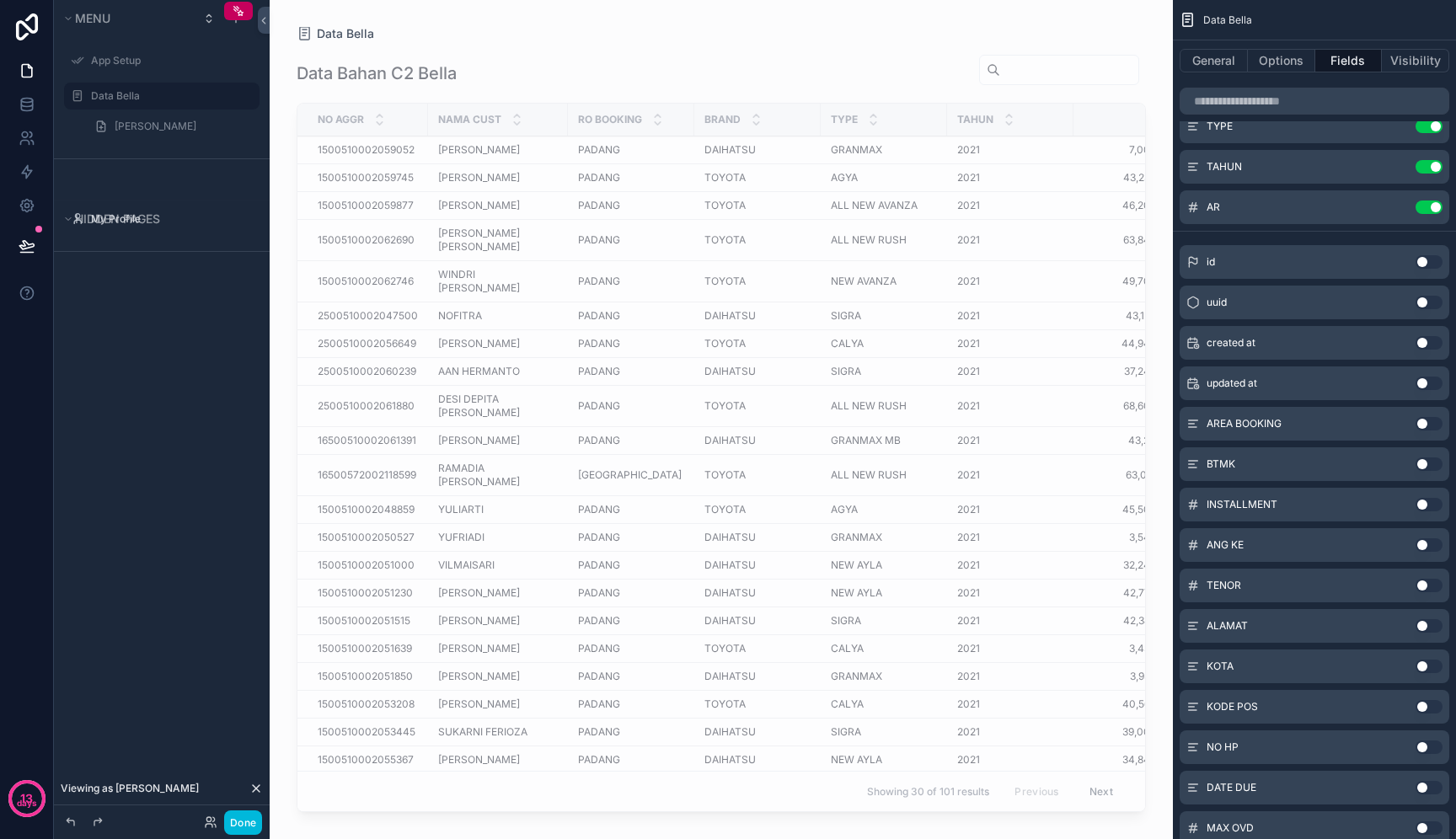
click at [1432, 506] on button "Use setting" at bounding box center [1429, 505] width 27 height 14
click at [1432, 545] on button "Use setting" at bounding box center [1429, 545] width 27 height 14
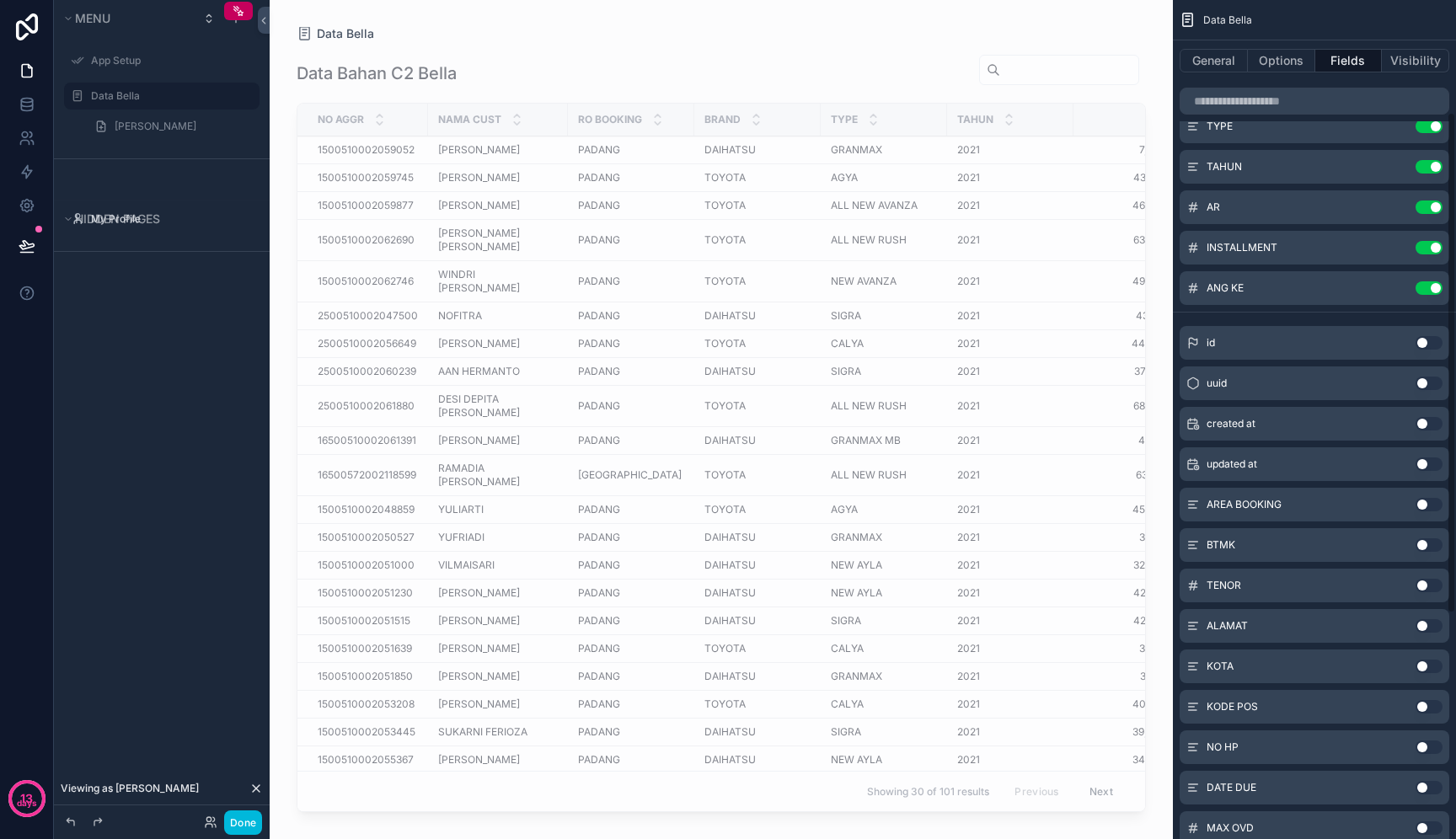
click at [1432, 586] on button "Use setting" at bounding box center [1429, 586] width 27 height 14
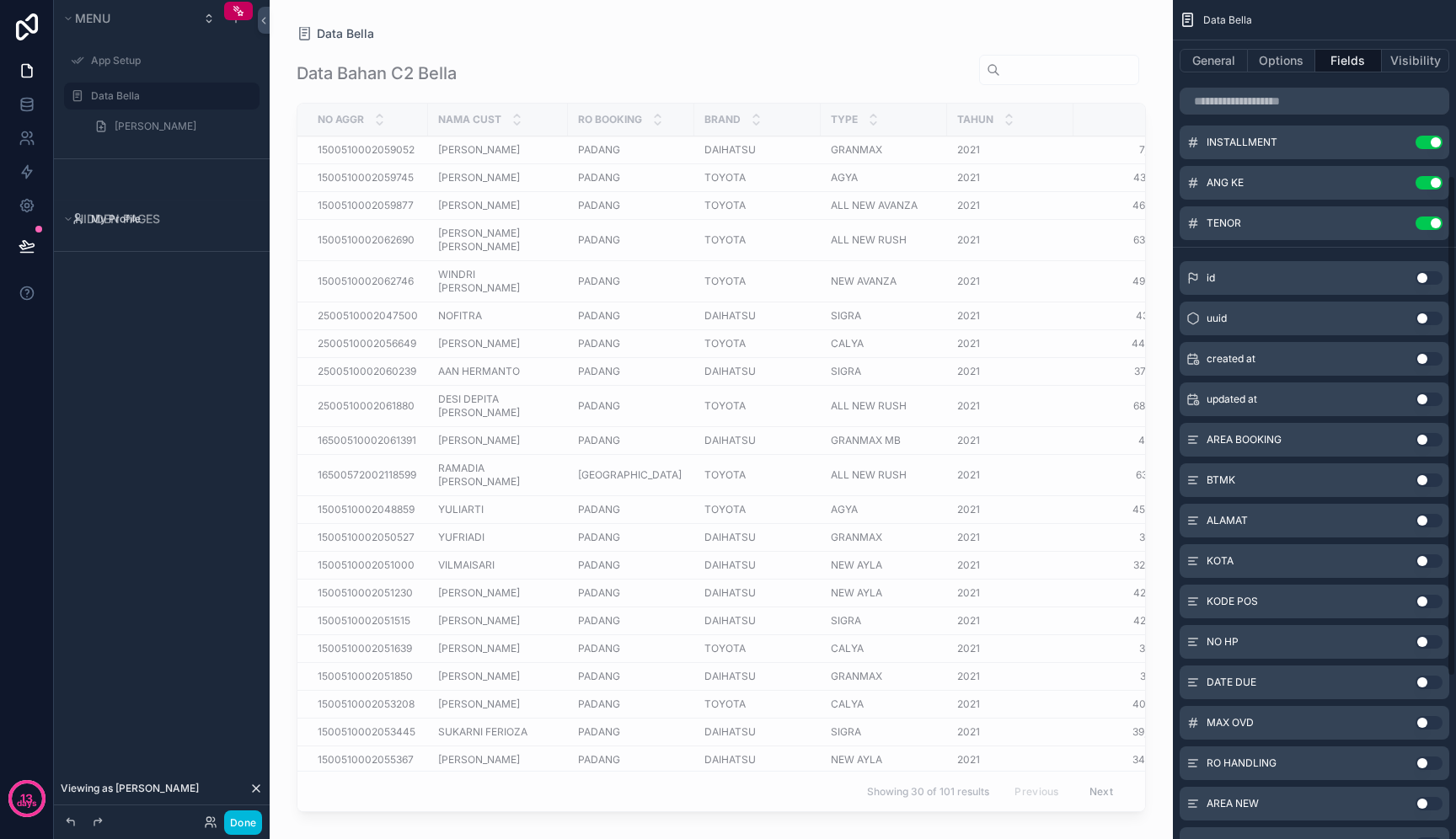
scroll to position [298, 0]
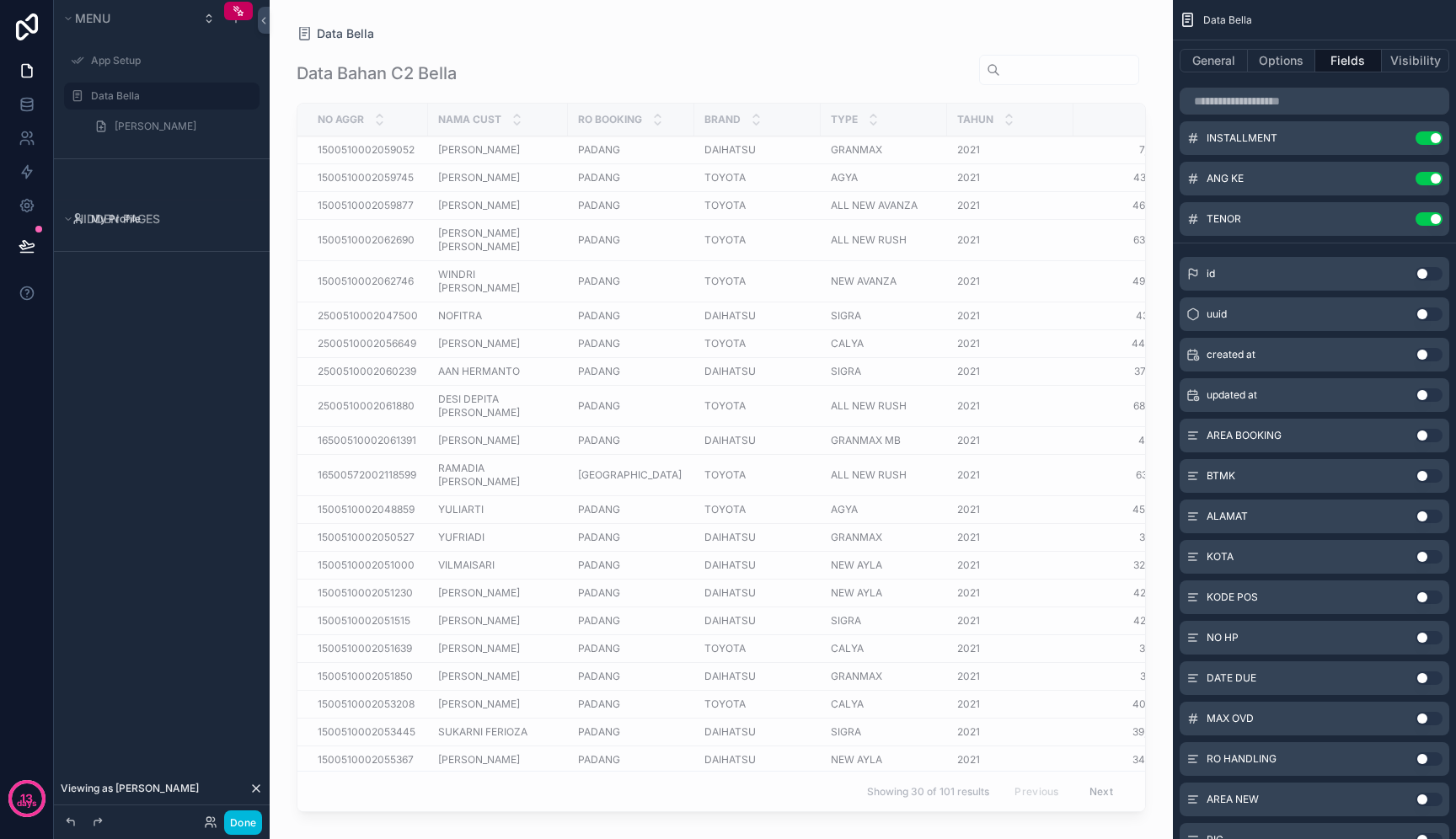
click at [1431, 717] on button "Use setting" at bounding box center [1429, 719] width 27 height 14
click at [1425, 557] on button "Use setting" at bounding box center [1429, 557] width 27 height 14
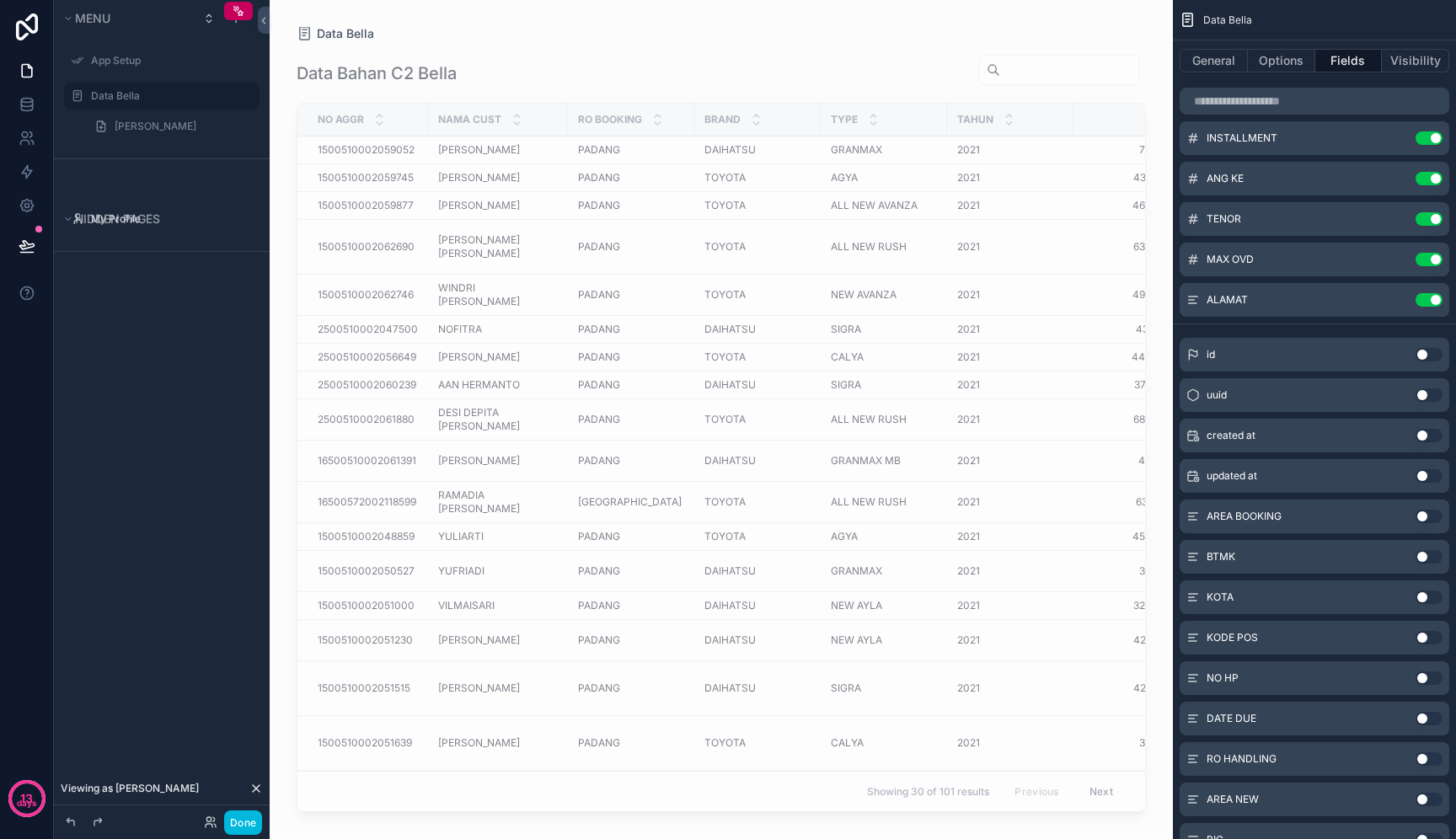
click at [1427, 598] on button "Use setting" at bounding box center [1429, 598] width 27 height 14
click at [1431, 635] on button "Use setting" at bounding box center [1429, 638] width 27 height 14
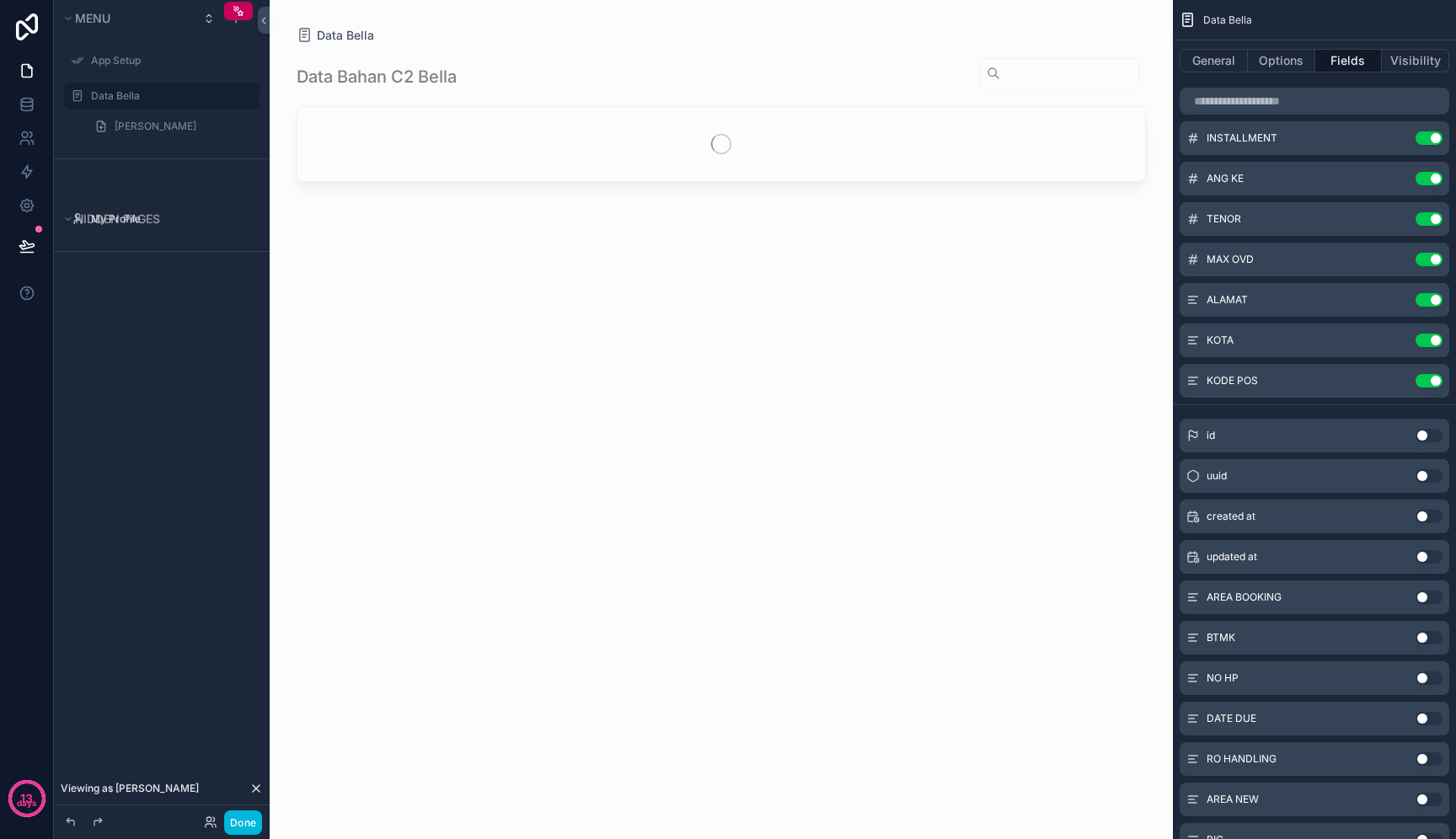
click at [1427, 678] on button "Use setting" at bounding box center [1429, 679] width 27 height 14
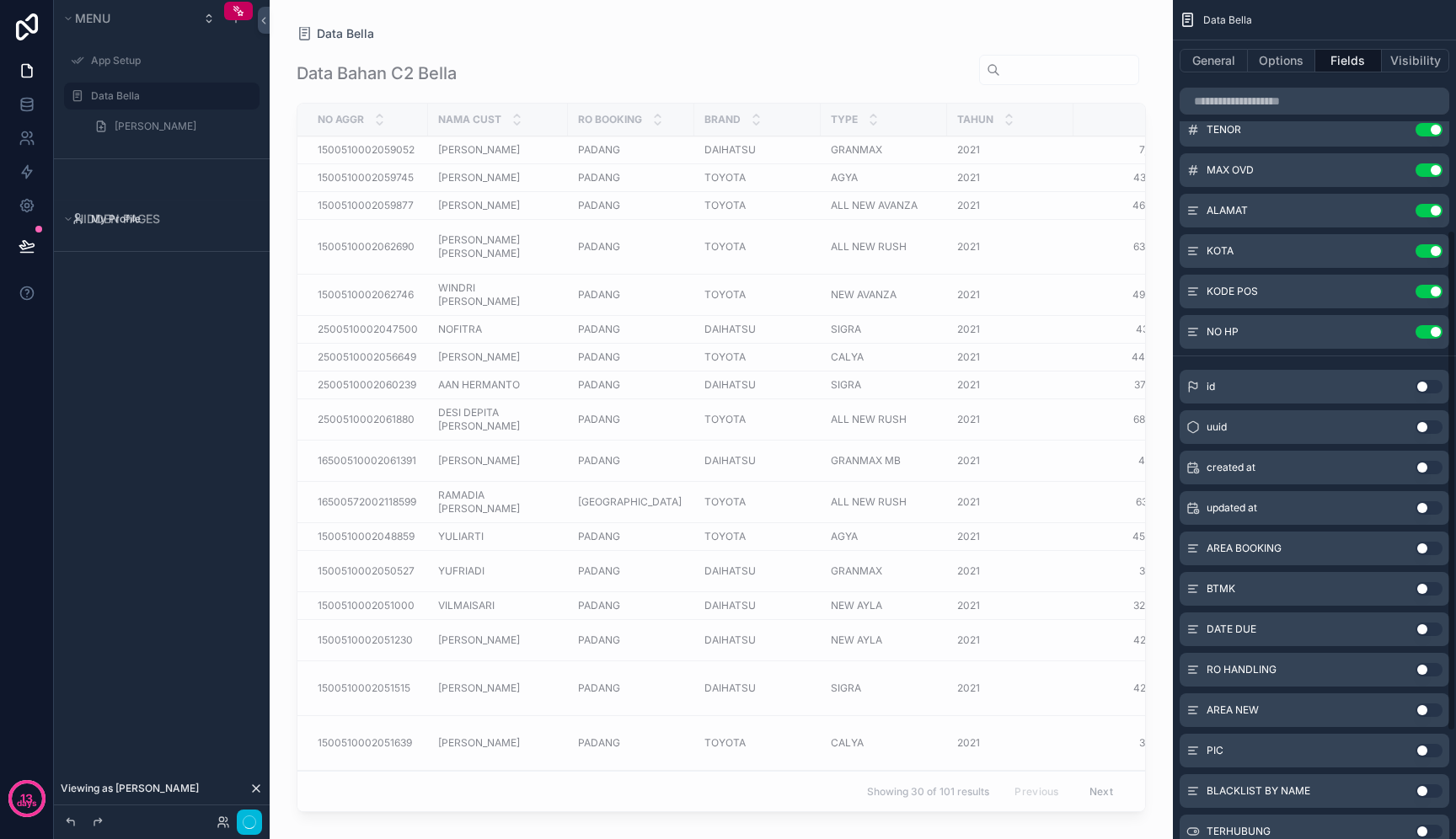
scroll to position [408, 0]
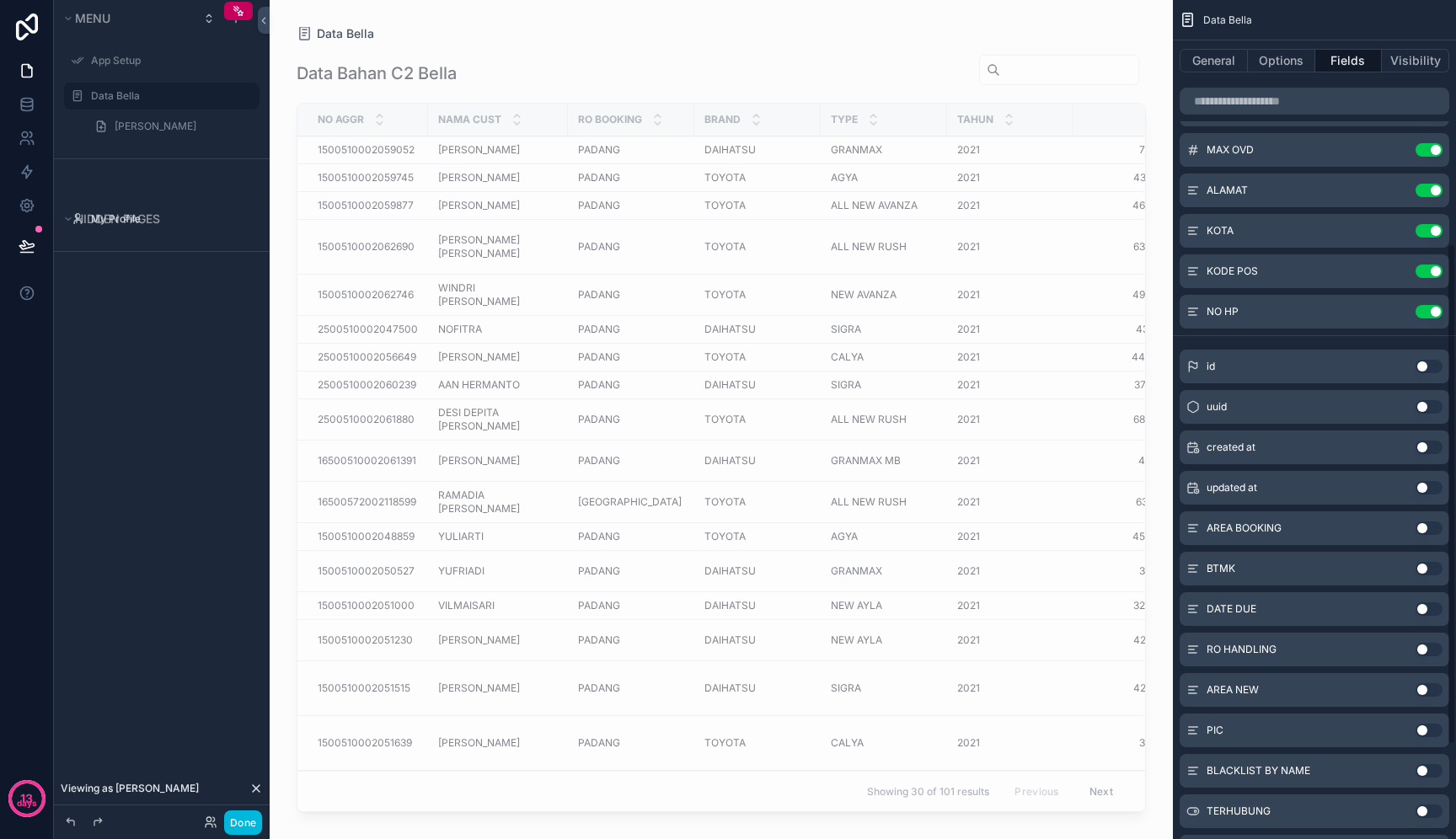
click at [1431, 308] on button "Use setting" at bounding box center [1429, 312] width 27 height 14
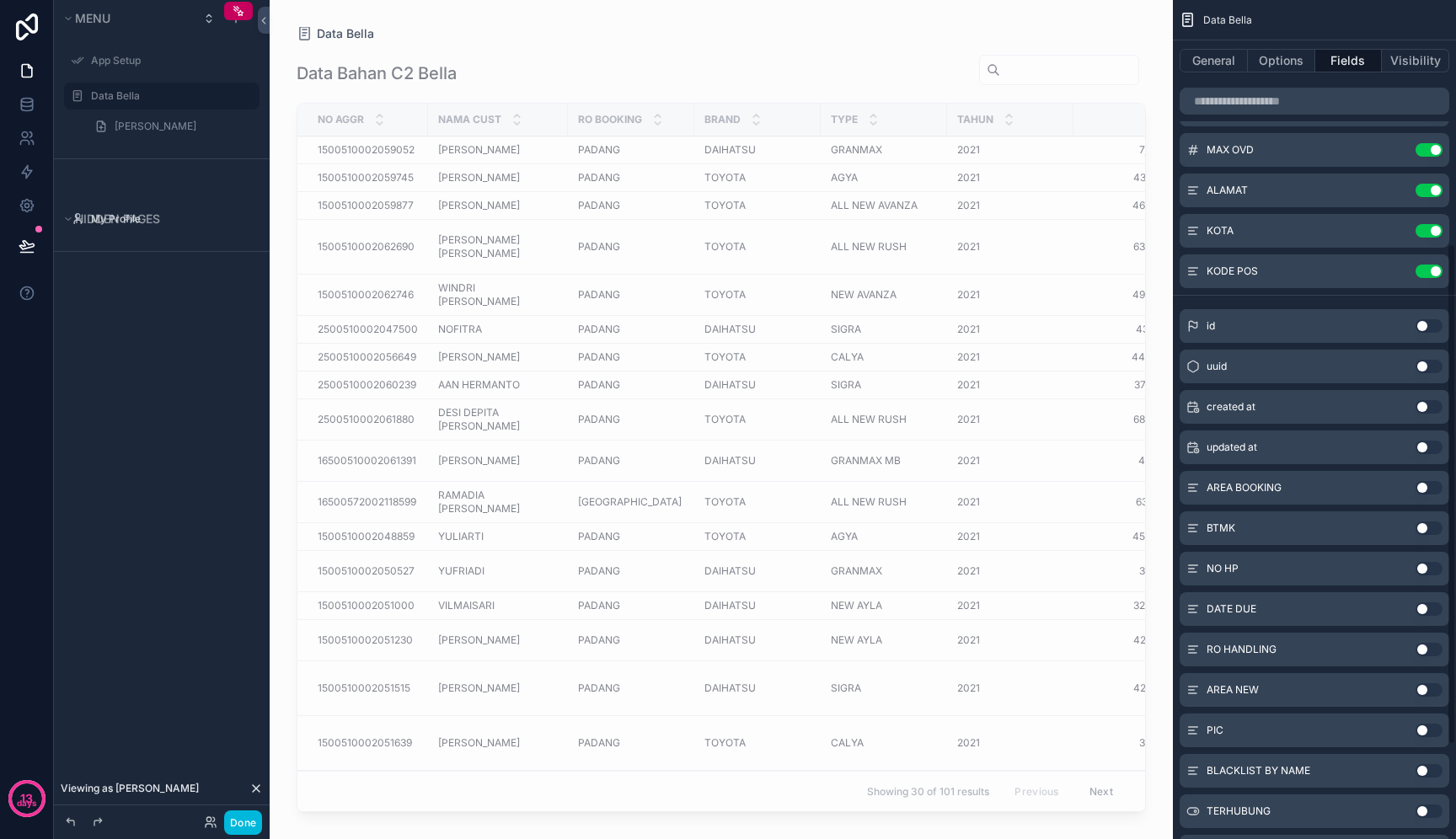
click at [1430, 277] on button "Use setting" at bounding box center [1429, 272] width 27 height 14
click at [1428, 226] on button "Use setting" at bounding box center [1429, 231] width 27 height 14
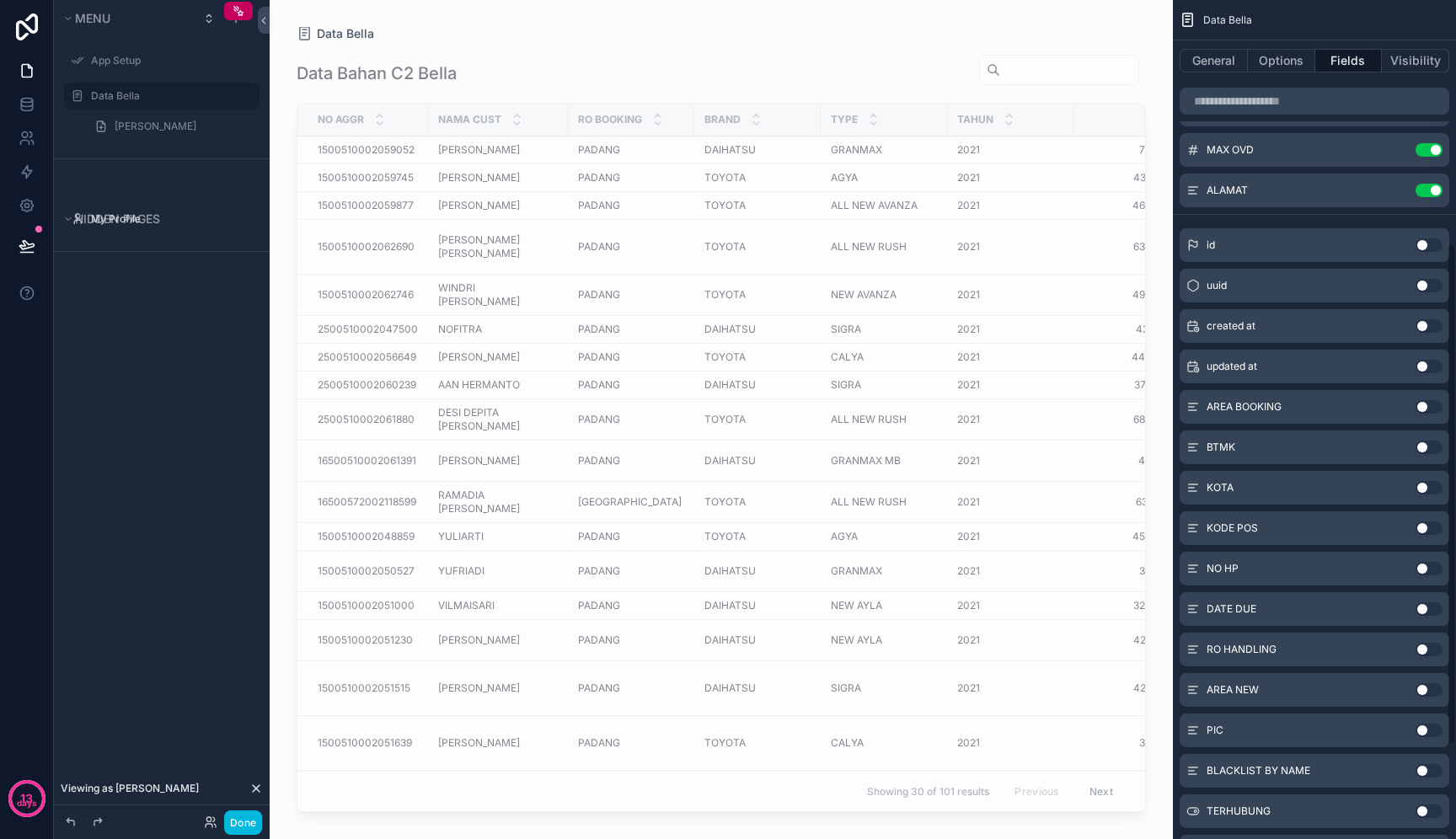
click at [1428, 197] on button "Use setting" at bounding box center [1429, 191] width 27 height 14
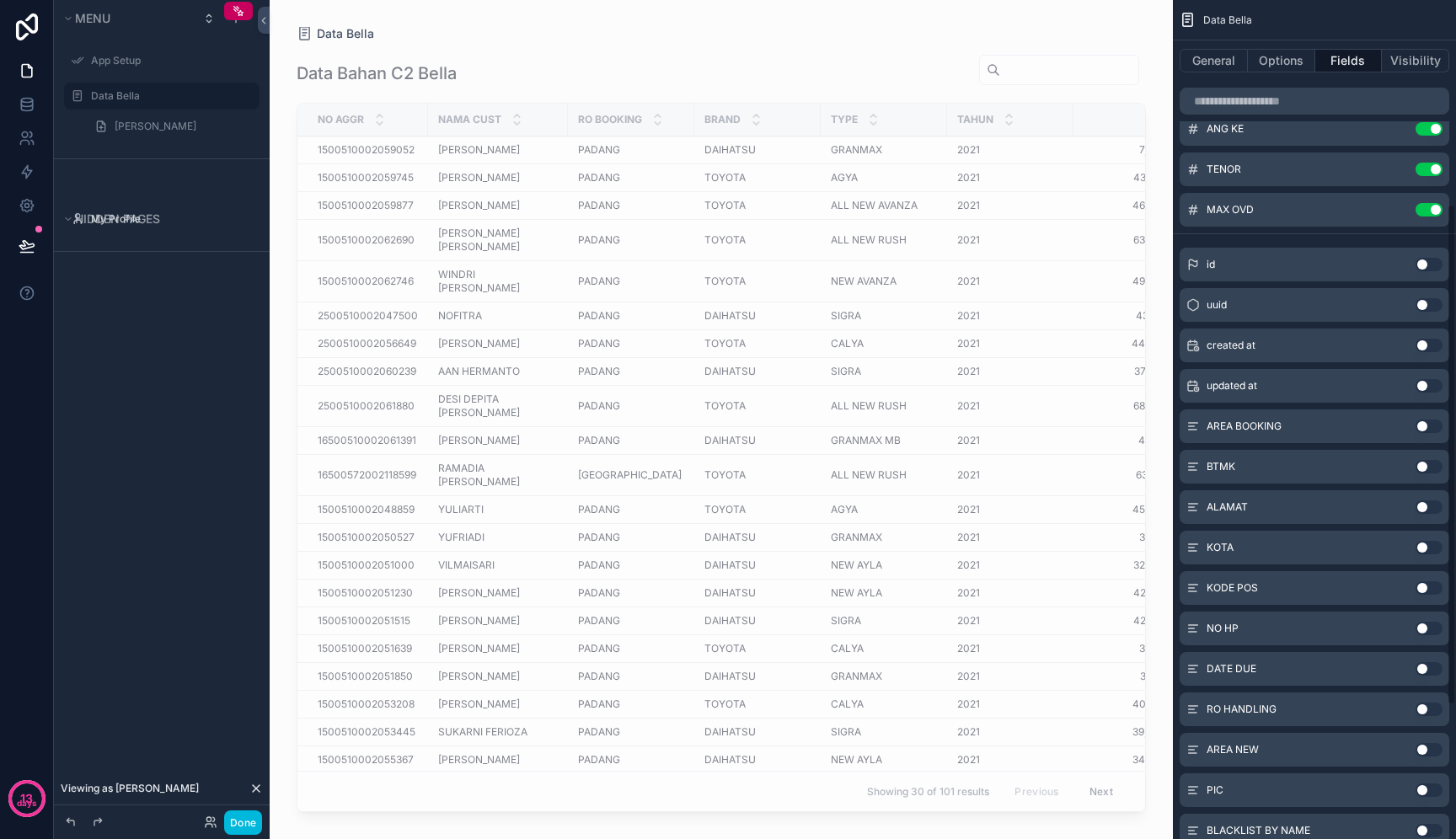
scroll to position [335, 0]
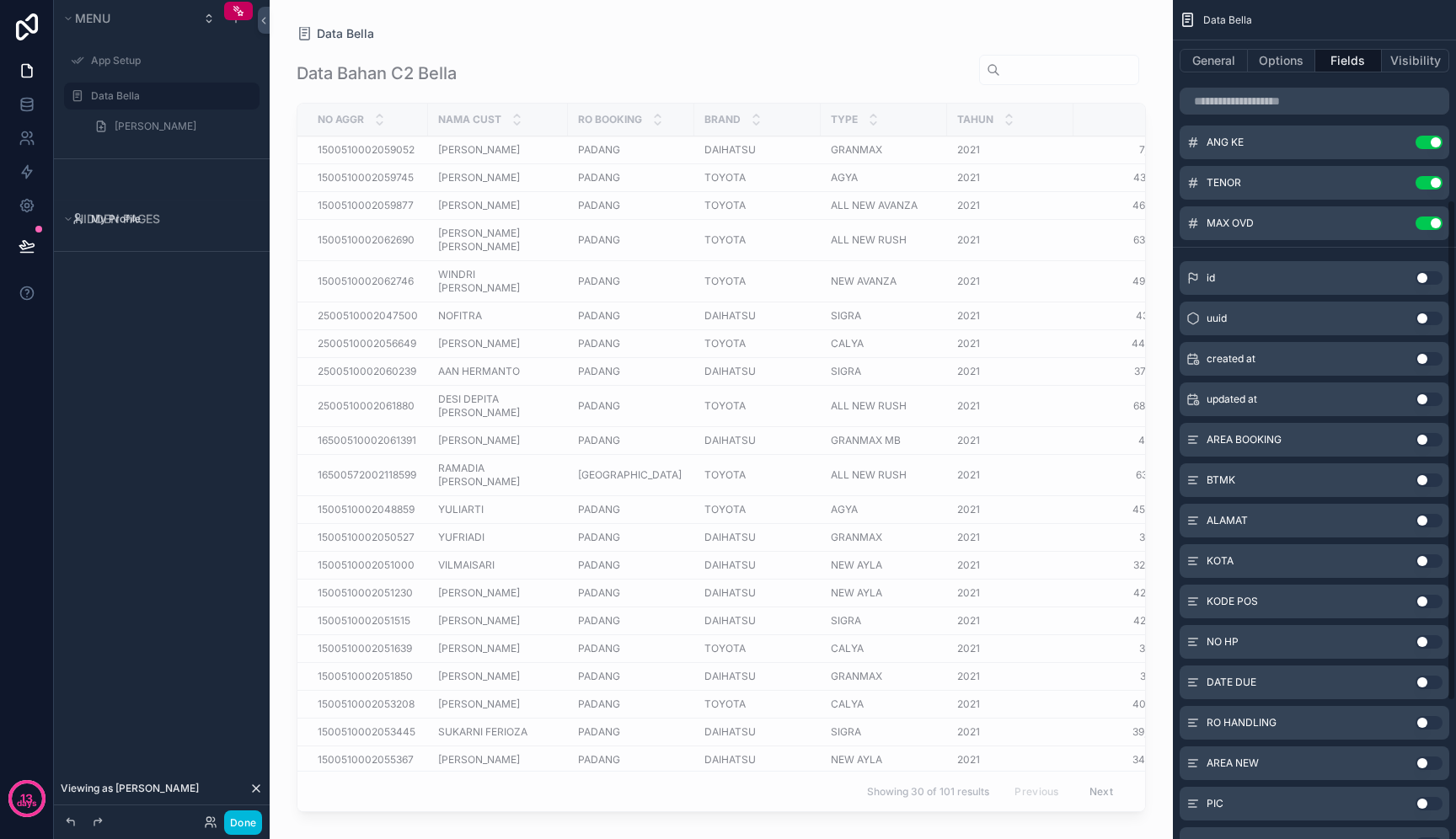
click at [1427, 224] on button "Use setting" at bounding box center [1429, 223] width 27 height 14
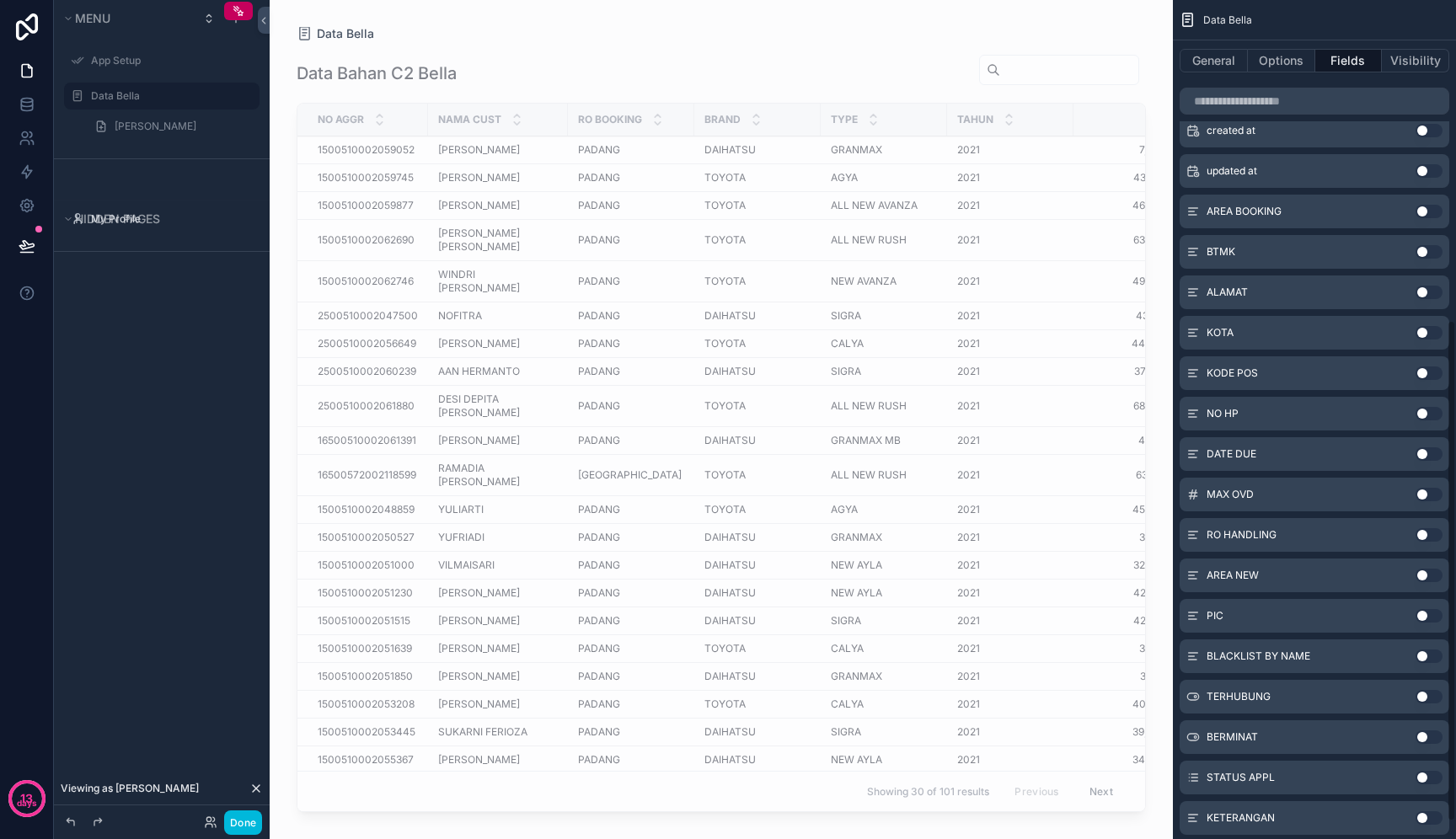
scroll to position [541, 0]
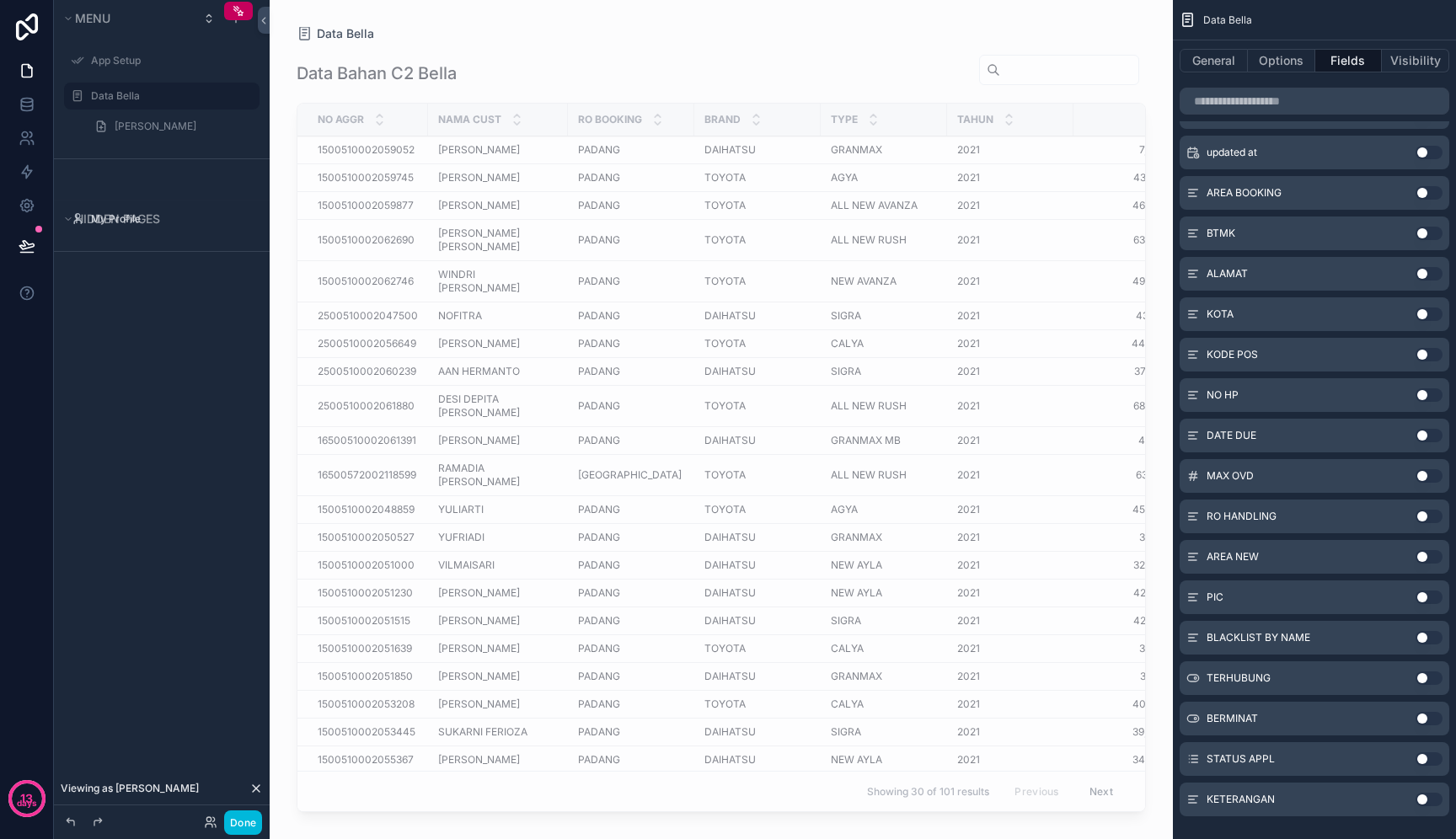
click at [1428, 474] on button "Use setting" at bounding box center [1429, 476] width 27 height 14
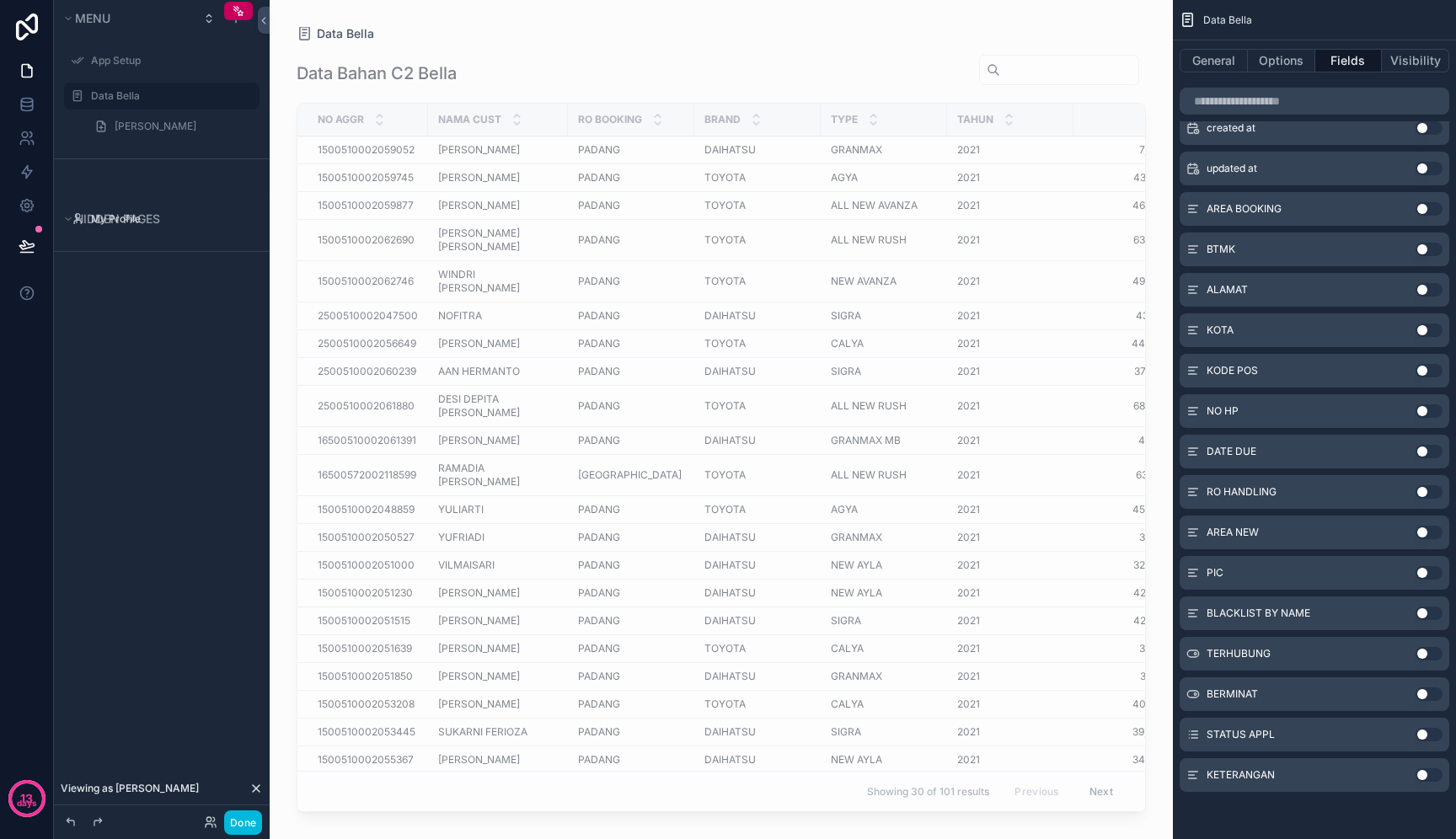
click at [1427, 454] on button "Use setting" at bounding box center [1429, 452] width 27 height 14
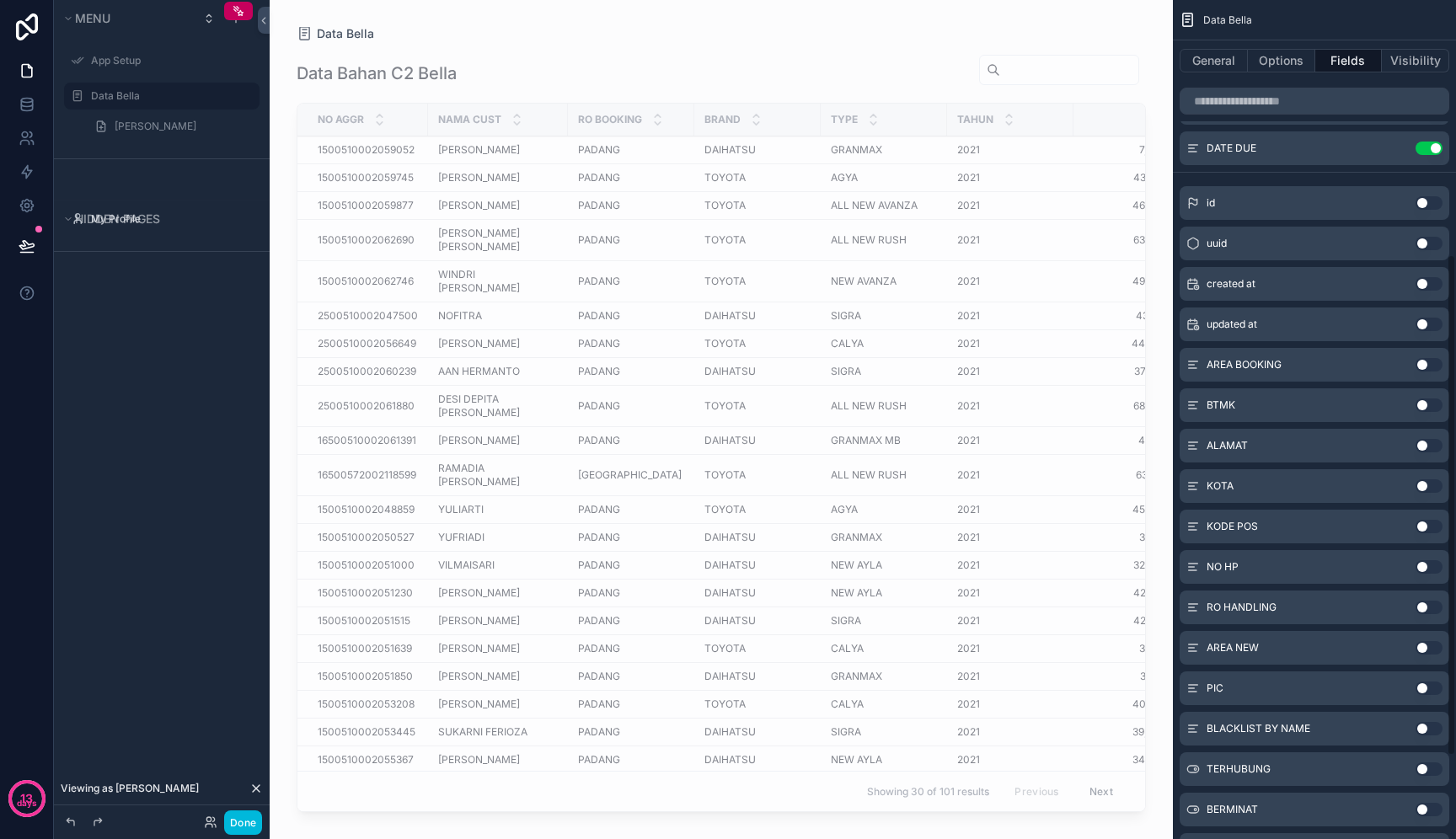
scroll to position [464, 0]
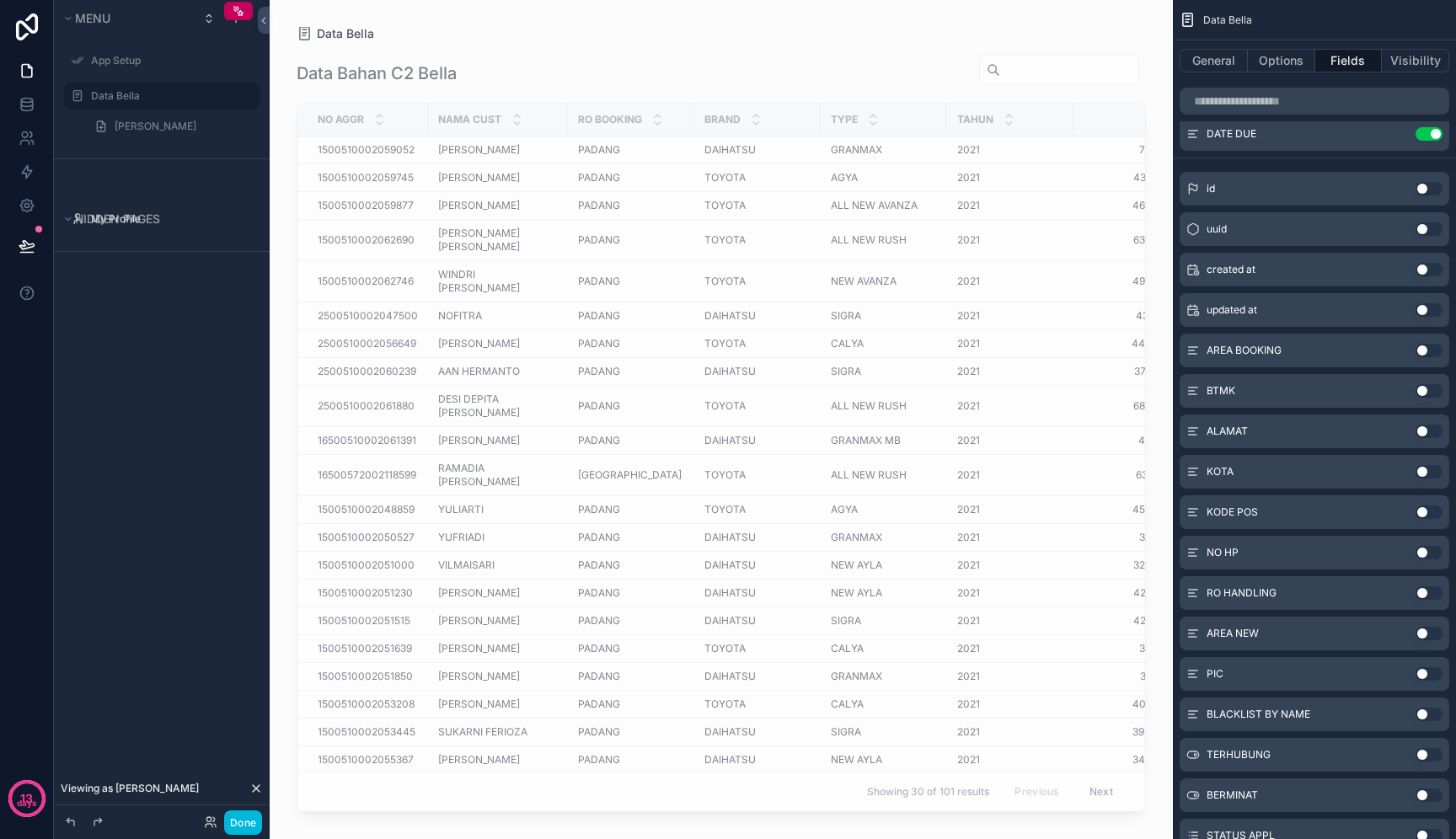
click at [1427, 435] on button "Use setting" at bounding box center [1429, 432] width 27 height 14
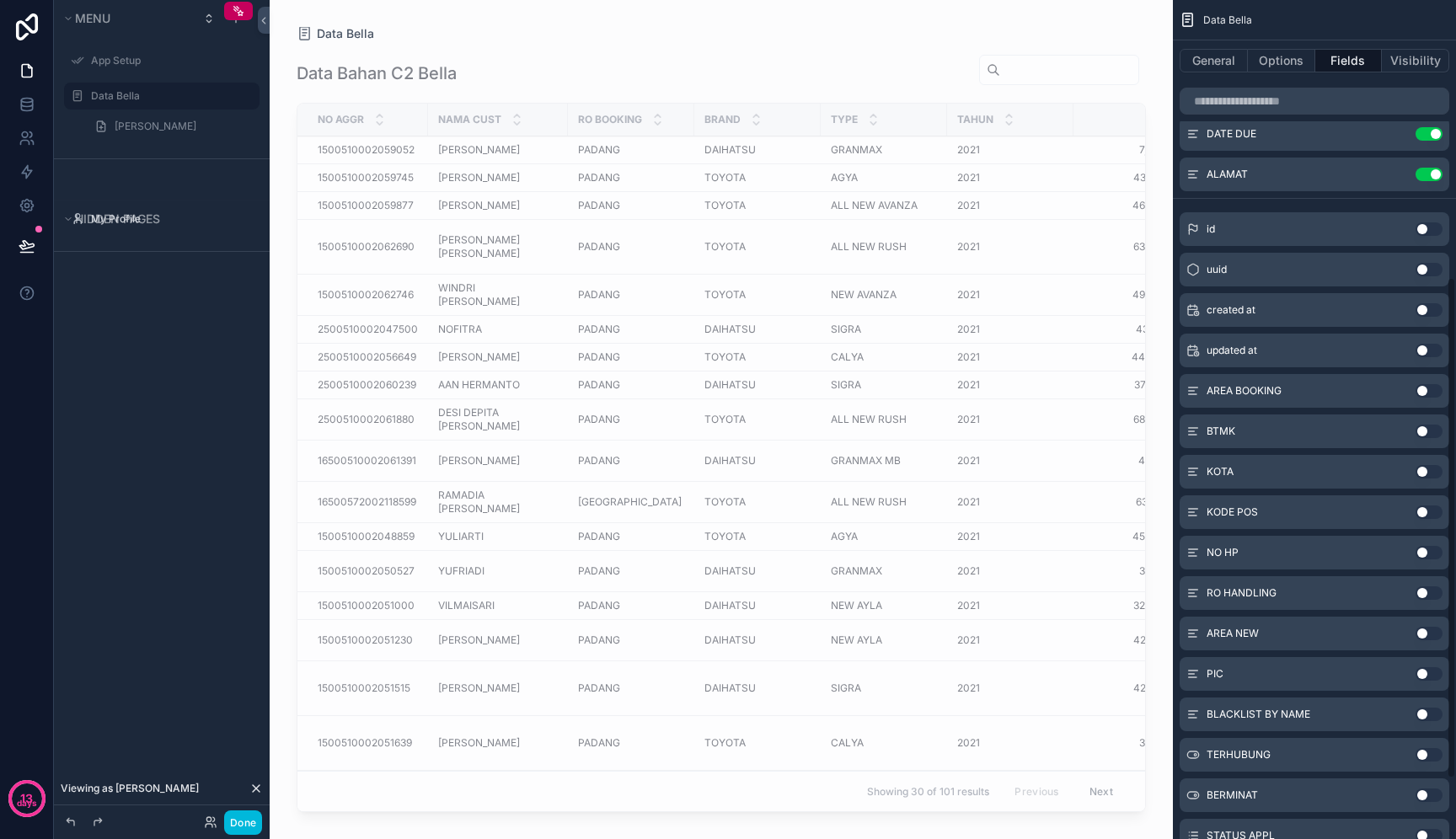
click at [1427, 477] on button "Use setting" at bounding box center [1429, 472] width 27 height 14
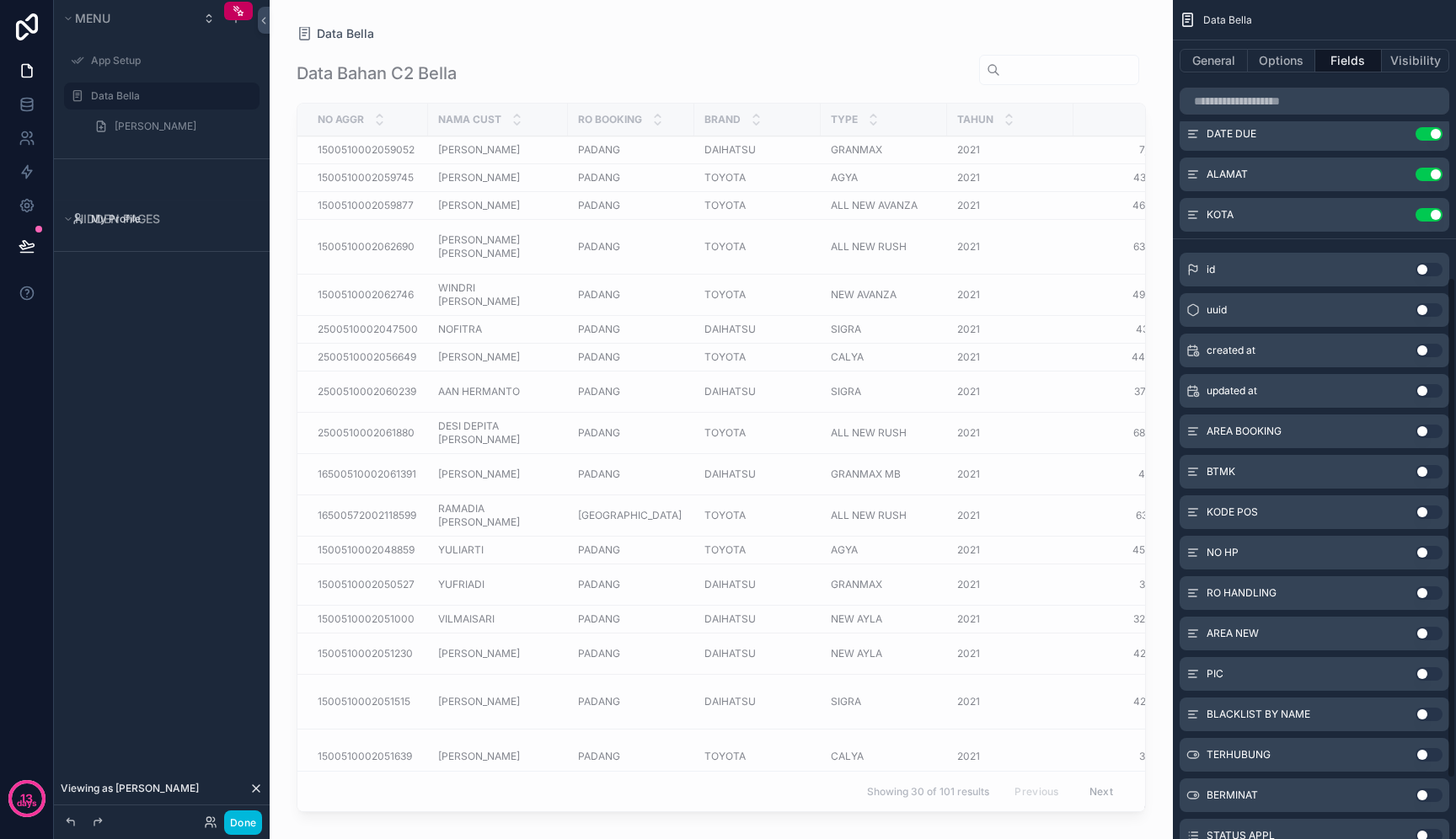
click at [1429, 510] on button "Use setting" at bounding box center [1429, 513] width 27 height 14
click at [1426, 550] on button "Use setting" at bounding box center [1429, 553] width 27 height 14
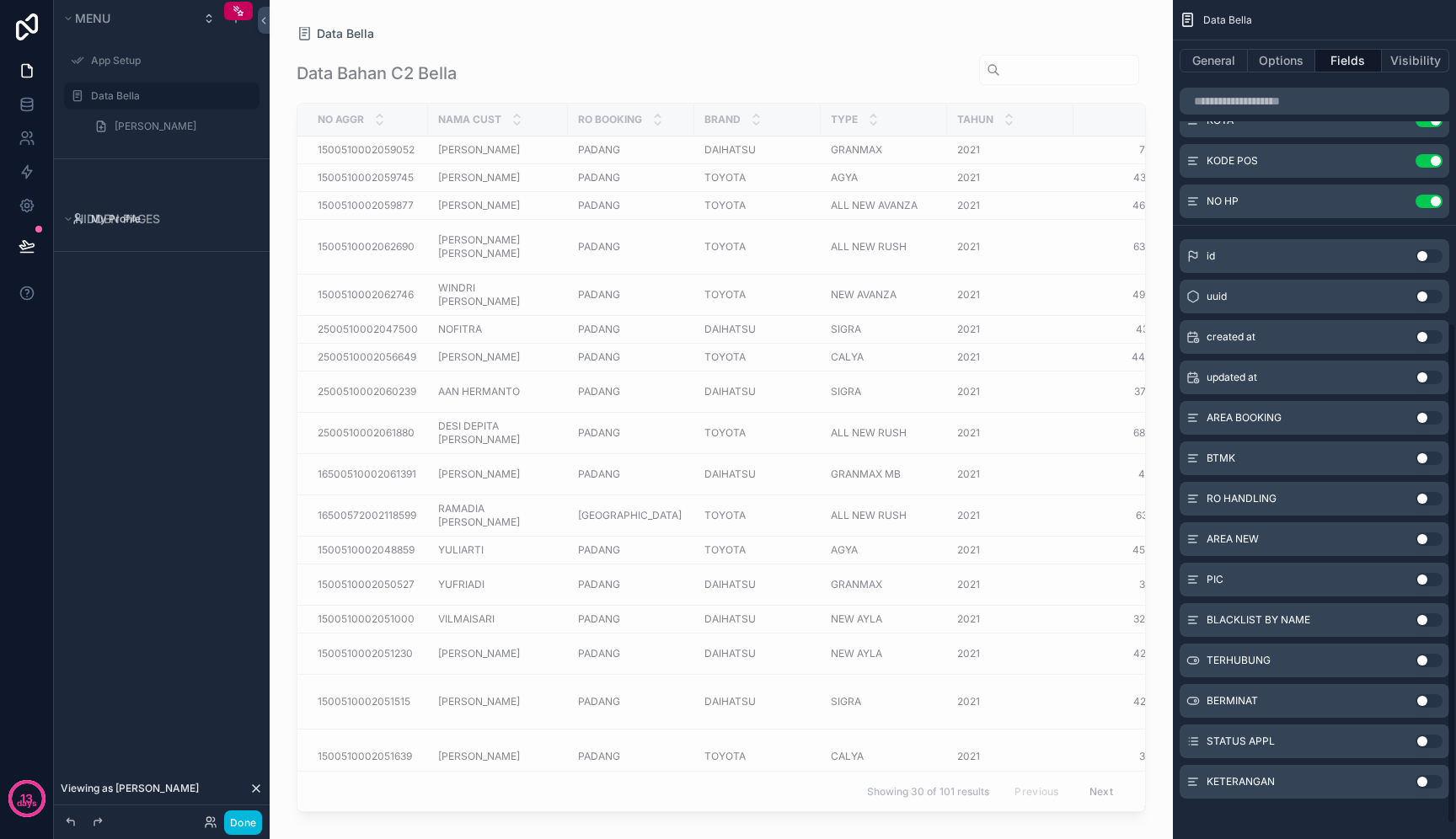
scroll to position [561, 0]
click at [1429, 579] on button "Use setting" at bounding box center [1429, 577] width 27 height 14
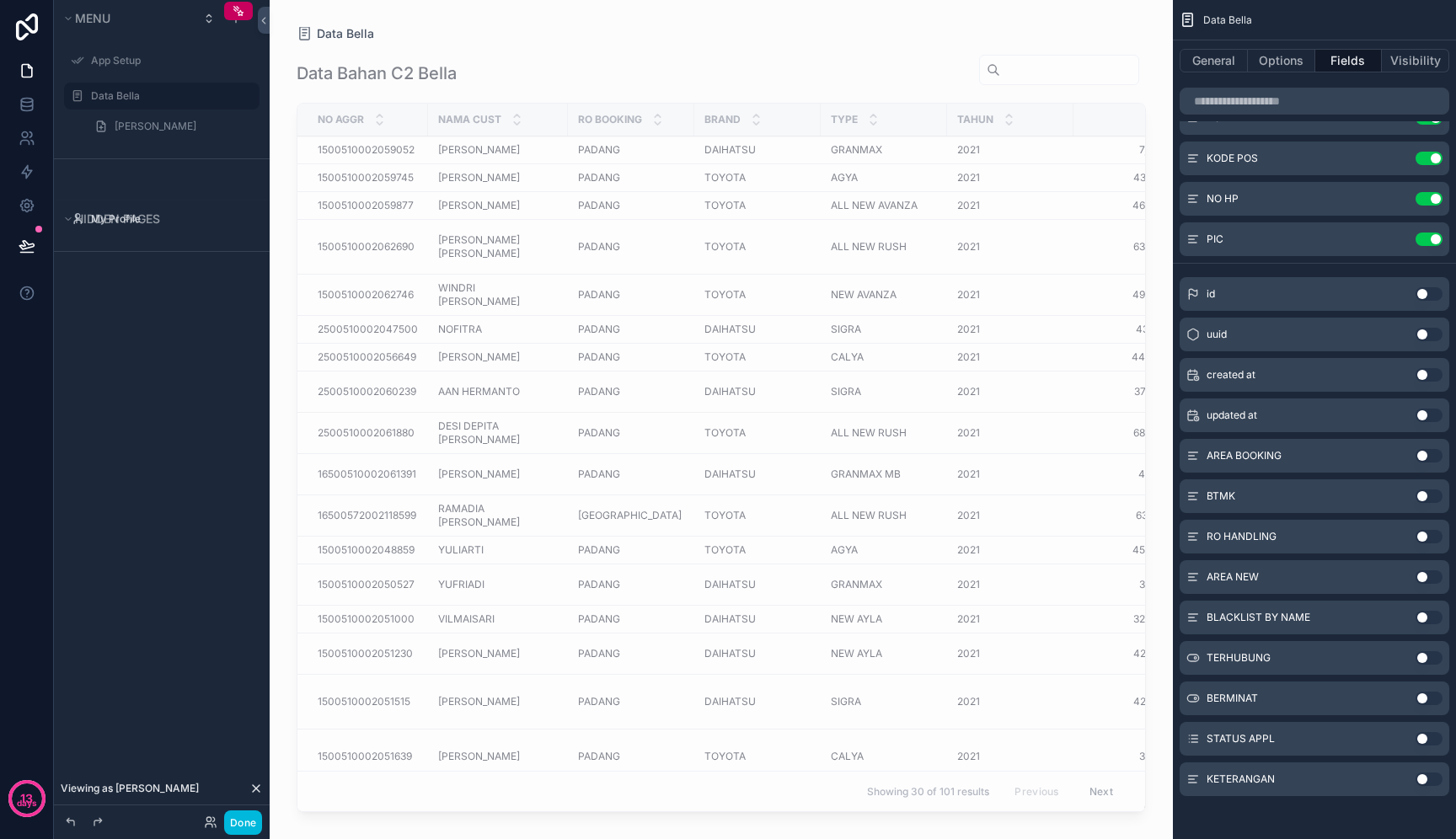
click at [1431, 660] on button "Use setting" at bounding box center [1429, 658] width 27 height 14
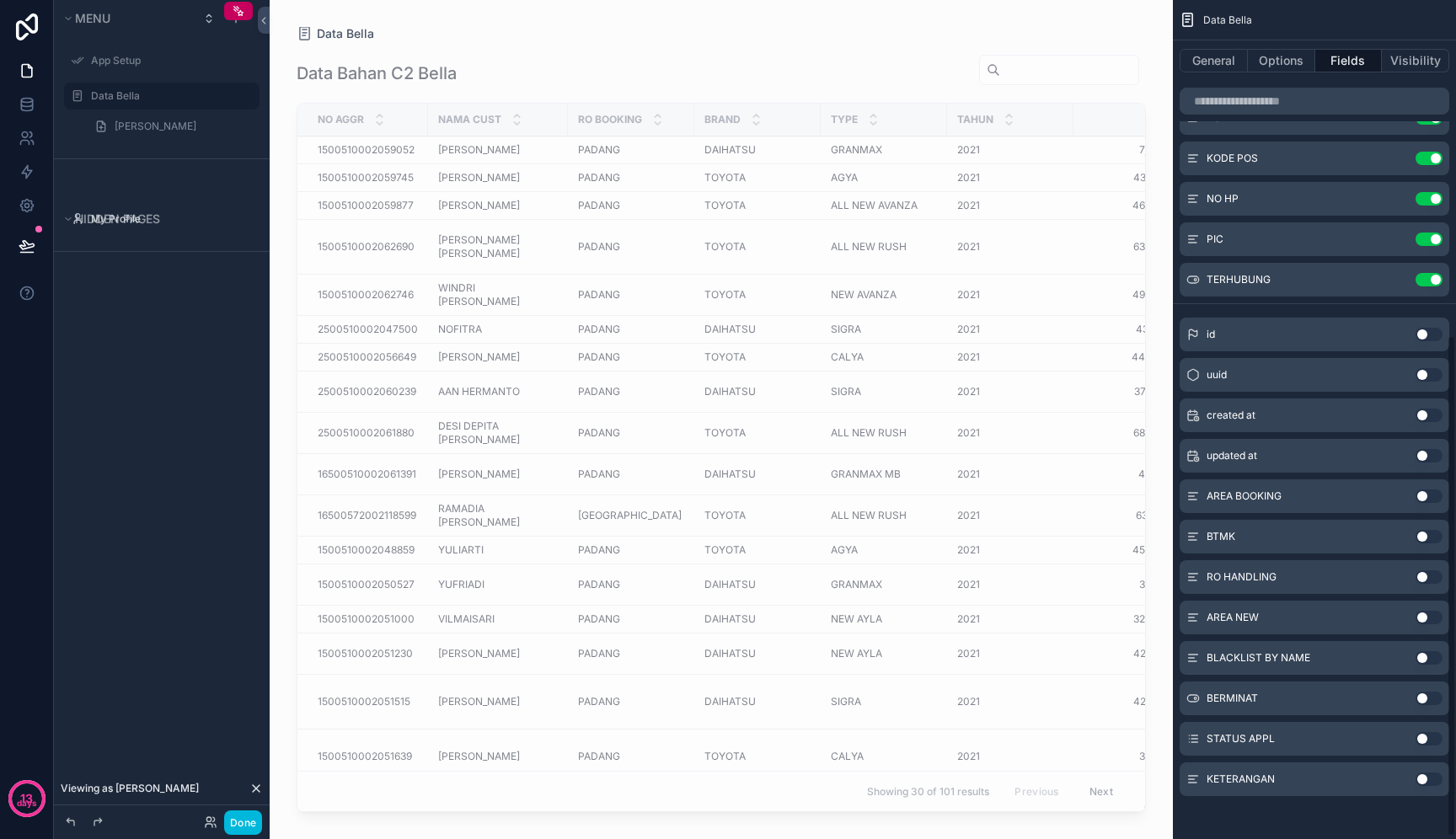
click at [1434, 701] on button "Use setting" at bounding box center [1429, 699] width 27 height 14
click at [1430, 737] on button "Use setting" at bounding box center [1429, 739] width 27 height 14
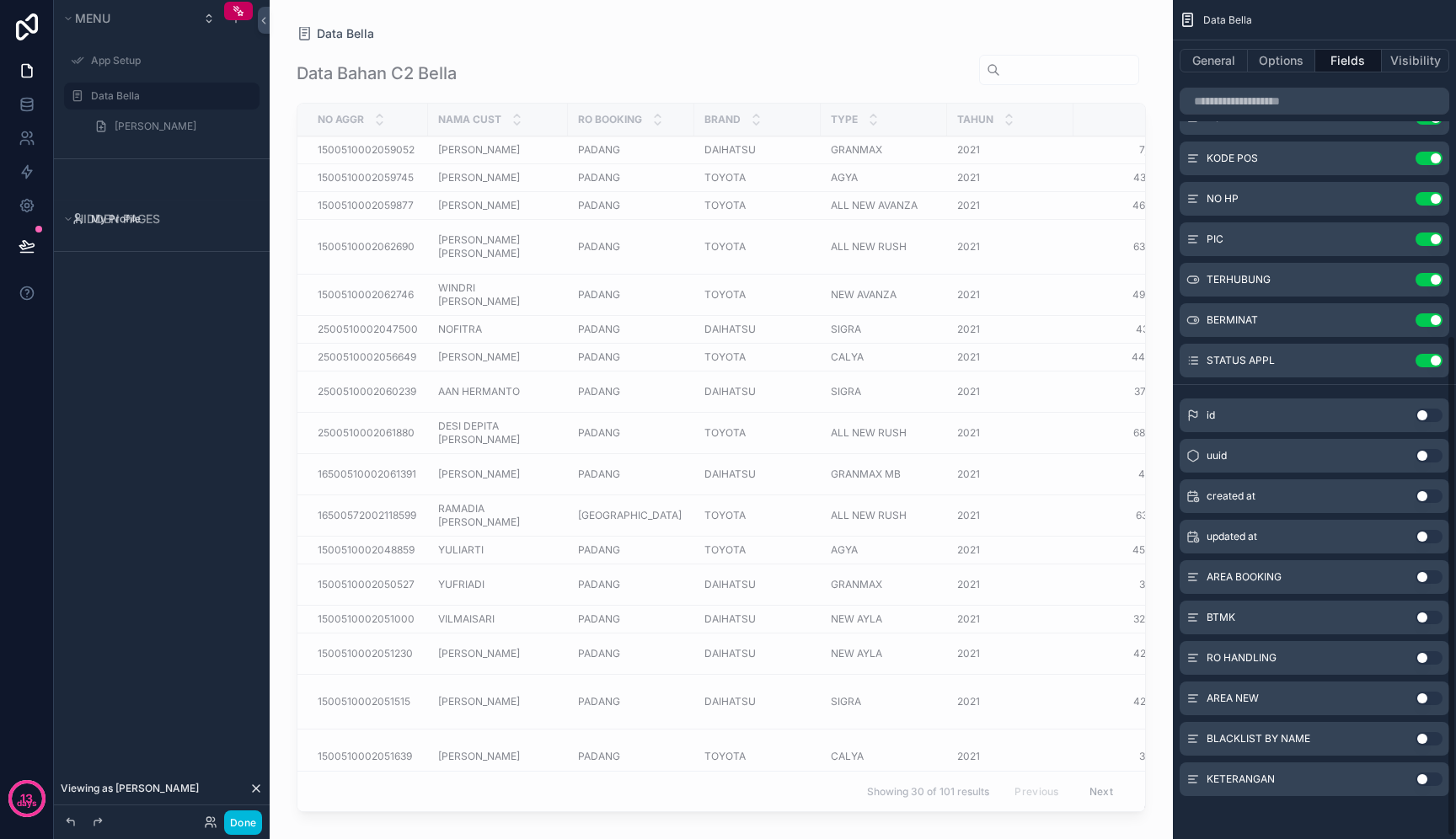
click at [1430, 773] on button "Use setting" at bounding box center [1429, 780] width 27 height 14
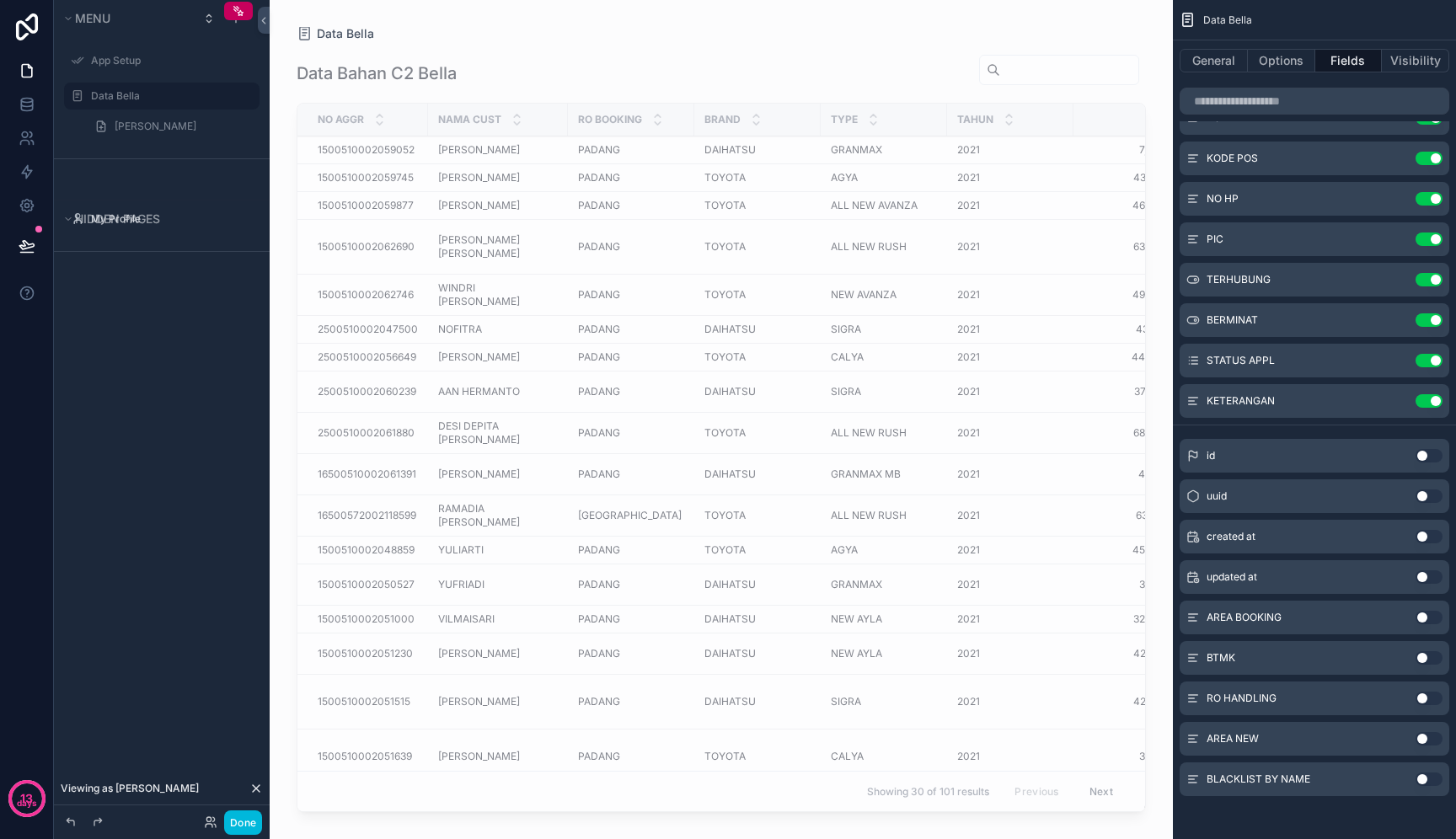
click at [1084, 495] on td "63,076,734 63,076,734" at bounding box center [1137, 516] width 127 height 42
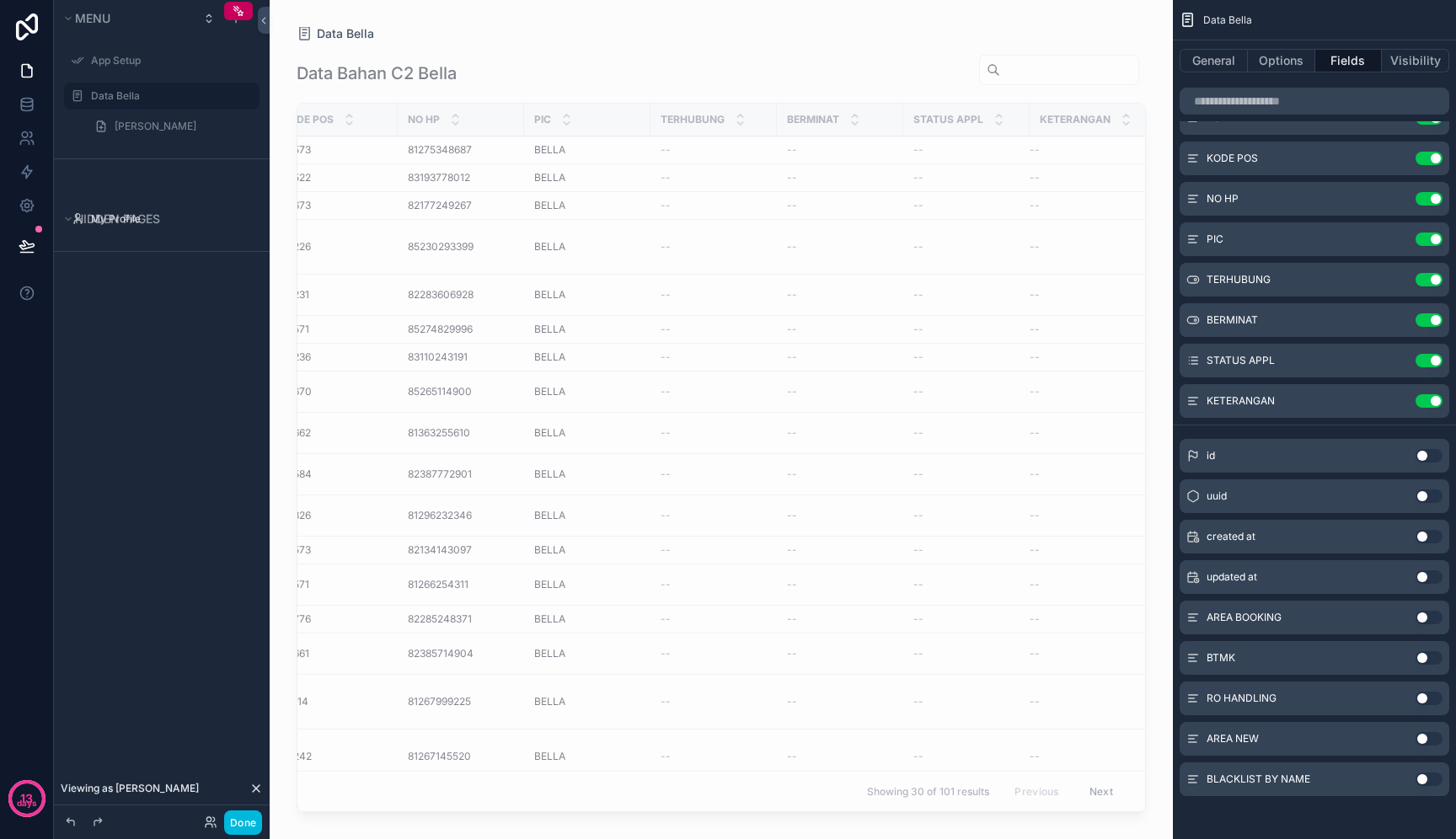
scroll to position [0, 1817]
click at [1404, 64] on button "Visibility" at bounding box center [1415, 60] width 67 height 24
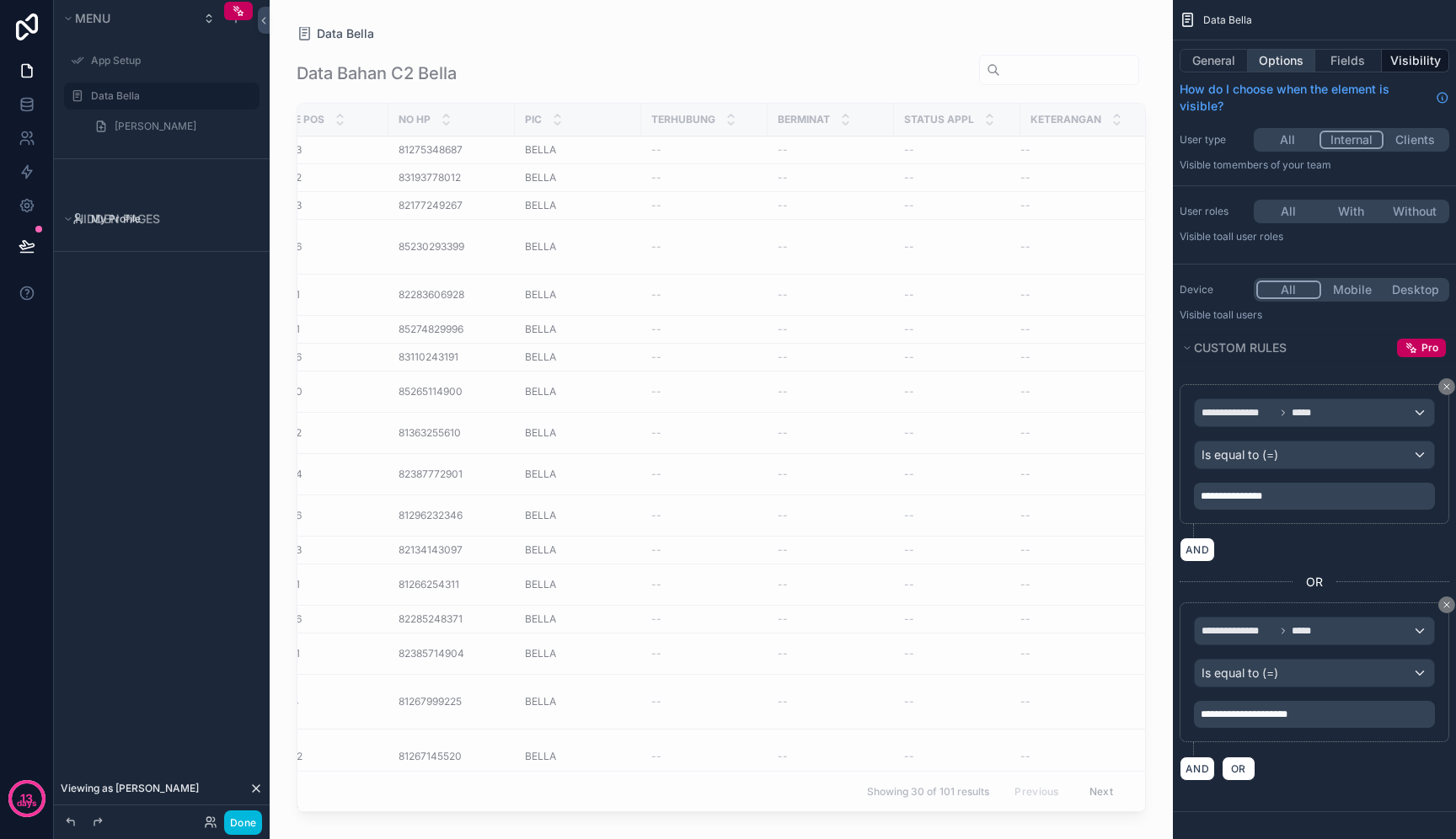
click at [1290, 61] on button "Options" at bounding box center [1282, 60] width 67 height 24
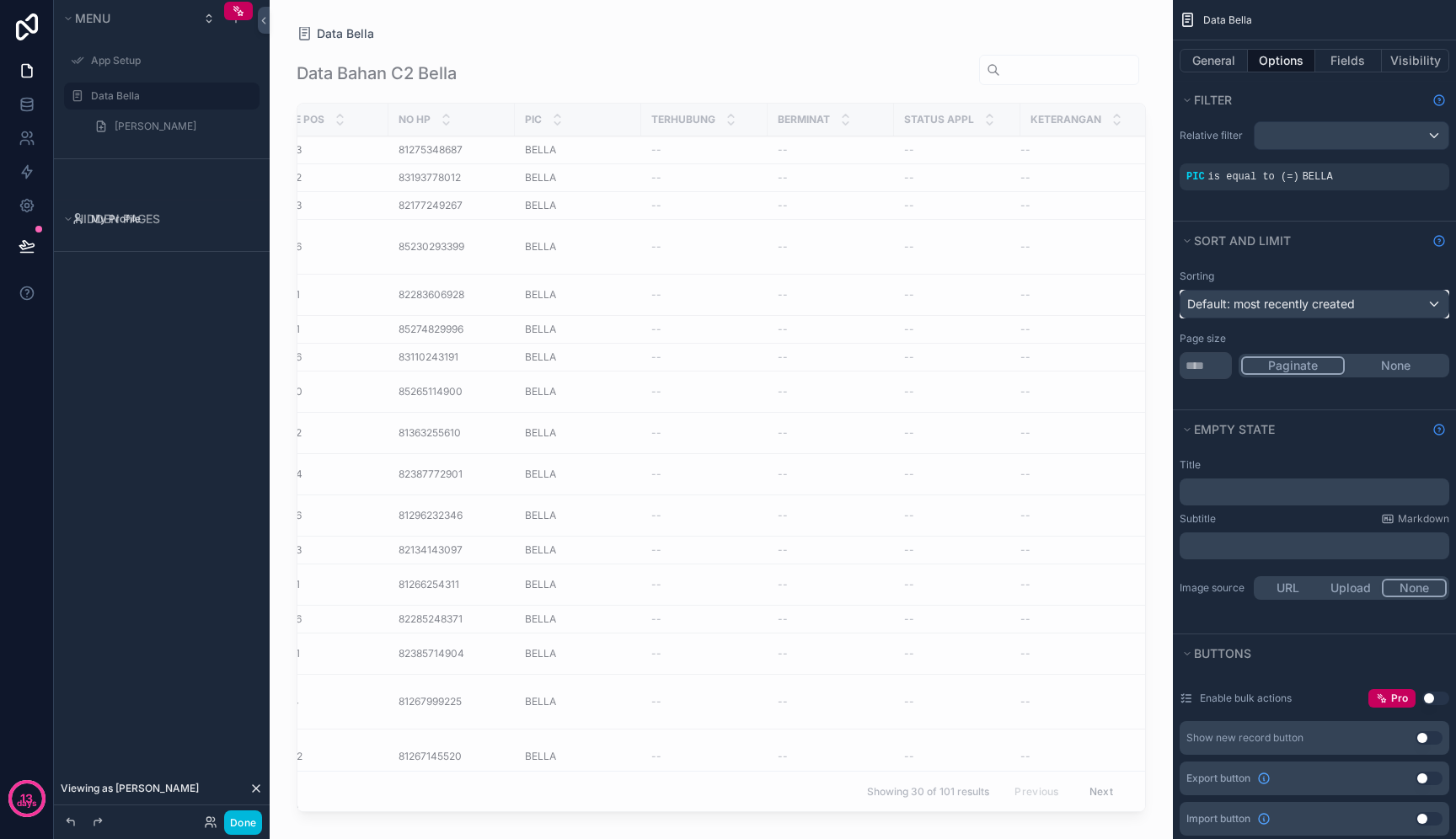
click at [1315, 303] on span "Default: most recently created" at bounding box center [1271, 303] width 168 height 14
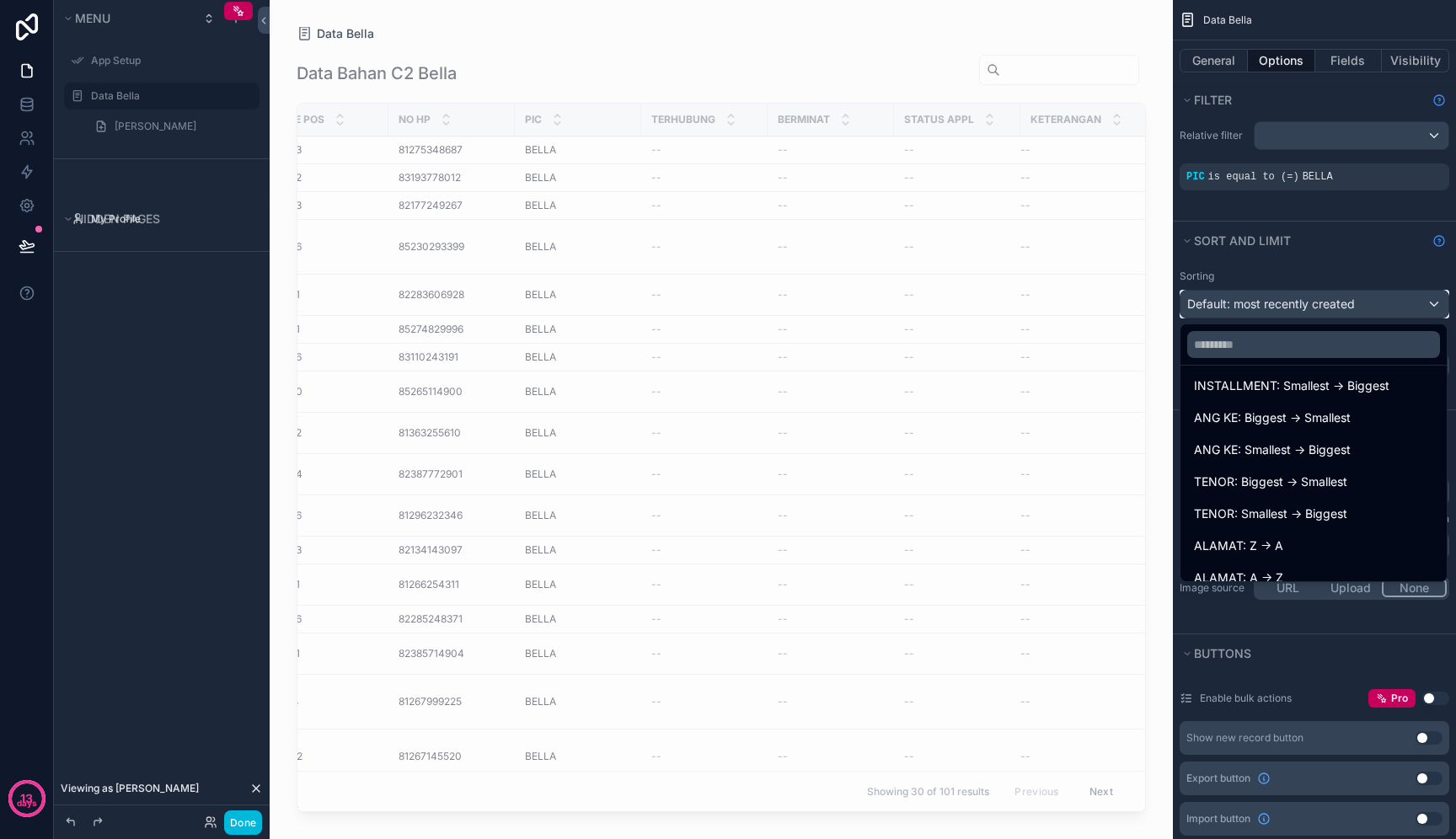
scroll to position [775, 0]
click at [1312, 423] on span "ANG KE: Biggest -> Smallest" at bounding box center [1272, 419] width 157 height 20
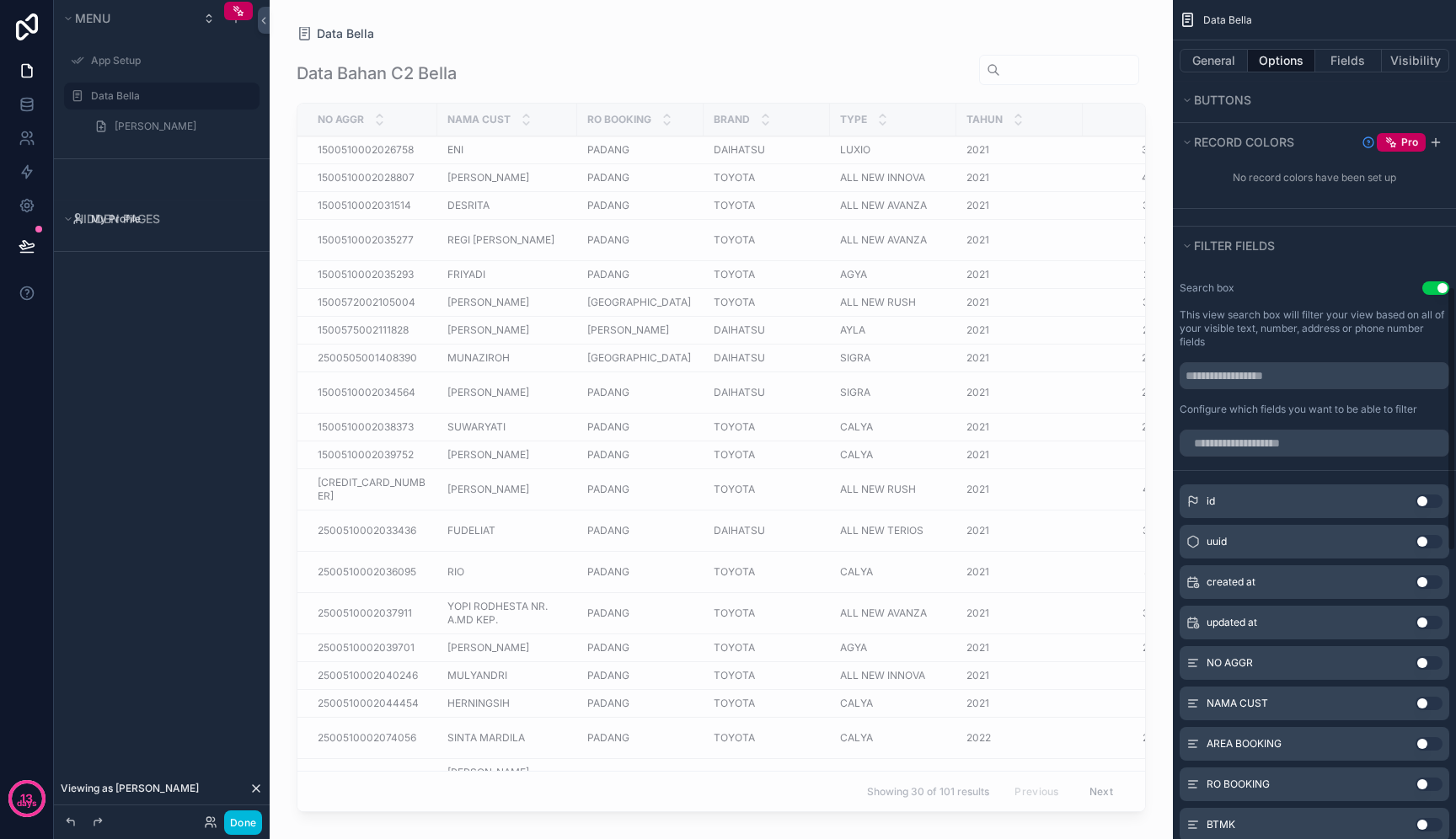
scroll to position [911, 0]
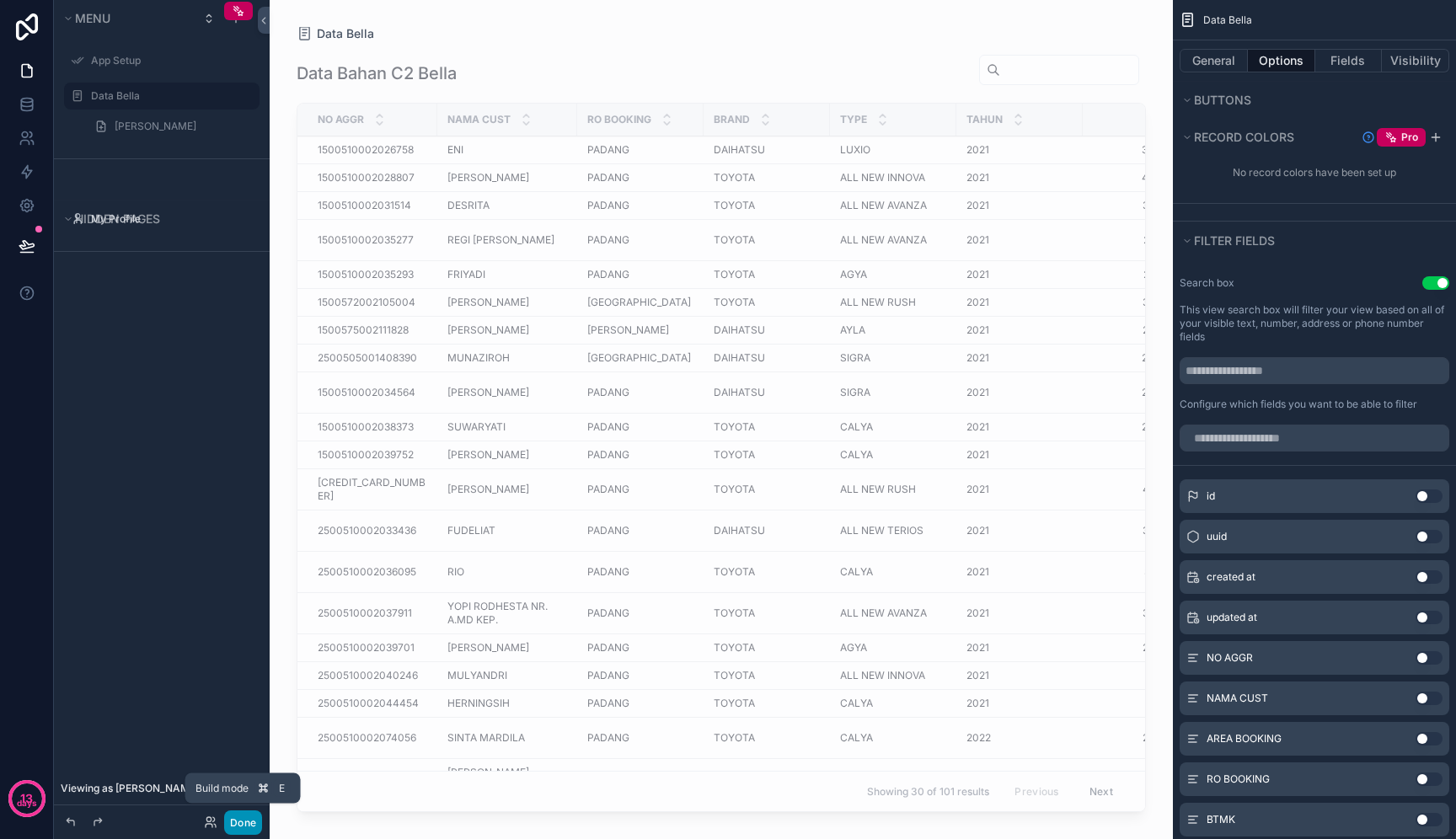
click at [241, 816] on button "Done" at bounding box center [243, 822] width 38 height 25
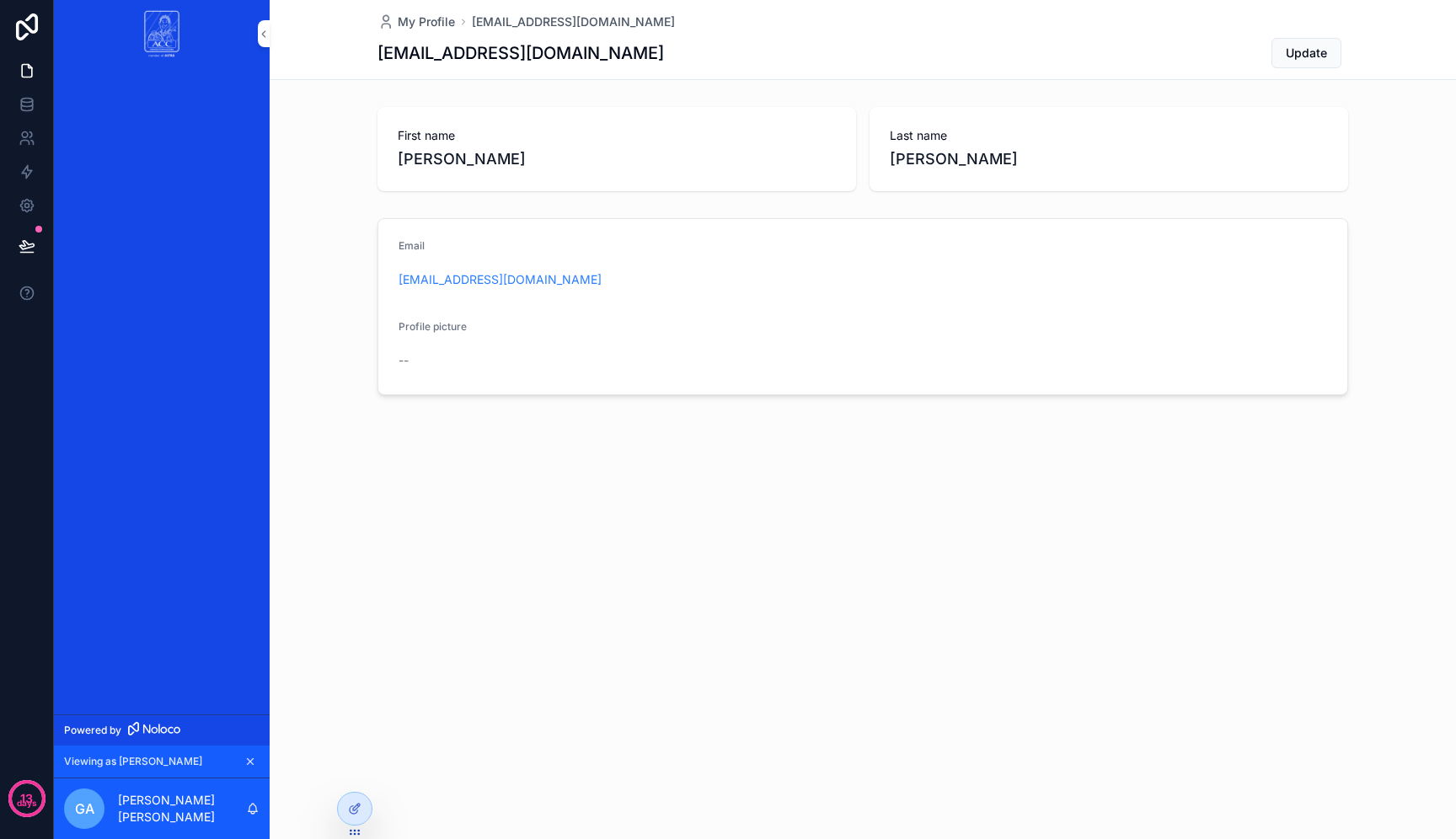
click at [0, 0] on div at bounding box center [0, 0] width 0 height 0
click at [31, 238] on icon at bounding box center [27, 245] width 17 height 17
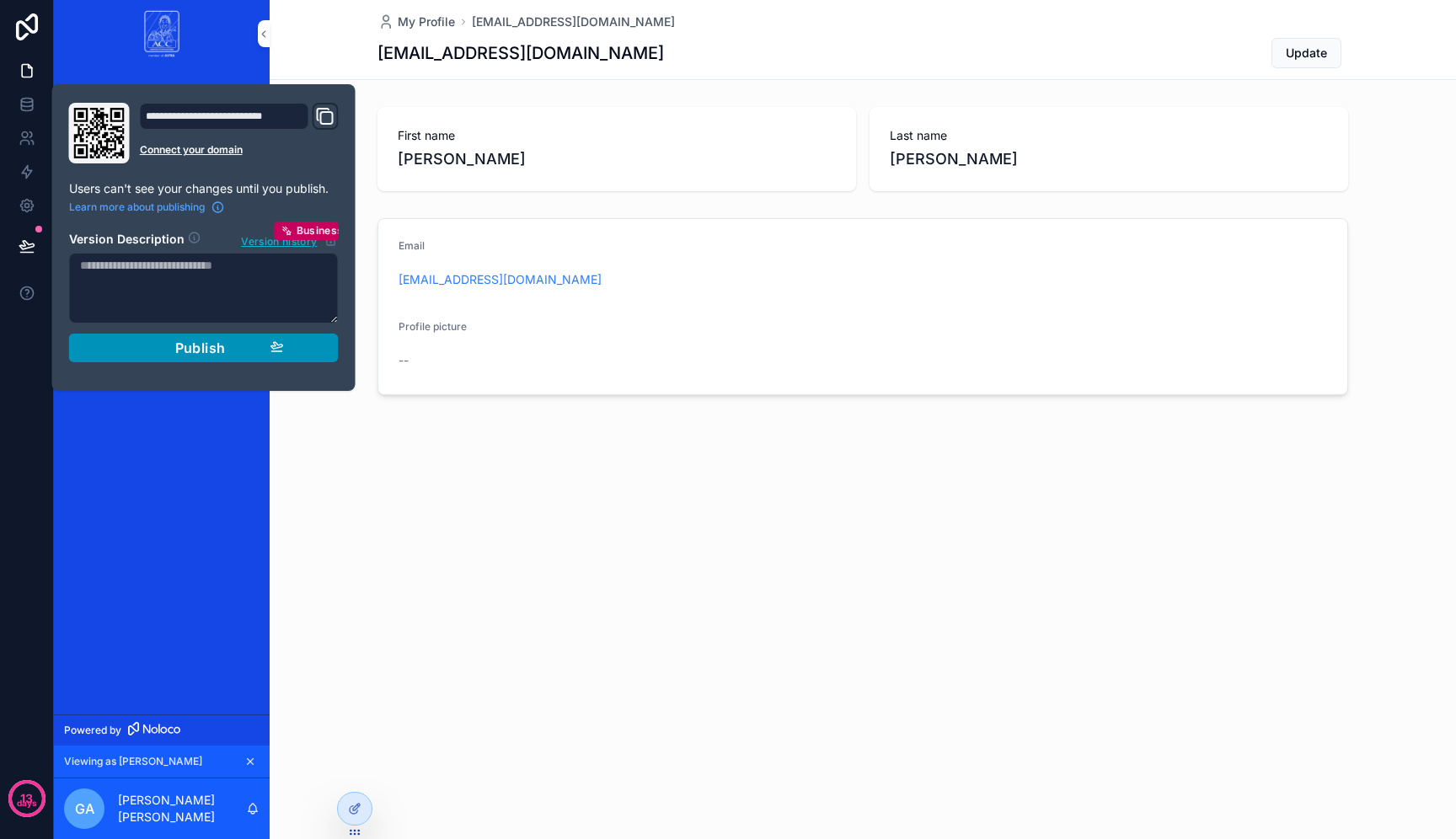
click at [163, 346] on div "Publish" at bounding box center [204, 348] width 160 height 17
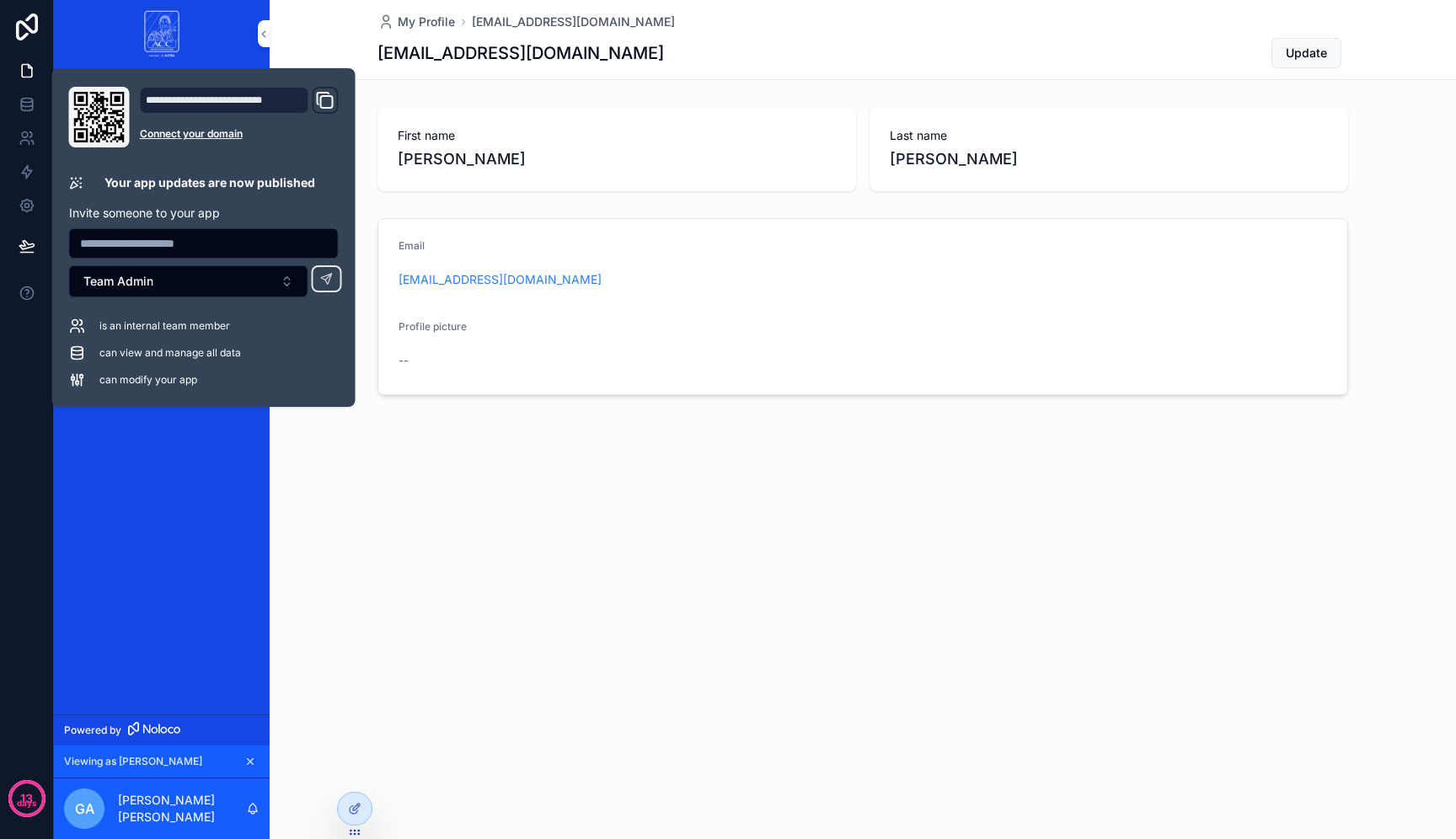
click at [467, 439] on div "My Profile gabrielaangelica3001@gmail.com gabrielaangelica3001@gmail.com Update…" at bounding box center [863, 255] width 1187 height 510
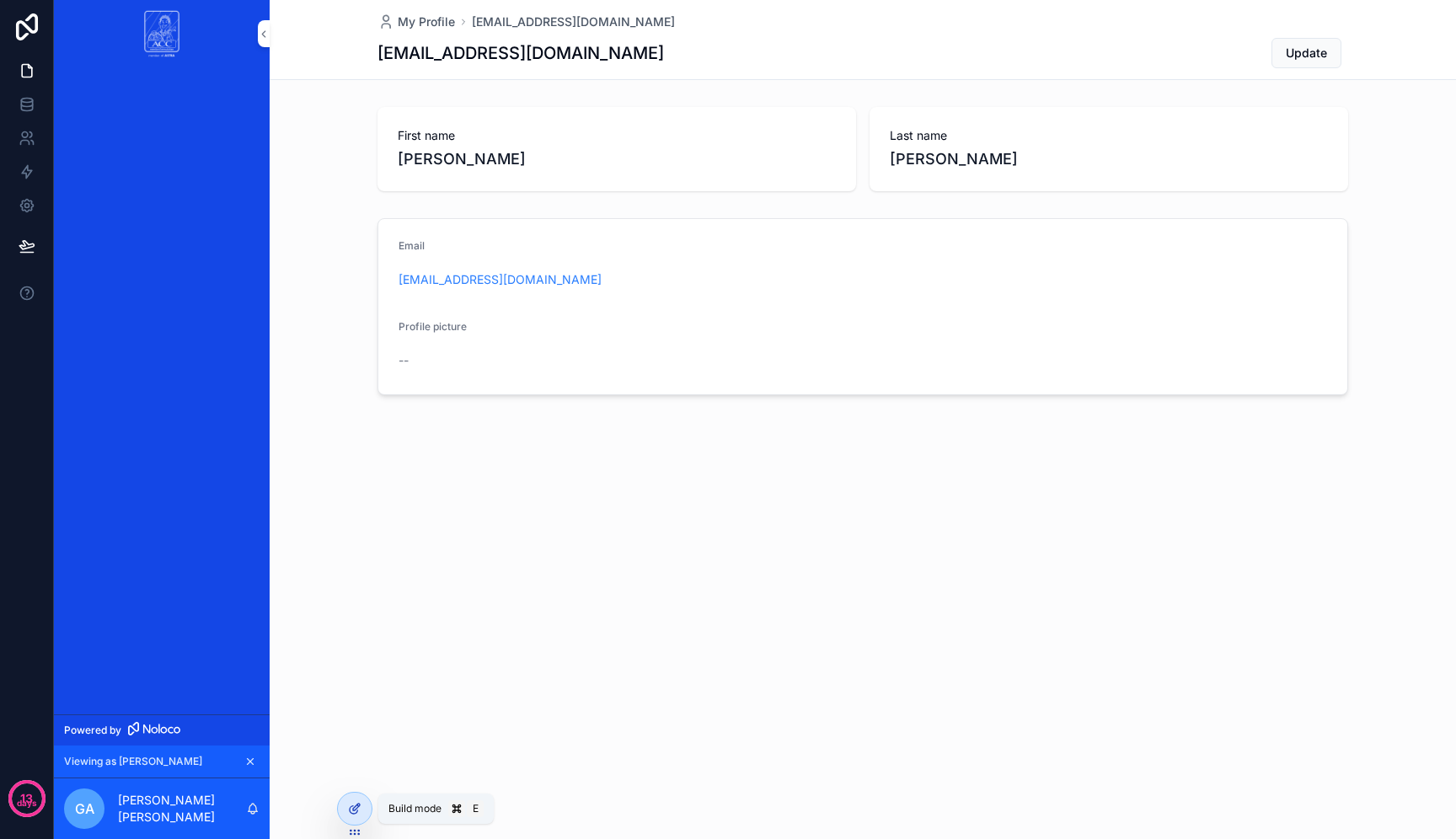
click at [356, 802] on icon at bounding box center [355, 809] width 14 height 14
